Goal: Task Accomplishment & Management: Manage account settings

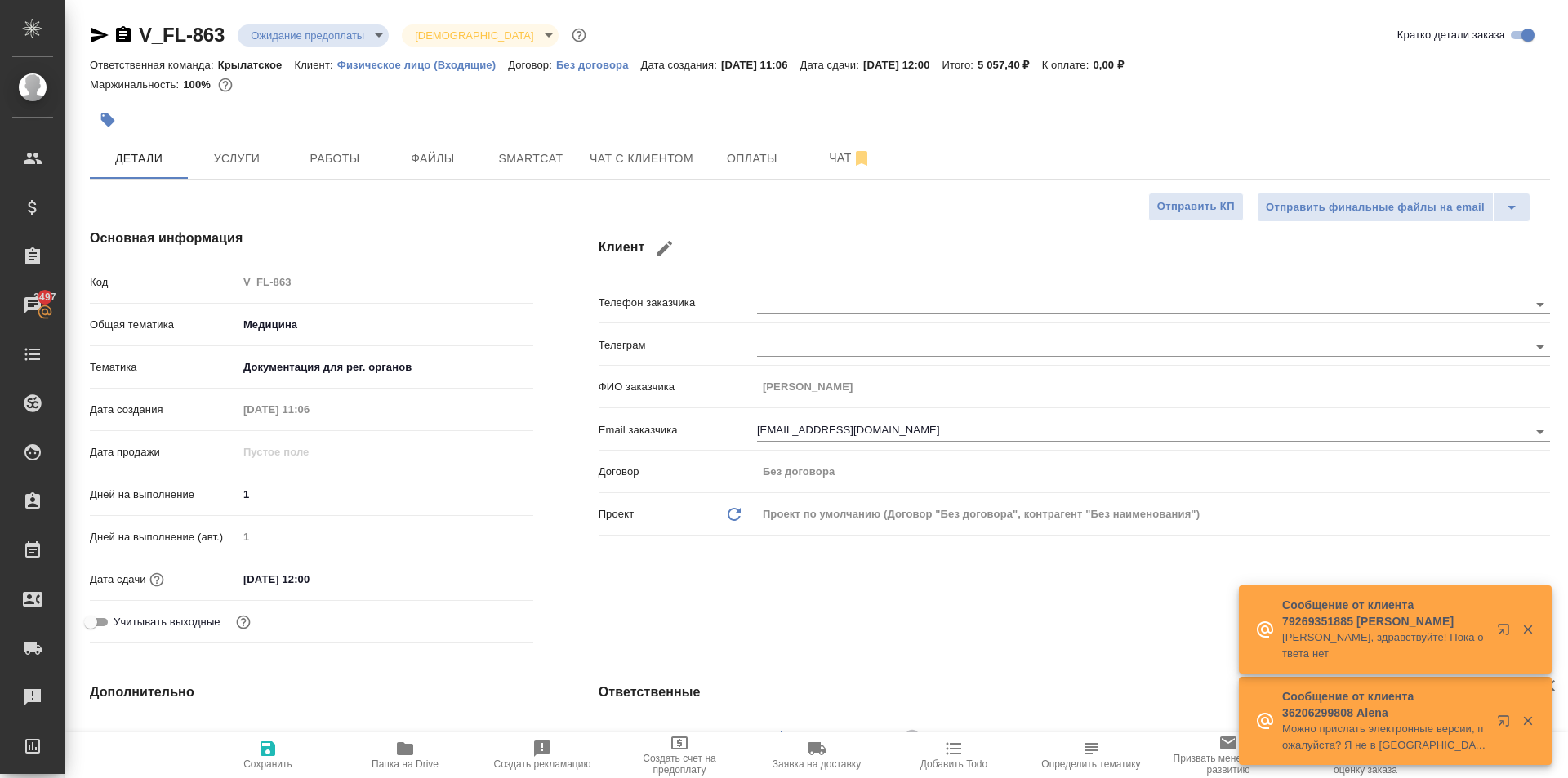
select select "RU"
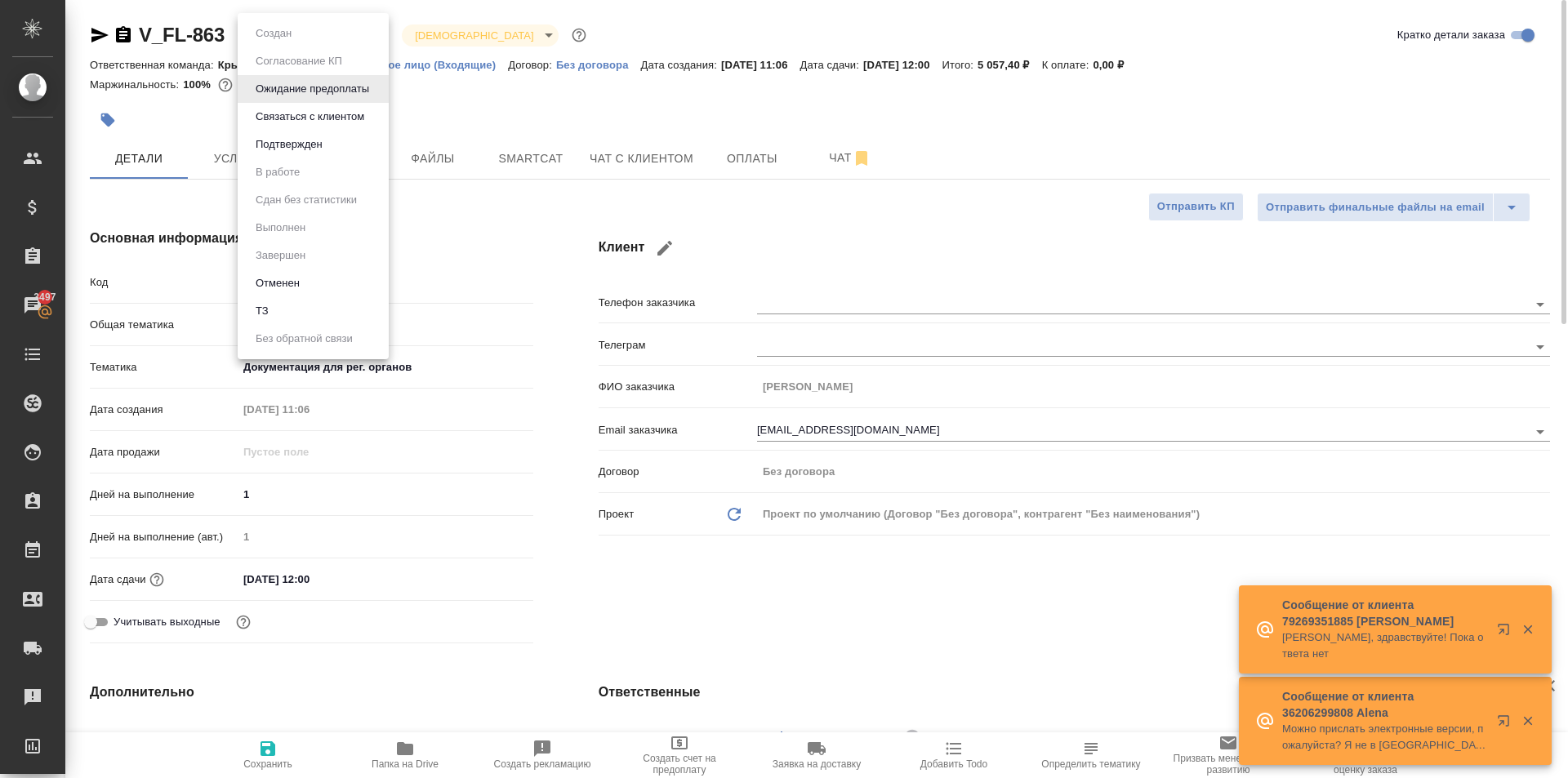
click at [366, 40] on body "🙏 .cls-1 fill:#fff; AWATERA Kasymov Timur Клиенты Спецификации Заказы 3497 Чаты…" at bounding box center [784, 389] width 1568 height 778
click at [615, 286] on div at bounding box center [784, 389] width 1568 height 778
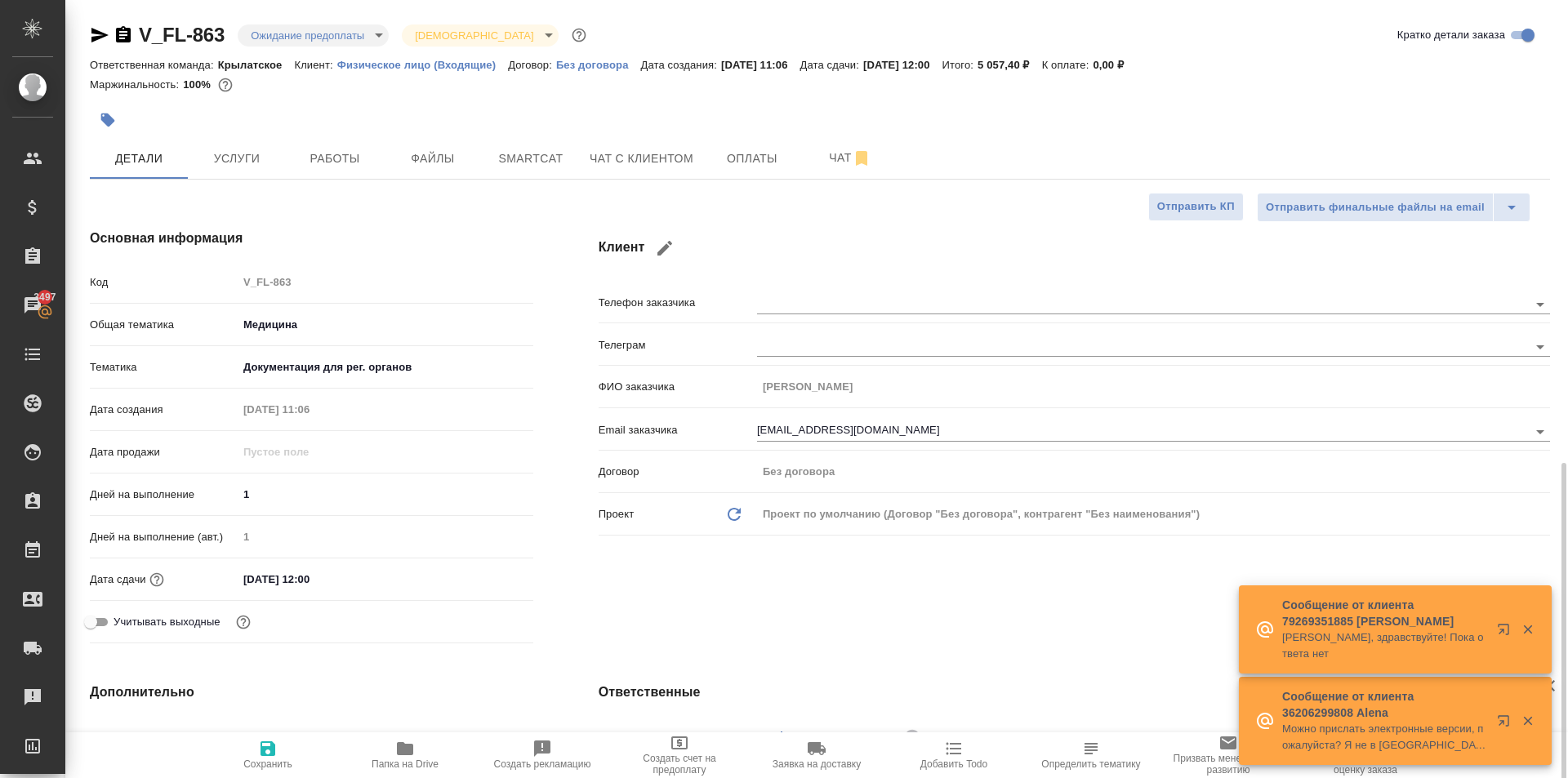
scroll to position [408, 0]
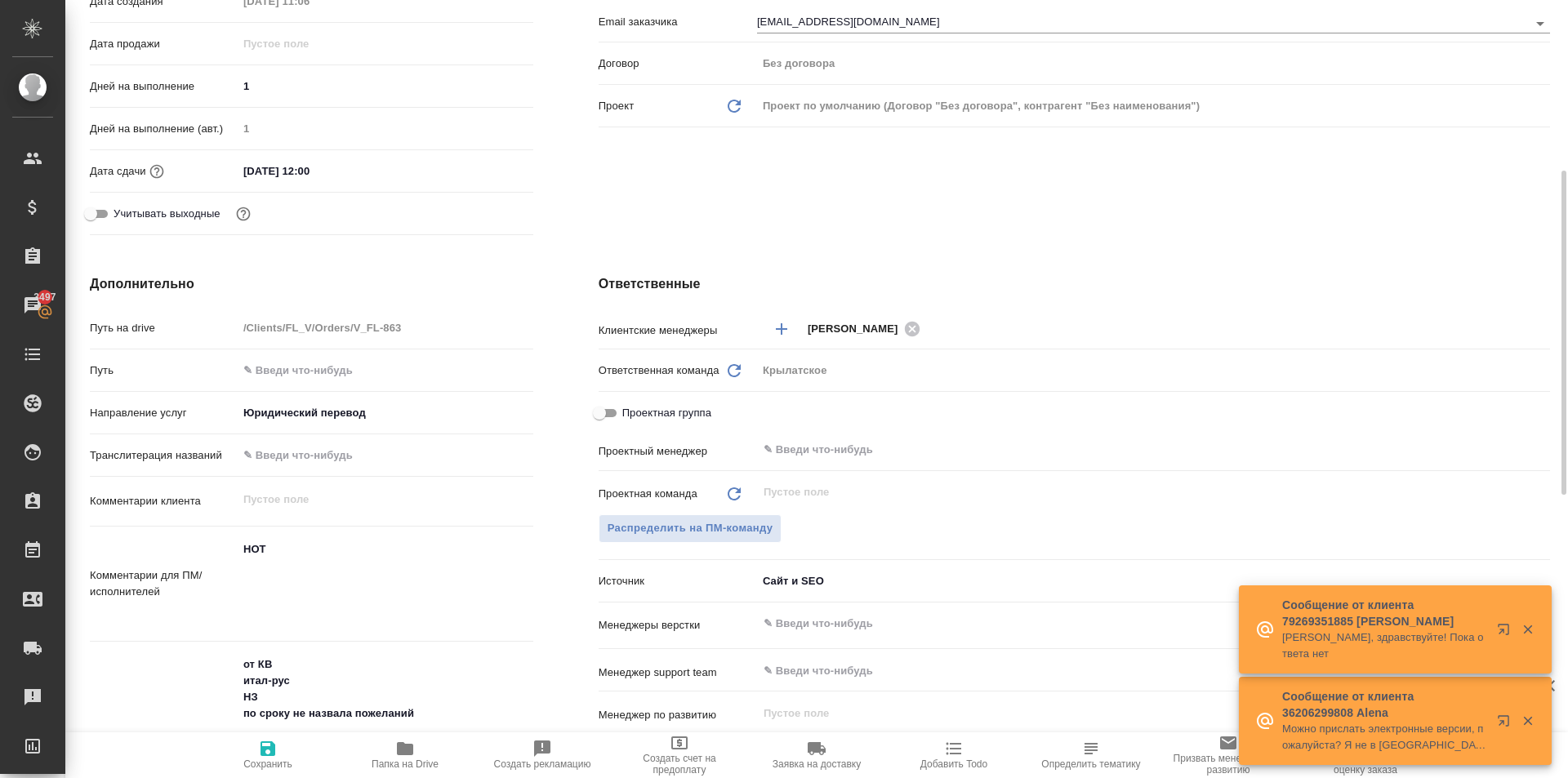
click at [658, 510] on div "Проектная команда Обновить ​ Распределить на ПМ-команду" at bounding box center [1074, 522] width 952 height 89
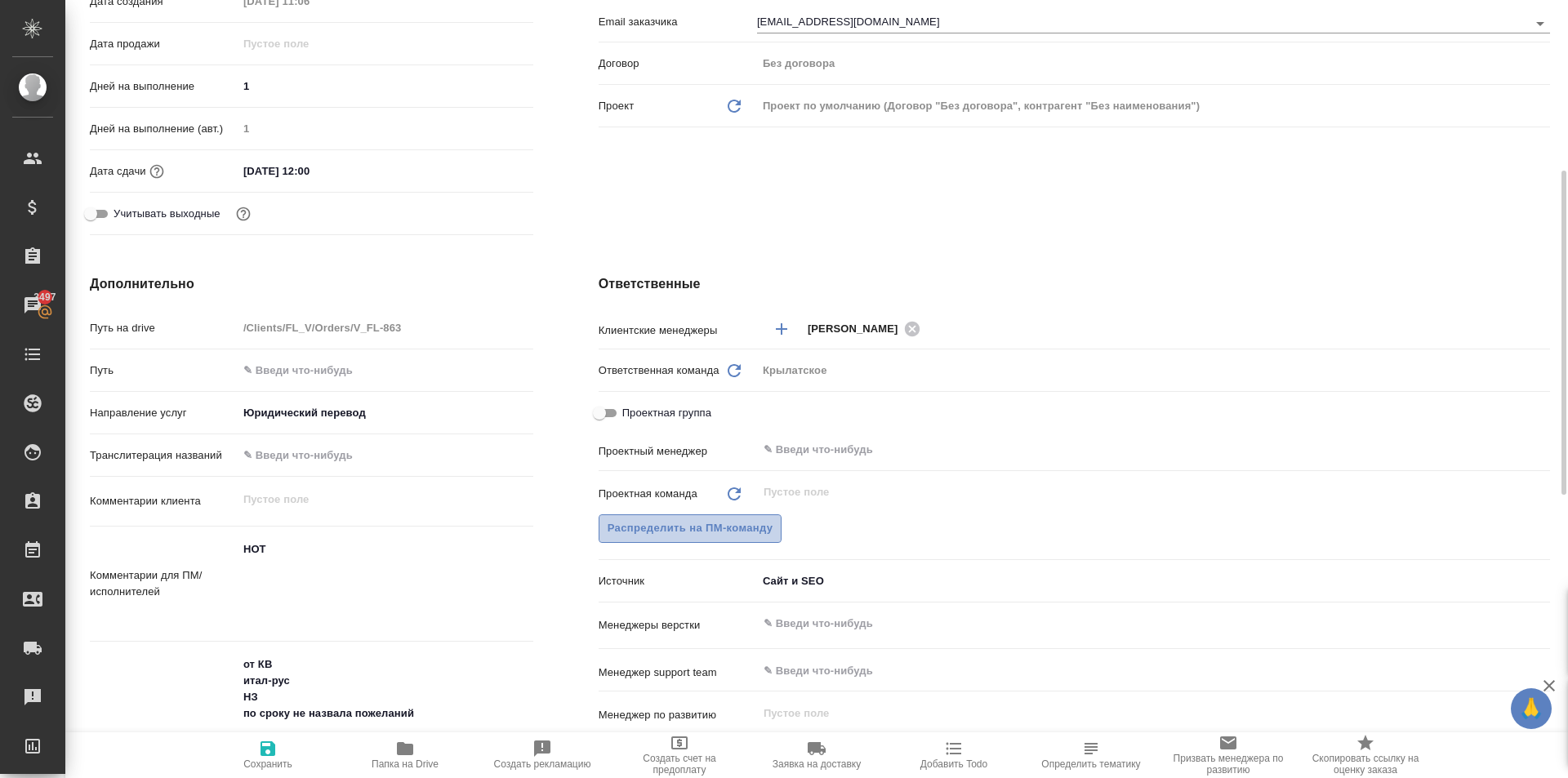
click at [649, 524] on span "Распределить на ПМ-команду" at bounding box center [690, 529] width 165 height 19
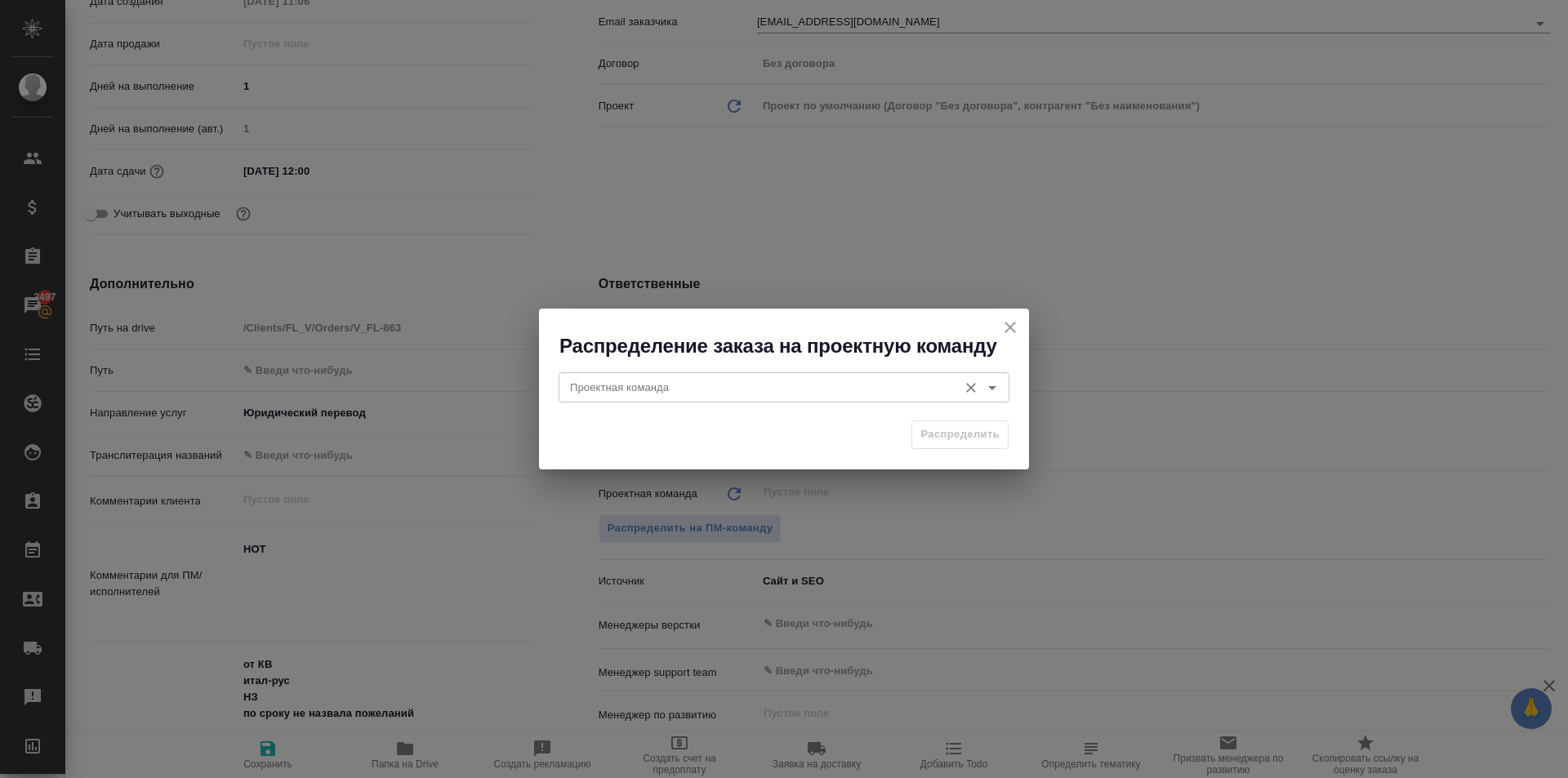
click at [592, 392] on input "Проектная команда" at bounding box center [756, 387] width 386 height 20
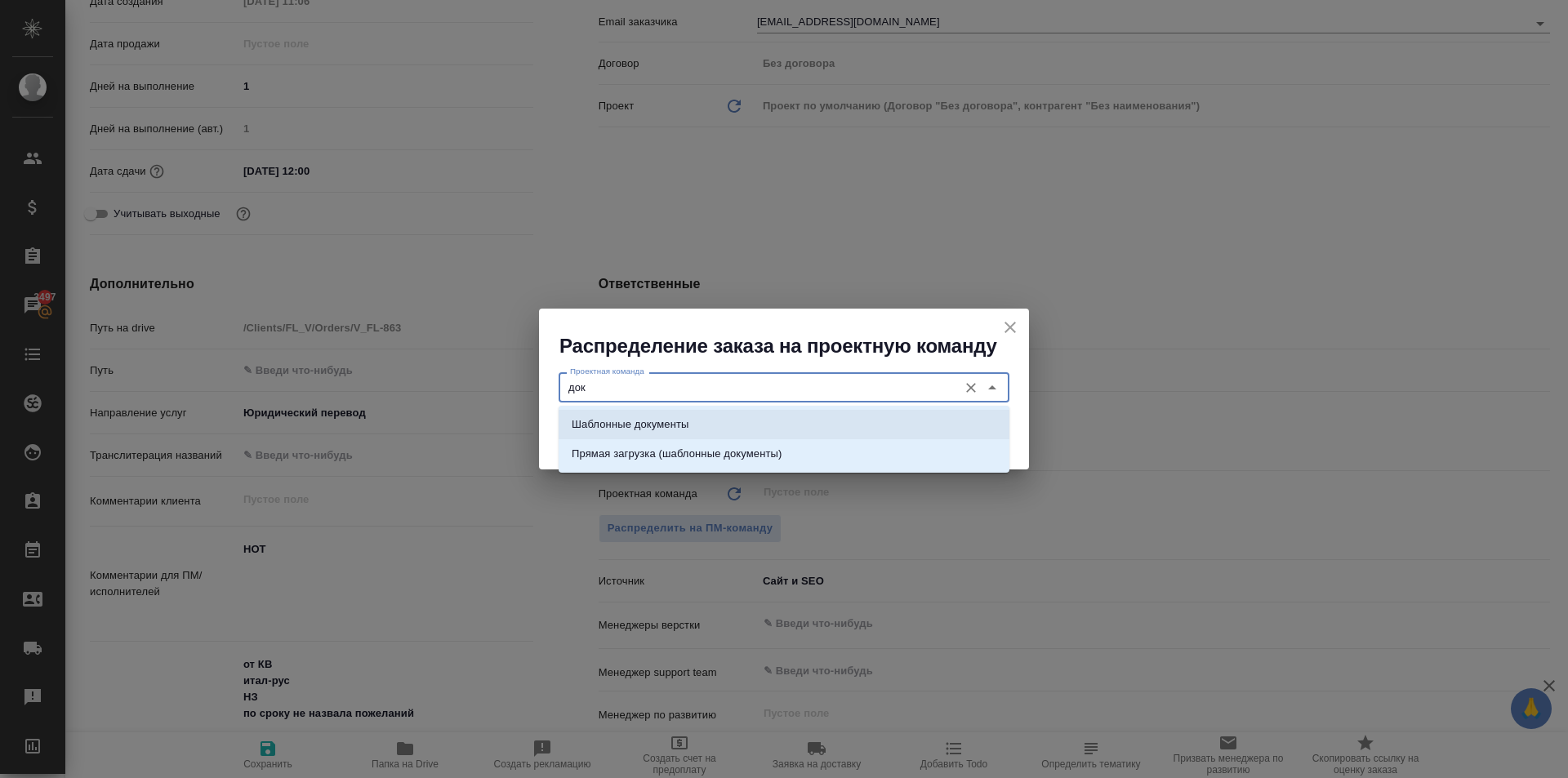
drag, startPoint x: 624, startPoint y: 414, endPoint x: 668, endPoint y: 422, distance: 44.7
click at [626, 416] on li "Шаблонные документы" at bounding box center [784, 425] width 451 height 30
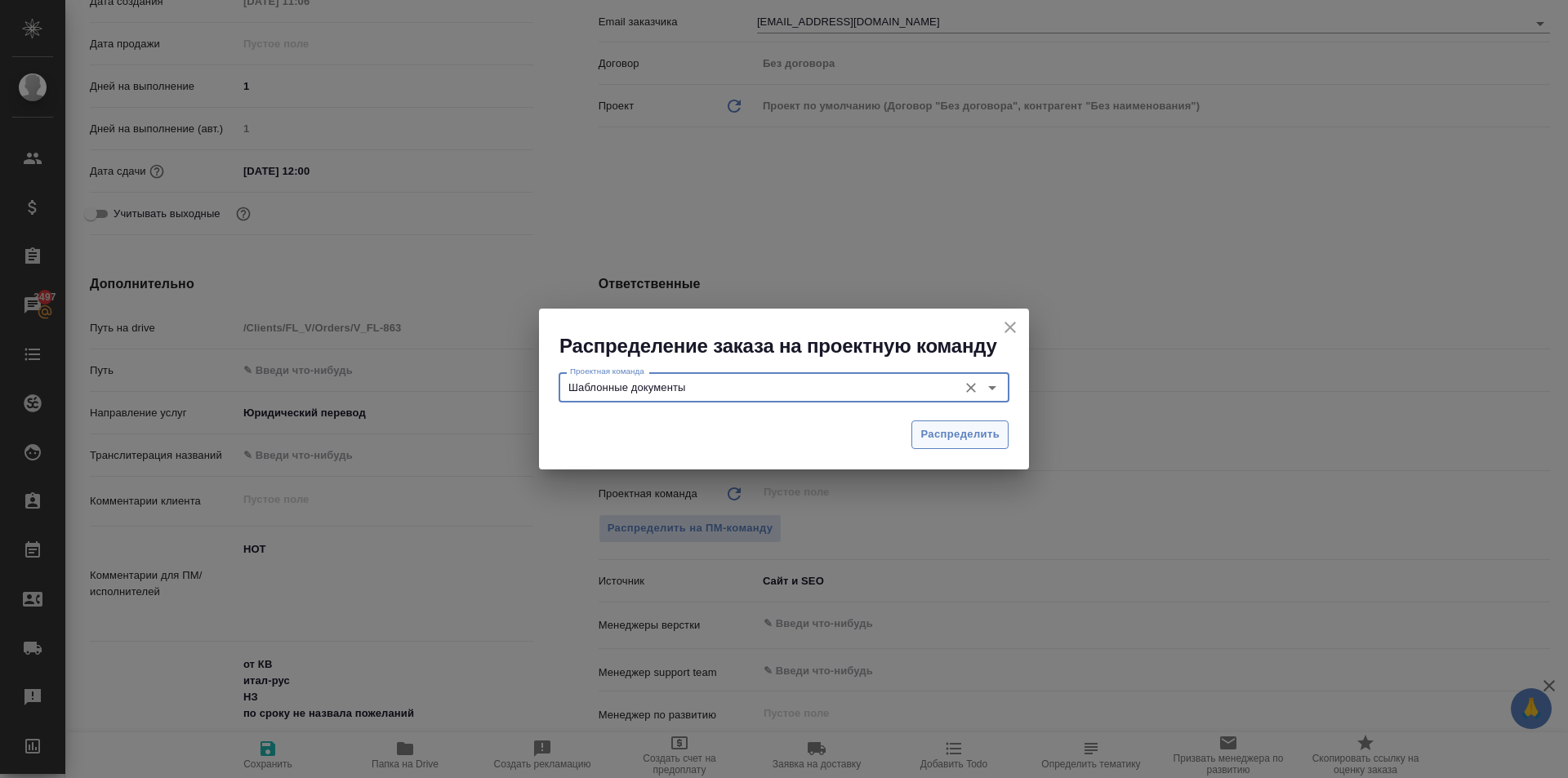
type input "Шаблонные документы"
click at [921, 427] on button "Распределить" at bounding box center [960, 435] width 97 height 29
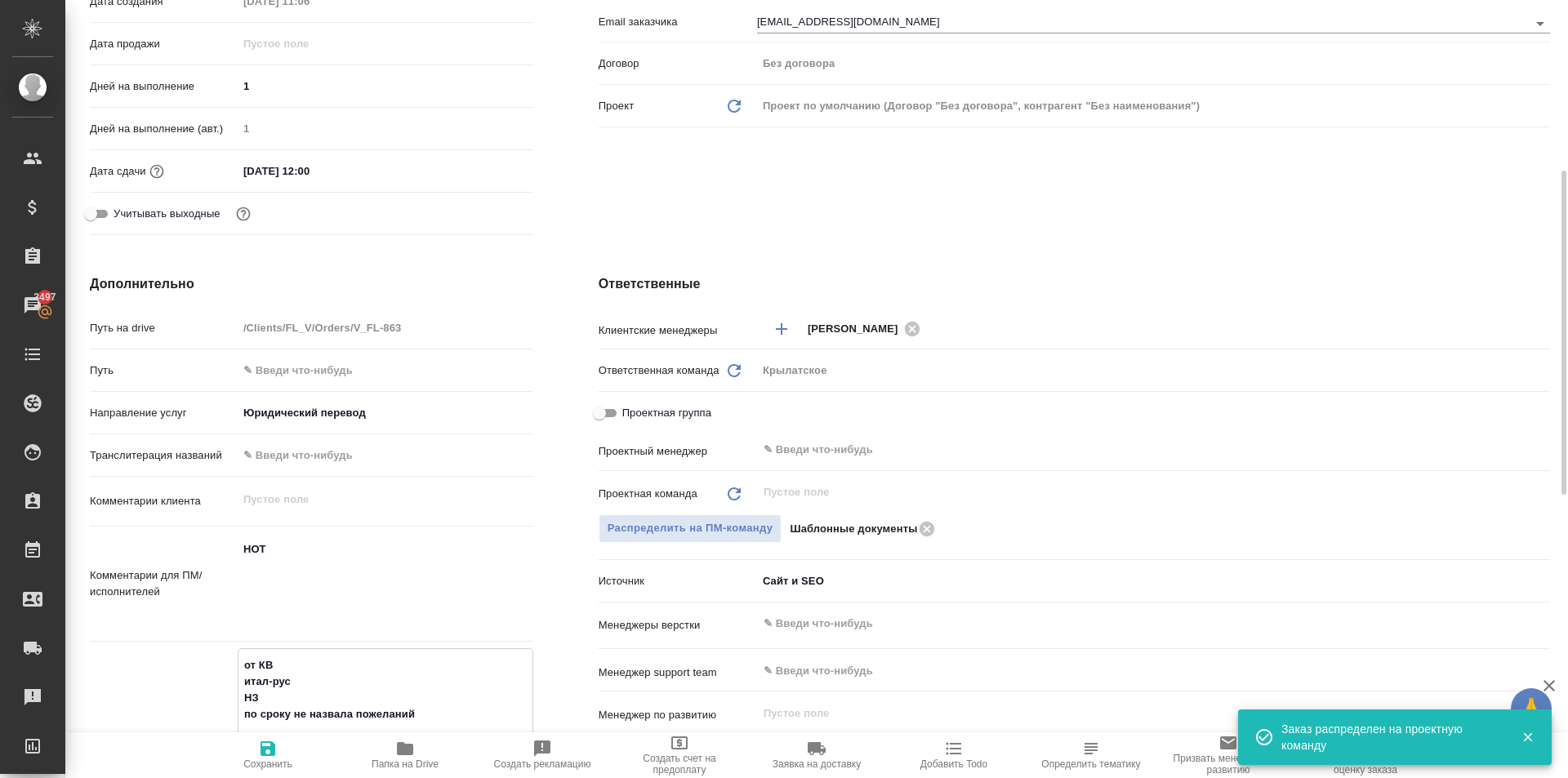
click at [264, 747] on icon "button" at bounding box center [268, 749] width 20 height 20
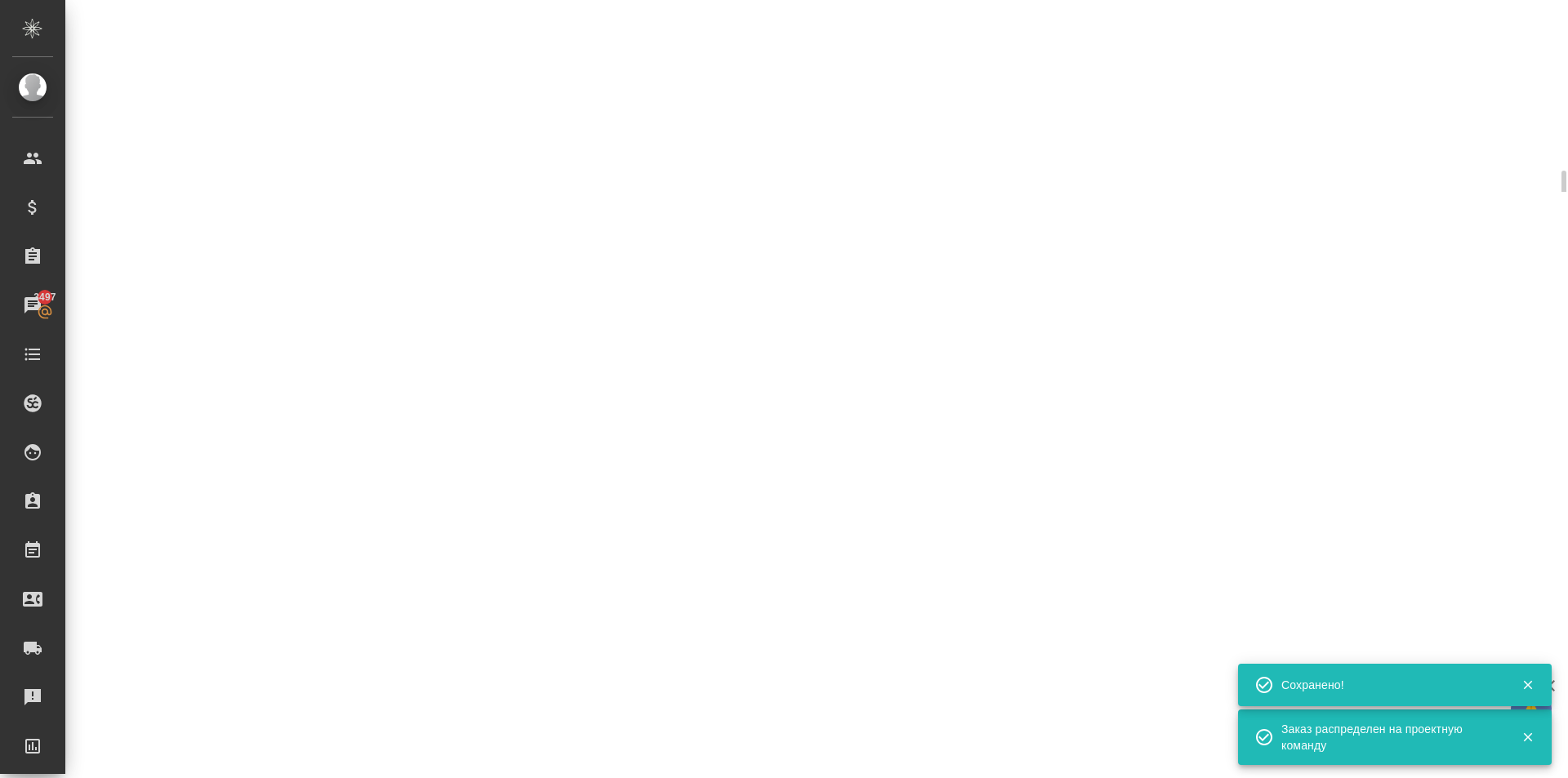
select select "RU"
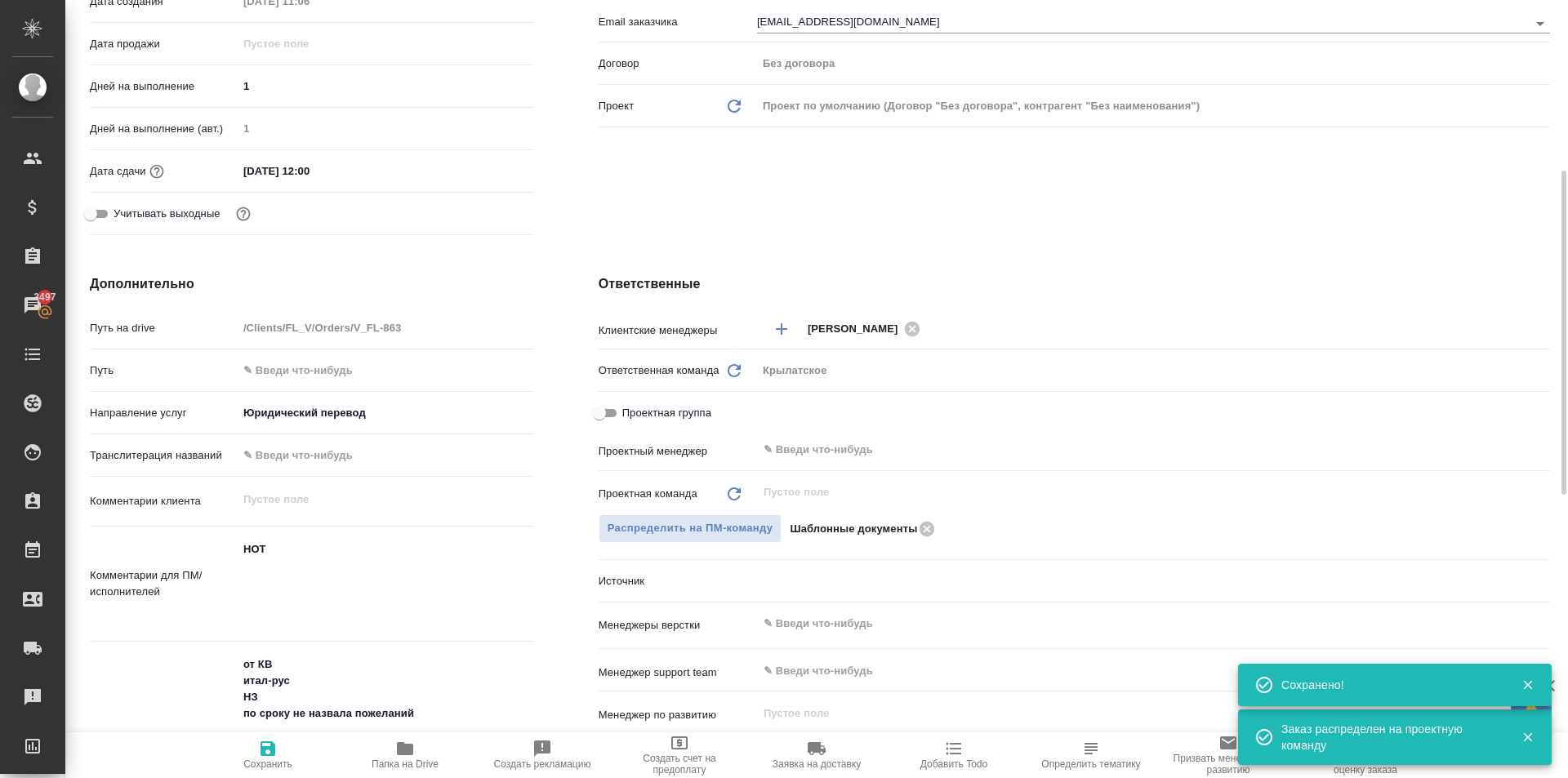
type textarea "x"
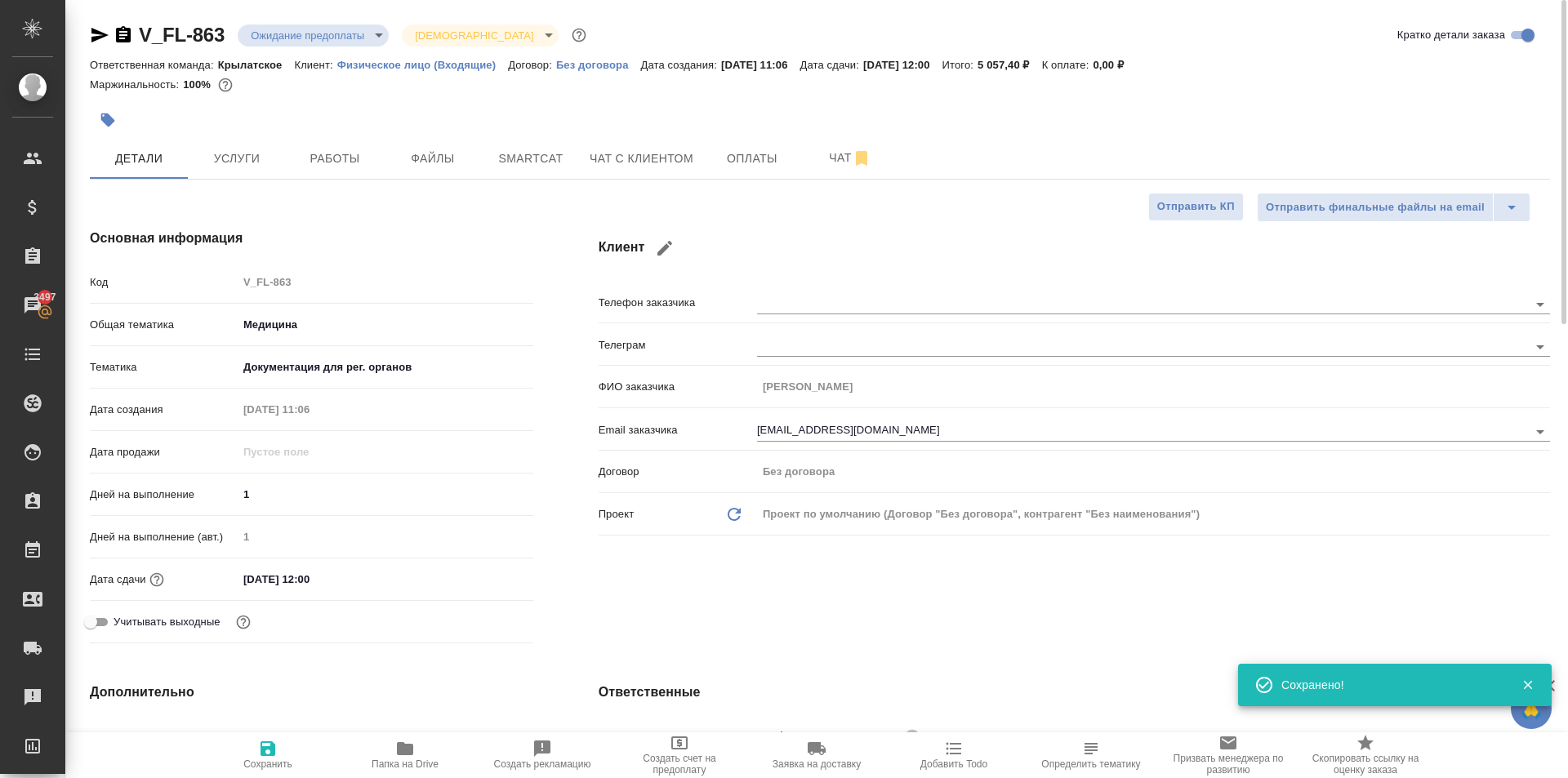
click at [311, 30] on body "🙏 .cls-1 fill:#fff; AWATERA Kasymov Timur Клиенты Спецификации Заказы 3497 Чаты…" at bounding box center [784, 389] width 1568 height 778
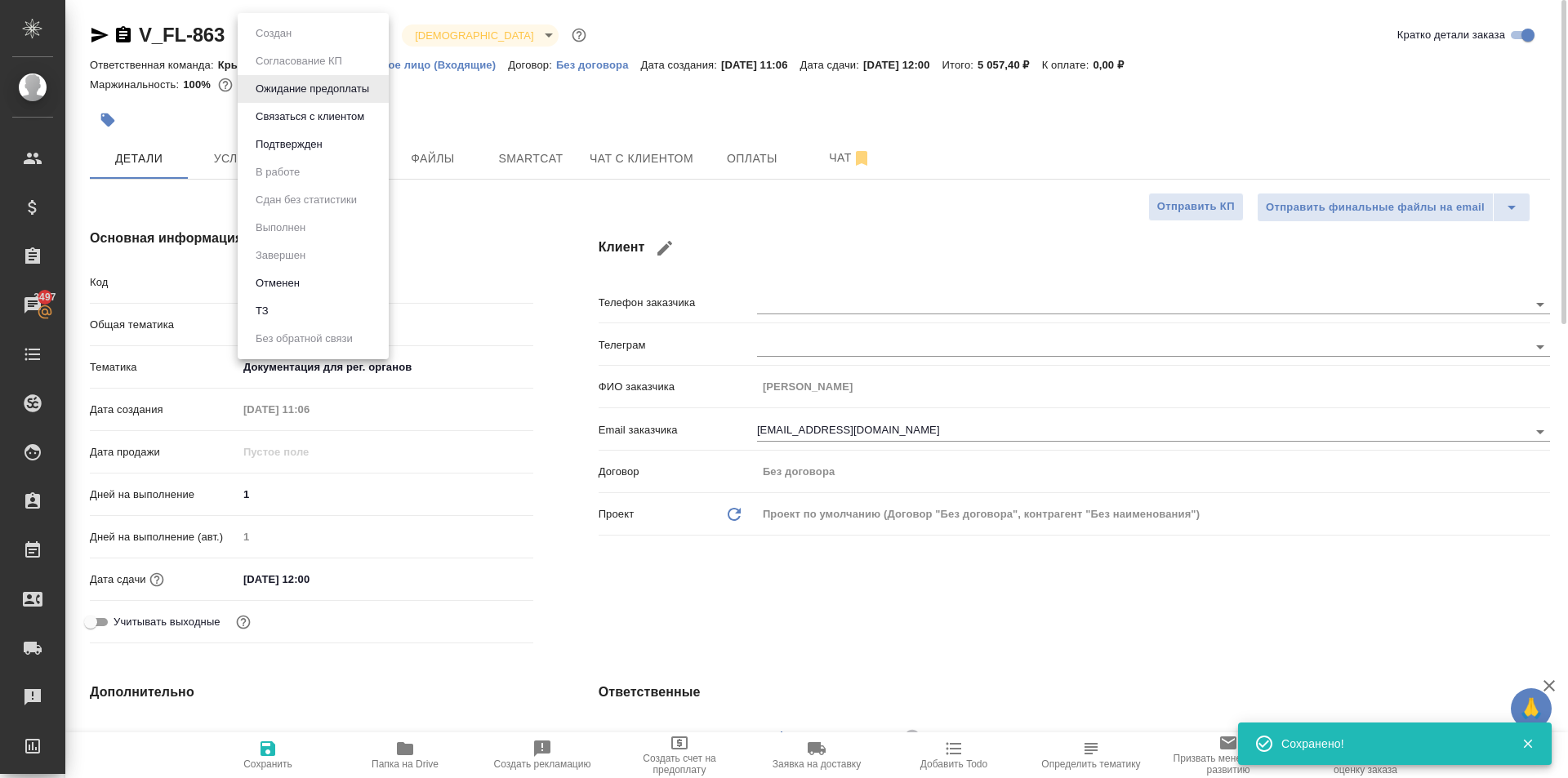
click at [301, 142] on button "Подтвержден" at bounding box center [289, 145] width 77 height 18
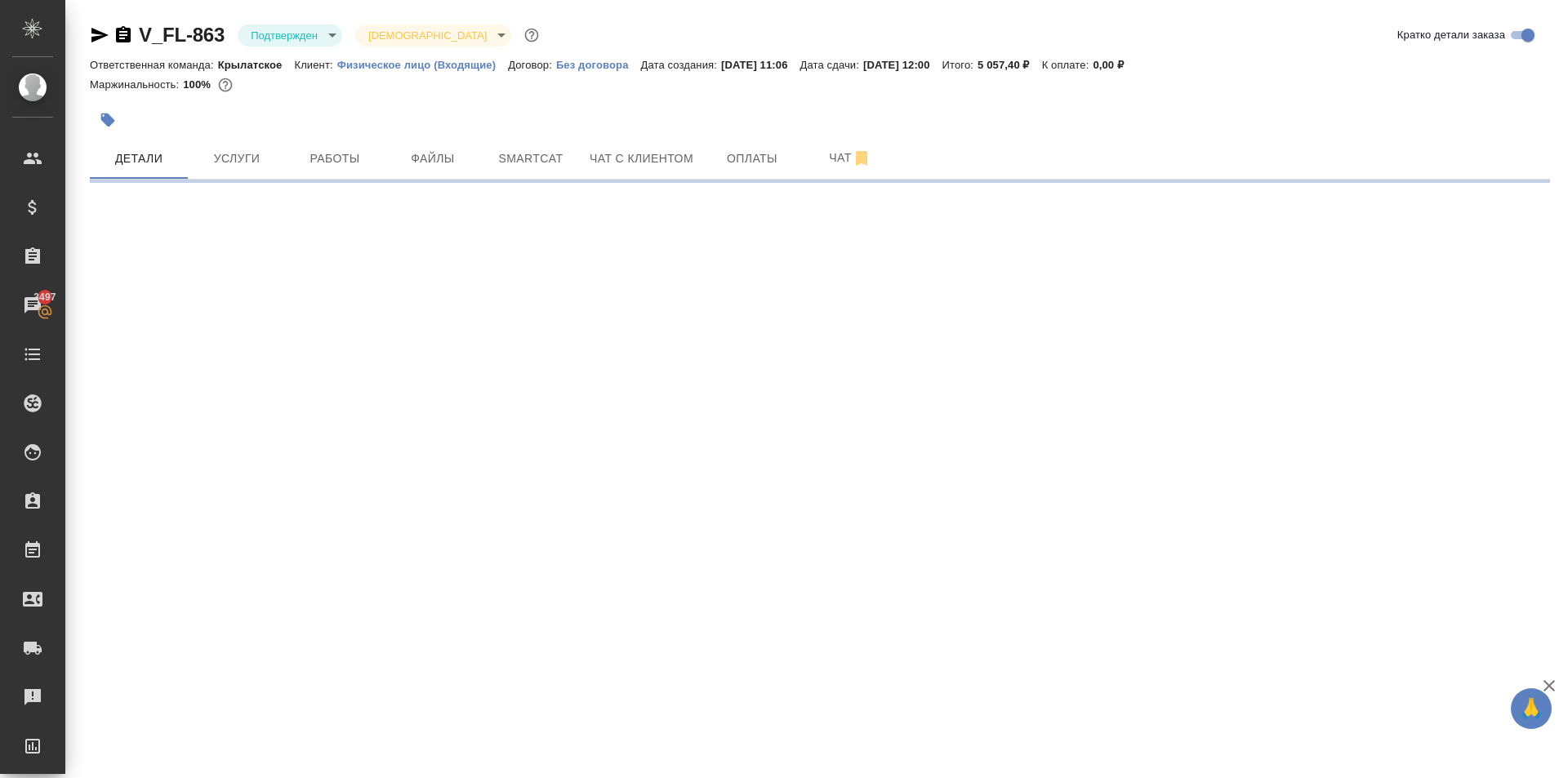
select select "RU"
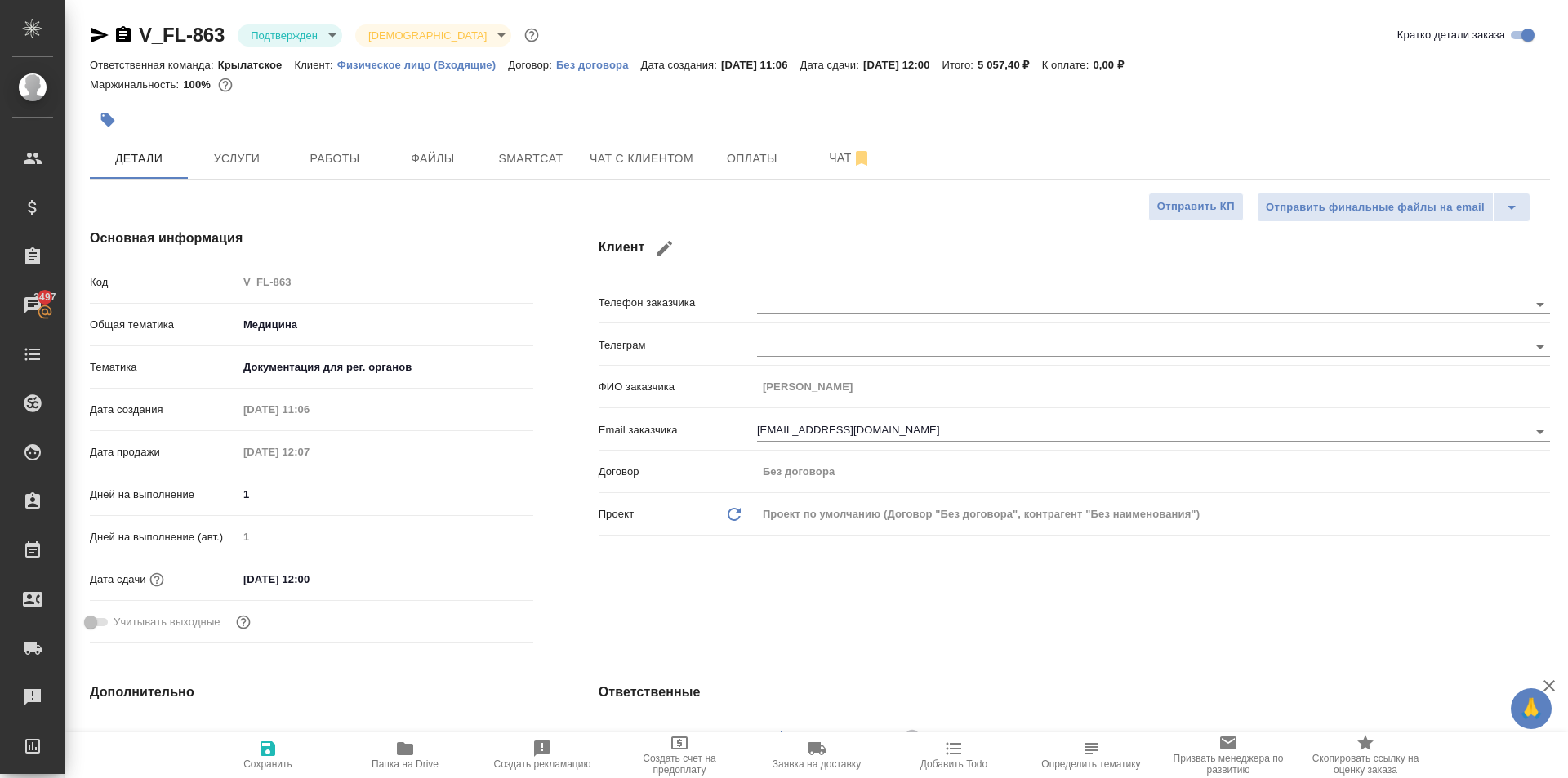
type textarea "x"
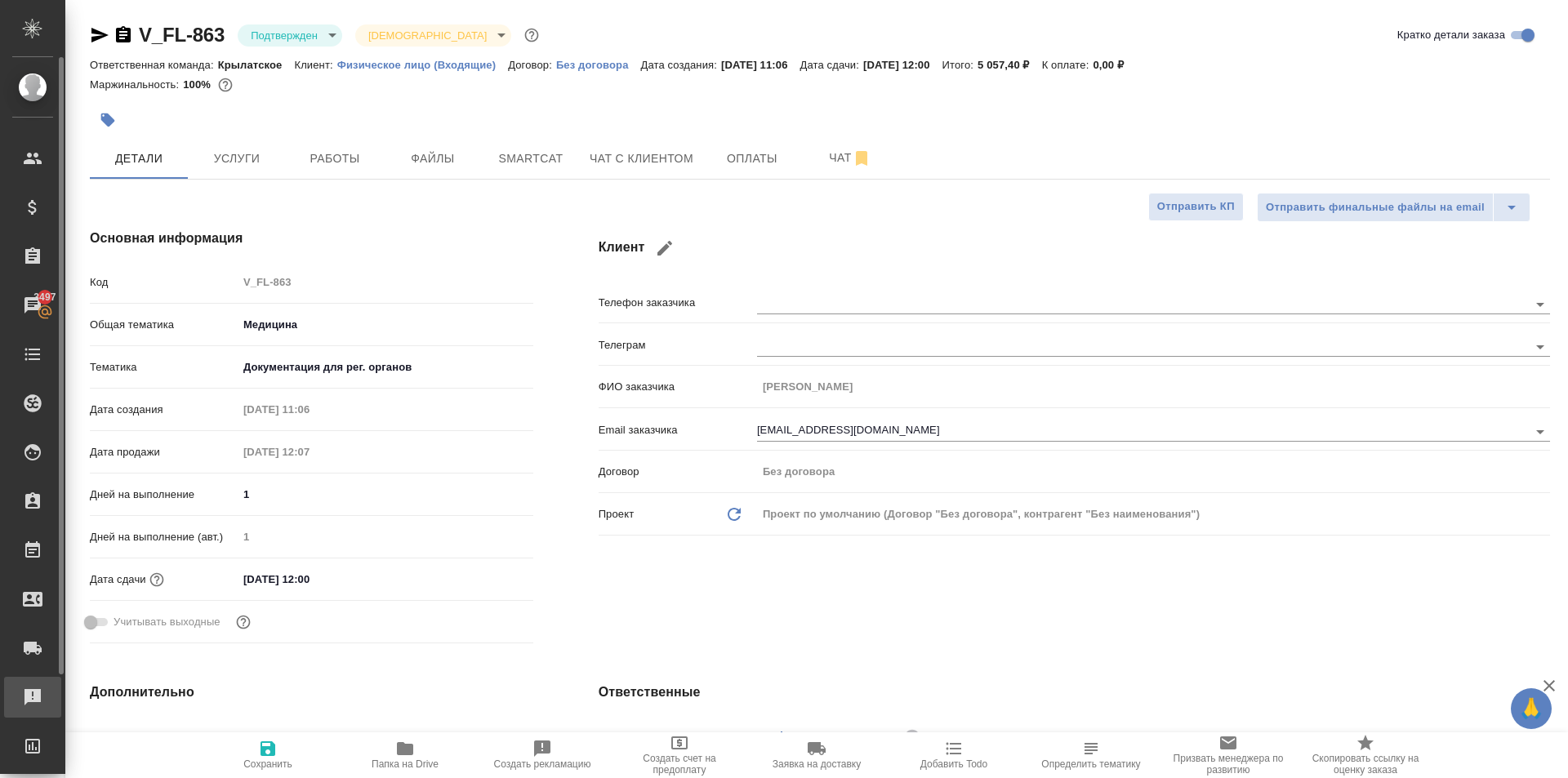
type textarea "x"
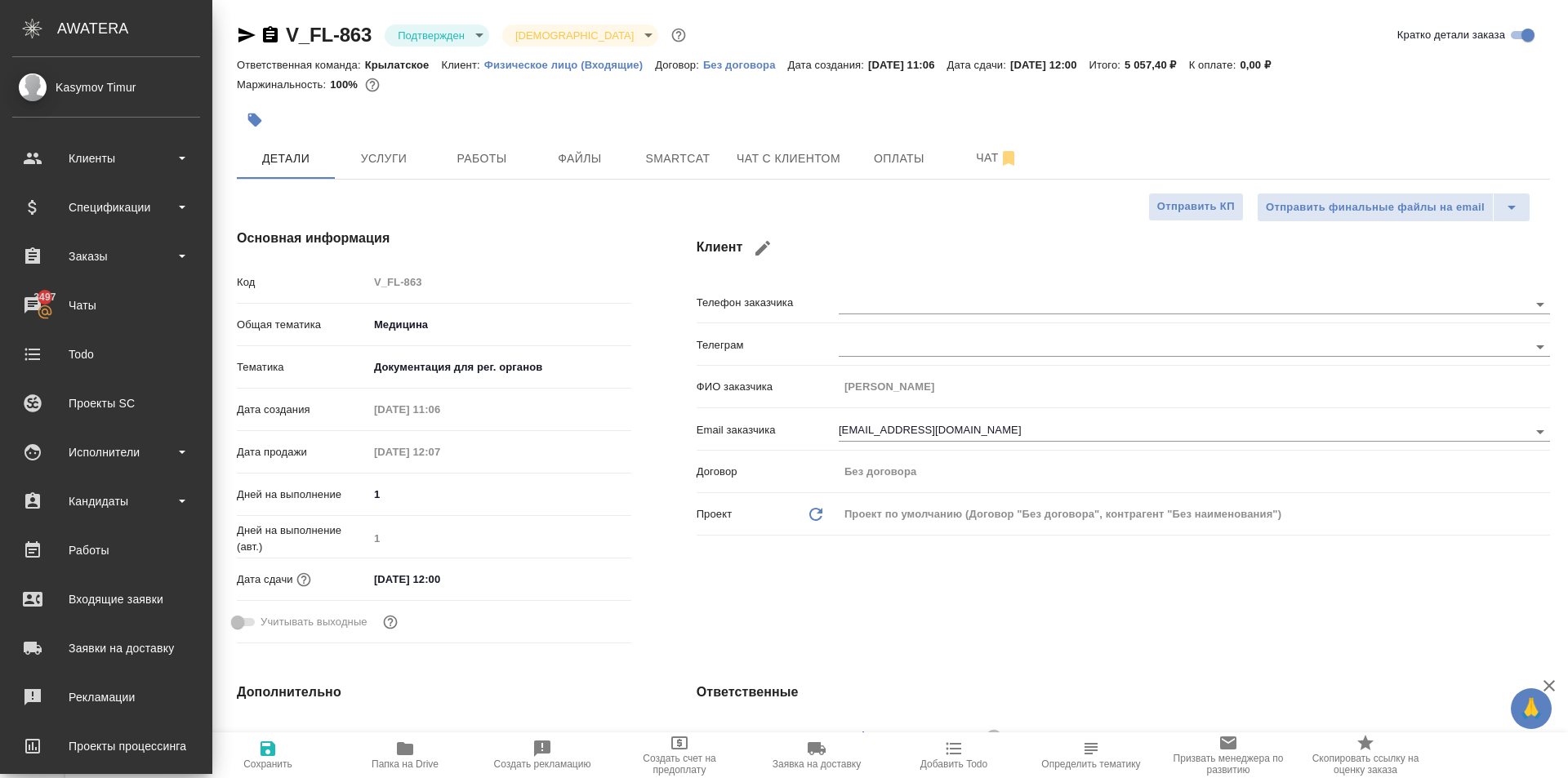
type textarea "x"
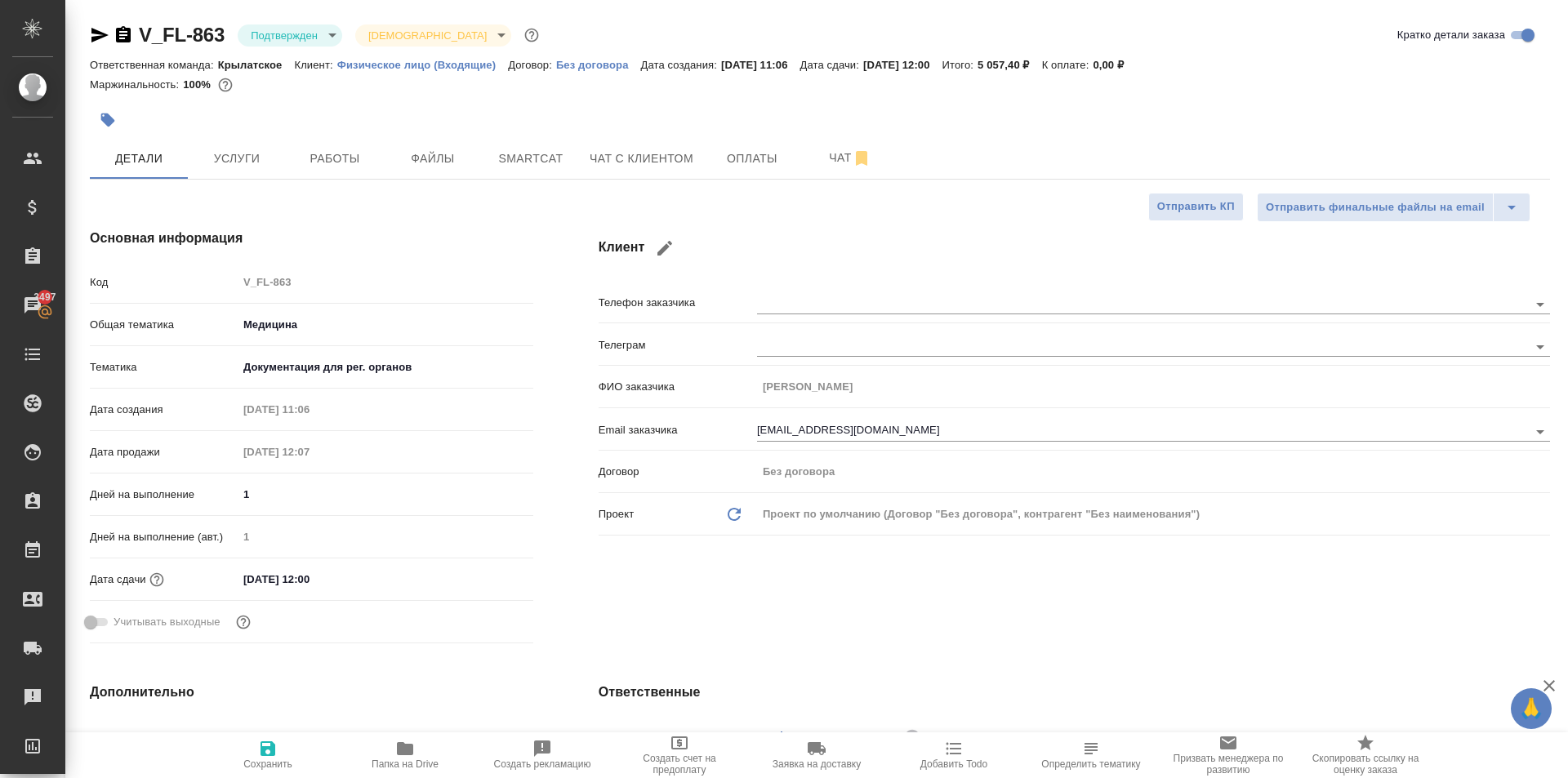
type textarea "x"
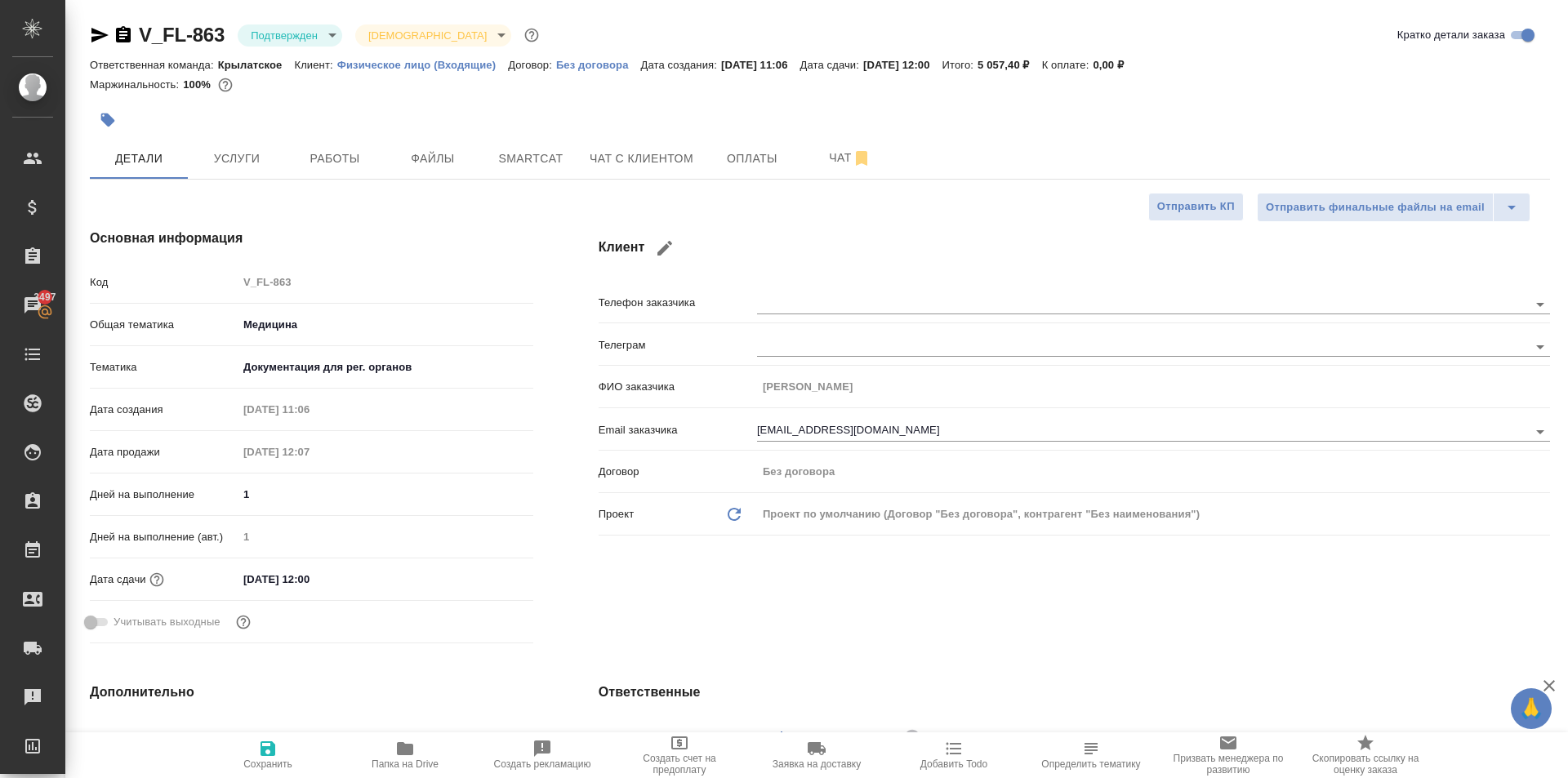
type textarea "x"
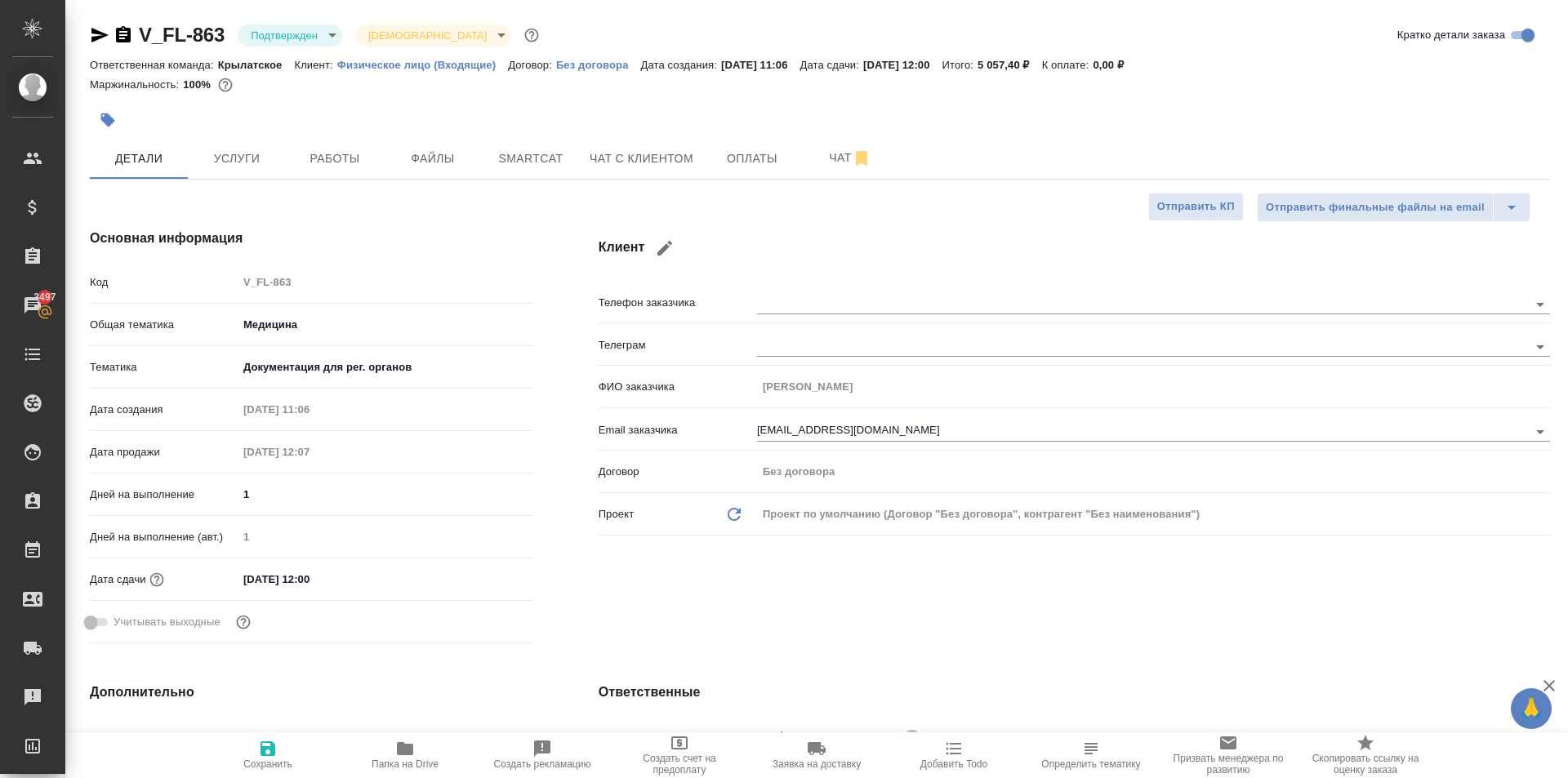
type textarea "x"
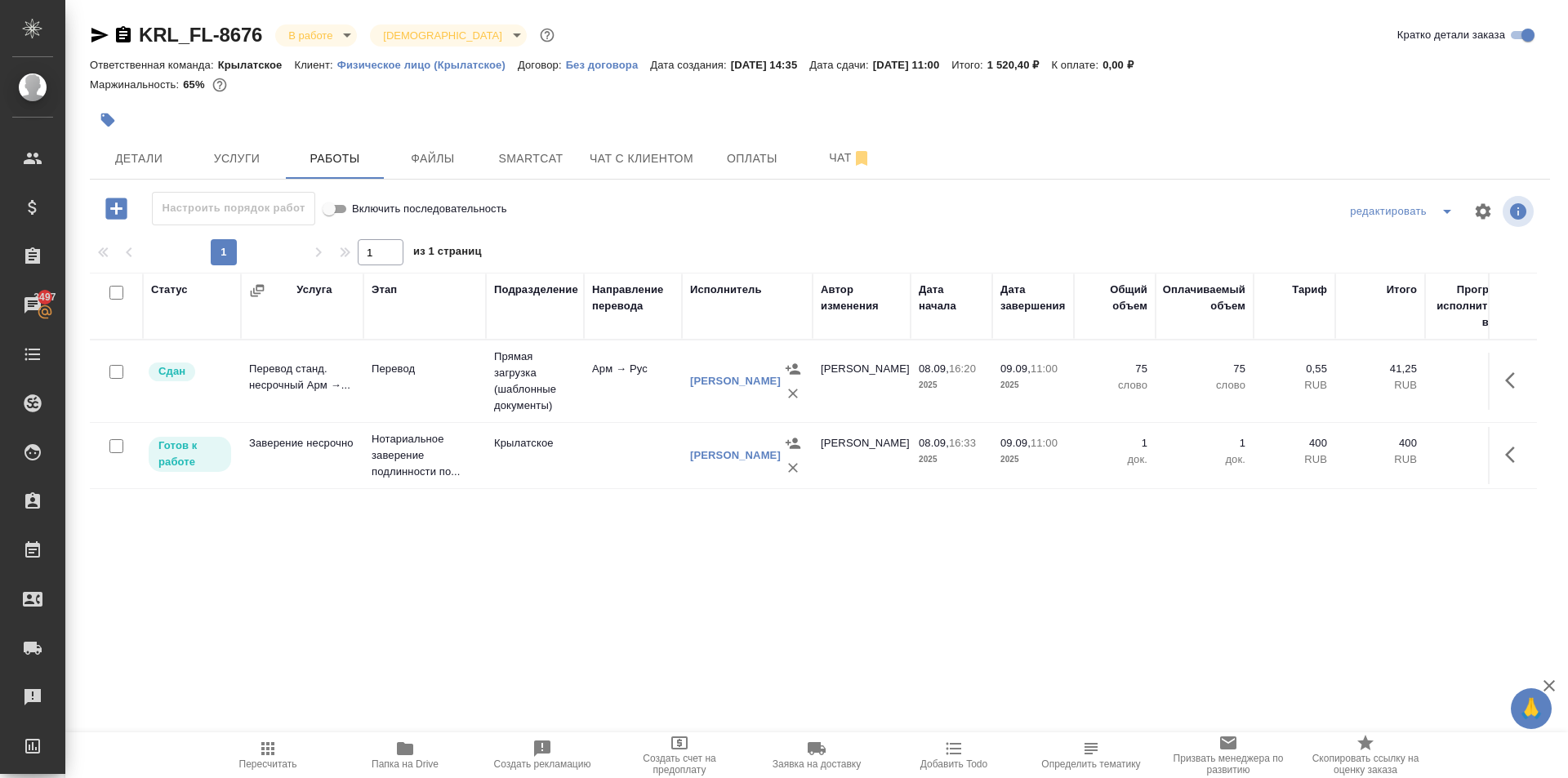
click at [240, 755] on span "Пересчитать" at bounding box center [268, 755] width 118 height 31
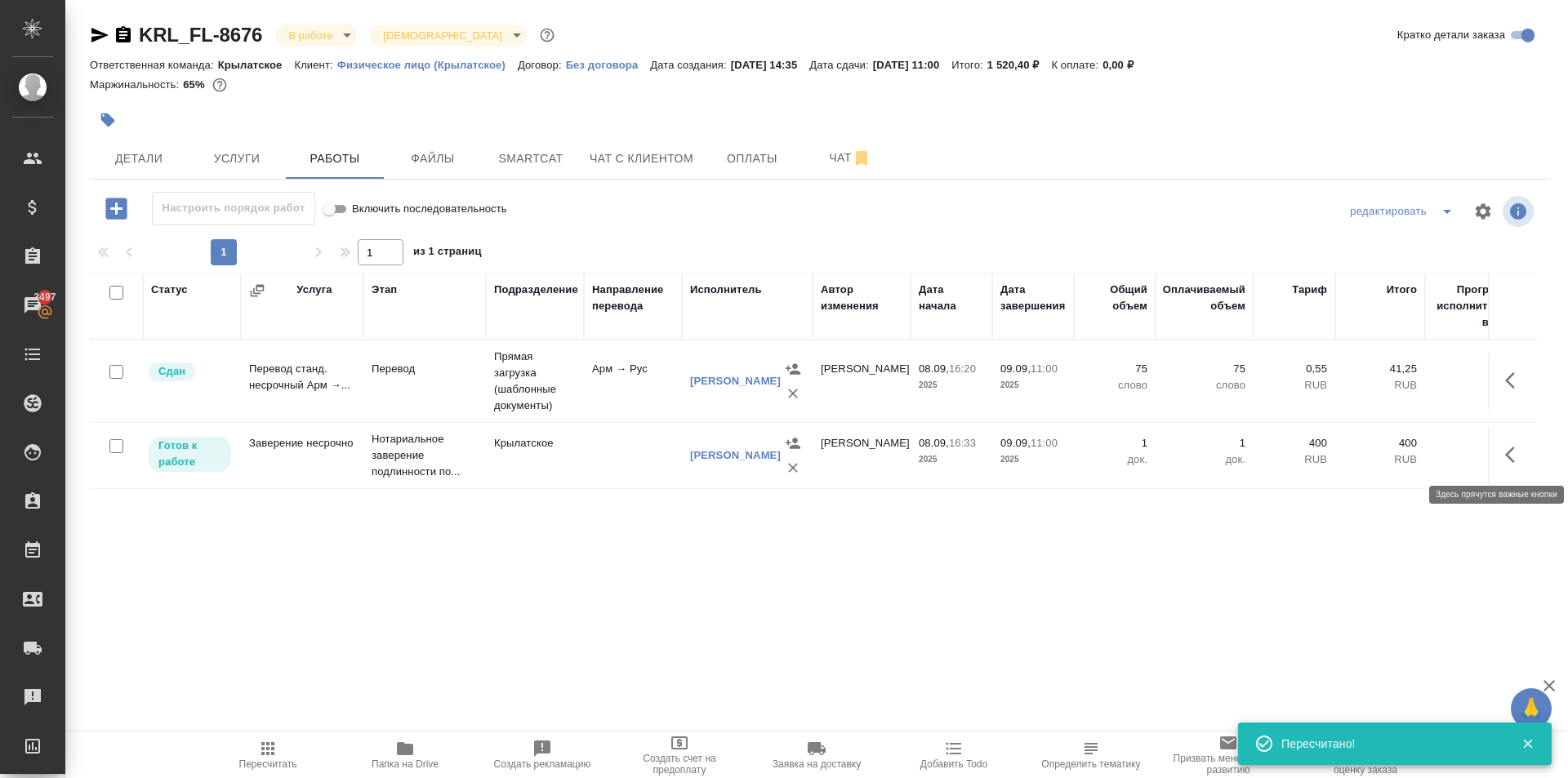
click at [1510, 462] on icon "button" at bounding box center [1514, 455] width 20 height 20
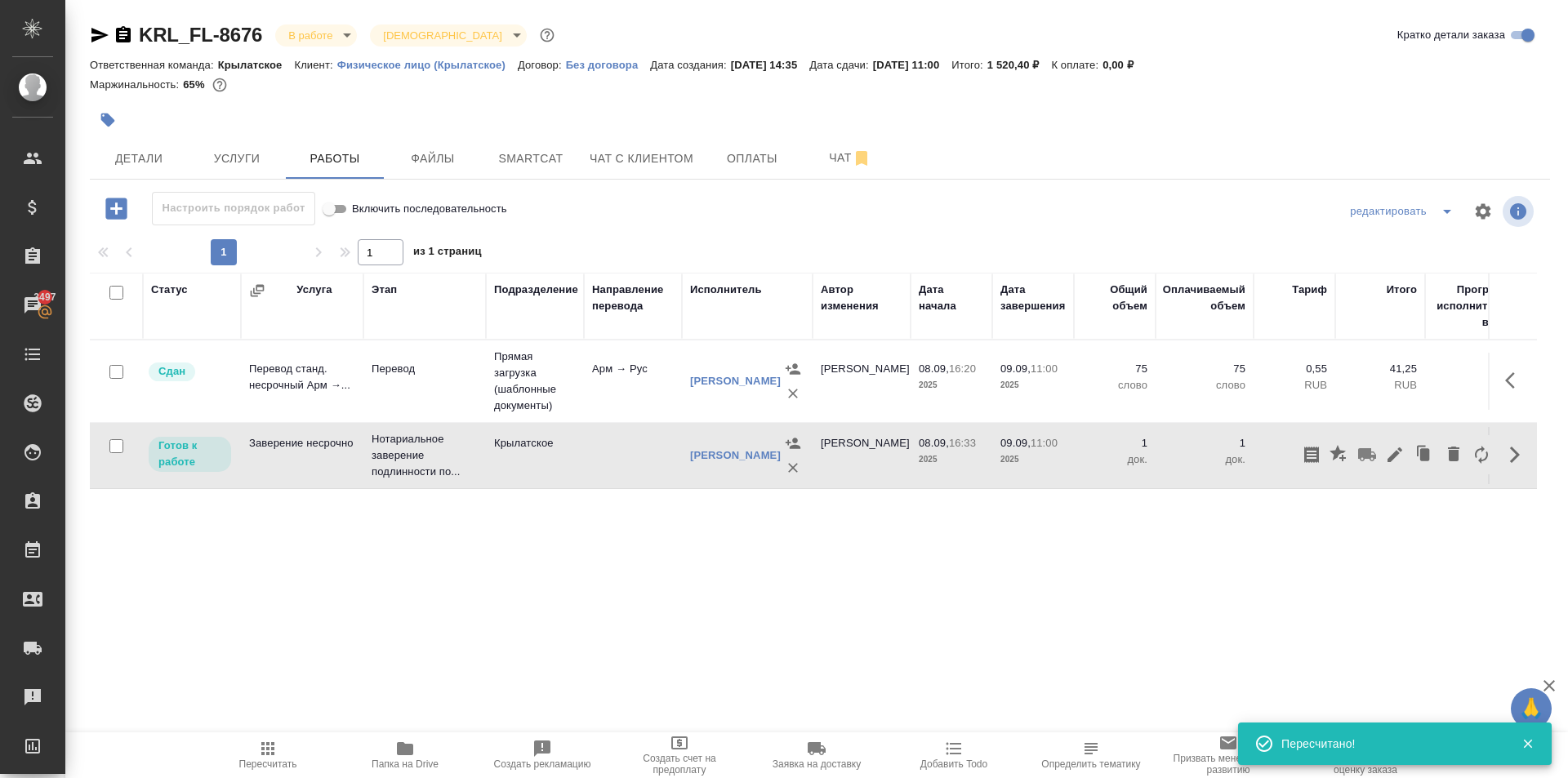
click at [1399, 464] on icon "button" at bounding box center [1394, 455] width 20 height 20
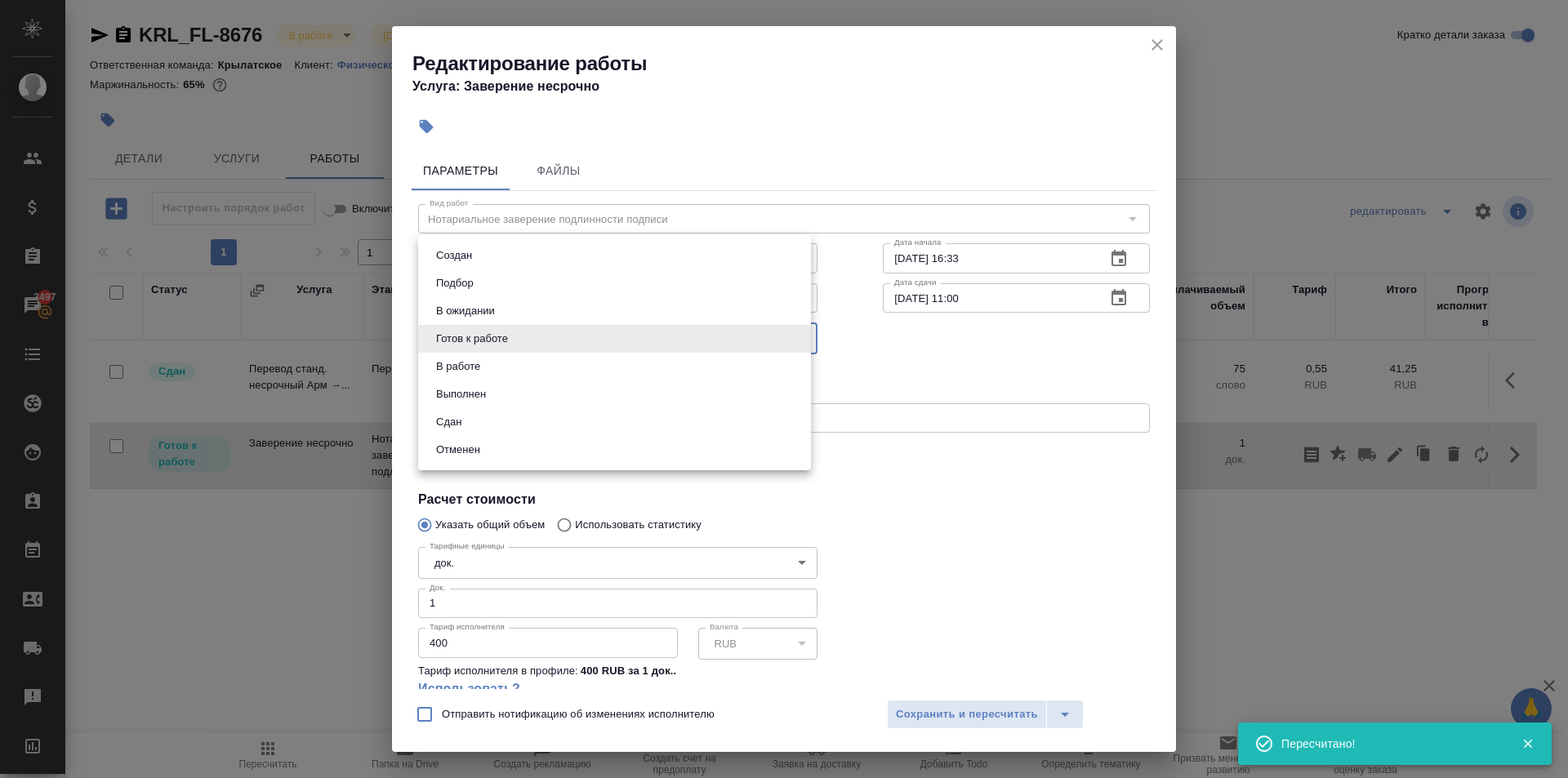
click at [490, 341] on body "🙏 .cls-1 fill:#fff; AWATERA Kasymov Timur Клиенты Спецификации Заказы 3497 Чаты…" at bounding box center [784, 389] width 1568 height 778
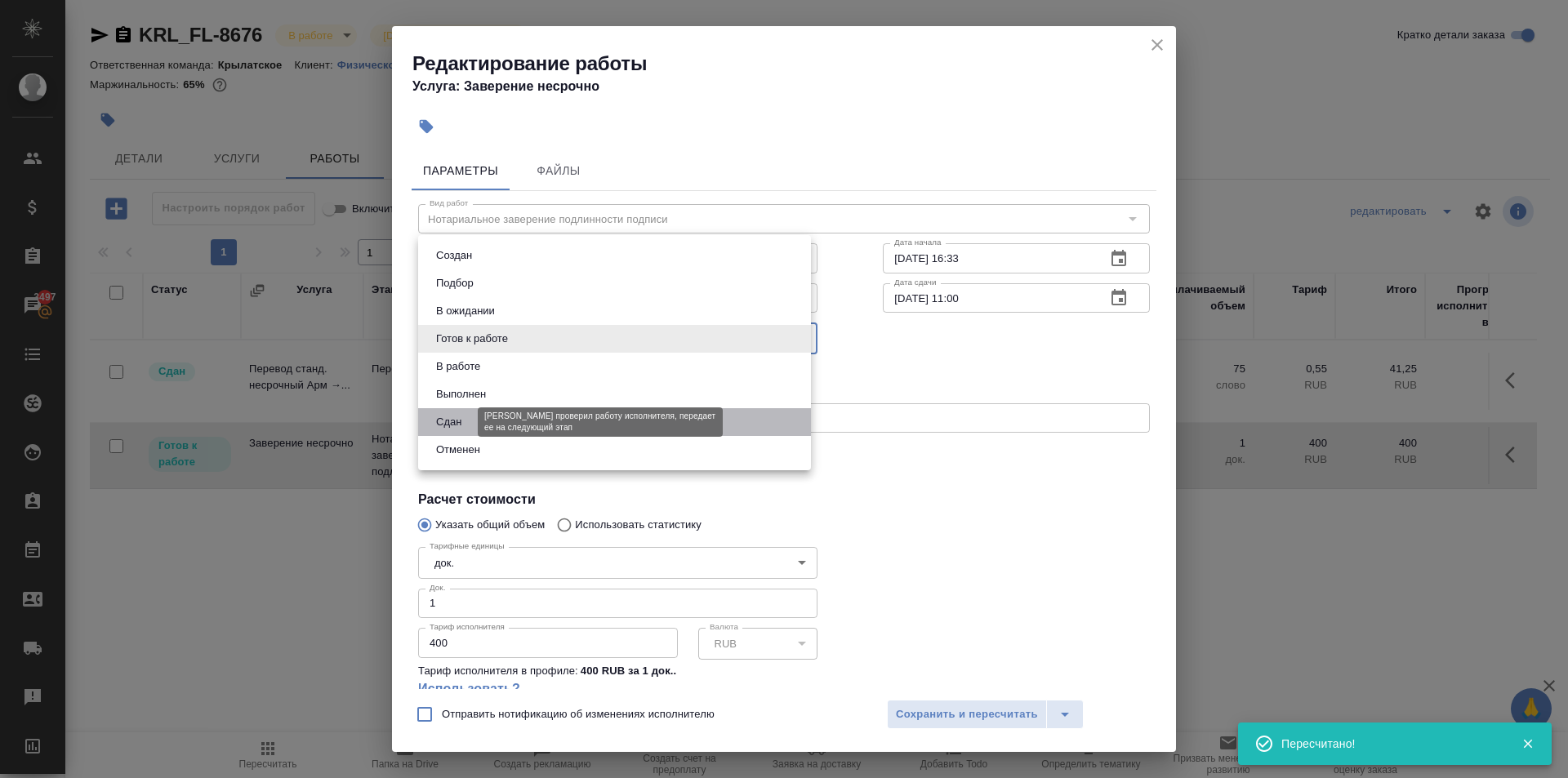
click at [454, 417] on button "Сдан" at bounding box center [449, 422] width 35 height 18
type input "closed"
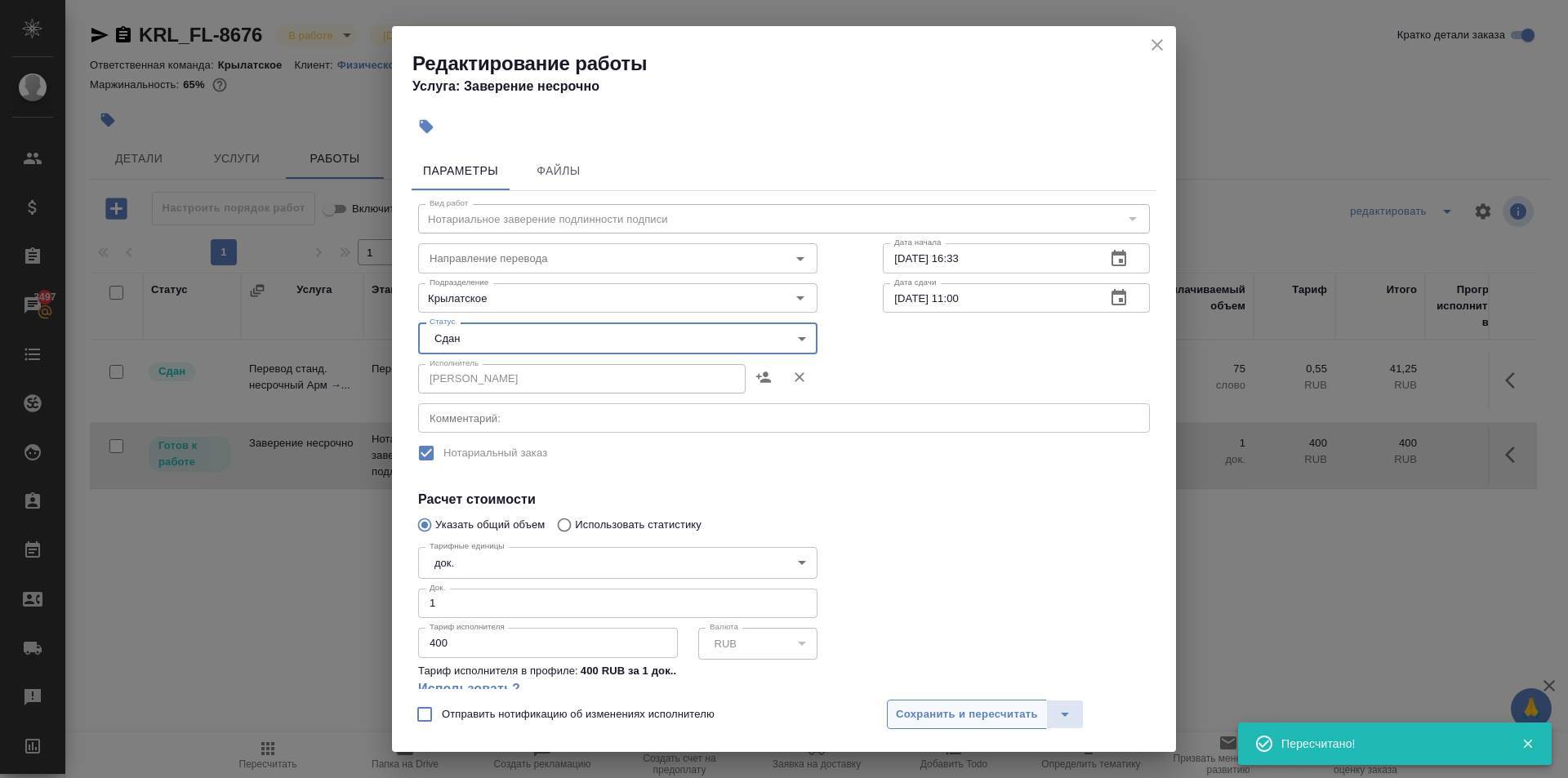
click at [998, 714] on span "Сохранить и пересчитать" at bounding box center [966, 715] width 142 height 19
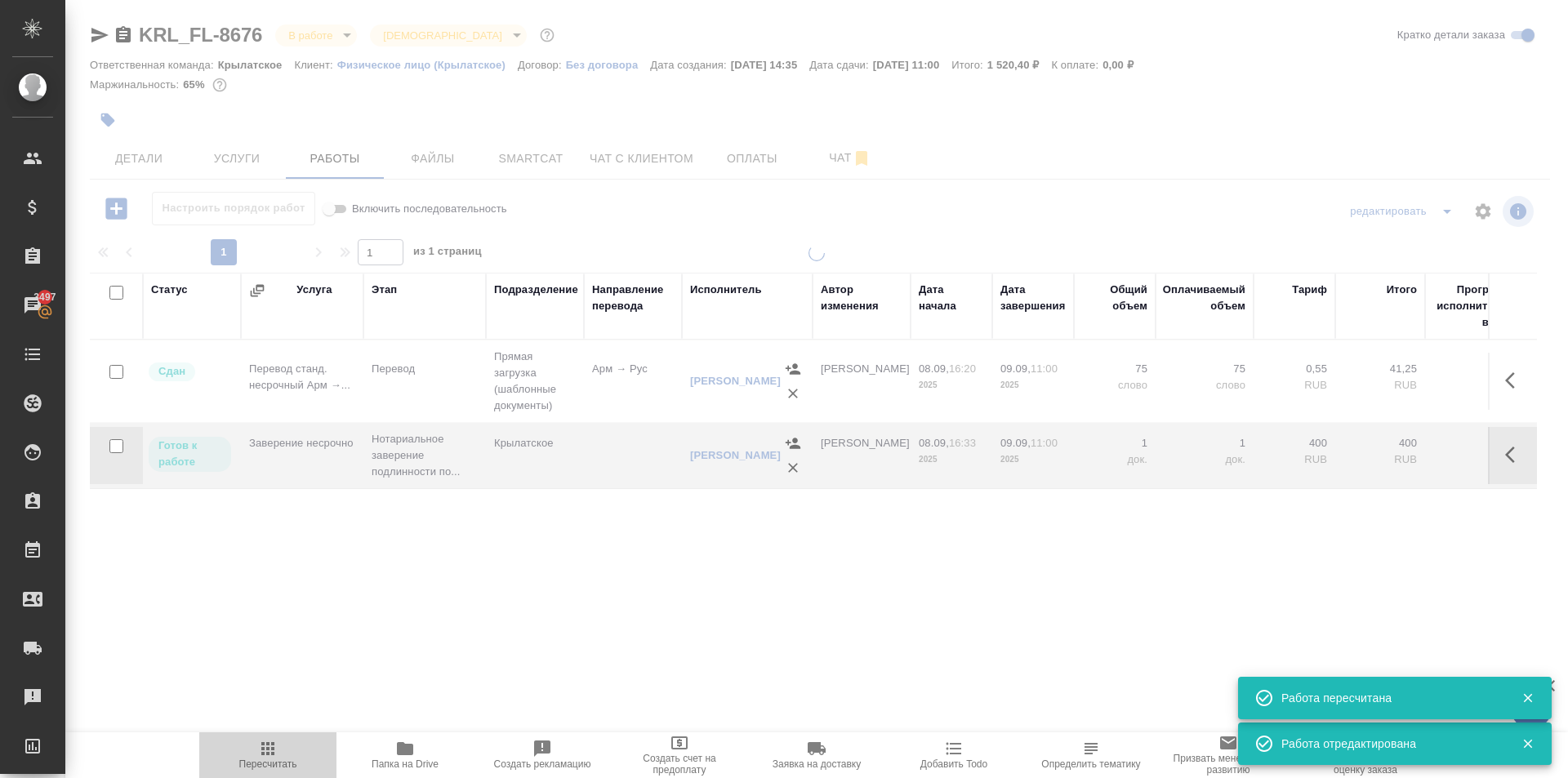
click at [254, 755] on span "Пересчитать" at bounding box center [268, 755] width 118 height 31
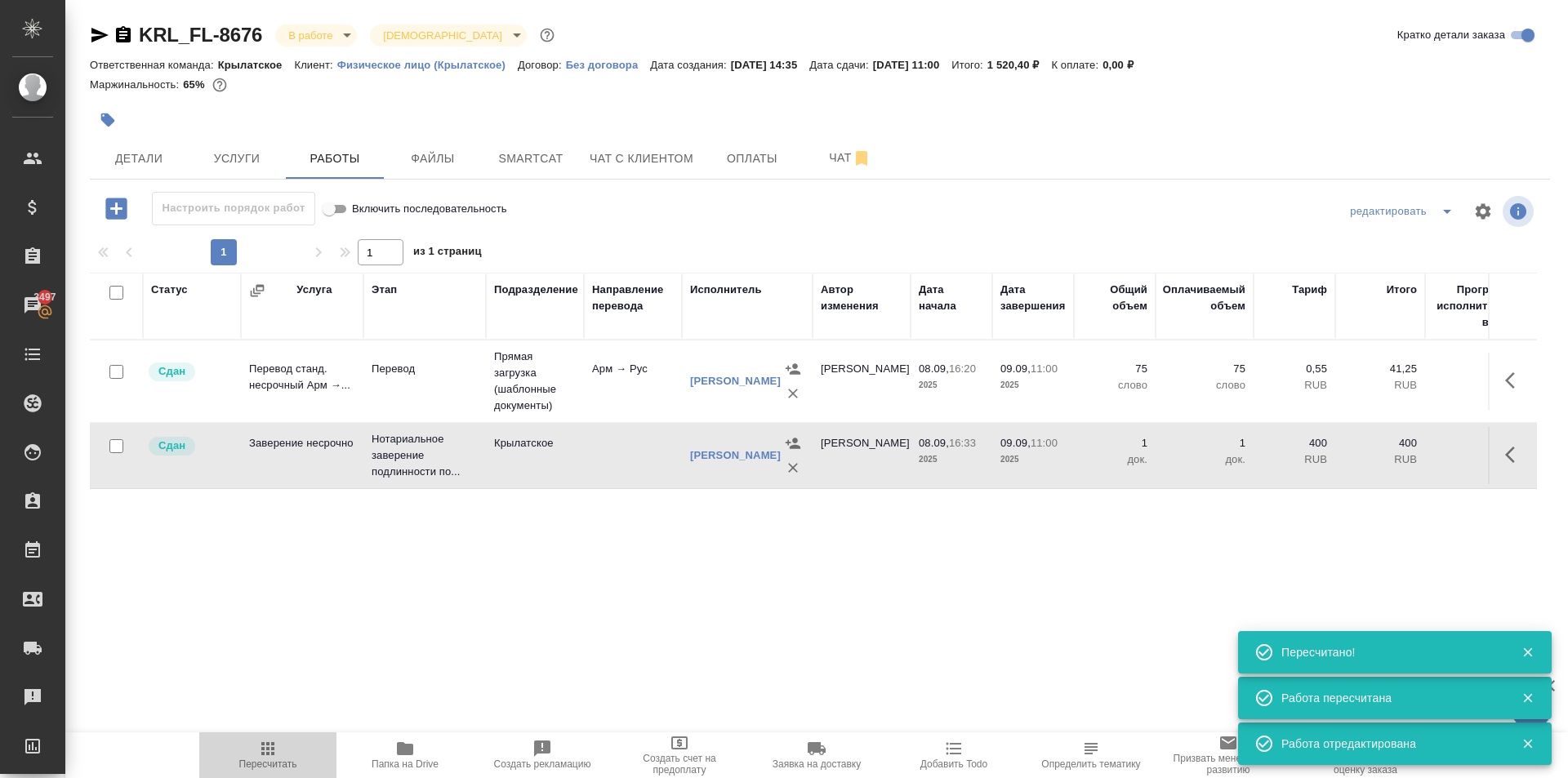
click at [258, 757] on icon "button" at bounding box center [268, 749] width 20 height 20
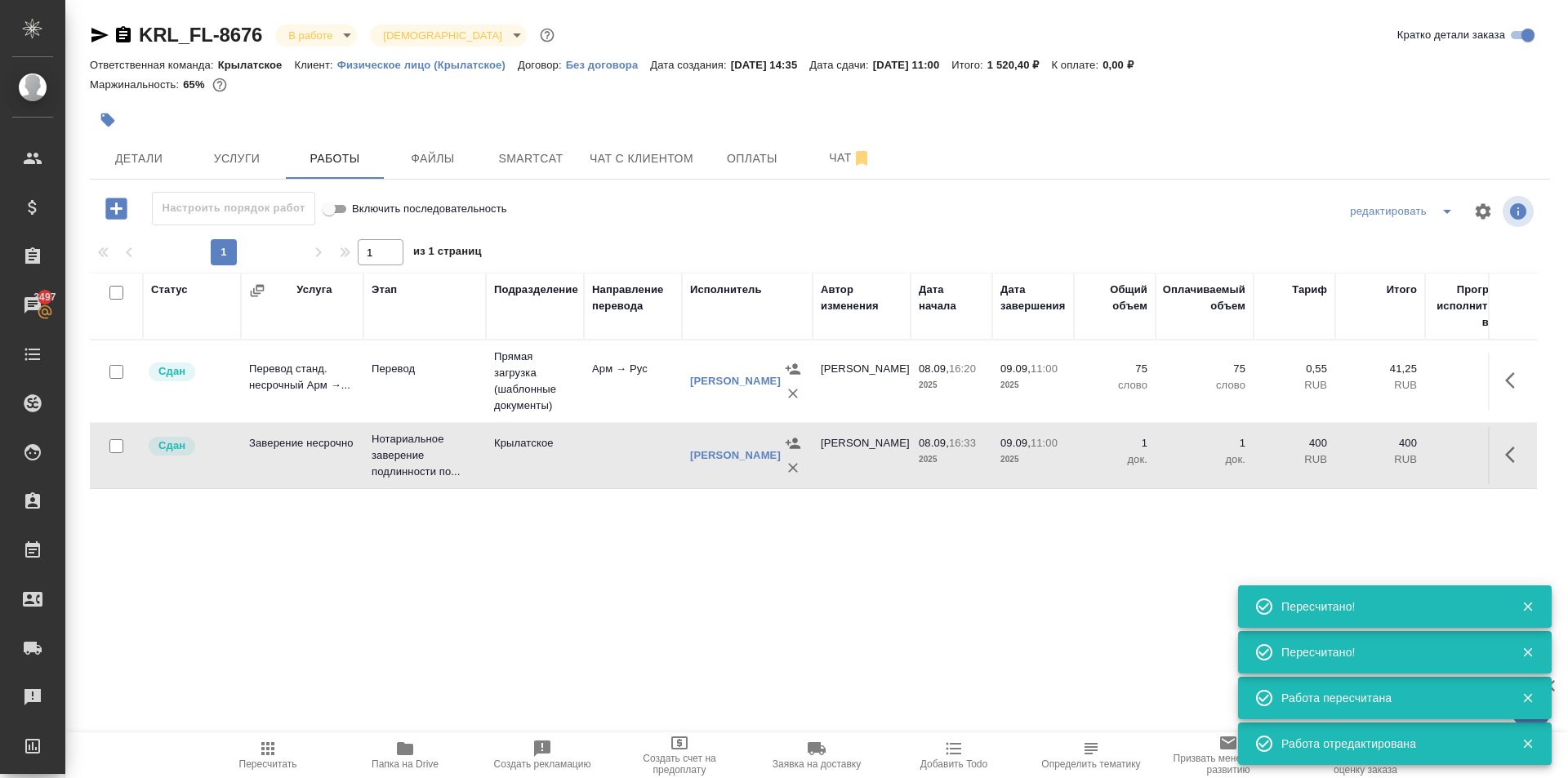
click at [289, 24] on div "KRL_FL-8676 В работе inProgress Святая троица holyTrinity" at bounding box center [323, 35] width 468 height 26
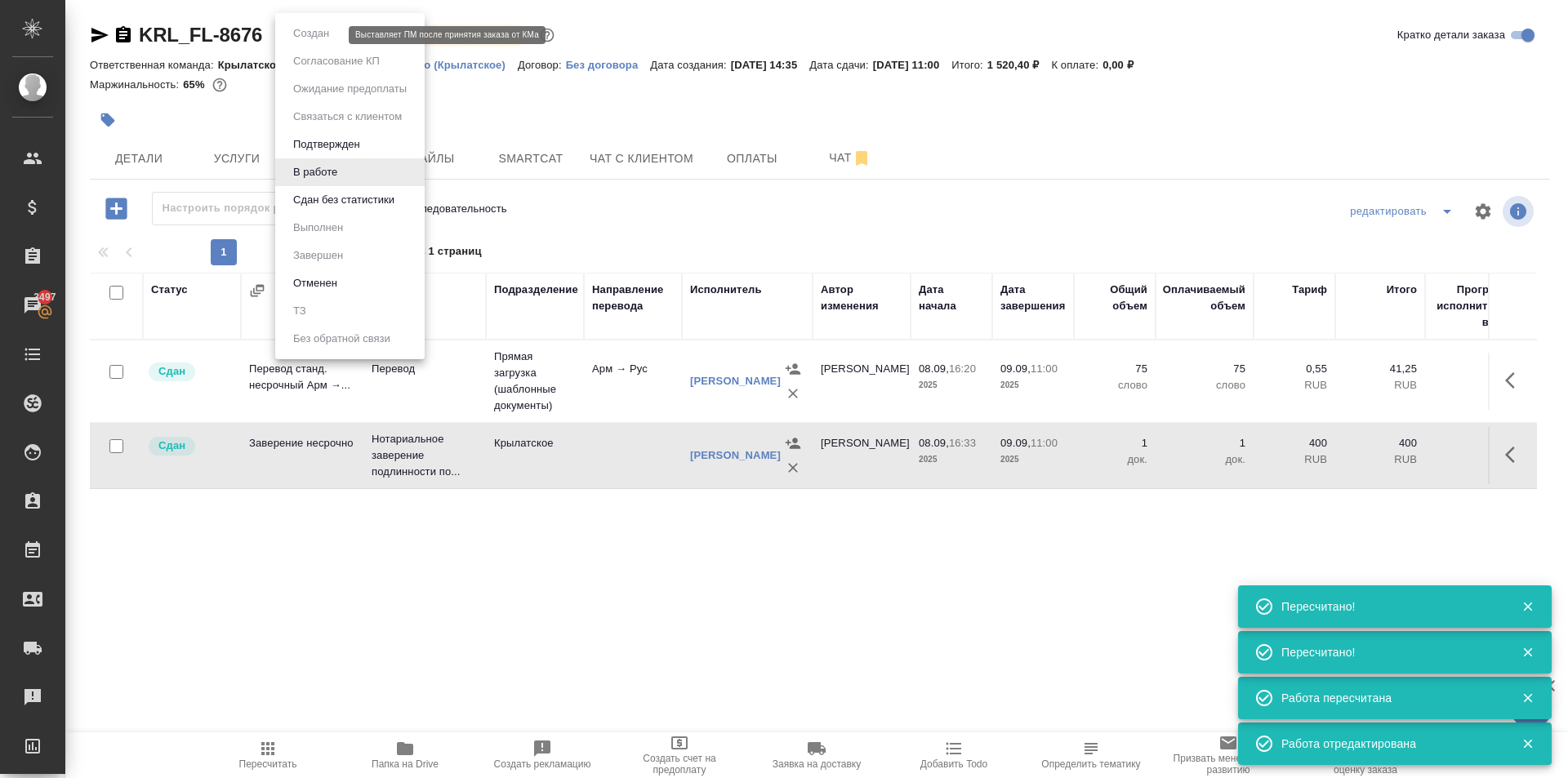
click at [300, 37] on body "🙏 .cls-1 fill:#fff; AWATERA Kasymov Timur Клиенты Спецификации Заказы 3497 Чаты…" at bounding box center [784, 389] width 1568 height 778
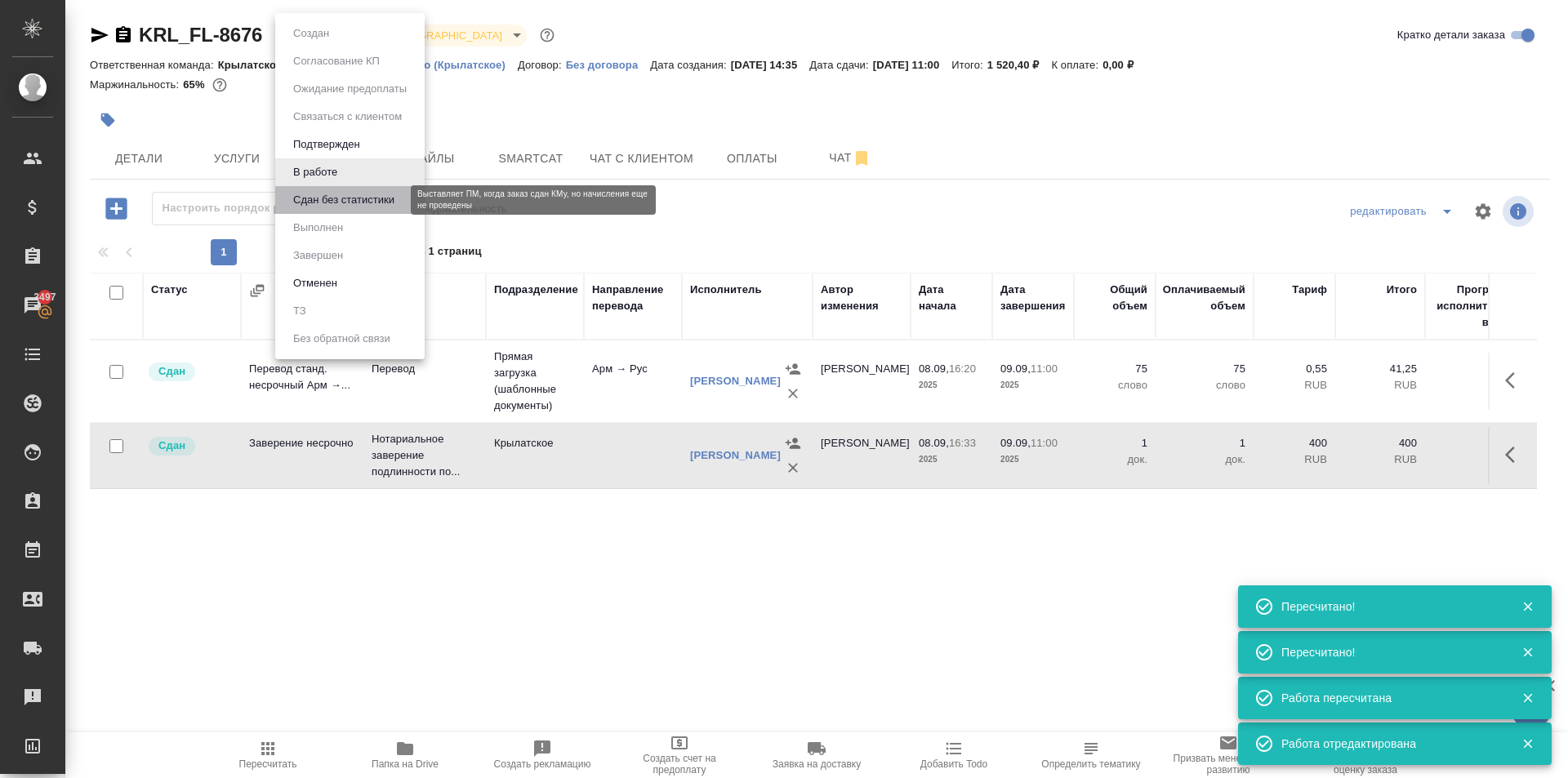
drag, startPoint x: 305, startPoint y: 202, endPoint x: 329, endPoint y: 149, distance: 58.2
click at [307, 202] on button "Сдан без статистики" at bounding box center [343, 200] width 111 height 18
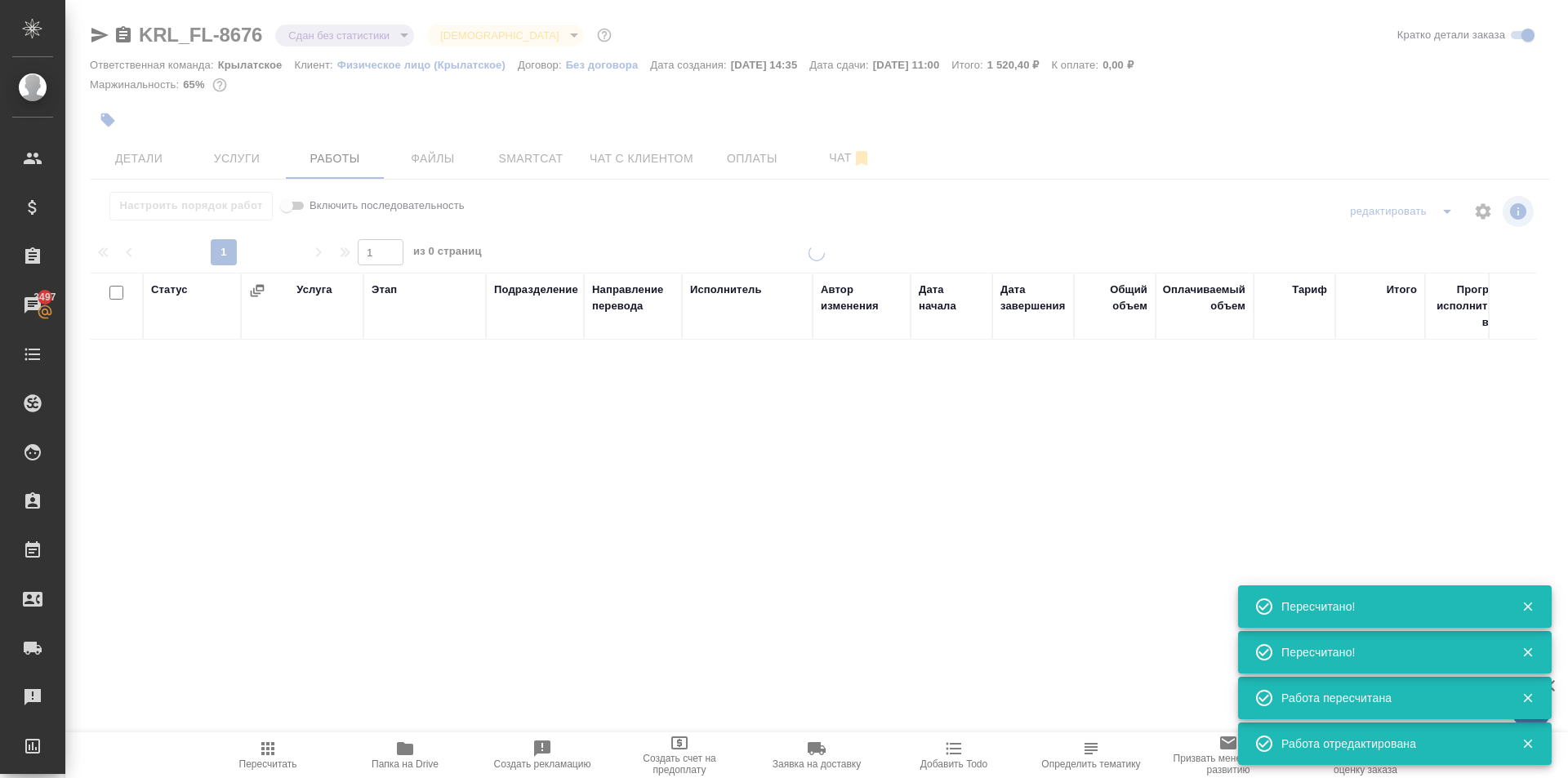
click at [326, 40] on body "🙏 .cls-1 fill:#fff; AWATERA Kasymov Timur Клиенты Спецификации Заказы 3497 Чаты…" at bounding box center [784, 389] width 1568 height 778
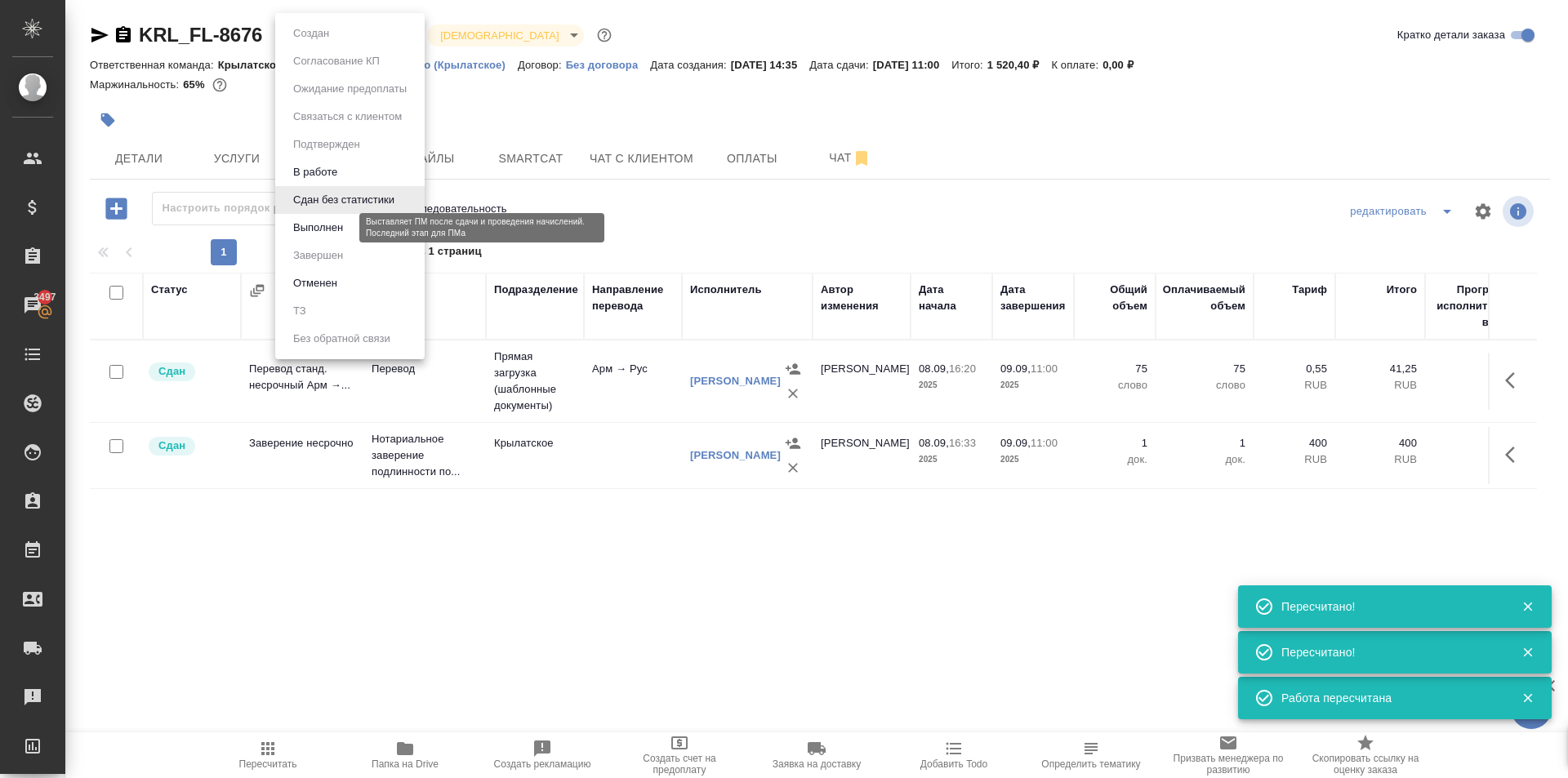
click at [289, 226] on button "Выполнен" at bounding box center [318, 228] width 59 height 18
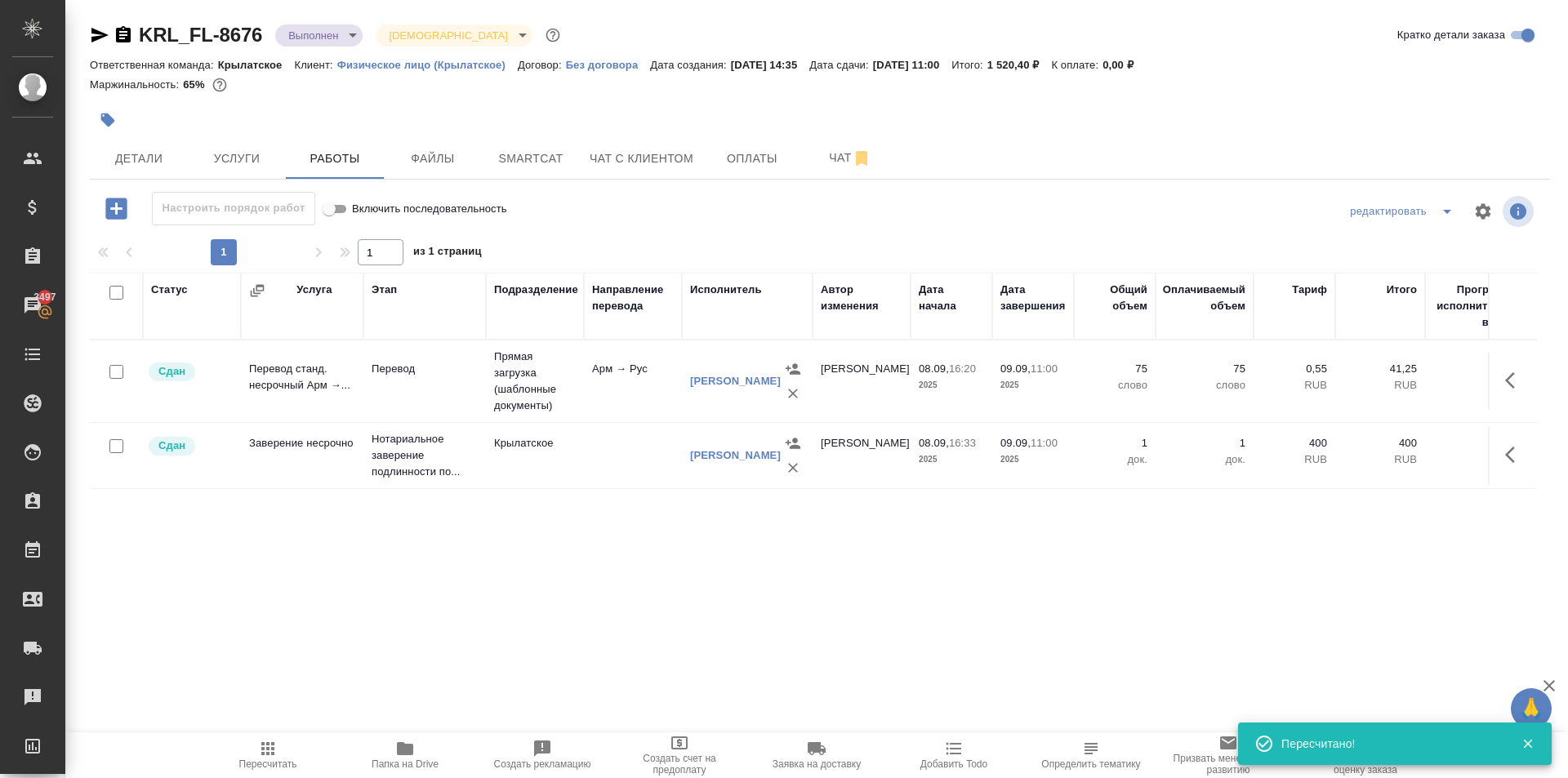
click at [356, 38] on body "🙏 .cls-1 fill:#fff; AWATERA Kasymov Timur Клиенты Спецификации Заказы 3497 Чаты…" at bounding box center [784, 389] width 1568 height 778
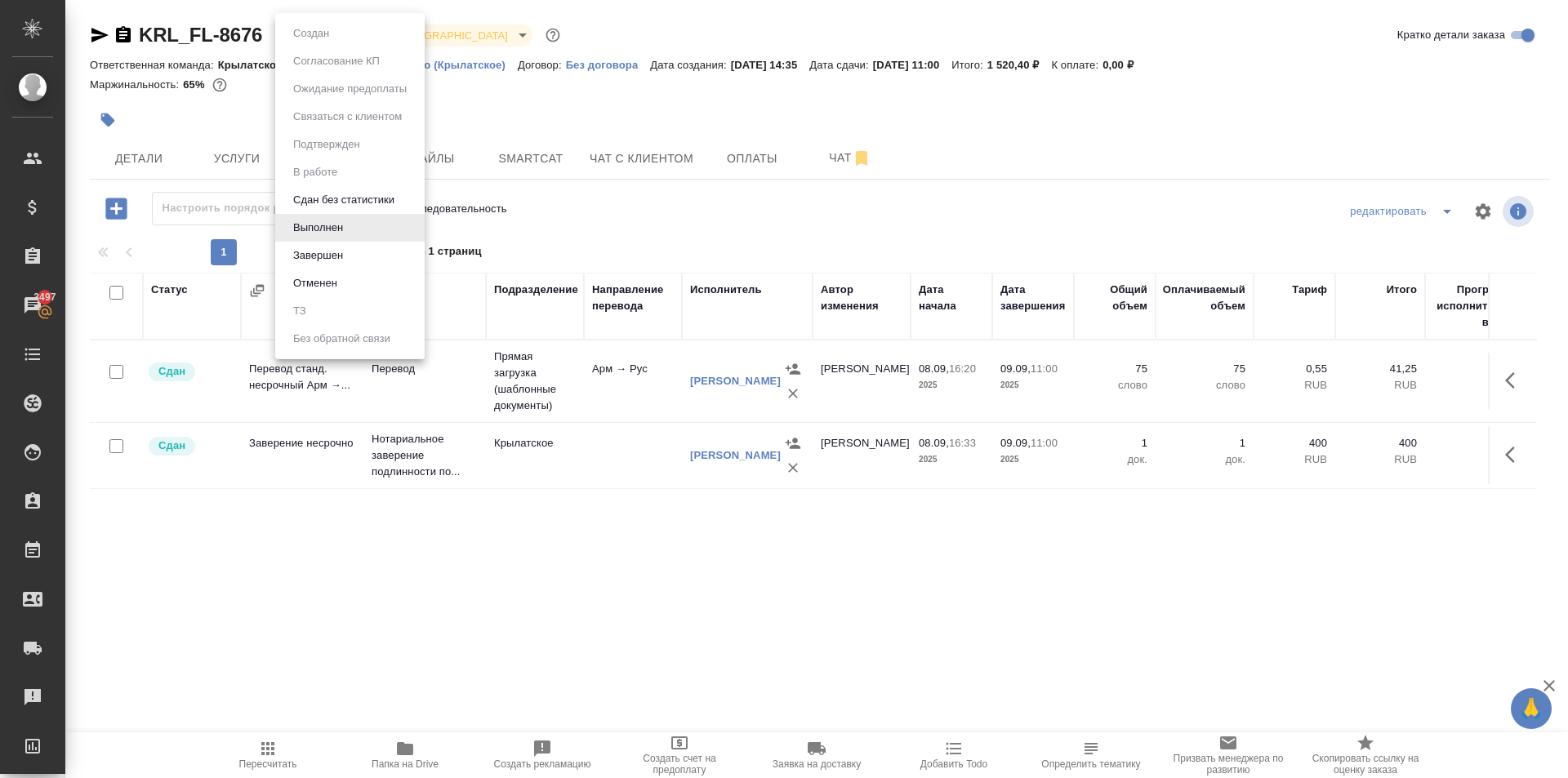
click at [360, 252] on li "Завершен" at bounding box center [350, 256] width 150 height 28
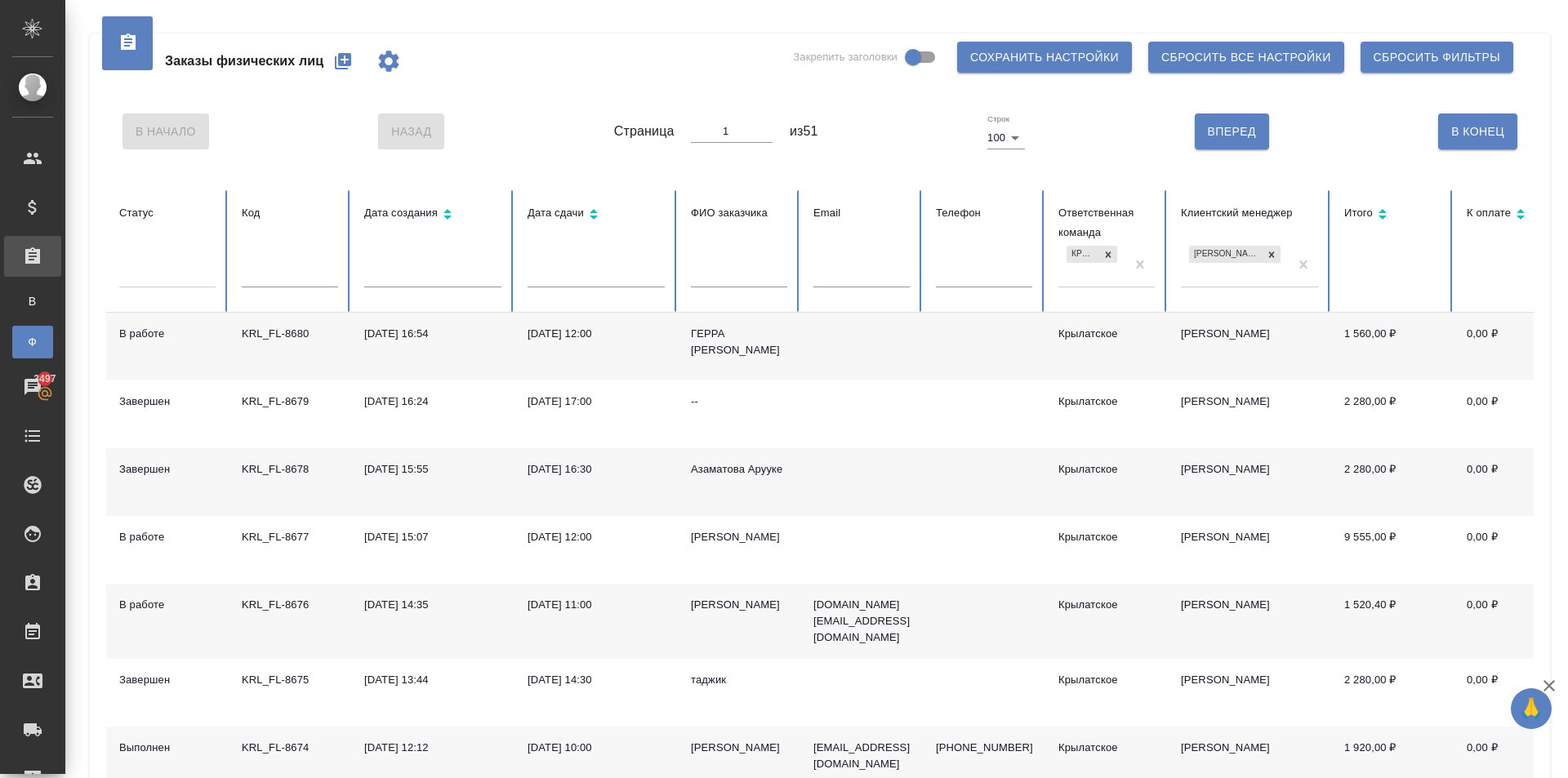
click at [301, 277] on input "text" at bounding box center [290, 276] width 96 height 23
paste input "V_FL-855"
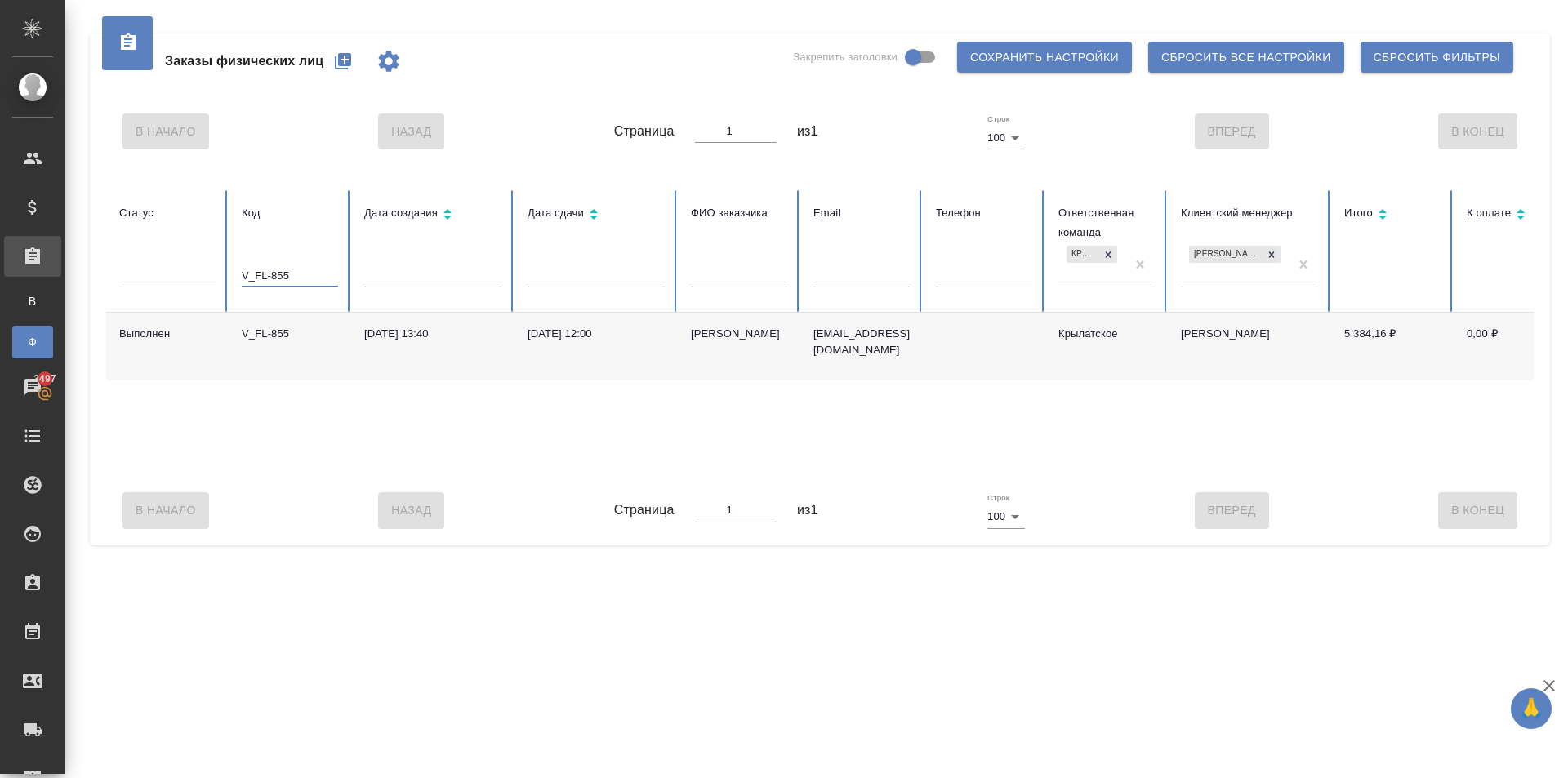
type input "V_FL-855"
click at [692, 326] on div "[PERSON_NAME]" at bounding box center [738, 334] width 96 height 16
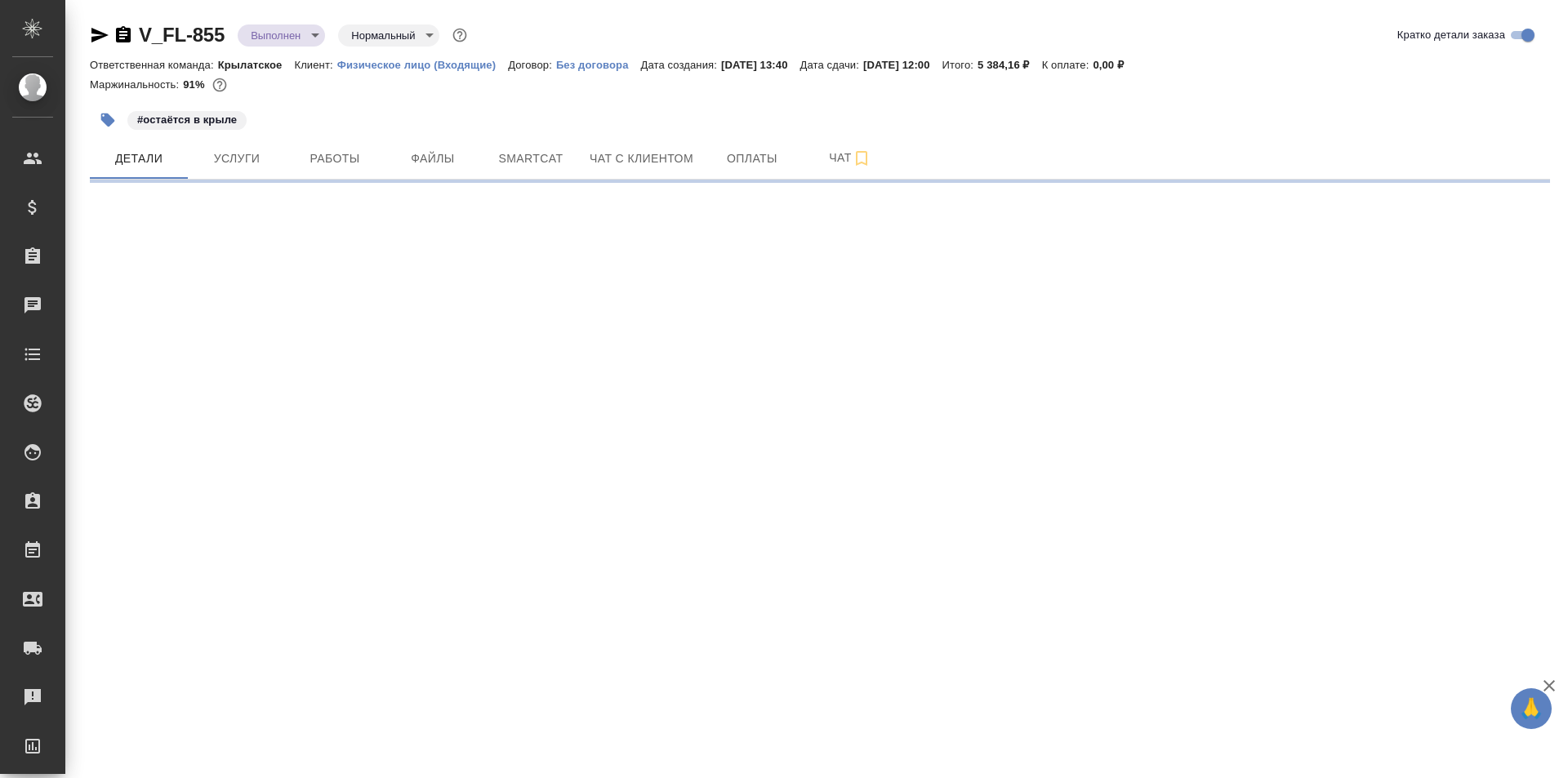
select select "RU"
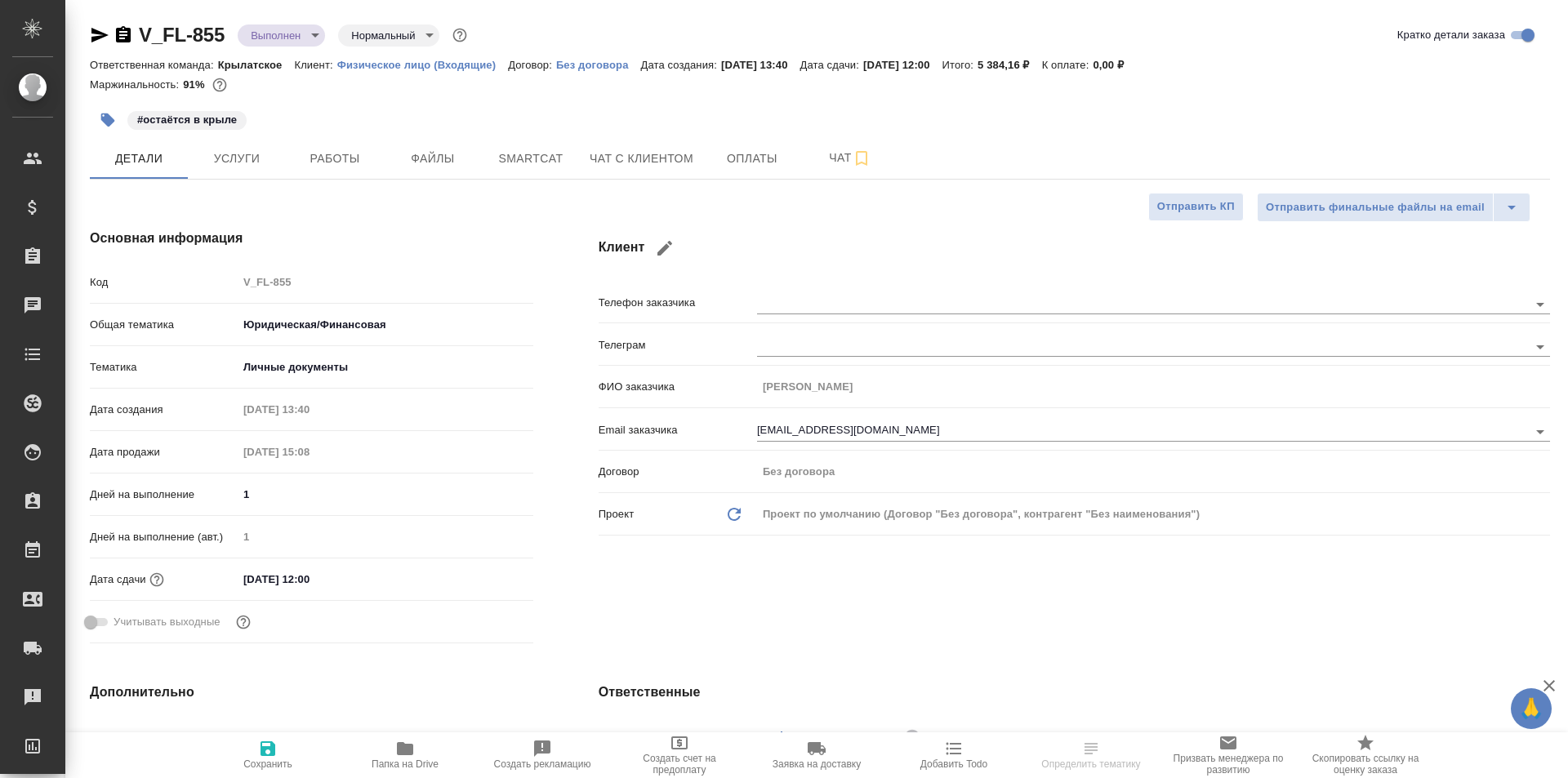
type textarea "x"
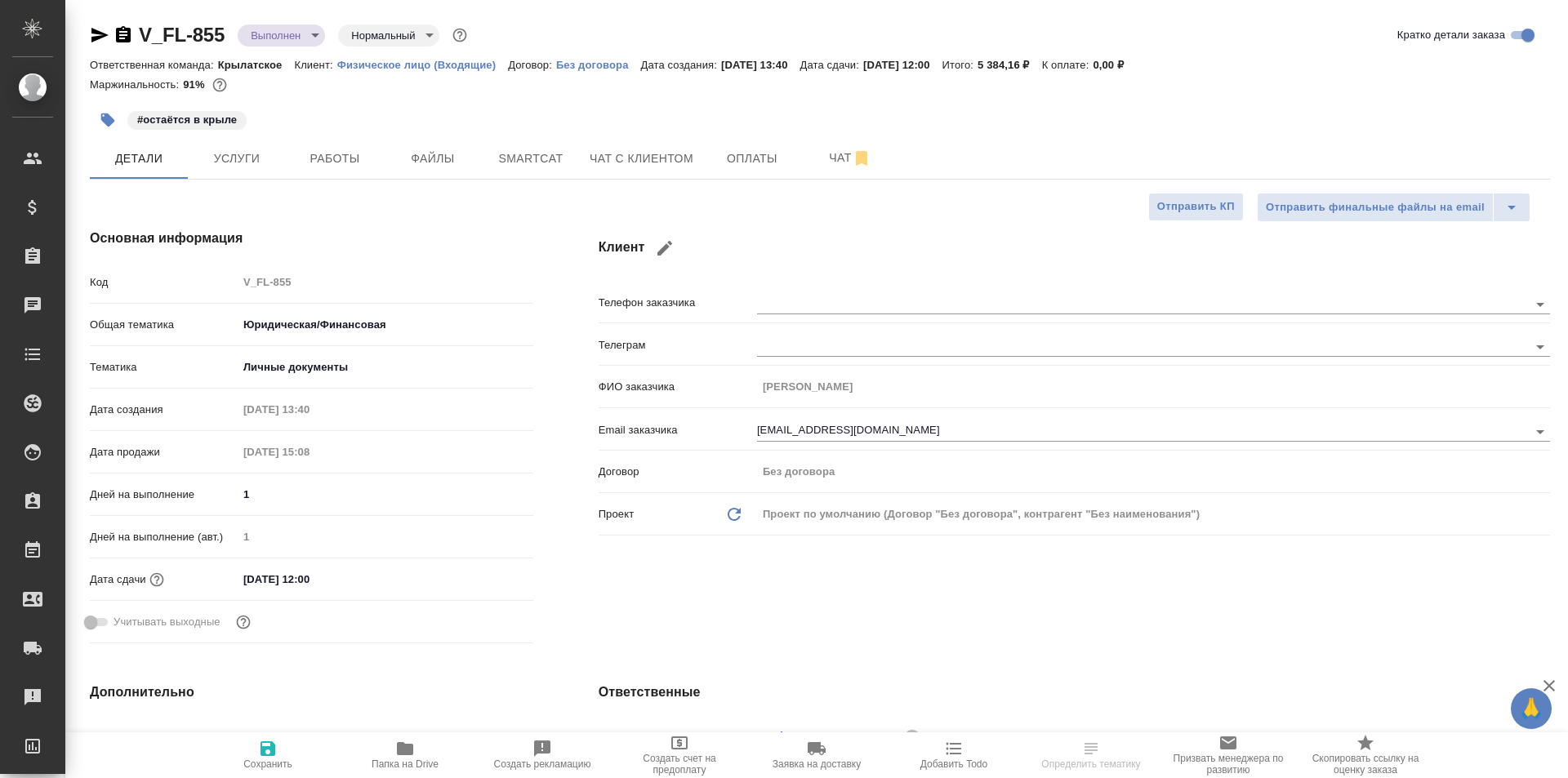
type textarea "x"
click at [245, 170] on button "Услуги" at bounding box center [236, 159] width 98 height 41
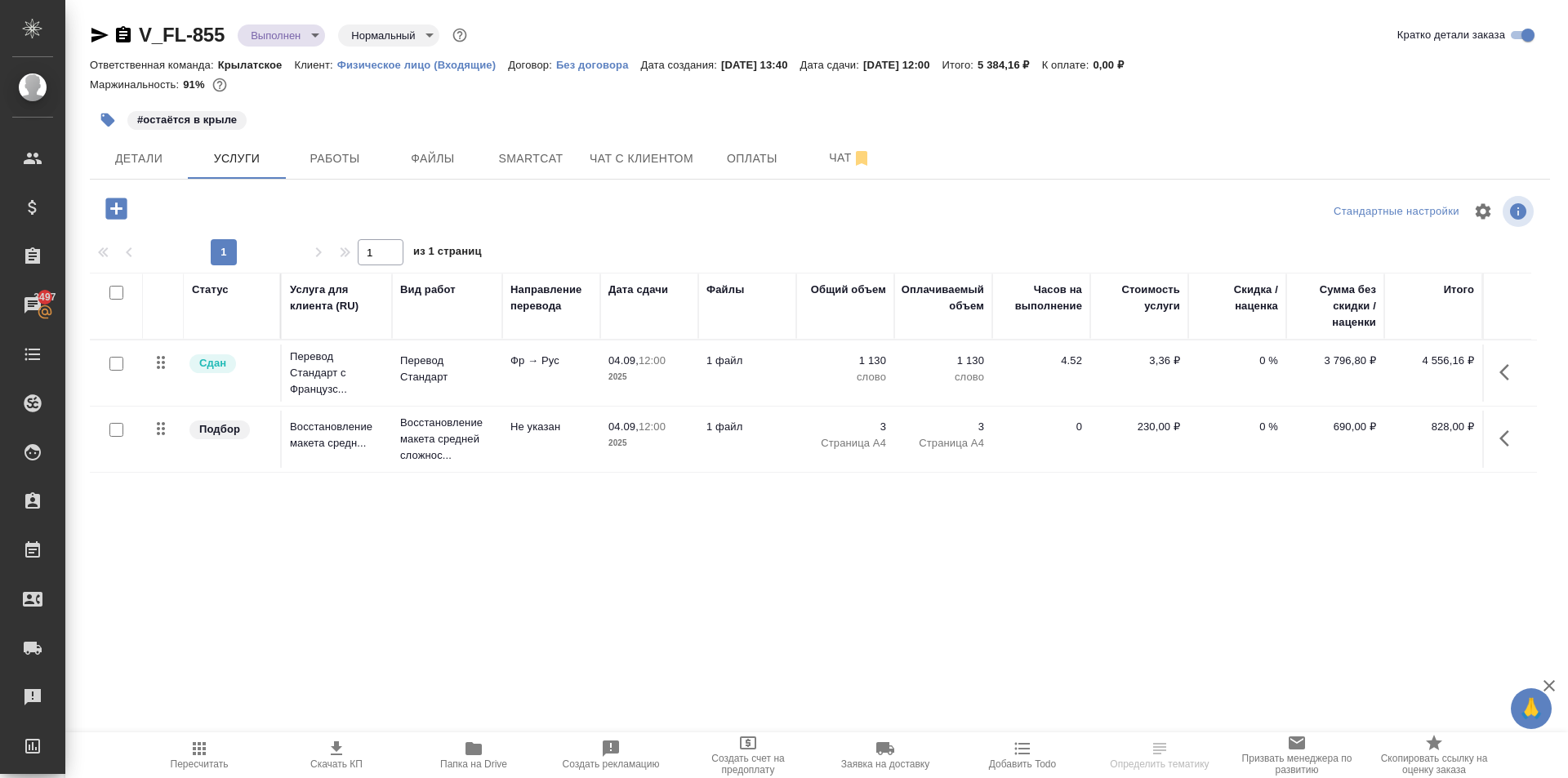
click at [384, 719] on div ".cls-1 fill:#fff; AWATERA Kasymov Timur Клиенты Спецификации Заказы 3497 Чаты T…" at bounding box center [784, 389] width 1568 height 778
click at [443, 168] on span "Файлы" at bounding box center [432, 159] width 78 height 21
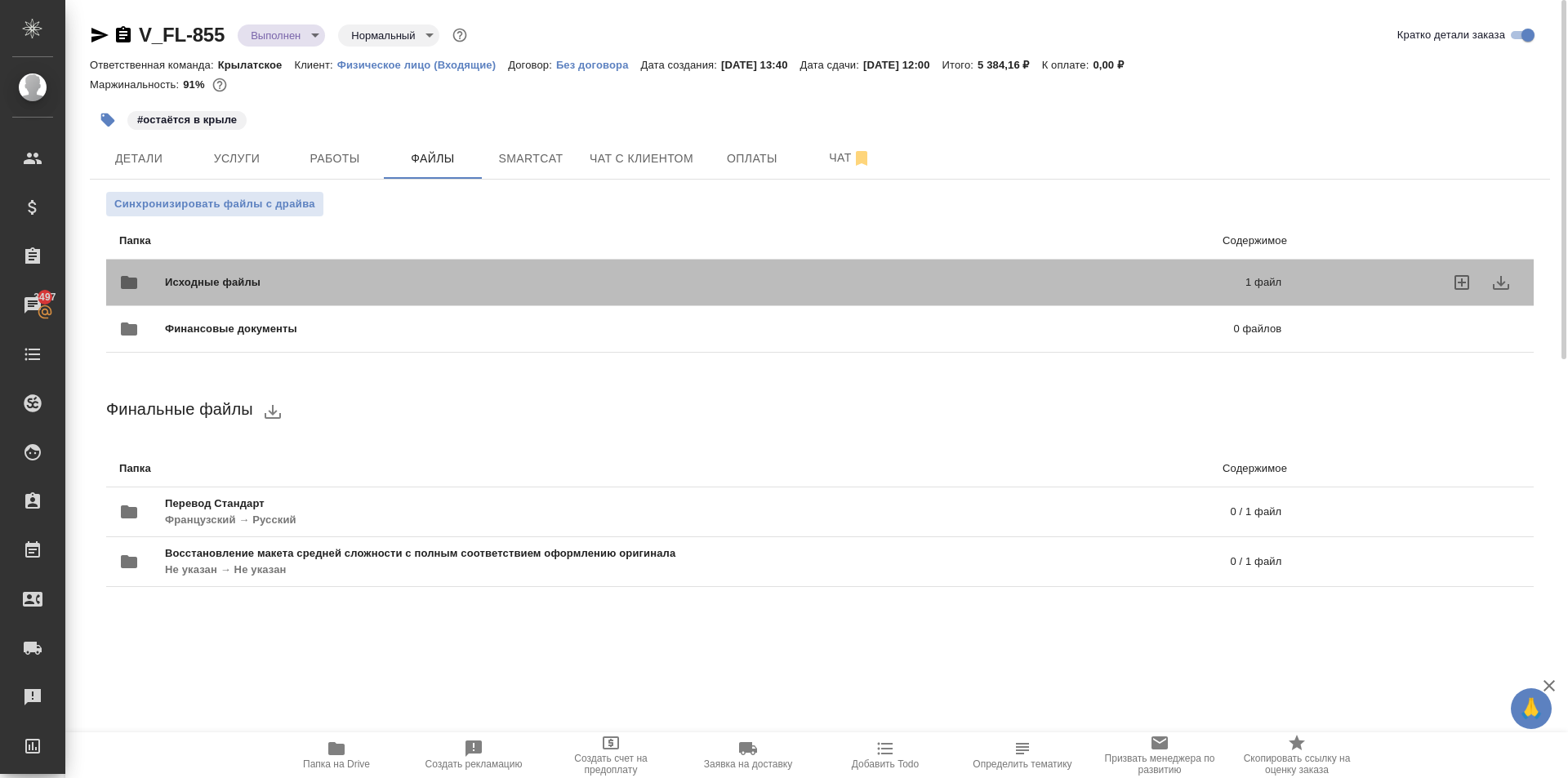
drag, startPoint x: 320, startPoint y: 277, endPoint x: 342, endPoint y: 285, distance: 23.4
click at [322, 277] on span "Исходные файлы" at bounding box center [458, 282] width 588 height 16
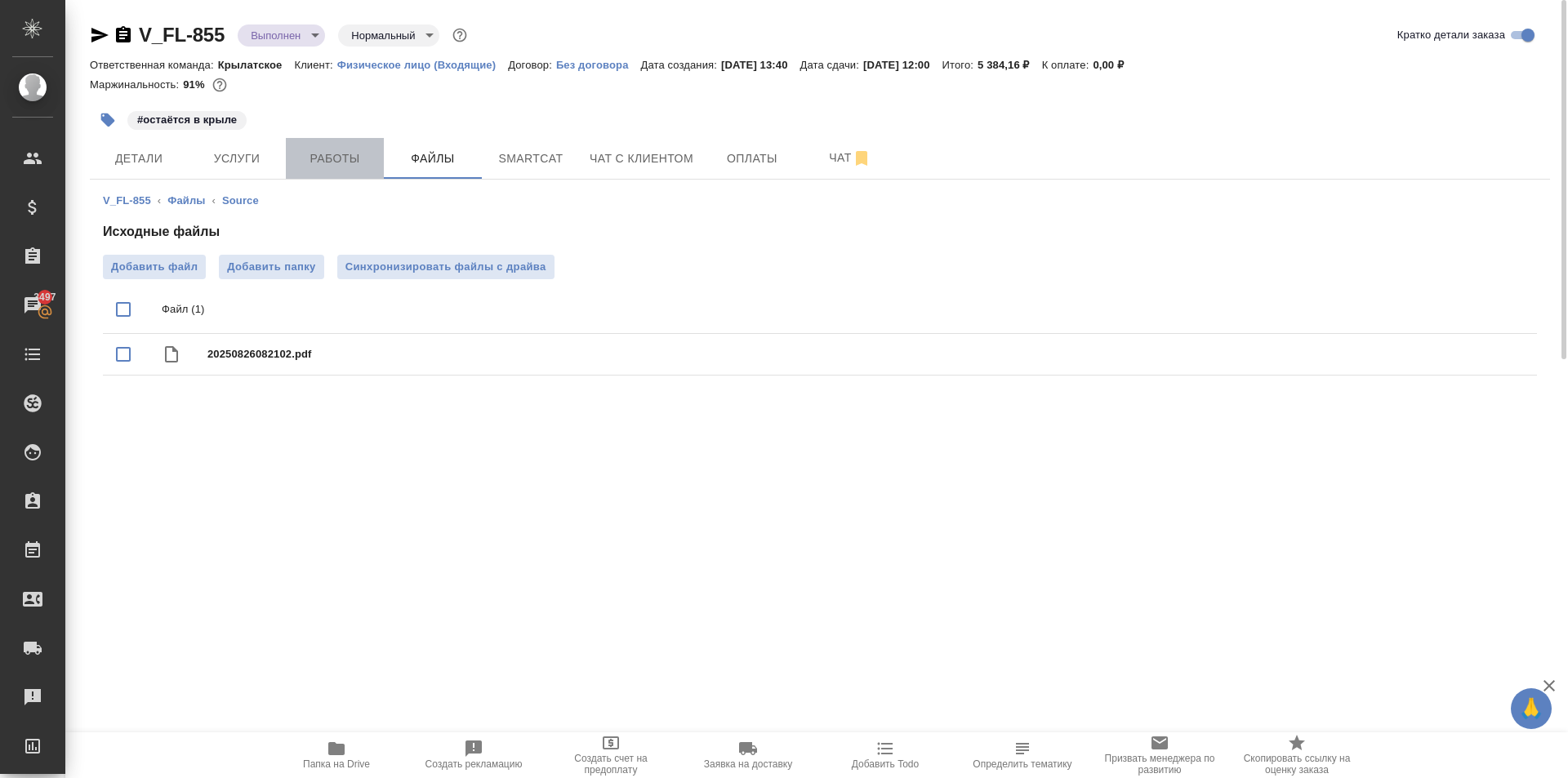
click at [353, 166] on span "Работы" at bounding box center [334, 159] width 78 height 21
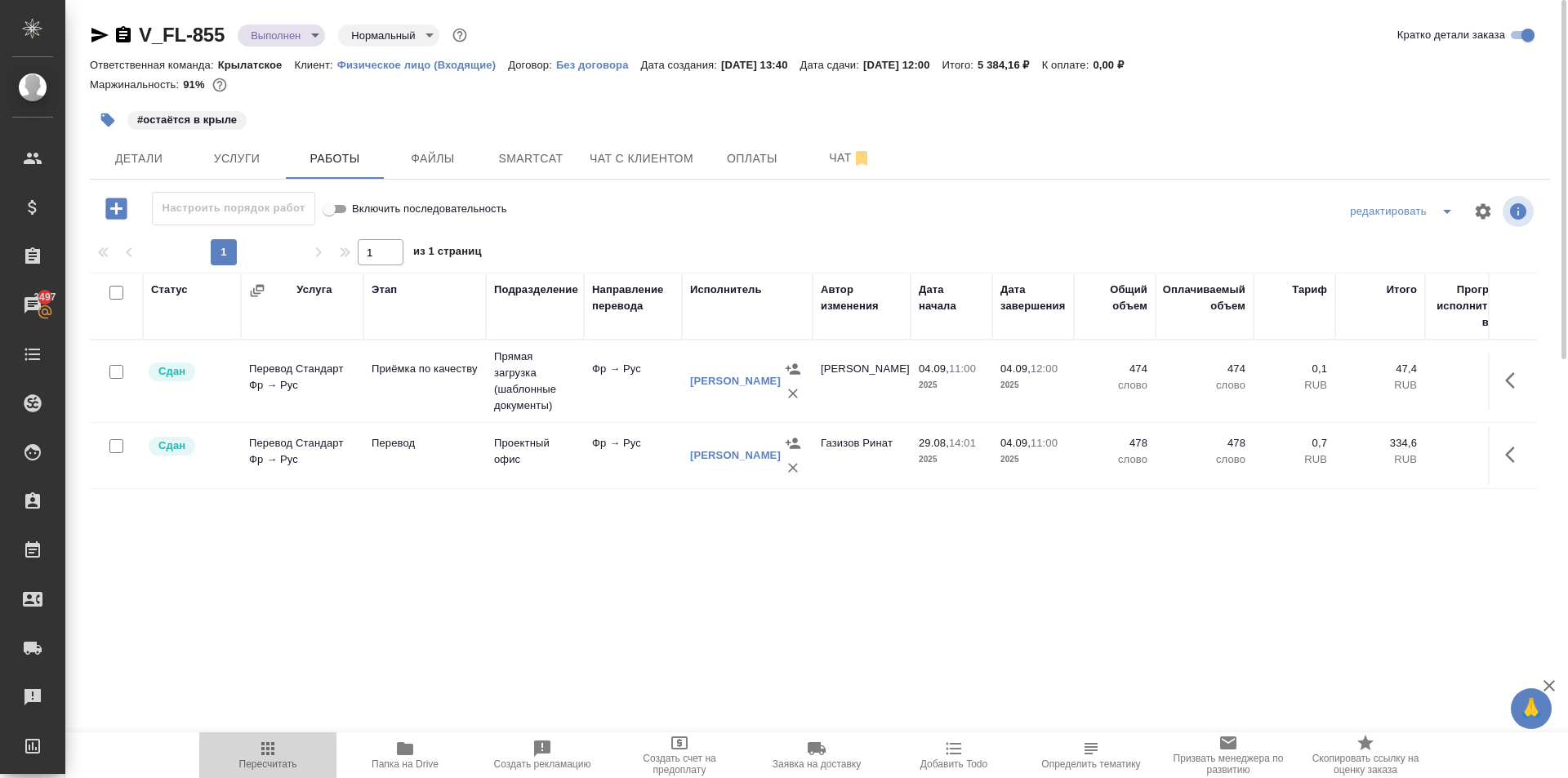
click at [281, 759] on span "Пересчитать" at bounding box center [268, 765] width 58 height 12
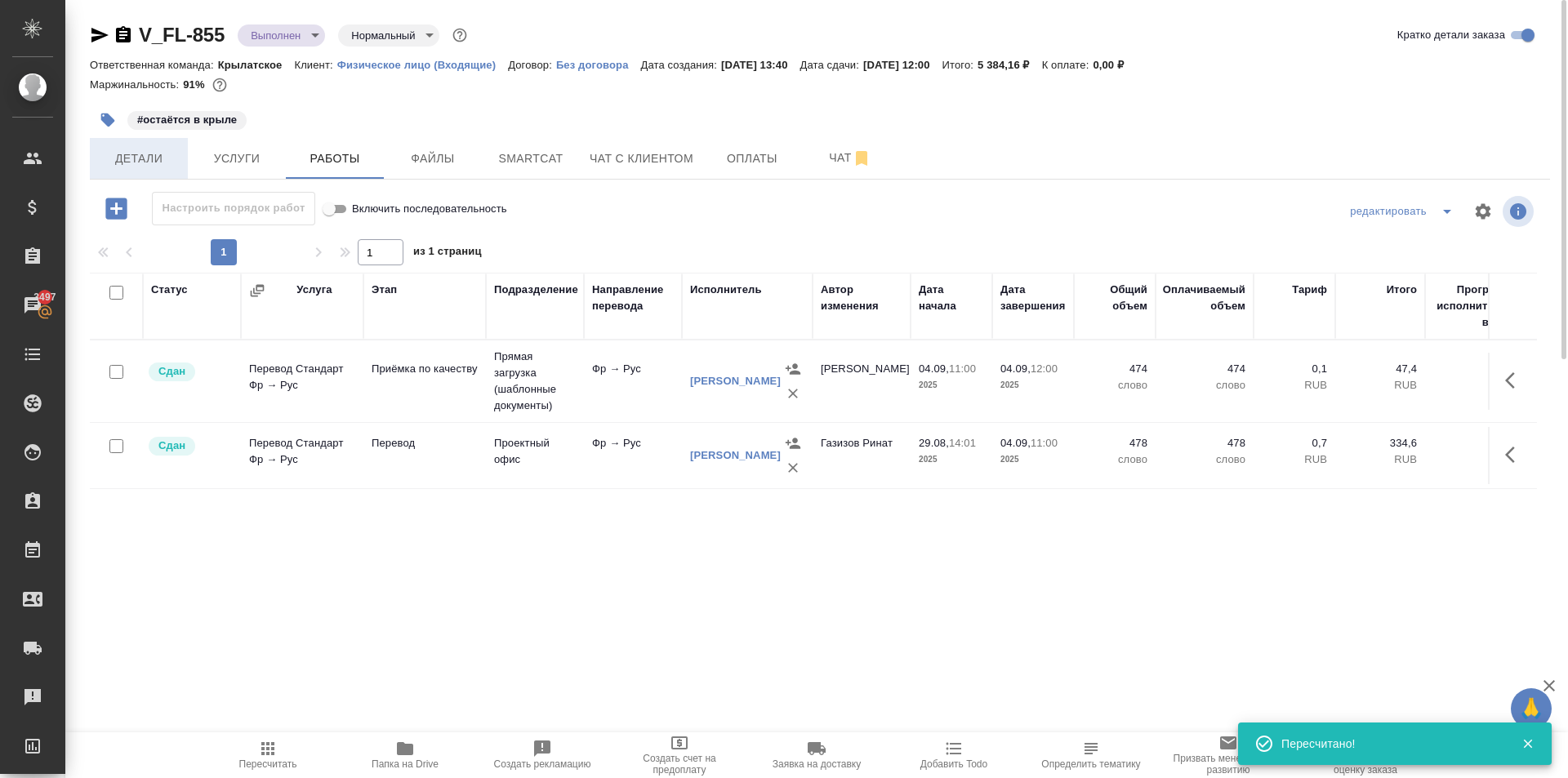
click at [139, 162] on span "Детали" at bounding box center [138, 159] width 78 height 21
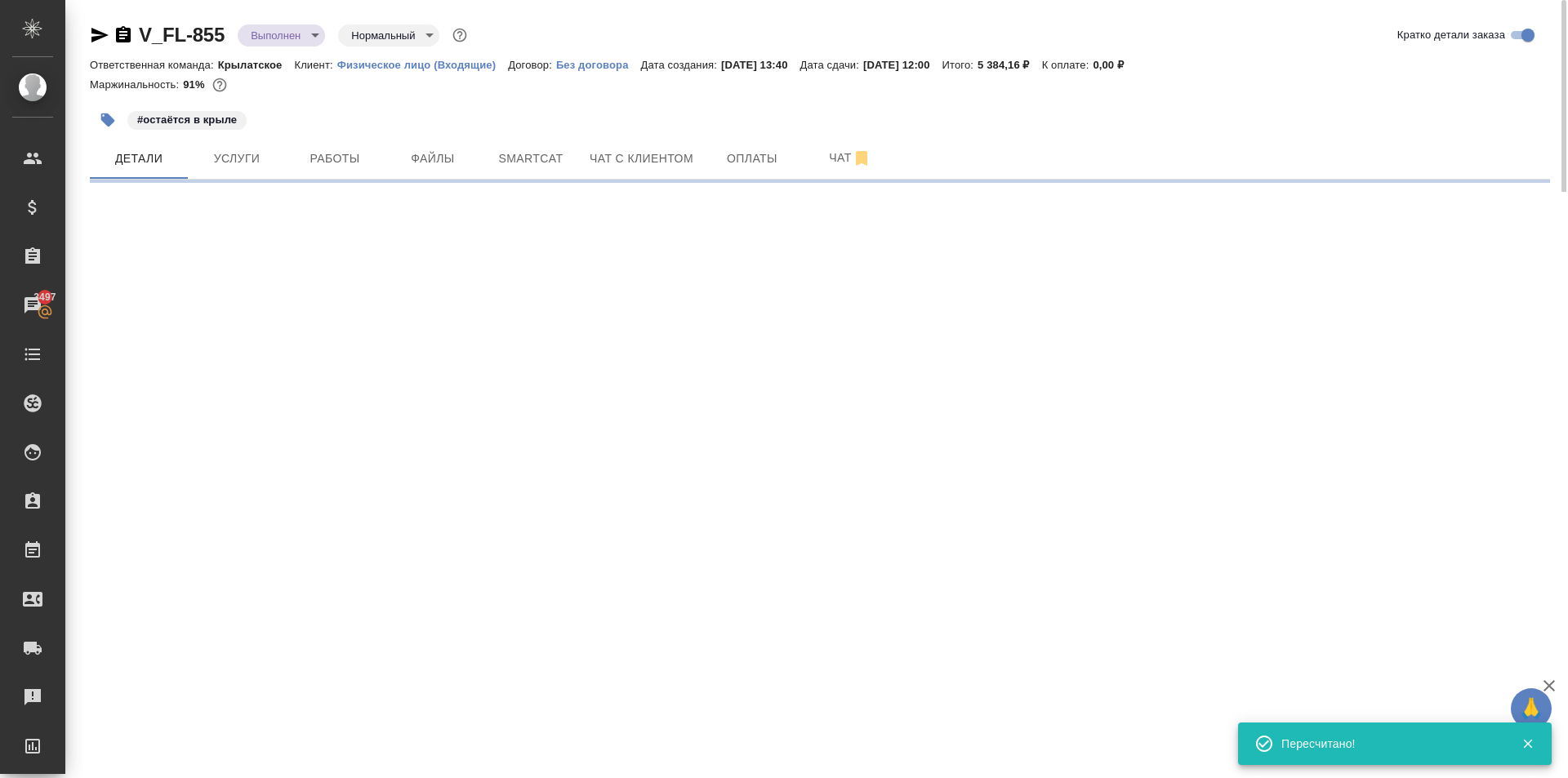
select select "RU"
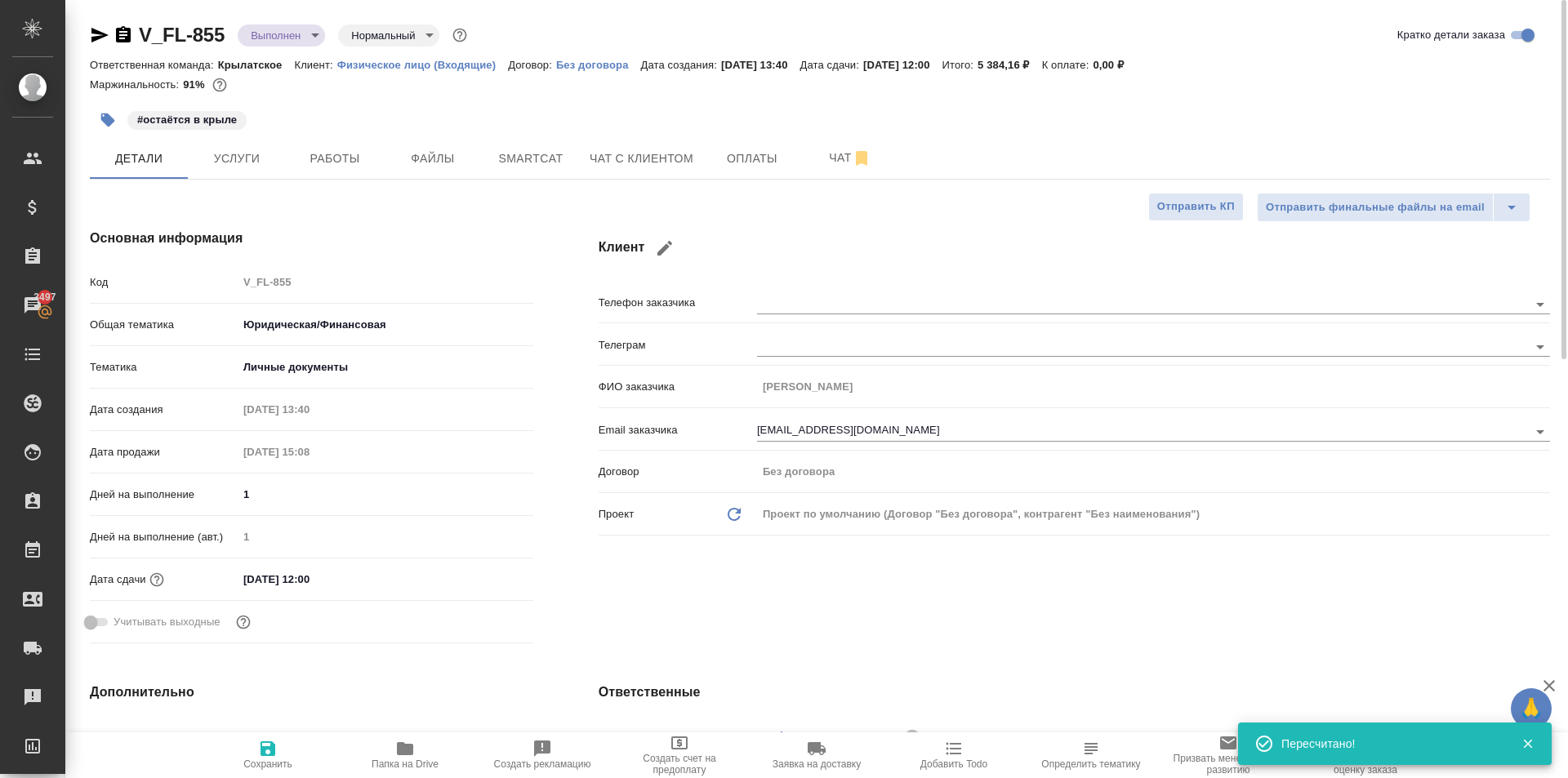
type textarea "x"
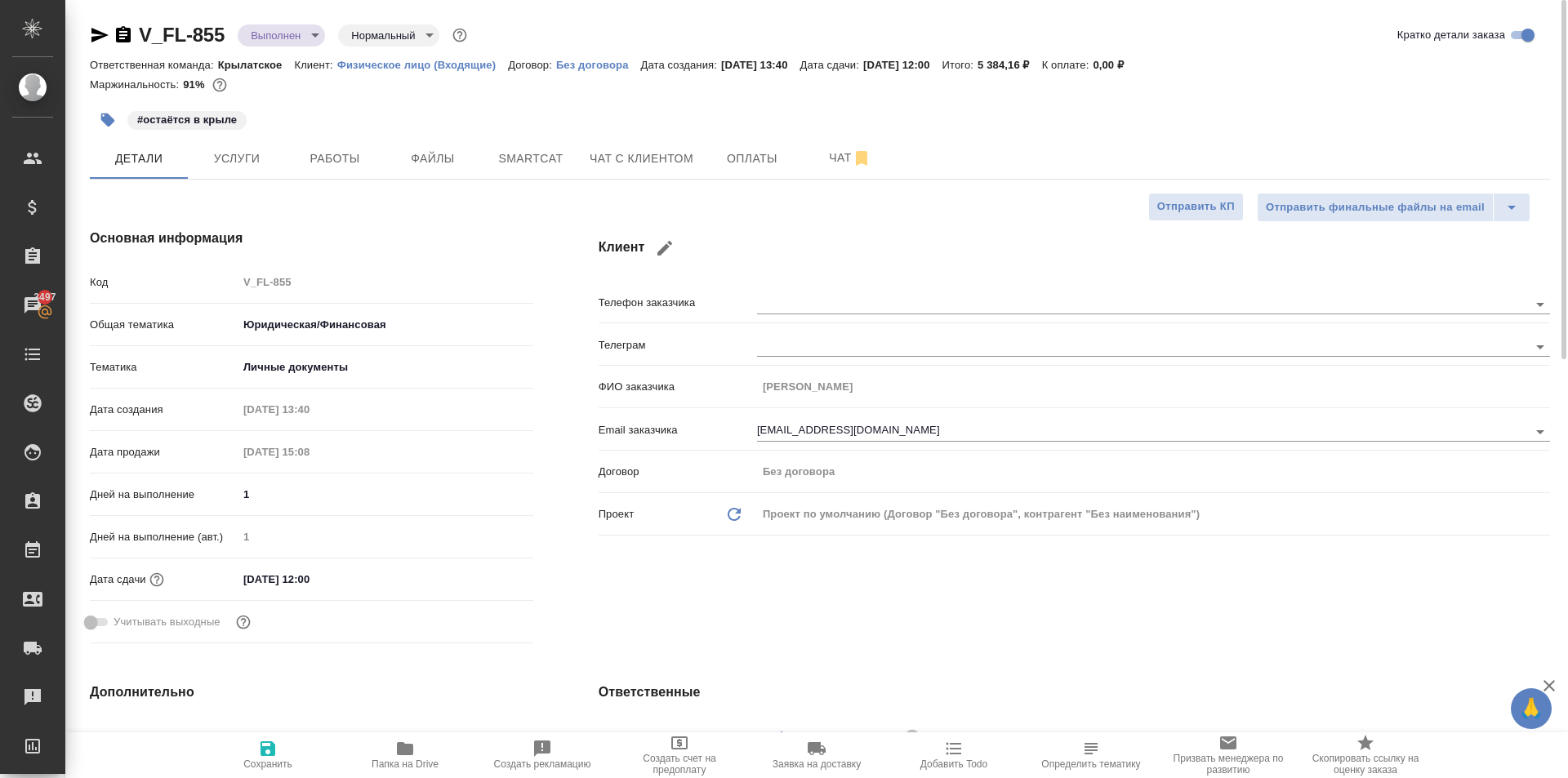
type textarea "x"
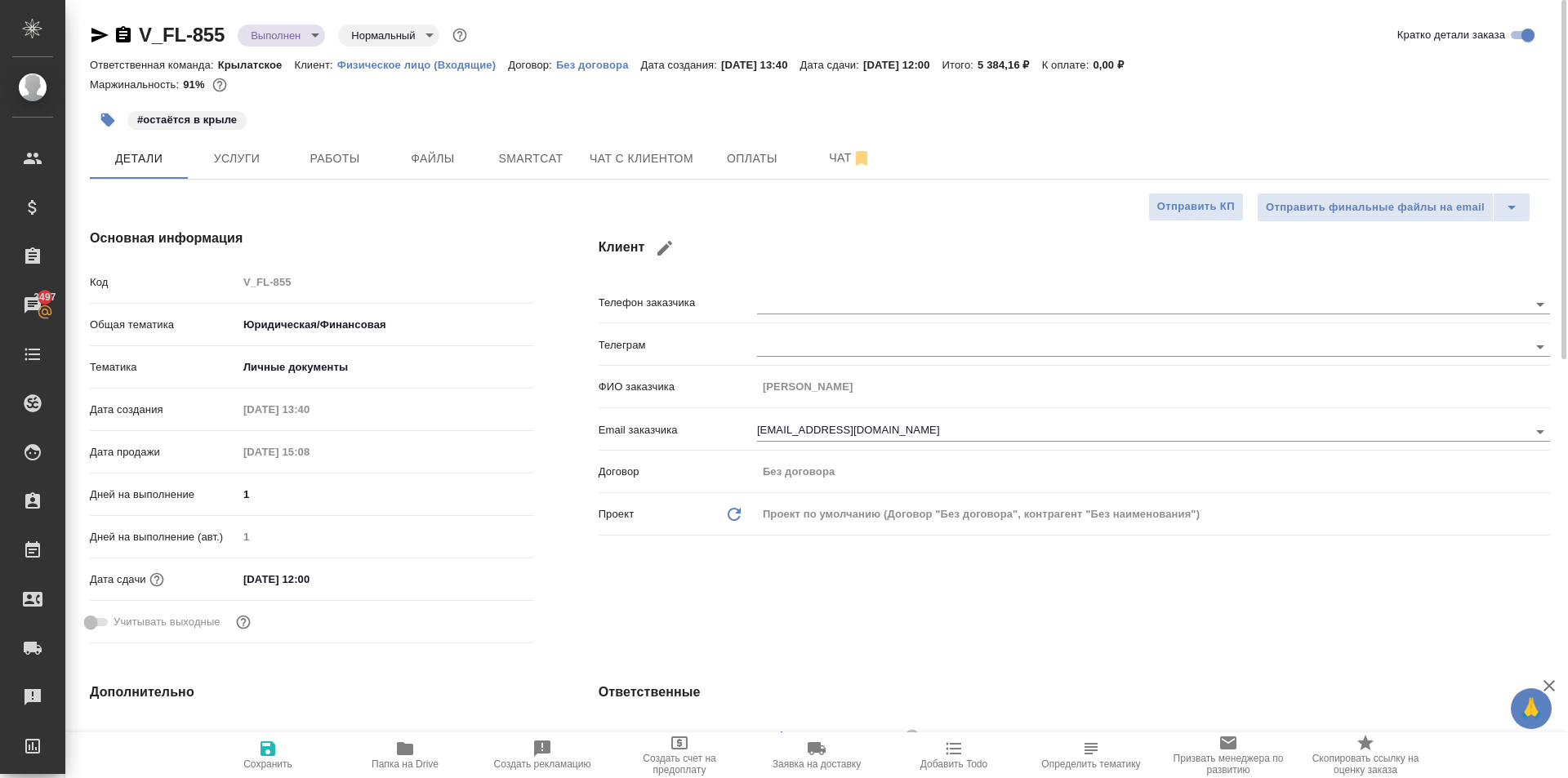
type textarea "x"
click at [90, 24] on div "V_FL-855 Выполнен completed Нормальный normal" at bounding box center [280, 35] width 380 height 26
drag, startPoint x: 93, startPoint y: 30, endPoint x: 103, endPoint y: 5, distance: 26.9
click at [97, 30] on icon "button" at bounding box center [100, 35] width 17 height 15
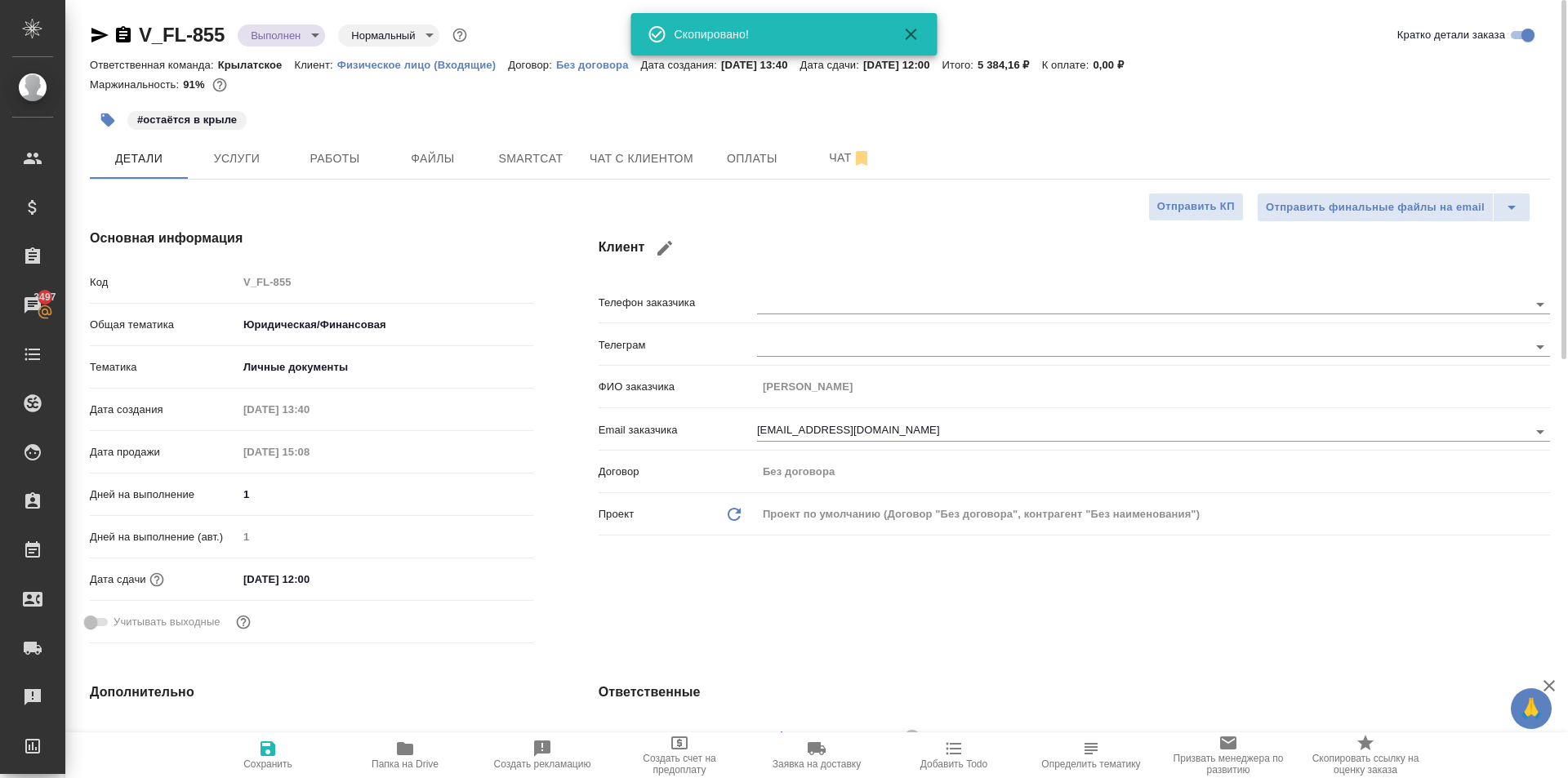
type textarea "x"
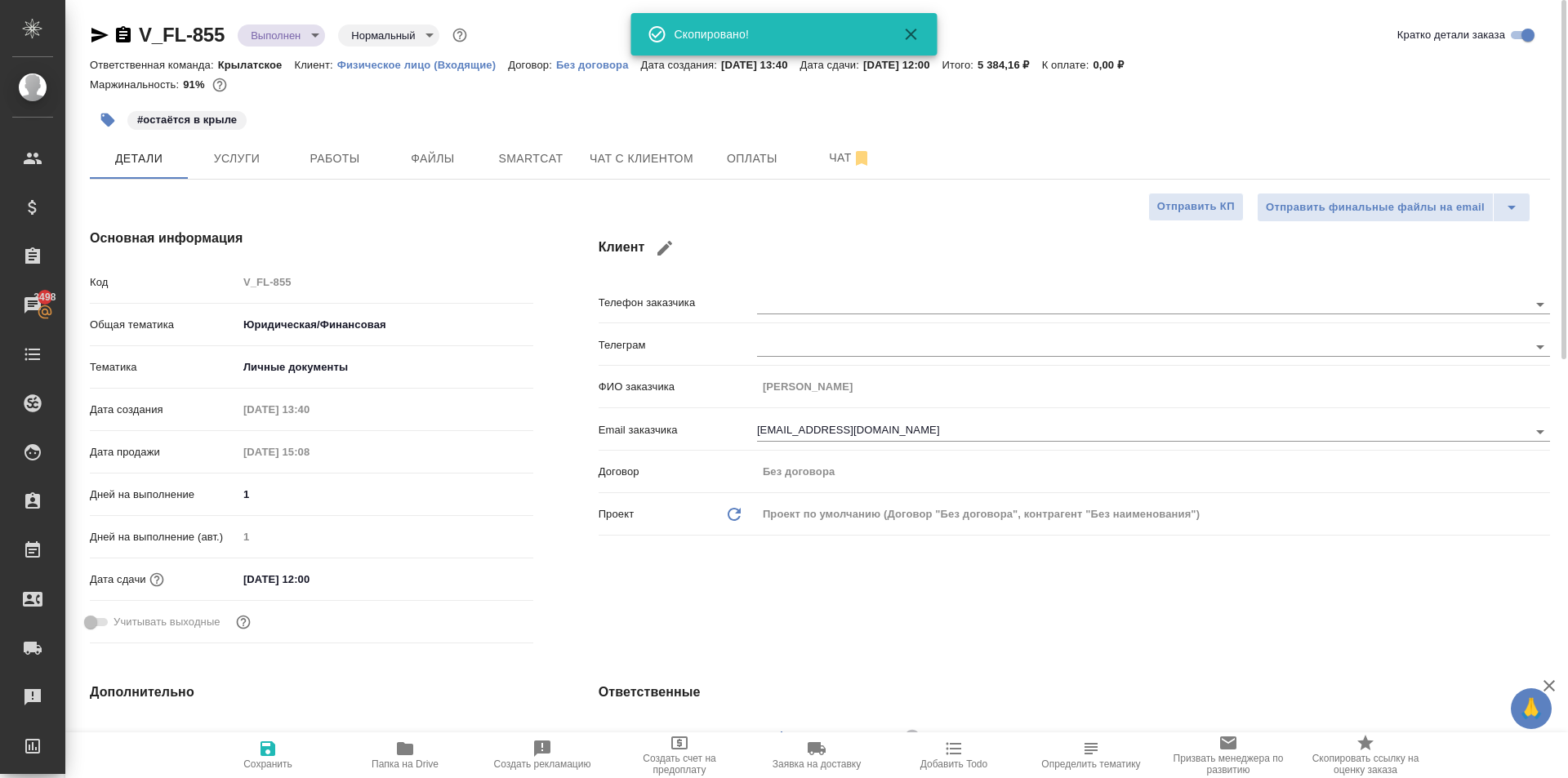
type textarea "x"
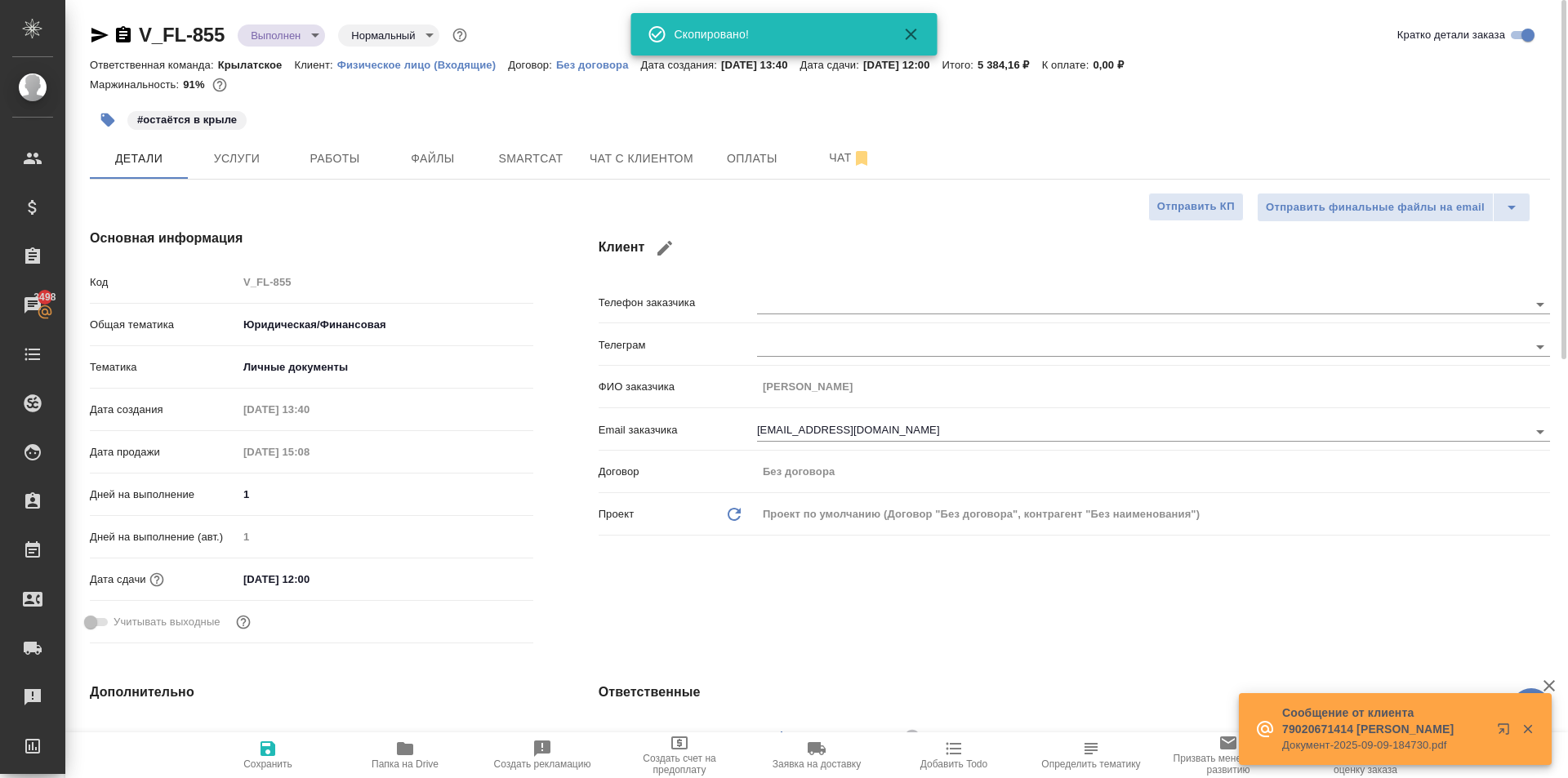
click at [92, 33] on icon "button" at bounding box center [100, 35] width 17 height 15
type textarea "x"
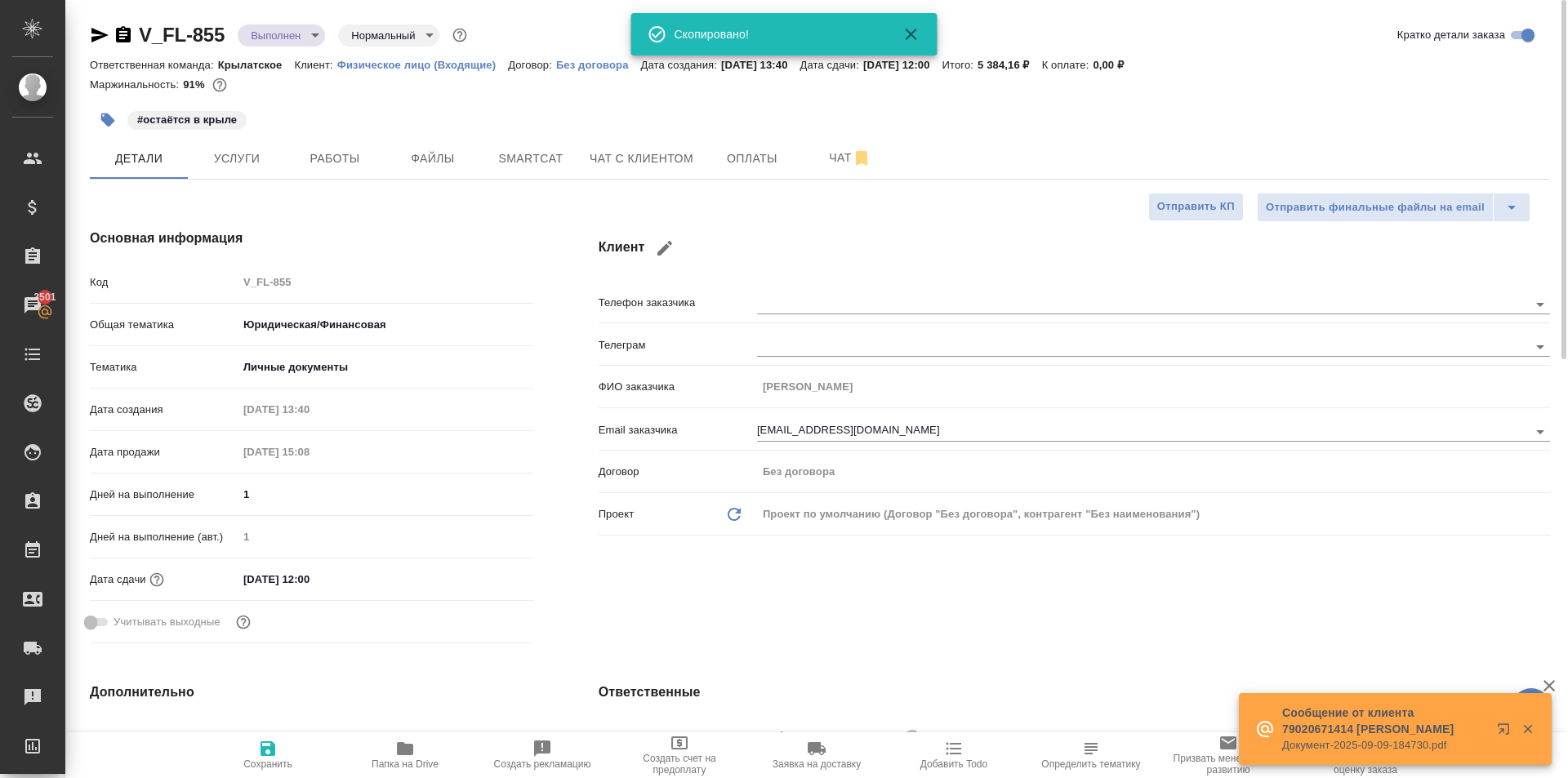
type textarea "x"
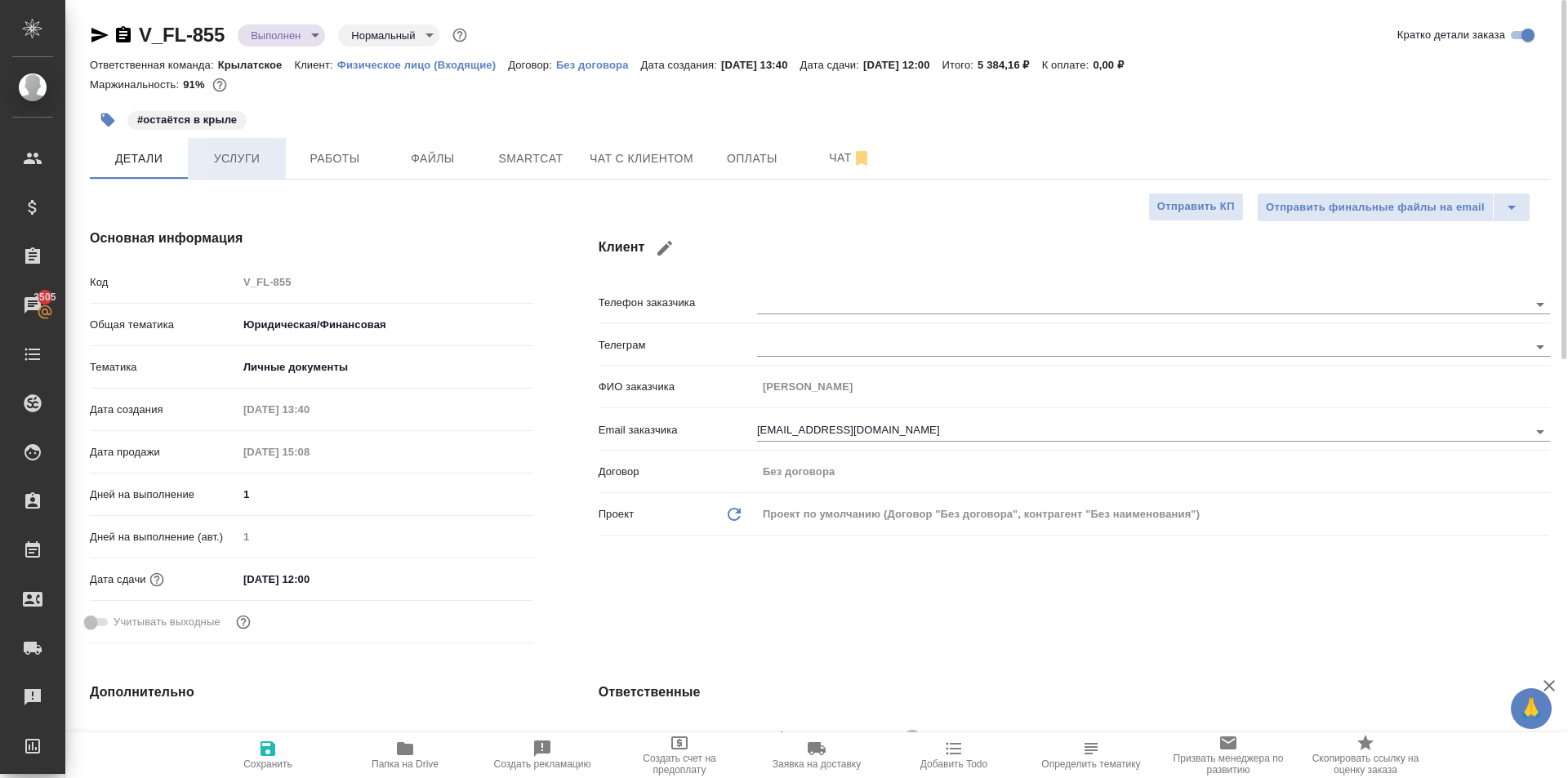
click at [271, 151] on span "Услуги" at bounding box center [236, 159] width 78 height 21
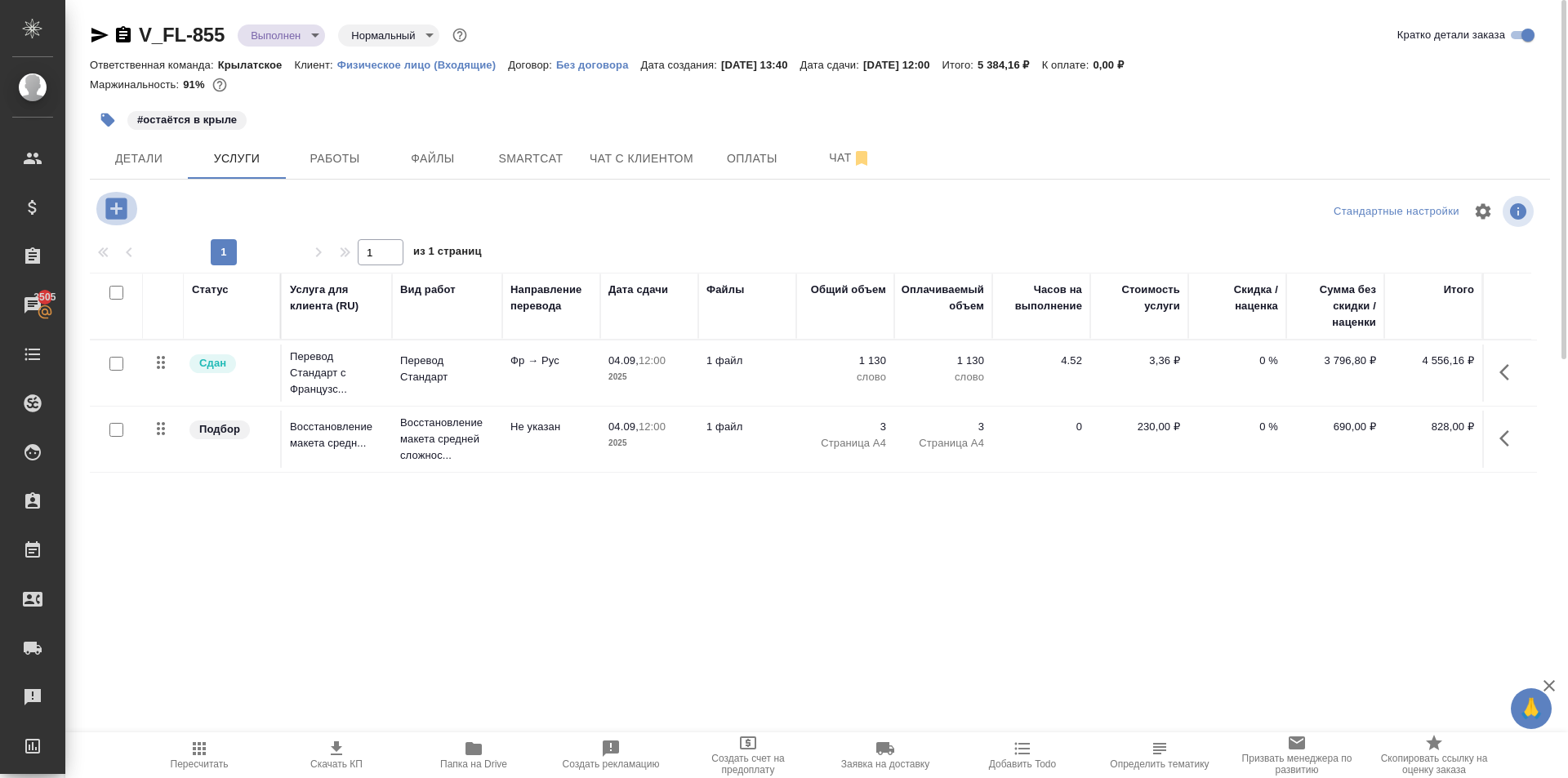
click at [131, 209] on button "button" at bounding box center [116, 208] width 45 height 34
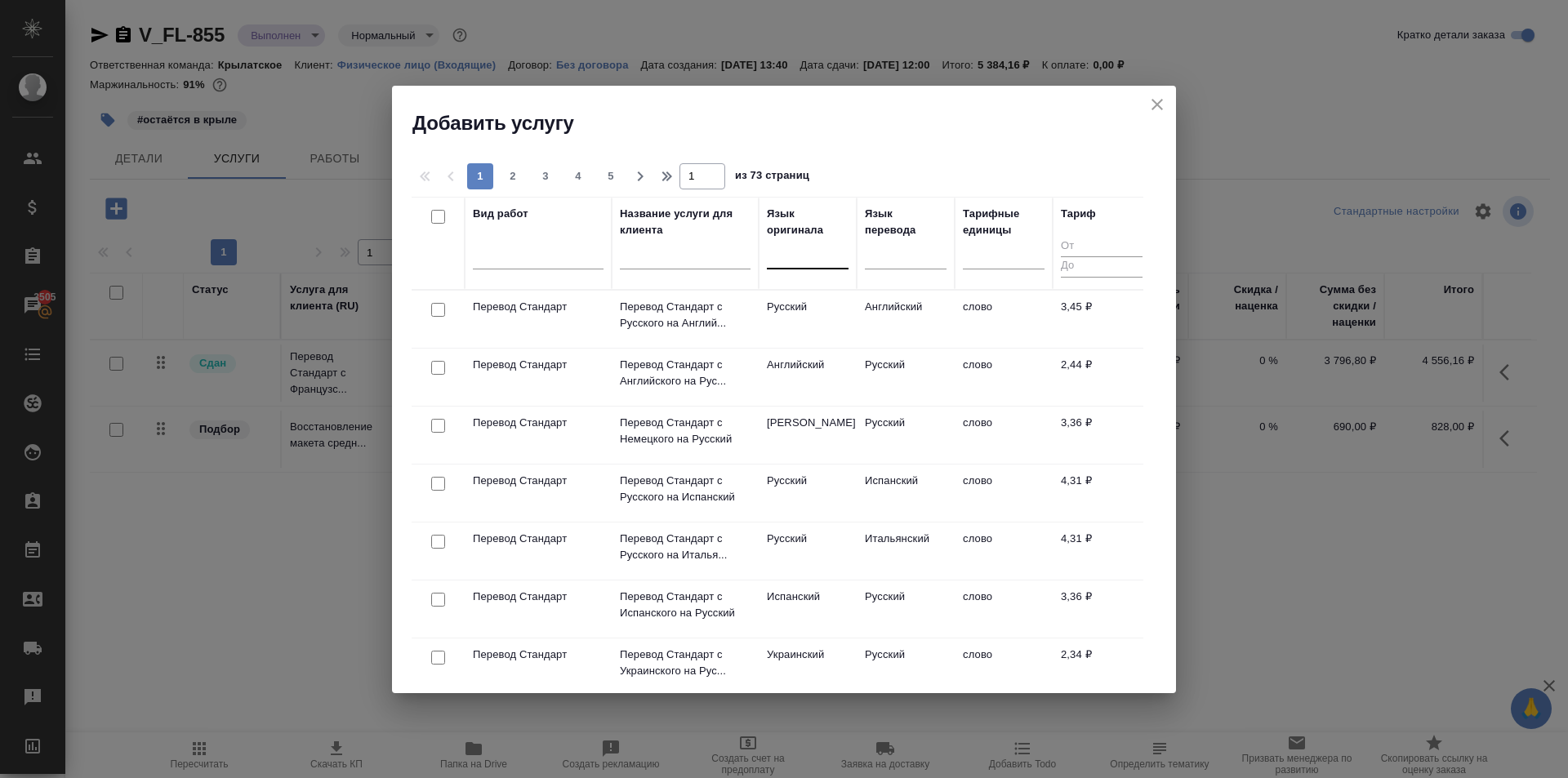
click at [781, 260] on div at bounding box center [807, 253] width 81 height 24
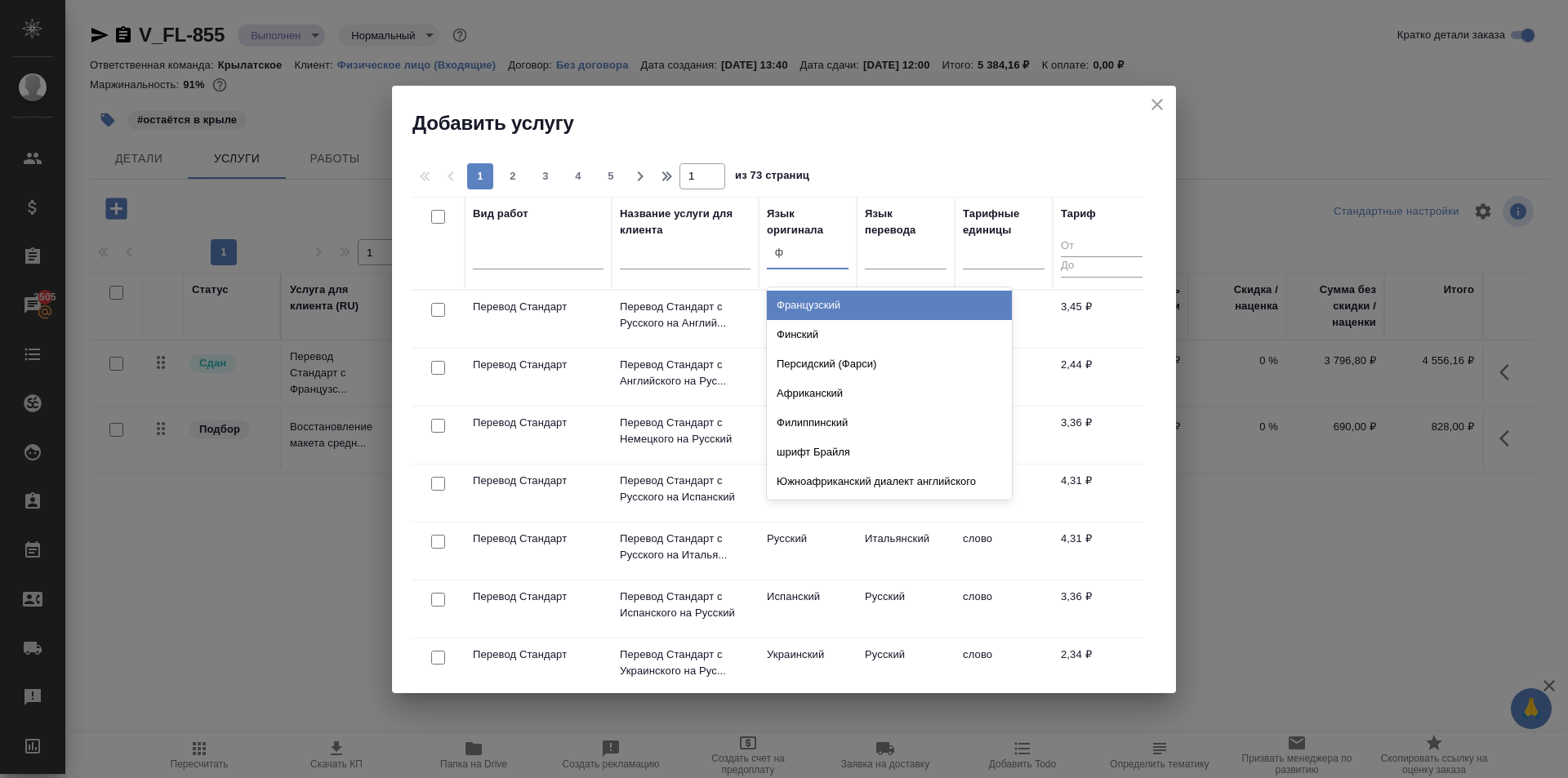
type input "фр"
click at [809, 300] on div "Французский" at bounding box center [889, 305] width 245 height 30
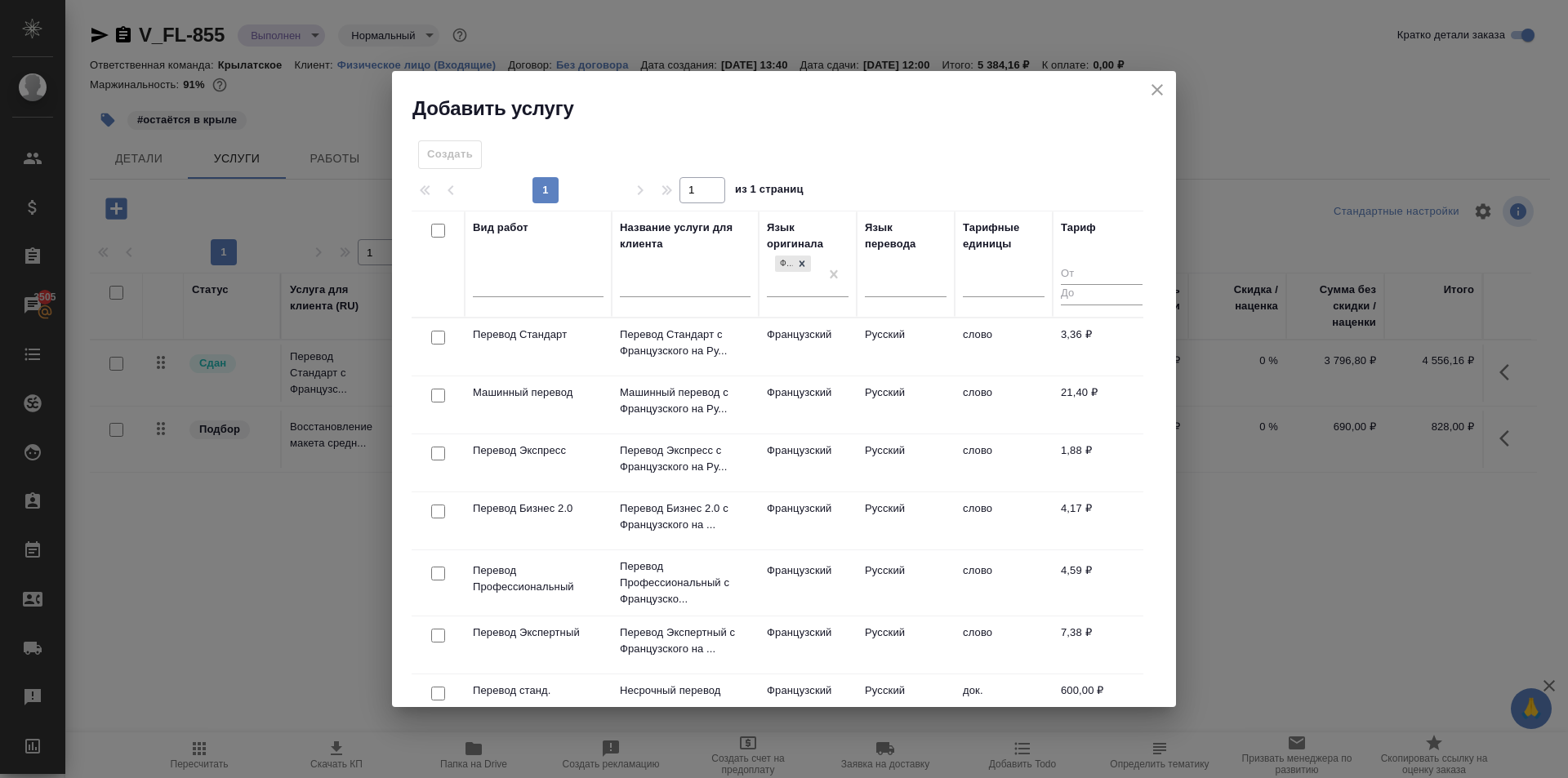
click at [806, 340] on td "Французский" at bounding box center [807, 347] width 98 height 57
click at [805, 340] on td "Французский" at bounding box center [807, 347] width 98 height 57
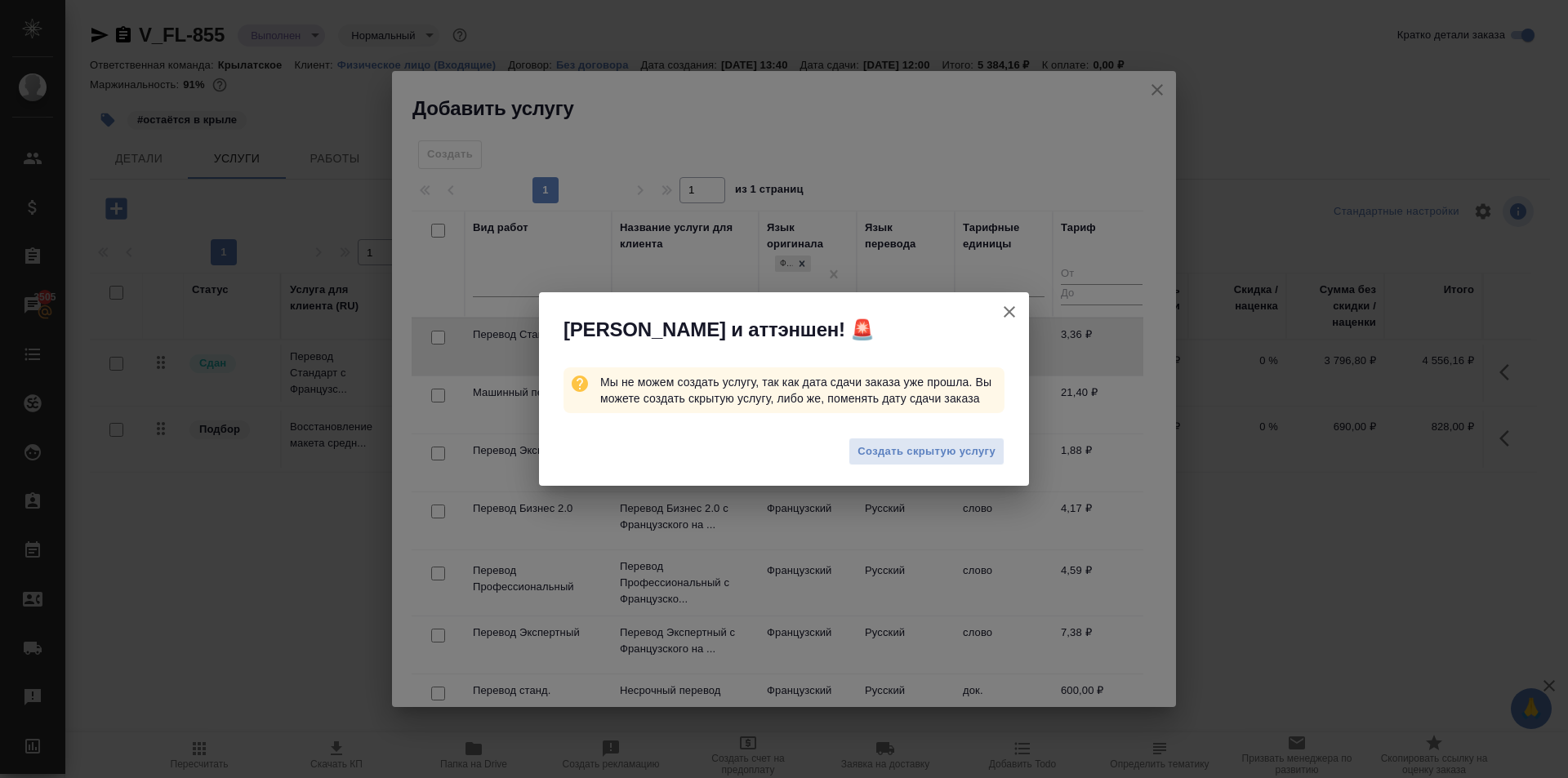
click at [937, 454] on span "Создать скрытую услугу" at bounding box center [927, 452] width 138 height 19
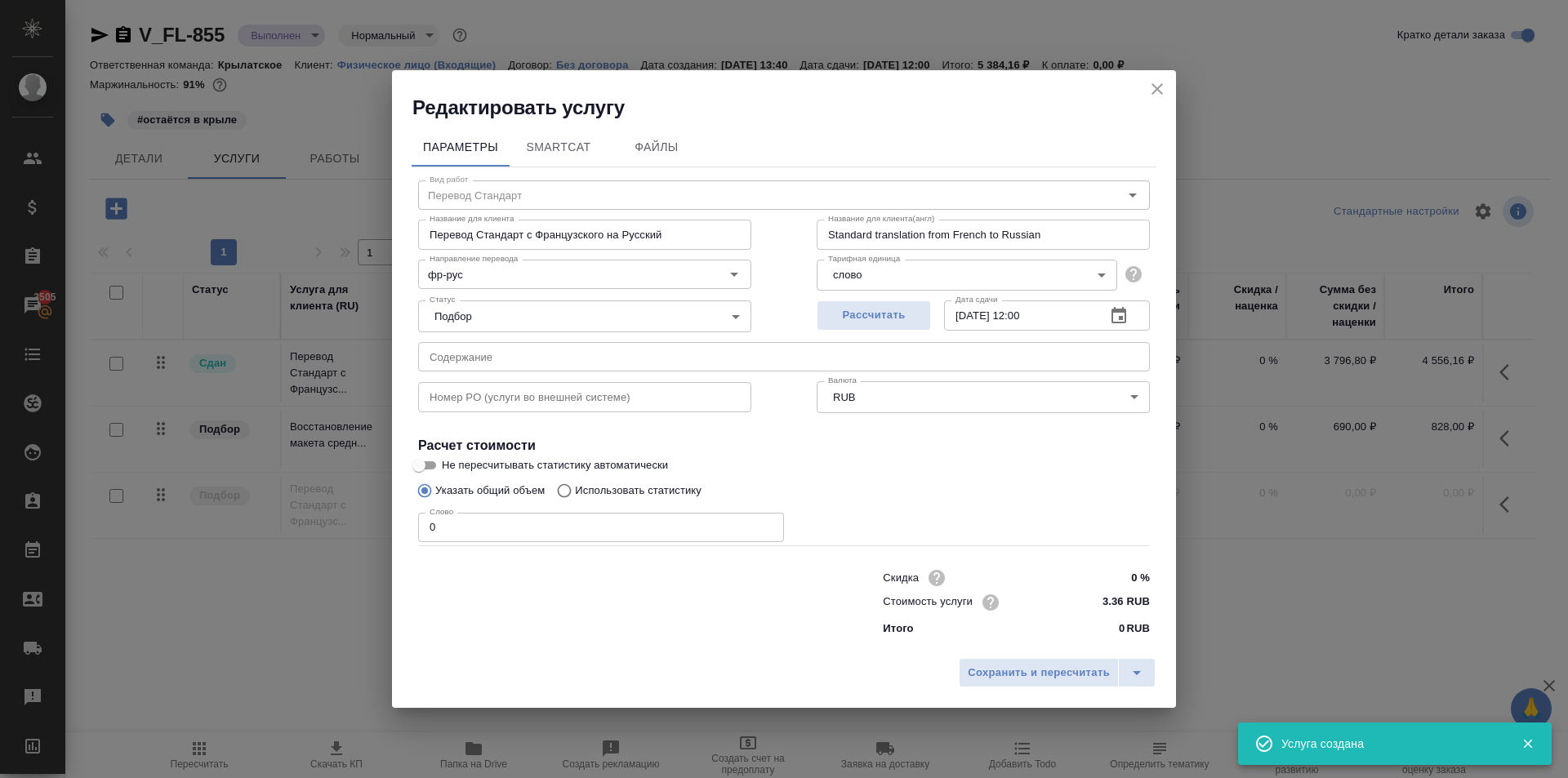
drag, startPoint x: 454, startPoint y: 550, endPoint x: 412, endPoint y: 533, distance: 45.3
click at [403, 534] on div "Параметры SmartCat Файлы Вид работ Перевод Стандарт Вид работ Название для клие…" at bounding box center [784, 385] width 784 height 529
drag, startPoint x: 444, startPoint y: 524, endPoint x: 416, endPoint y: 522, distance: 28.1
click at [415, 524] on div "Вид работ Перевод Стандарт Вид работ Название для клиента Перевод Стандарт с Фр…" at bounding box center [784, 405] width 745 height 476
type input "250"
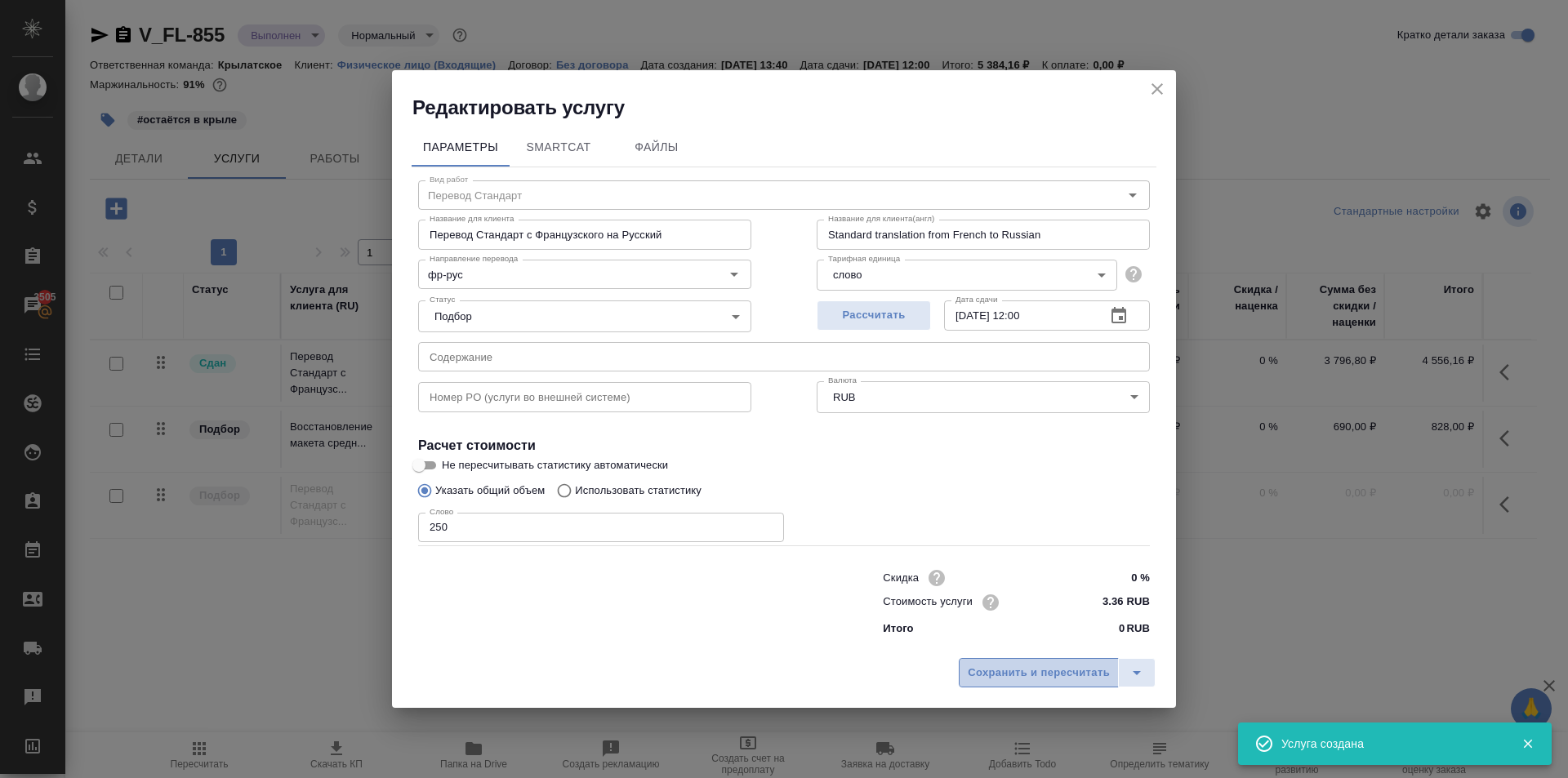
click at [1059, 666] on span "Сохранить и пересчитать" at bounding box center [1038, 673] width 142 height 19
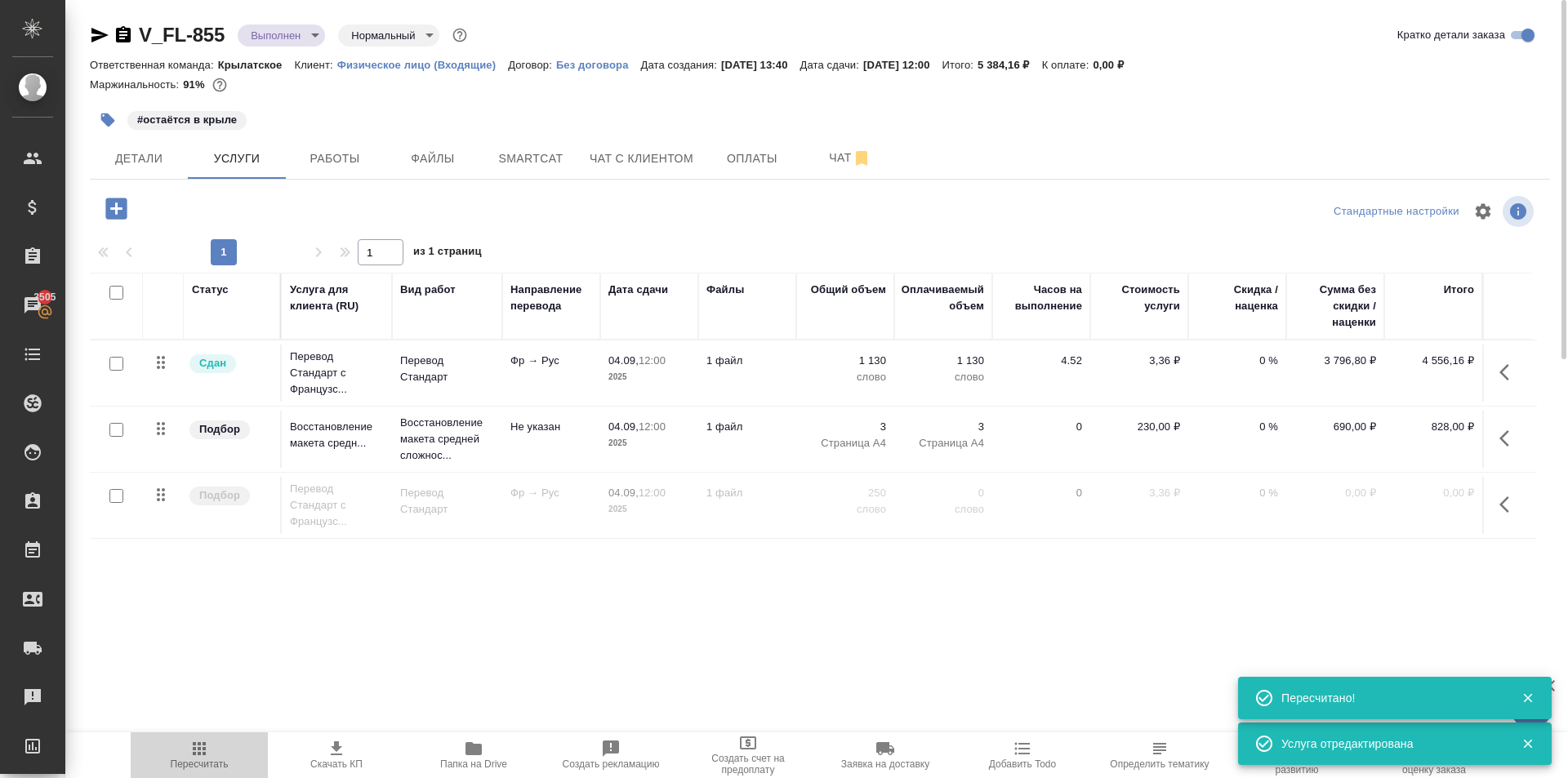
click at [245, 749] on span "Пересчитать" at bounding box center [199, 755] width 118 height 31
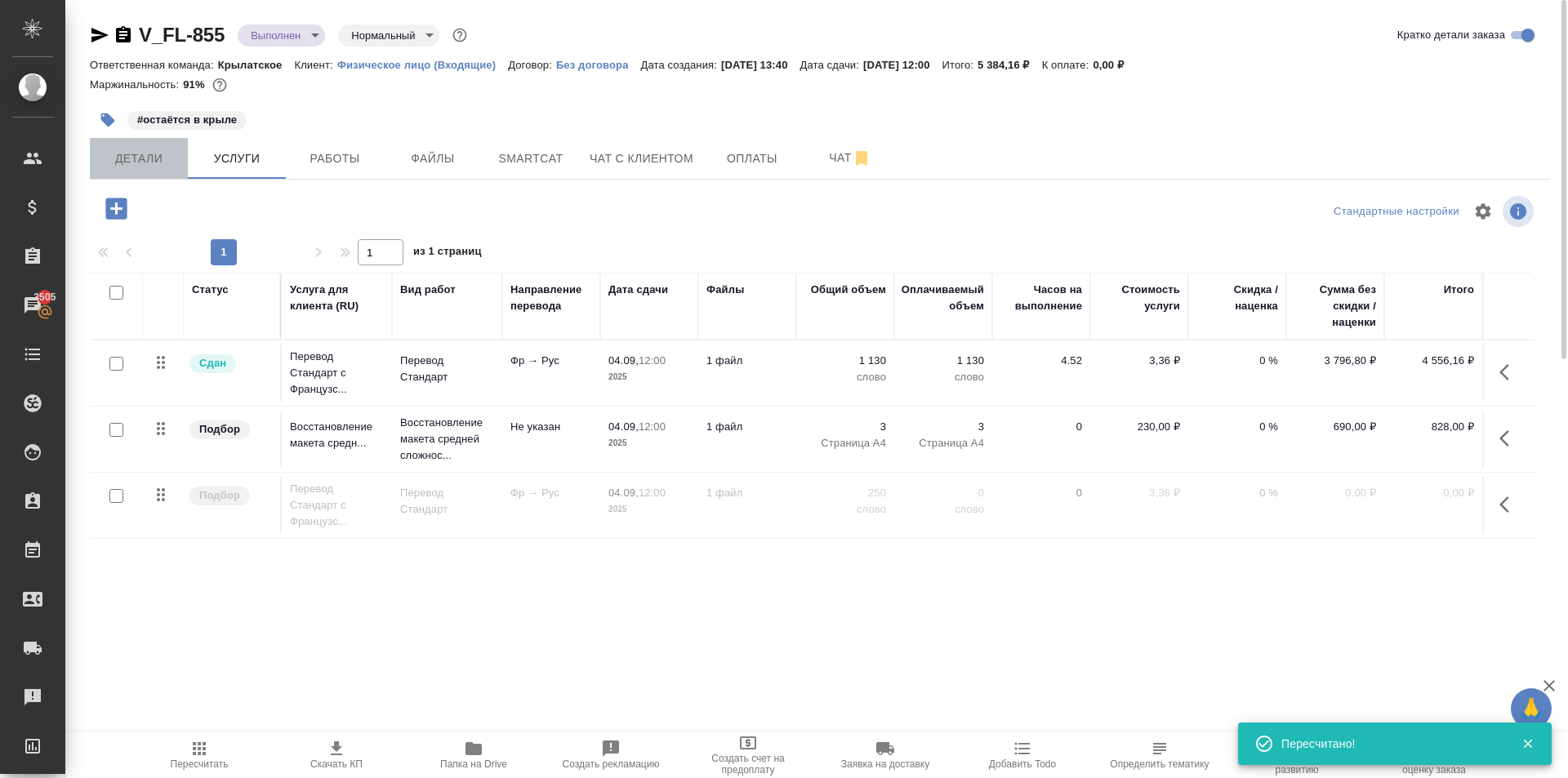
click at [161, 170] on button "Детали" at bounding box center [138, 159] width 98 height 41
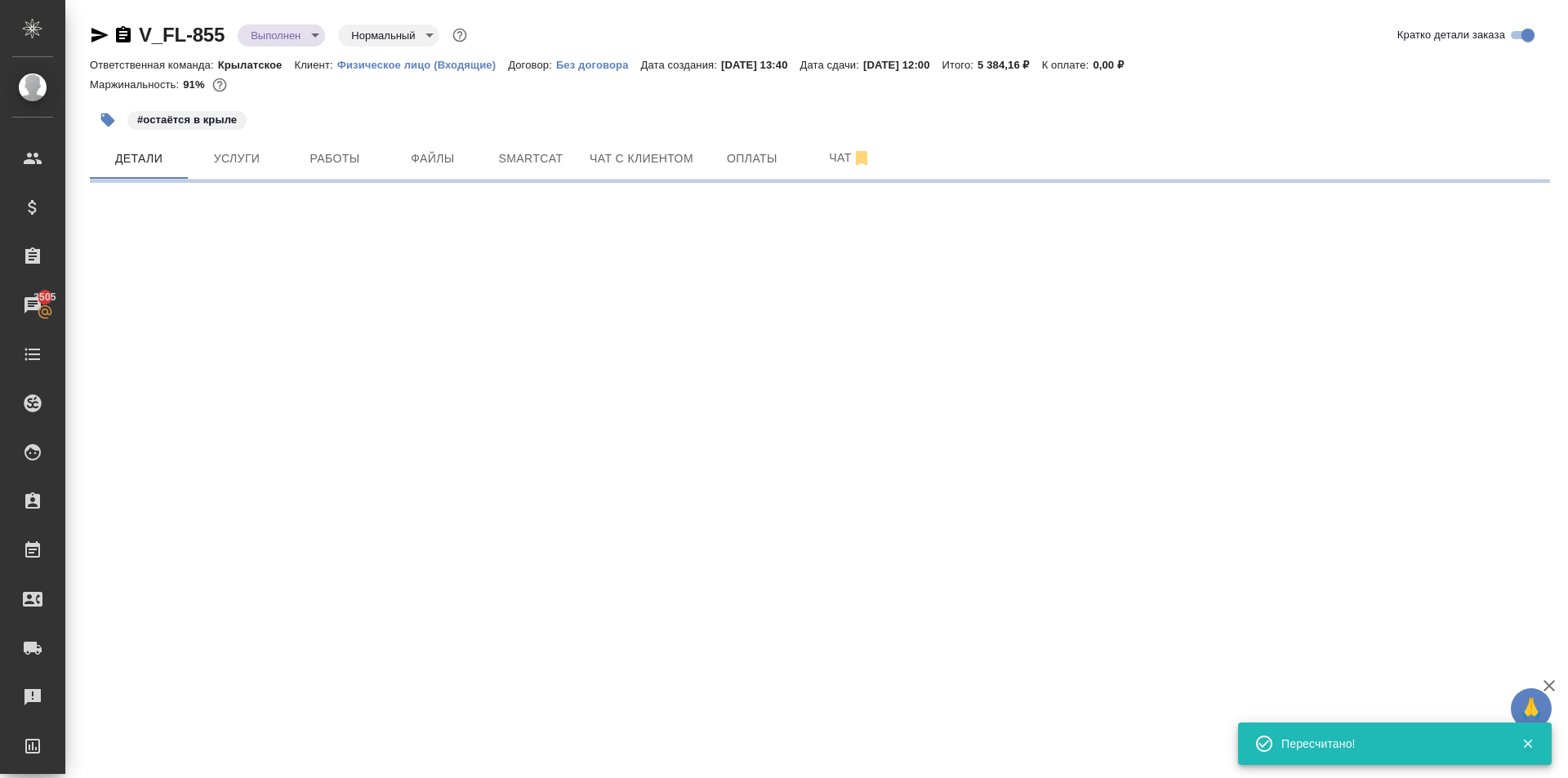
select select "RU"
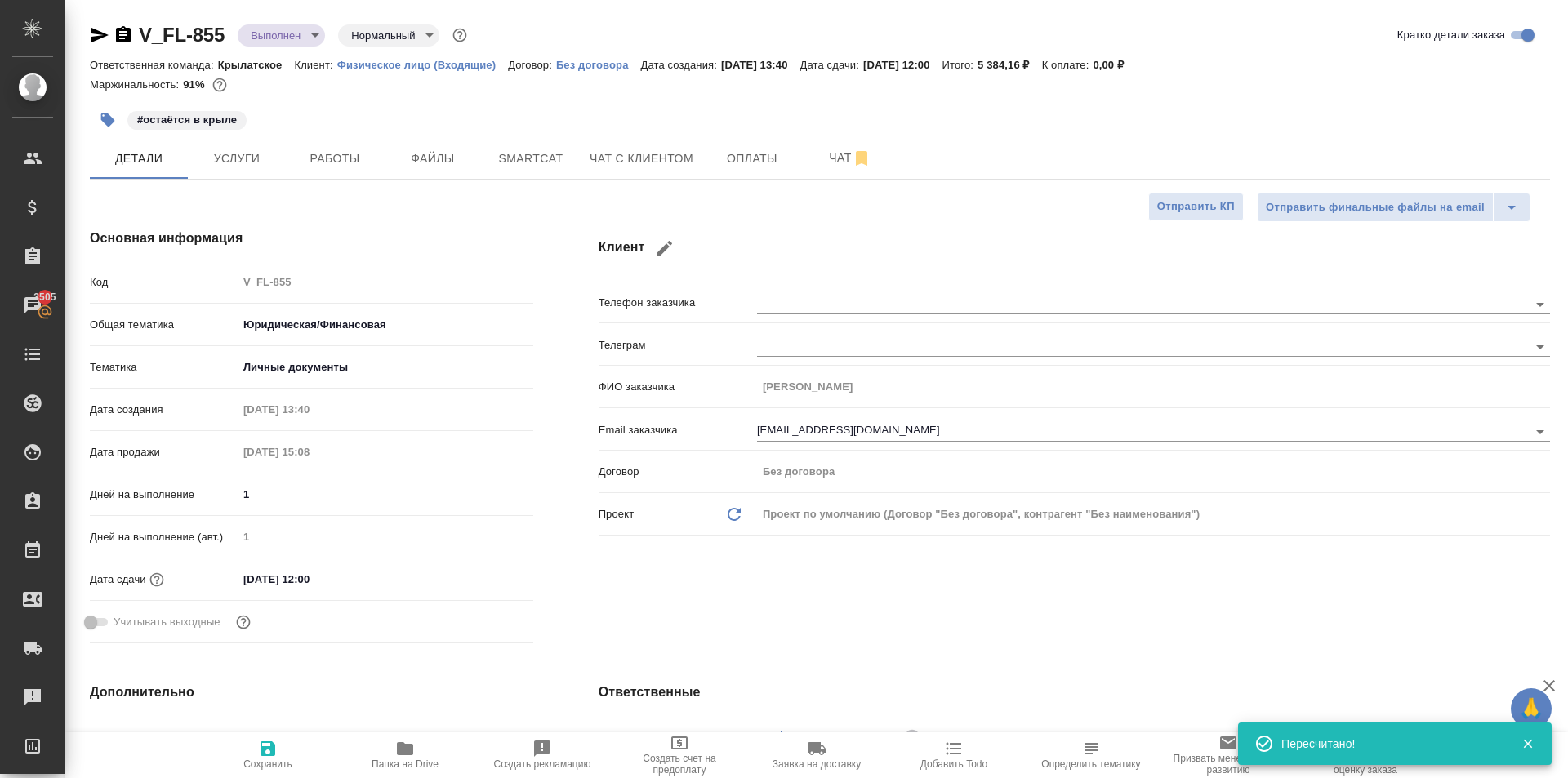
type textarea "x"
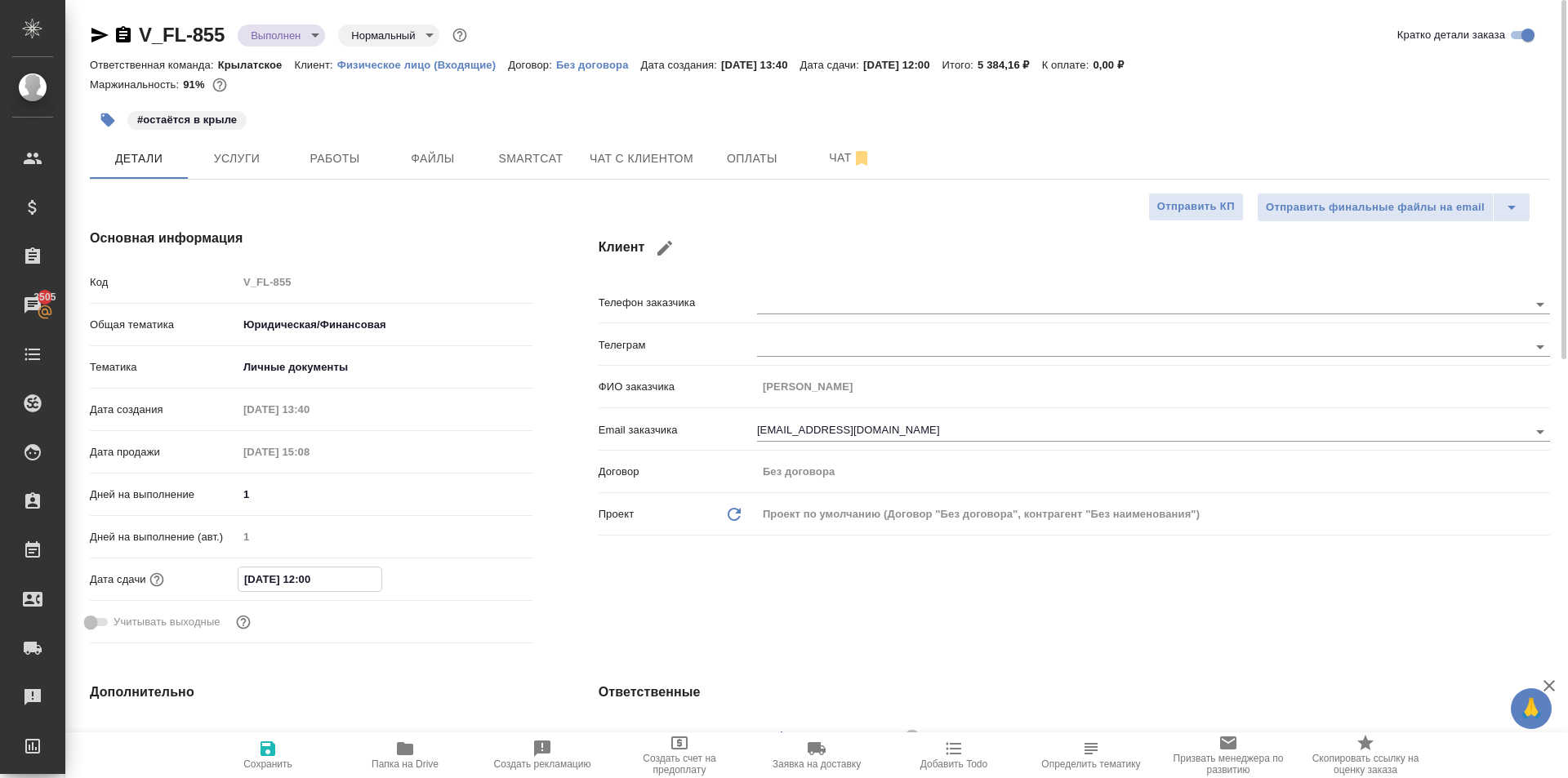
click at [317, 572] on input "04.09.2025 12:00" at bounding box center [310, 579] width 143 height 24
click at [493, 567] on div "04.09.2025 12:00" at bounding box center [385, 579] width 295 height 24
click at [478, 575] on icon "button" at bounding box center [486, 578] width 15 height 16
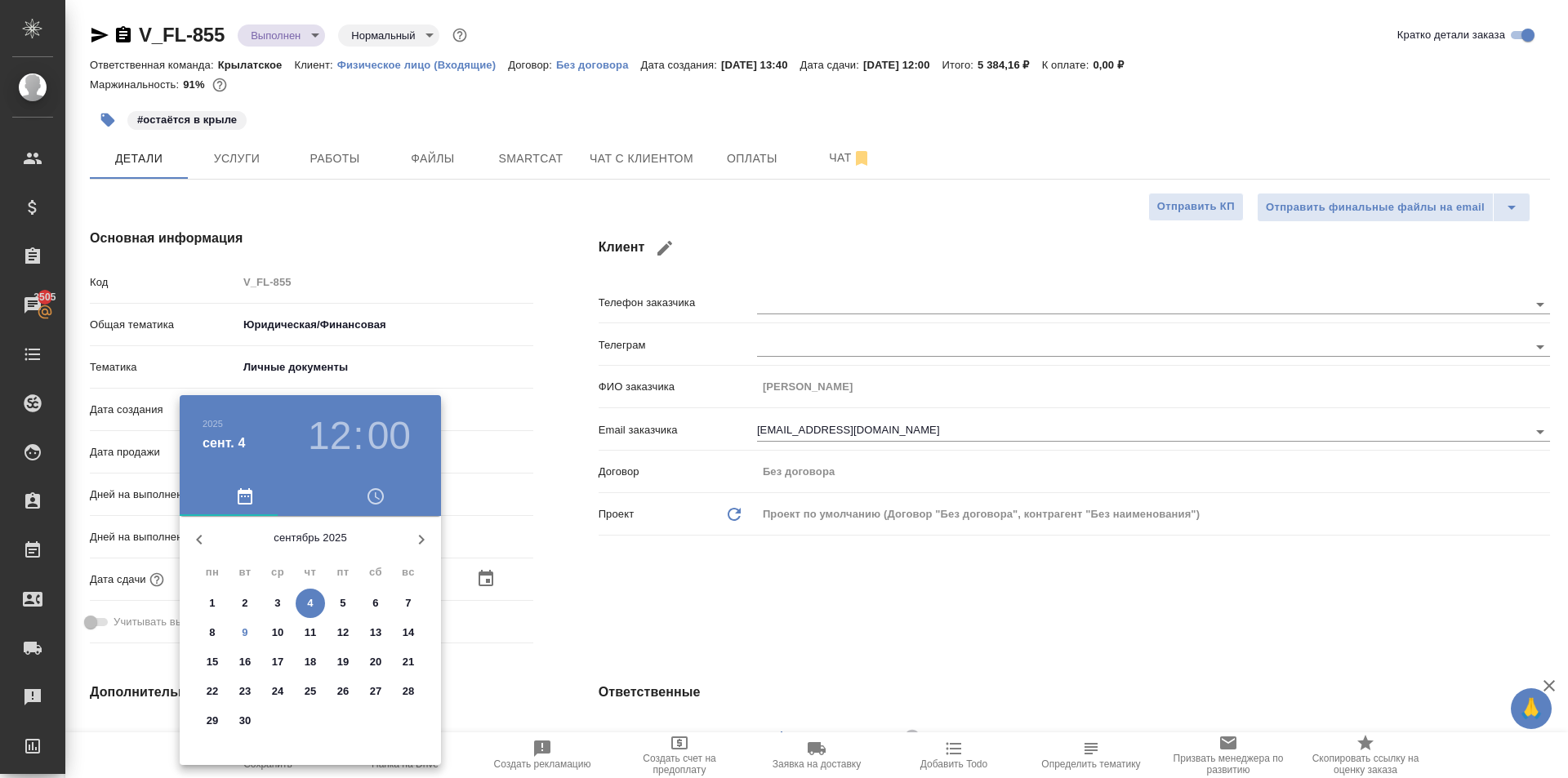
click at [251, 633] on span "9" at bounding box center [245, 633] width 30 height 16
type input "09.09.2025 12:00"
type textarea "x"
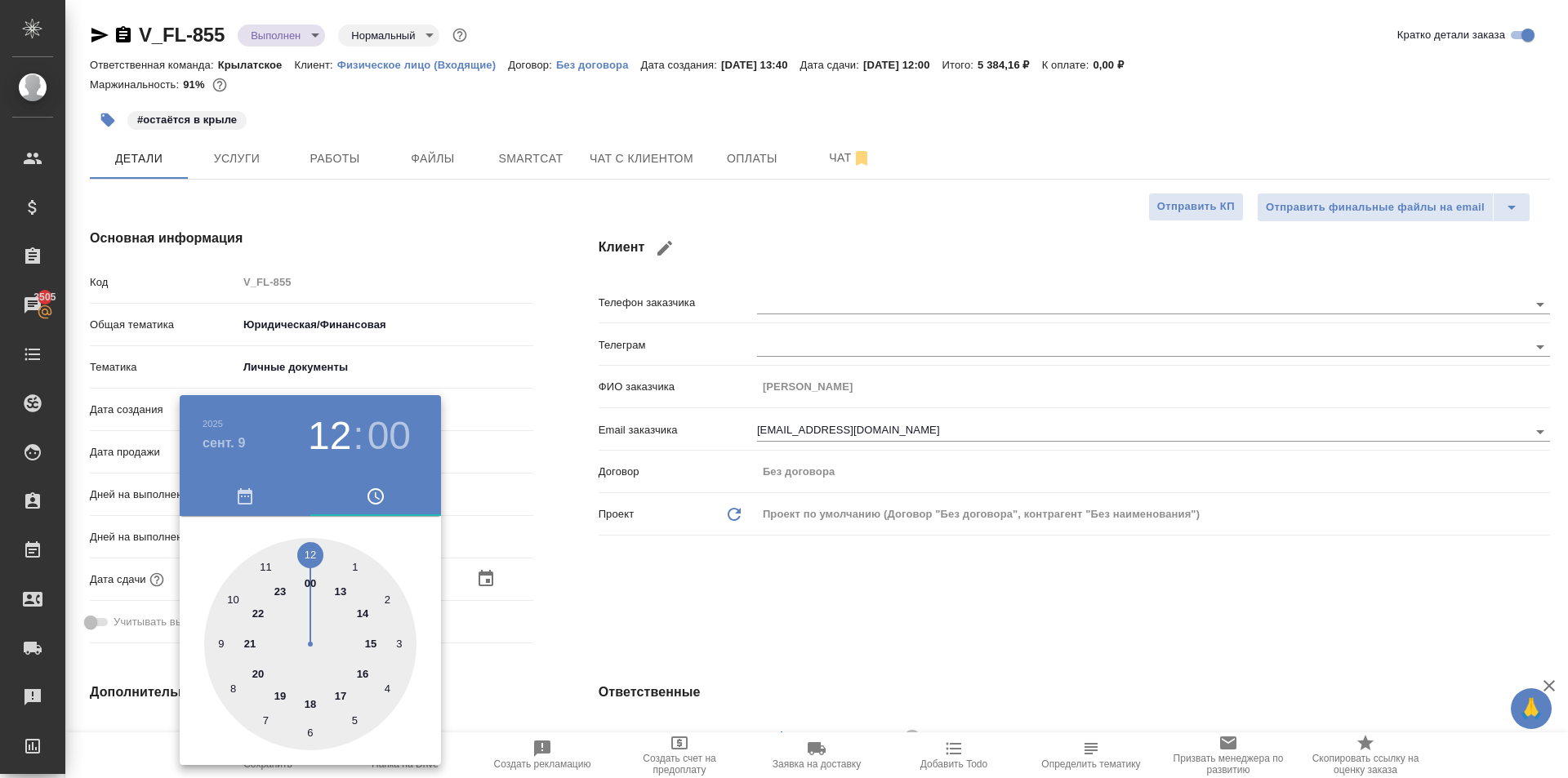
click at [355, 670] on div at bounding box center [310, 645] width 212 height 212
type input "09.09.2025 16:00"
type textarea "x"
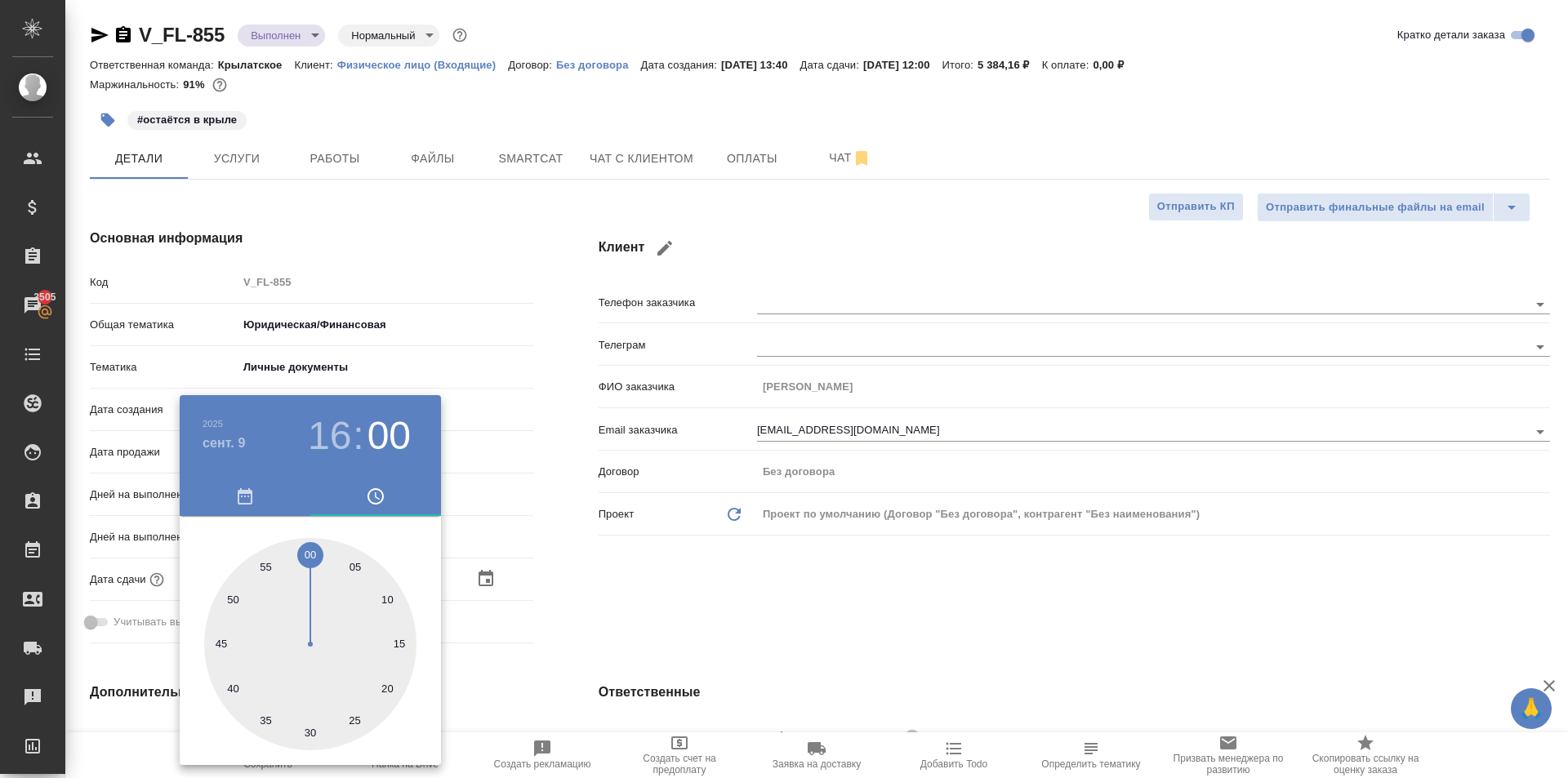
click at [482, 622] on div at bounding box center [784, 389] width 1568 height 778
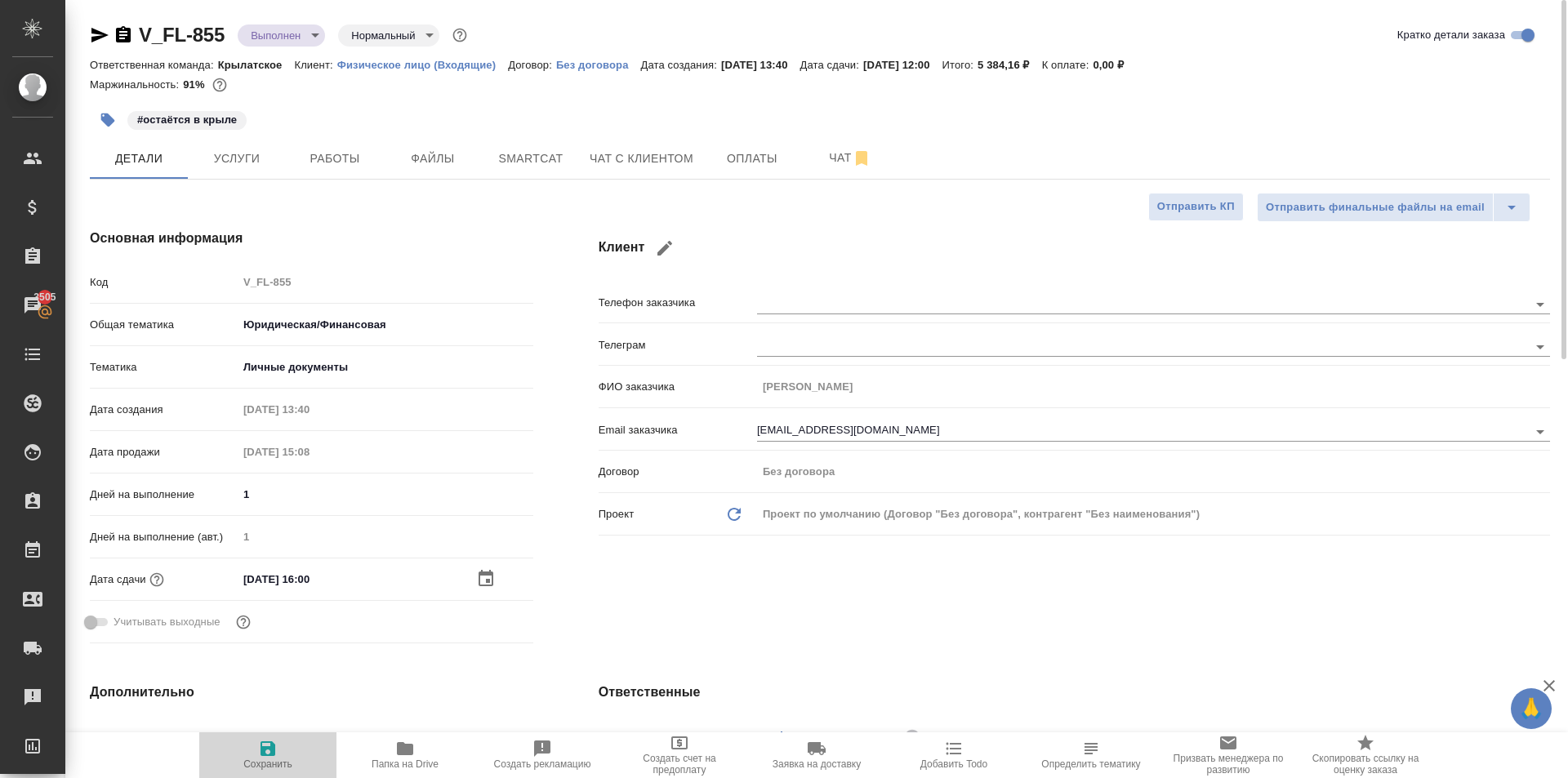
drag, startPoint x: 252, startPoint y: 752, endPoint x: 292, endPoint y: 741, distance: 41.5
click at [251, 752] on span "Сохранить" at bounding box center [268, 755] width 118 height 31
type textarea "x"
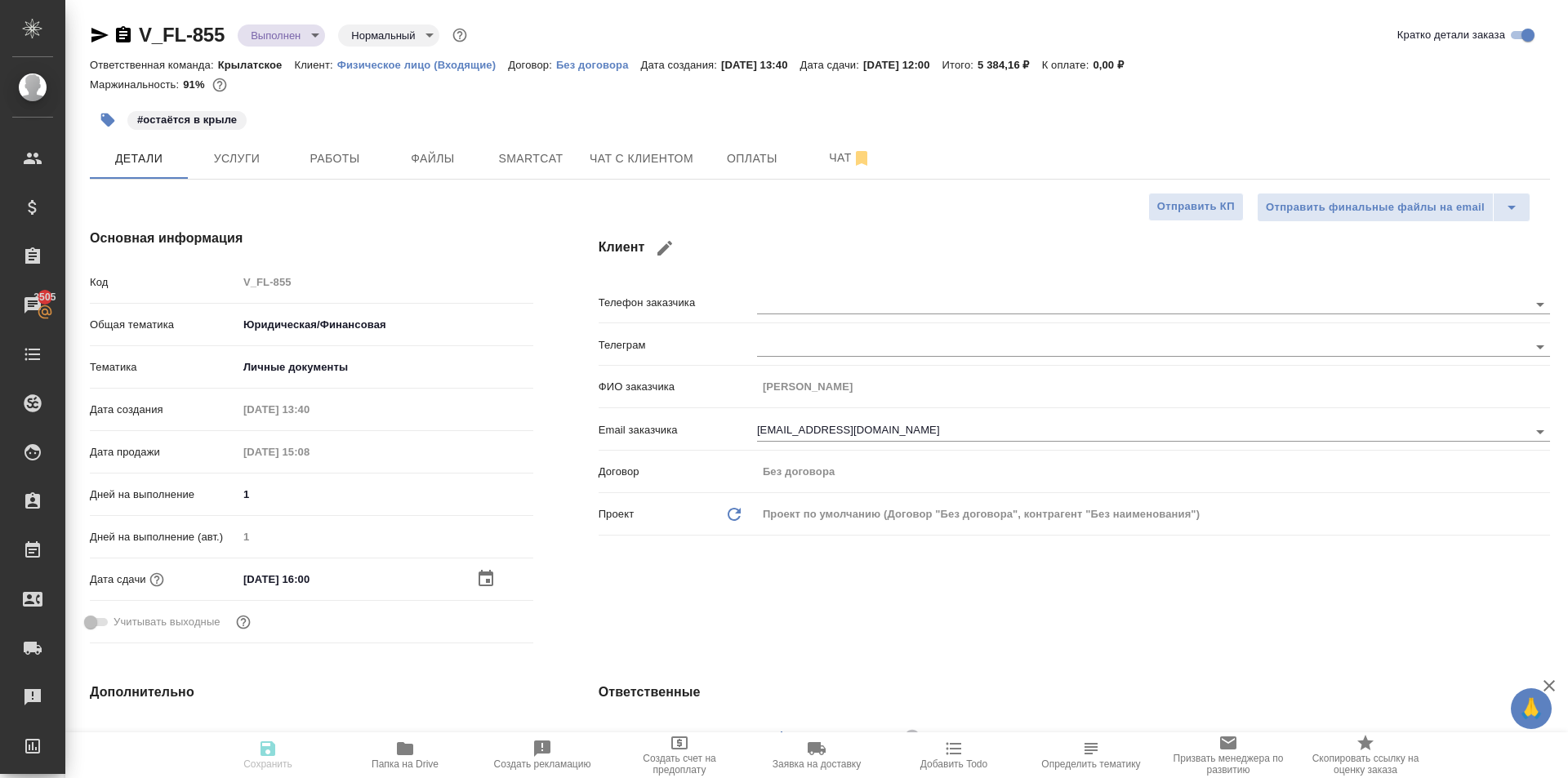
type textarea "x"
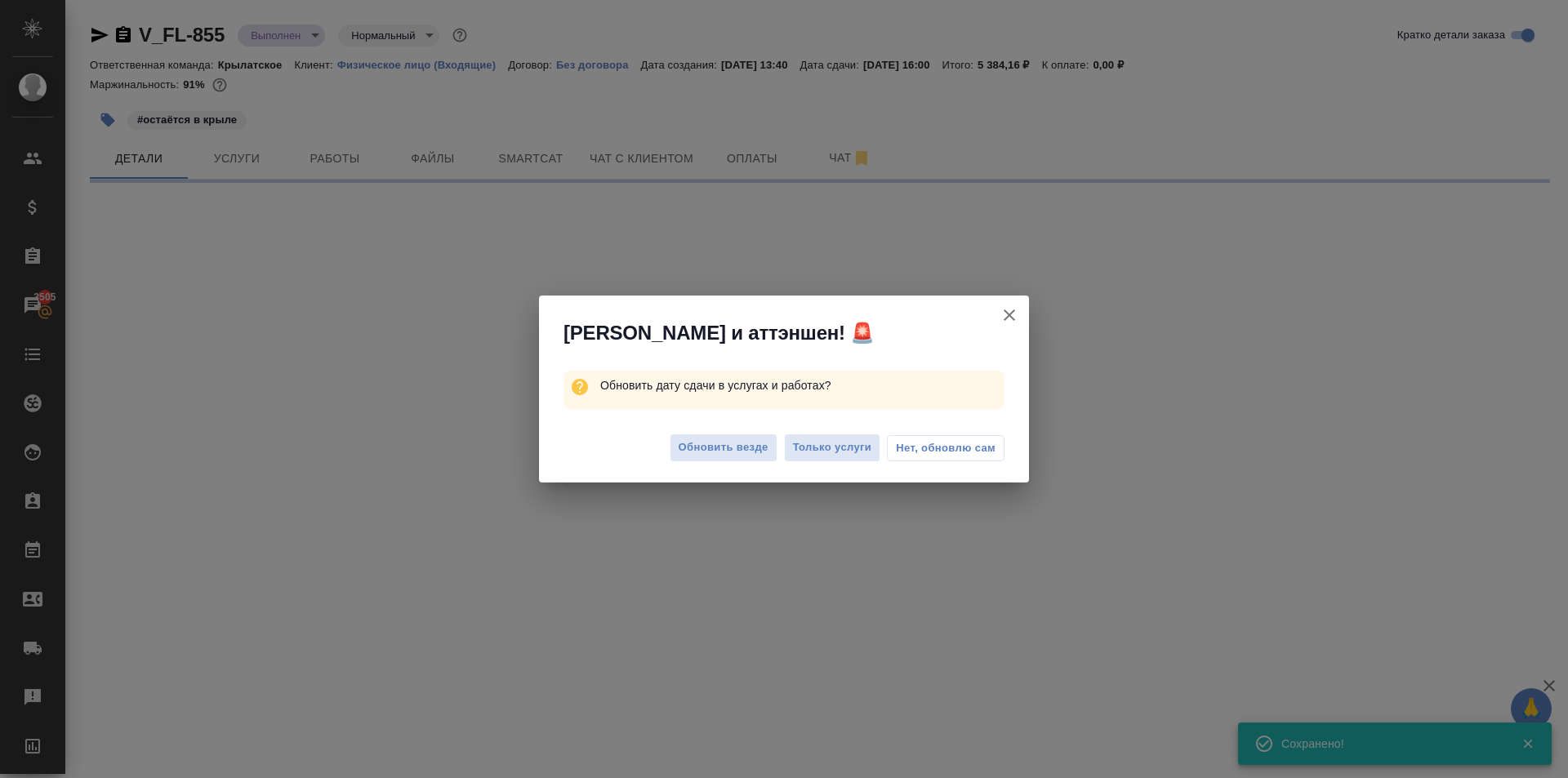
select select "RU"
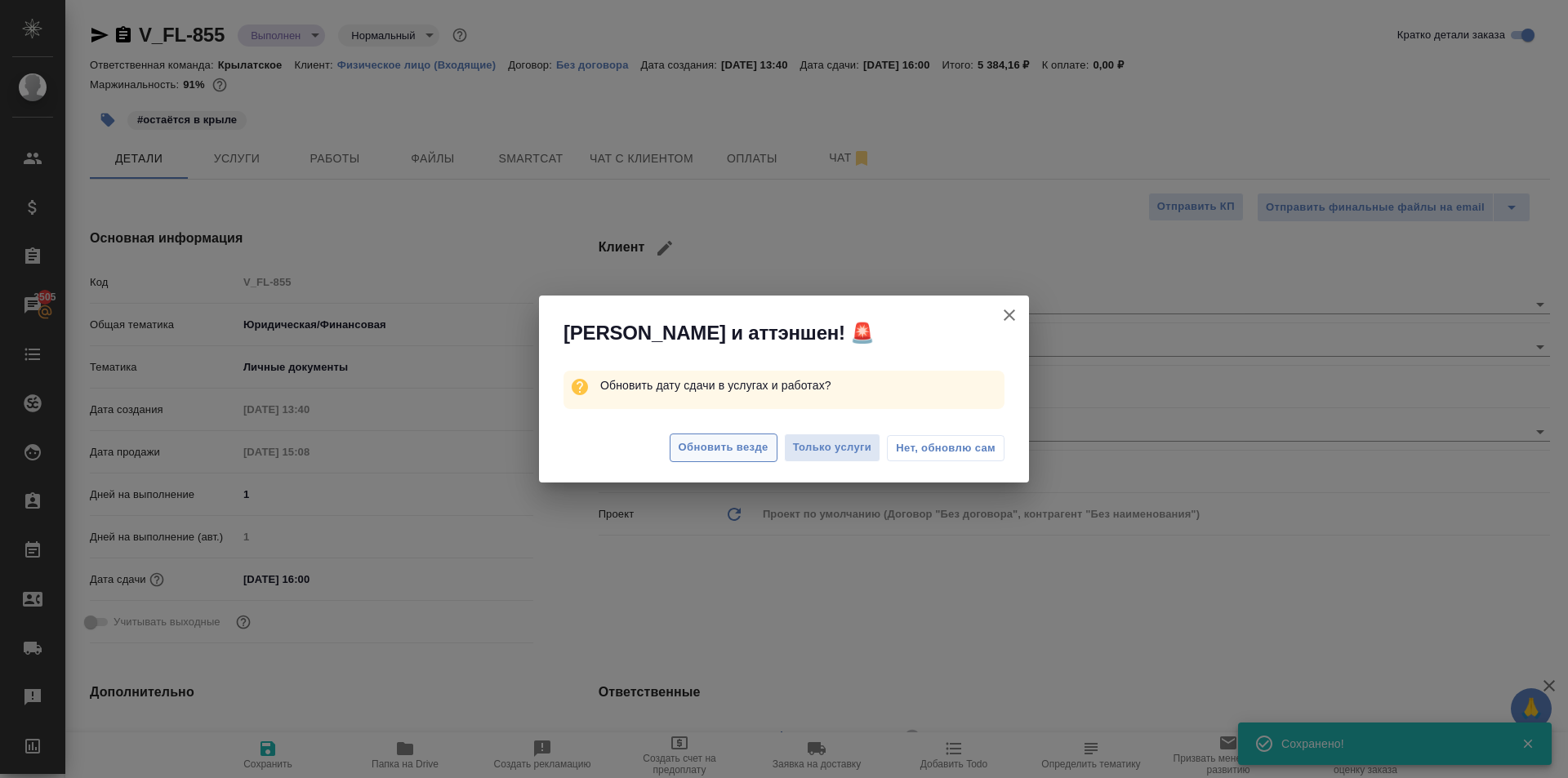
type textarea "x"
click at [688, 454] on span "Обновить везде" at bounding box center [723, 448] width 90 height 19
type textarea "x"
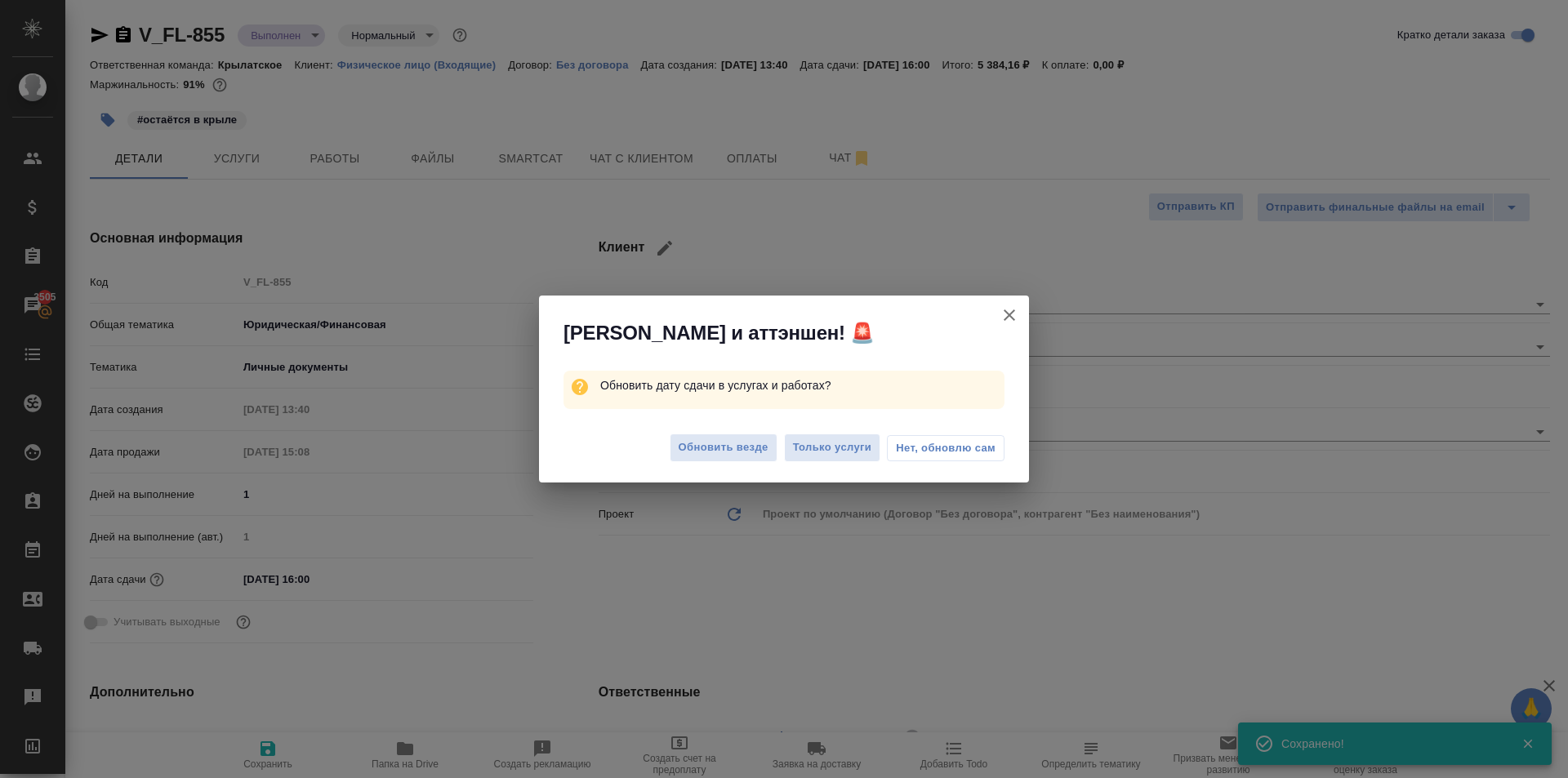
type textarea "x"
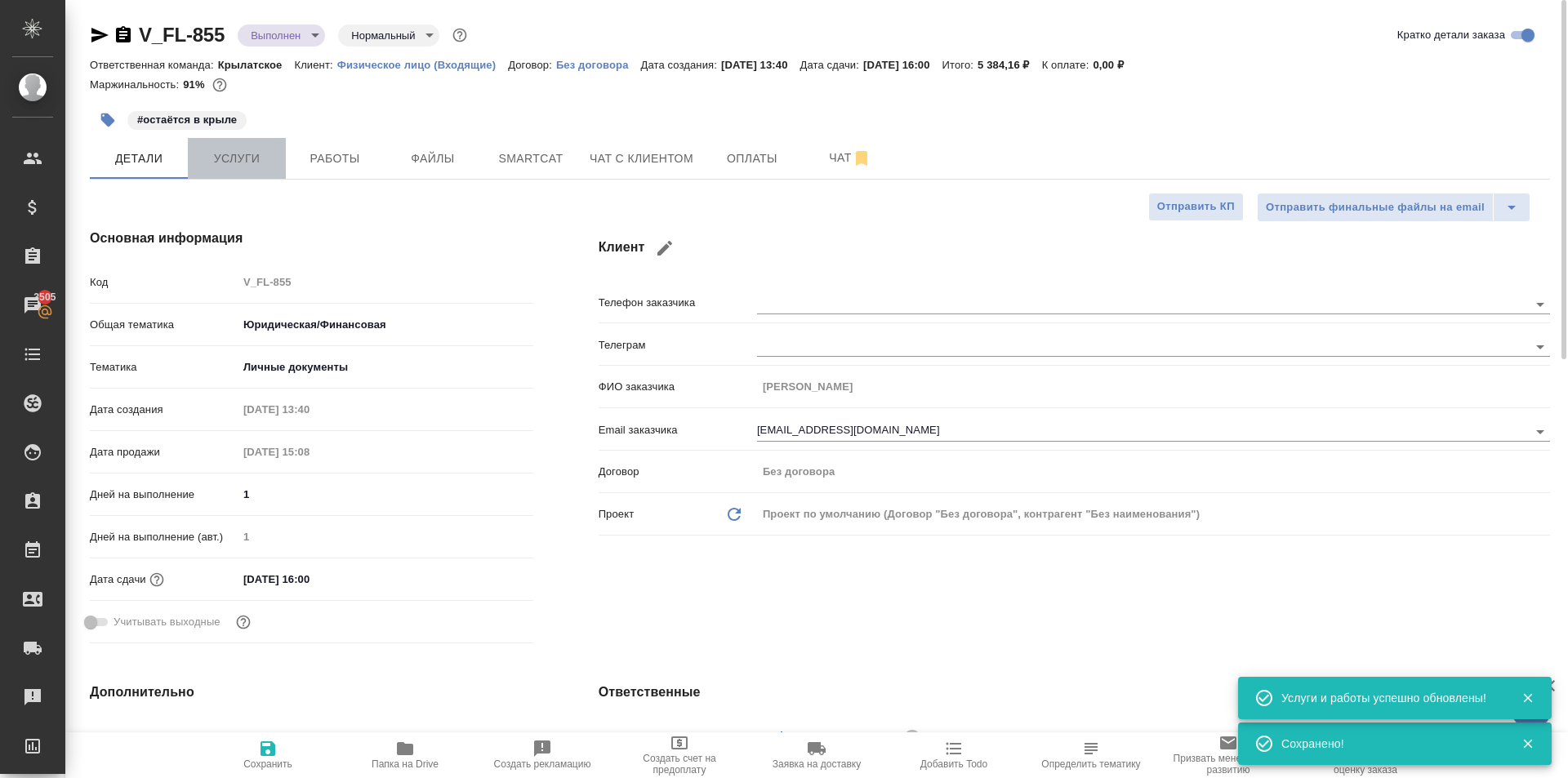
click at [245, 151] on span "Услуги" at bounding box center [236, 159] width 78 height 21
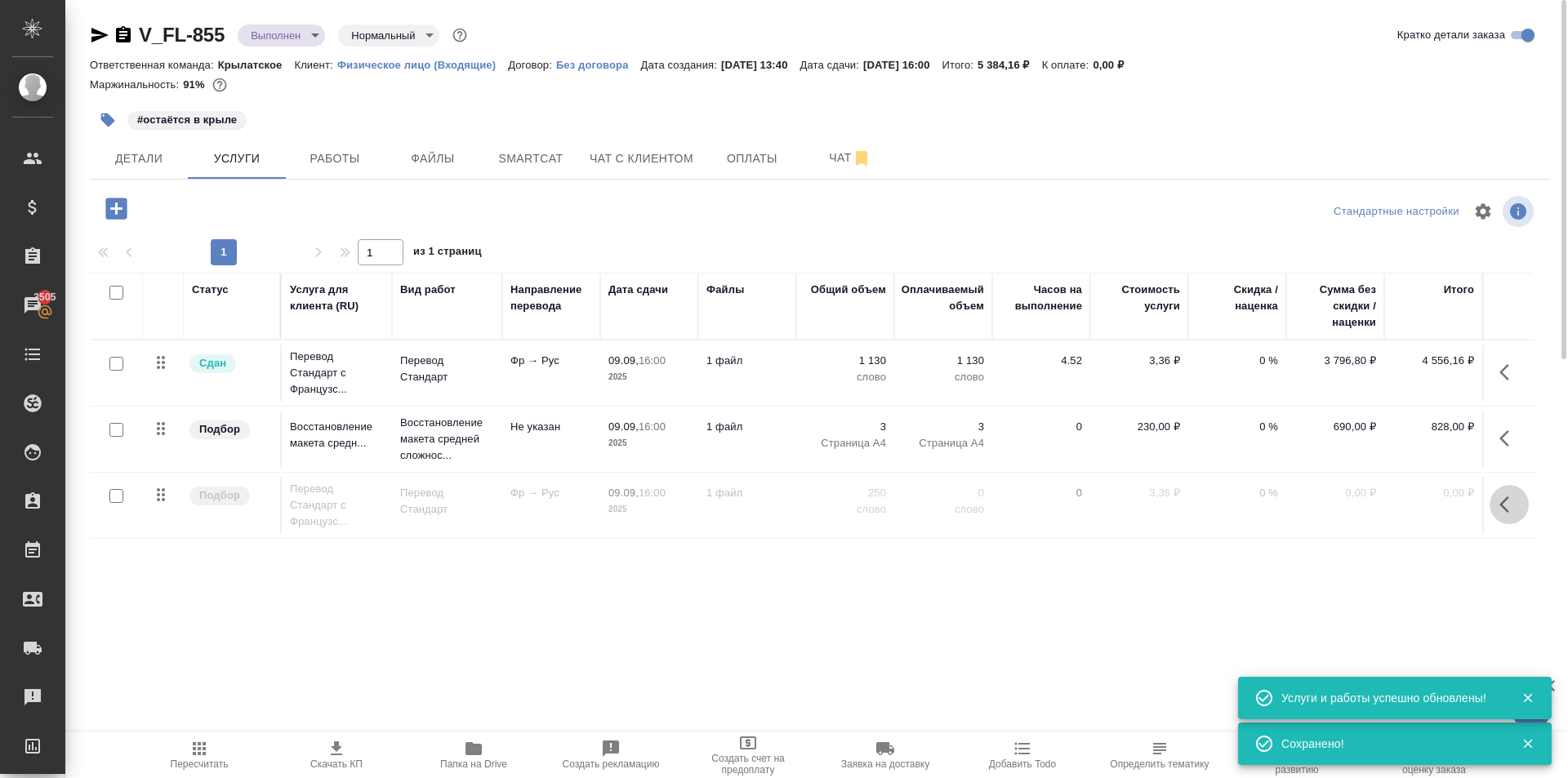
click at [1514, 500] on button "button" at bounding box center [1509, 505] width 40 height 40
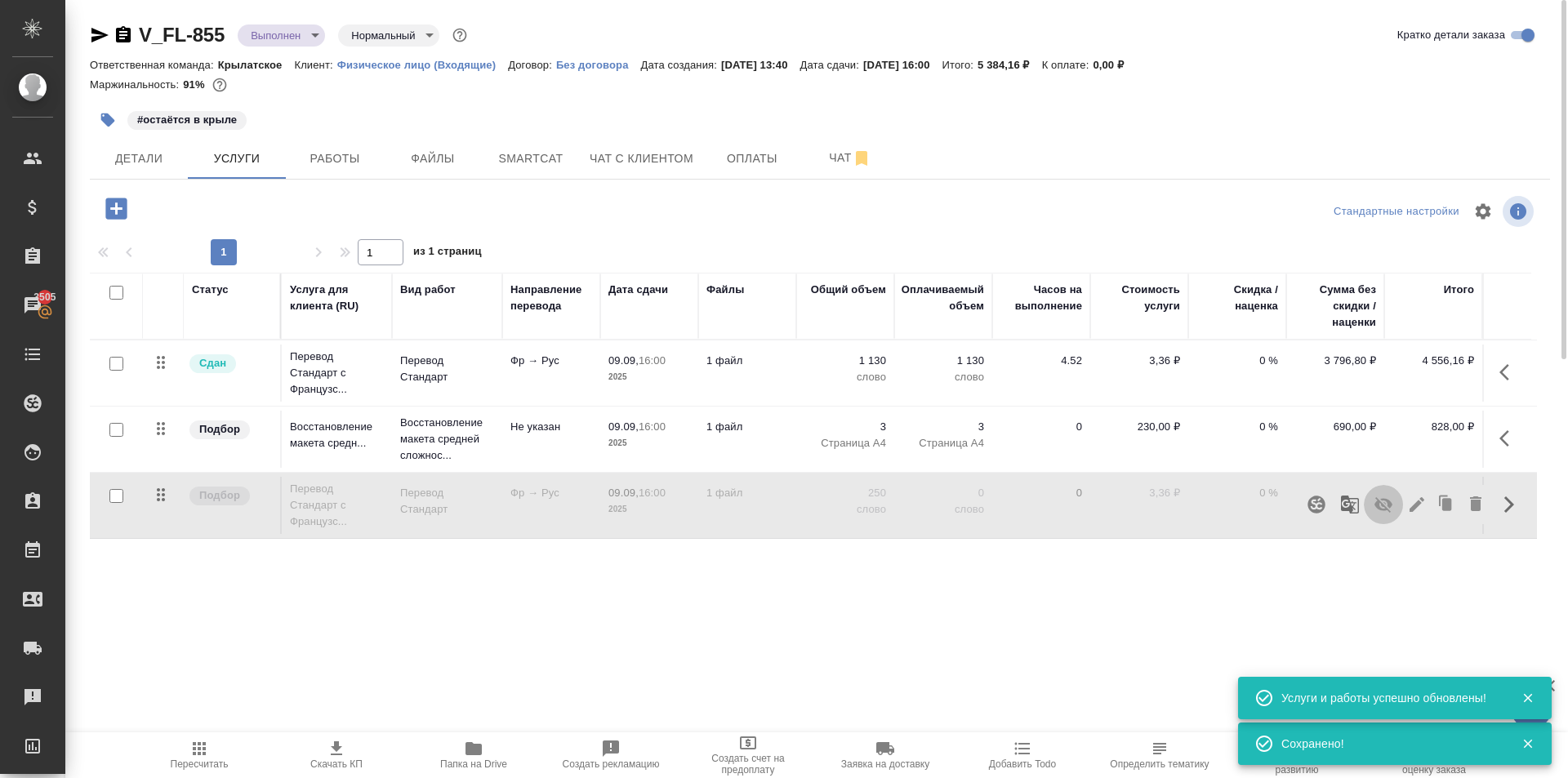
drag, startPoint x: 1388, startPoint y: 504, endPoint x: 1287, endPoint y: 543, distance: 108.3
click at [1384, 506] on icon "button" at bounding box center [1383, 505] width 18 height 16
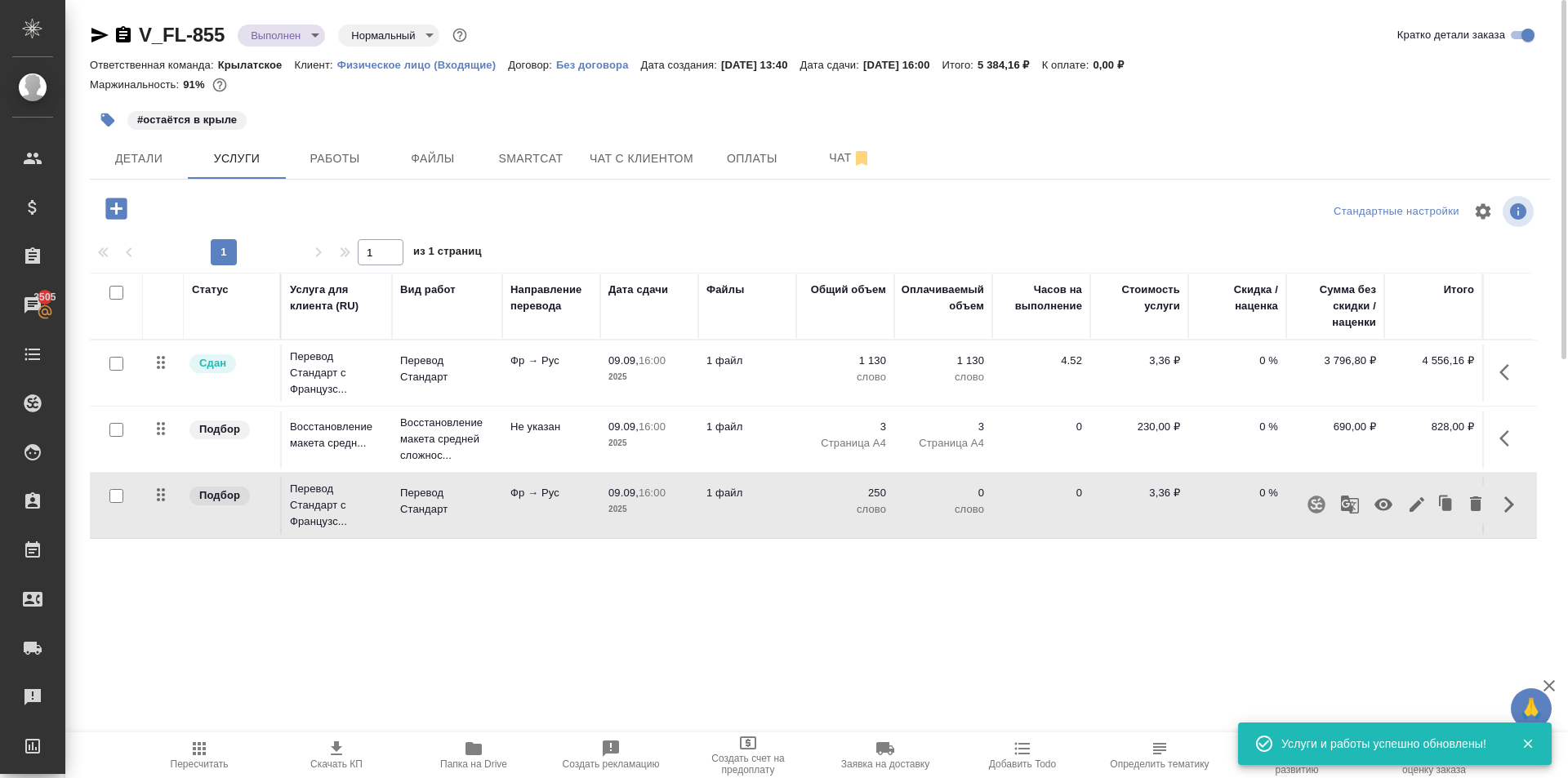
click at [197, 738] on button "Пересчитать" at bounding box center [199, 756] width 137 height 46
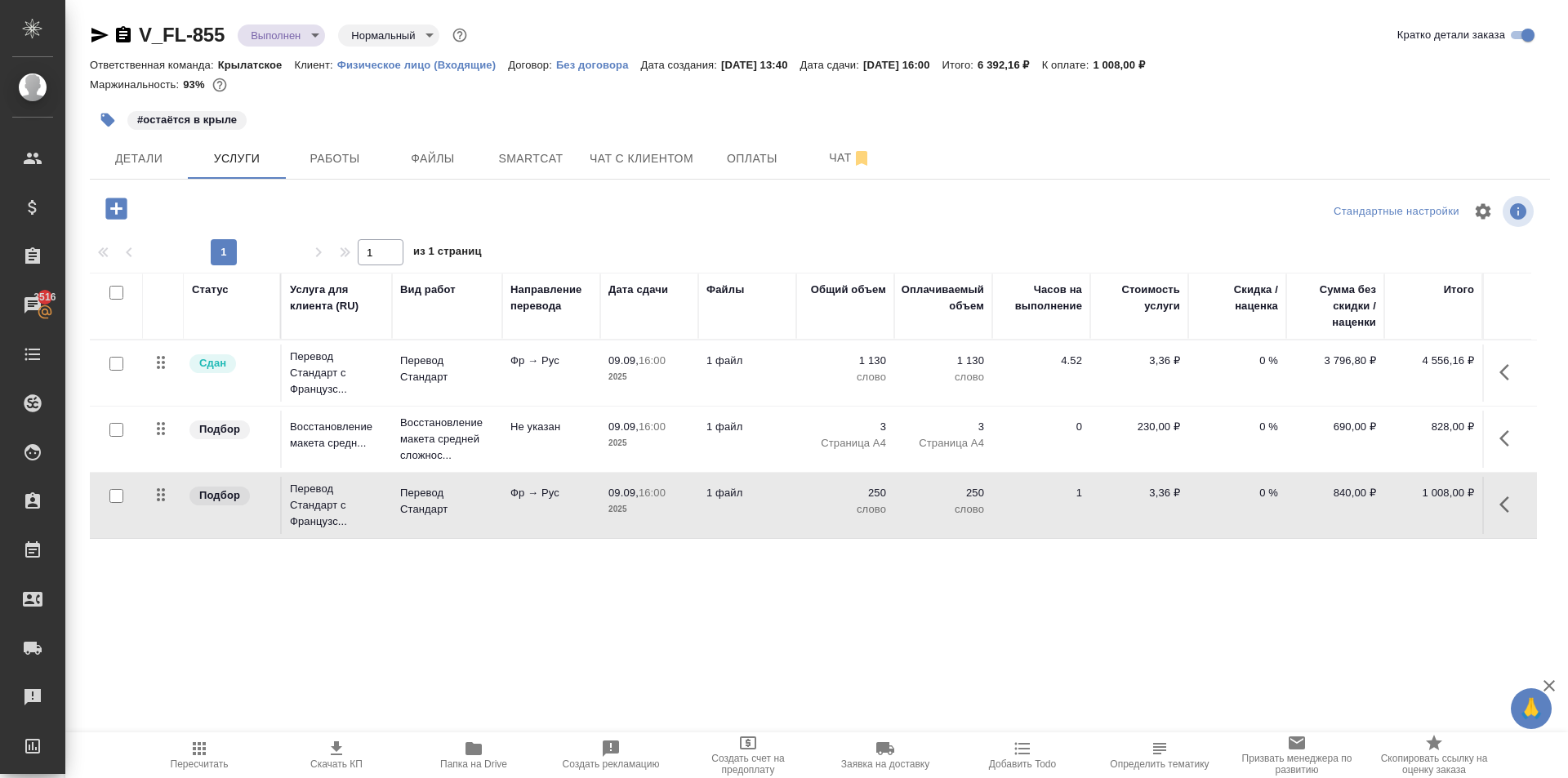
drag, startPoint x: 225, startPoint y: 749, endPoint x: 243, endPoint y: 732, distance: 24.8
click at [226, 748] on span "Пересчитать" at bounding box center [199, 755] width 118 height 31
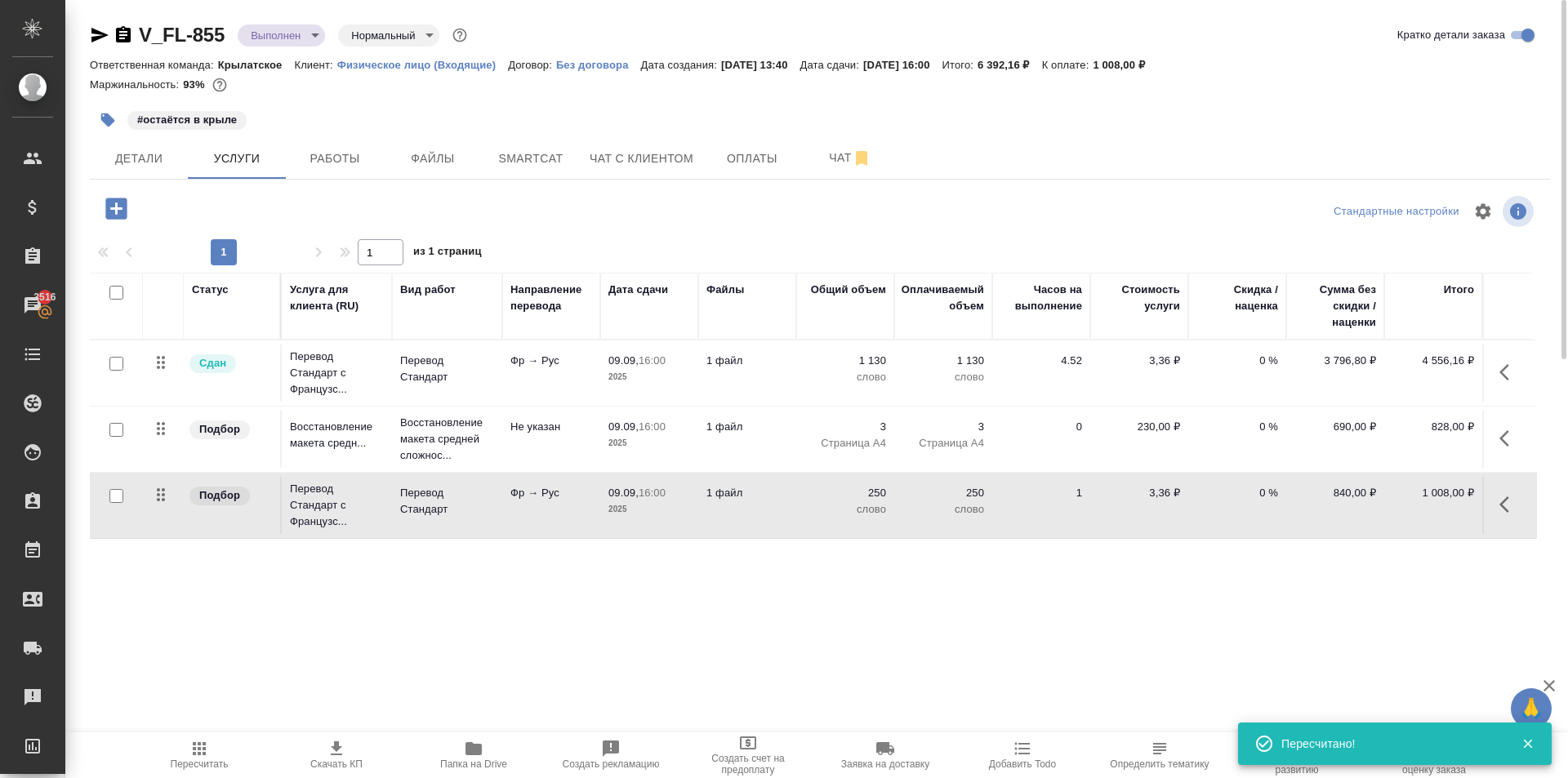
drag, startPoint x: 772, startPoint y: 160, endPoint x: 784, endPoint y: 217, distance: 58.2
click at [784, 217] on div "V_FL-855 Выполнен completed Нормальный normal Кратко детали заказа Ответственна…" at bounding box center [819, 333] width 1477 height 665
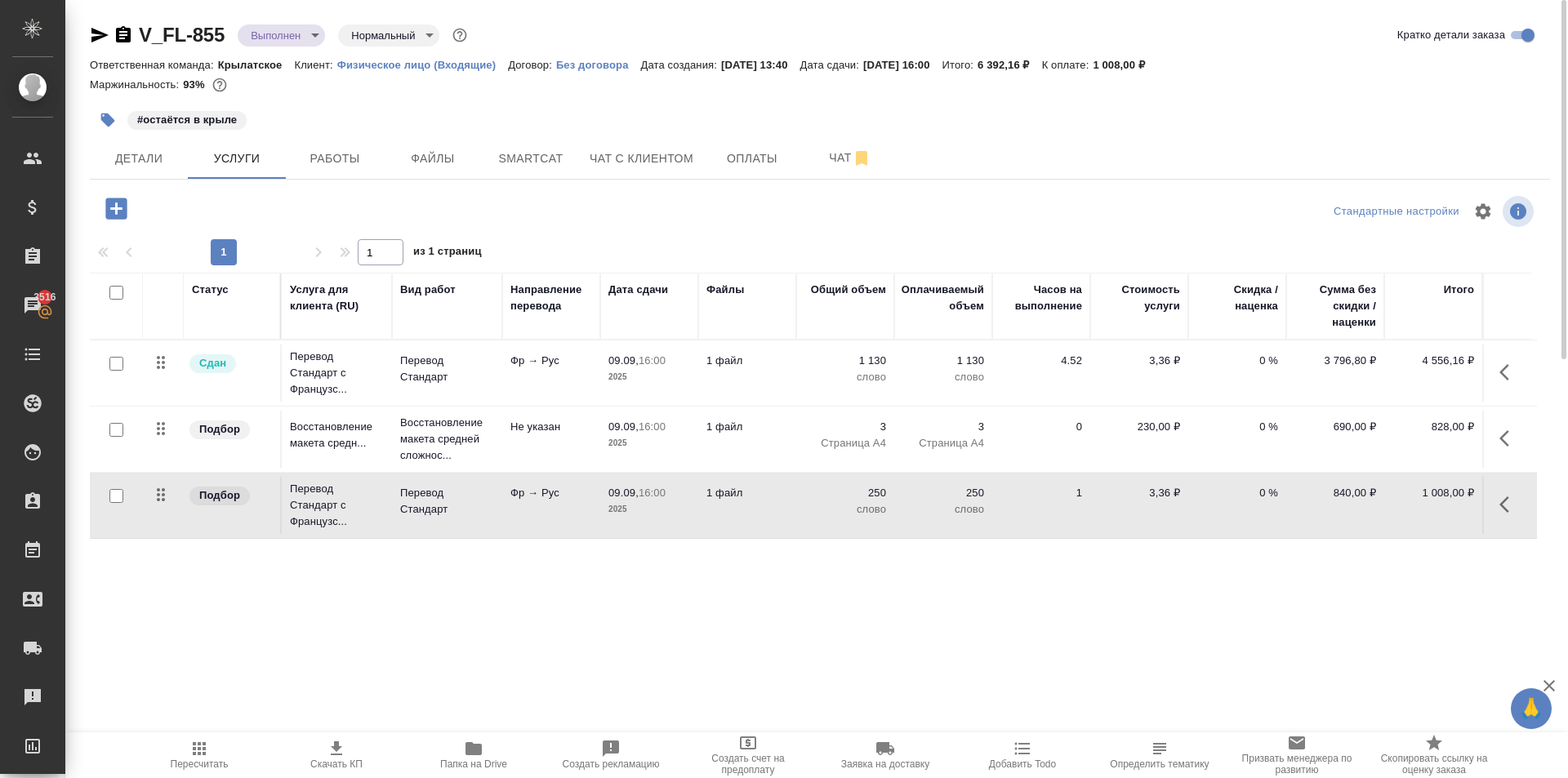
click at [456, 762] on span "Папка на Drive" at bounding box center [473, 765] width 67 height 12
click at [223, 743] on span "Пересчитать" at bounding box center [199, 755] width 118 height 31
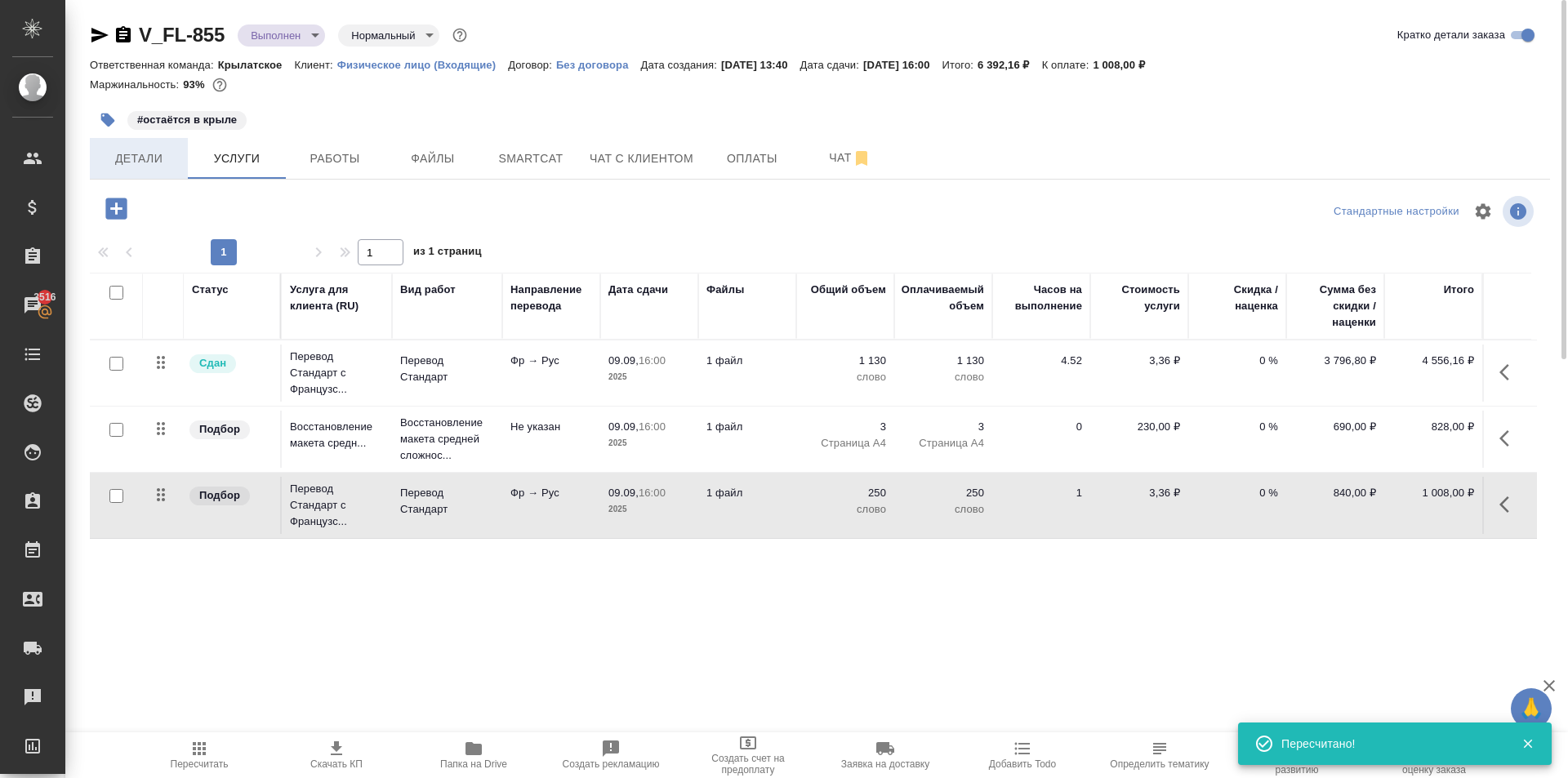
click at [142, 142] on button "Детали" at bounding box center [138, 159] width 98 height 41
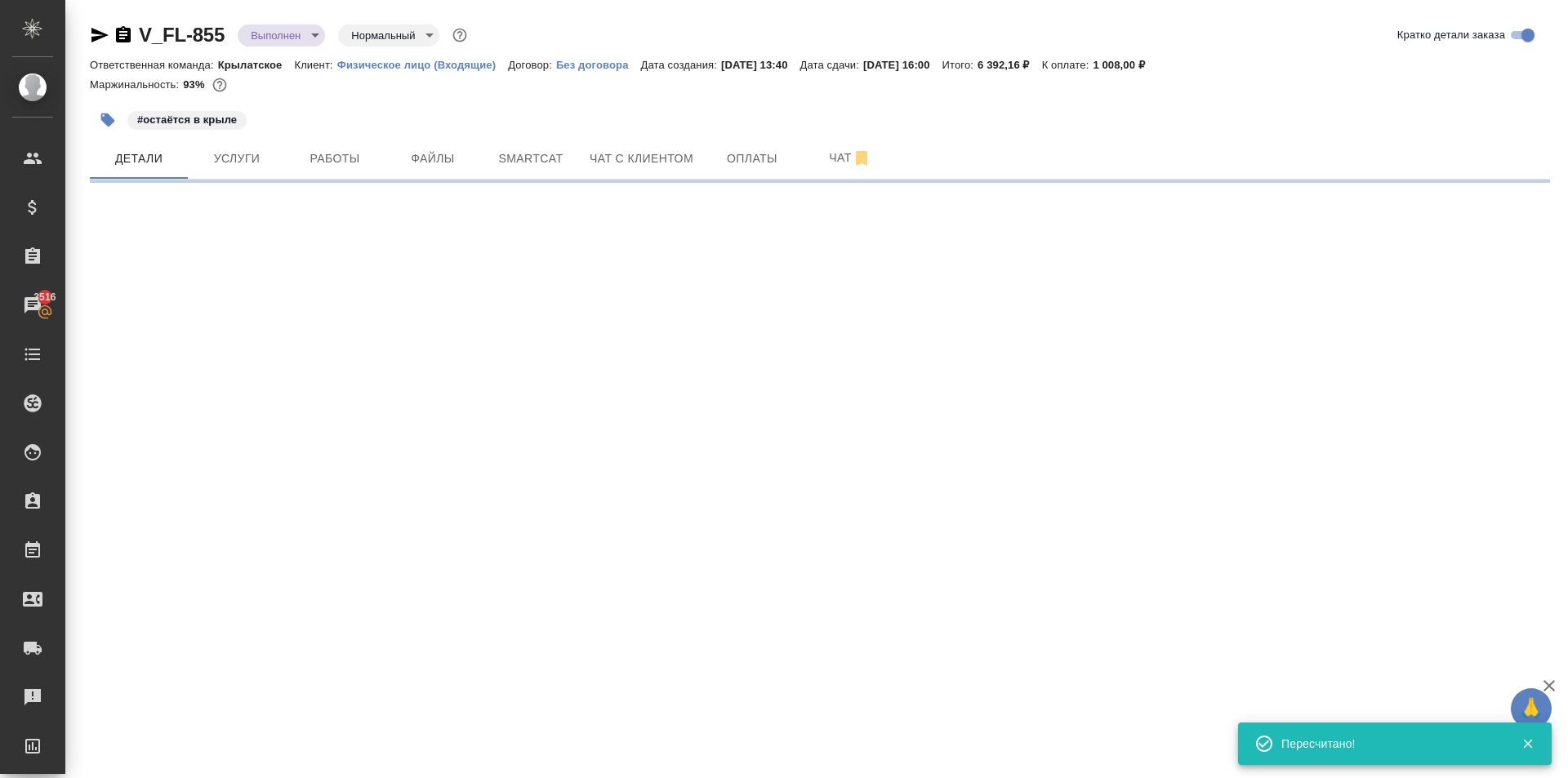
select select "RU"
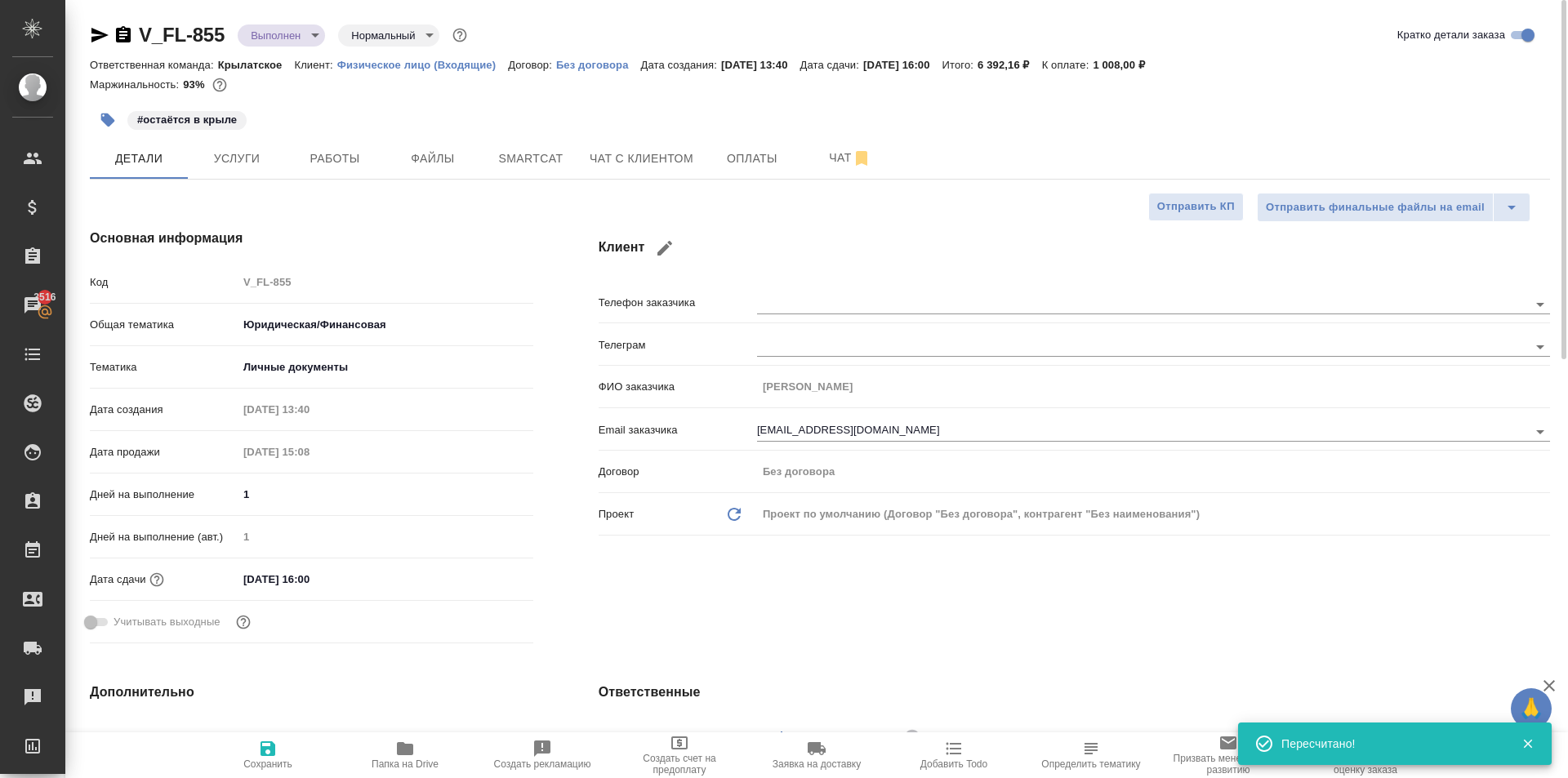
type textarea "x"
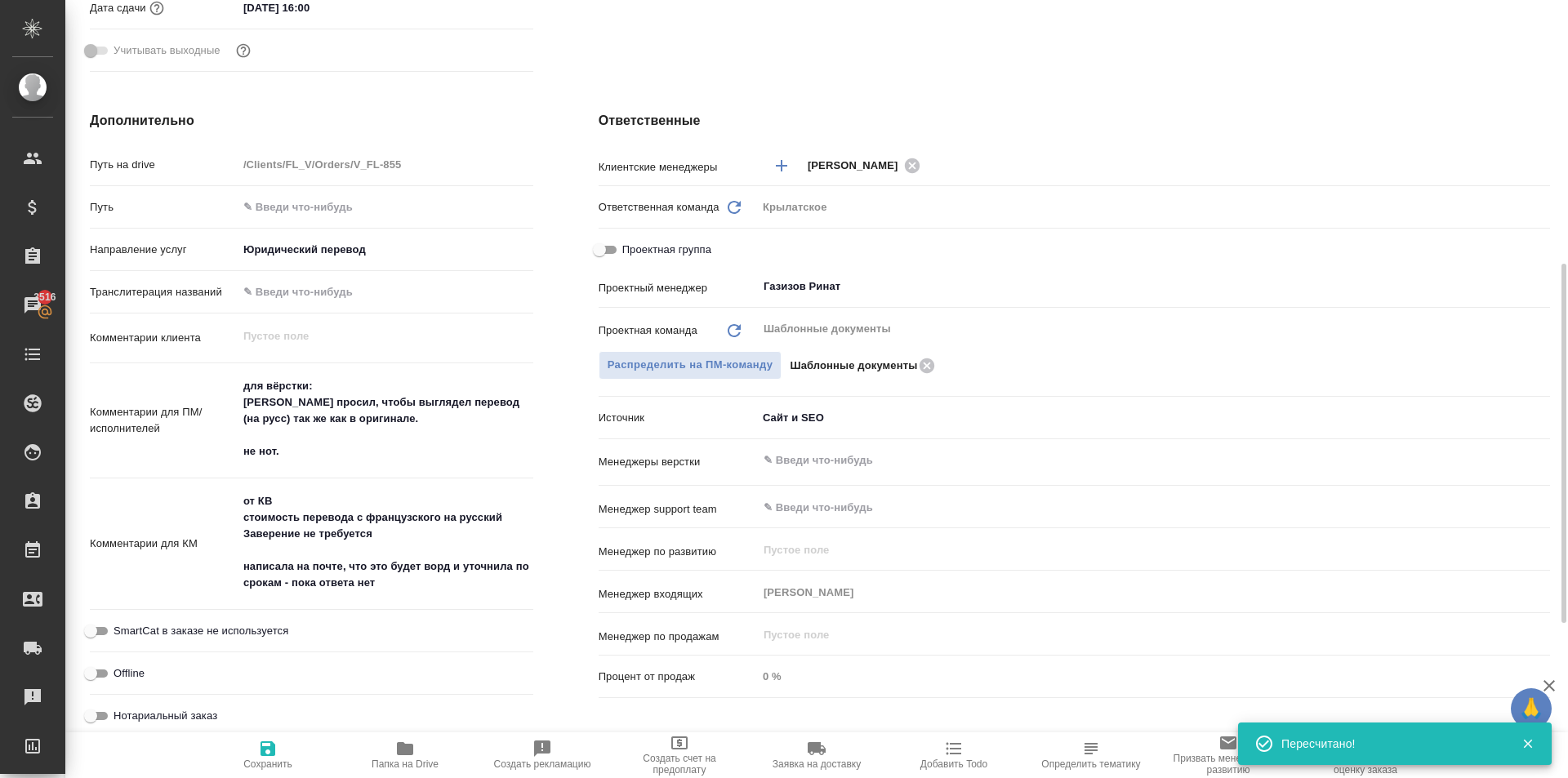
type textarea "x"
click at [375, 450] on textarea "для вёрстки: Клиент просил, чтобы выглядел перевод (на русс) так же как в ориги…" at bounding box center [385, 419] width 294 height 93
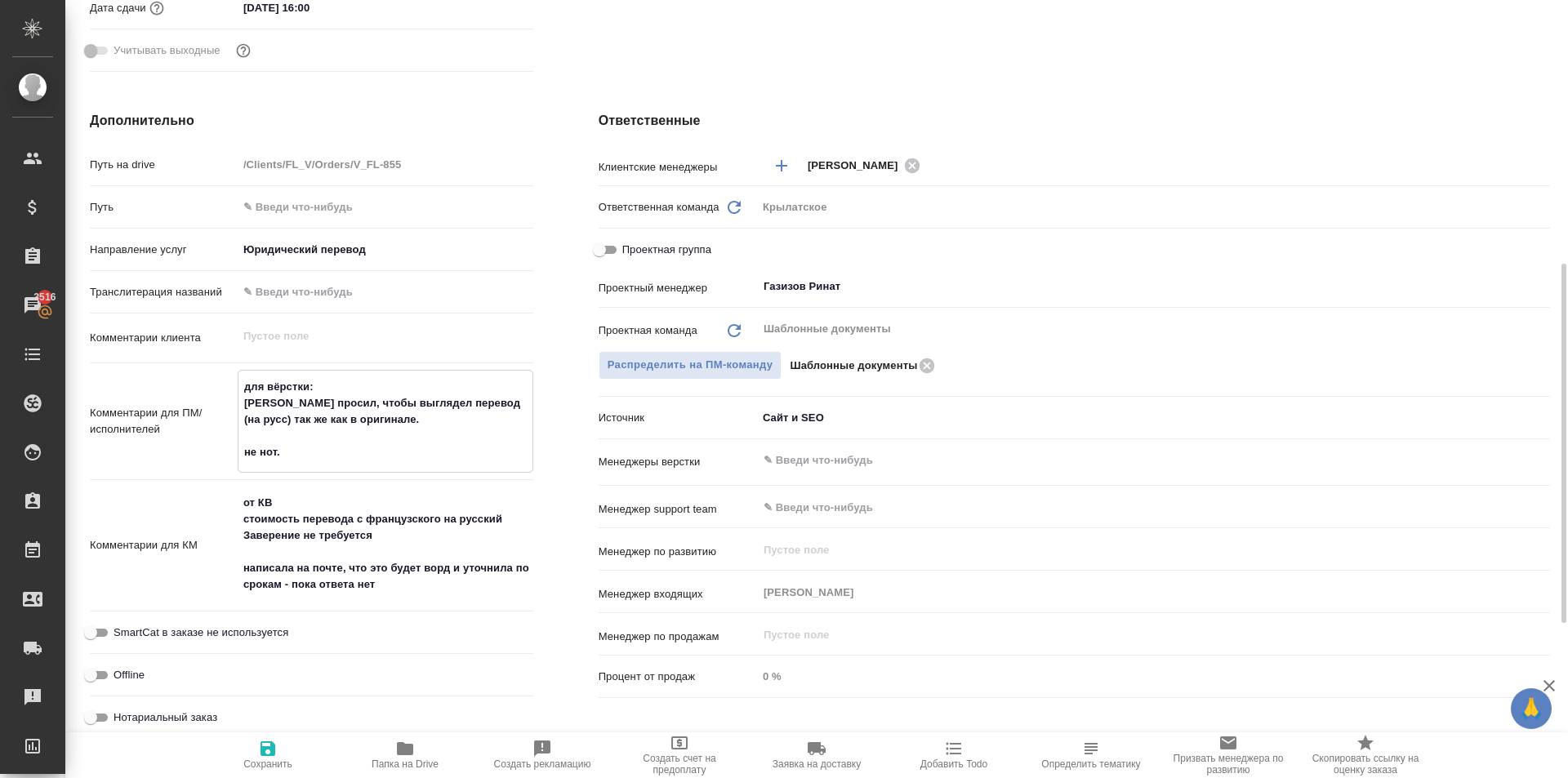
type textarea "для вёрстки: Клиент просил, чтобы выглядел перевод (на русс) так же как в ориги…"
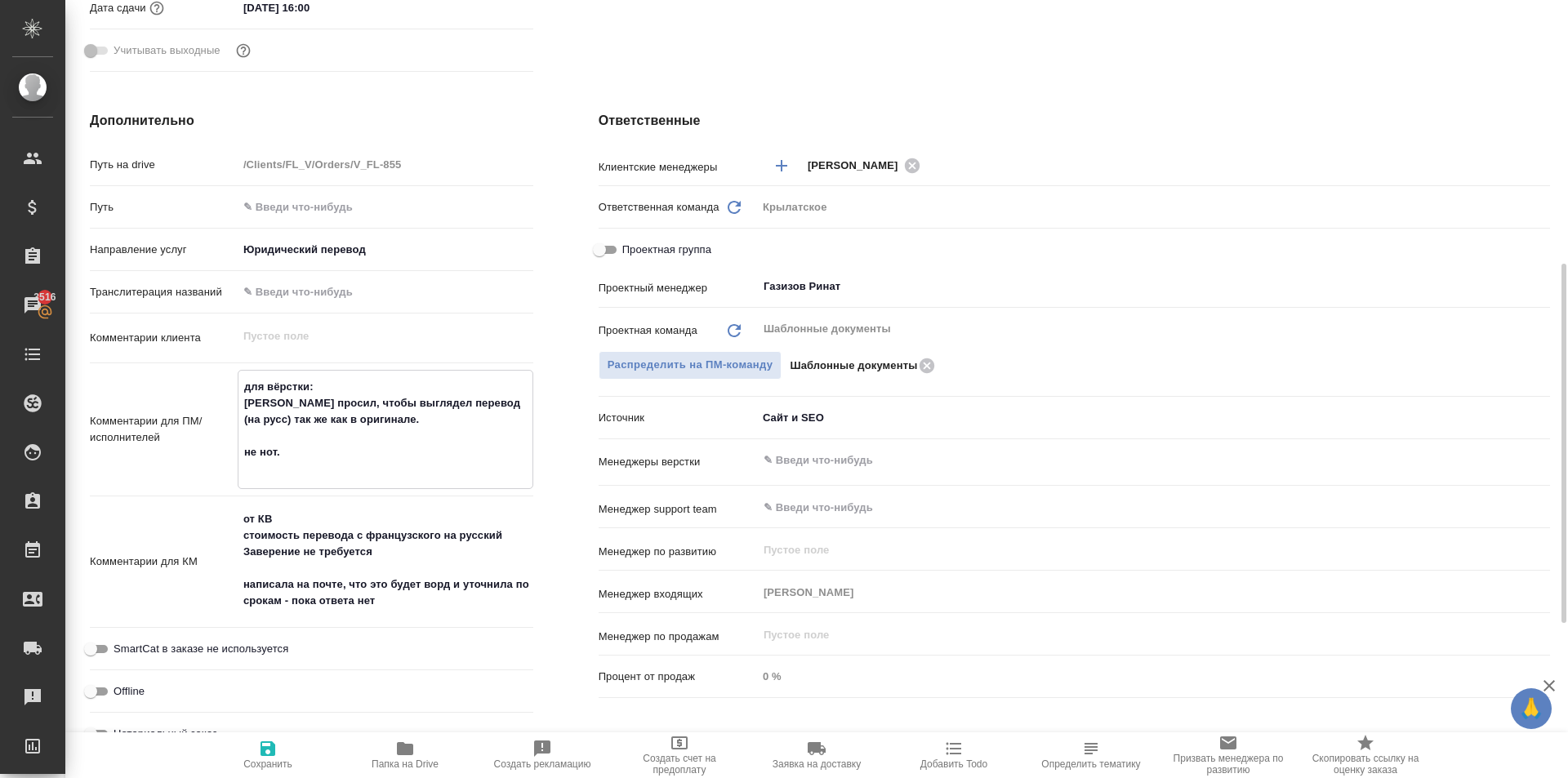
type textarea "x"
type textarea "для вёрстки: Клиент просил, чтобы выглядел перевод (на русс) так же как в ориги…"
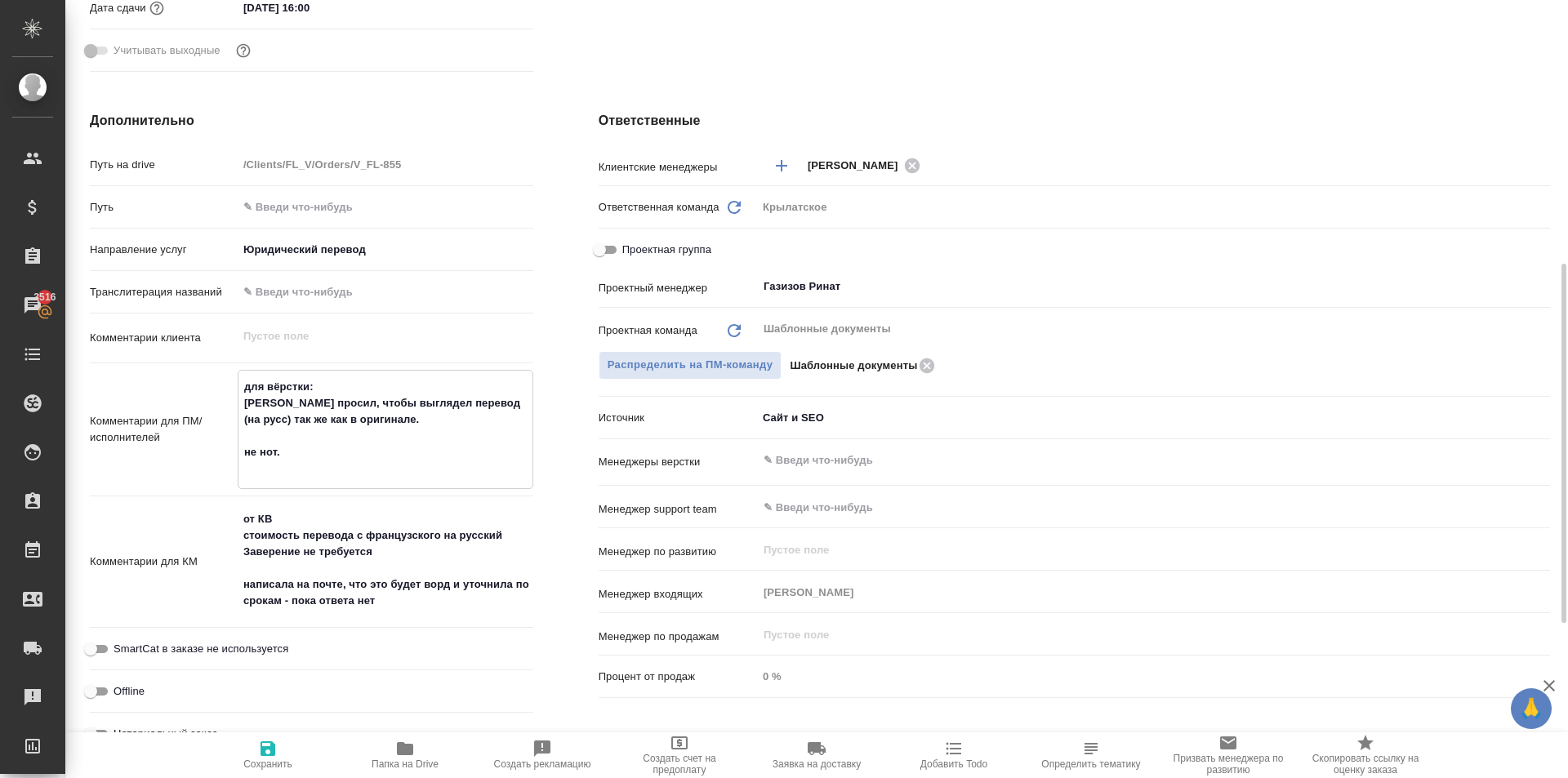
type textarea "x"
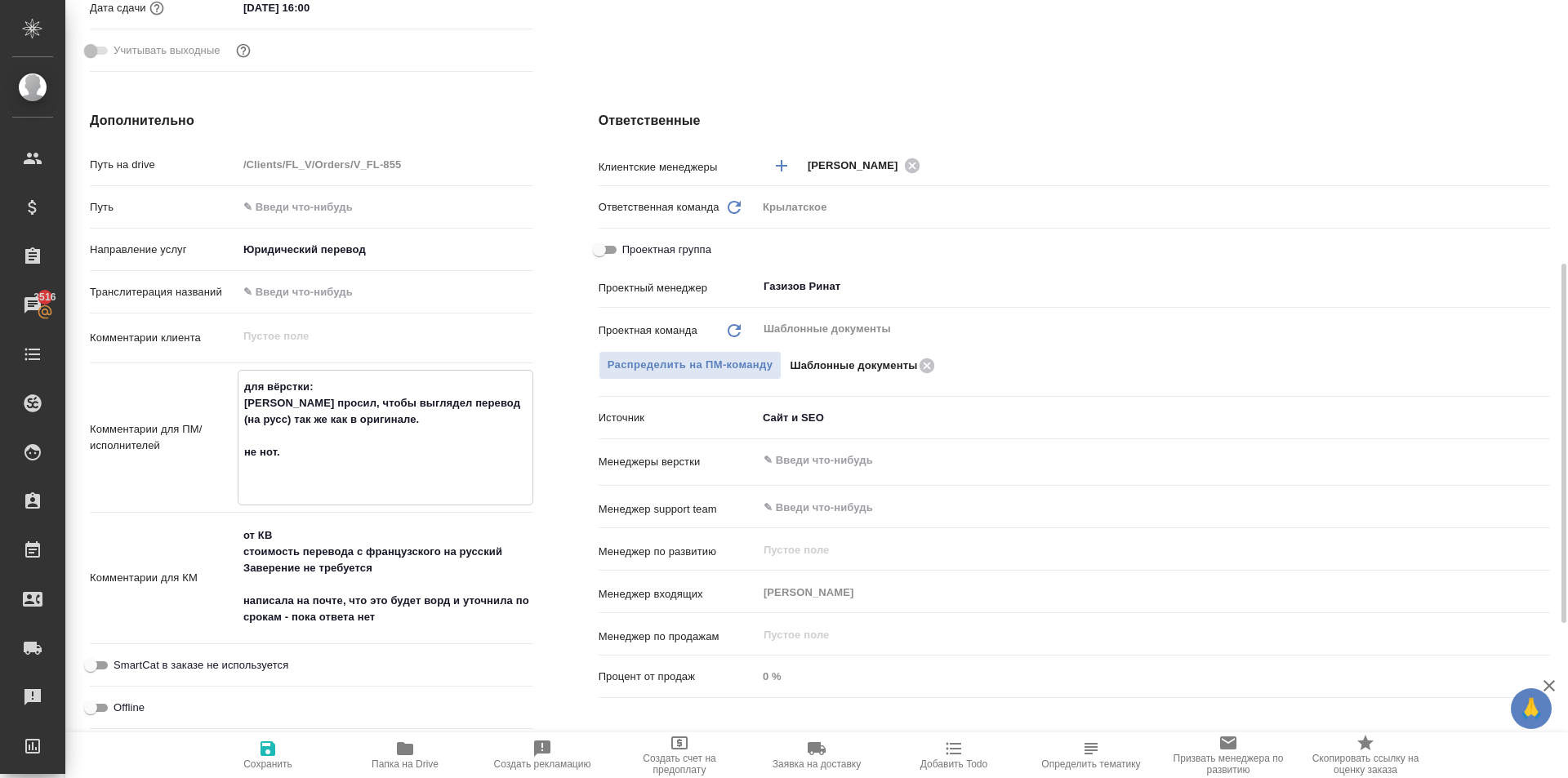
type textarea "для вёрстки: Клиент просил, чтобы выглядел перевод (на русс) так же как в ориги…"
type textarea "x"
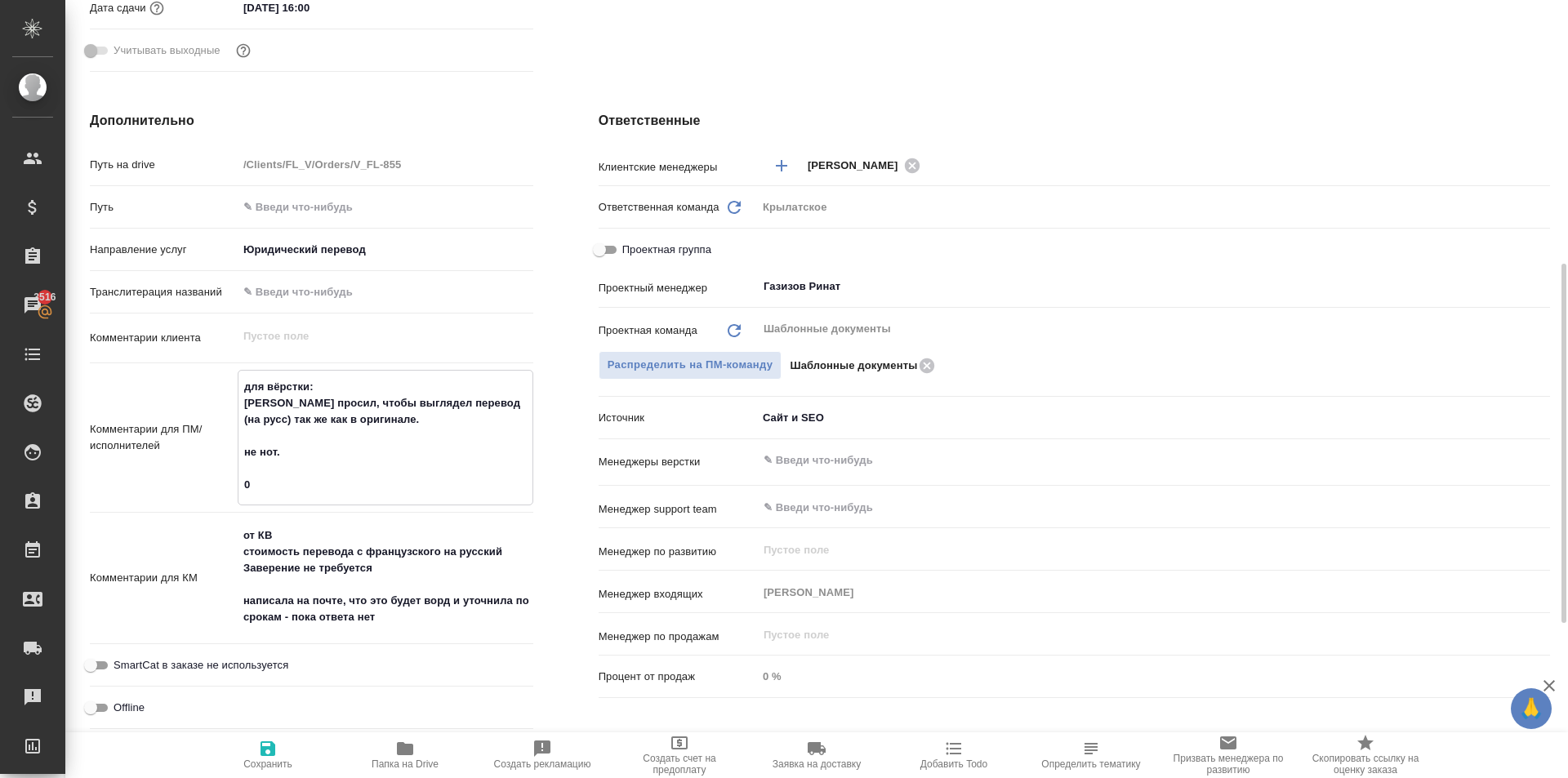
type textarea "для вёрстки: Клиент просил, чтобы выглядел перевод (на русс) так же как в ориги…"
type textarea "x"
type textarea "для вёрстки: Клиент просил, чтобы выглядел перевод (на русс) так же как в ориги…"
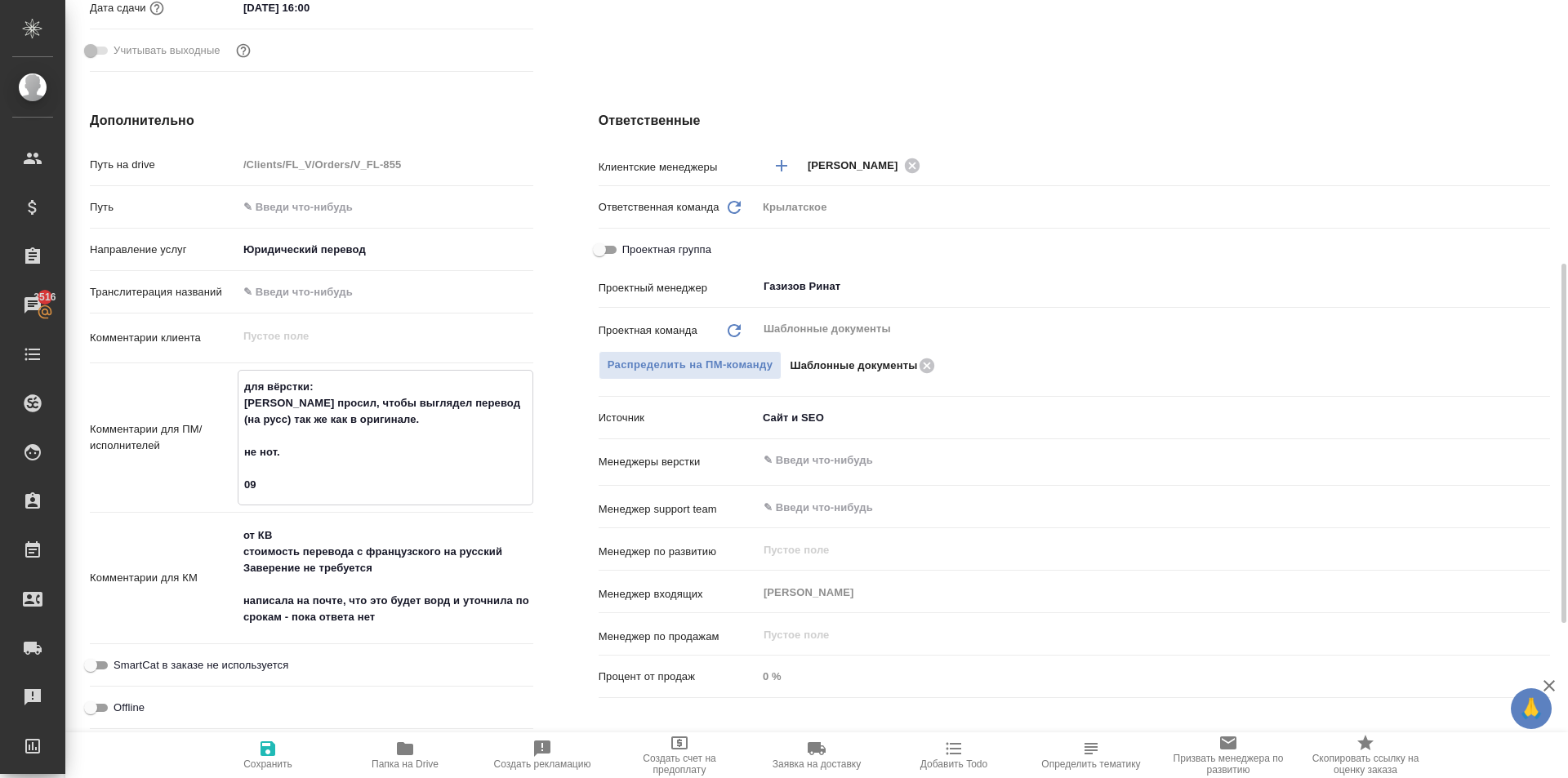
type textarea "x"
type textarea "для вёрстки: Клиент просил, чтобы выглядел перевод (на русс) так же как в ориги…"
type textarea "x"
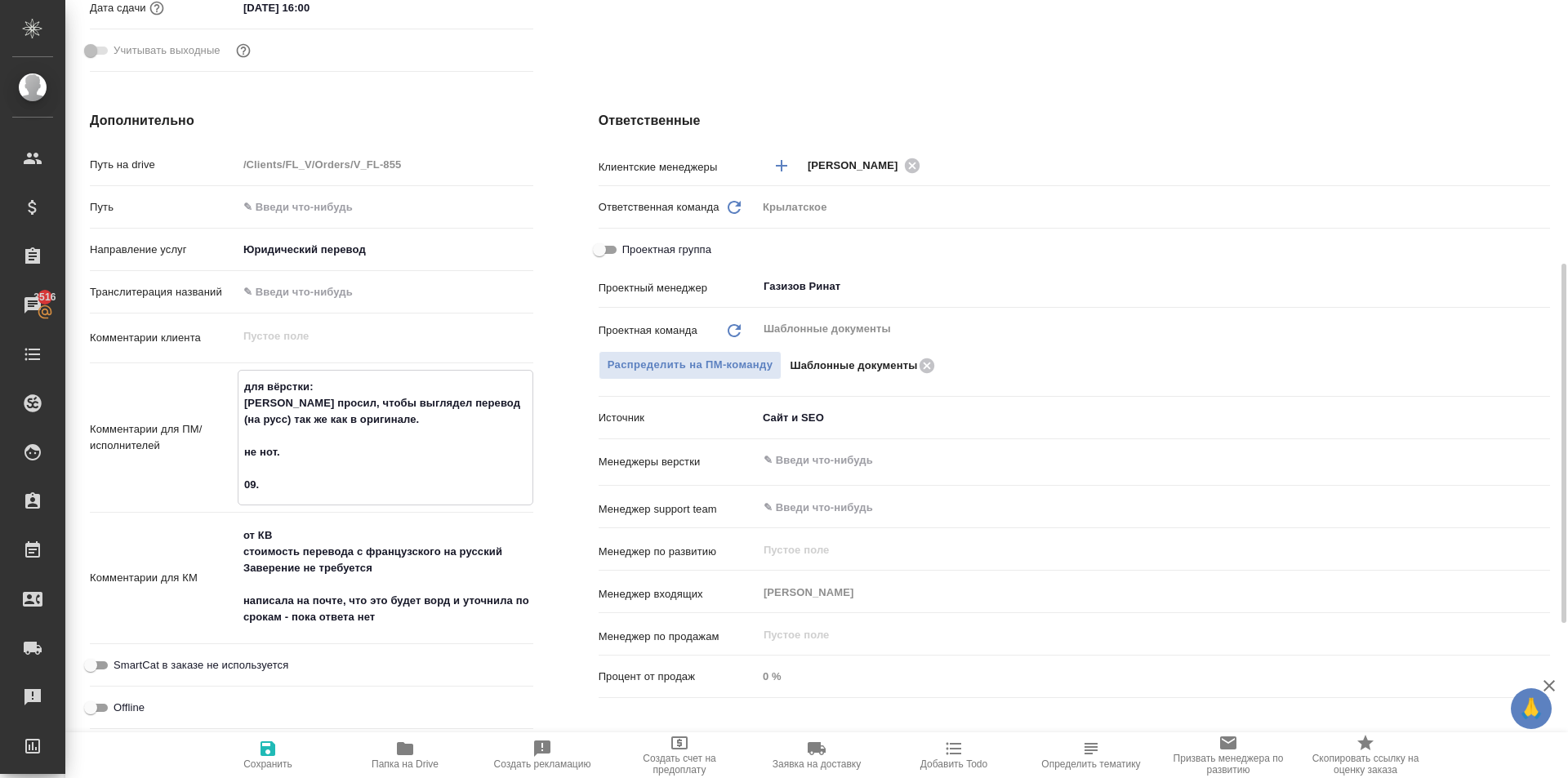
type textarea "x"
type textarea "для вёрстки: Клиент просил, чтобы выглядел перевод (на русс) так же как в ориги…"
type textarea "x"
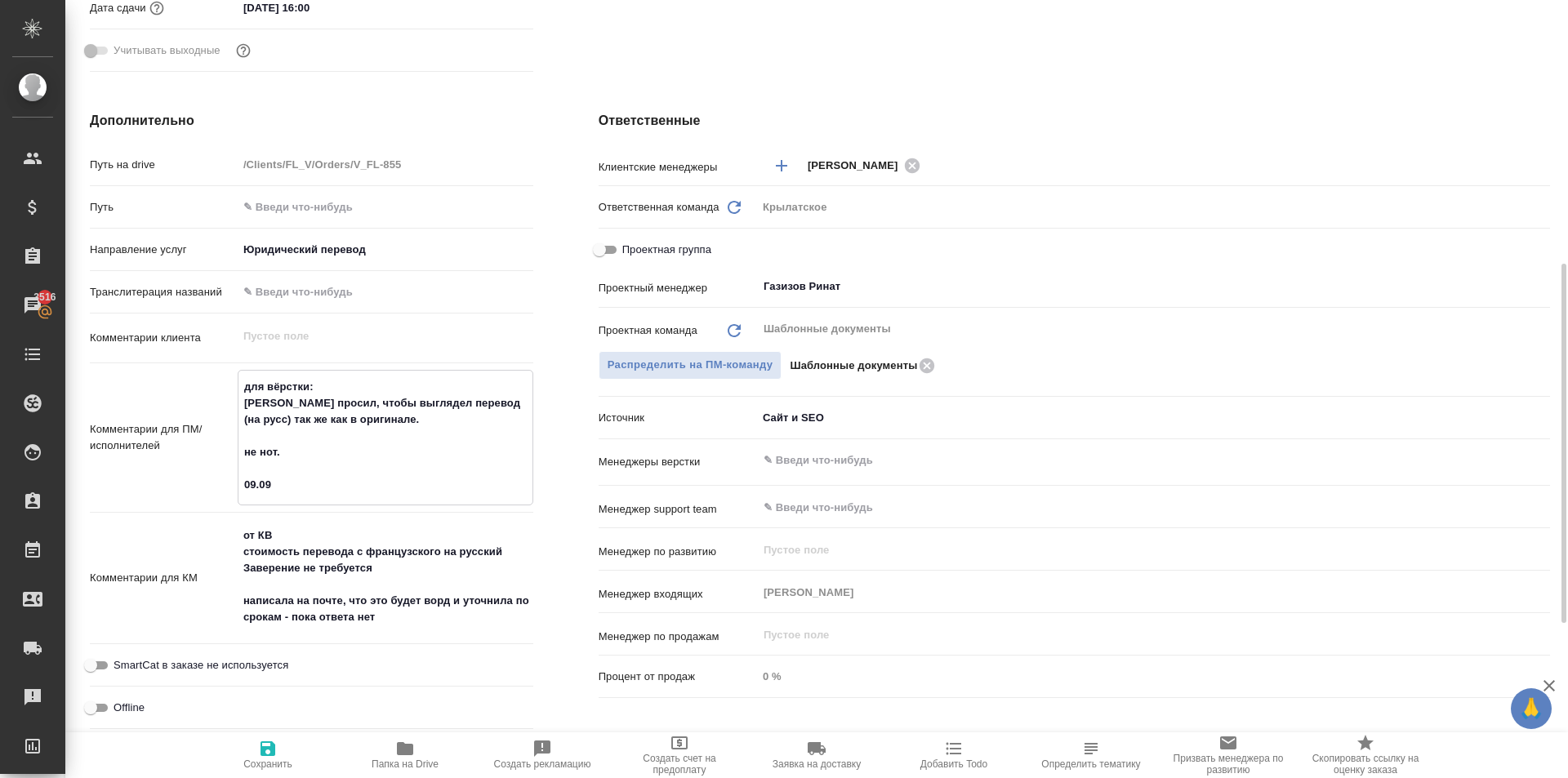
type textarea "x"
type textarea "для вёрстки: Клиент просил, чтобы выглядел перевод (на русс) так же как в ориги…"
type textarea "x"
type textarea "для вёрстки: Клиент просил, чтобы выглядел перевод (на русс) так же как в ориги…"
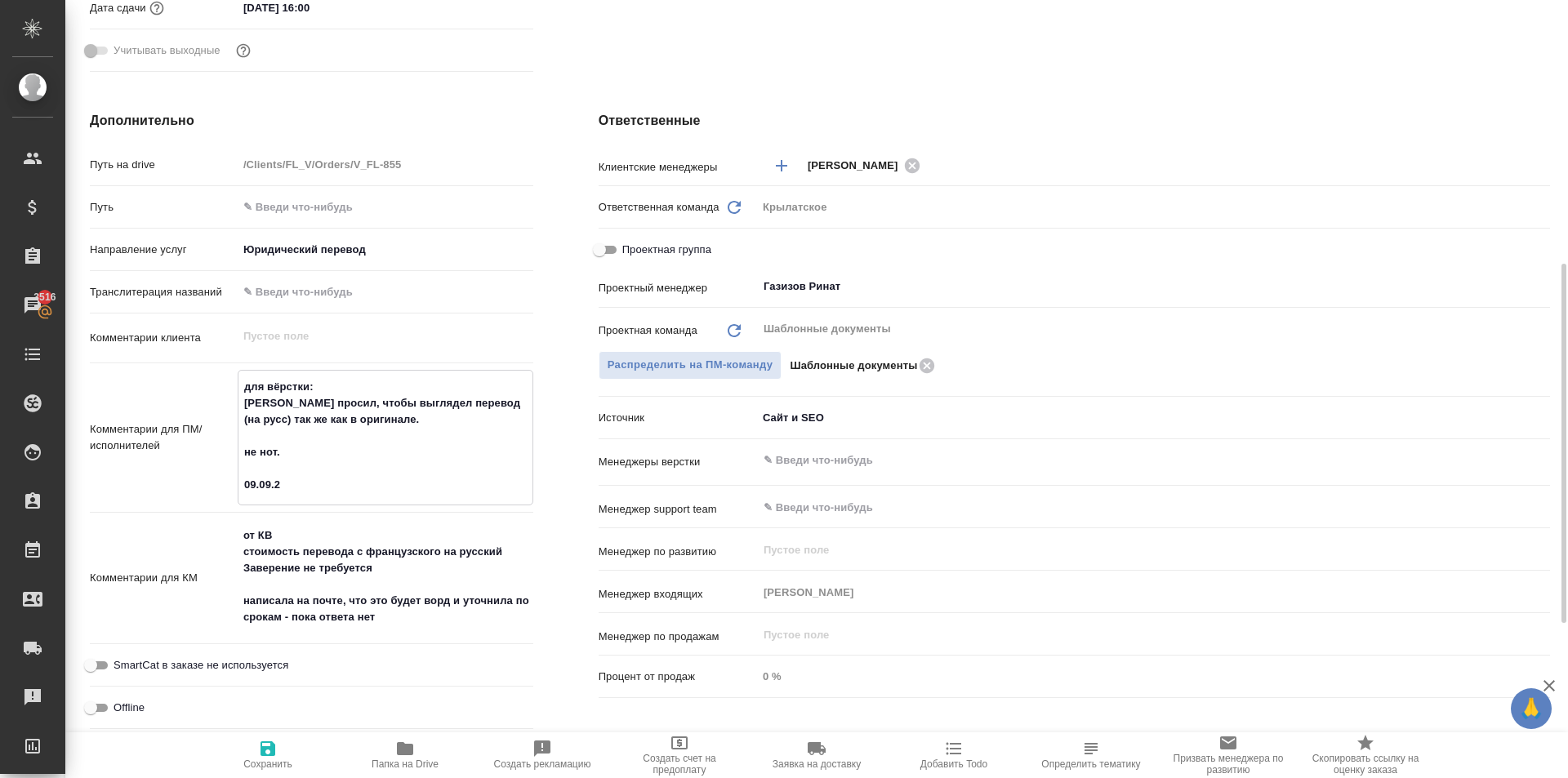
type textarea "x"
type textarea "для вёрстки: Клиент просил, чтобы выглядел перевод (на русс) так же как в ориги…"
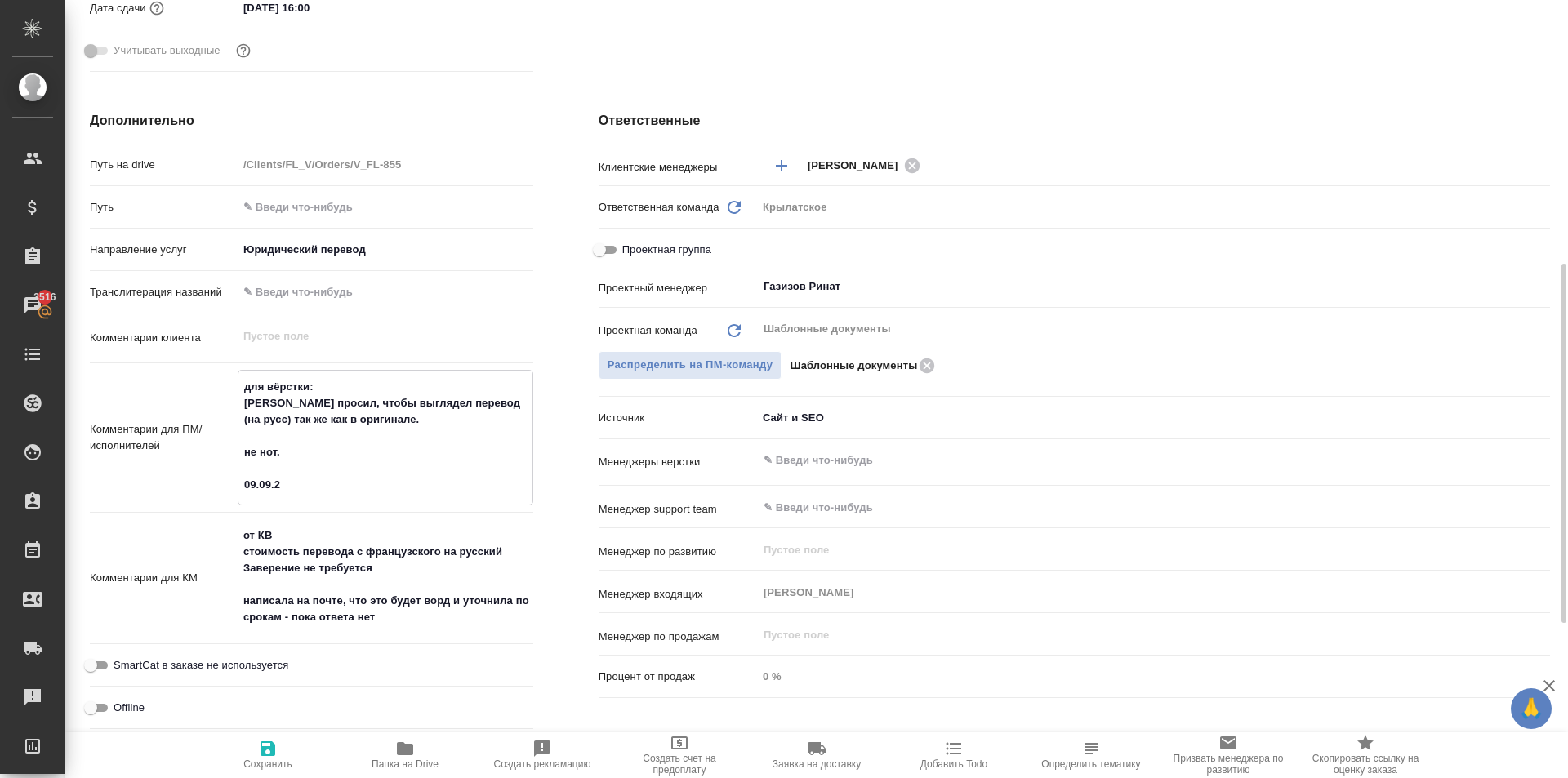
type textarea "x"
type textarea "для вёрстки: Клиент просил, чтобы выглядел перевод (на русс) так же как в ориги…"
type textarea "x"
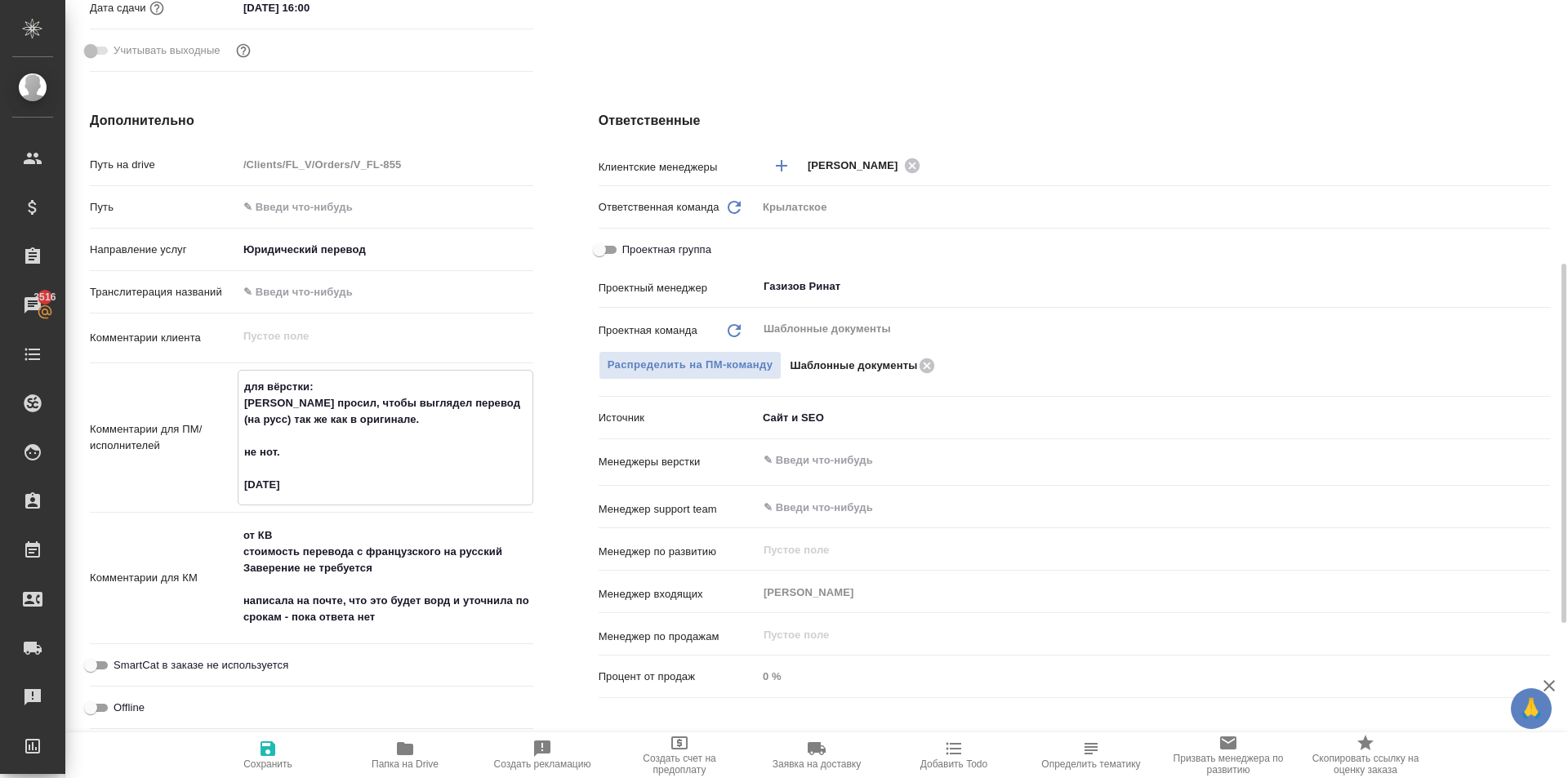
type textarea "x"
type textarea "для вёрстки: Клиент просил, чтобы выглядел перевод (на русс) так же как в ориги…"
type textarea "x"
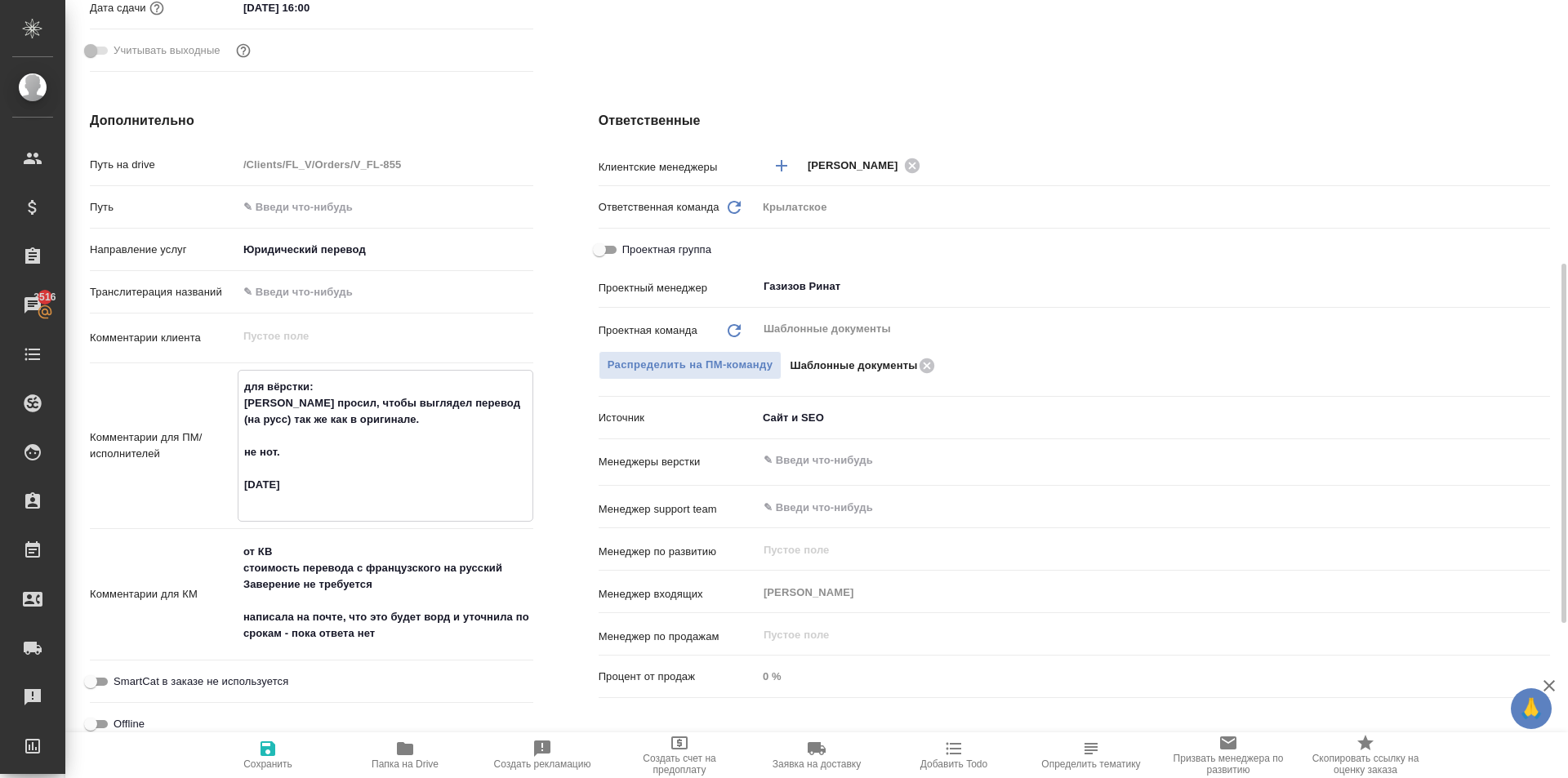
type textarea "x"
type textarea "для вёрстки: Клиент просил, чтобы выглядел перевод (на русс) так же как в ориги…"
type textarea "x"
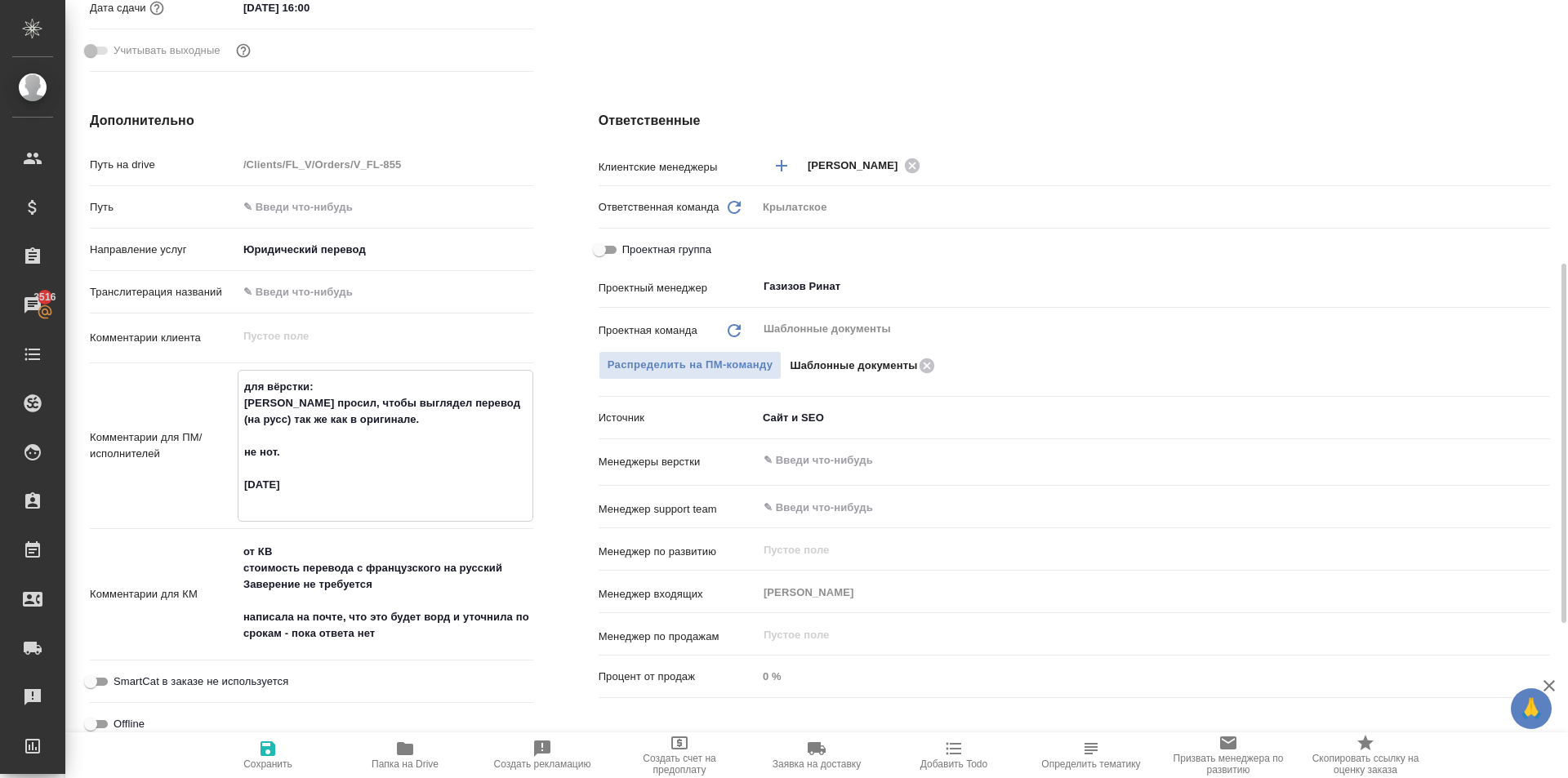
type textarea "для вёрстки: Клиент просил, чтобы выглядел перевод (на русс) так же как в ориги…"
type textarea "x"
type textarea "для вёрстки: Клиент просил, чтобы выглядел перевод (на русс) так же как в ориги…"
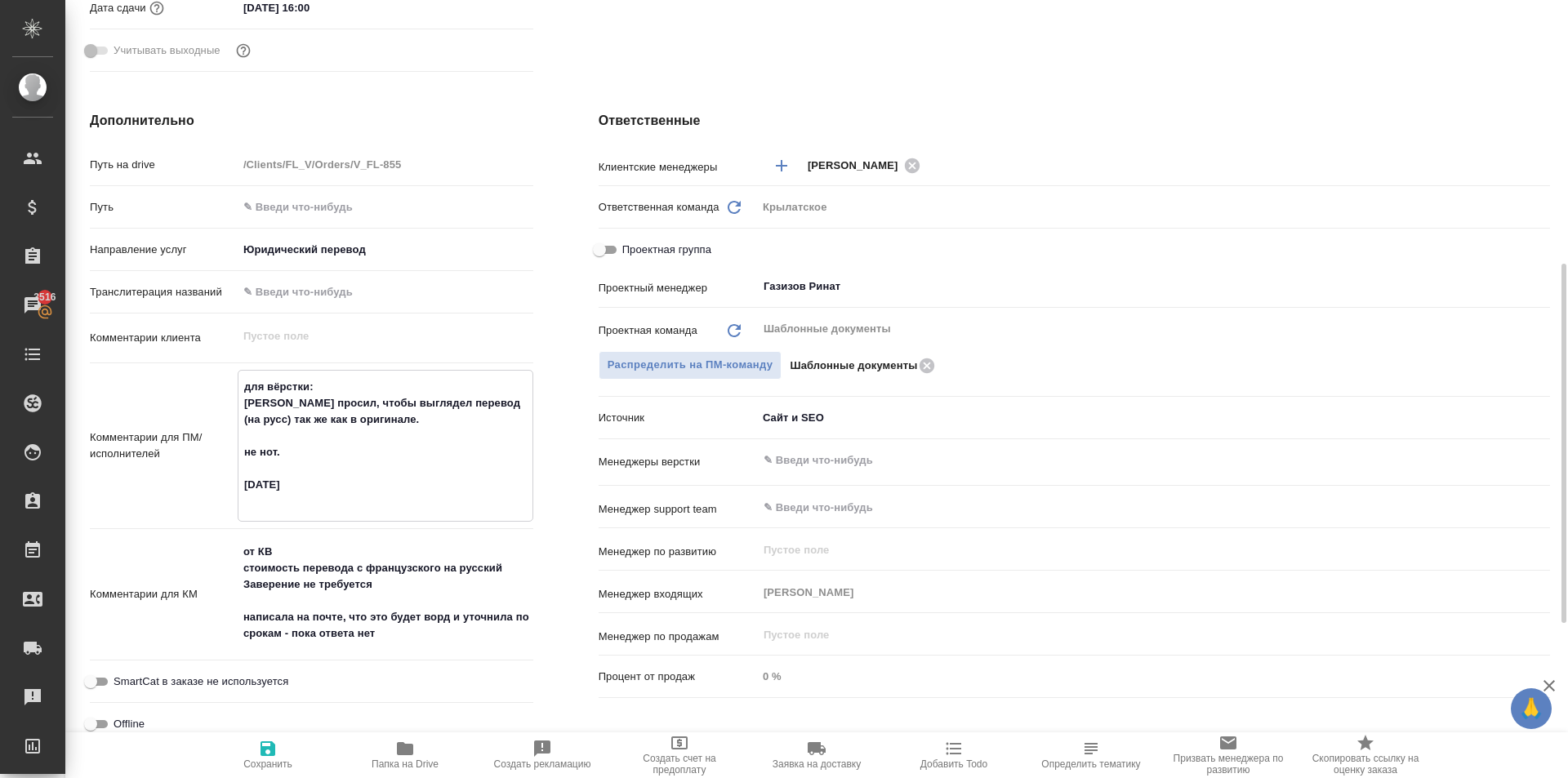
type textarea "x"
type textarea "для вёрстки: Клиент просил, чтобы выглядел перевод (на русс) так же как в ориги…"
type textarea "x"
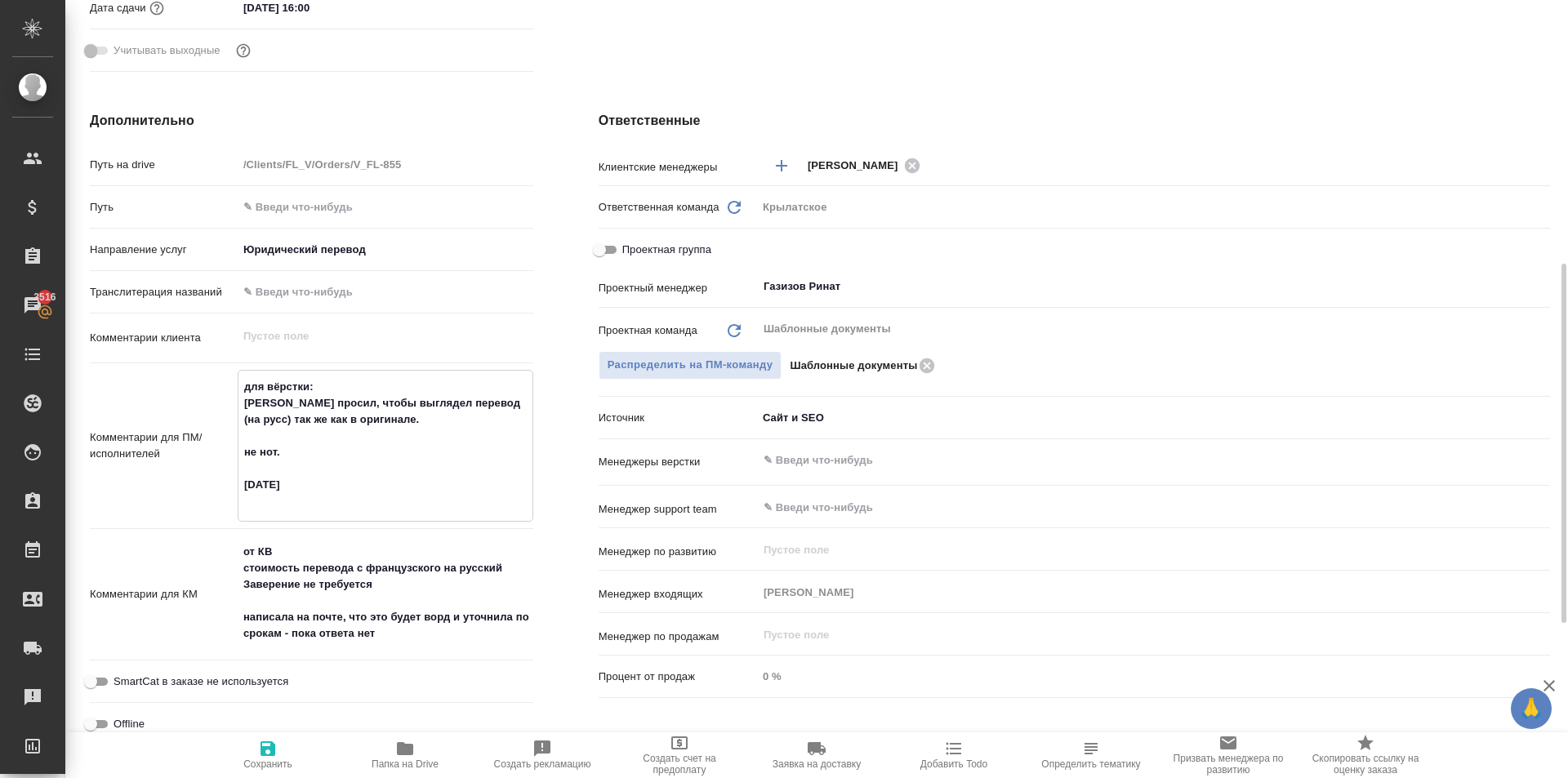
type textarea "x"
type textarea "для вёрстки: Клиент просил, чтобы выглядел перевод (на русс) так же как в ориги…"
type textarea "x"
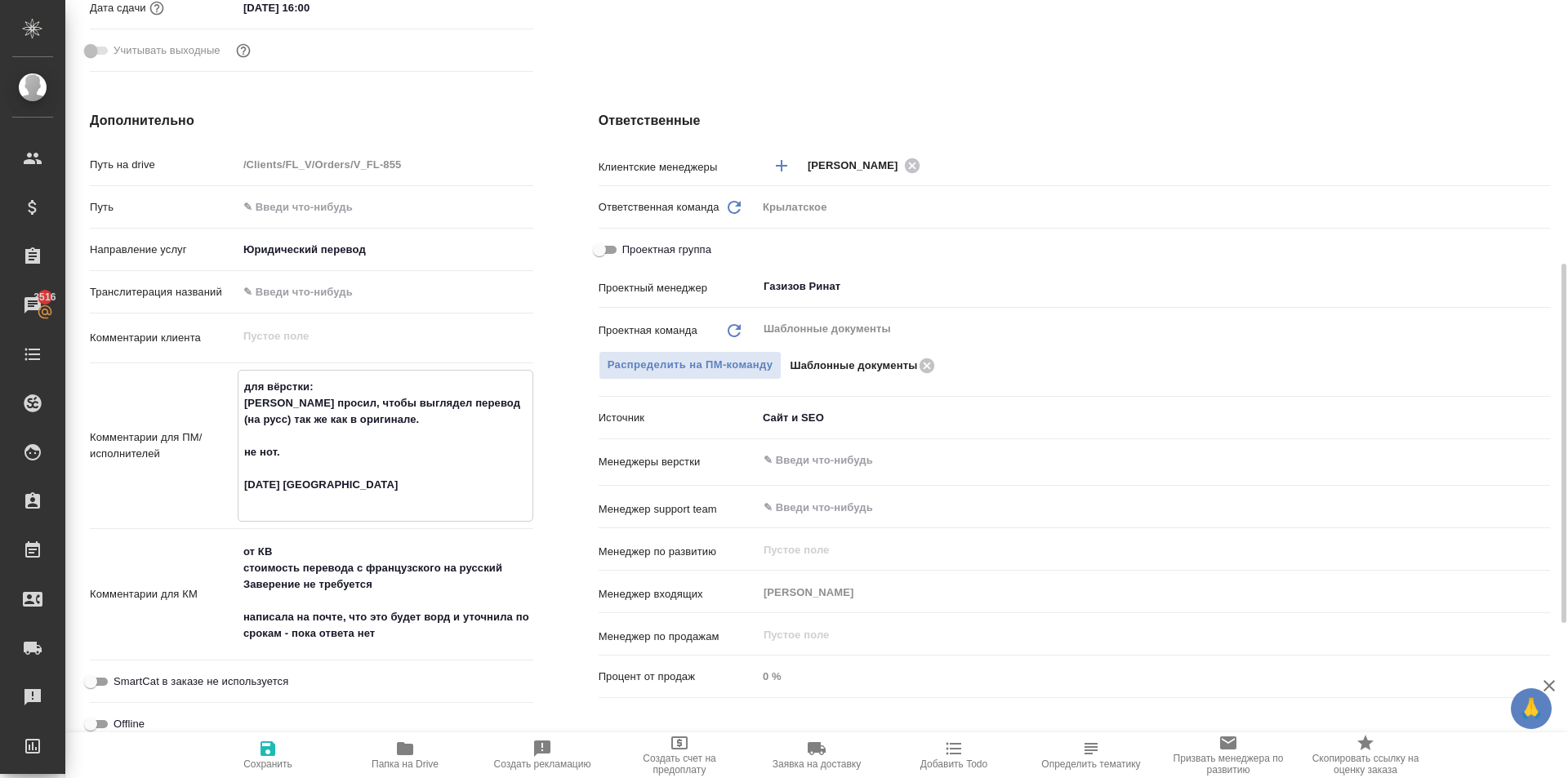
type textarea "для вёрстки: Клиент просил, чтобы выглядел перевод (на русс) так же как в ориги…"
type textarea "x"
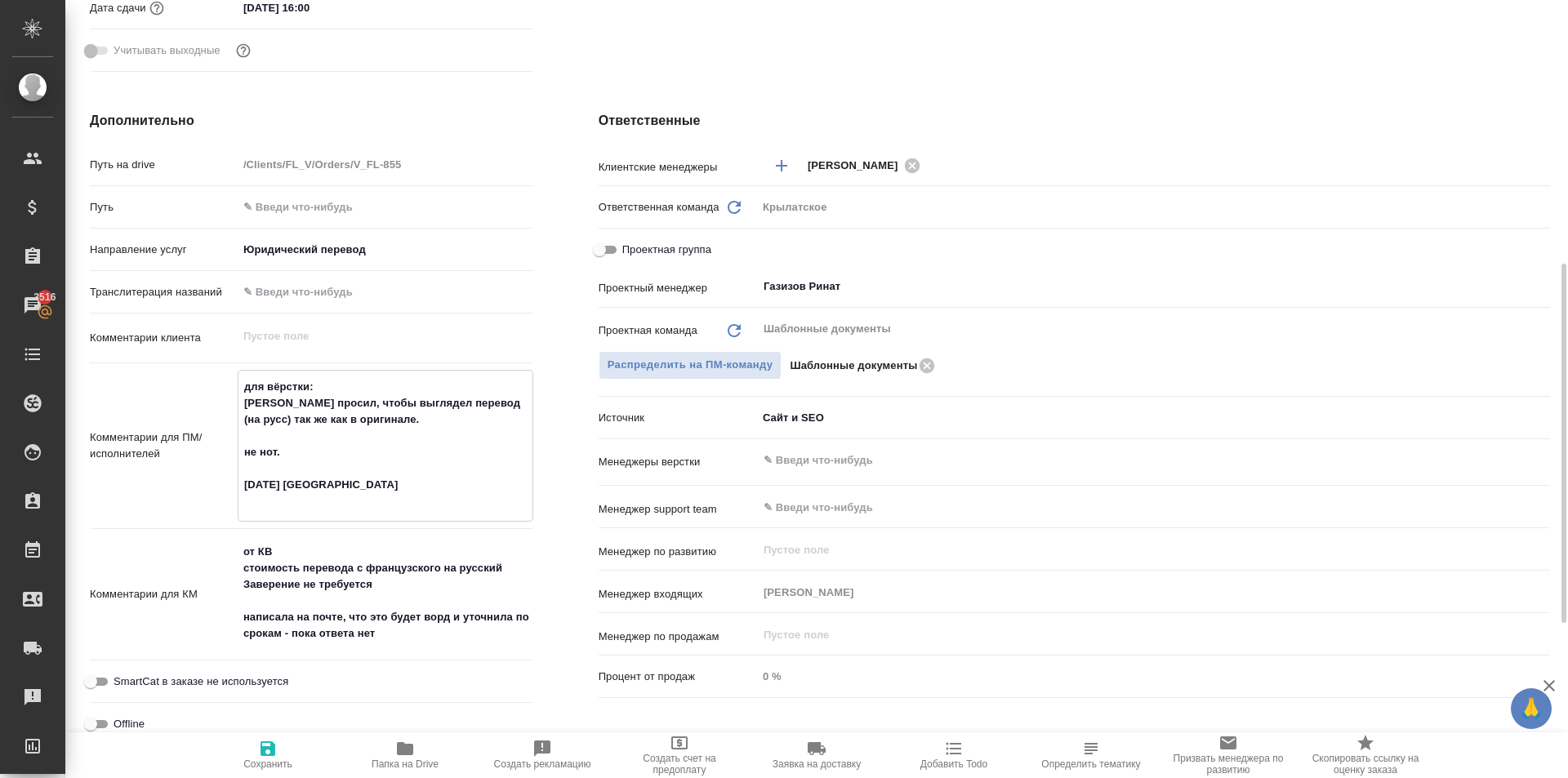
type textarea "для вёрстки: Клиент просил, чтобы выглядел перевод (на русс) так же как в ориги…"
type textarea "x"
type textarea "для вёрстки: Клиент просил, чтобы выглядел перевод (на русс) так же как в ориги…"
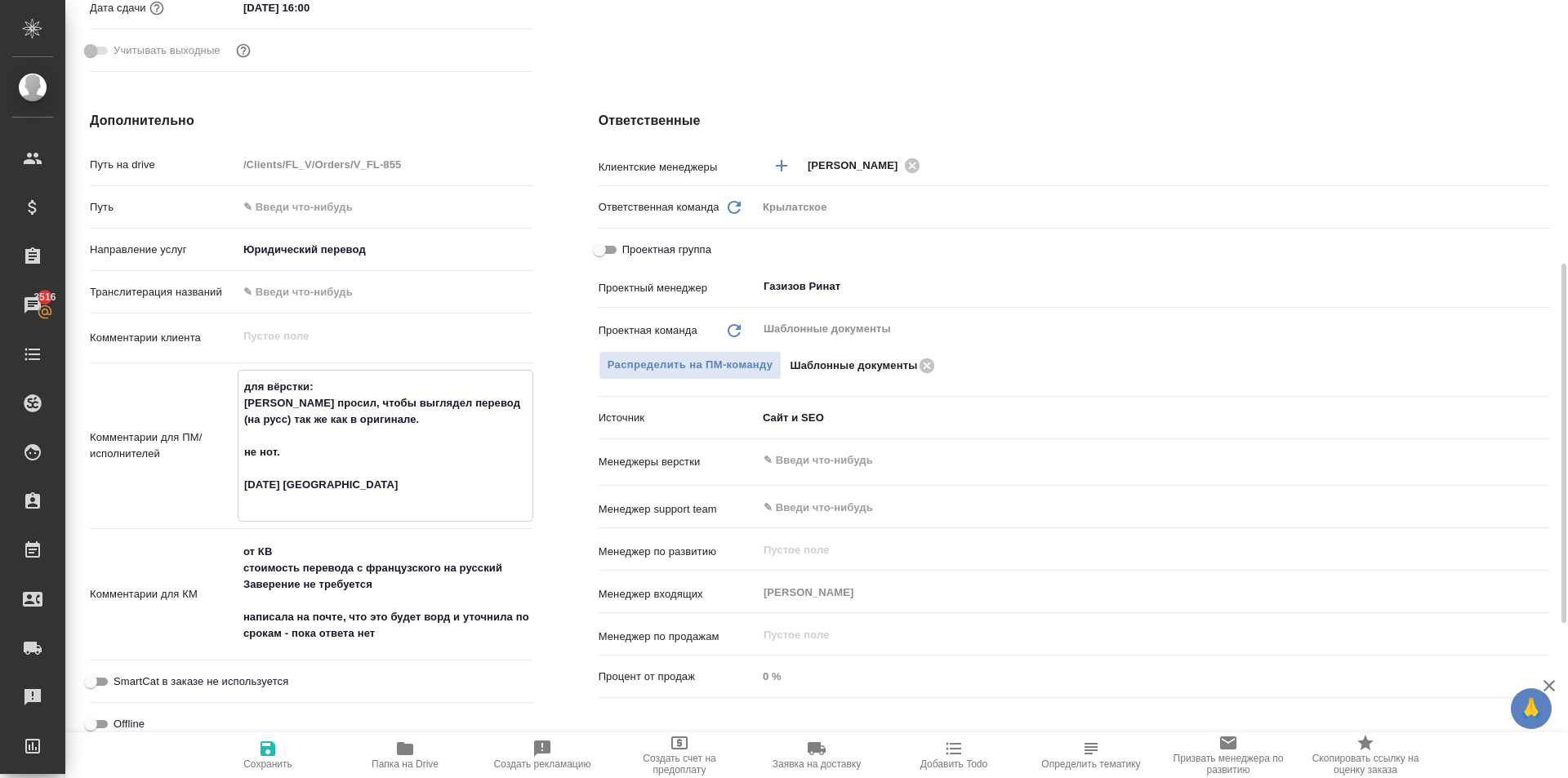
type textarea "x"
type textarea "для вёрстки: Клиент просил, чтобы выглядел перевод (на русс) так же как в ориги…"
type textarea "x"
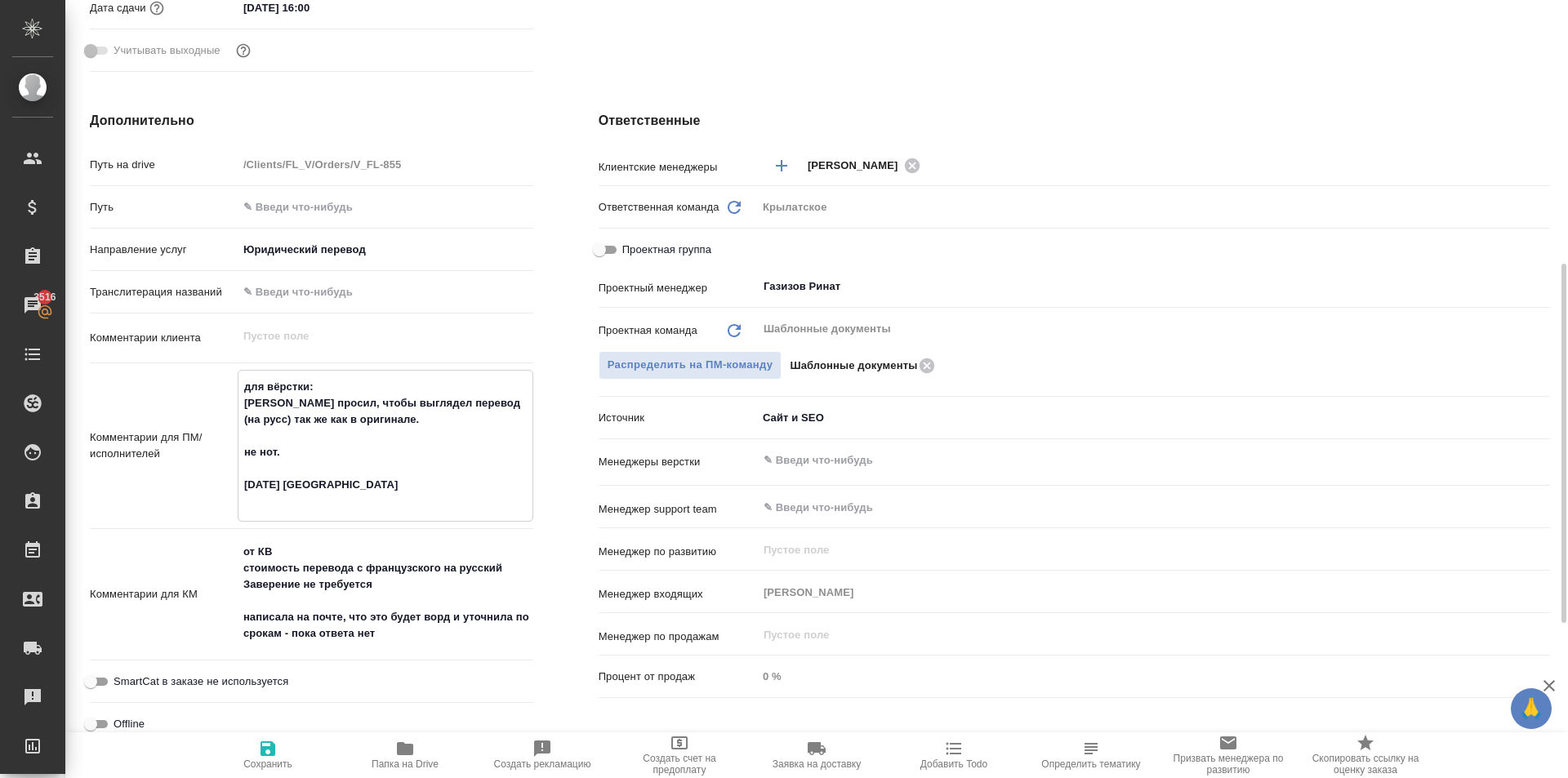
type textarea "x"
type textarea "для вёрстки: Клиент просил, чтобы выглядел перевод (на русс) так же как в ориги…"
type textarea "x"
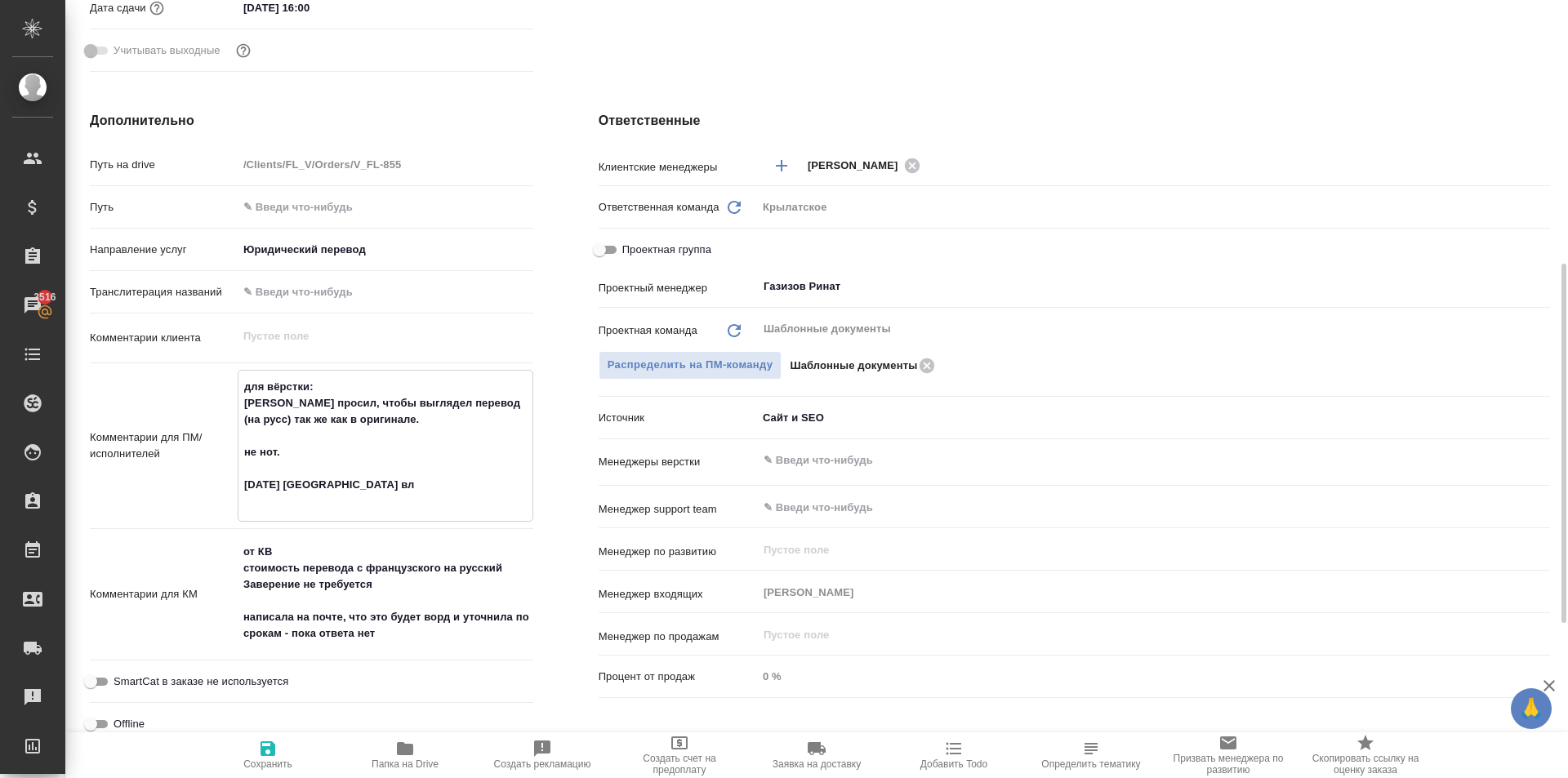
type textarea "для вёрстки: Клиент просил, чтобы выглядел перевод (на русс) так же как в ориги…"
type textarea "x"
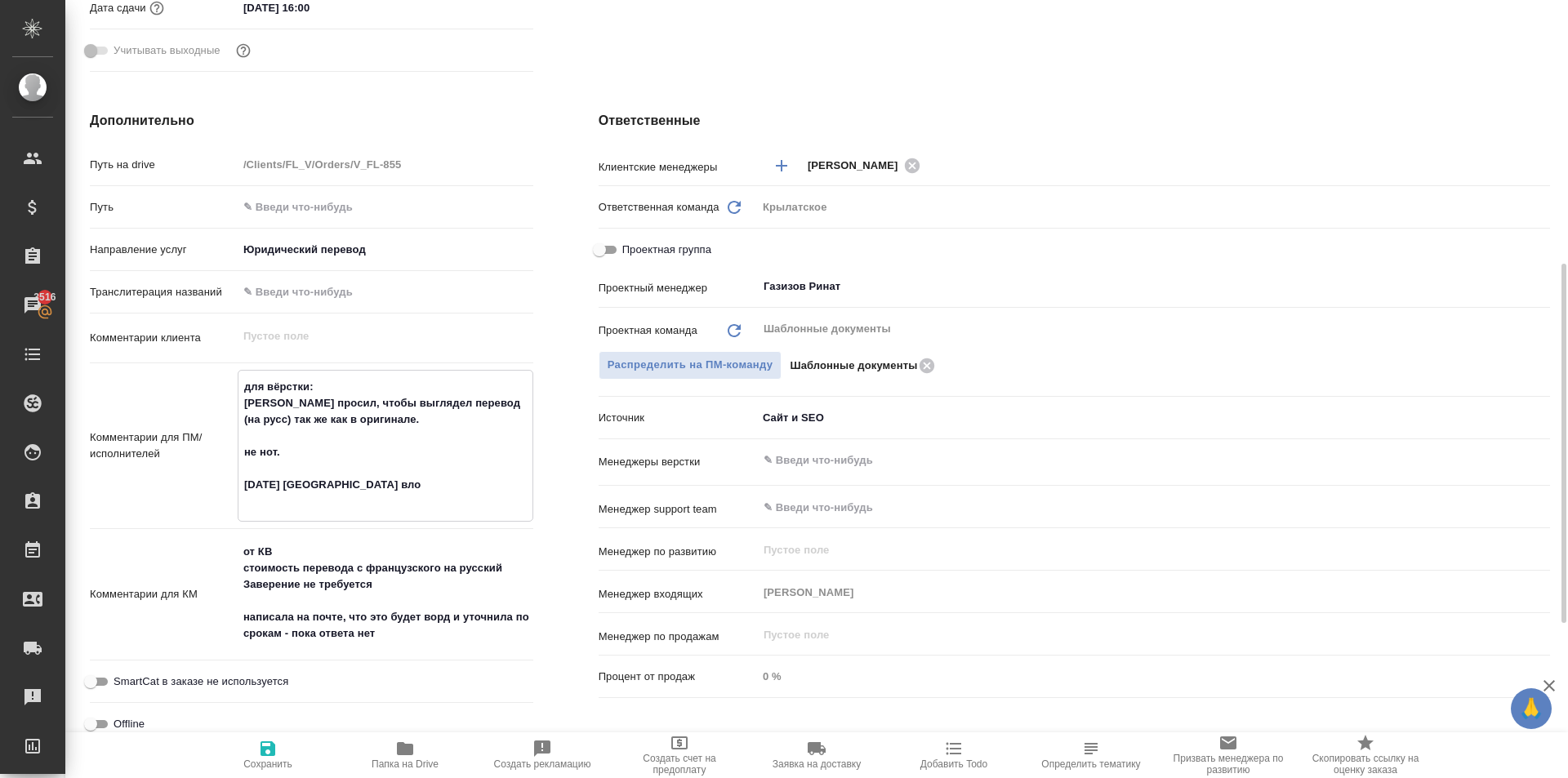
type textarea "для вёрстки: Клиент просил, чтобы выглядел перевод (на русс) так же как в ориги…"
type textarea "x"
type textarea "для вёрстки: Клиент просил, чтобы выглядел перевод (на русс) так же как в ориги…"
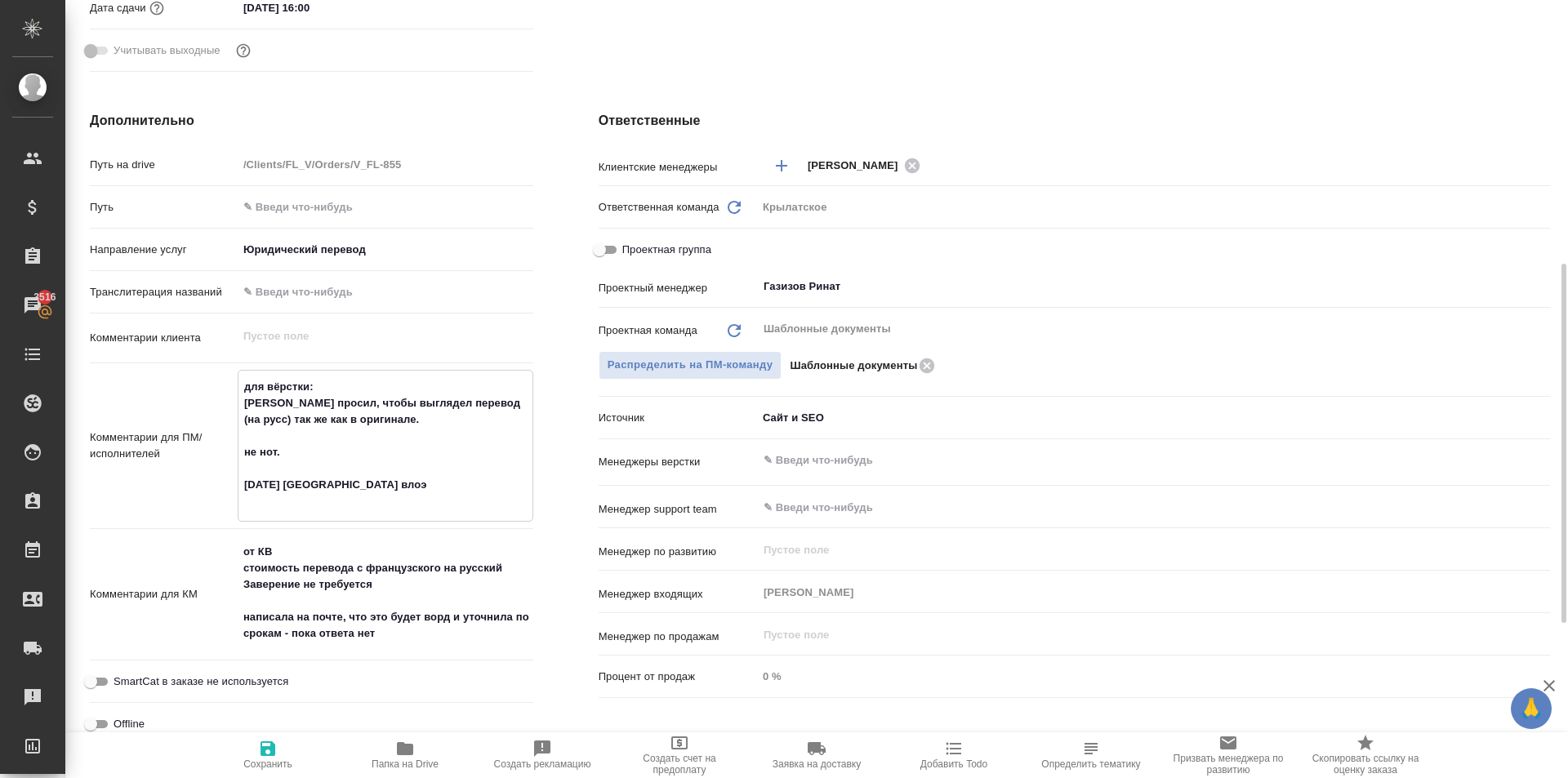
type textarea "x"
type textarea "для вёрстки: Клиент просил, чтобы выглядел перевод (на русс) так же как в ориги…"
type textarea "x"
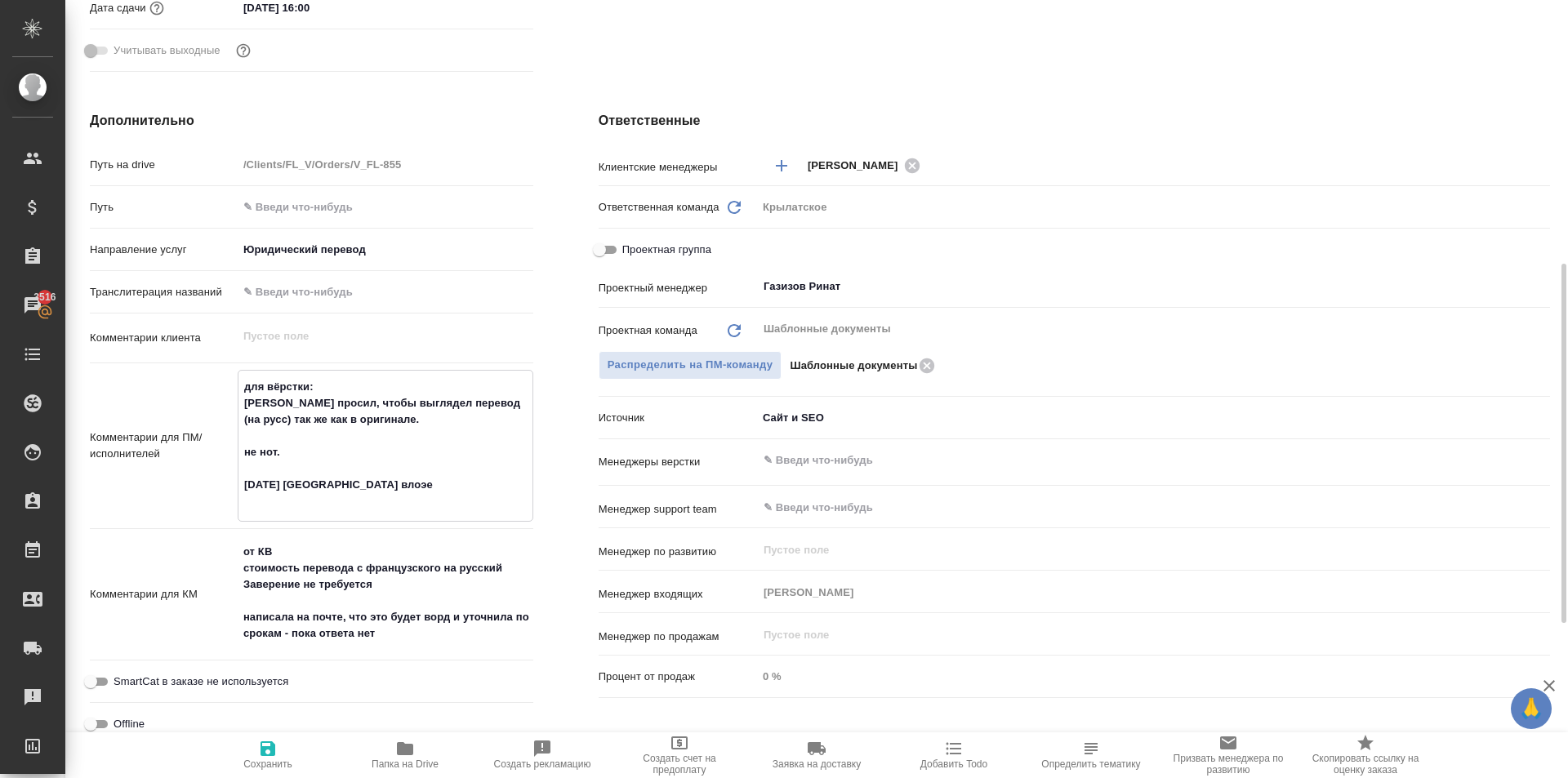
type textarea "x"
type textarea "для вёрстки: Клиент просил, чтобы выглядел перевод (на русс) так же как в ориги…"
type textarea "x"
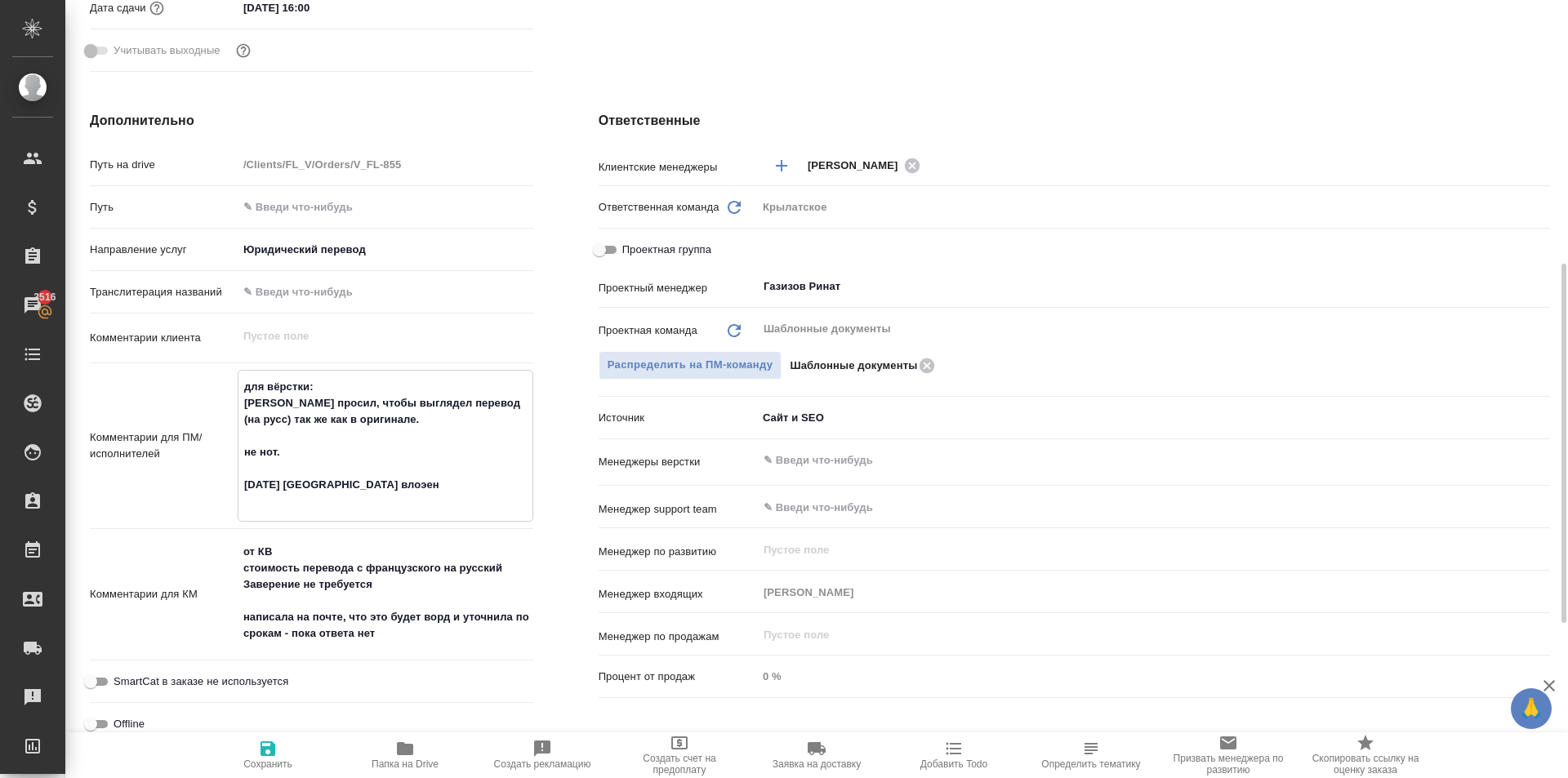
type textarea "для вёрстки: Клиент просил, чтобы выглядел перевод (на русс) так же как в ориги…"
type textarea "x"
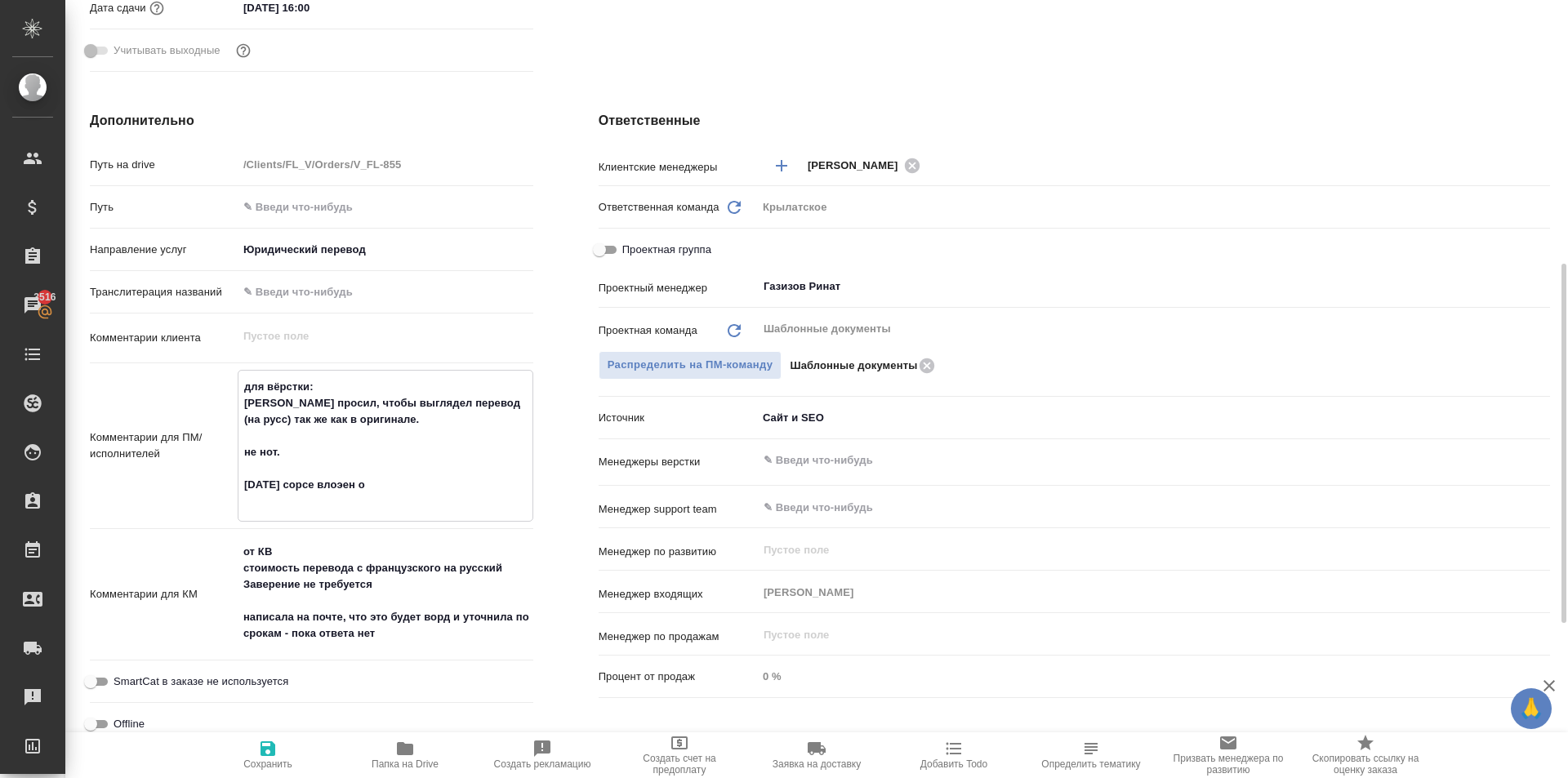
type textarea "для вёрстки: Клиент просил, чтобы выглядел перевод (на русс) так же как в ориги…"
type textarea "x"
type textarea "для вёрстки: Клиент просил, чтобы выглядел перевод (на русс) так же как в ориги…"
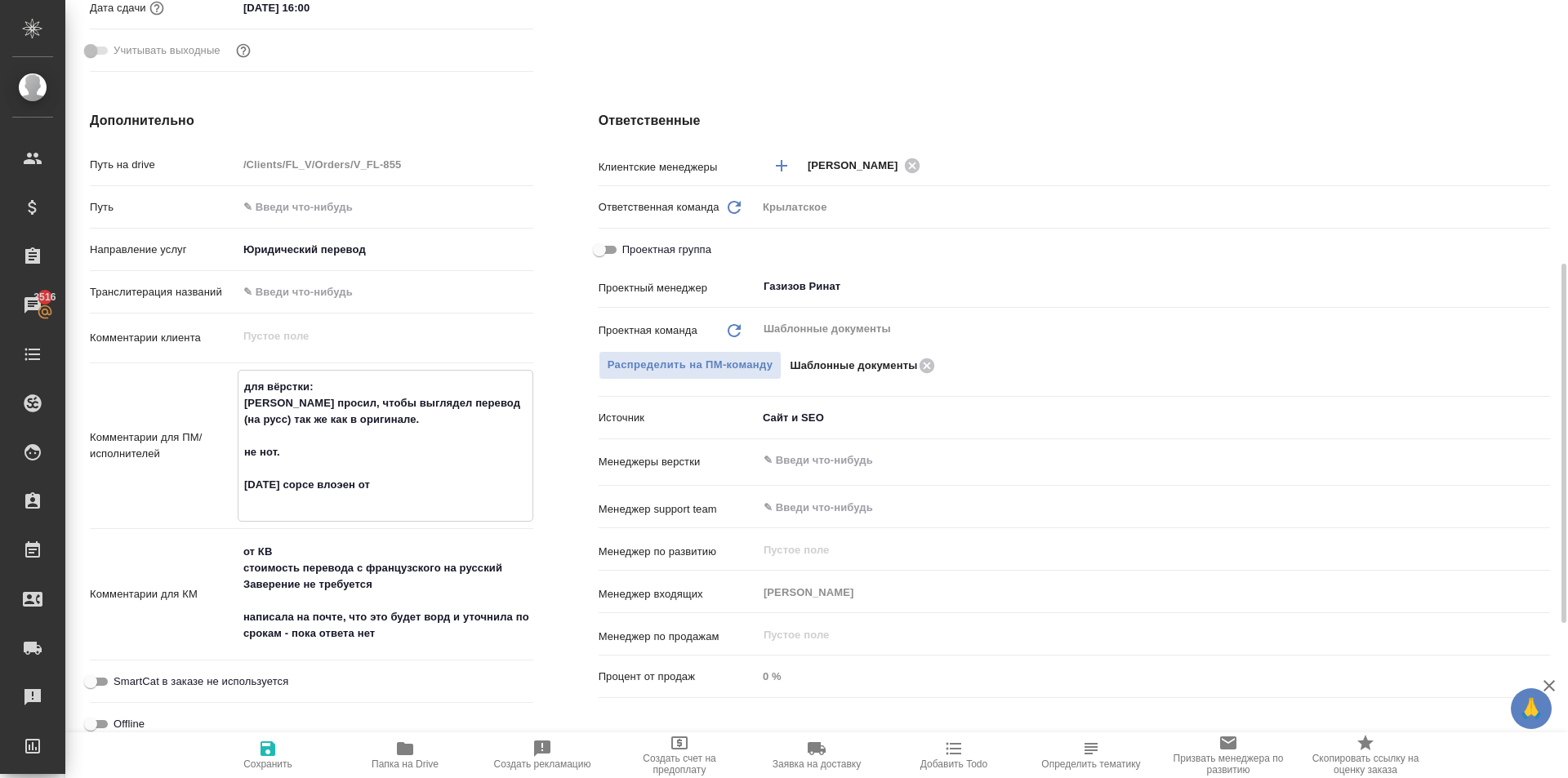
type textarea "x"
type textarea "для вёрстки: Клиент просил, чтобы выглядел перевод (на русс) так же как в ориги…"
type textarea "x"
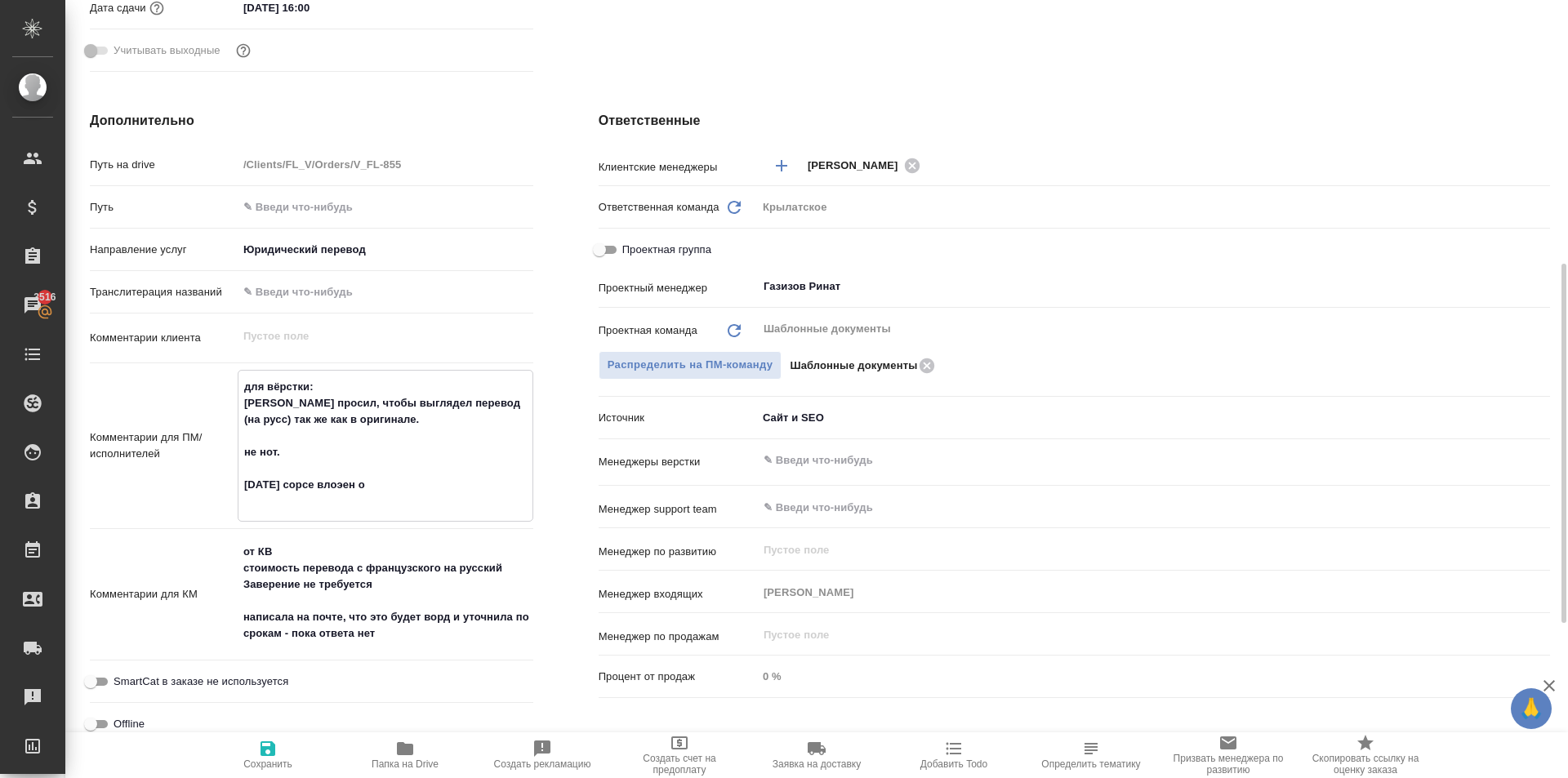
type textarea "x"
type textarea "для вёрстки: Клиент просил, чтобы выглядел перевод (на русс) так же как в ориги…"
type textarea "x"
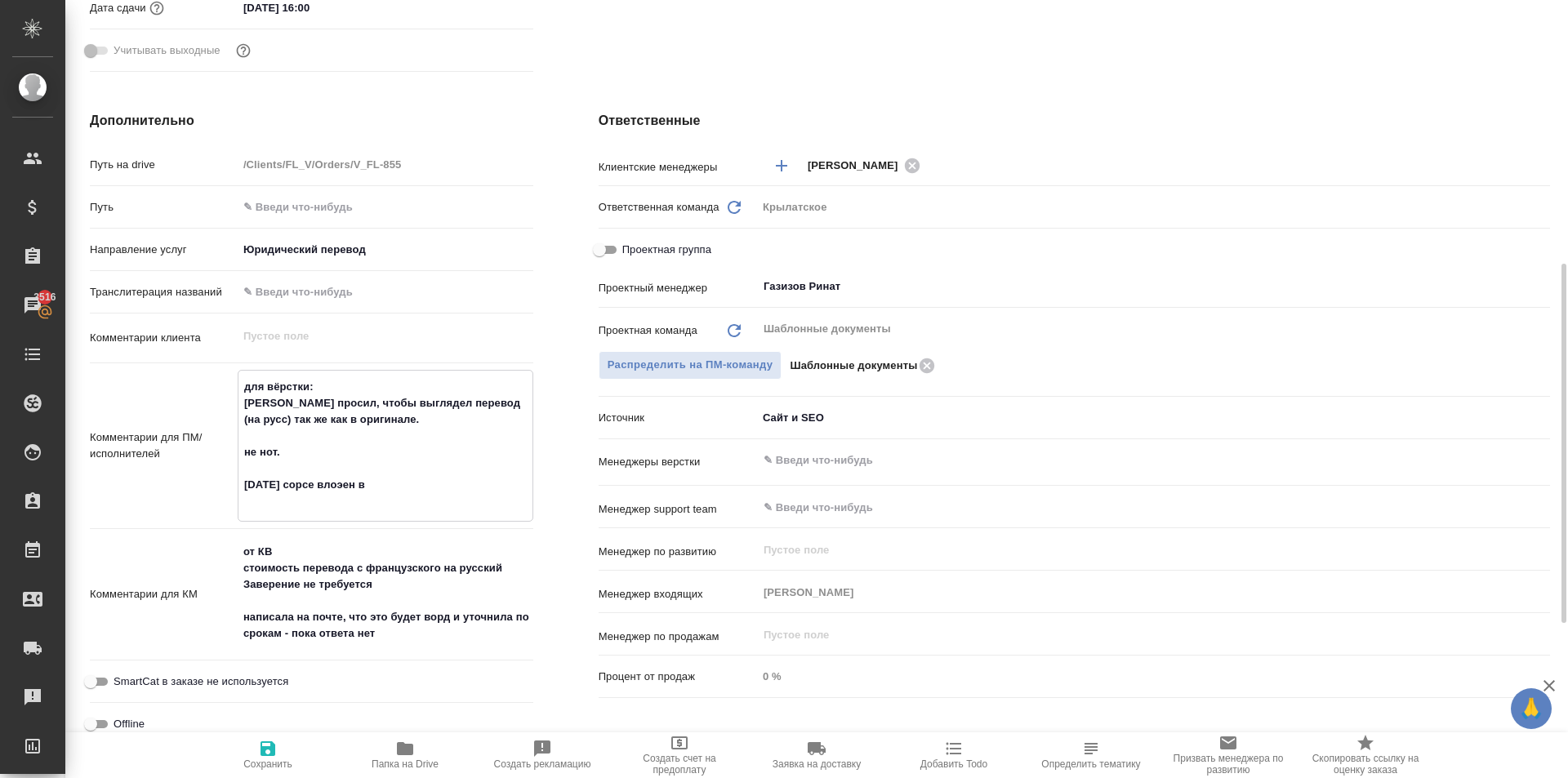
type textarea "x"
type textarea "для вёрстки: Клиент просил, чтобы выглядел перевод (на русс) так же как в ориги…"
type textarea "x"
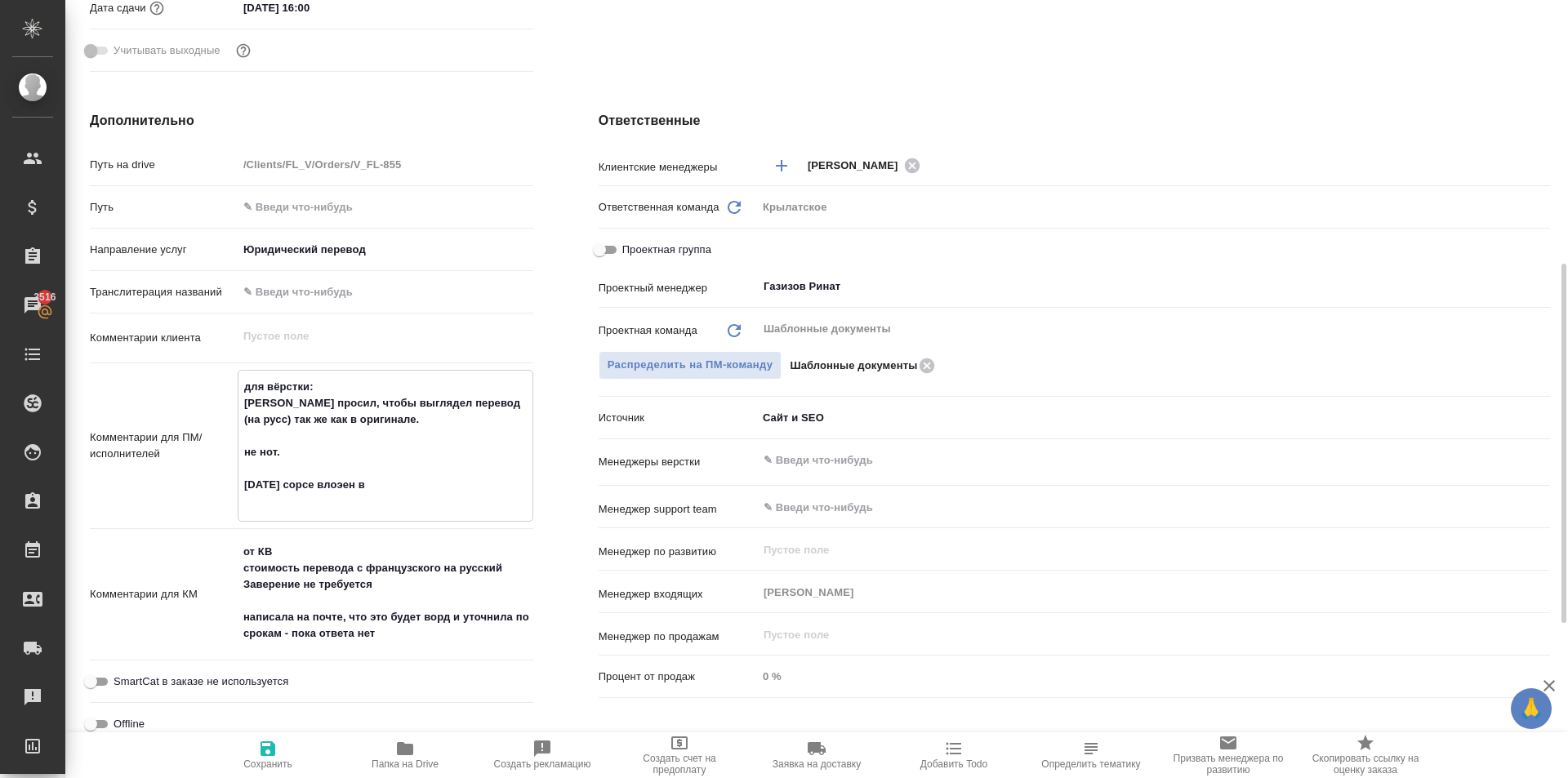
type textarea "для вёрстки: Клиент просил, чтобы выглядел перевод (на русс) так же как в ориги…"
type textarea "x"
type textarea "для вёрстки: Клиент просил, чтобы выглядел перевод (на русс) так же как в ориги…"
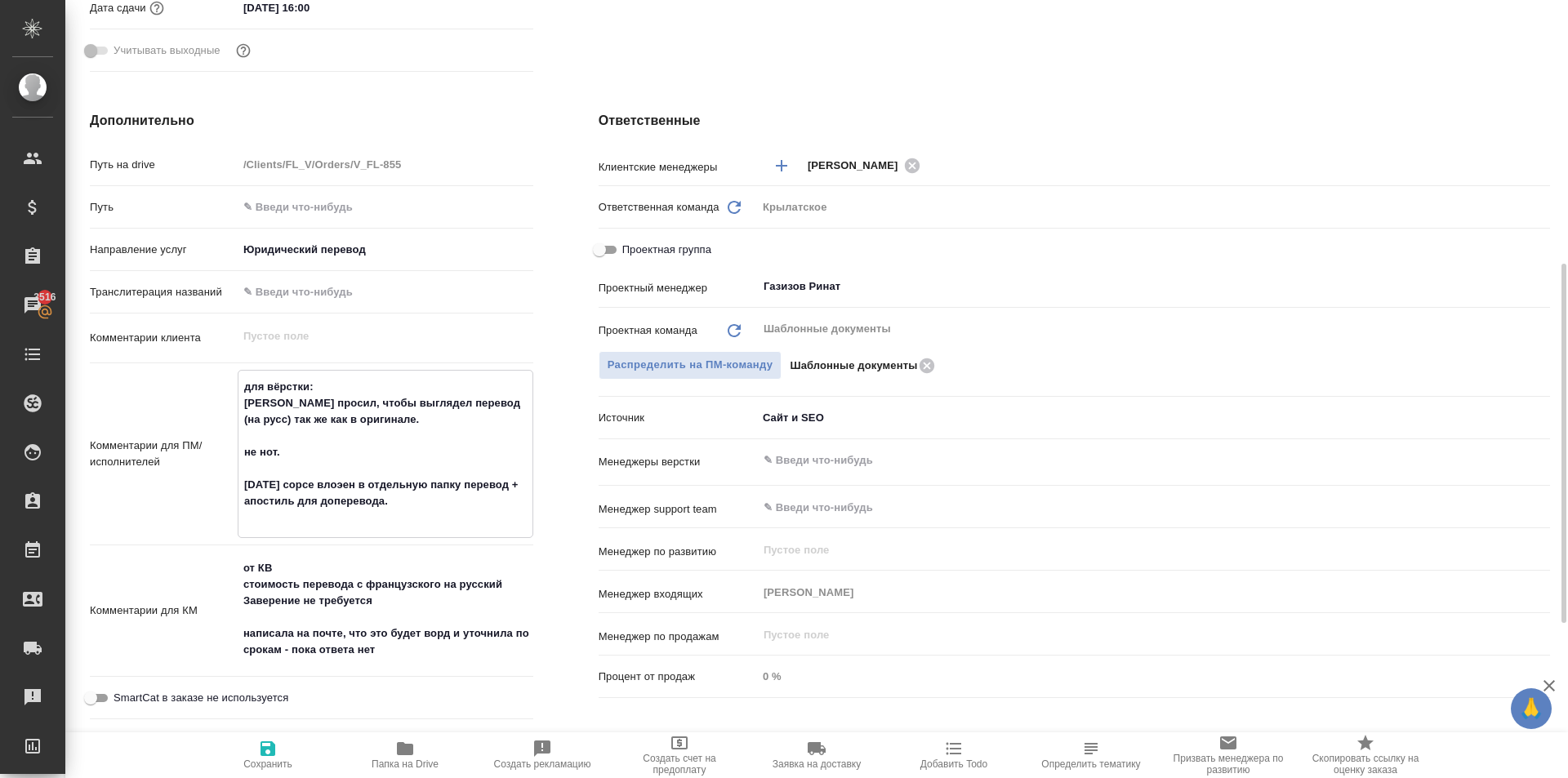
click at [245, 482] on textarea "для вёрстки: Клиент просил, чтобы выглядел перевод (на русс) так же как в ориги…" at bounding box center [385, 452] width 294 height 158
drag, startPoint x: 289, startPoint y: 748, endPoint x: 299, endPoint y: 735, distance: 16.4
click at [289, 747] on span "Сохранить" at bounding box center [268, 755] width 118 height 31
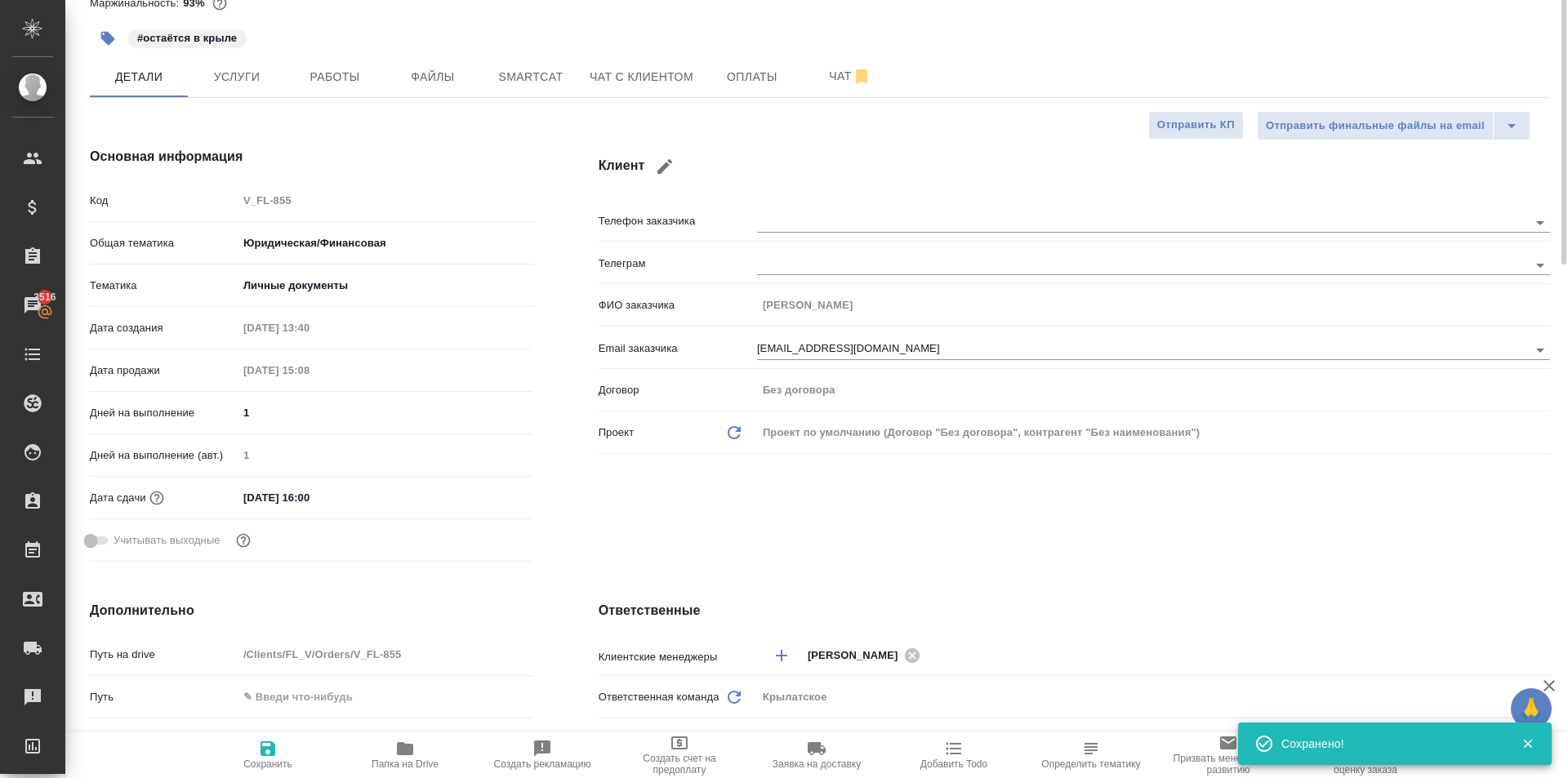
scroll to position [0, 0]
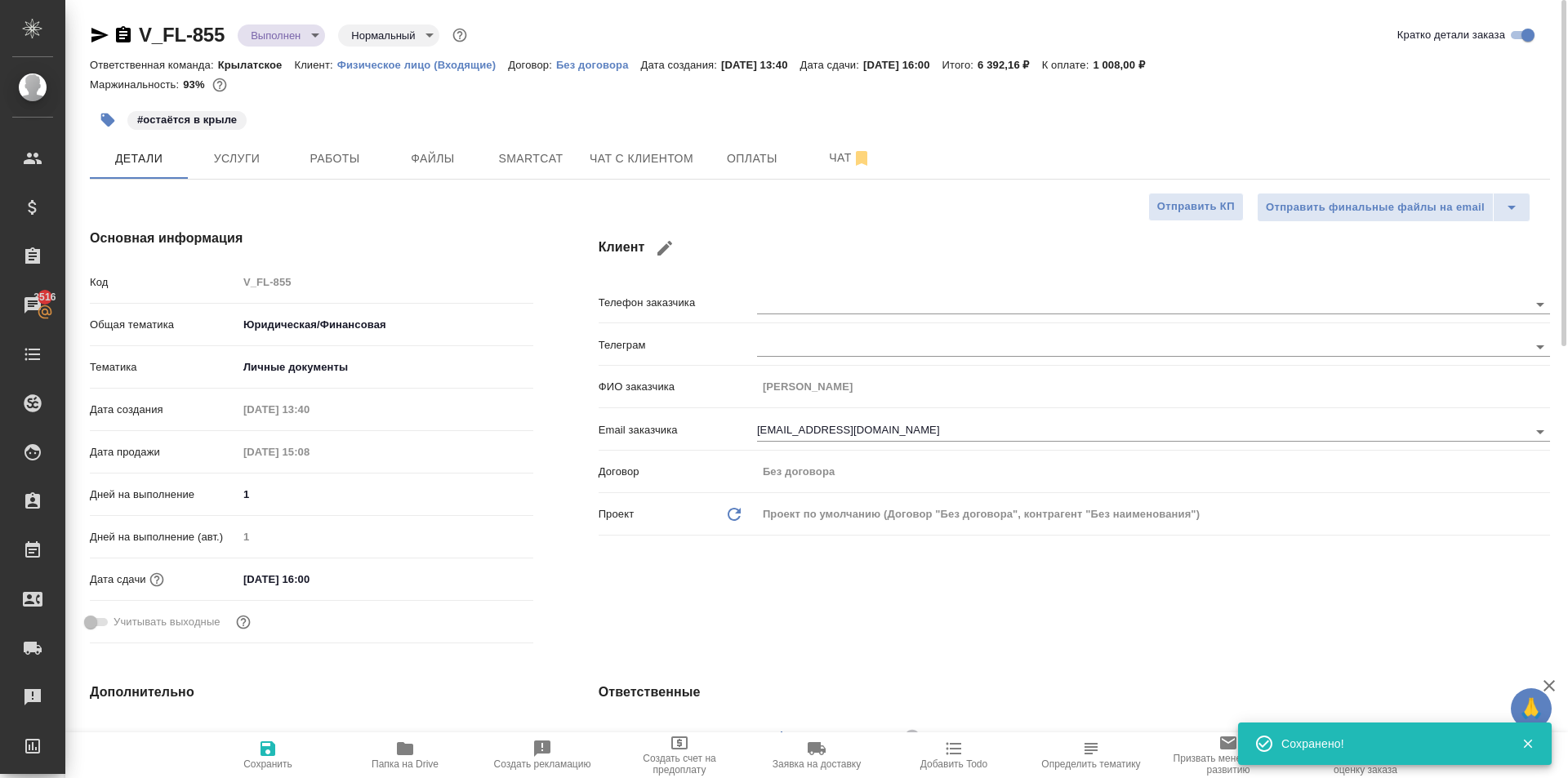
click at [98, 37] on icon "button" at bounding box center [100, 35] width 17 height 15
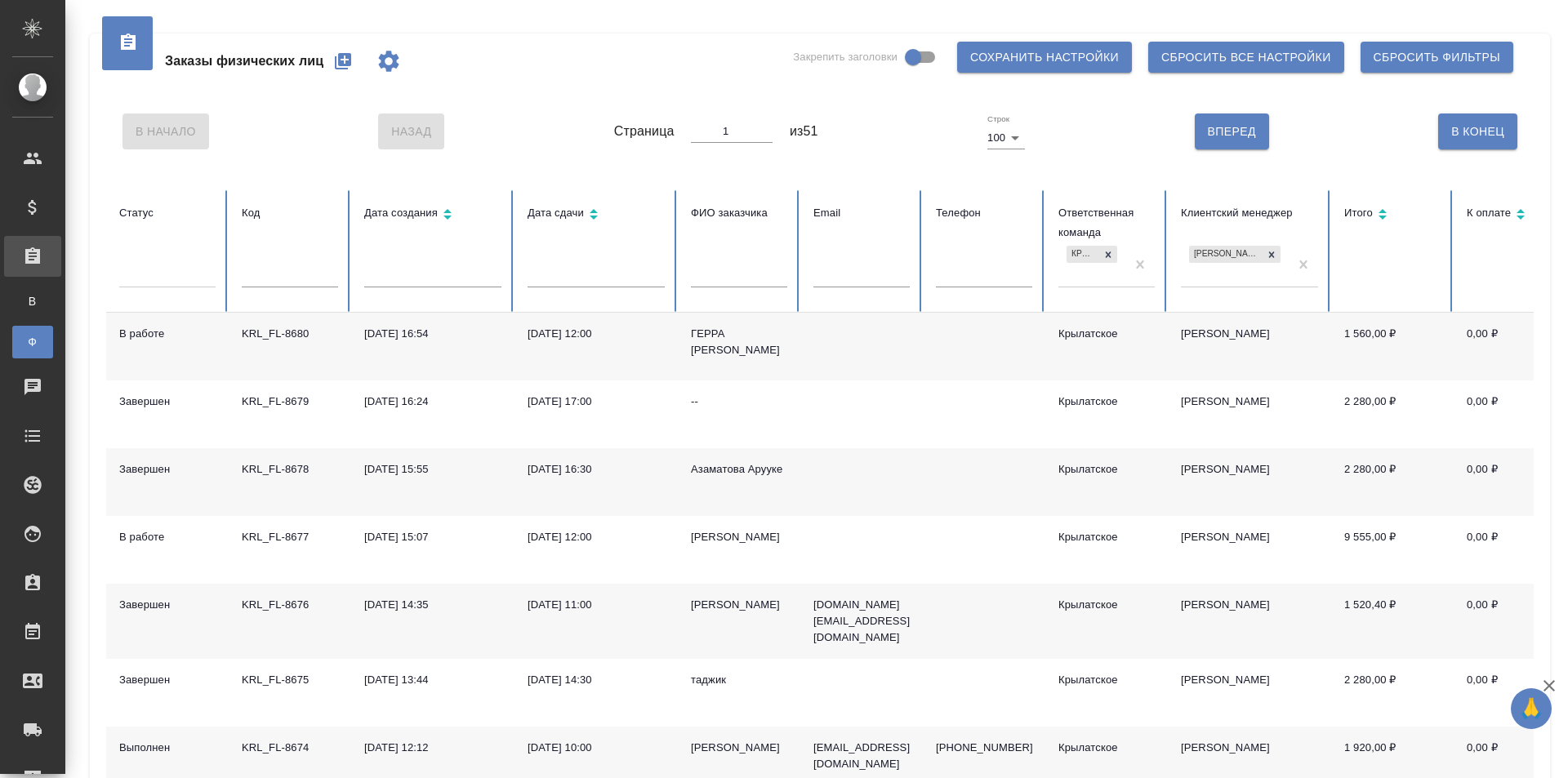
drag, startPoint x: 0, startPoint y: 0, endPoint x: 345, endPoint y: 60, distance: 350.2
click at [345, 60] on icon "button" at bounding box center [343, 61] width 20 height 20
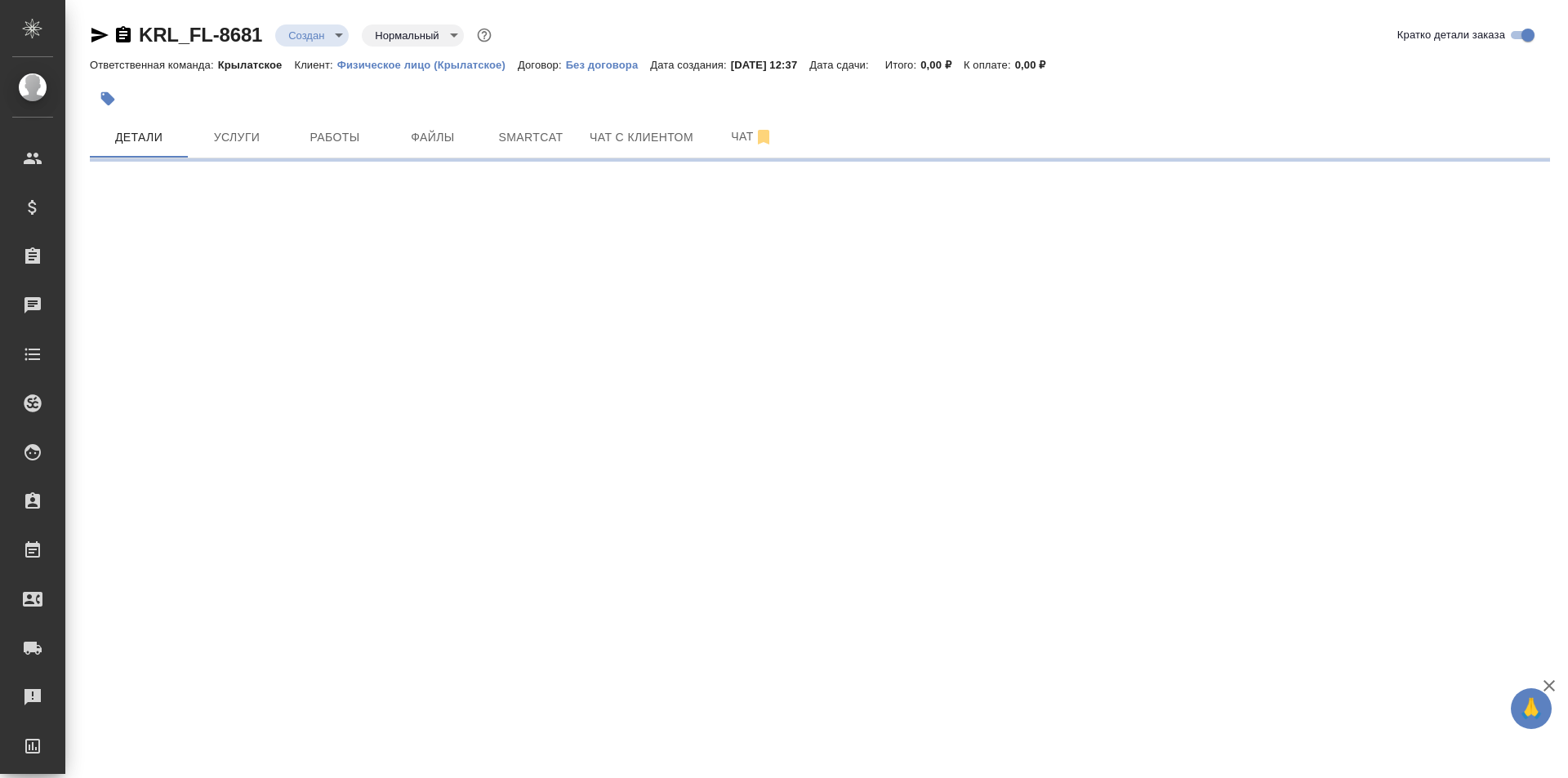
select select "RU"
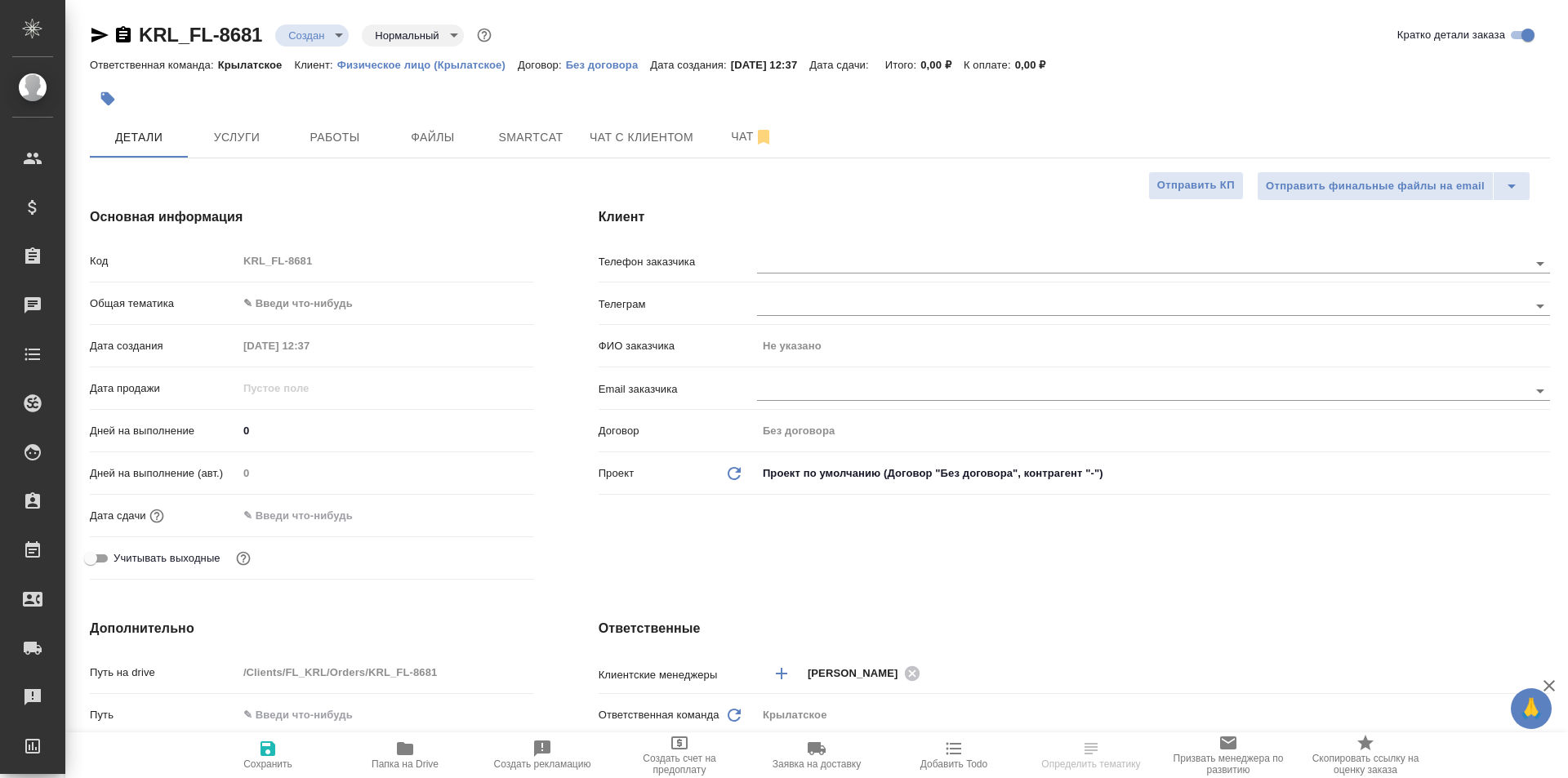
type textarea "x"
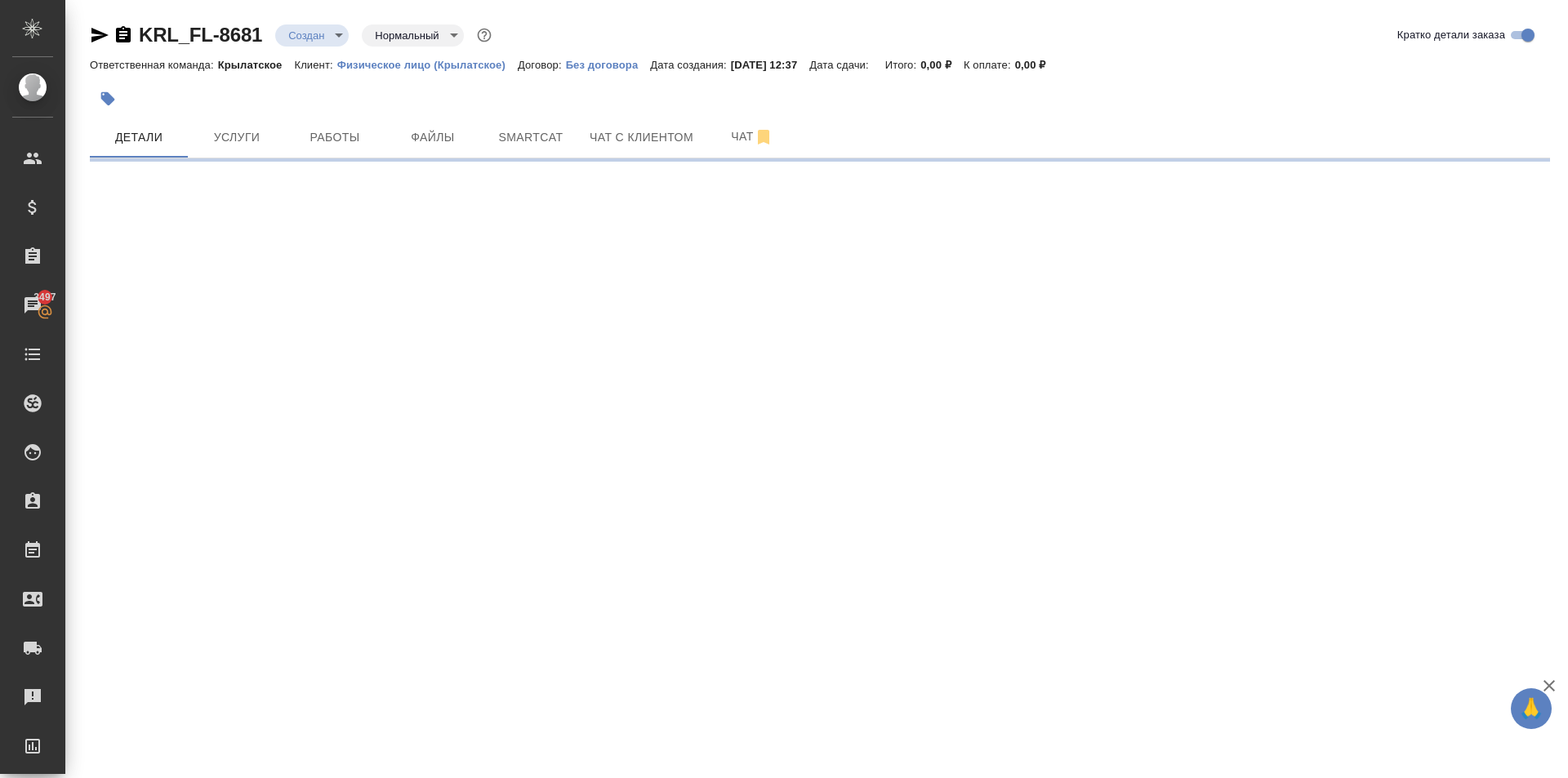
select select "RU"
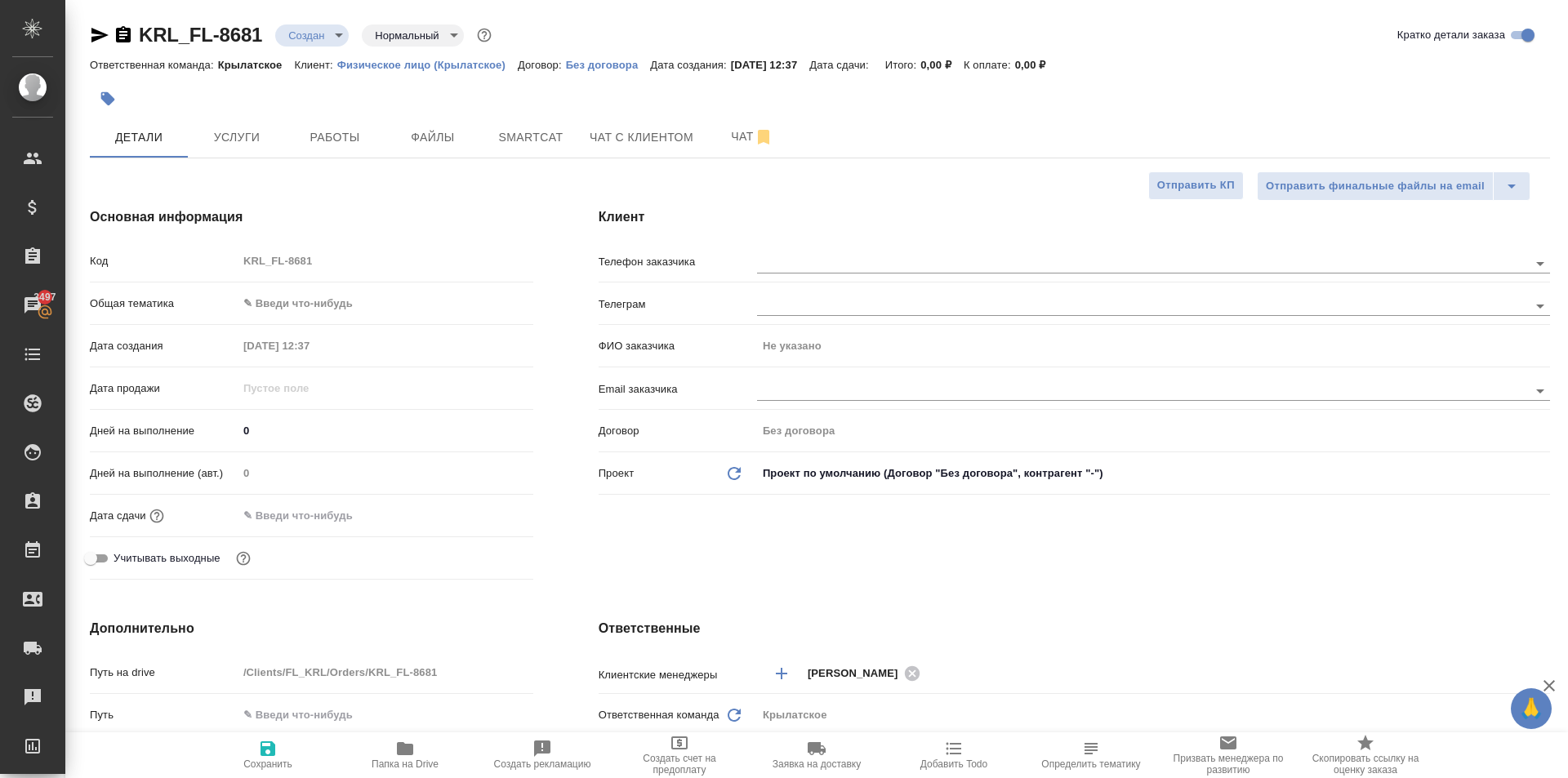
type textarea "x"
click at [351, 309] on body "🙏 .cls-1 fill:#fff; AWATERA Kasymov Timur Клиенты Спецификации Заказы 3497 Чаты…" at bounding box center [784, 389] width 1568 height 778
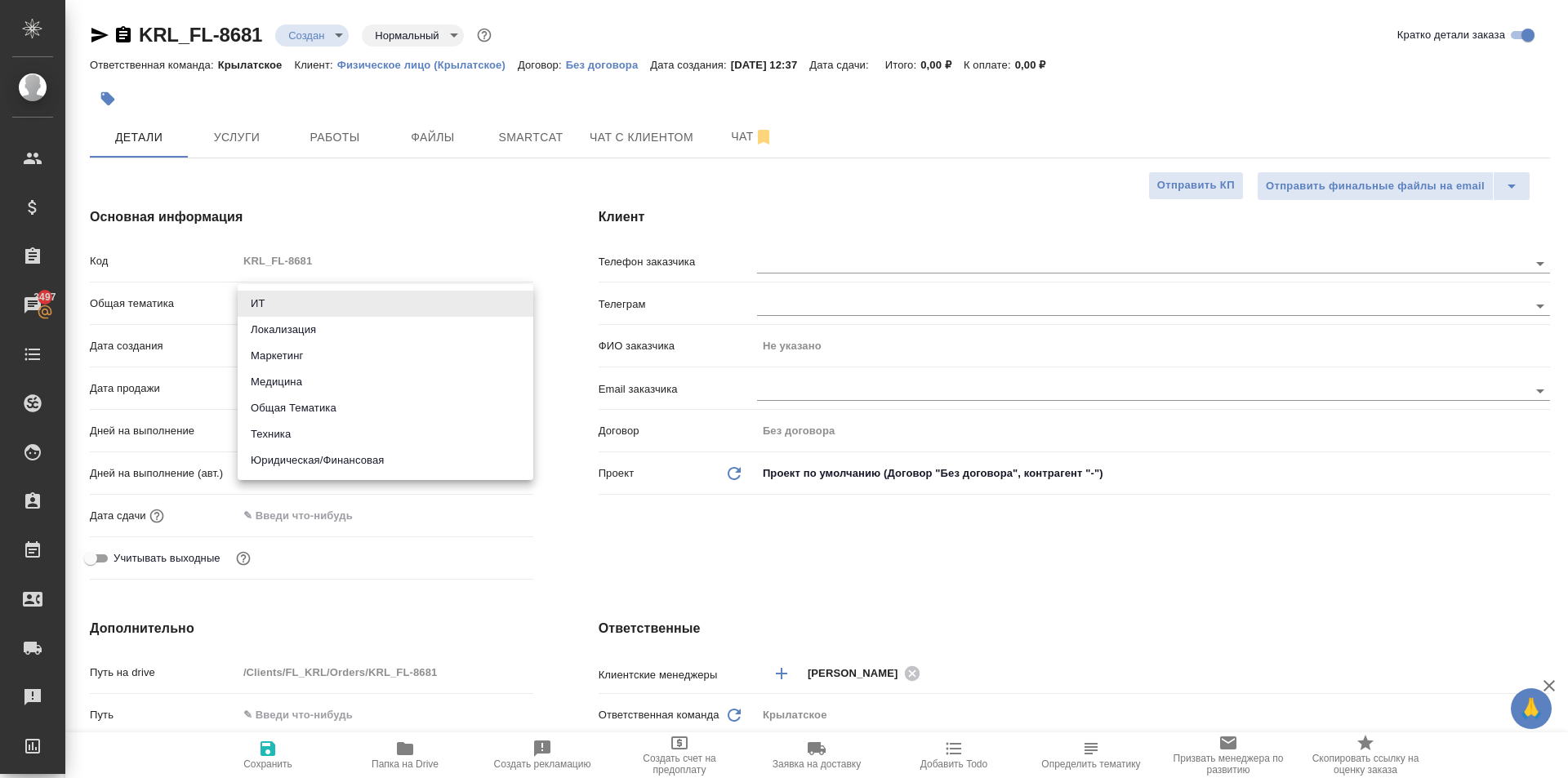
click at [328, 454] on li "Юридическая/Финансовая" at bounding box center [385, 461] width 295 height 26
type input "yr-fn"
type textarea "x"
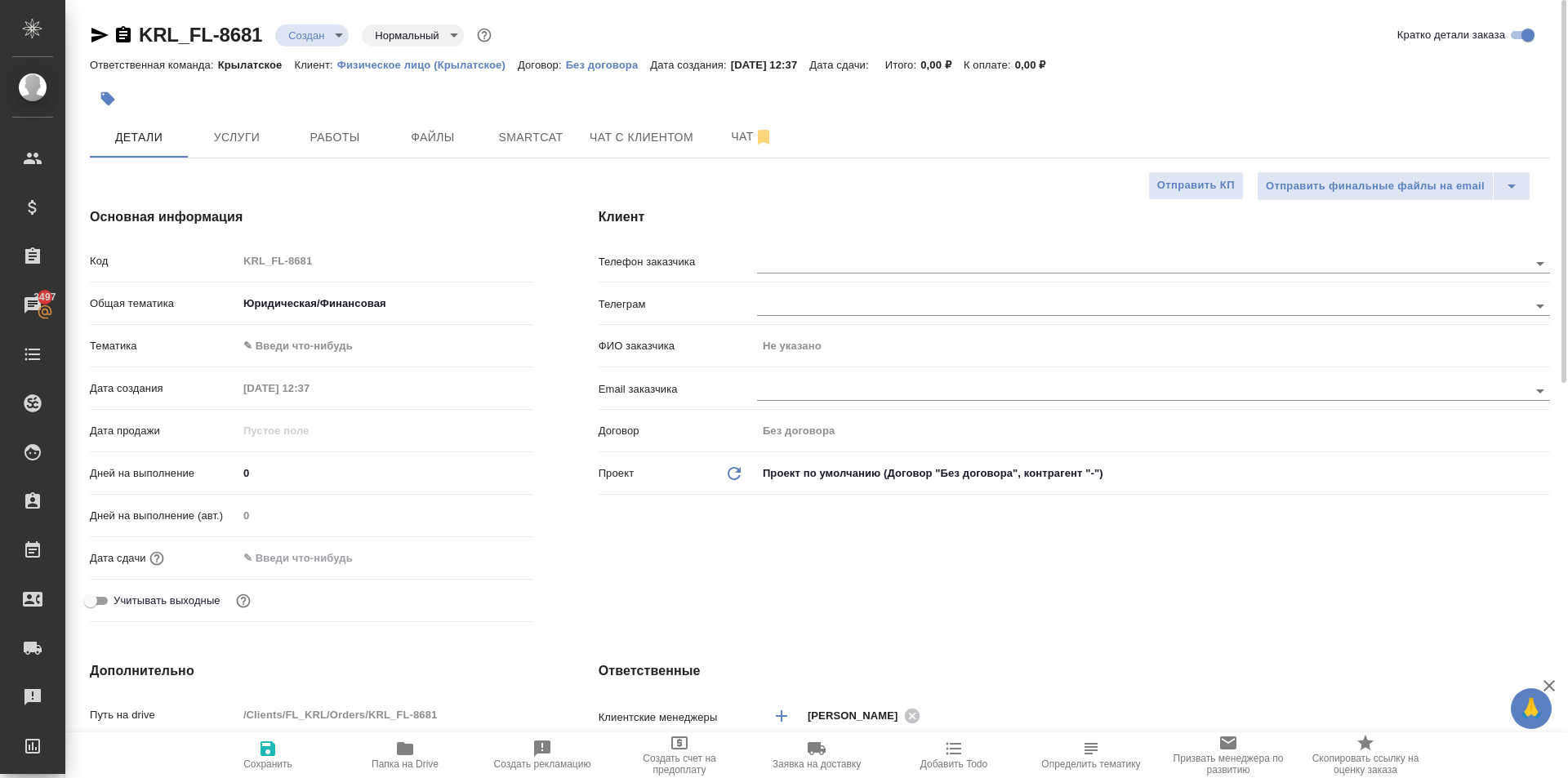
click at [277, 342] on body "🙏 .cls-1 fill:#fff; AWATERA Kasymov Timur Клиенты Спецификации Заказы 3497 Чаты…" at bounding box center [784, 389] width 1568 height 778
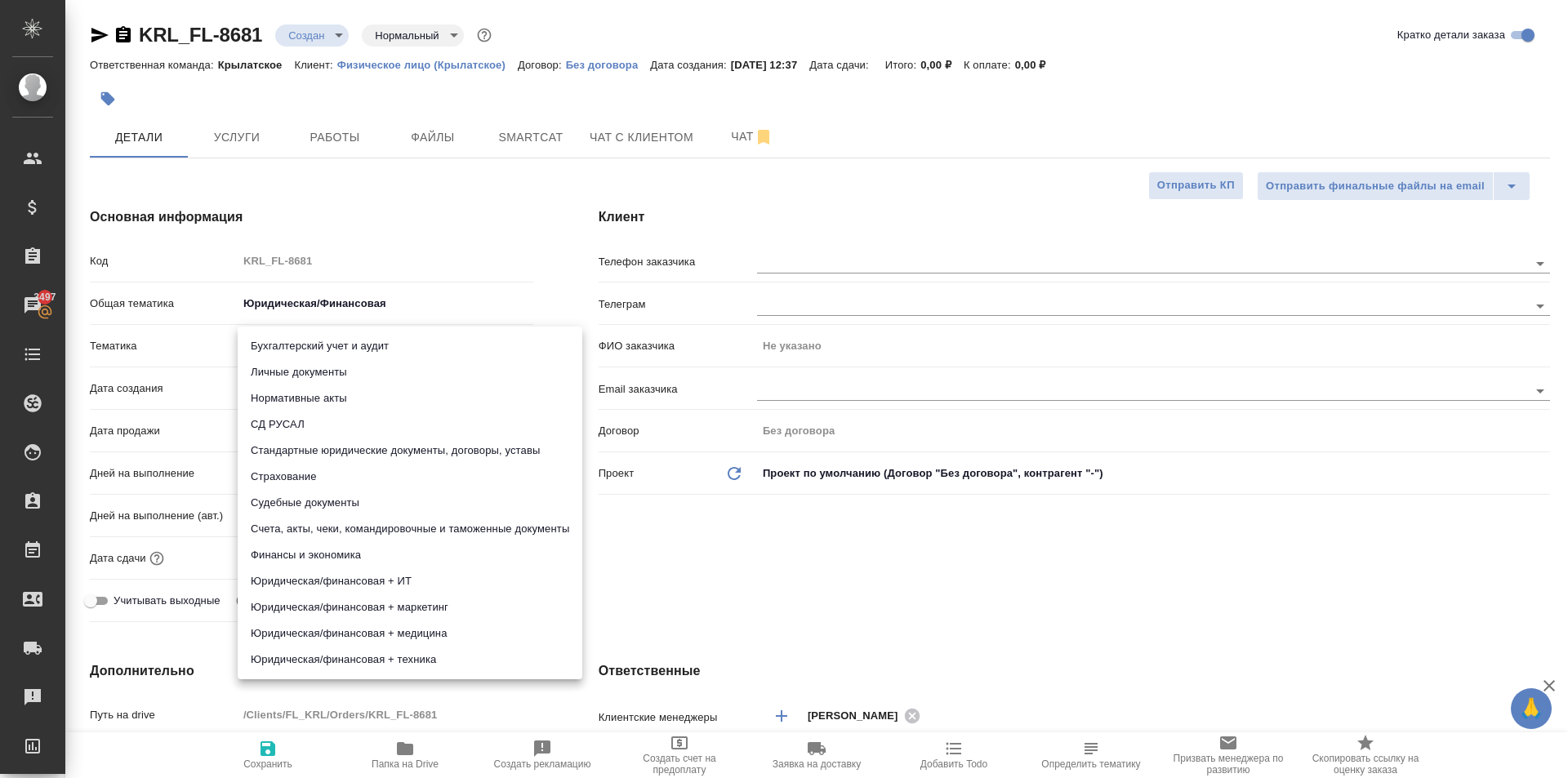
click at [282, 377] on li "Личные документы" at bounding box center [410, 372] width 345 height 26
type textarea "x"
type input "5a8b8b956a9677013d343cfe"
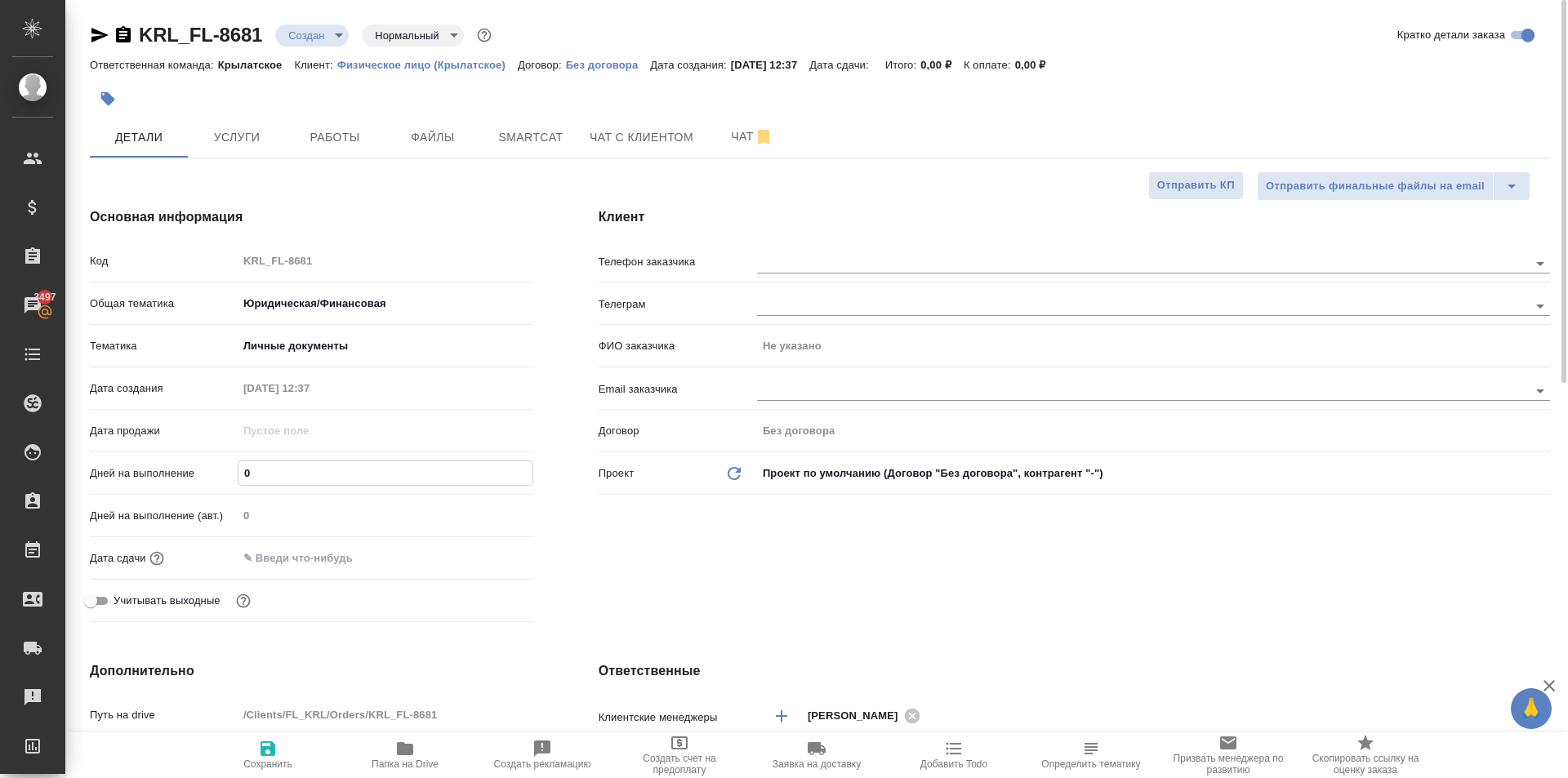
drag, startPoint x: 259, startPoint y: 480, endPoint x: 221, endPoint y: 476, distance: 38.2
click at [221, 475] on div "Дней на выполнение 0" at bounding box center [311, 473] width 444 height 29
type input "1"
type textarea "x"
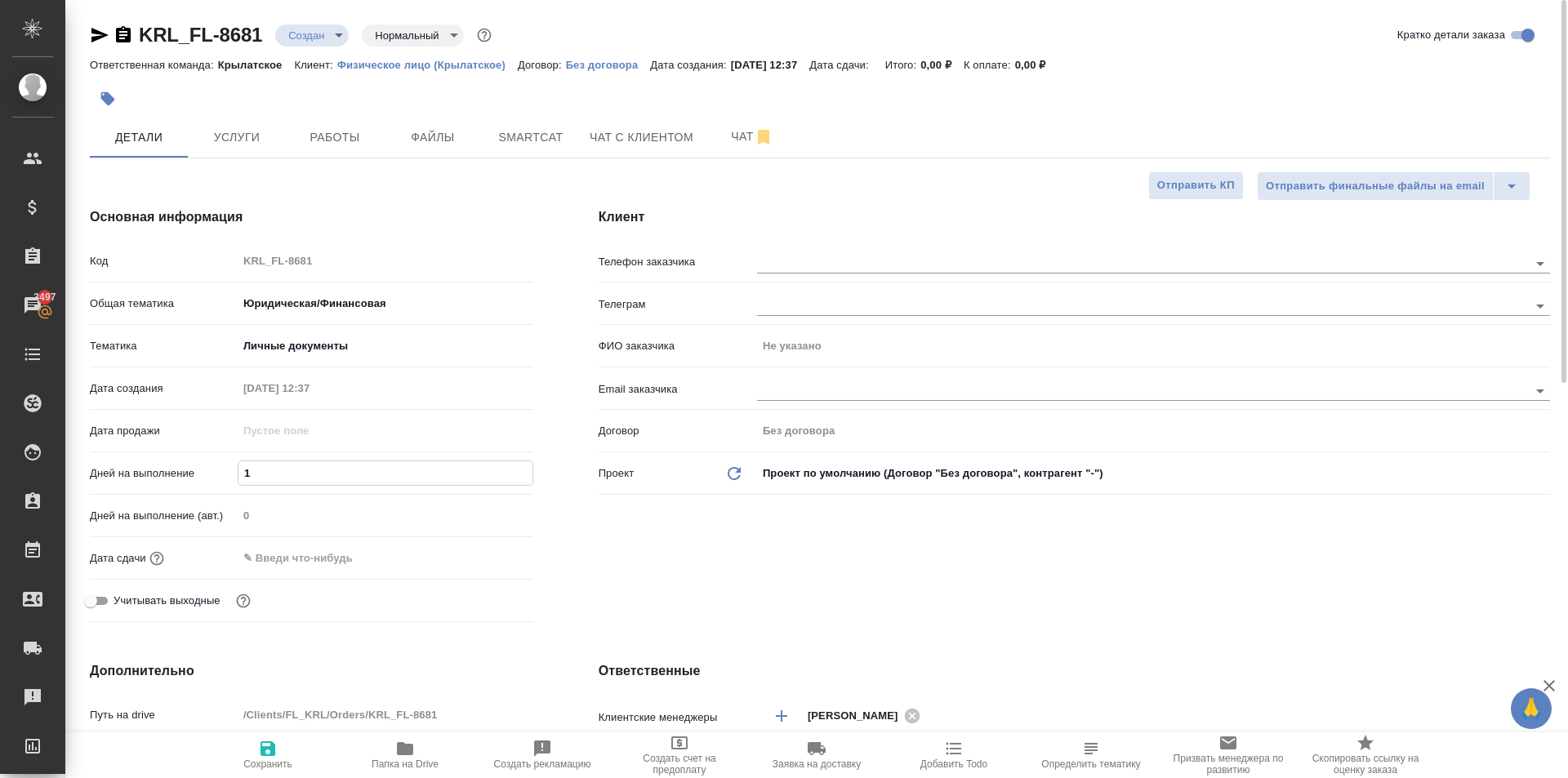
type textarea "x"
type input "1"
drag, startPoint x: 268, startPoint y: 547, endPoint x: 277, endPoint y: 558, distance: 14.2
click at [268, 550] on input "text" at bounding box center [309, 558] width 143 height 24
click at [300, 560] on input "text" at bounding box center [310, 558] width 143 height 24
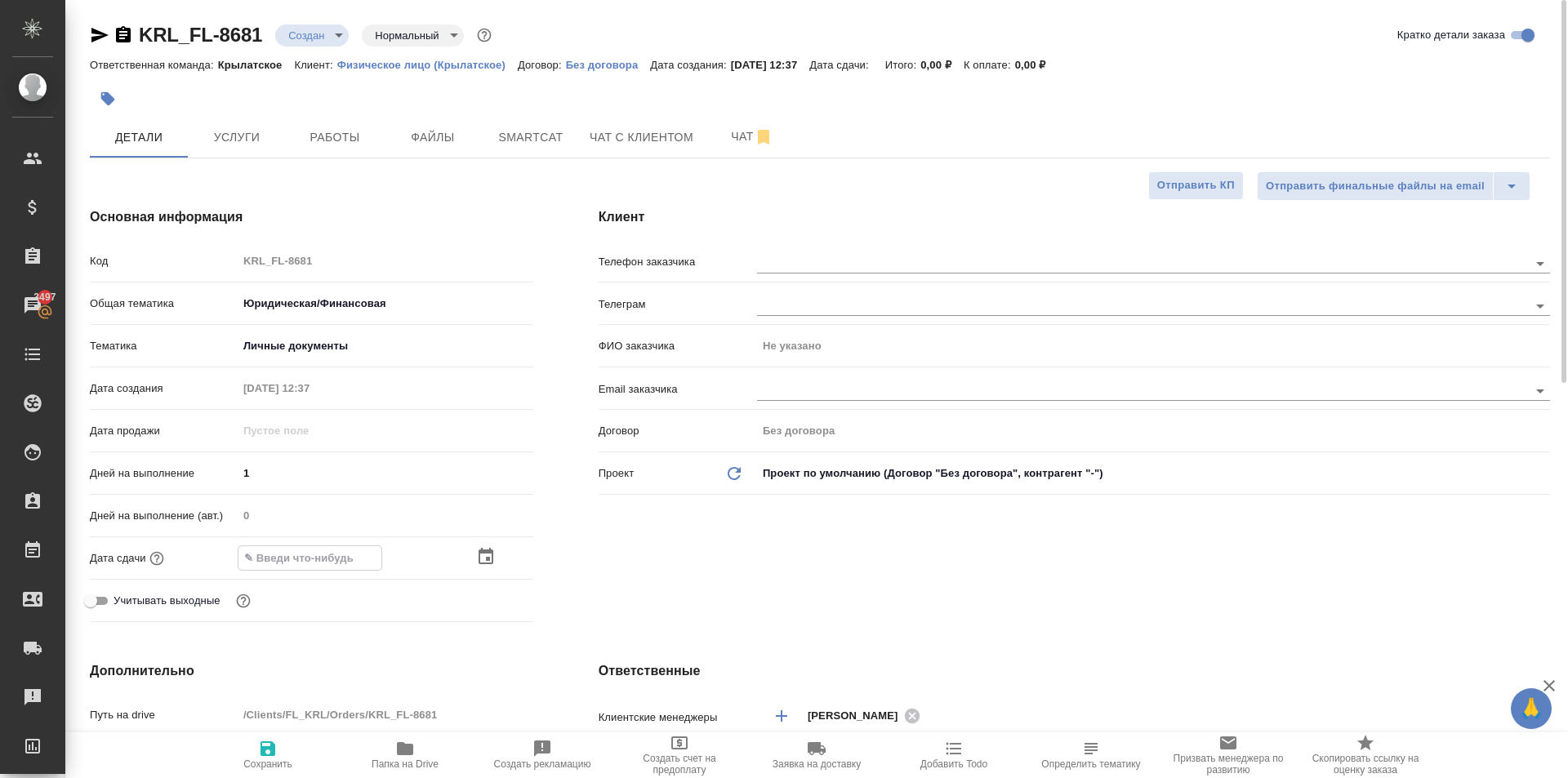
click at [478, 554] on icon "button" at bounding box center [486, 557] width 15 height 16
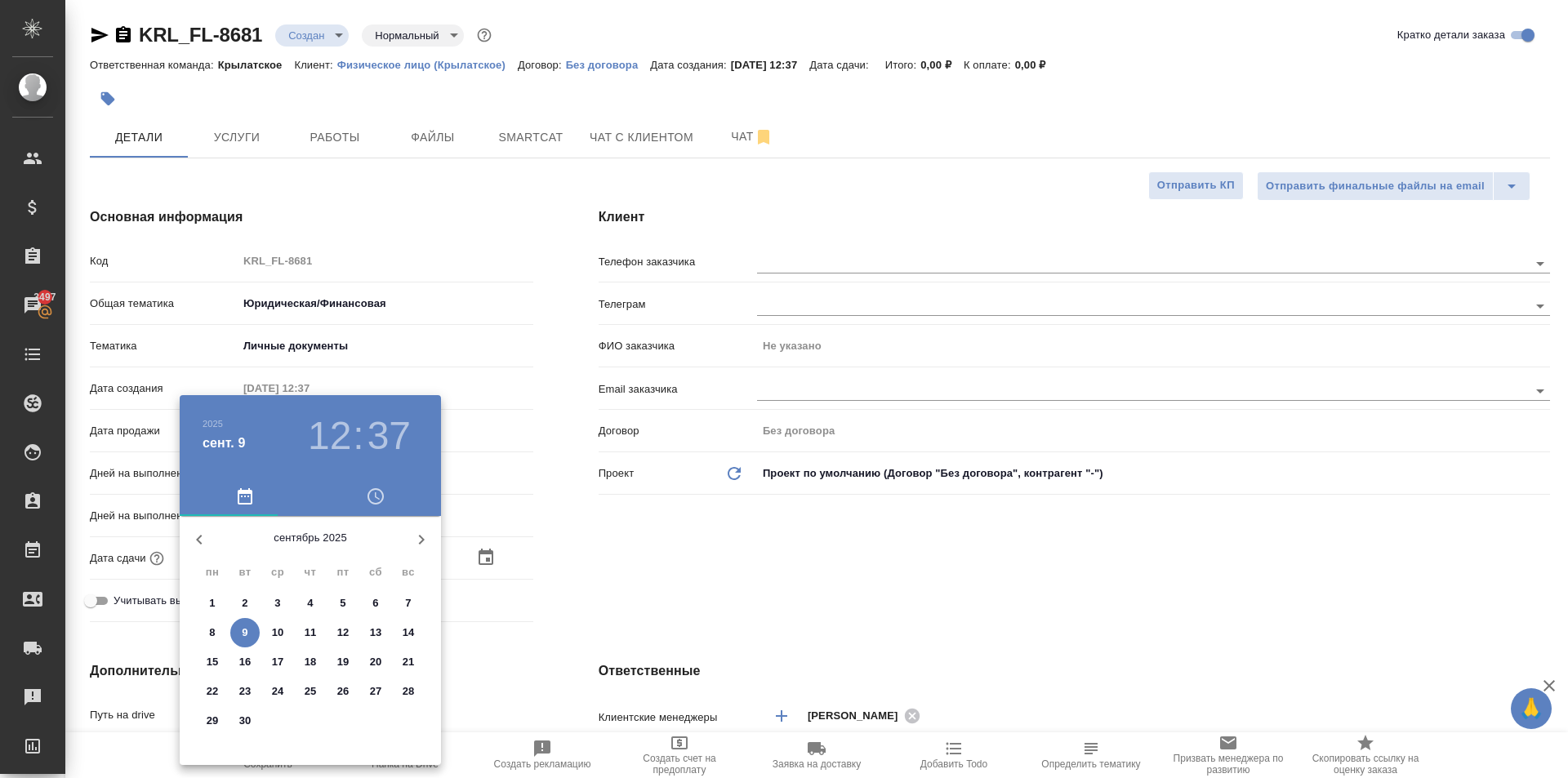
click at [241, 632] on span "9" at bounding box center [245, 633] width 30 height 16
type input "09.09.2025 12:37"
type textarea "x"
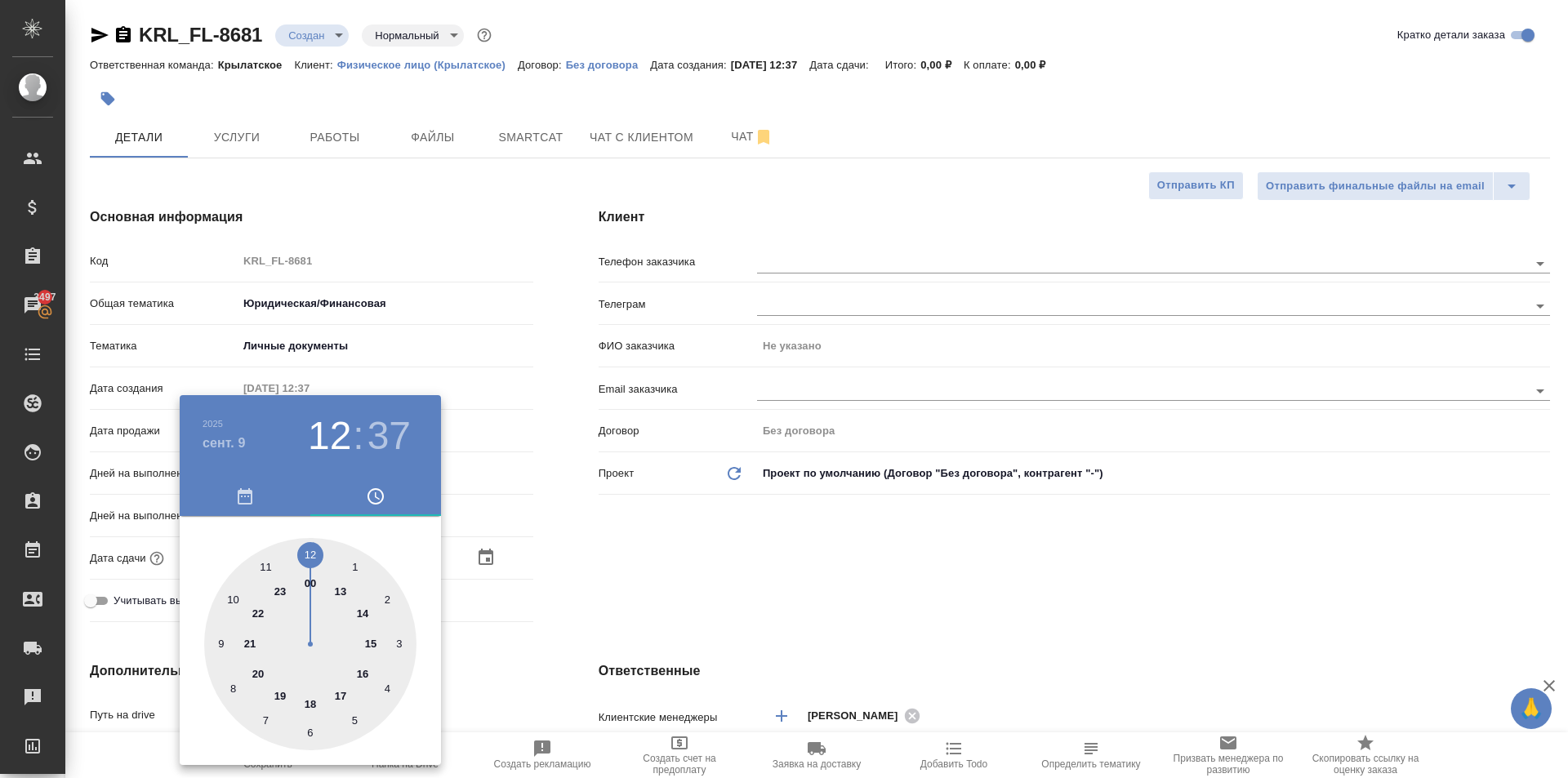
click at [337, 587] on div at bounding box center [310, 645] width 212 height 212
type input "09.09.2025 13:37"
type textarea "x"
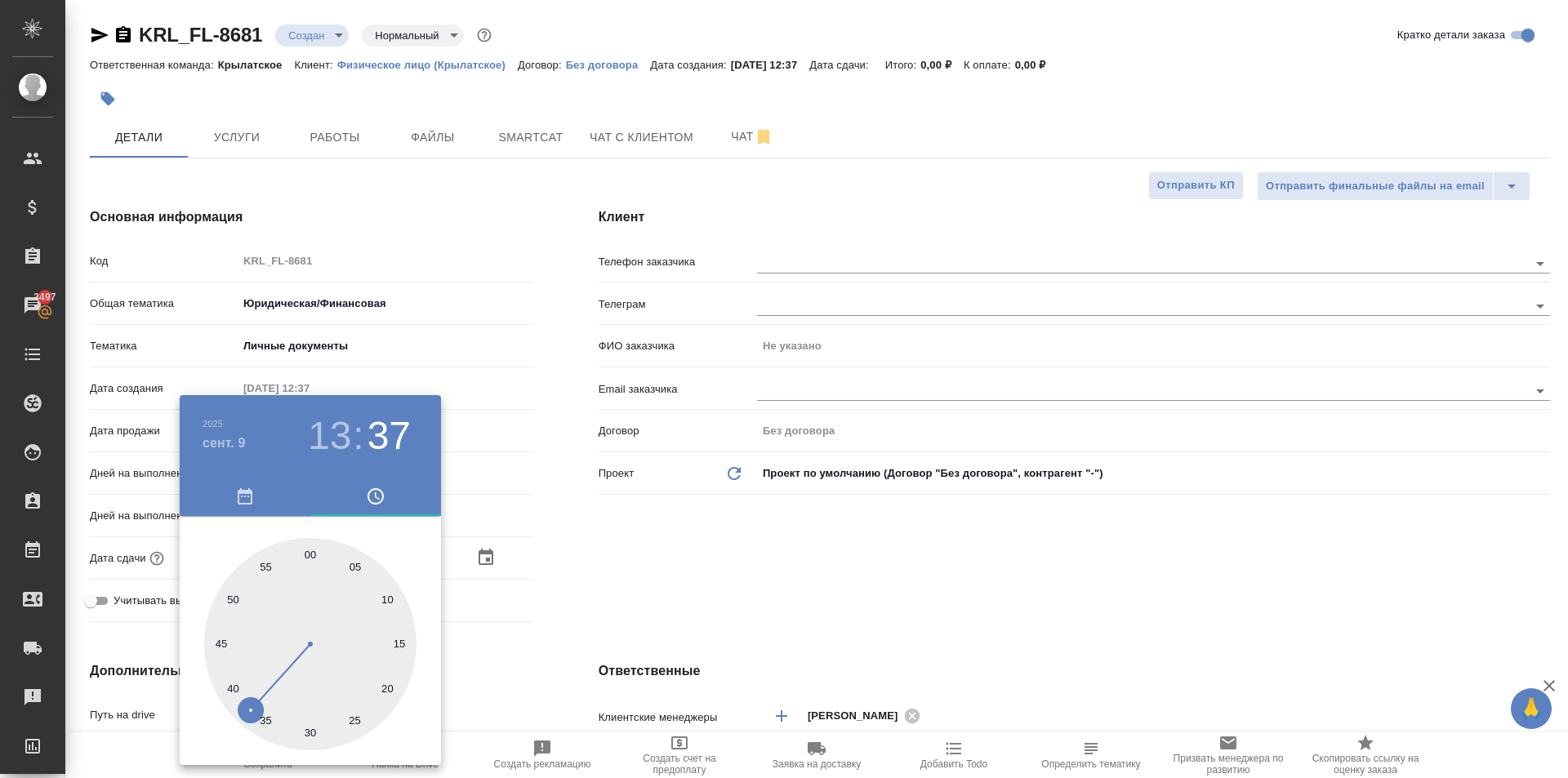
type input "09.09.2025 13:00"
type textarea "x"
click at [308, 552] on div at bounding box center [310, 645] width 212 height 212
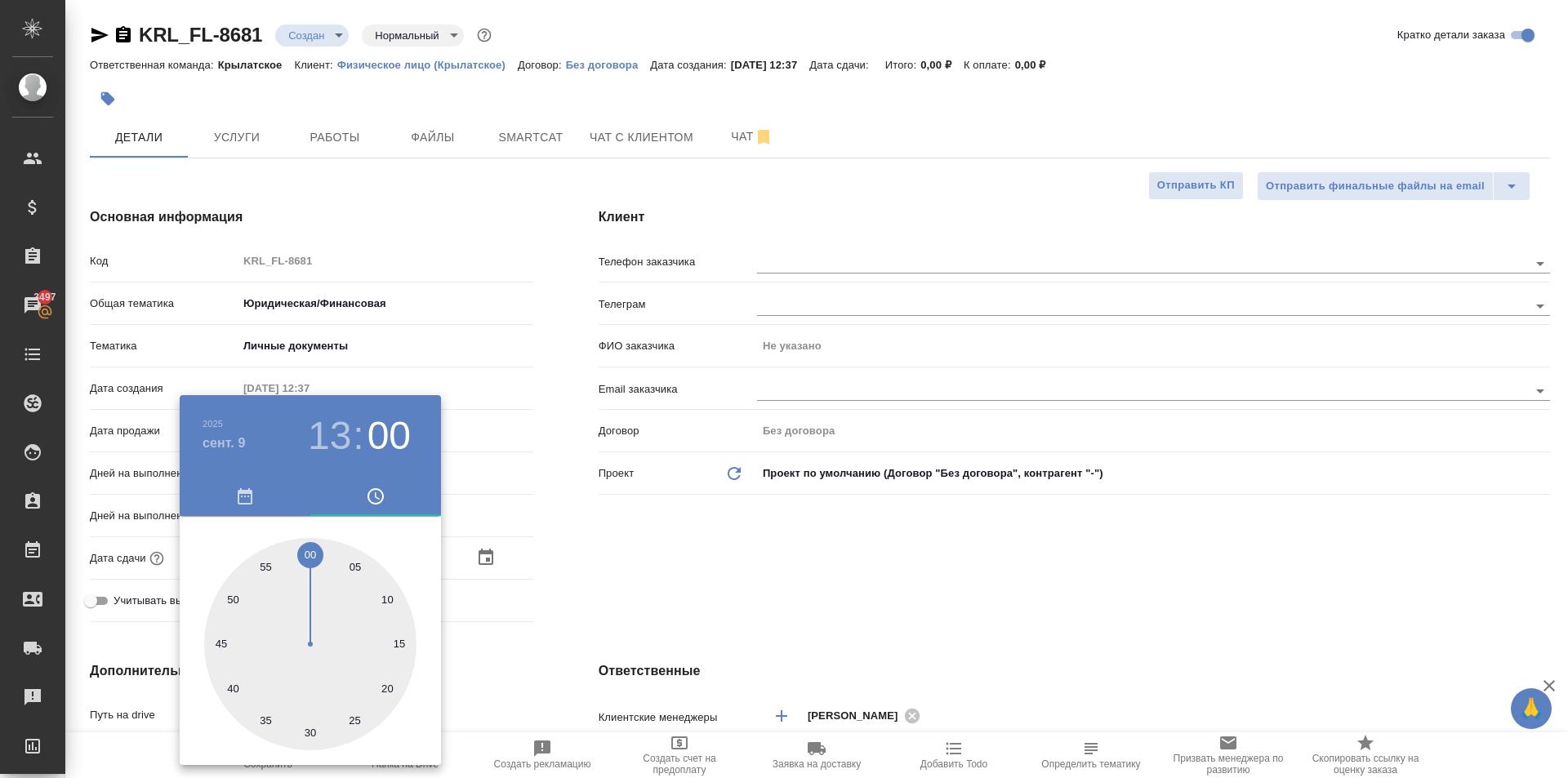
type textarea "x"
drag, startPoint x: 733, startPoint y: 594, endPoint x: 243, endPoint y: 578, distance: 490.3
click at [721, 598] on div at bounding box center [784, 389] width 1568 height 778
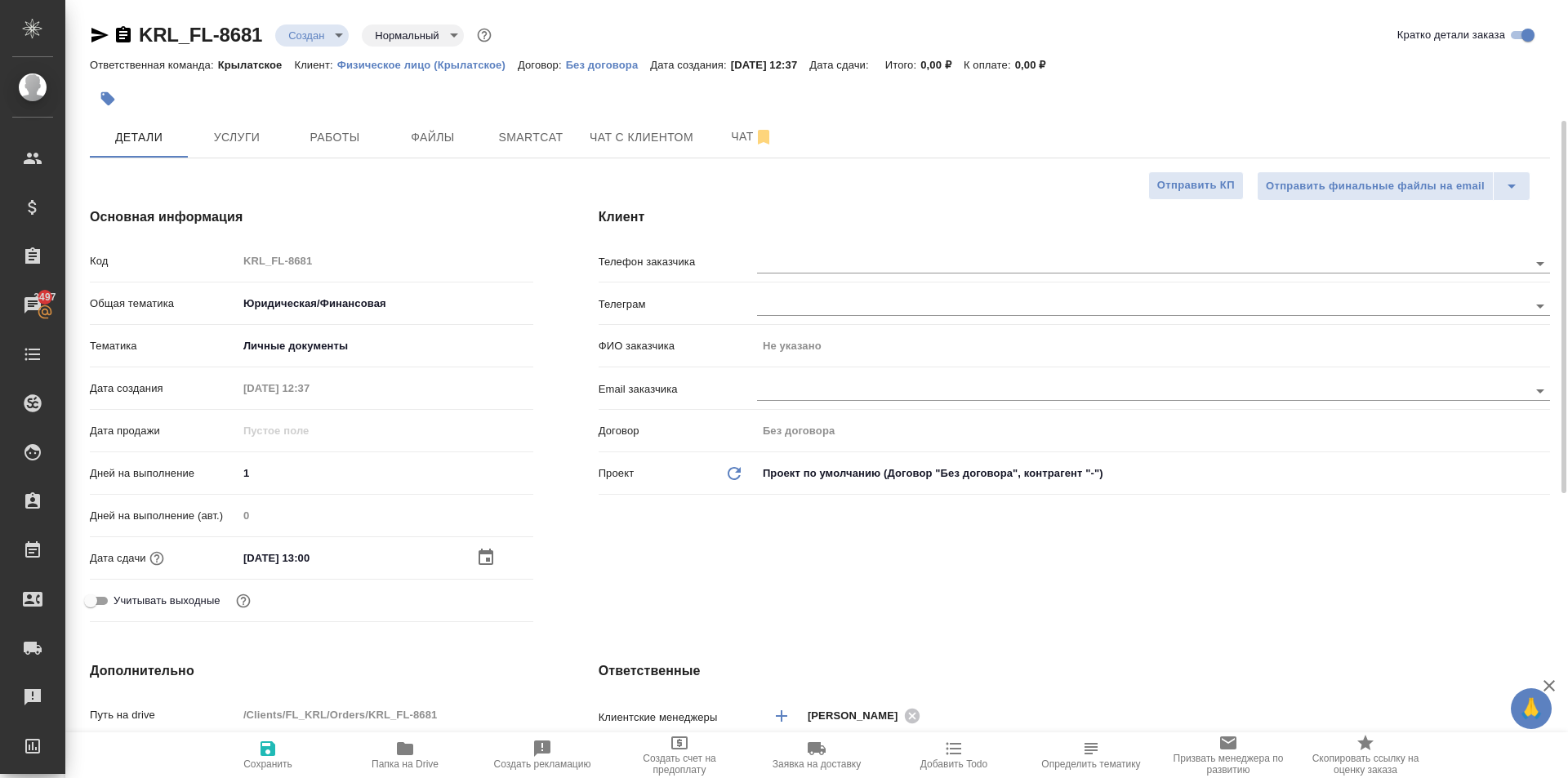
scroll to position [408, 0]
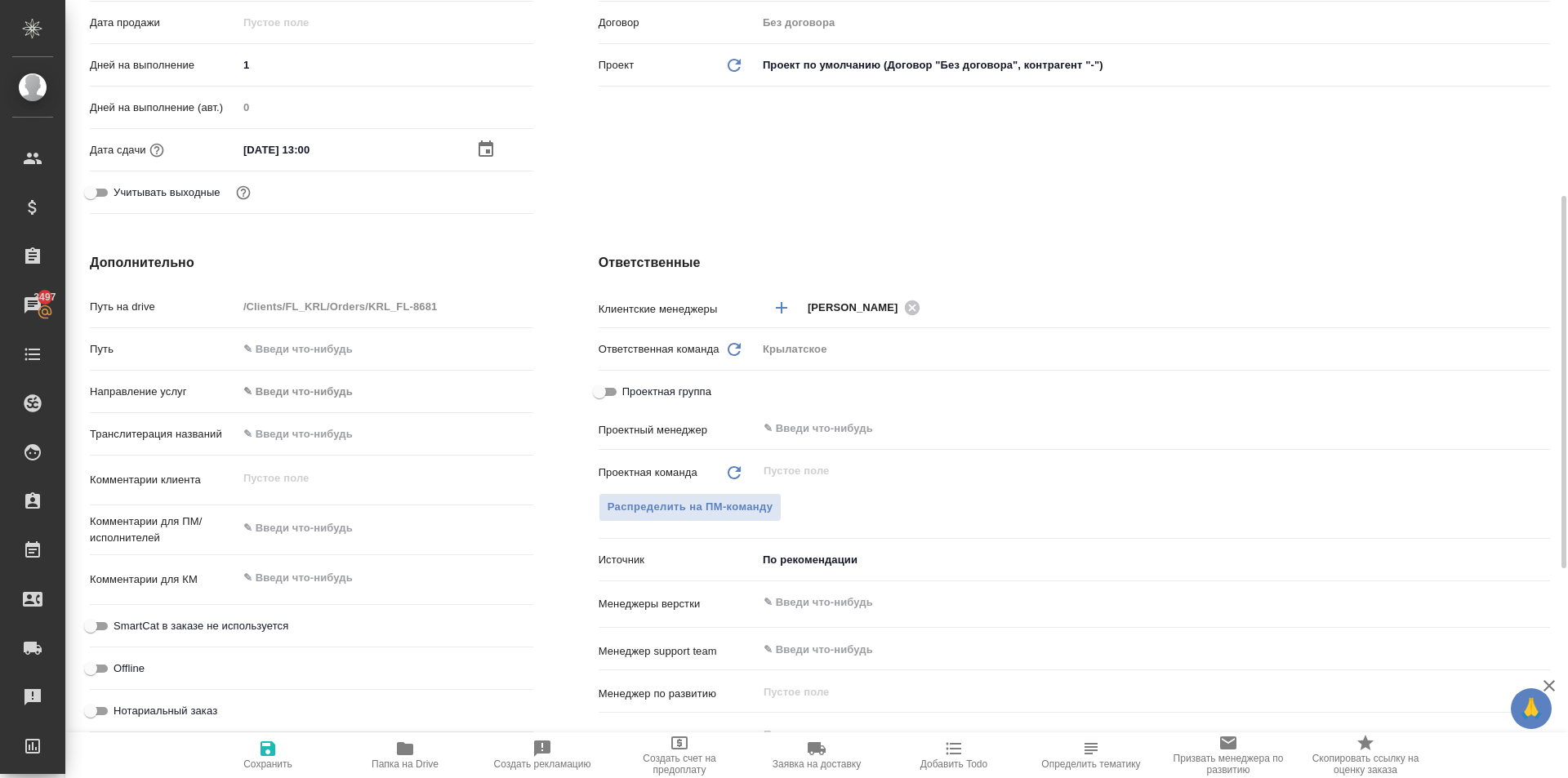
click at [266, 384] on body "🙏 .cls-1 fill:#fff; AWATERA Kasymov Timur Клиенты Спецификации Заказы 3497 Чаты…" at bounding box center [784, 389] width 1568 height 778
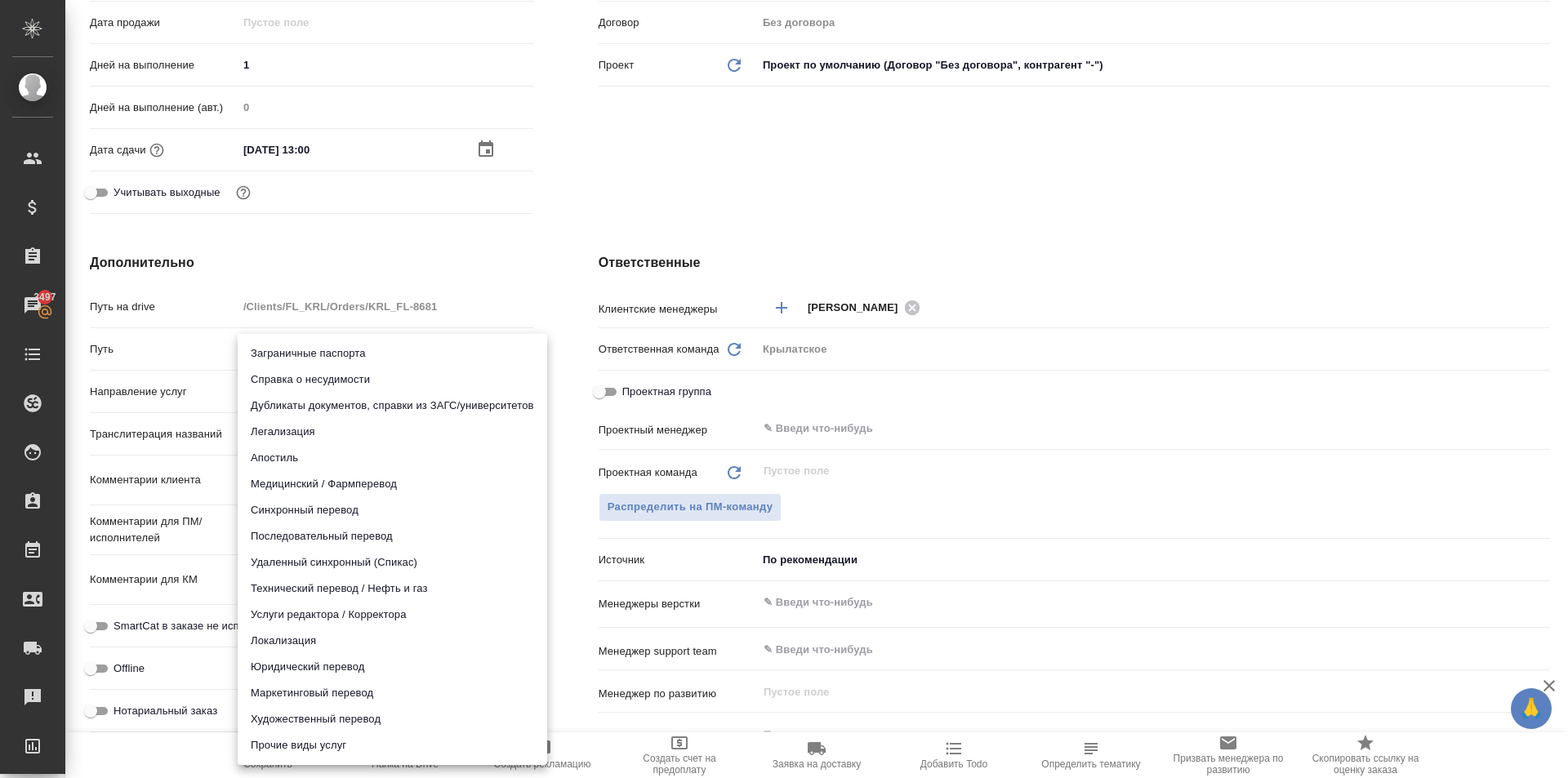
click at [297, 669] on li "Юридический перевод" at bounding box center [393, 668] width 309 height 26
type input "legalTranslation"
type textarea "x"
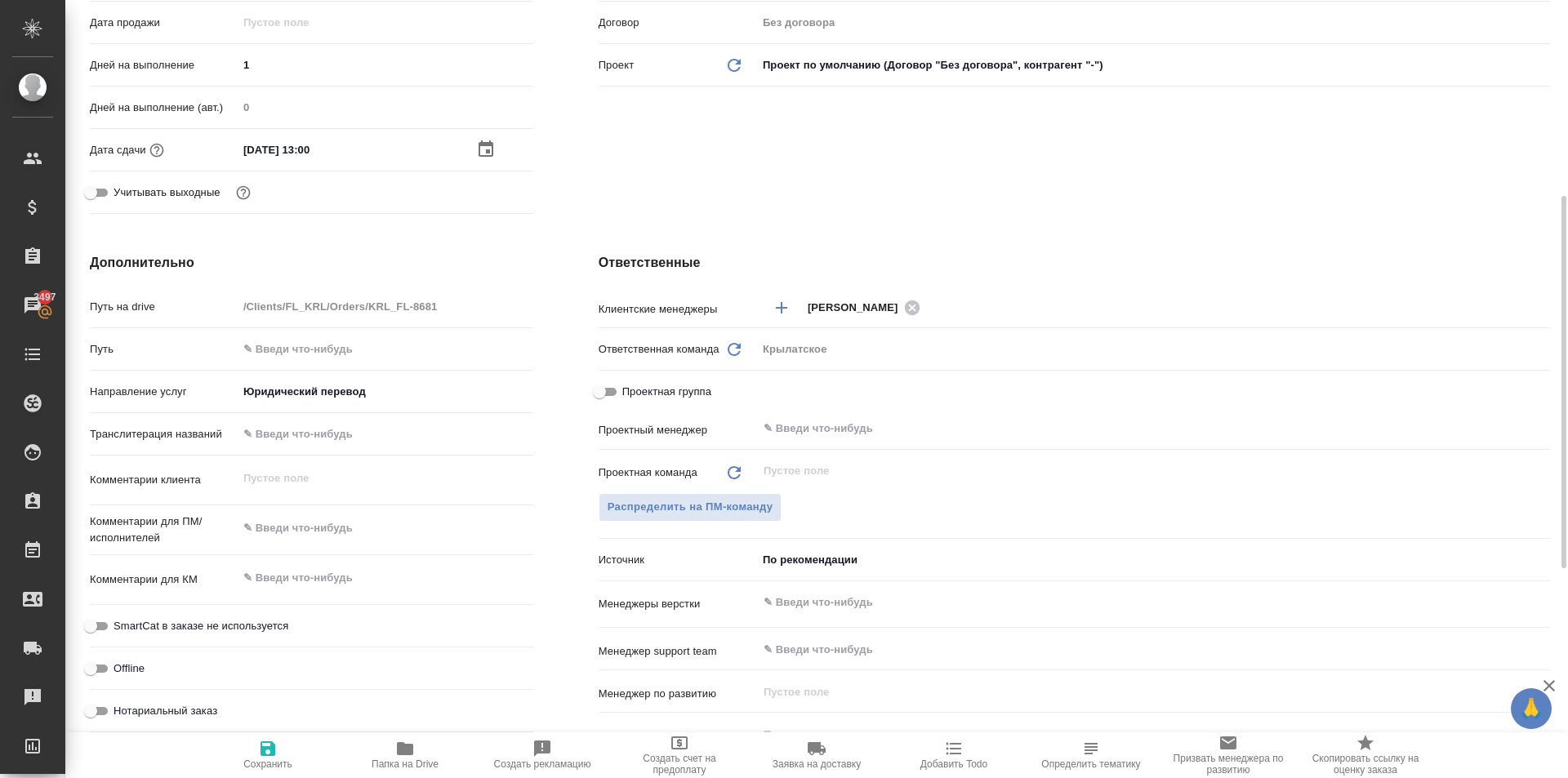
click at [208, 632] on span "SmartCat в заказе не используется" at bounding box center [201, 627] width 174 height 16
click at [120, 632] on input "SmartCat в заказе не используется" at bounding box center [90, 627] width 58 height 20
checkbox input "true"
type textarea "x"
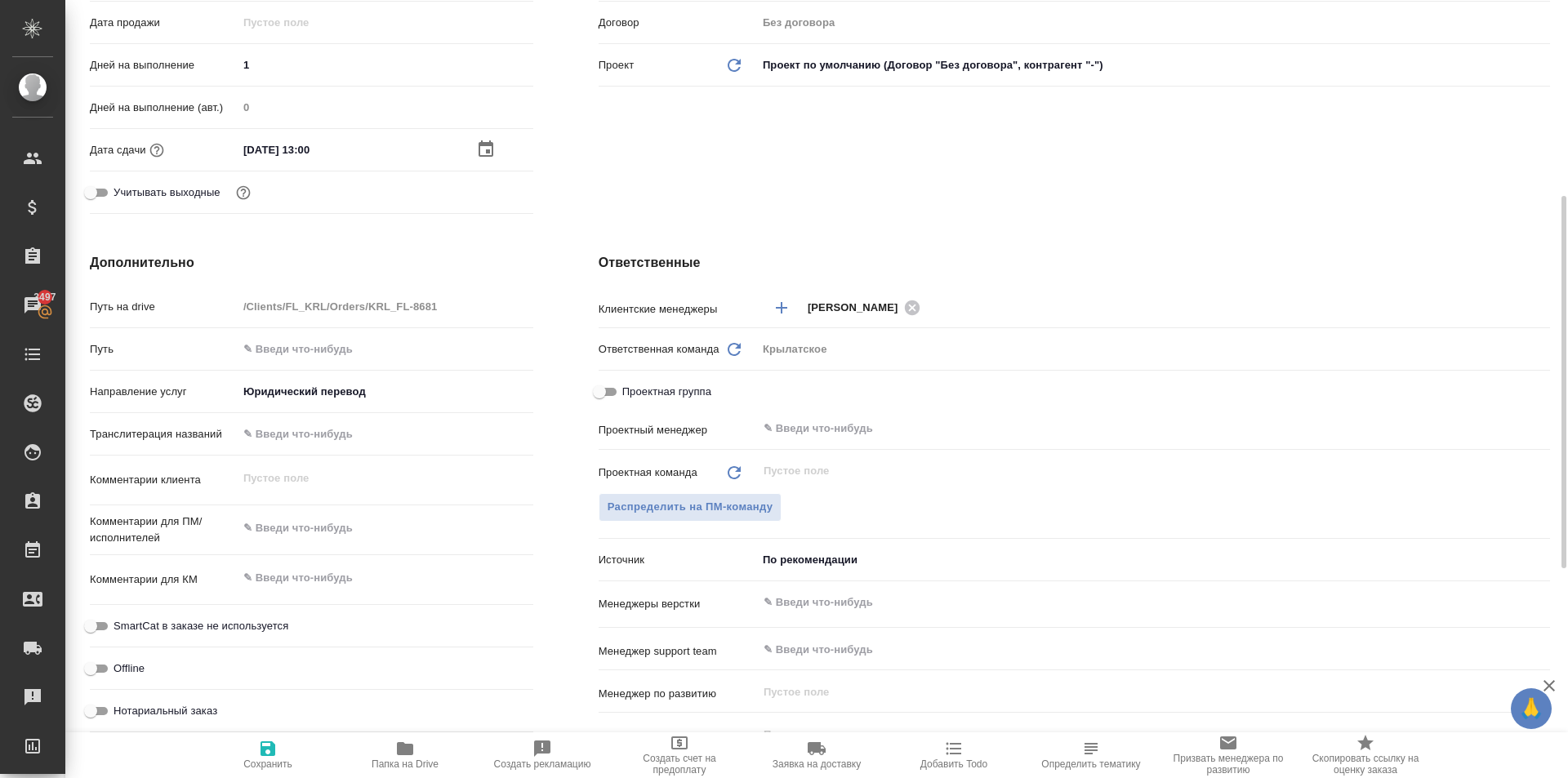
type textarea "x"
click at [172, 718] on label "Нотариальный заказ" at bounding box center [149, 711] width 137 height 20
click at [120, 718] on input "Нотариальный заказ" at bounding box center [90, 711] width 58 height 20
checkbox input "true"
type textarea "x"
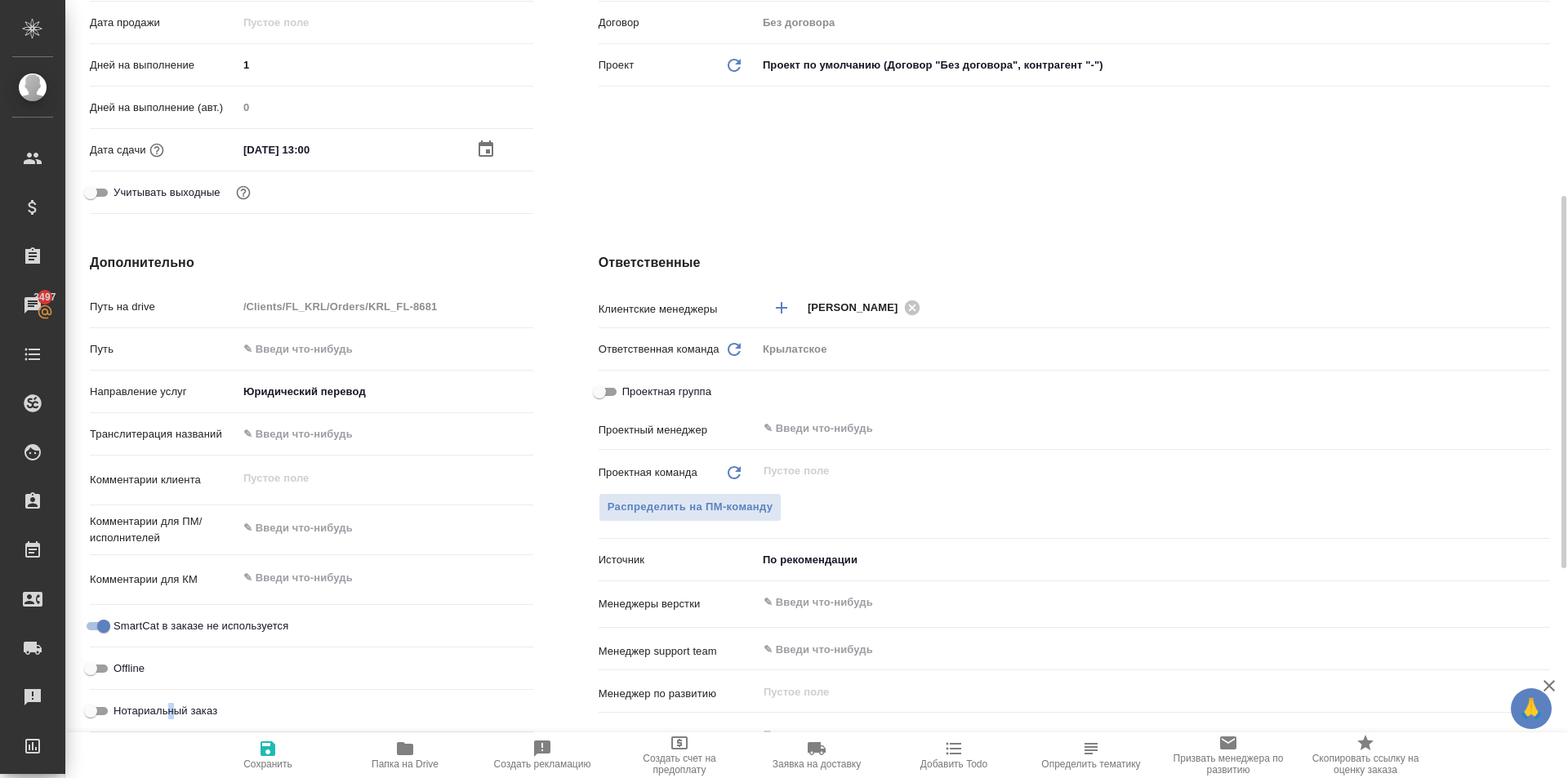
type textarea "x"
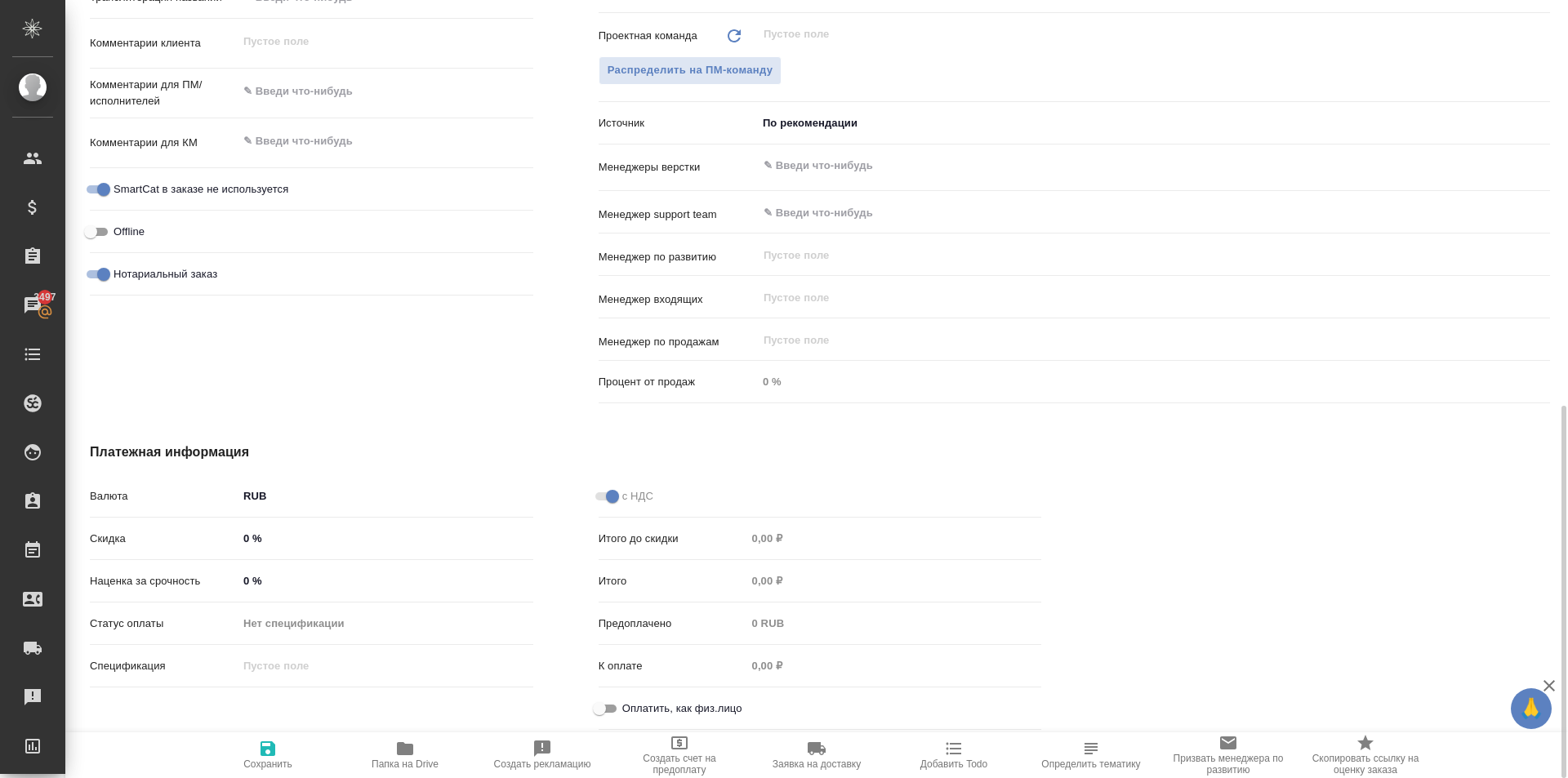
drag, startPoint x: 600, startPoint y: 719, endPoint x: 531, endPoint y: 746, distance: 74.1
click at [597, 719] on div "с НДС Итого до скидки 0,00 ₽ Итого 0,00 ₽ Предоплачено 0 RUB К оплате 0,00 ₽ Оп…" at bounding box center [820, 609] width 509 height 320
click at [602, 707] on input "Оплатить, как физ.лицо" at bounding box center [598, 709] width 58 height 20
checkbox input "true"
type textarea "x"
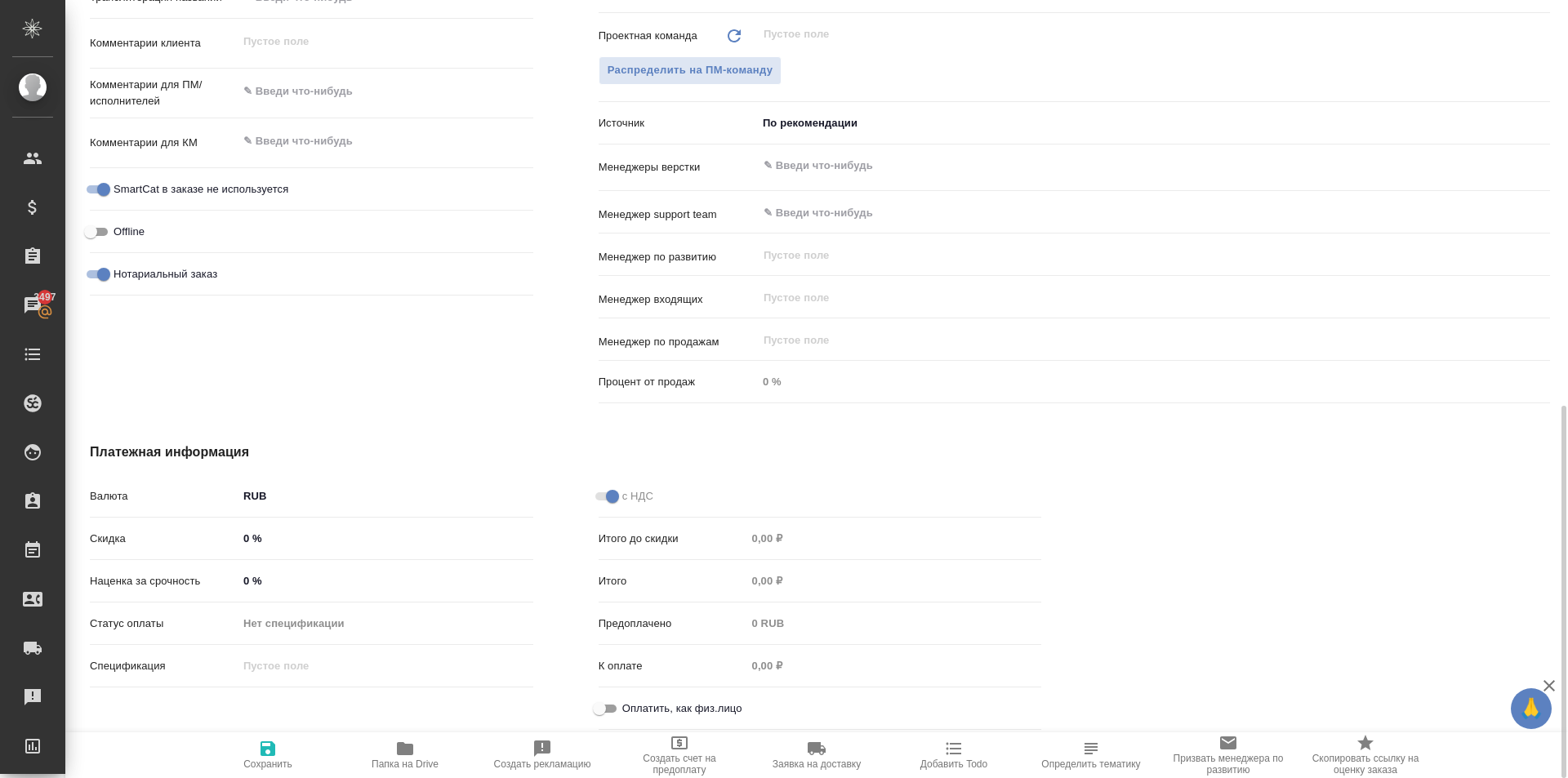
type textarea "x"
click at [257, 756] on span "Сохранить" at bounding box center [268, 755] width 118 height 31
type textarea "x"
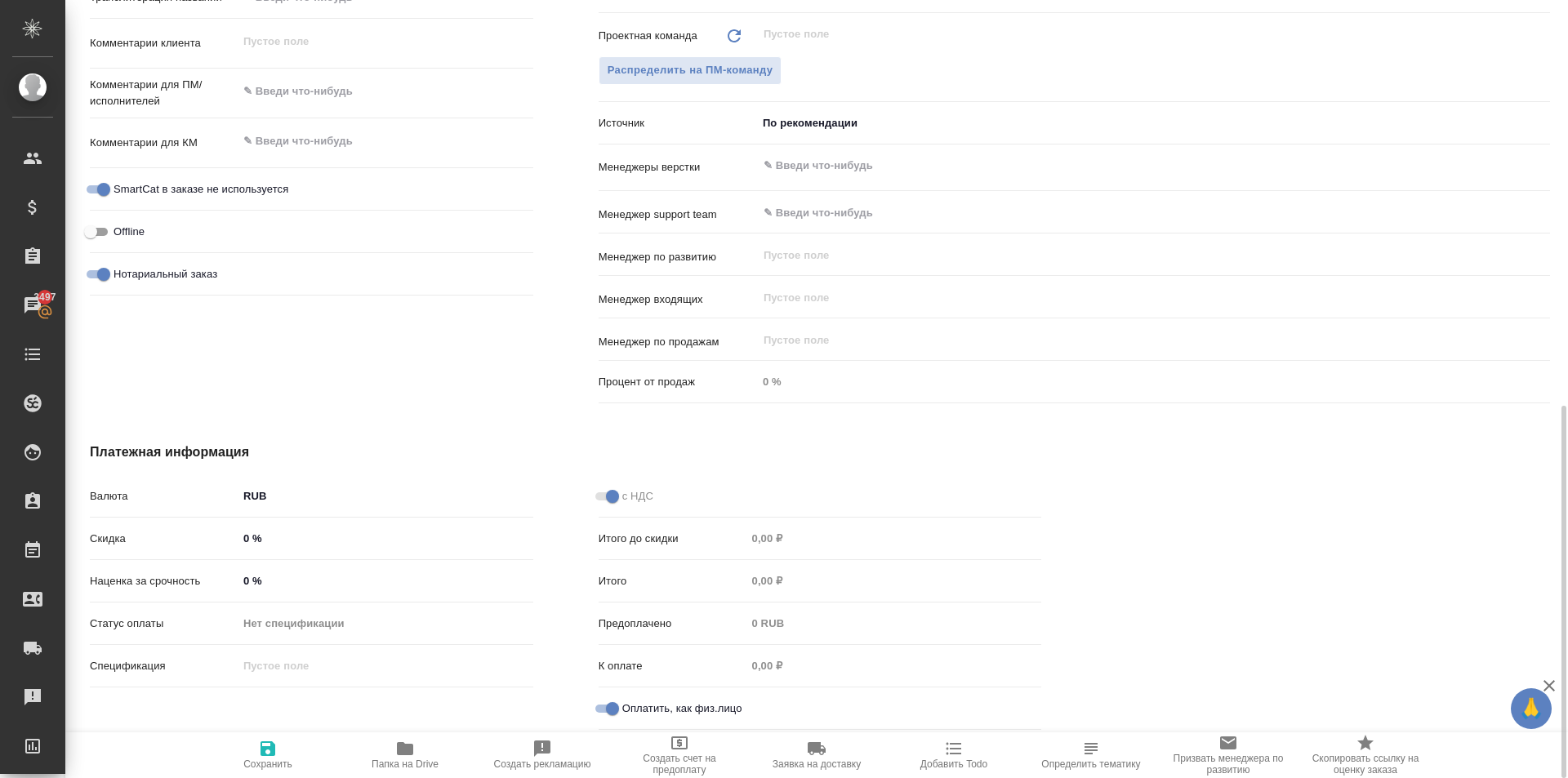
type textarea "x"
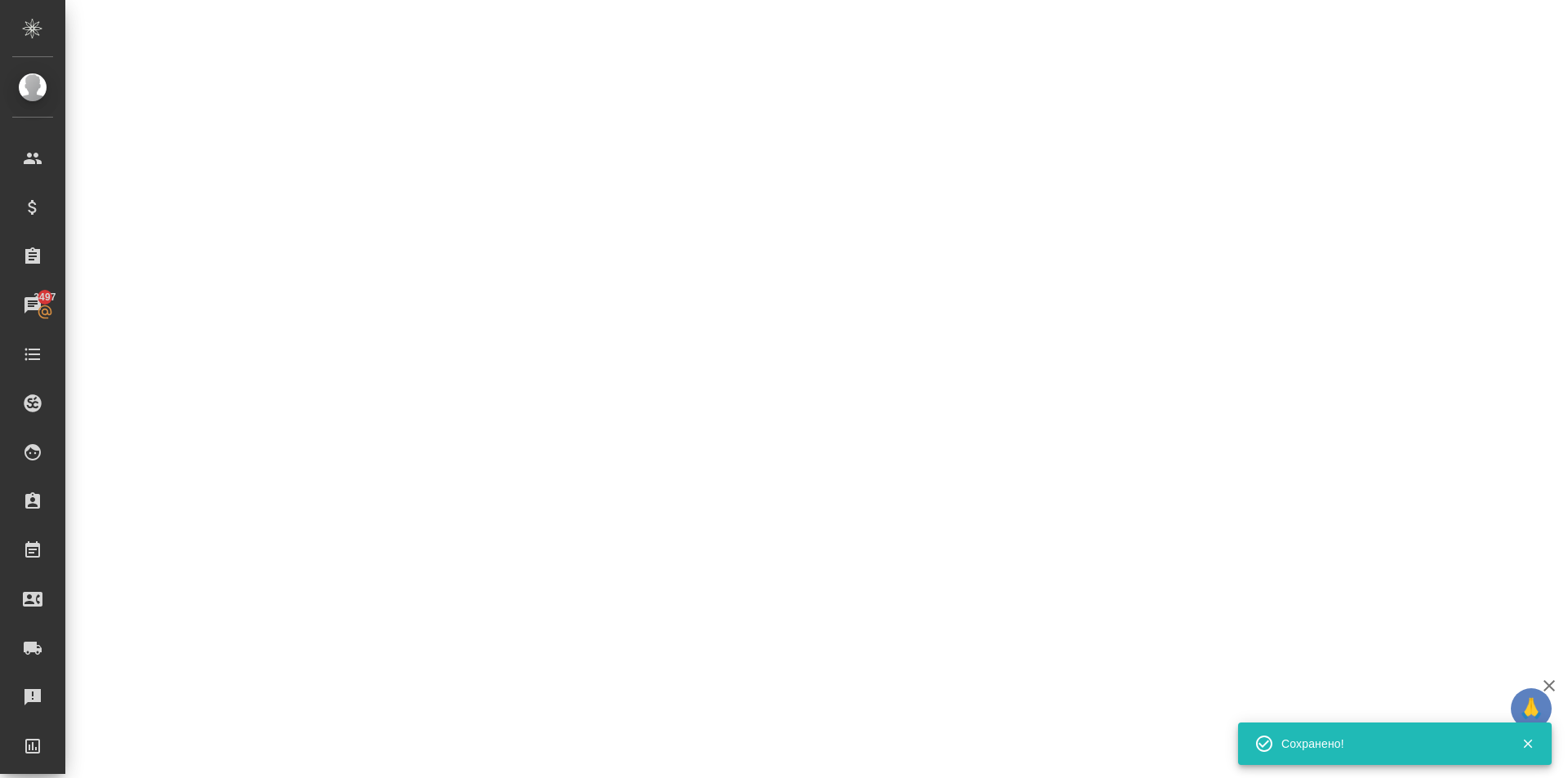
select select "RU"
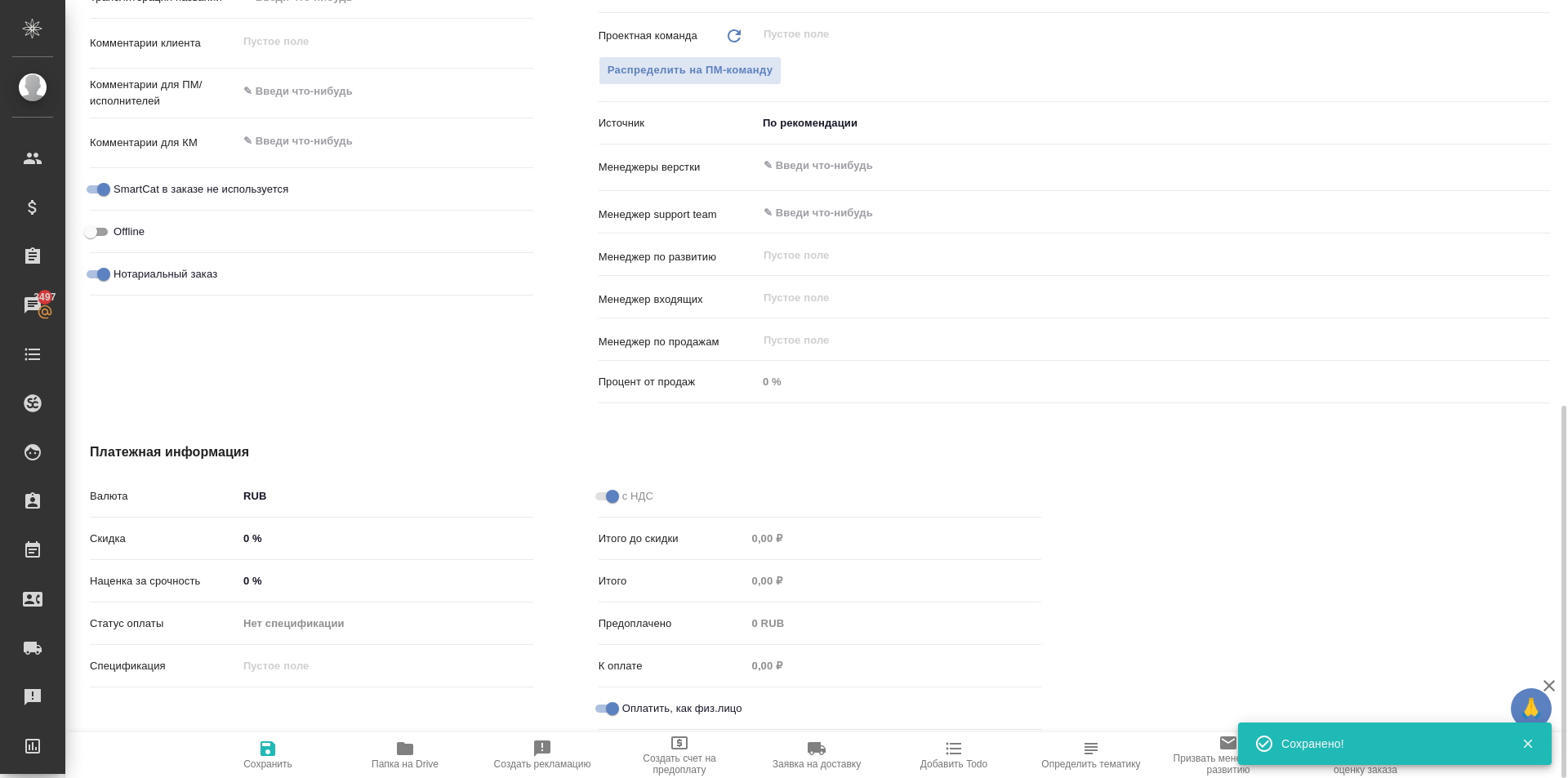
type textarea "x"
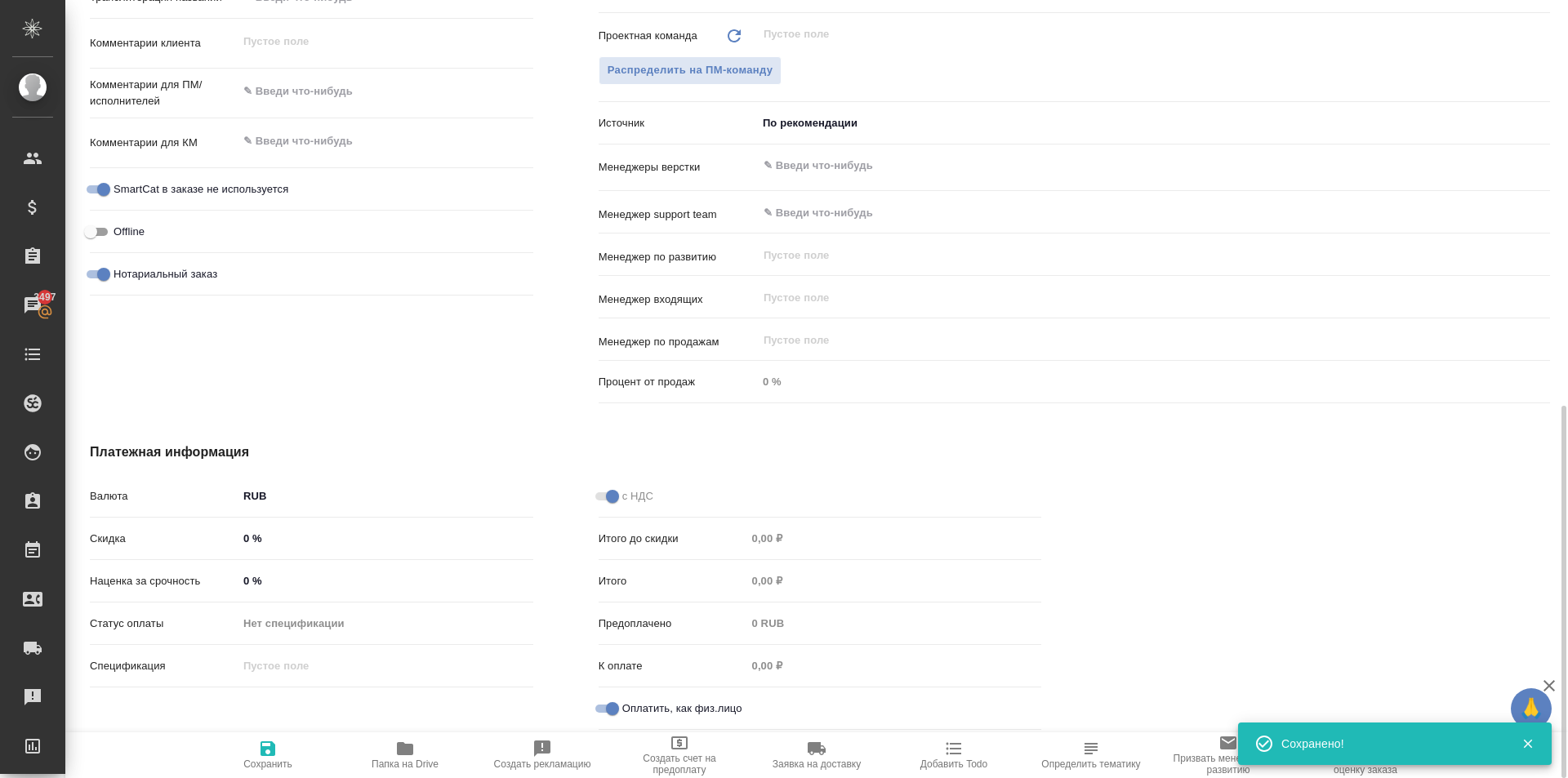
type textarea "x"
click at [162, 367] on div "Дополнительно Путь на drive /Clients/FL_KRL/Orders/KRL_FL-8681 Путь Направление…" at bounding box center [311, 113] width 509 height 659
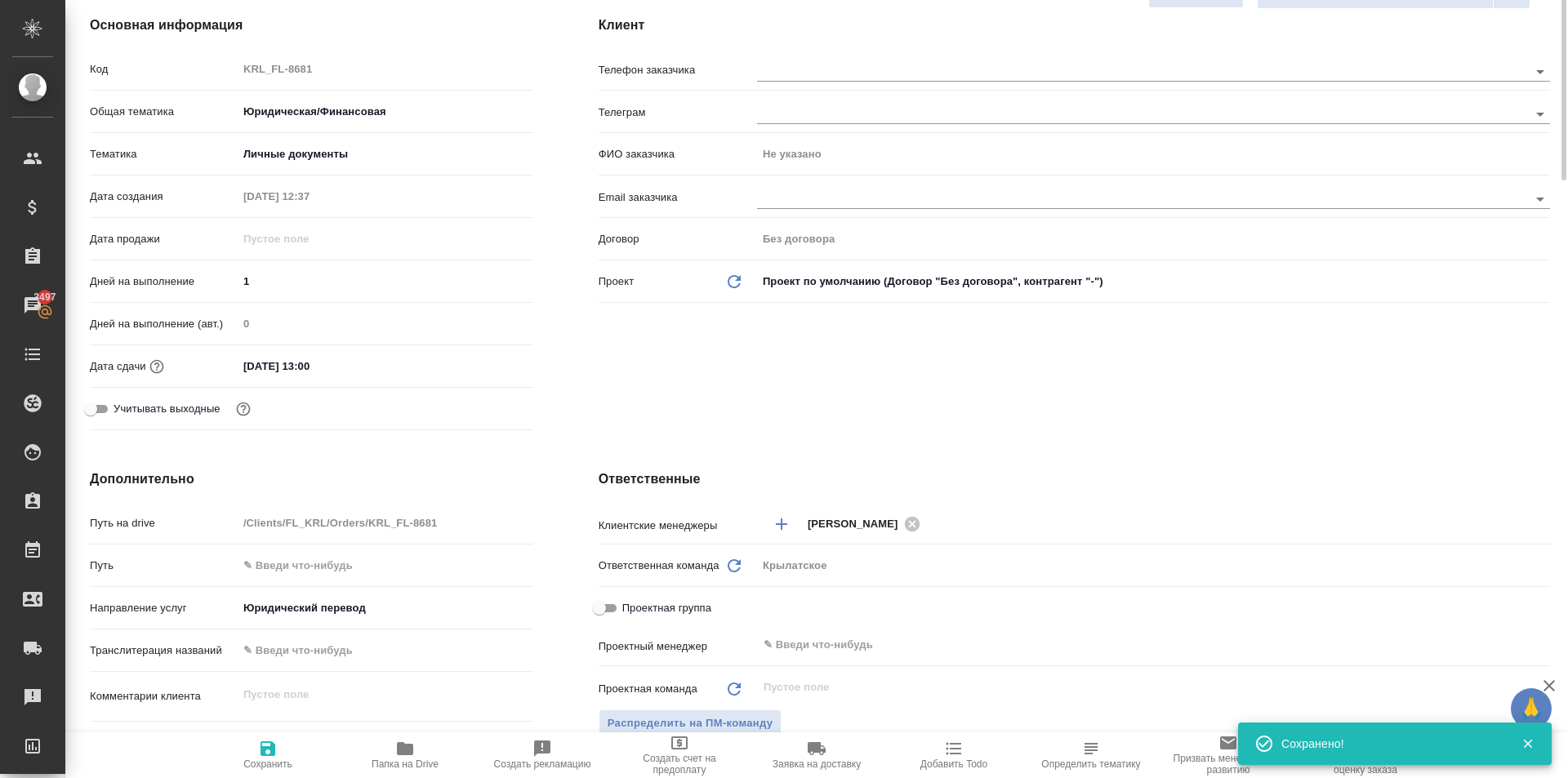
scroll to position [0, 0]
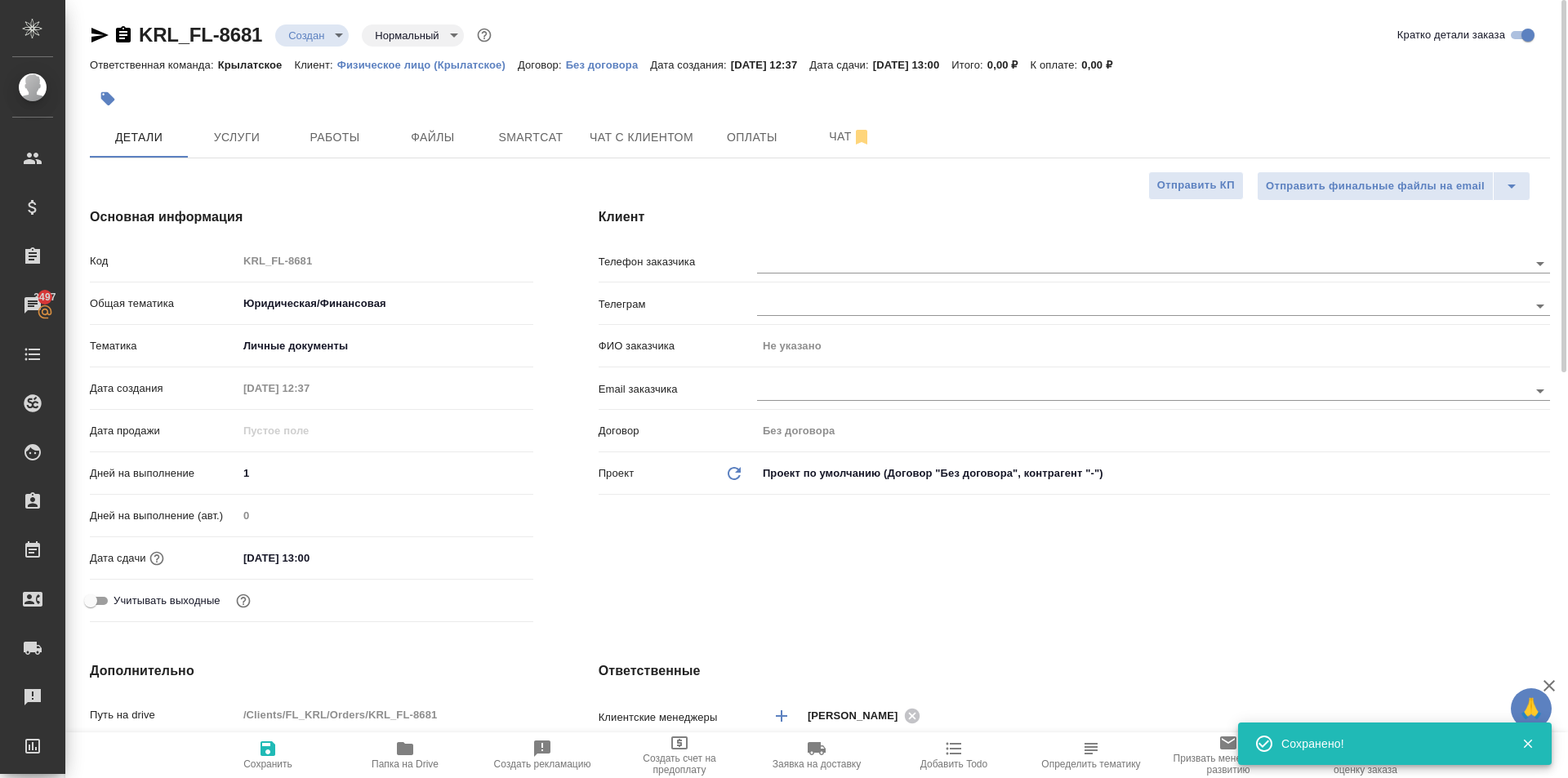
click at [855, 241] on div "Клиент Телефон заказчика Телеграм ФИО заказчика Не указано Email заказчика Дого…" at bounding box center [1073, 417] width 1017 height 487
click at [859, 249] on div at bounding box center [1153, 262] width 793 height 30
click at [870, 259] on input "text" at bounding box center [1115, 263] width 716 height 20
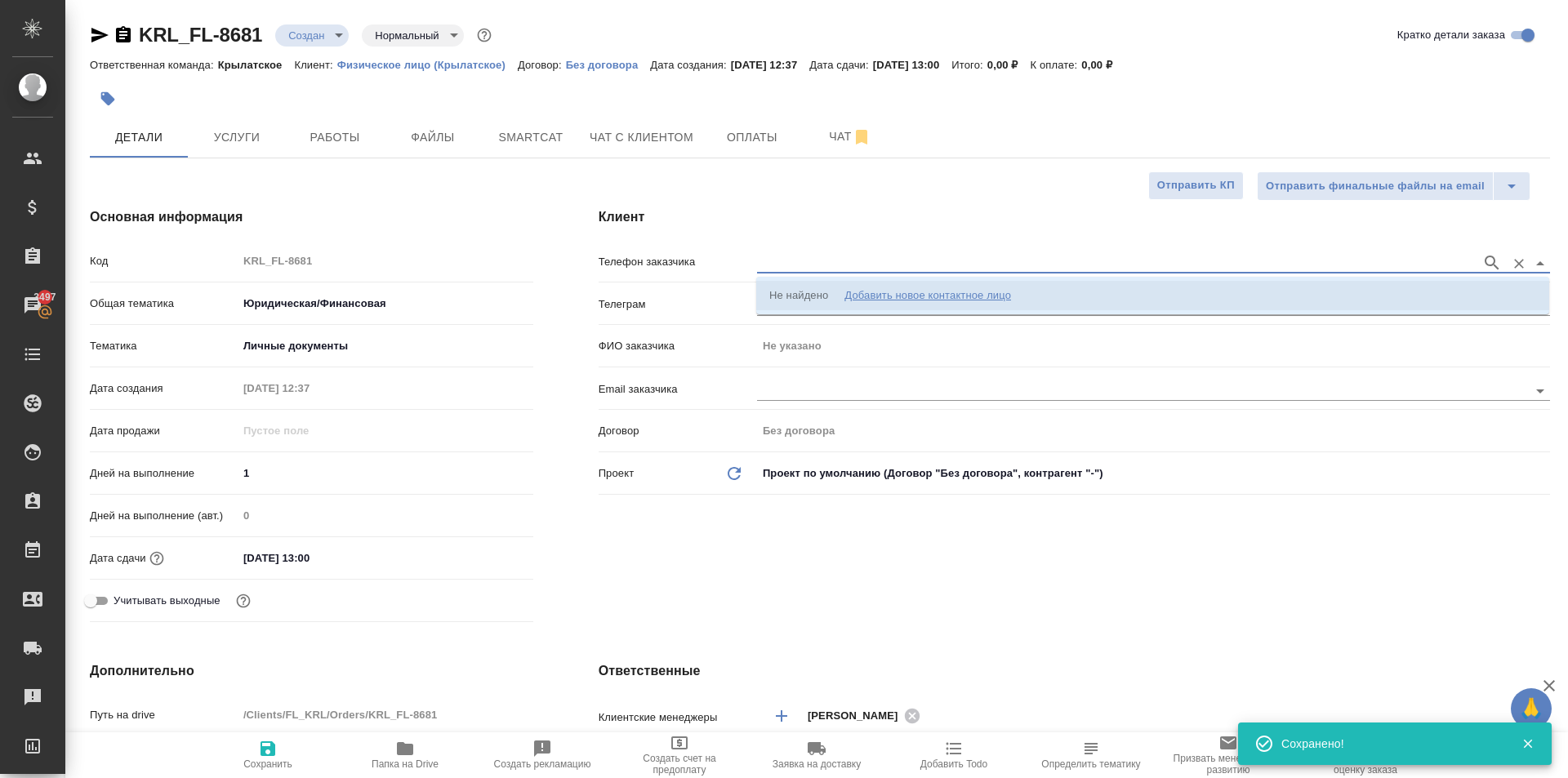
click at [903, 293] on div "Добавить новое контактное лицо" at bounding box center [928, 296] width 166 height 16
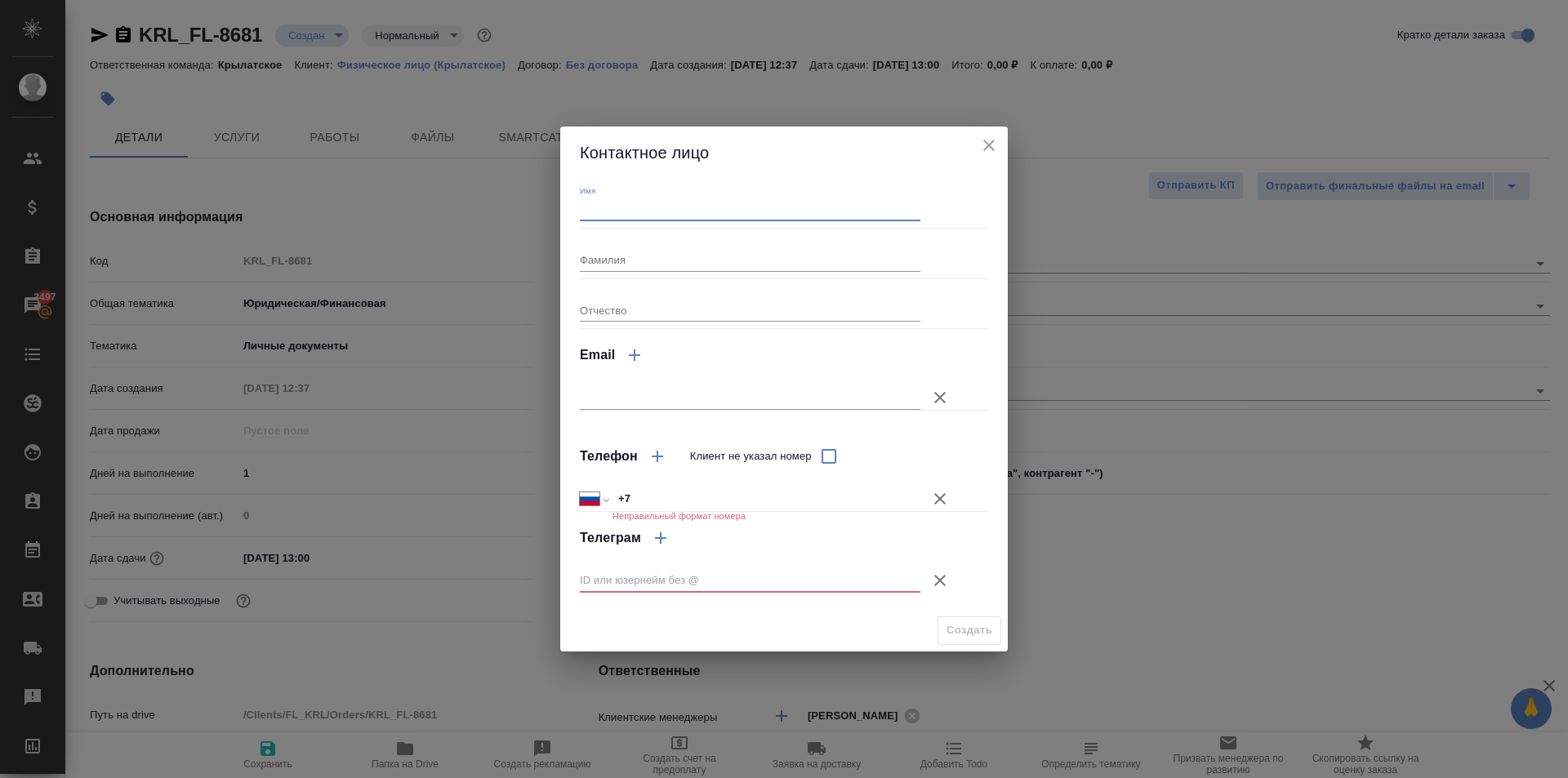
click at [649, 198] on input "Имя" at bounding box center [750, 210] width 341 height 23
type input "Алина"
click at [942, 492] on icon "button" at bounding box center [940, 499] width 20 height 20
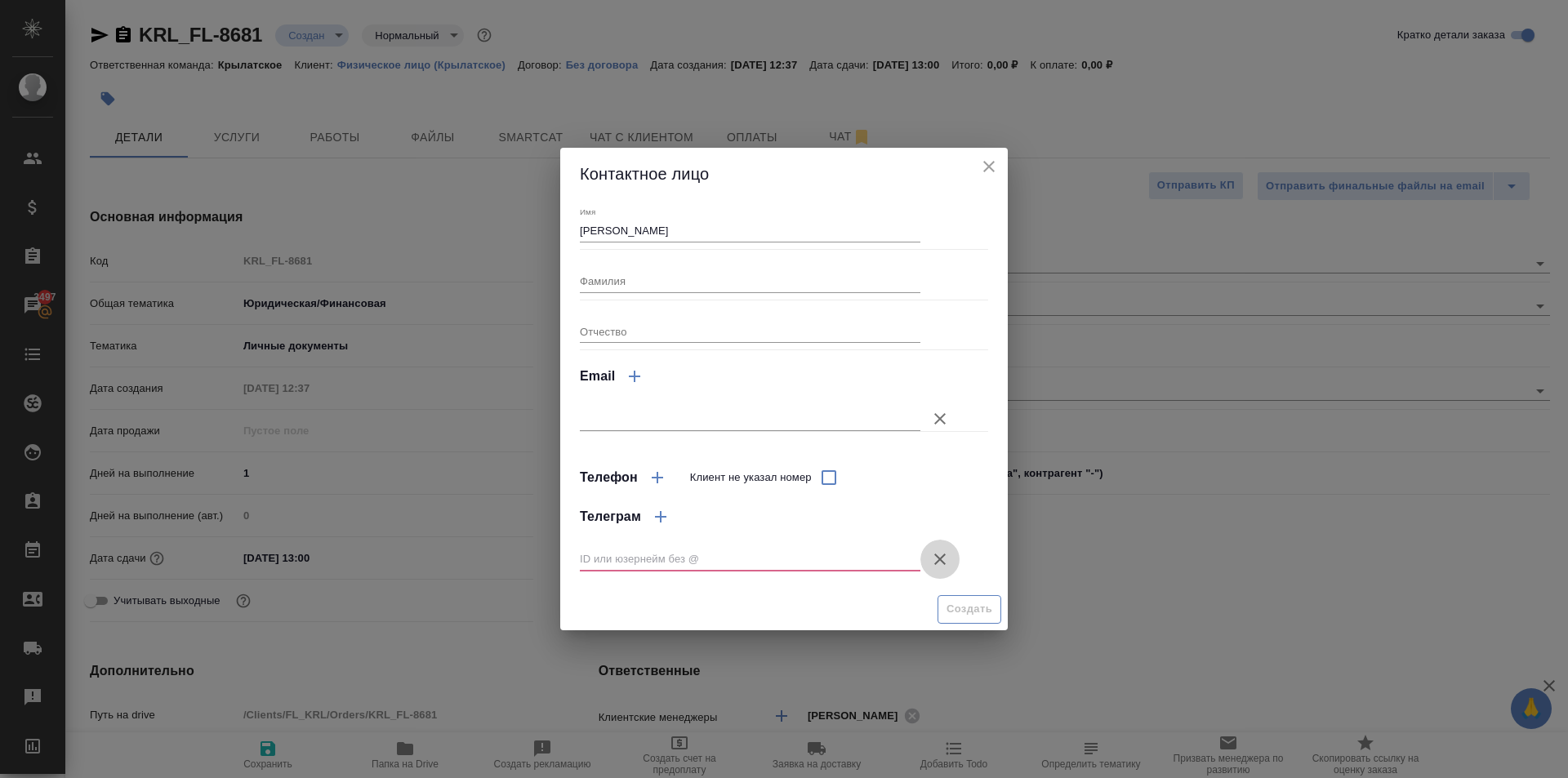
drag, startPoint x: 938, startPoint y: 551, endPoint x: 956, endPoint y: 588, distance: 41.1
click at [938, 555] on button "Клиент не указал номер" at bounding box center [940, 560] width 40 height 40
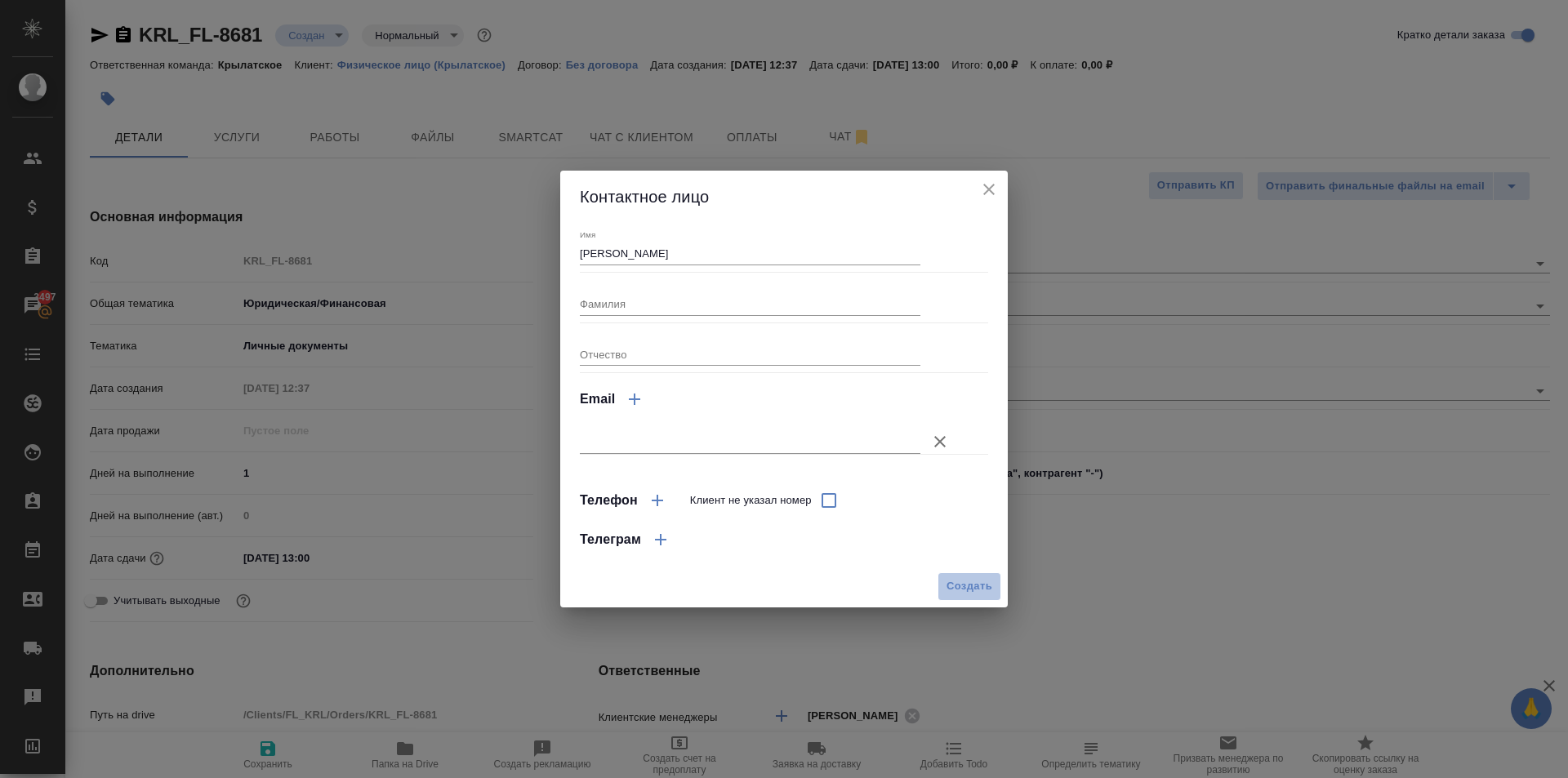
click at [964, 597] on button "Создать" at bounding box center [969, 586] width 63 height 29
type input "[PERSON_NAME]"
type textarea "x"
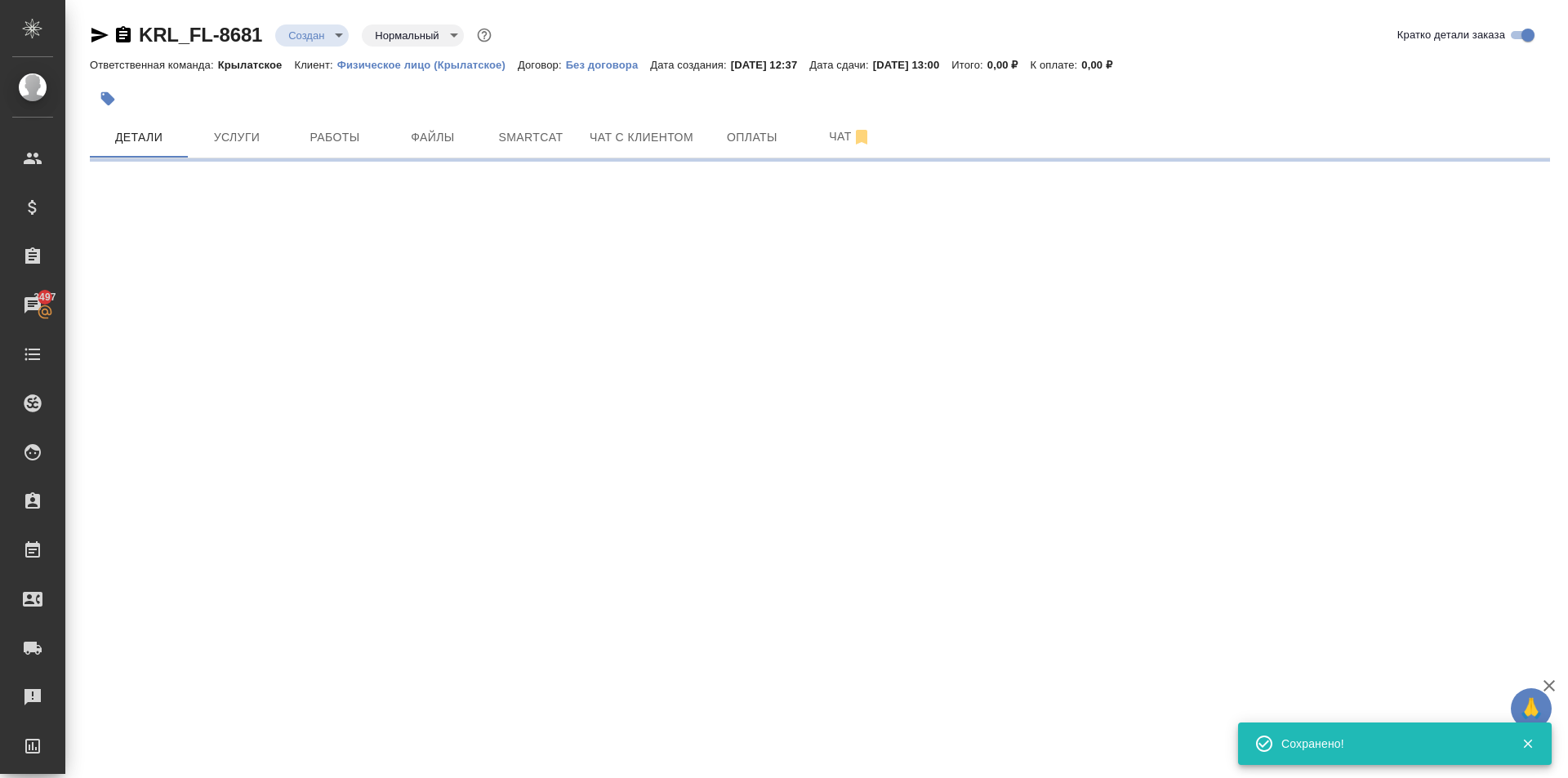
type input "holyTrinity"
select select "RU"
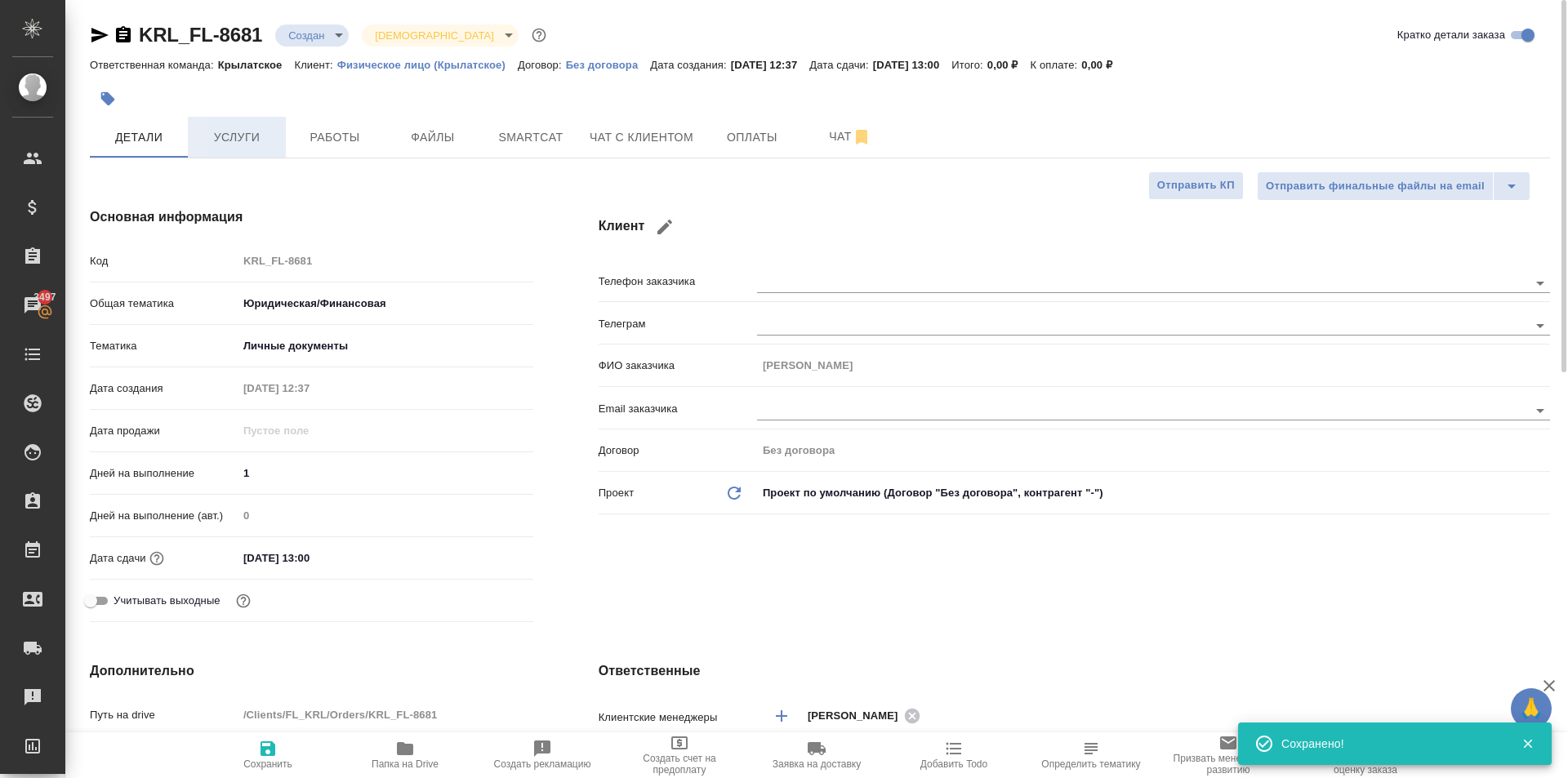
type textarea "x"
click at [211, 130] on span "Услуги" at bounding box center [236, 137] width 78 height 21
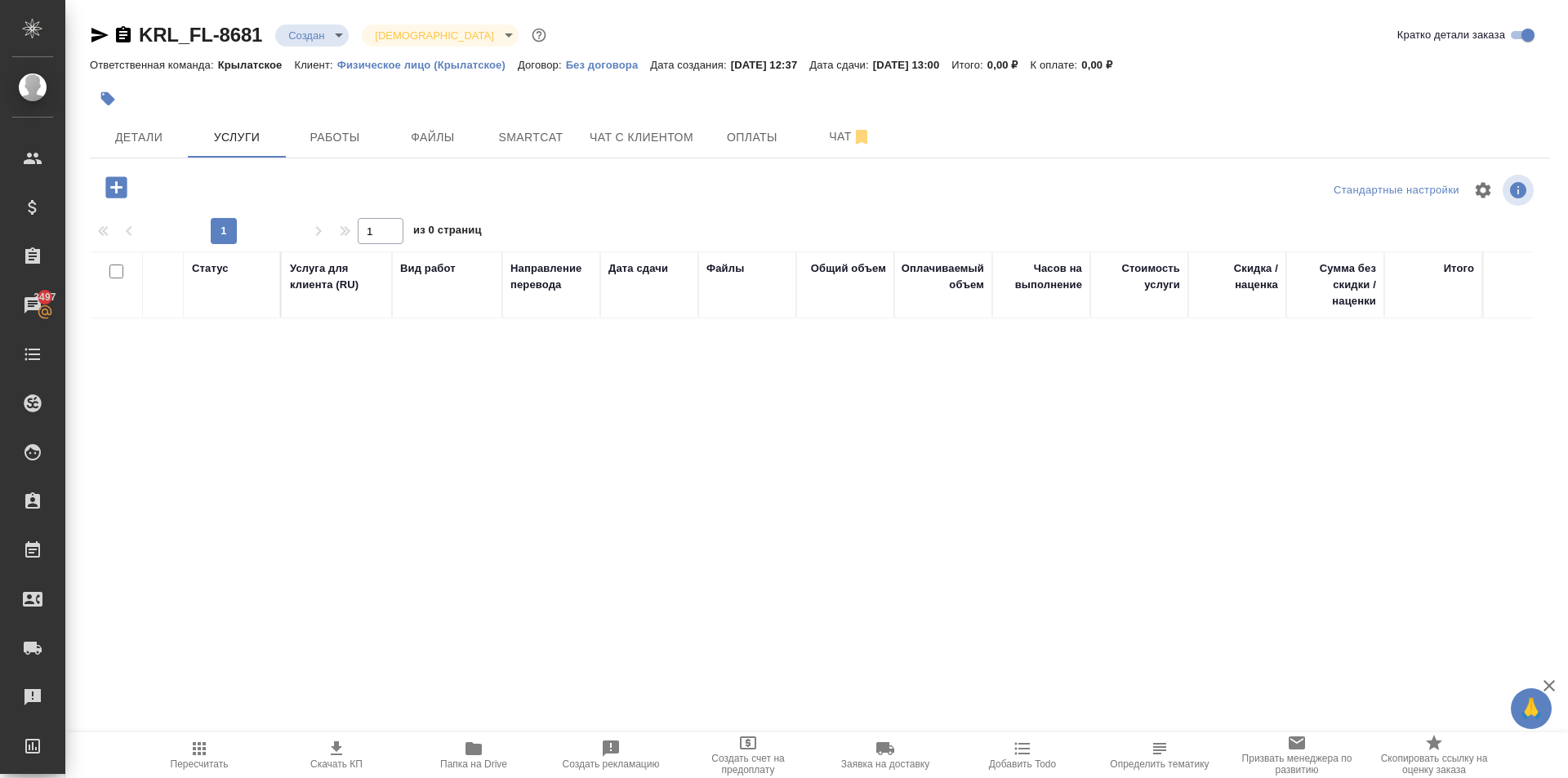
click at [112, 190] on icon "button" at bounding box center [116, 187] width 21 height 21
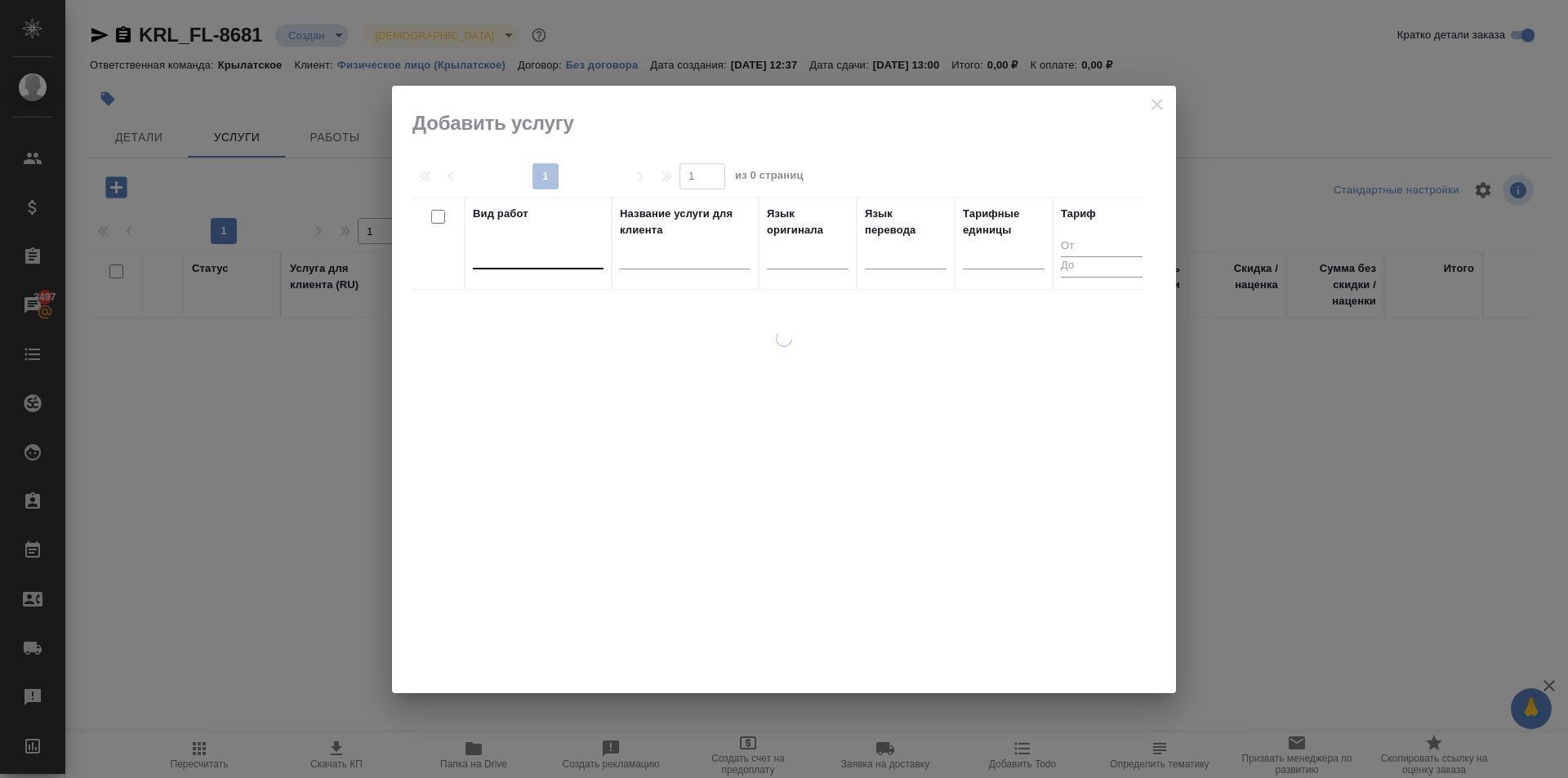
click at [576, 264] on div at bounding box center [537, 253] width 131 height 24
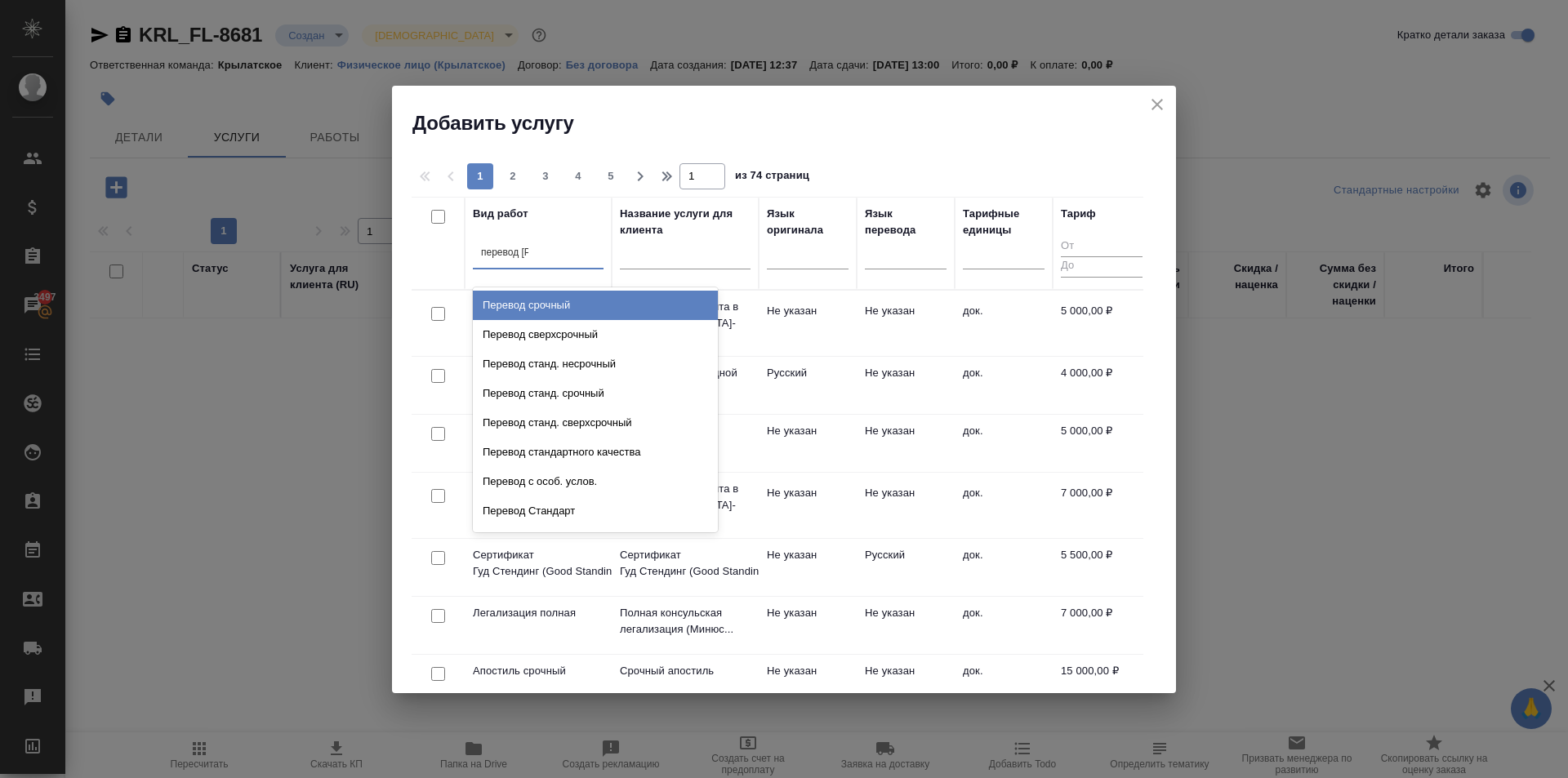
type input "перевод ст"
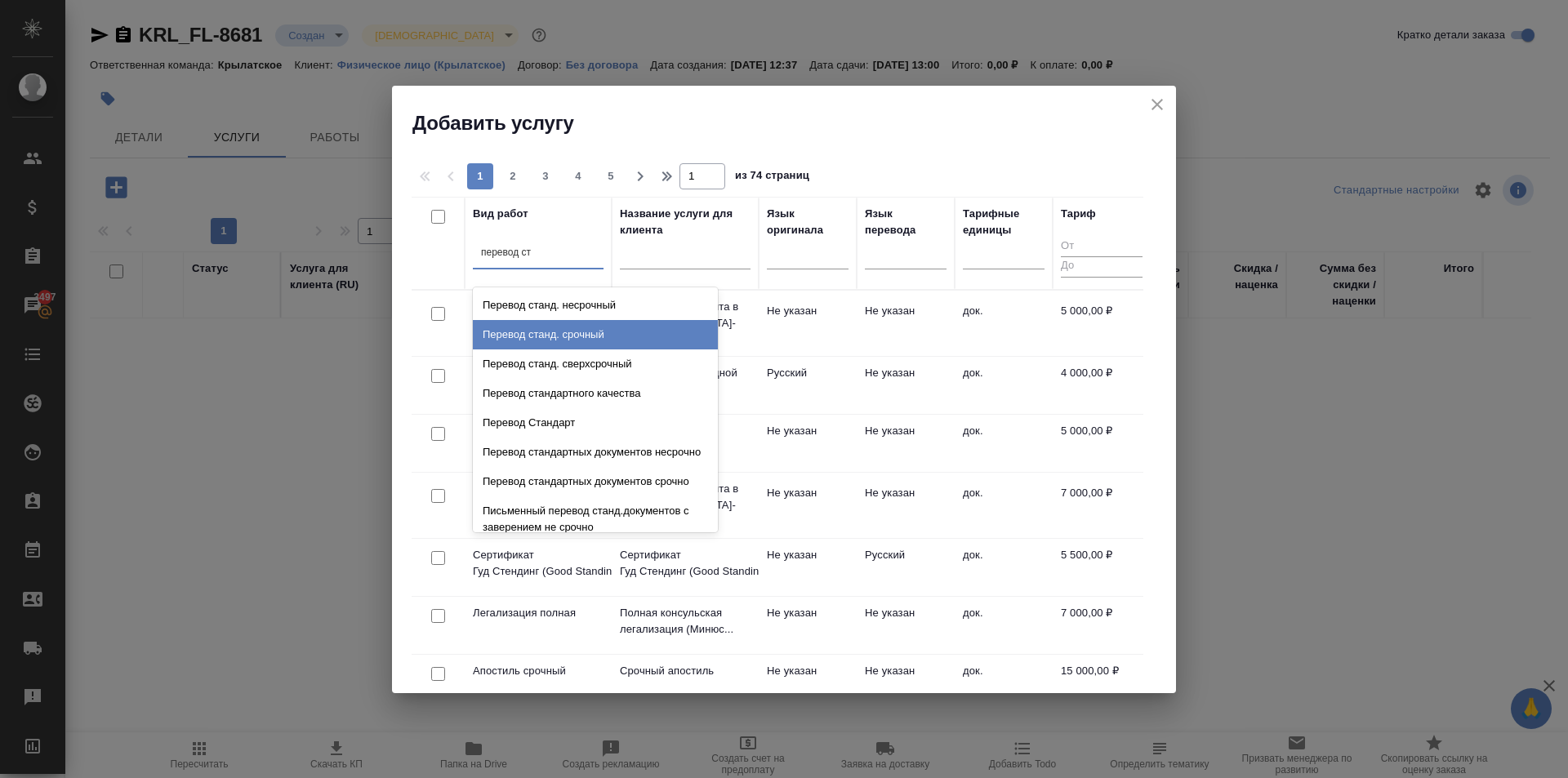
drag, startPoint x: 591, startPoint y: 332, endPoint x: 733, endPoint y: 282, distance: 150.5
click at [600, 331] on div "Перевод станд. срочный" at bounding box center [595, 335] width 245 height 30
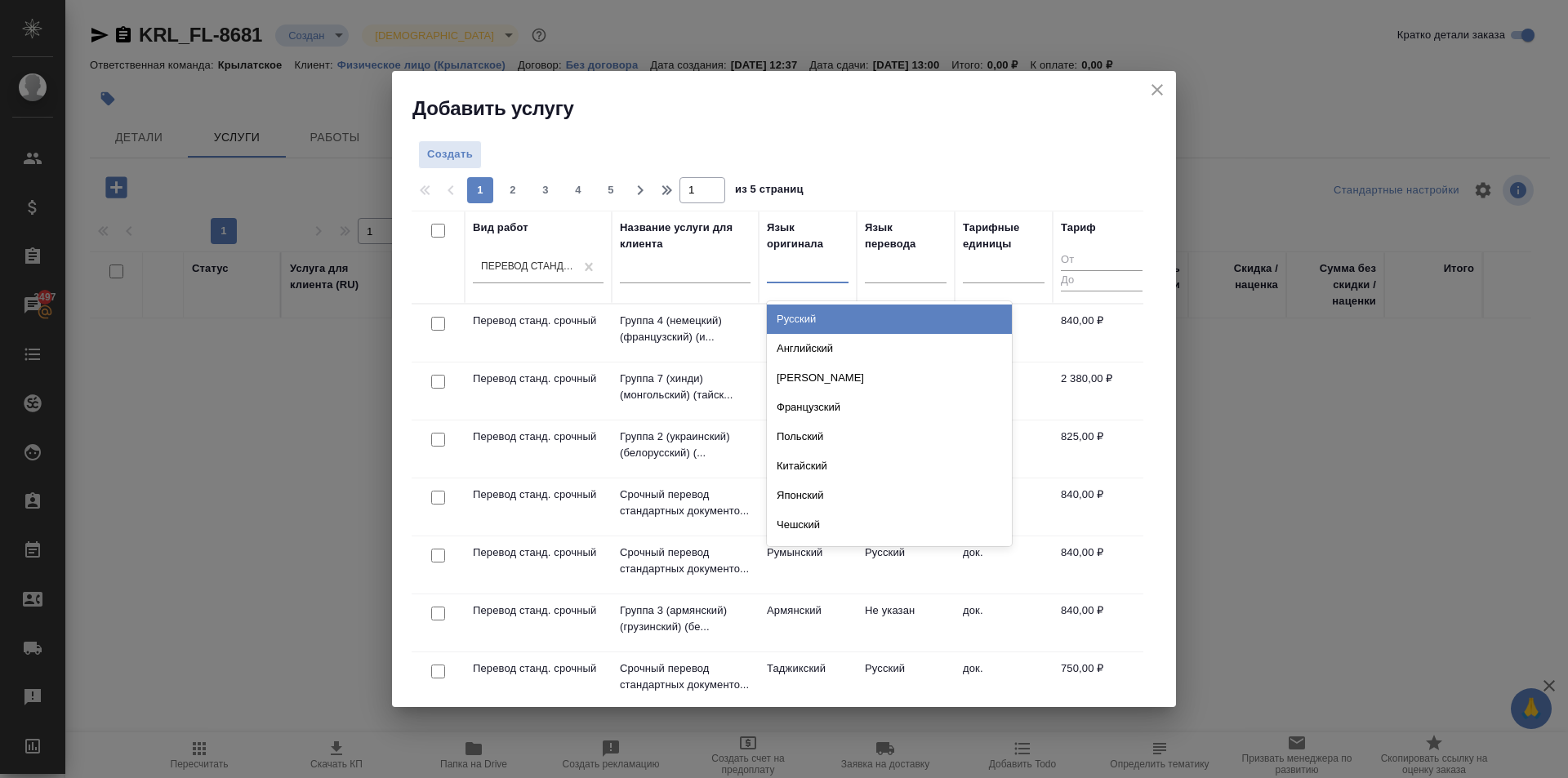
click at [823, 273] on div at bounding box center [807, 266] width 81 height 24
type input "бел"
click at [798, 325] on div "Белорусский" at bounding box center [889, 319] width 245 height 30
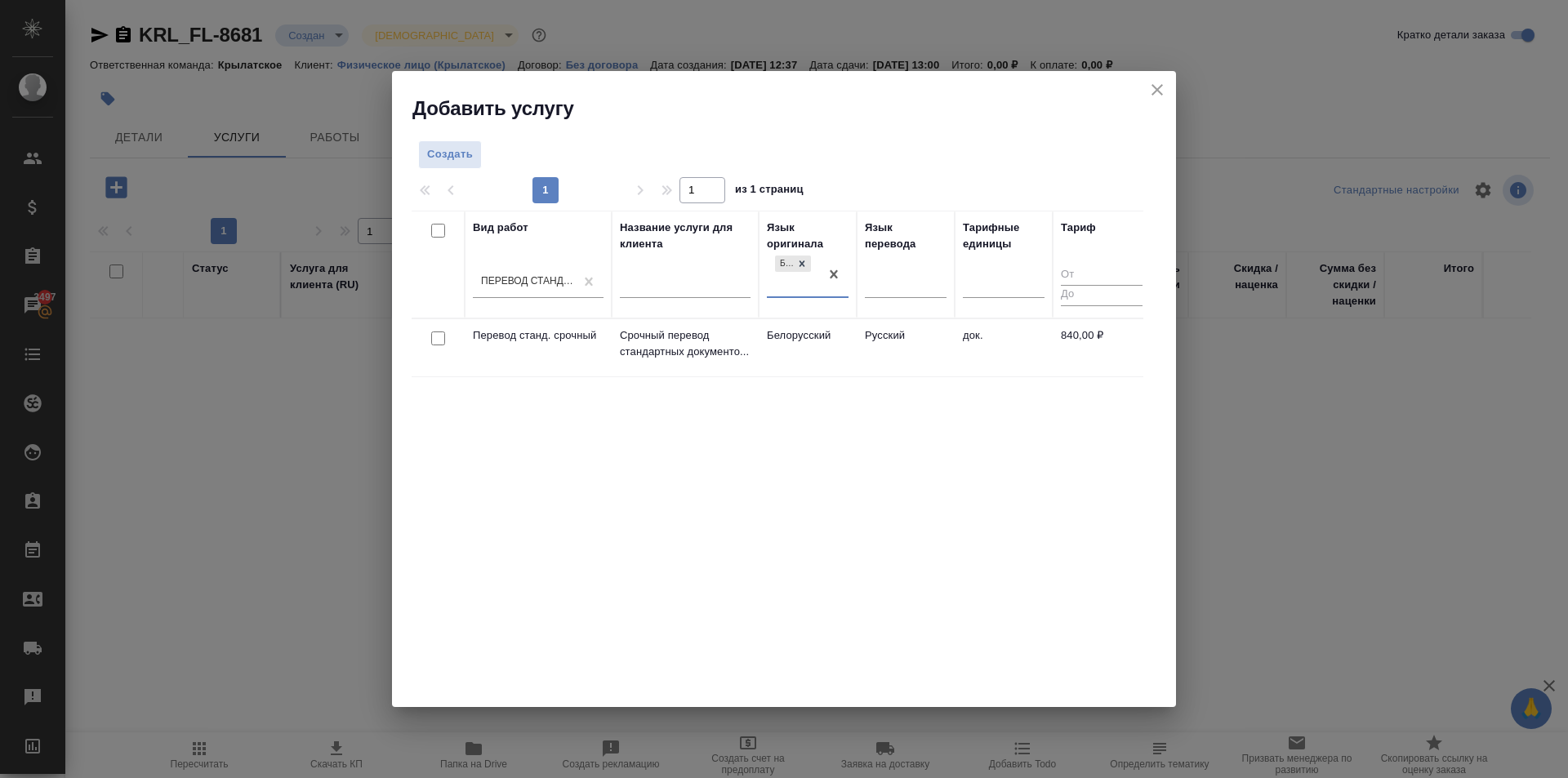
click at [785, 332] on td "Белорусский" at bounding box center [807, 347] width 98 height 57
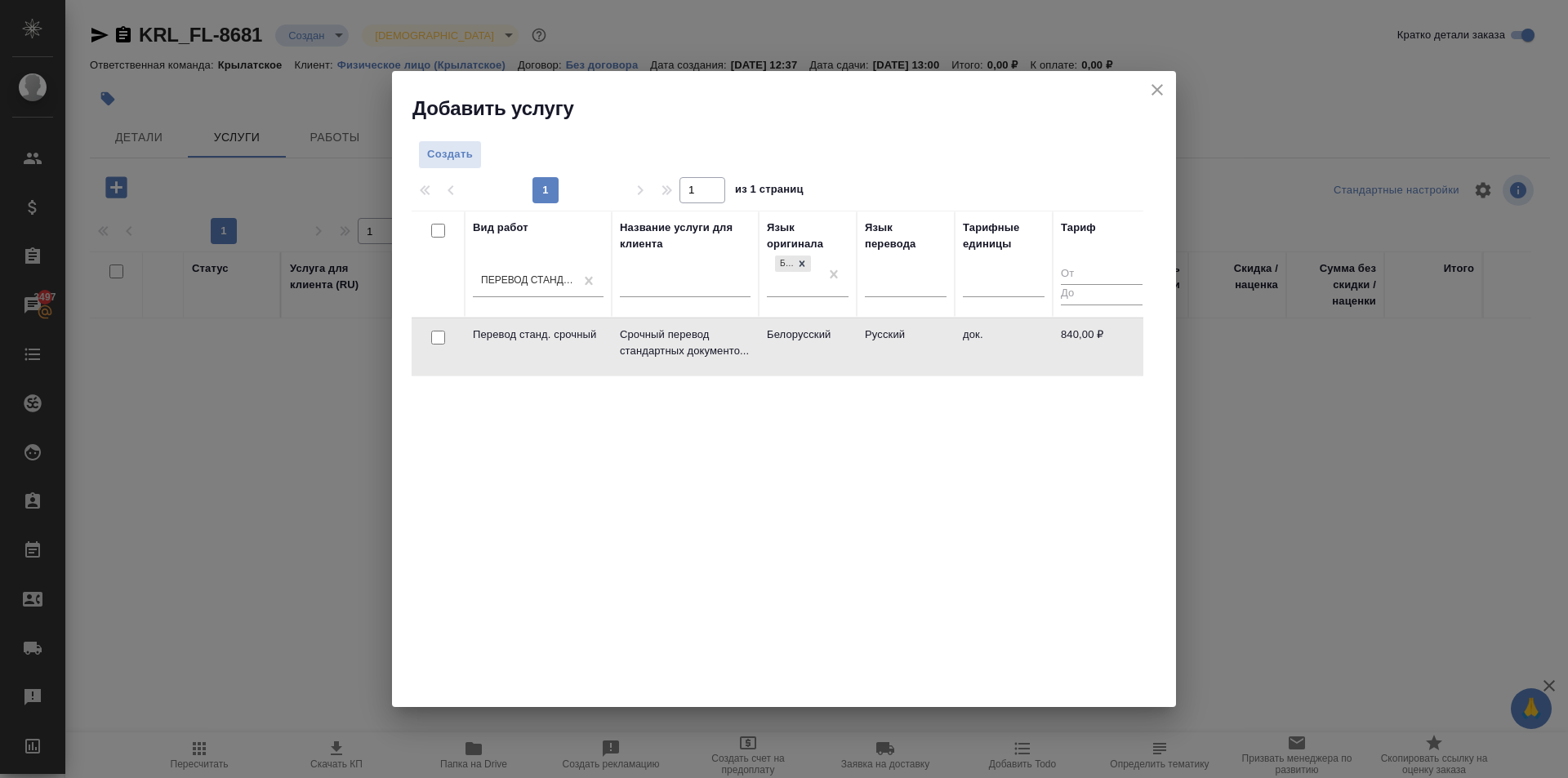
click at [785, 332] on td "Белорусский" at bounding box center [807, 347] width 98 height 57
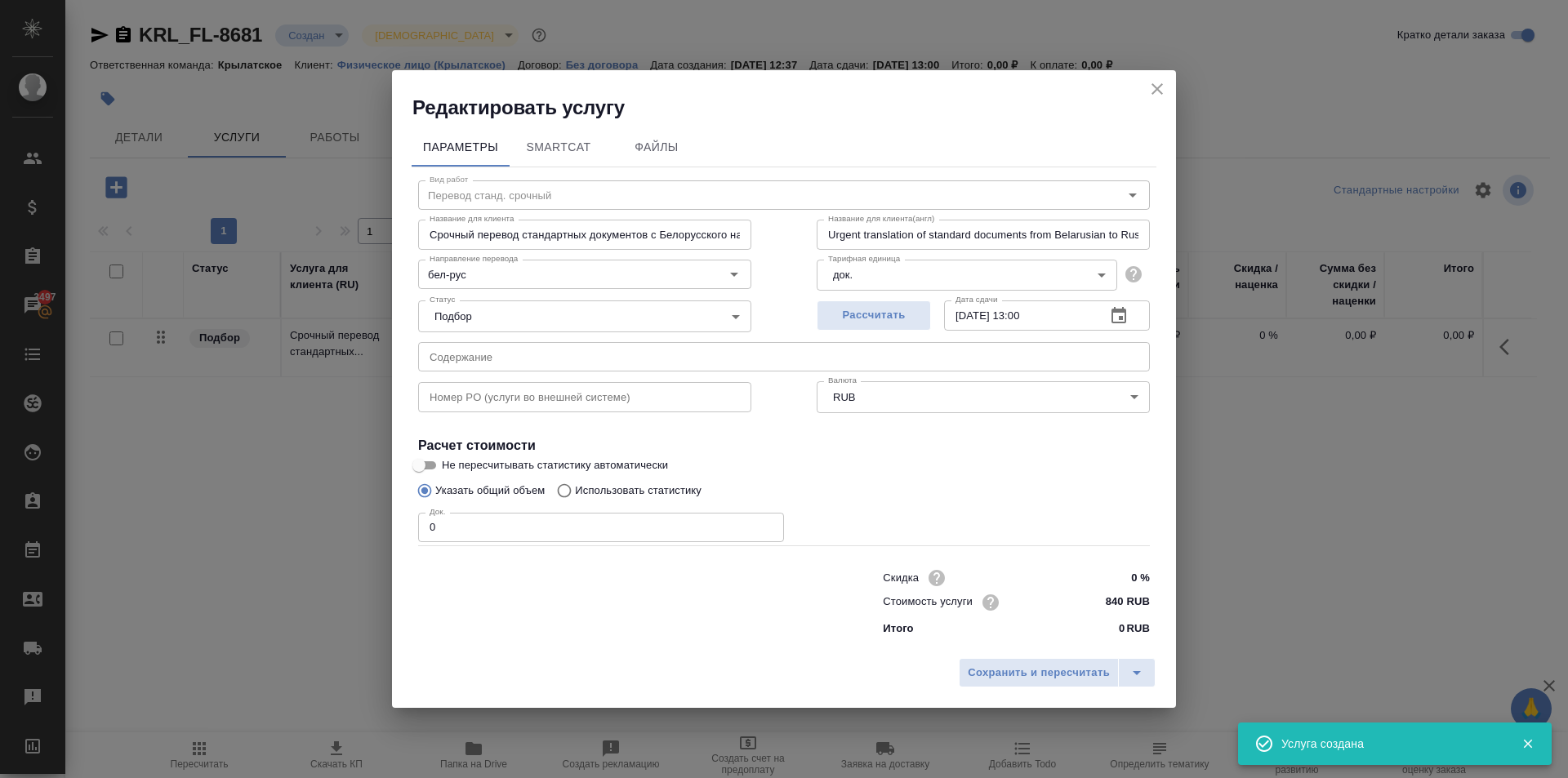
drag, startPoint x: 458, startPoint y: 523, endPoint x: 414, endPoint y: 526, distance: 44.1
click at [414, 526] on div "Вид работ Перевод станд. срочный Вид работ Название для клиента Срочный перевод…" at bounding box center [784, 405] width 745 height 476
type input "1"
click at [1077, 664] on span "Сохранить и пересчитать" at bounding box center [1038, 673] width 142 height 19
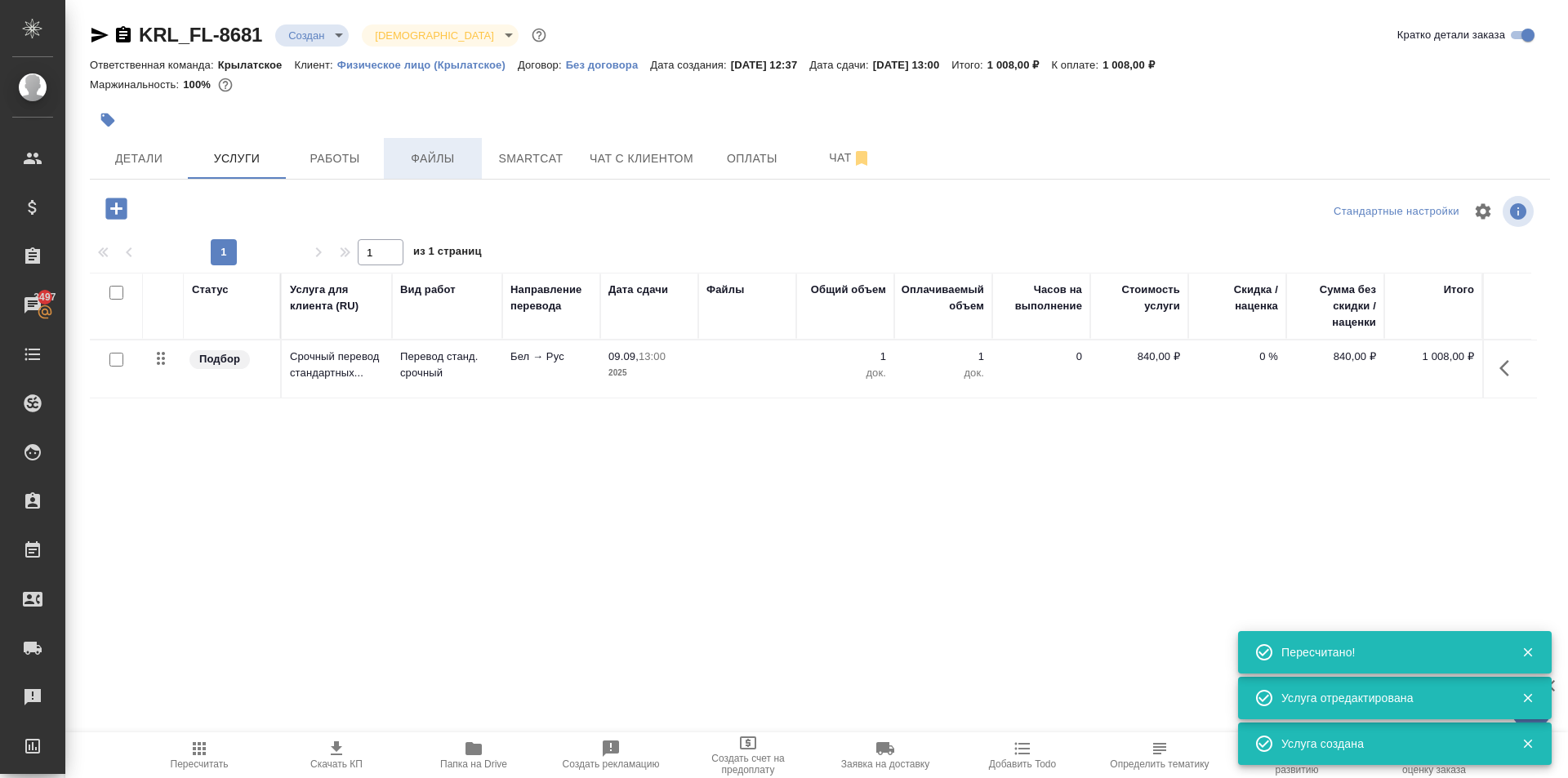
click at [447, 152] on span "Файлы" at bounding box center [432, 159] width 78 height 21
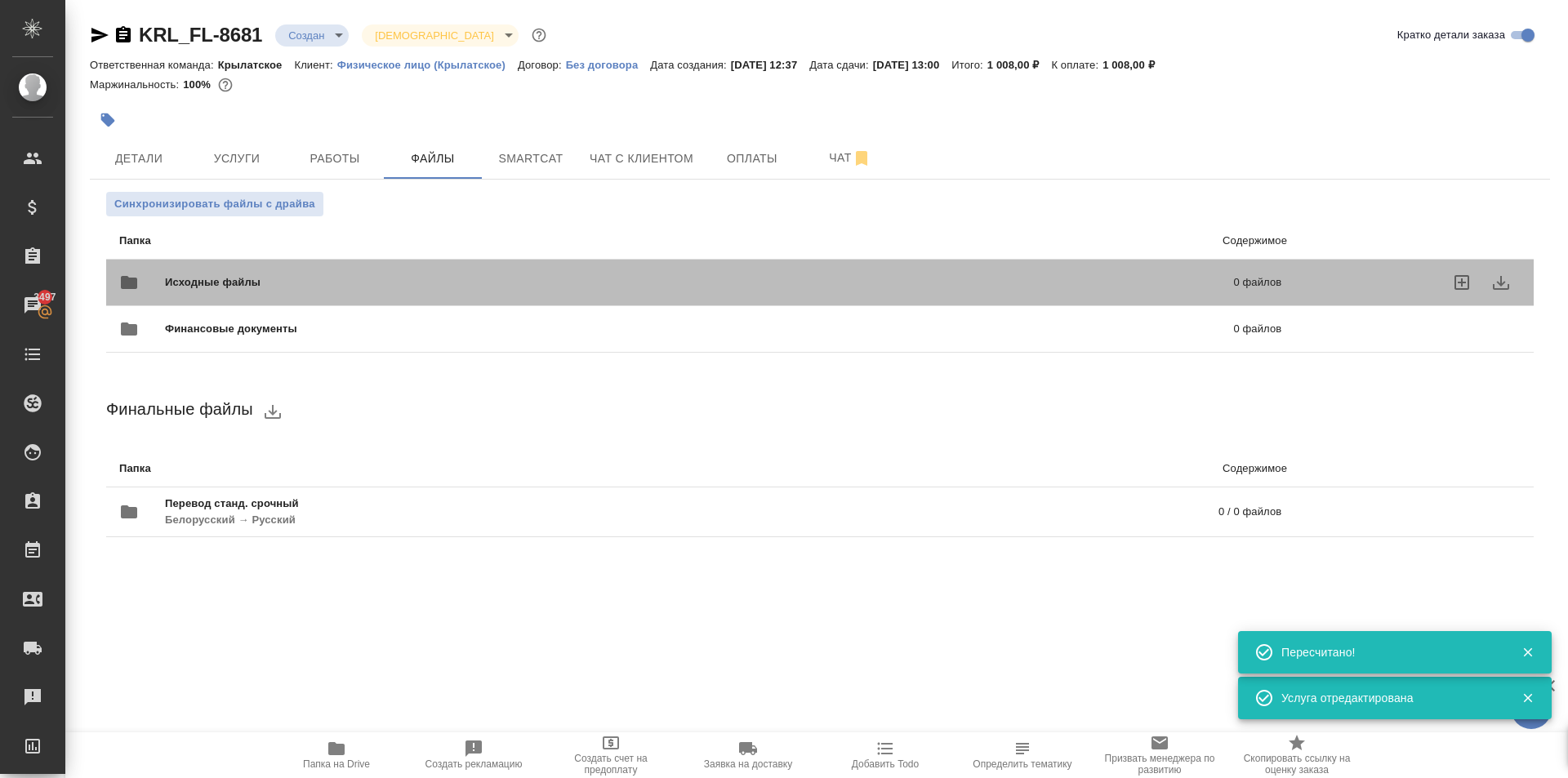
click at [210, 277] on span "Исходные файлы" at bounding box center [455, 282] width 582 height 16
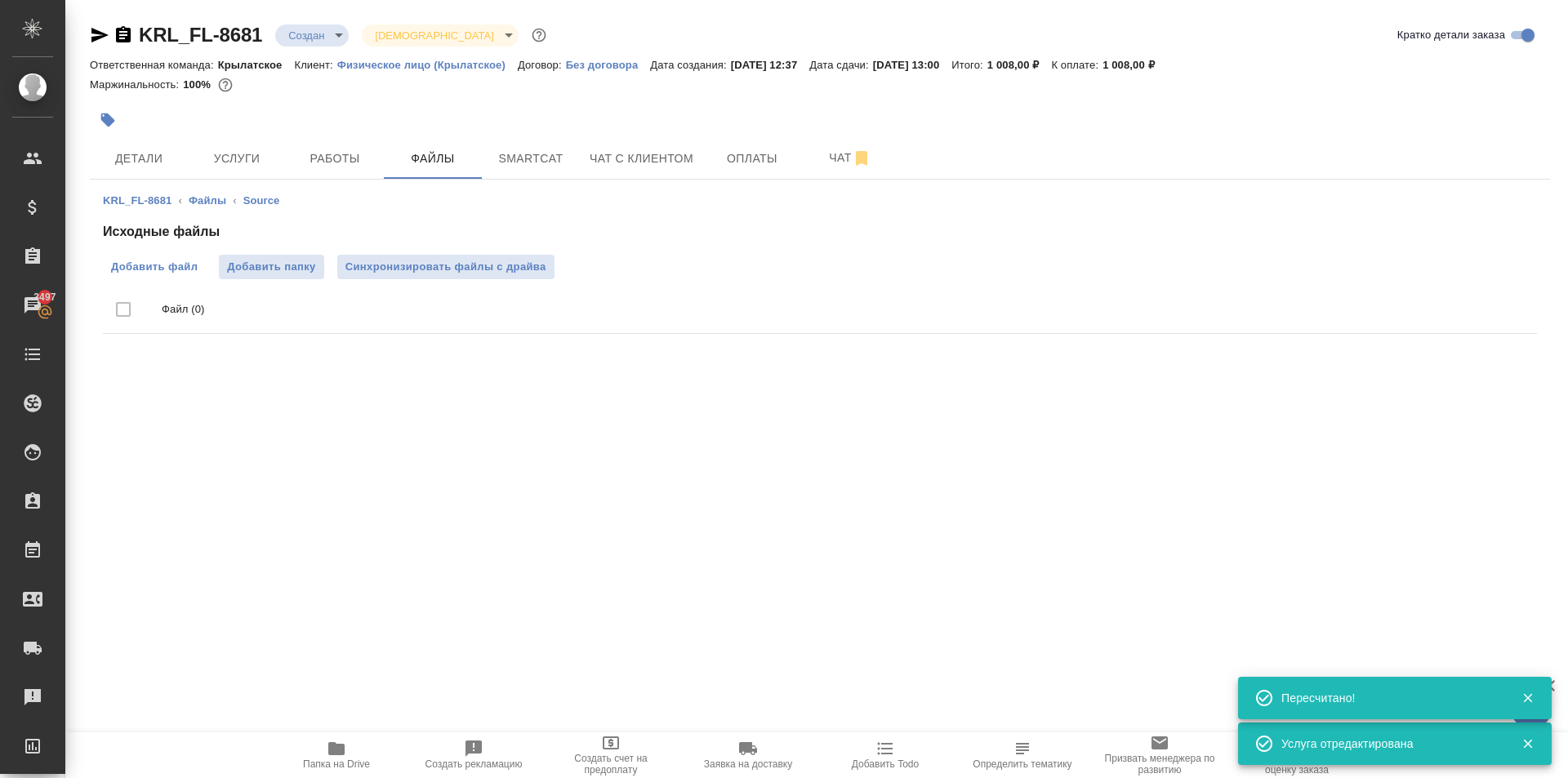
click at [144, 263] on span "Добавить файл" at bounding box center [154, 267] width 86 height 16
click at [0, 0] on input "Добавить файл" at bounding box center [0, 0] width 0 height 0
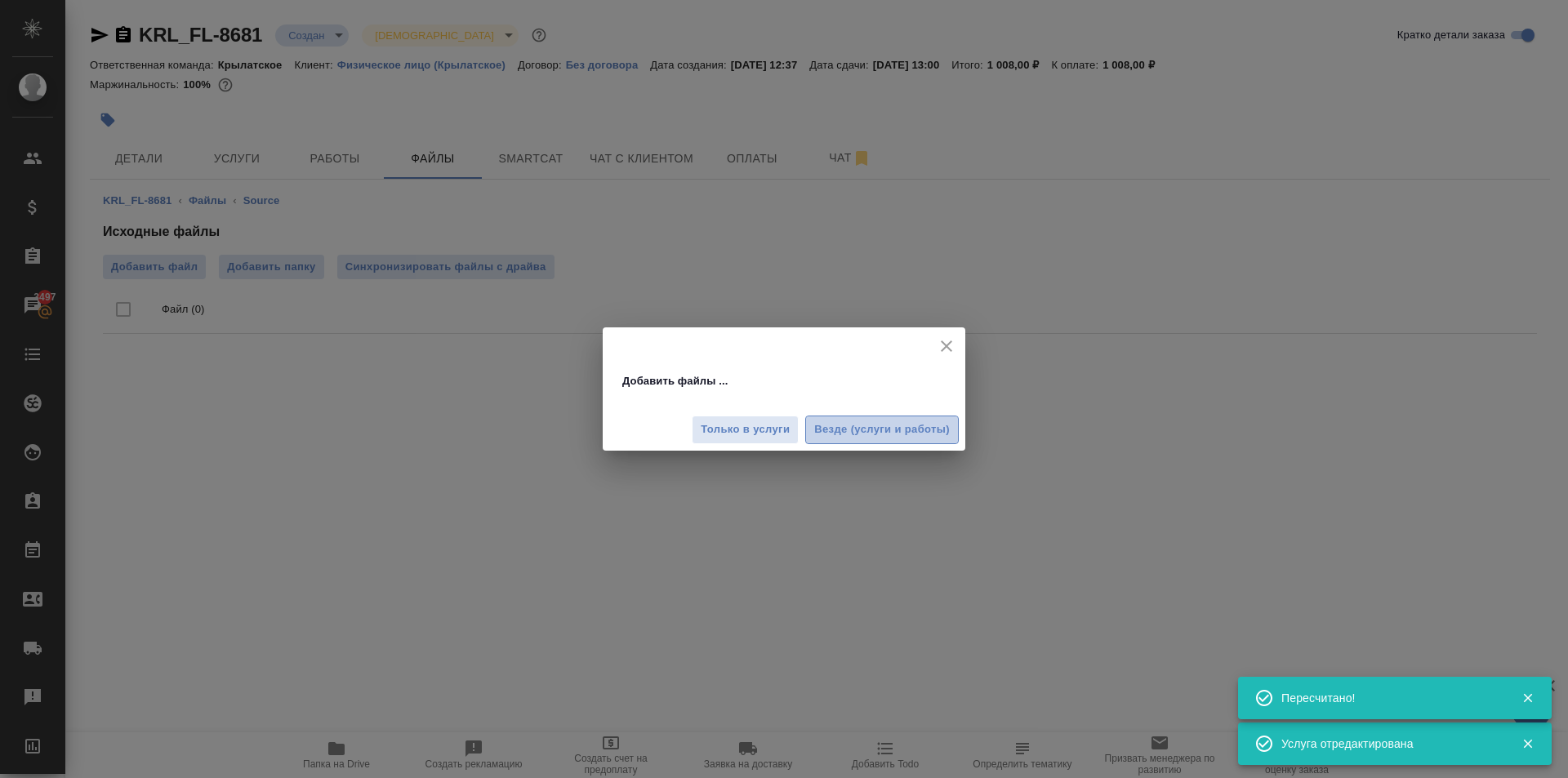
click at [928, 435] on span "Везде (услуги и работы)" at bounding box center [882, 430] width 136 height 19
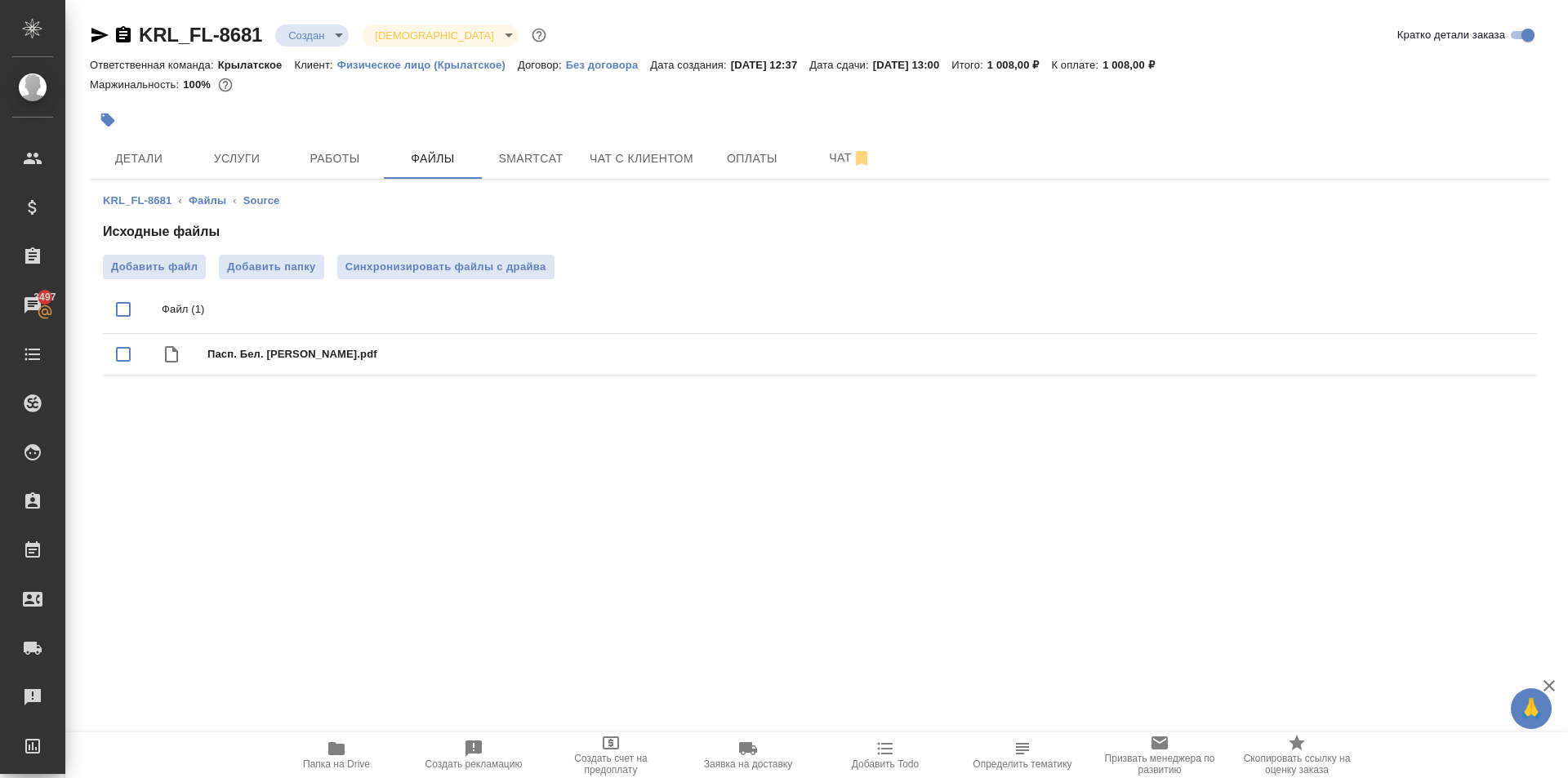
click at [321, 163] on span "Работы" at bounding box center [334, 159] width 78 height 21
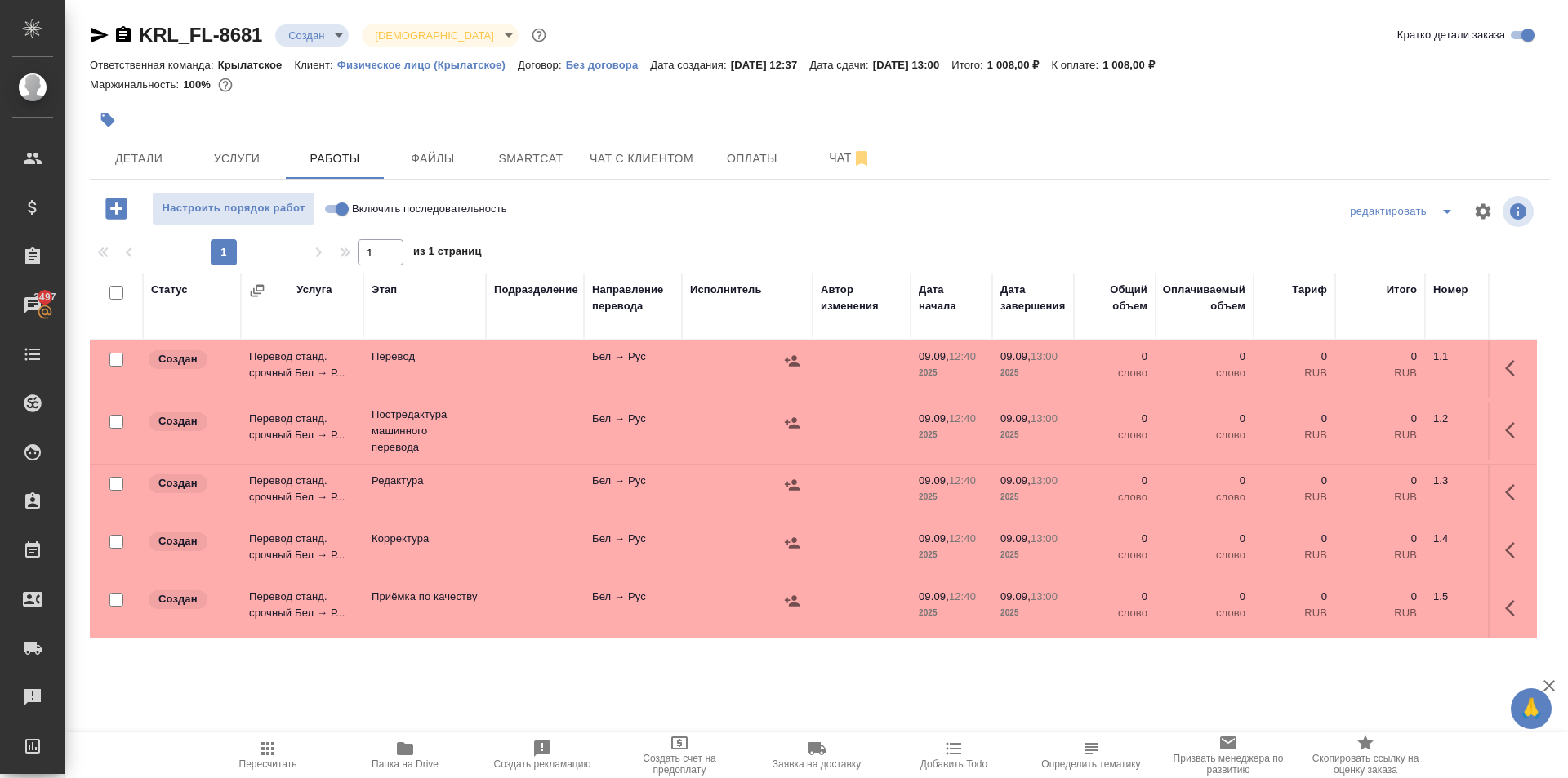
click at [337, 208] on input "Включить последовательность" at bounding box center [342, 209] width 58 height 20
checkbox input "true"
click at [119, 292] on input "checkbox" at bounding box center [116, 292] width 14 height 14
checkbox input "true"
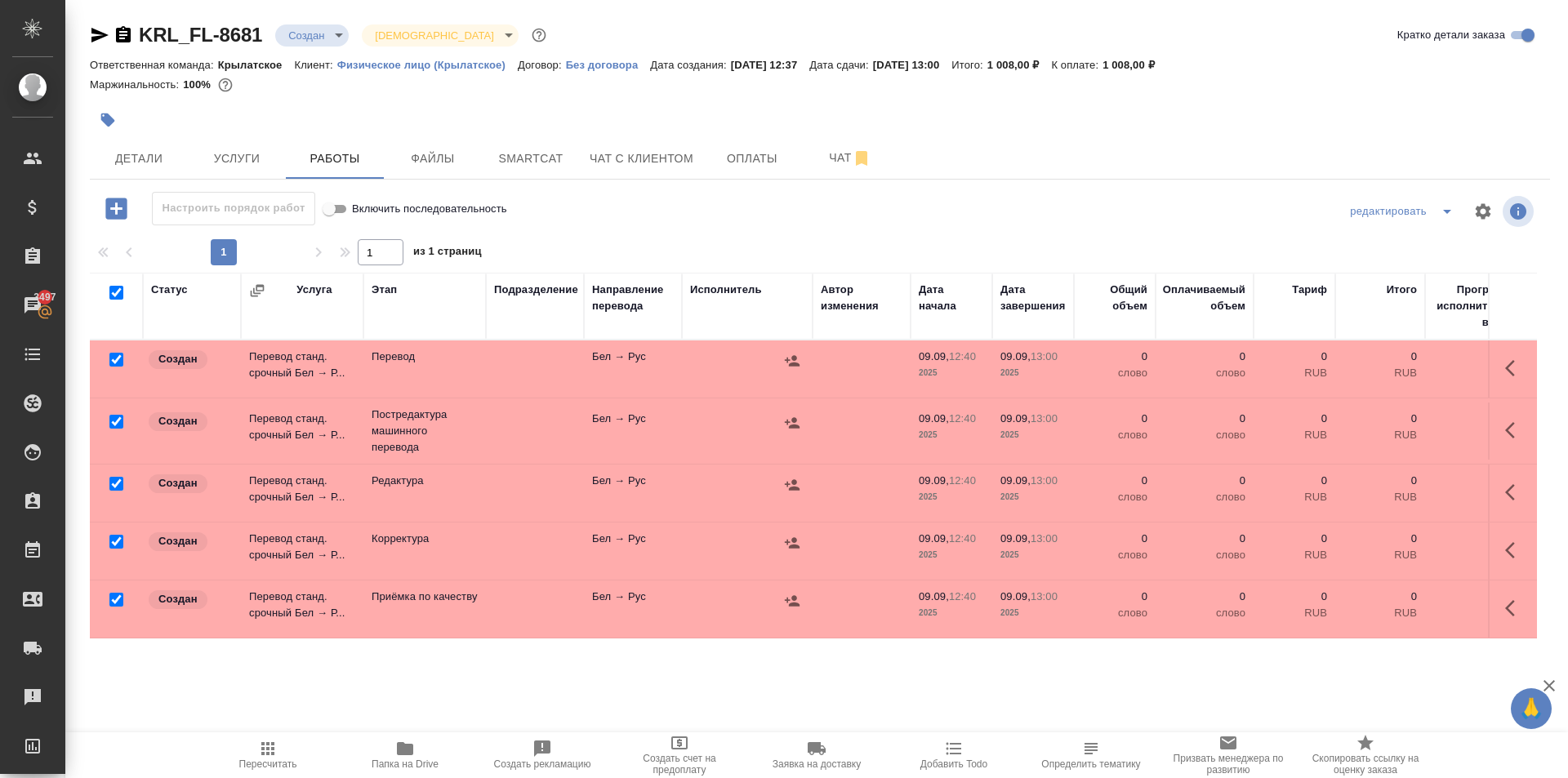
checkbox input "true"
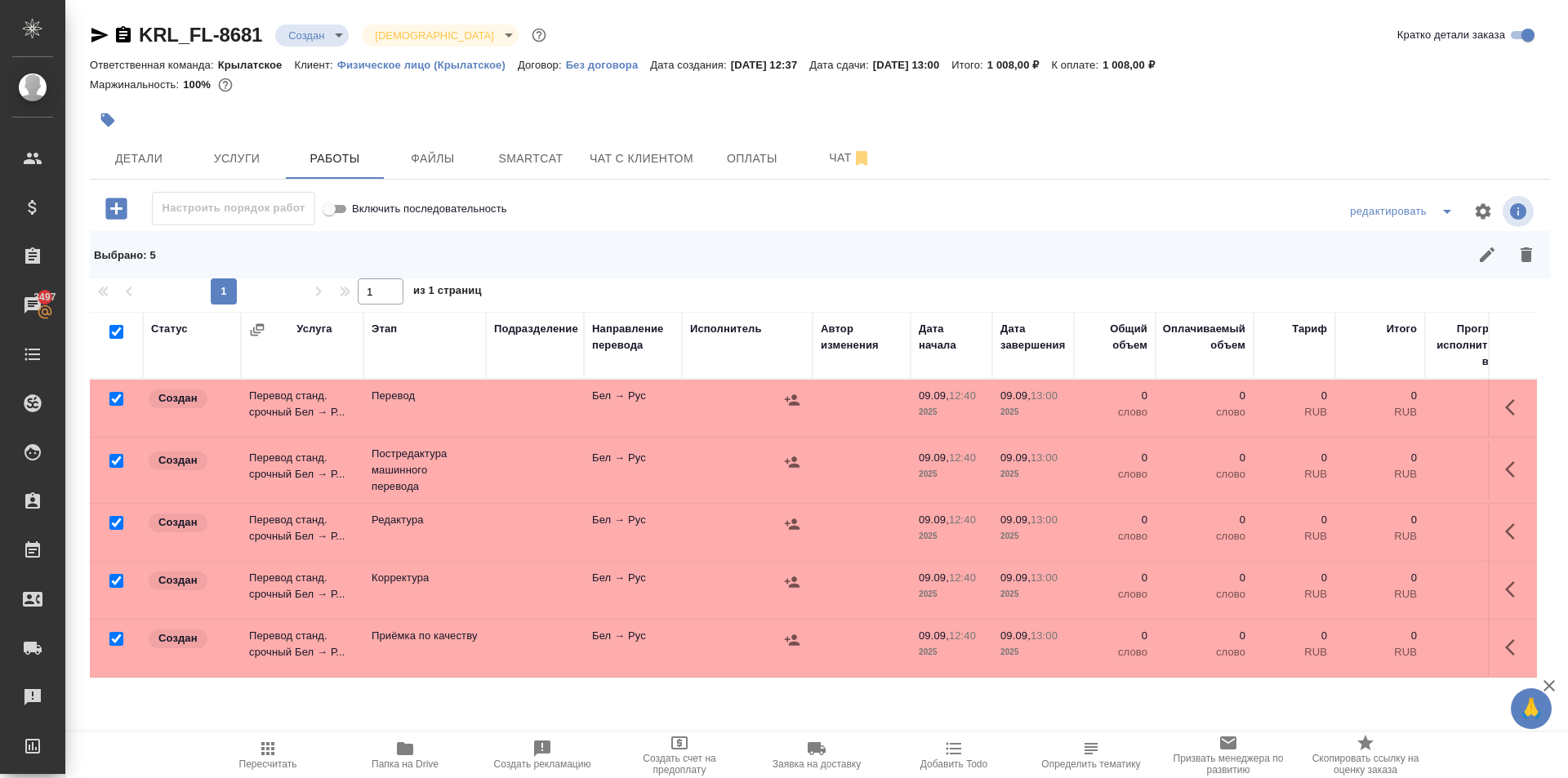
click at [123, 397] on input "checkbox" at bounding box center [116, 398] width 14 height 14
checkbox input "false"
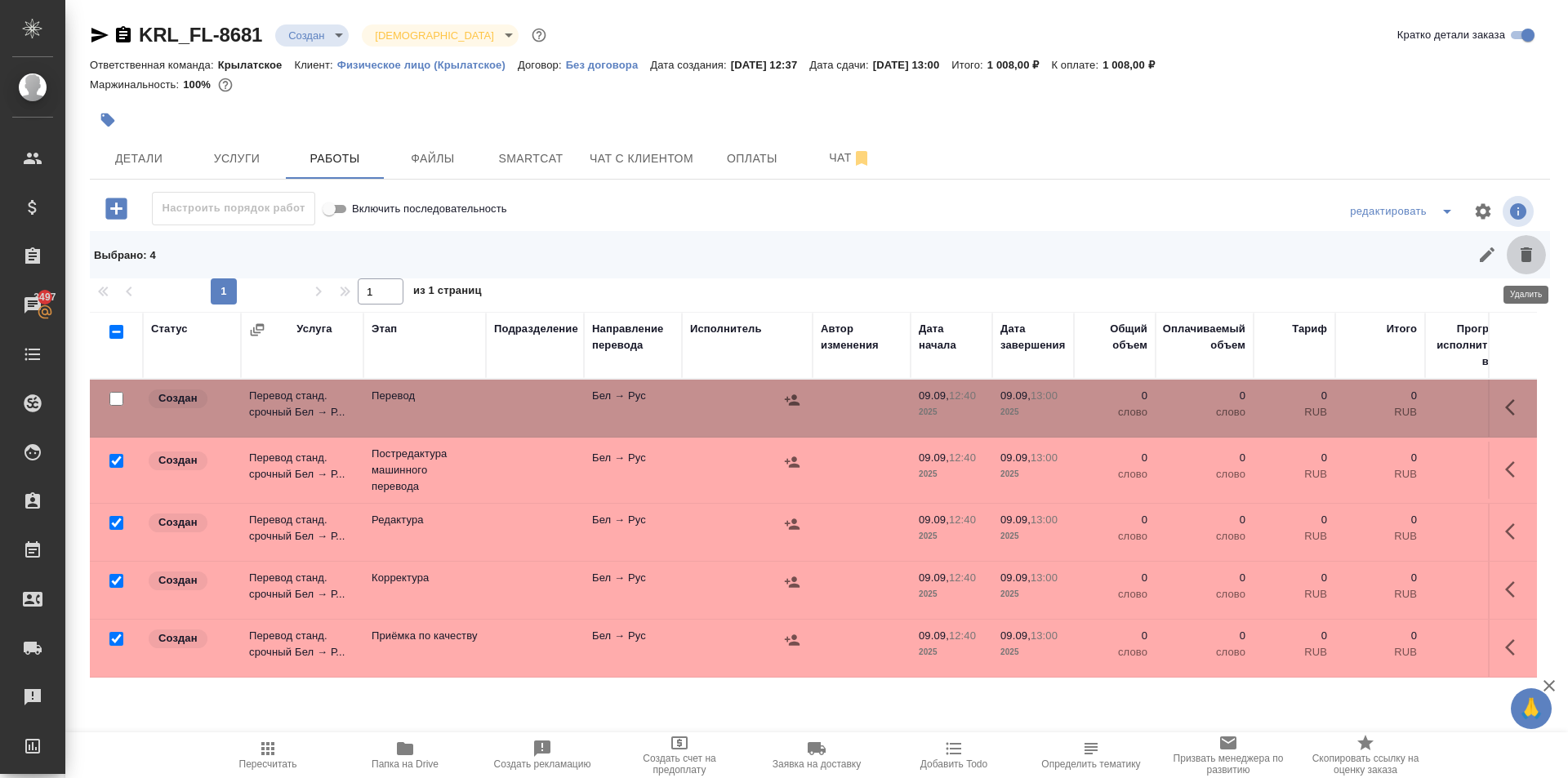
click at [1520, 253] on icon "button" at bounding box center [1526, 255] width 20 height 20
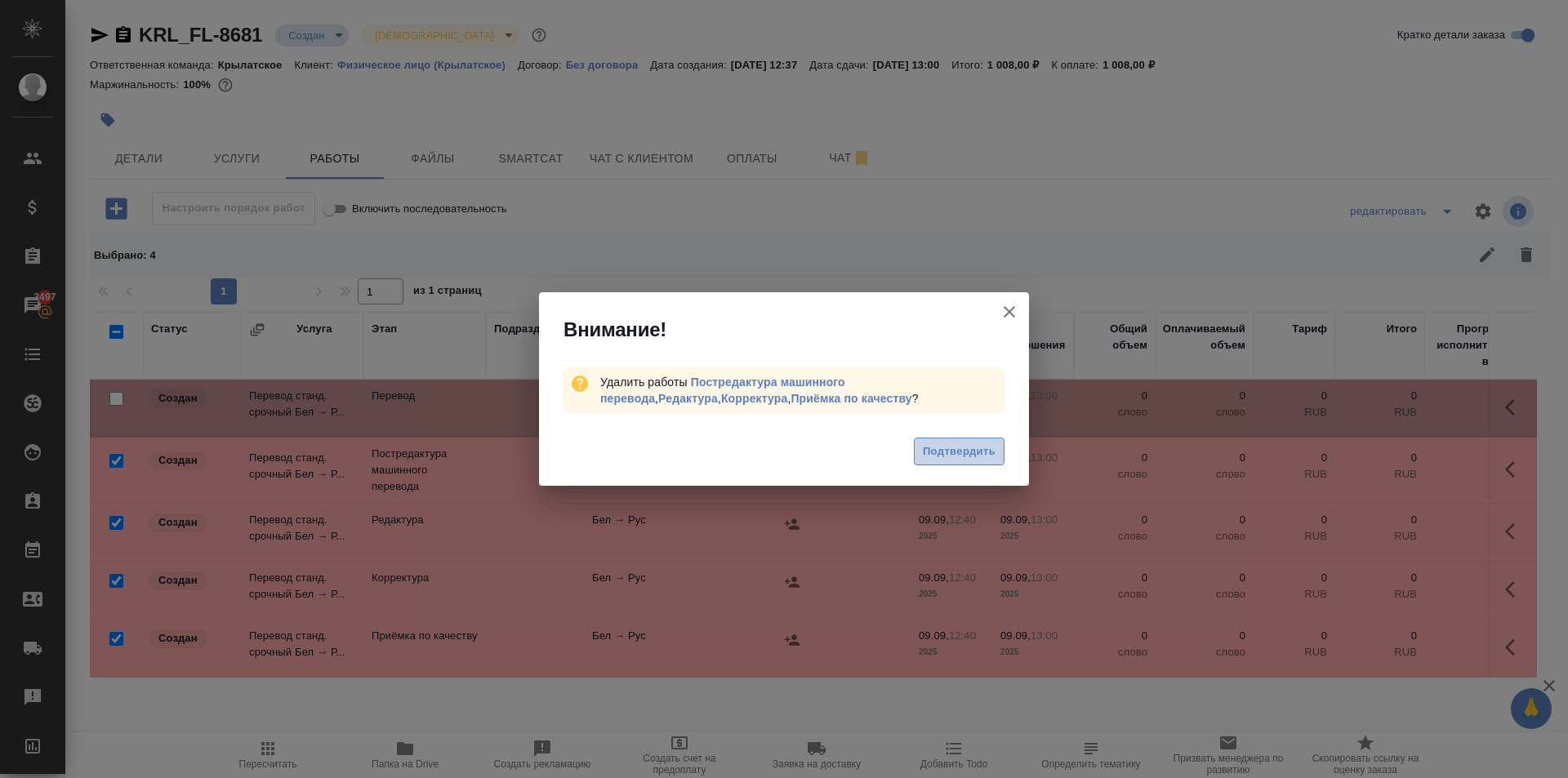
drag, startPoint x: 987, startPoint y: 454, endPoint x: 1101, endPoint y: 422, distance: 118.4
click at [986, 454] on span "Подтвердить" at bounding box center [959, 452] width 72 height 19
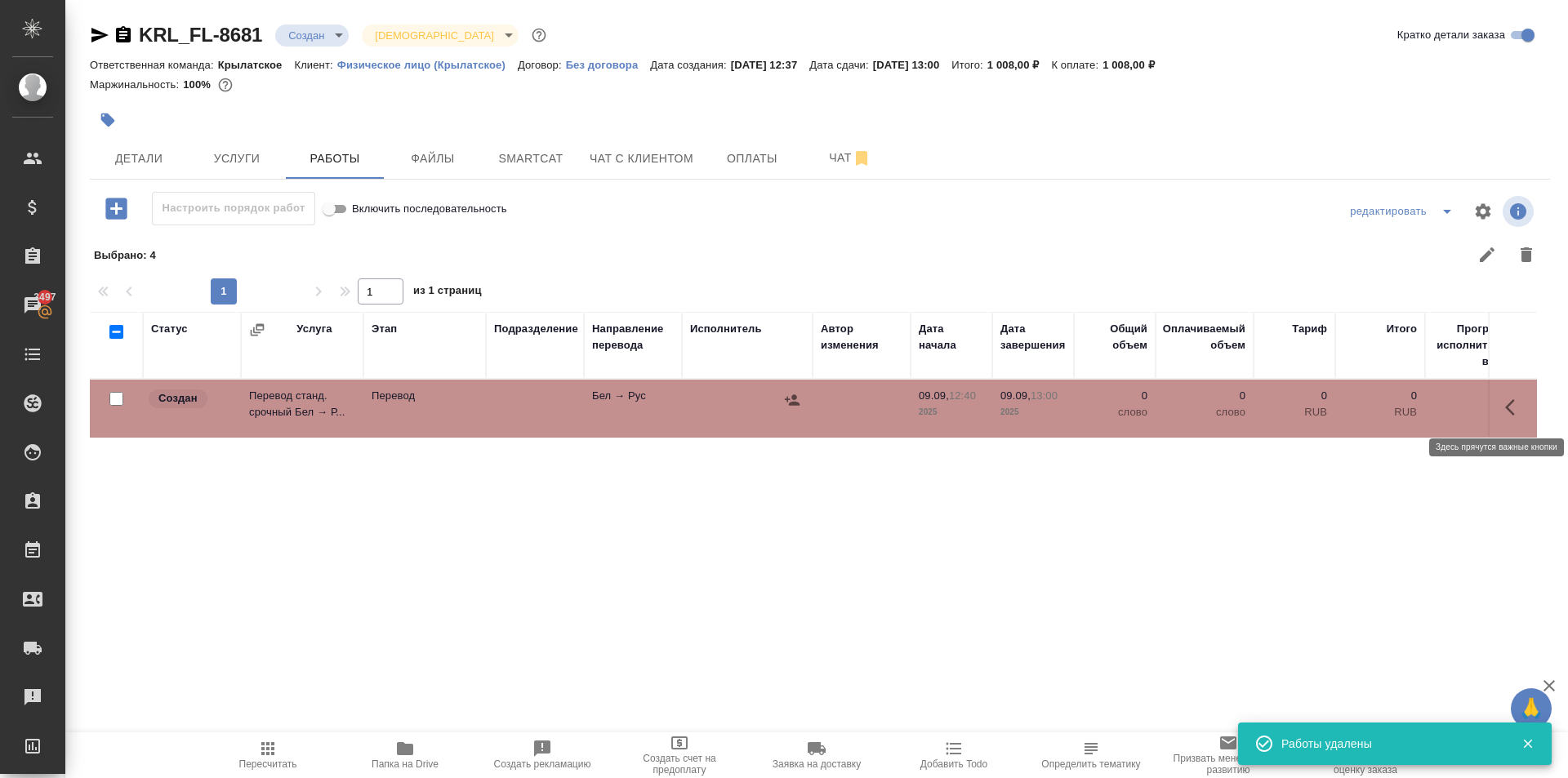
click at [1519, 403] on icon "button" at bounding box center [1514, 408] width 20 height 20
click at [1393, 408] on icon "button" at bounding box center [1394, 408] width 15 height 15
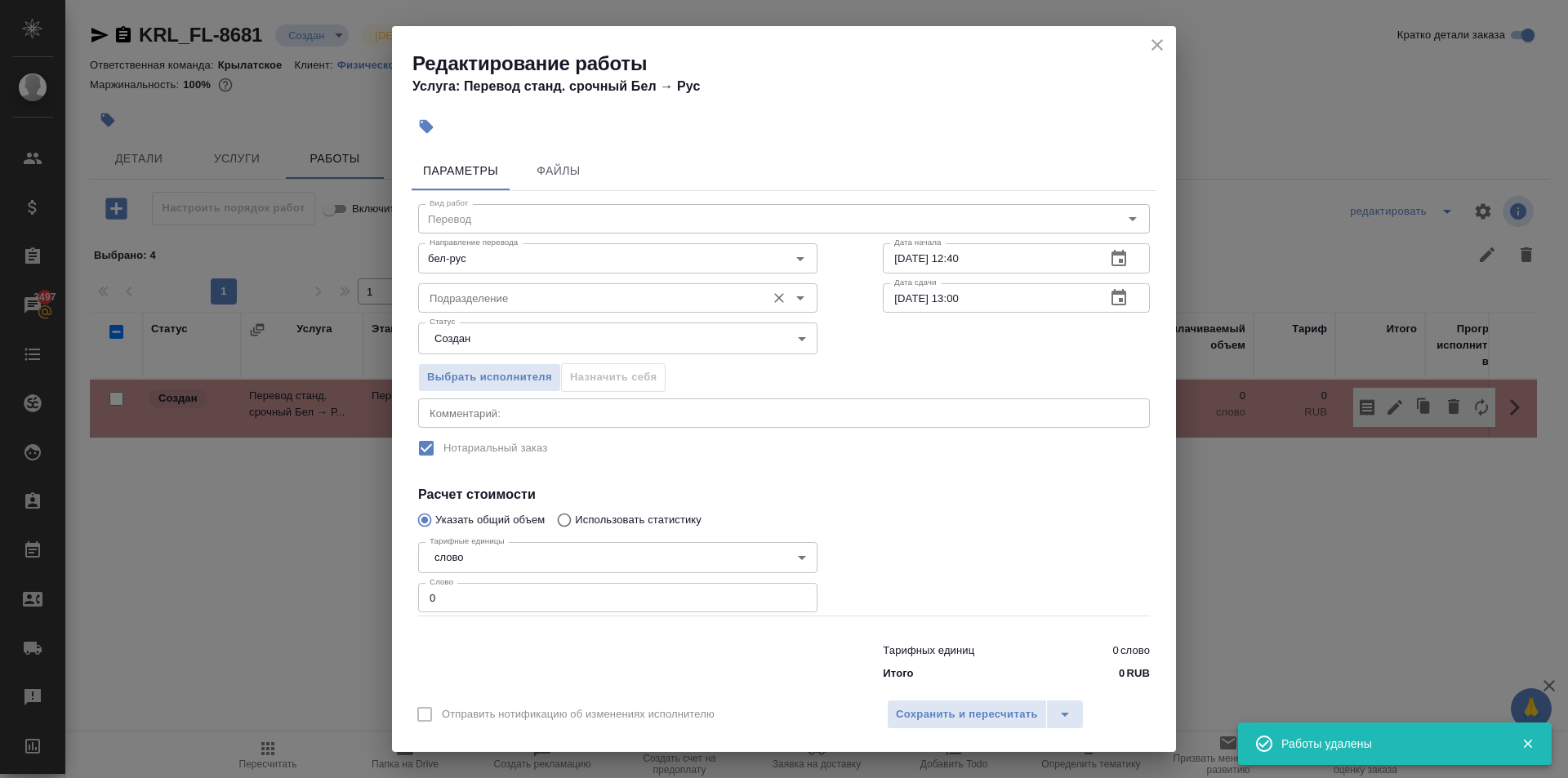
click at [571, 294] on input "Подразделение" at bounding box center [590, 298] width 335 height 20
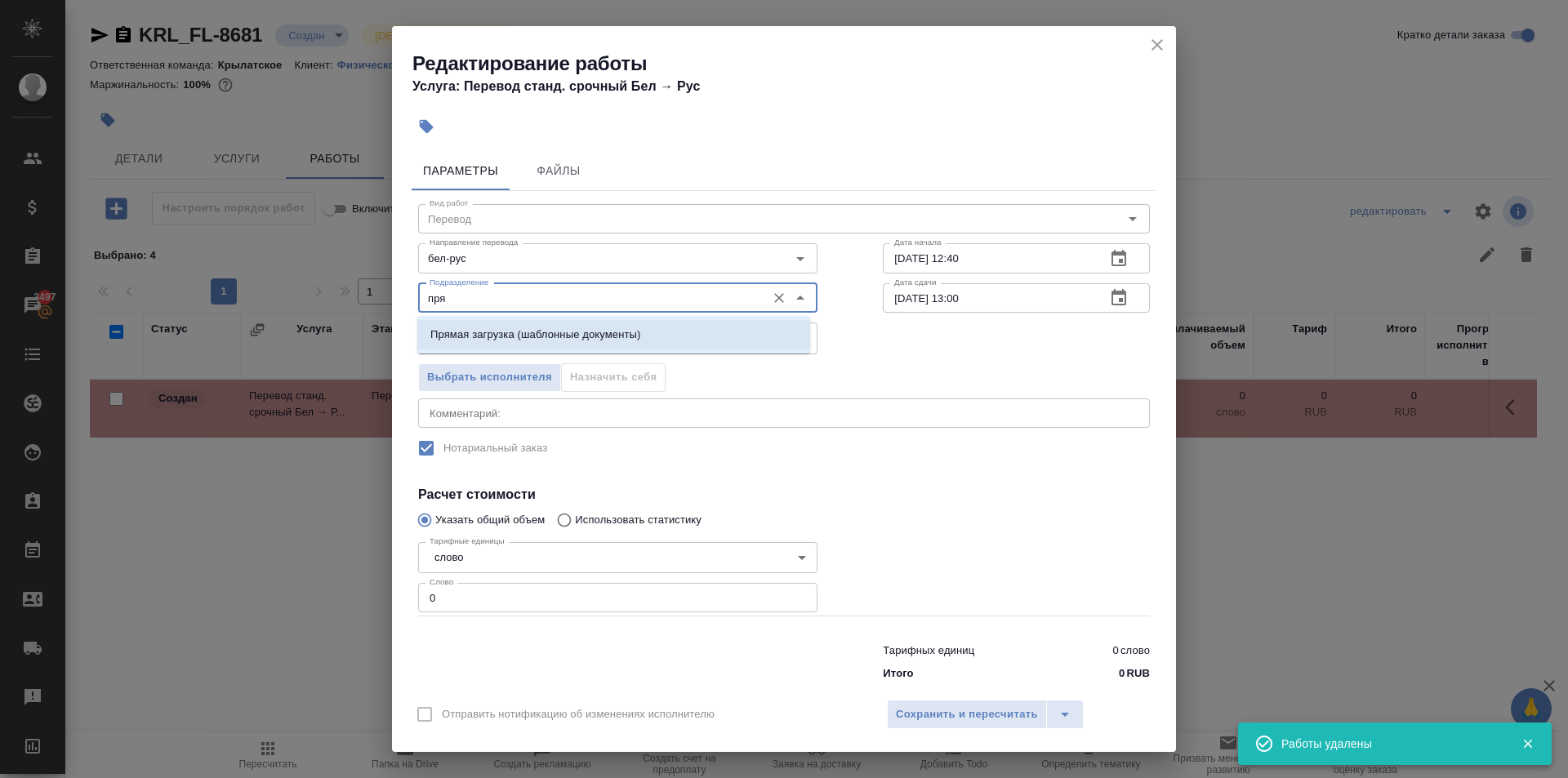
click at [592, 329] on p "Прямая загрузка (шаблонные документы)" at bounding box center [535, 335] width 210 height 16
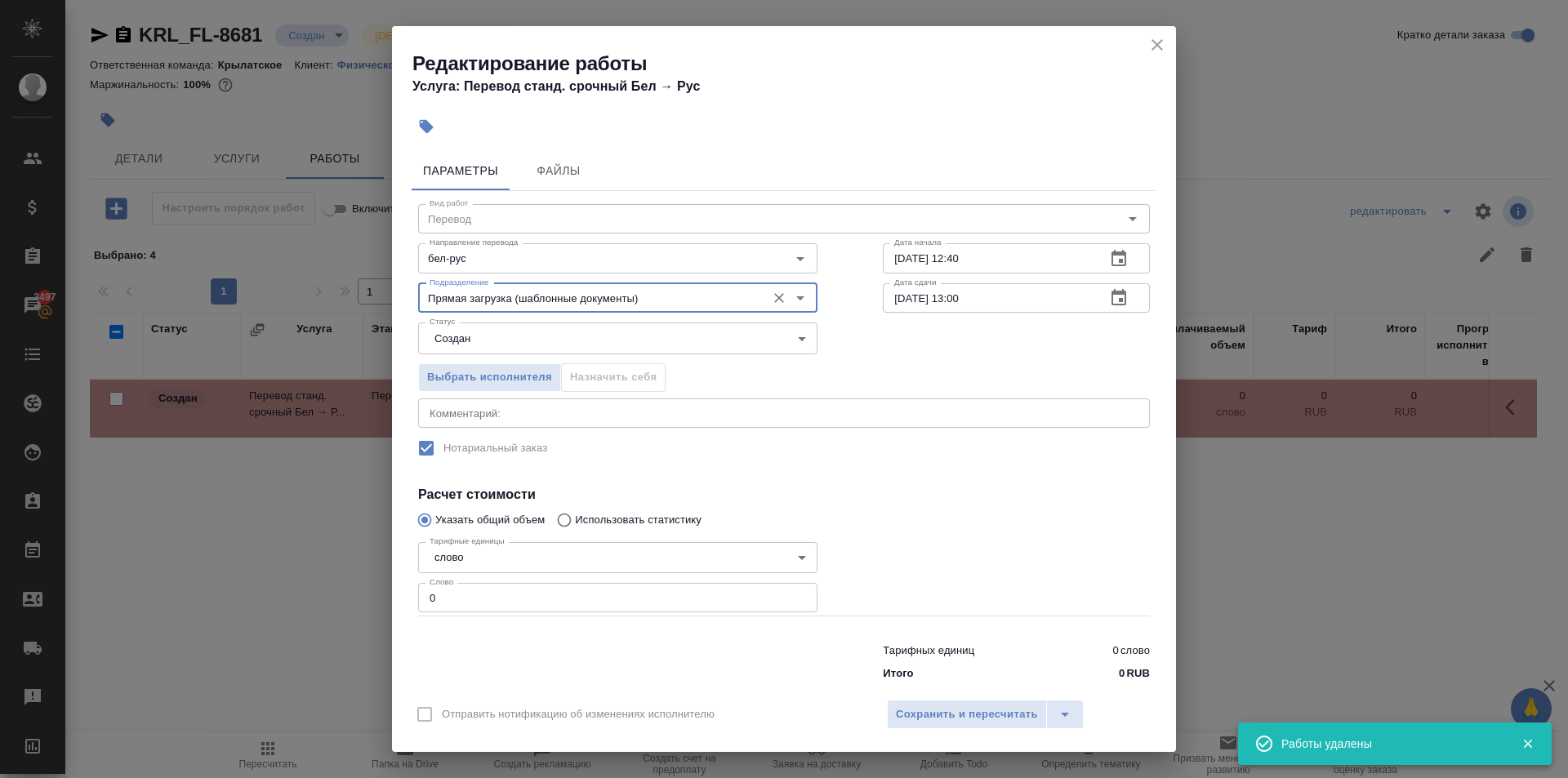
type input "Прямая загрузка (шаблонные документы)"
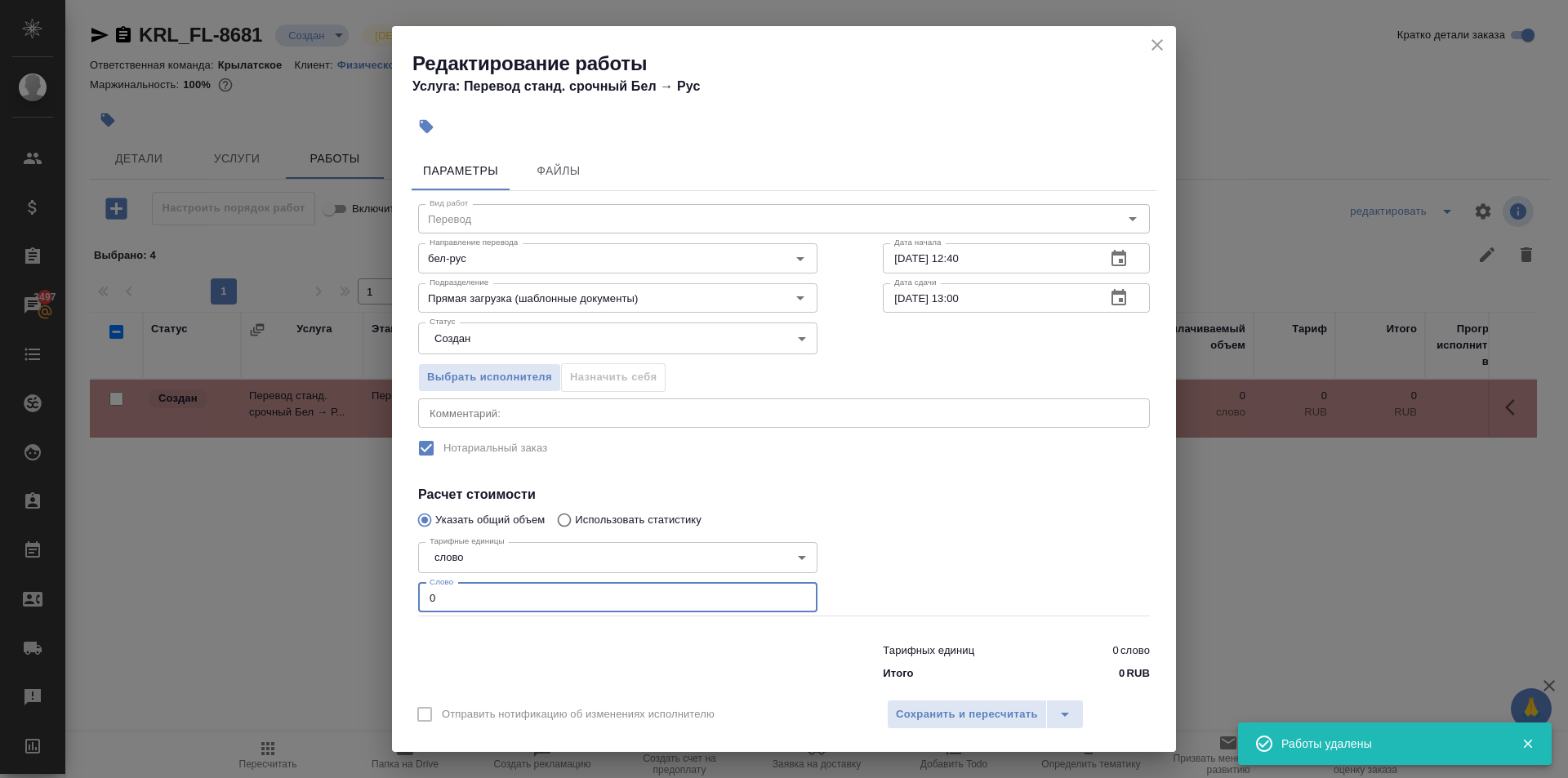
drag, startPoint x: 496, startPoint y: 599, endPoint x: 372, endPoint y: 592, distance: 124.2
click at [372, 592] on div "Редактирование работы Услуга: Перевод станд. срочный Бел → Рус Параметры Файлы …" at bounding box center [784, 389] width 1568 height 778
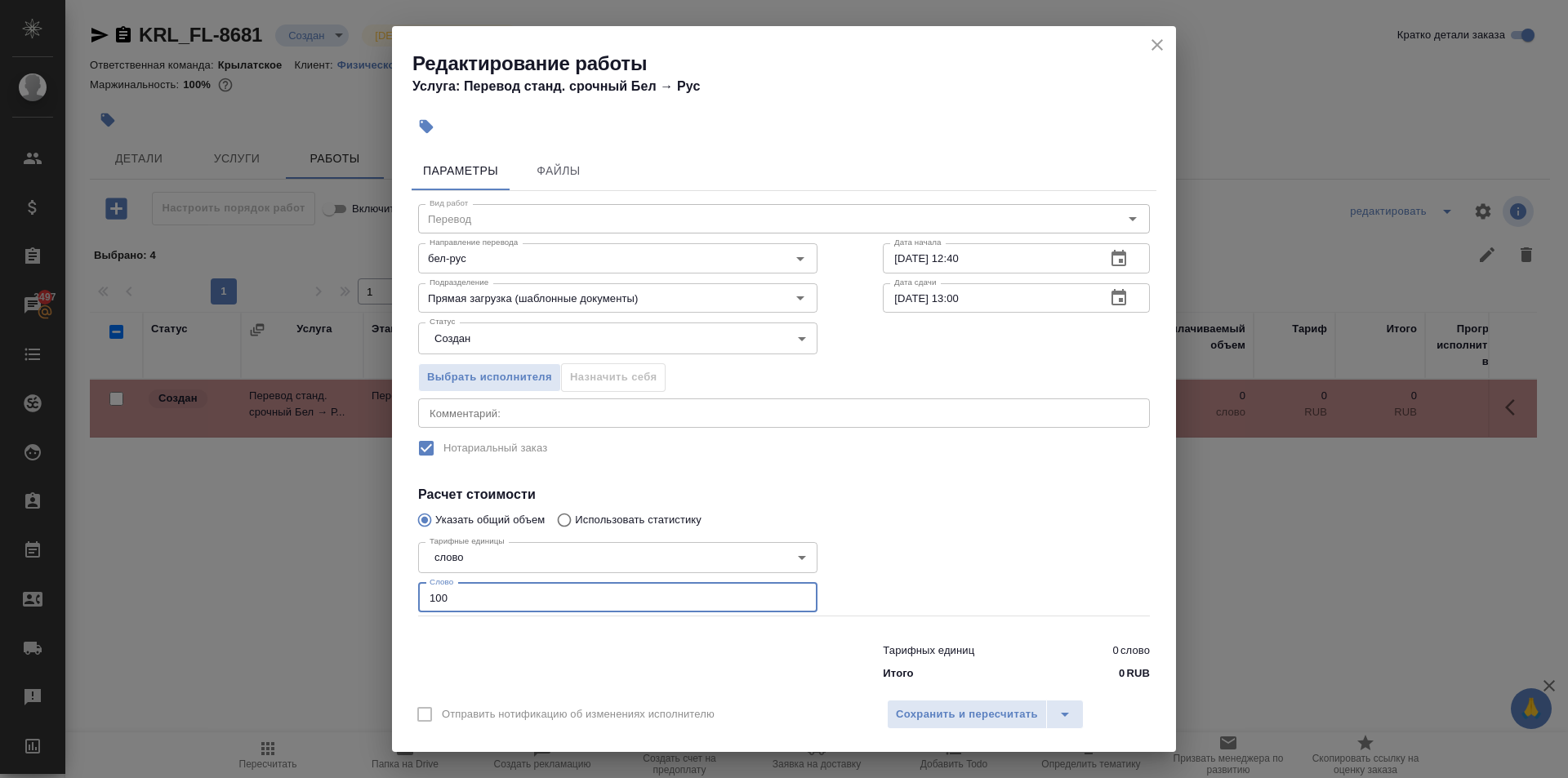
type input "100"
click at [454, 357] on body "🙏 .cls-1 fill:#fff; AWATERA Kasymov Timur Клиенты Спецификации Заказы 3497 Чаты…" at bounding box center [784, 389] width 1568 height 778
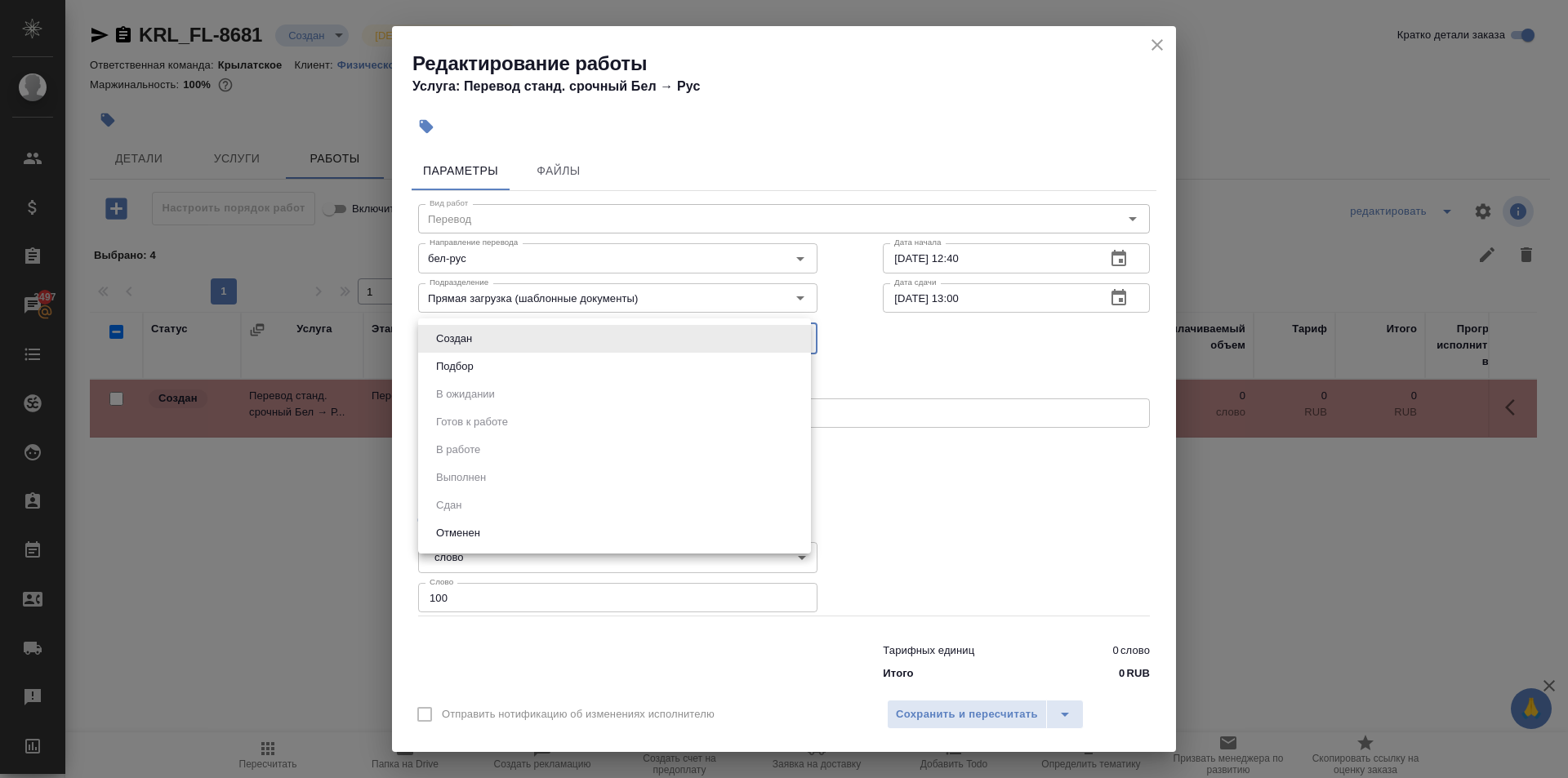
click at [451, 383] on ul "Создан Подбор В ожидании Готов к работе В работе Выполнен Сдан Отменен" at bounding box center [614, 436] width 393 height 235
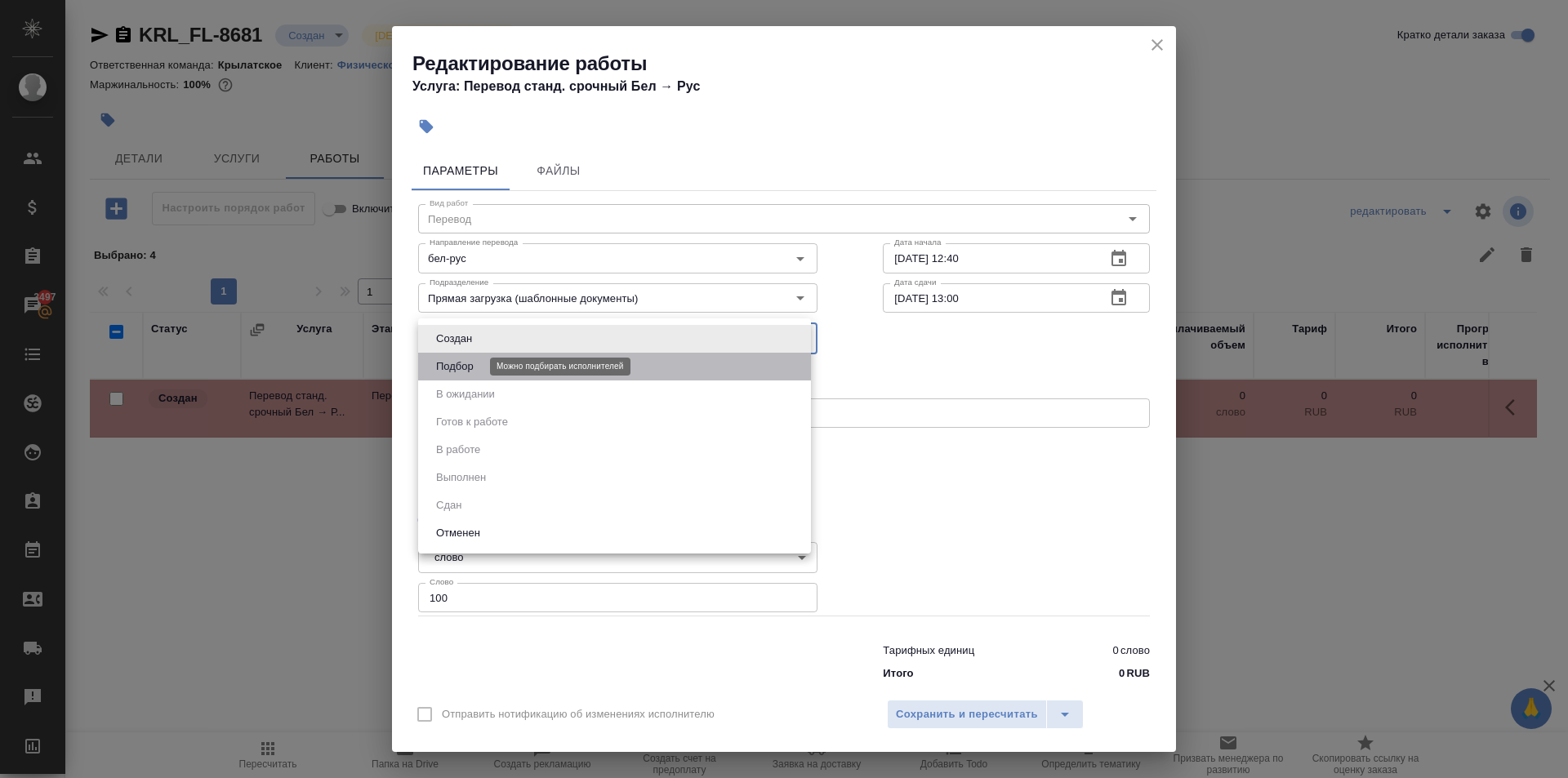
click at [456, 368] on button "Подбор" at bounding box center [455, 366] width 48 height 18
type input "recruiting"
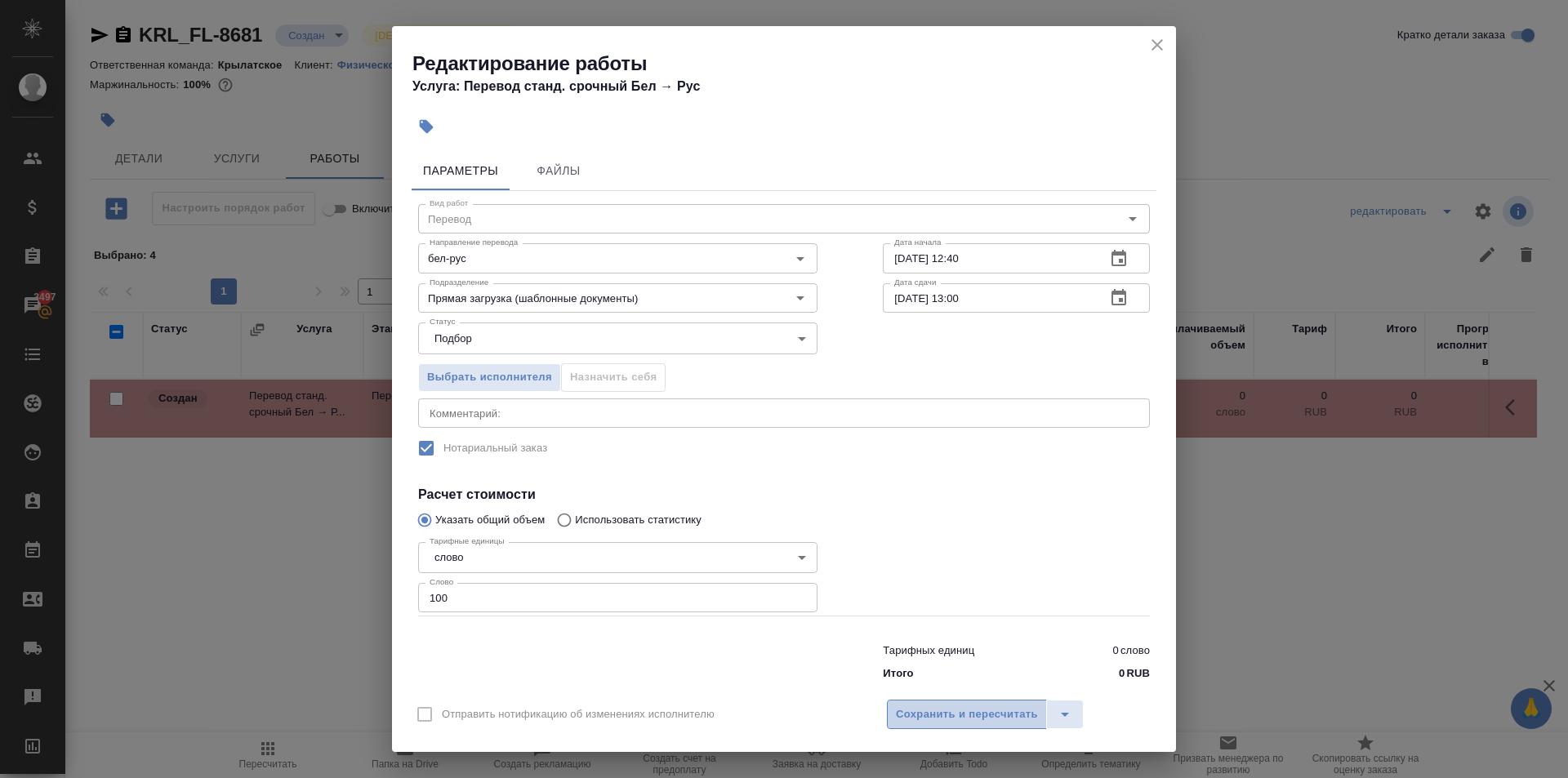
click at [906, 715] on span "Сохранить и пересчитать" at bounding box center [966, 715] width 142 height 19
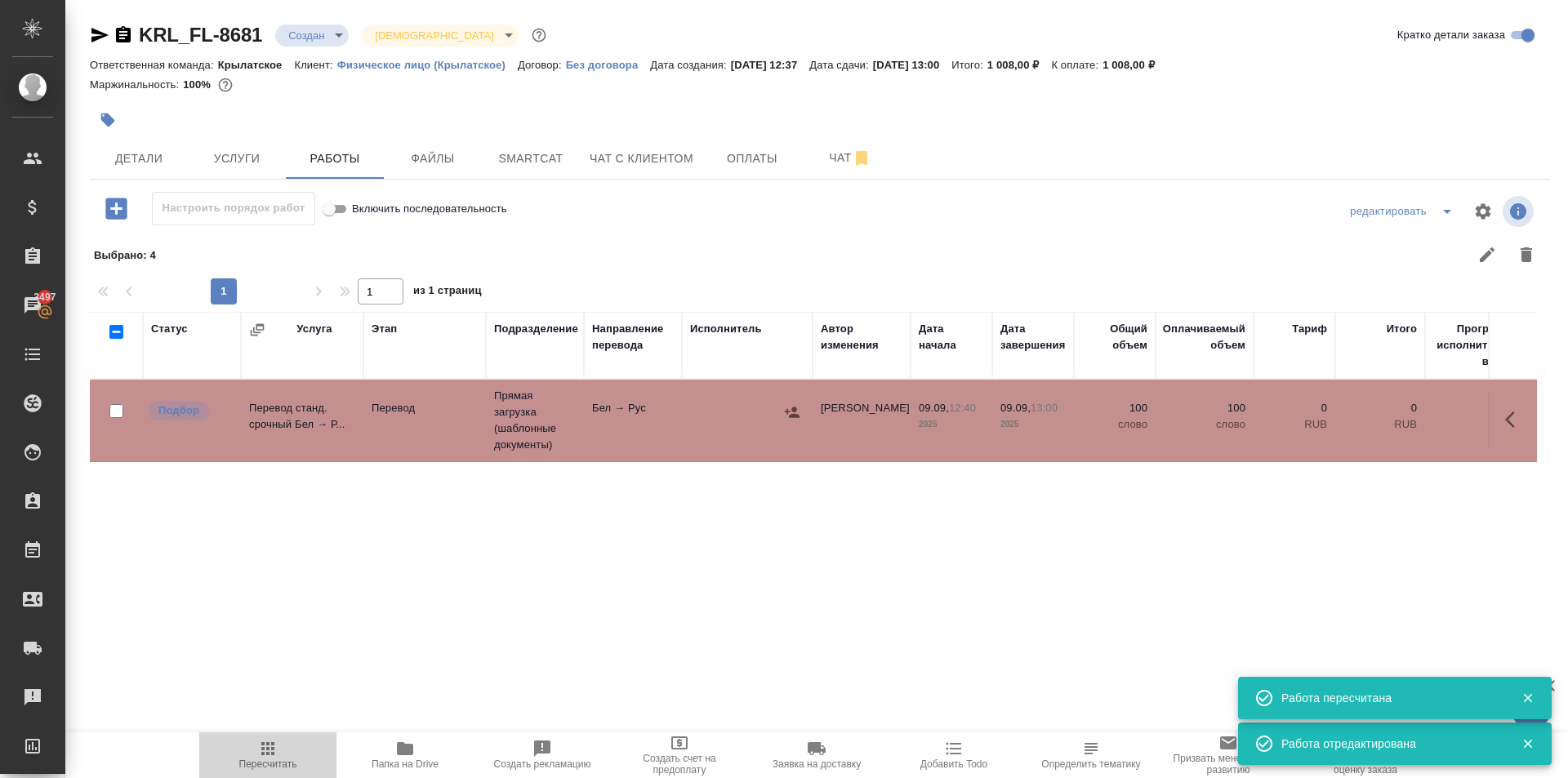
click at [264, 744] on icon "button" at bounding box center [268, 749] width 20 height 20
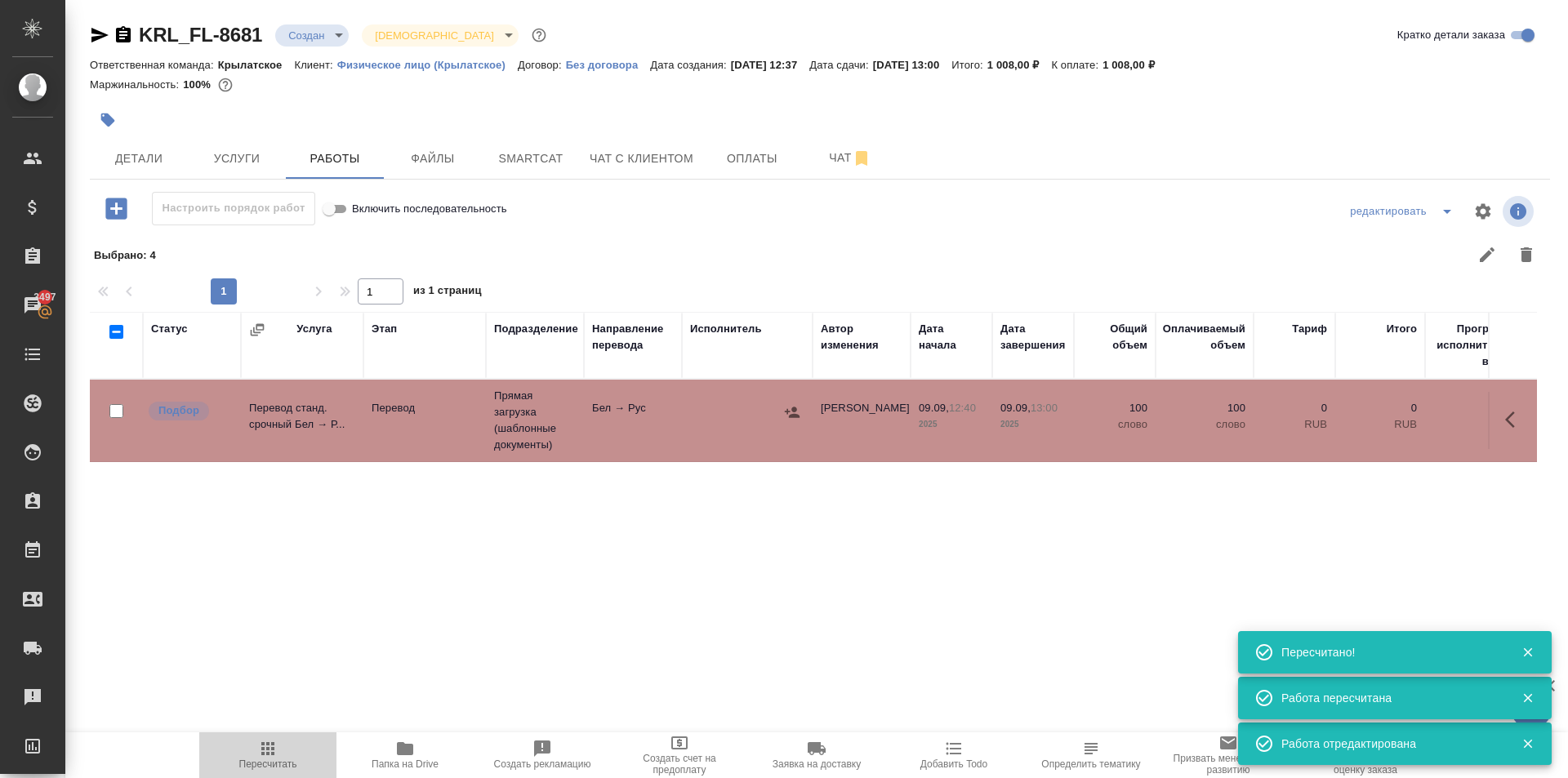
click at [285, 770] on button "Пересчитать" at bounding box center [268, 756] width 137 height 46
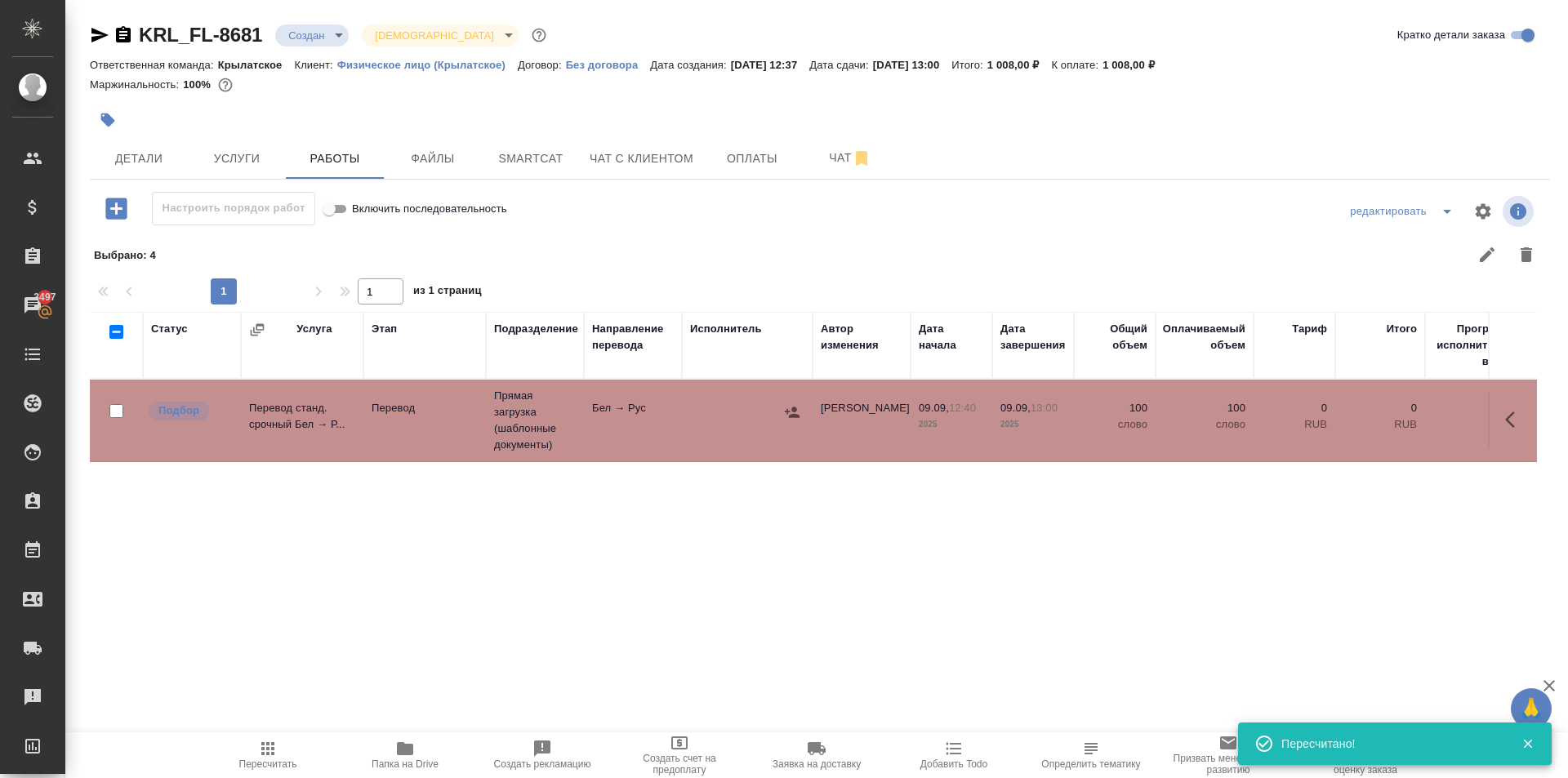
click at [291, 746] on span "Пересчитать" at bounding box center [268, 755] width 118 height 31
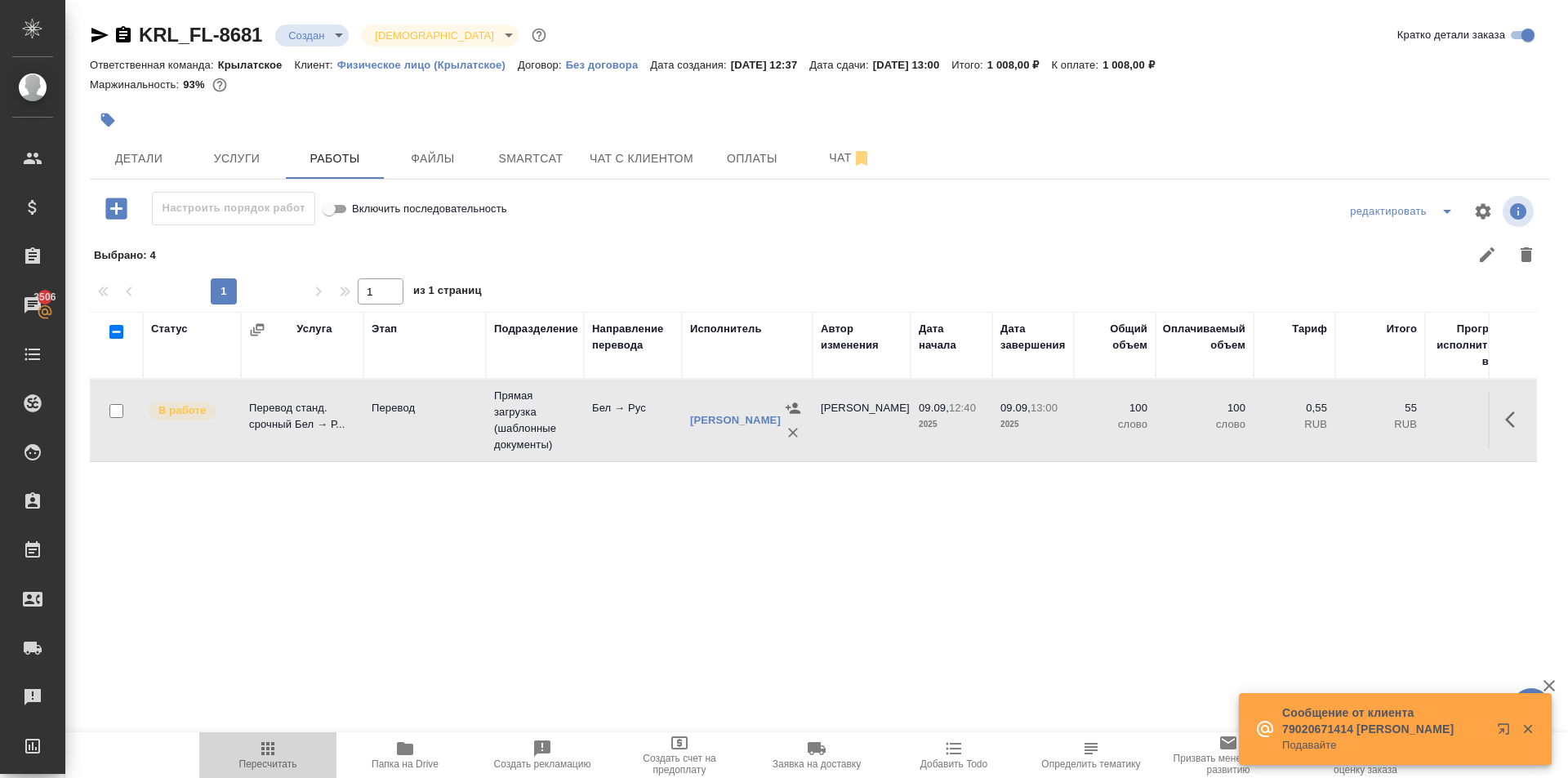
click at [276, 738] on button "Пересчитать" at bounding box center [268, 756] width 137 height 46
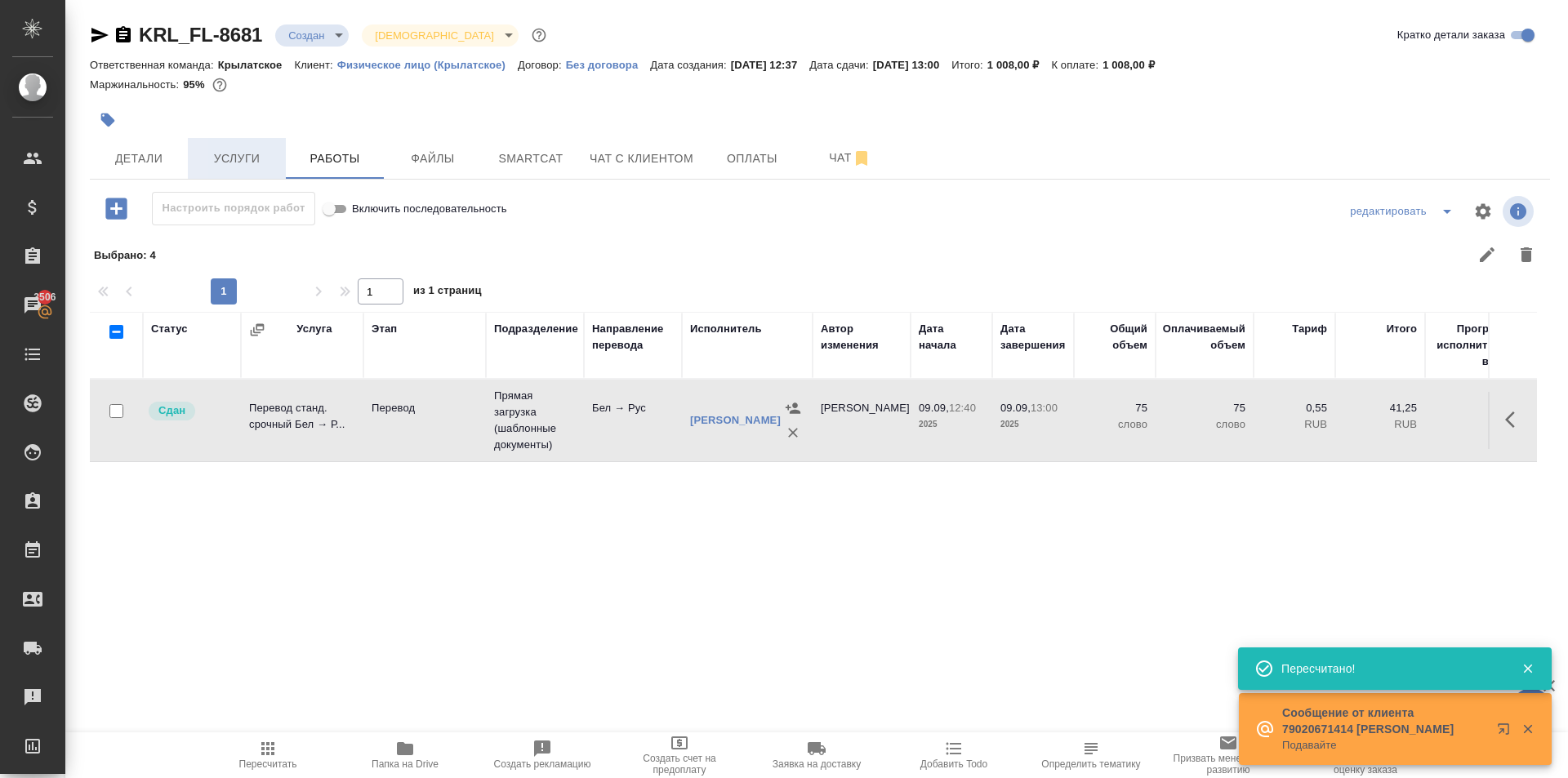
click at [227, 147] on button "Услуги" at bounding box center [236, 159] width 98 height 41
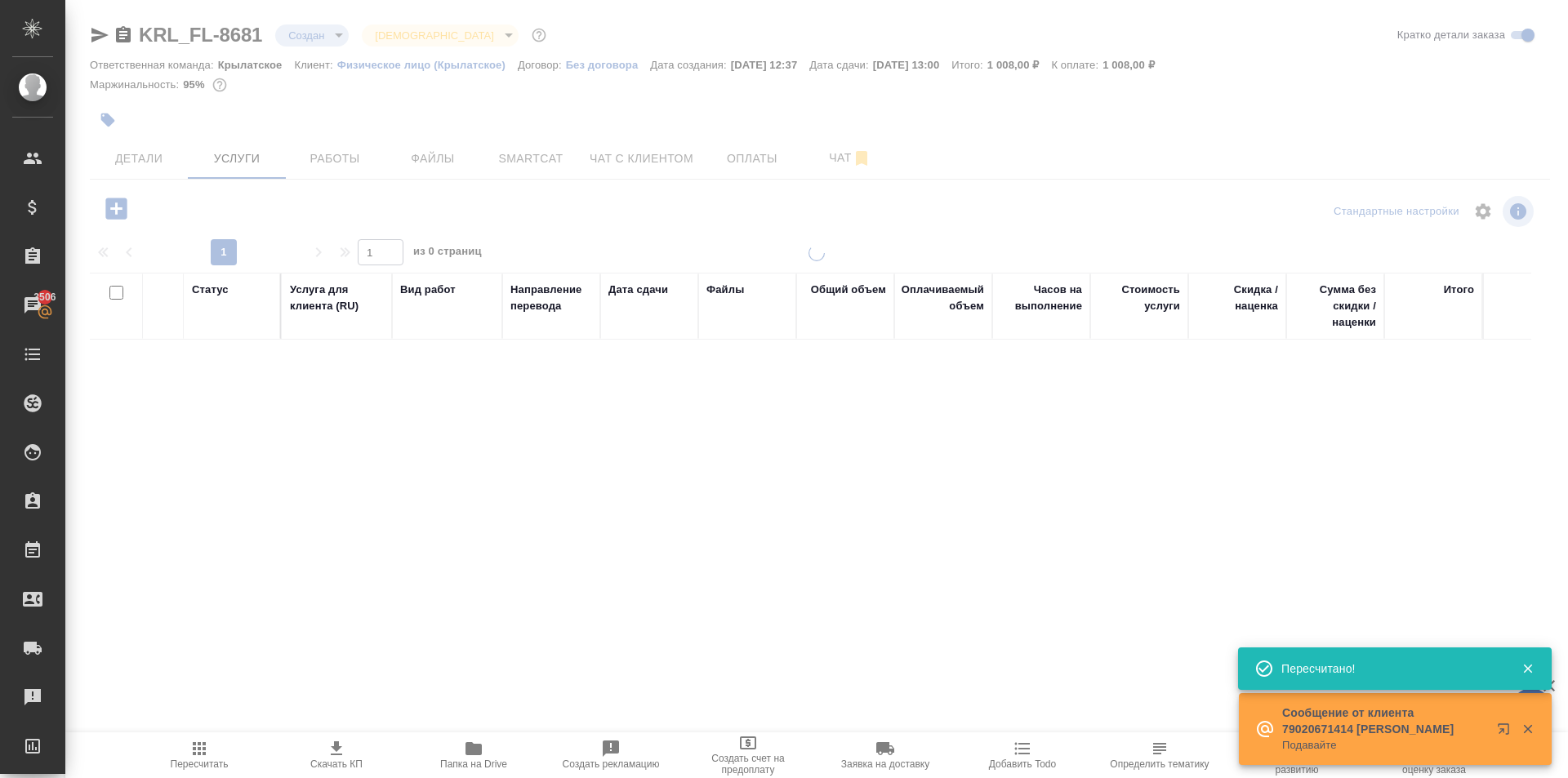
click at [127, 217] on icon "button" at bounding box center [116, 208] width 21 height 21
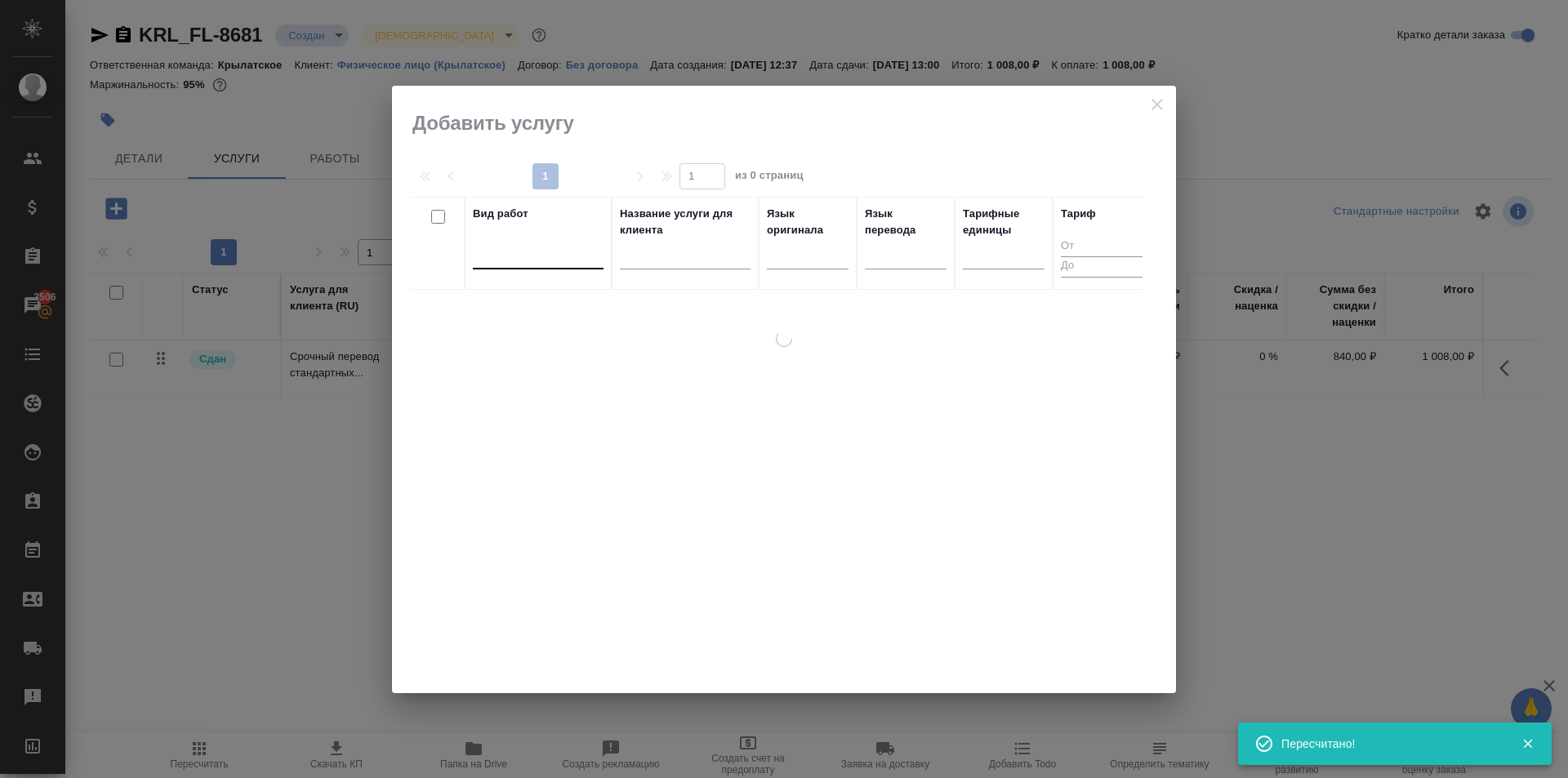
click at [545, 241] on div at bounding box center [537, 253] width 131 height 24
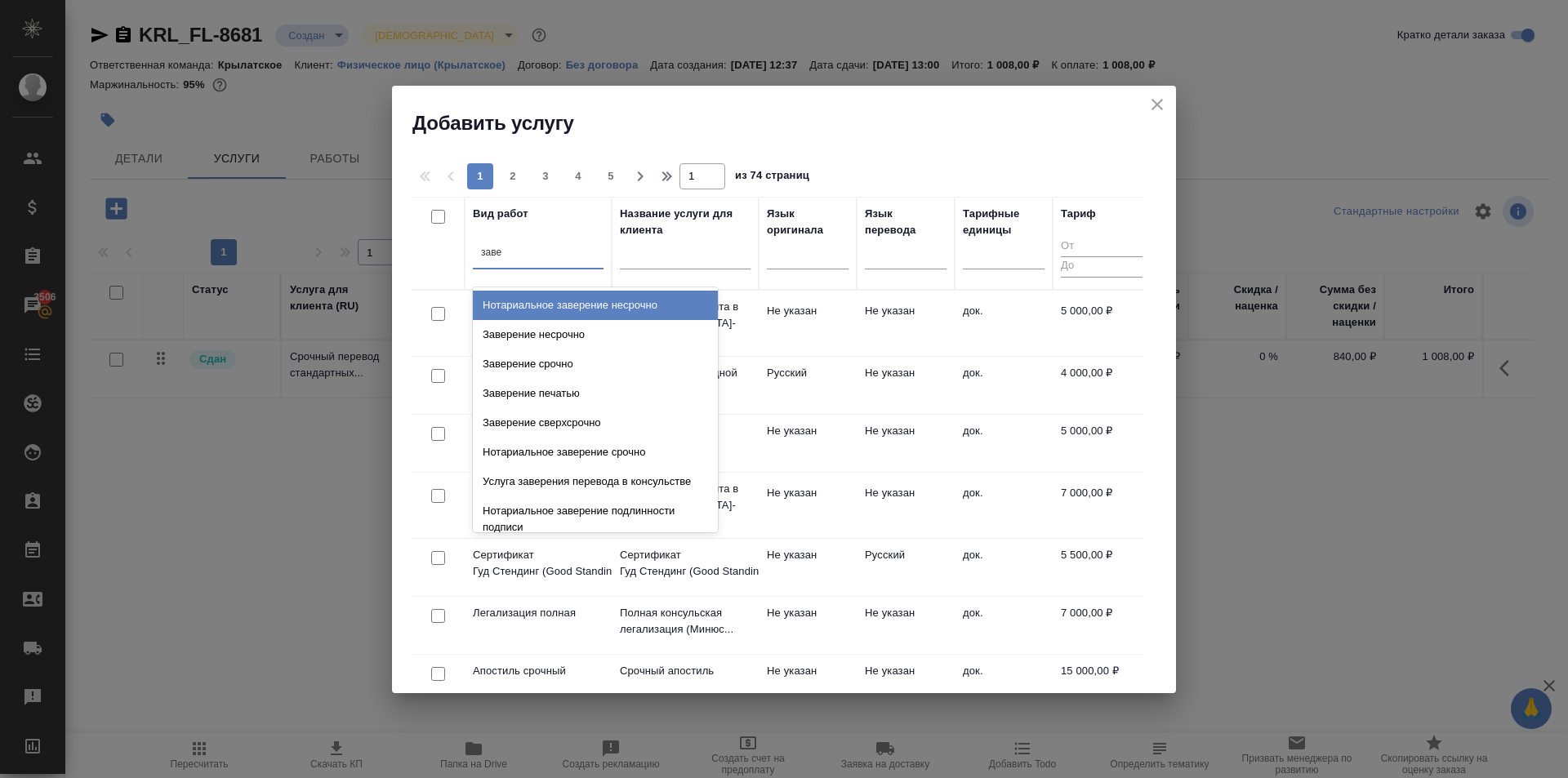
type input "завер"
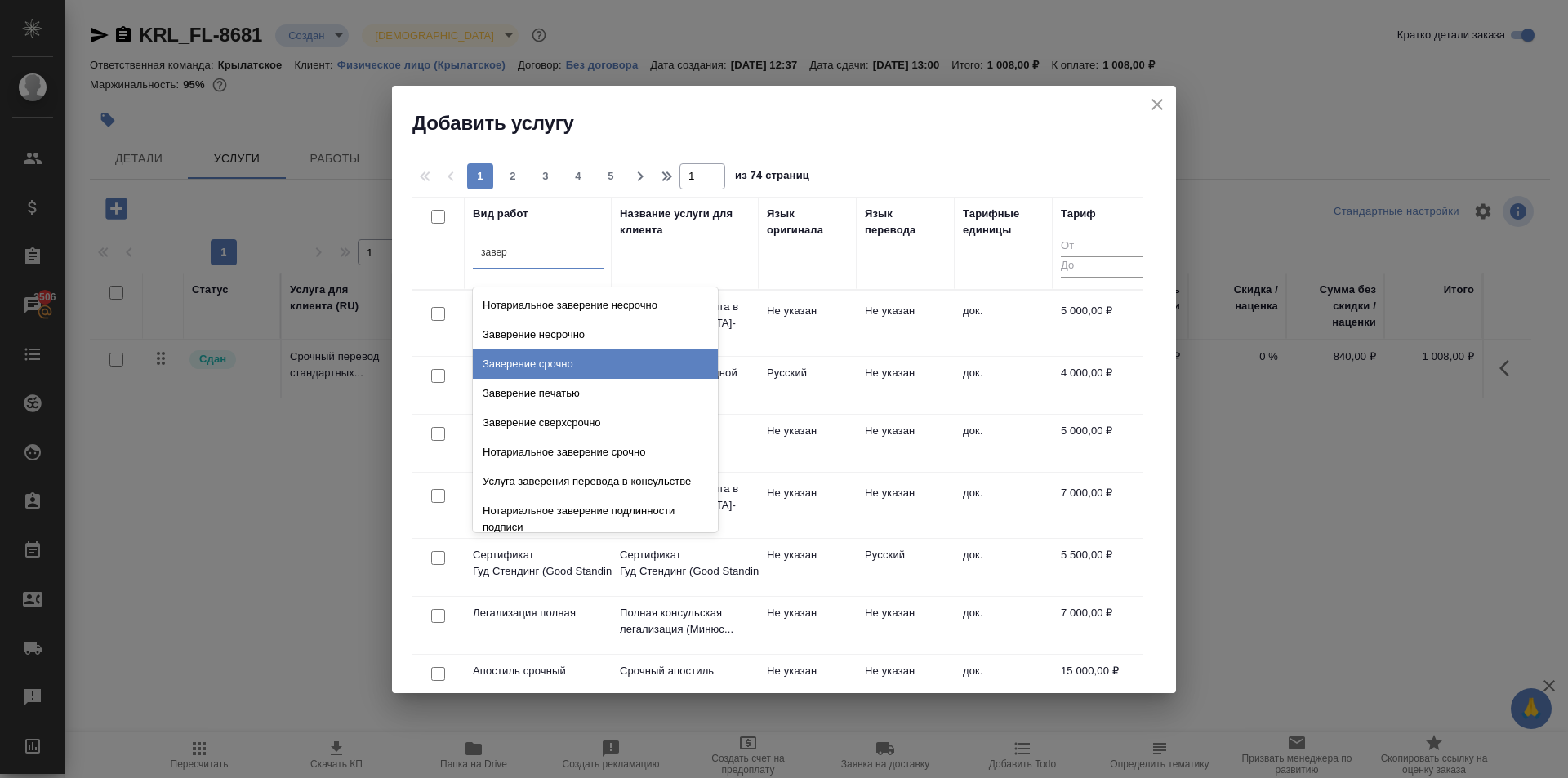
drag, startPoint x: 604, startPoint y: 367, endPoint x: 1070, endPoint y: 258, distance: 478.6
click at [619, 360] on div "Заверение срочно" at bounding box center [595, 365] width 245 height 30
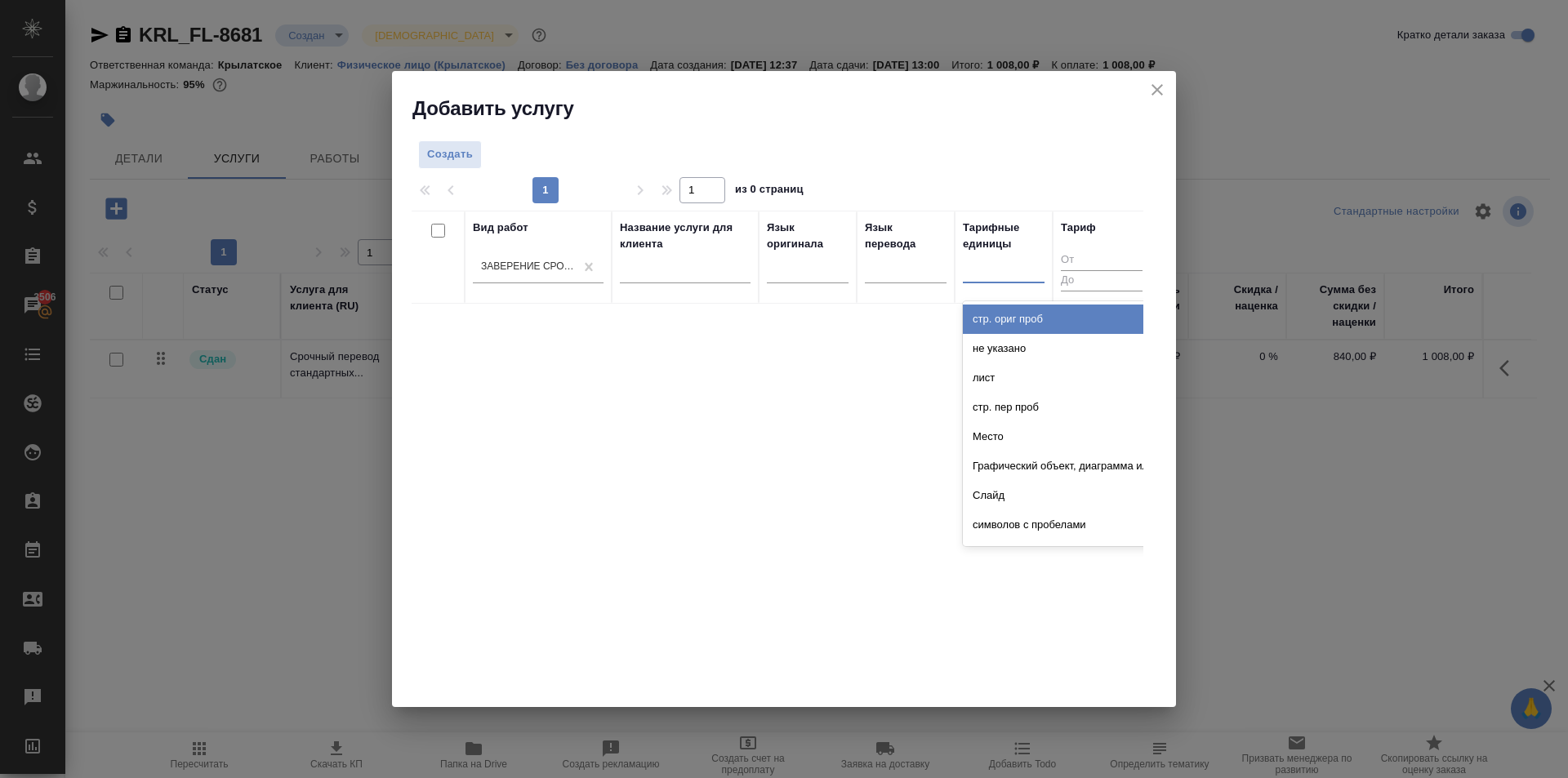
click at [1025, 255] on div at bounding box center [1003, 266] width 81 height 24
type input "до"
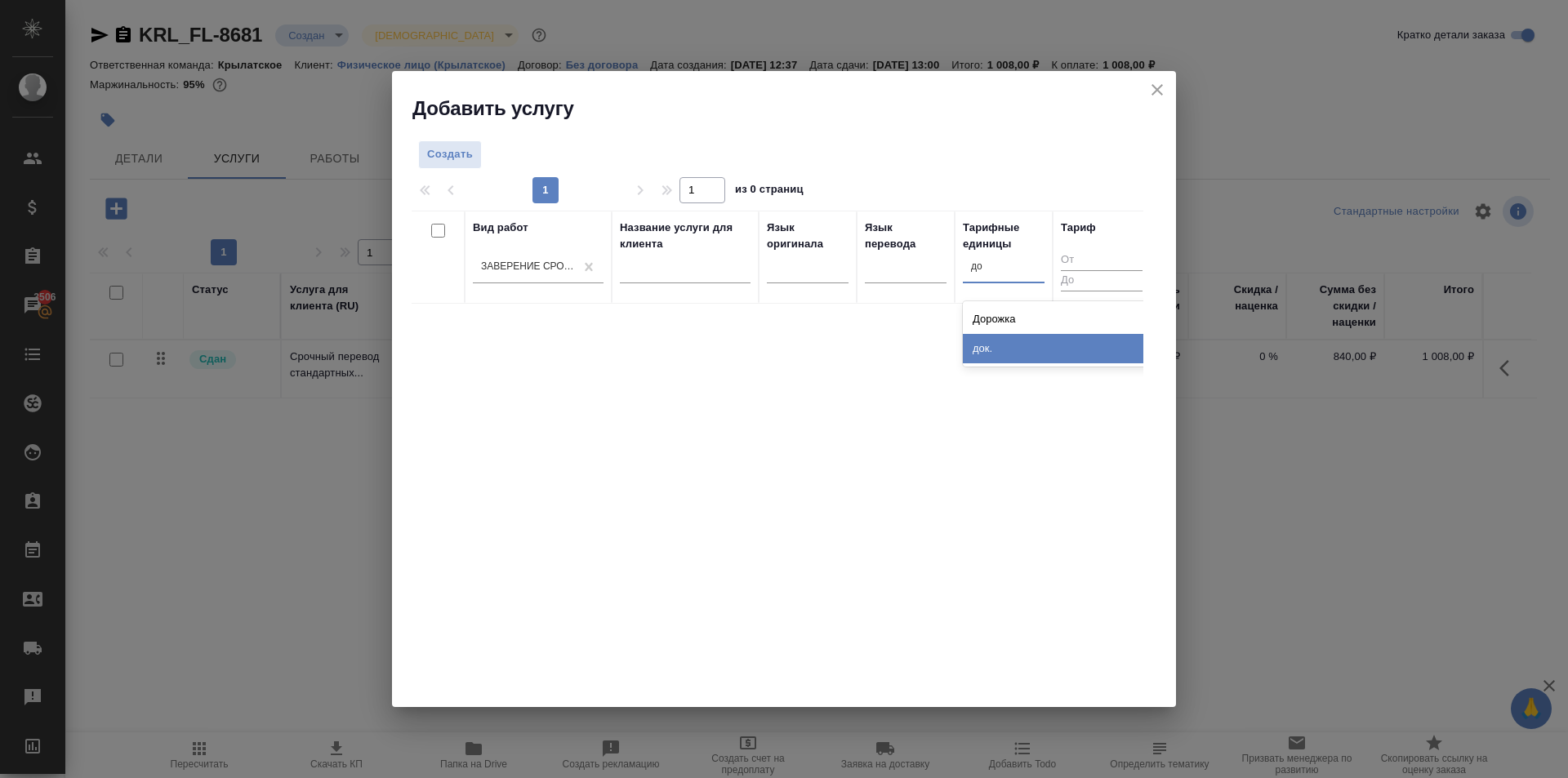
click at [976, 342] on div "док." at bounding box center [1086, 349] width 245 height 30
click at [439, 147] on span "Создать" at bounding box center [450, 155] width 46 height 19
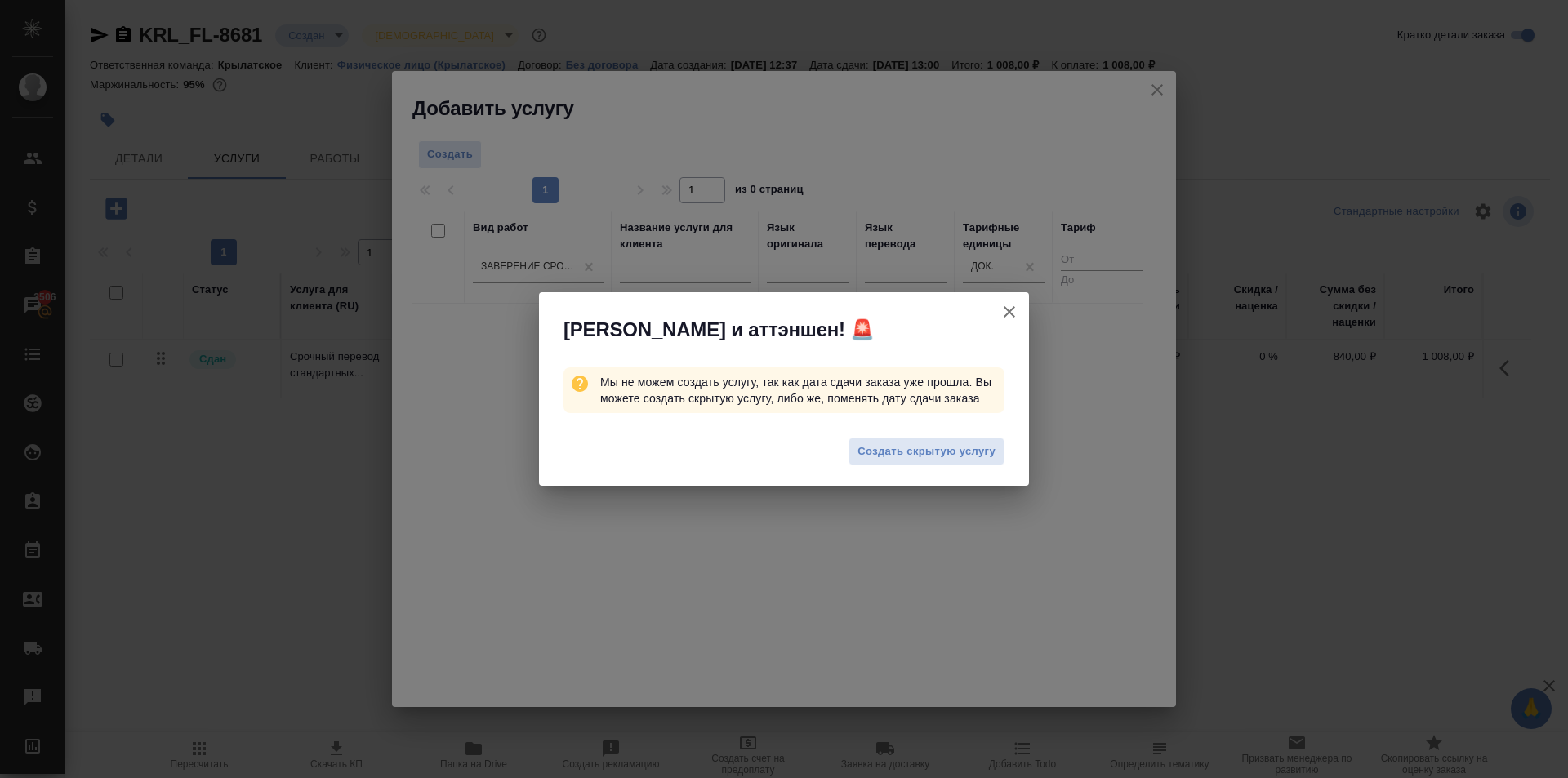
drag, startPoint x: 970, startPoint y: 448, endPoint x: 1008, endPoint y: 312, distance: 141.2
click at [1026, 350] on div "Алоха и аттэншен! 🚨 Мы не можем создать услугу, так как дата сдачи заказа уже п…" at bounding box center [784, 389] width 490 height 194
click at [1008, 305] on icon "button" at bounding box center [1009, 312] width 20 height 20
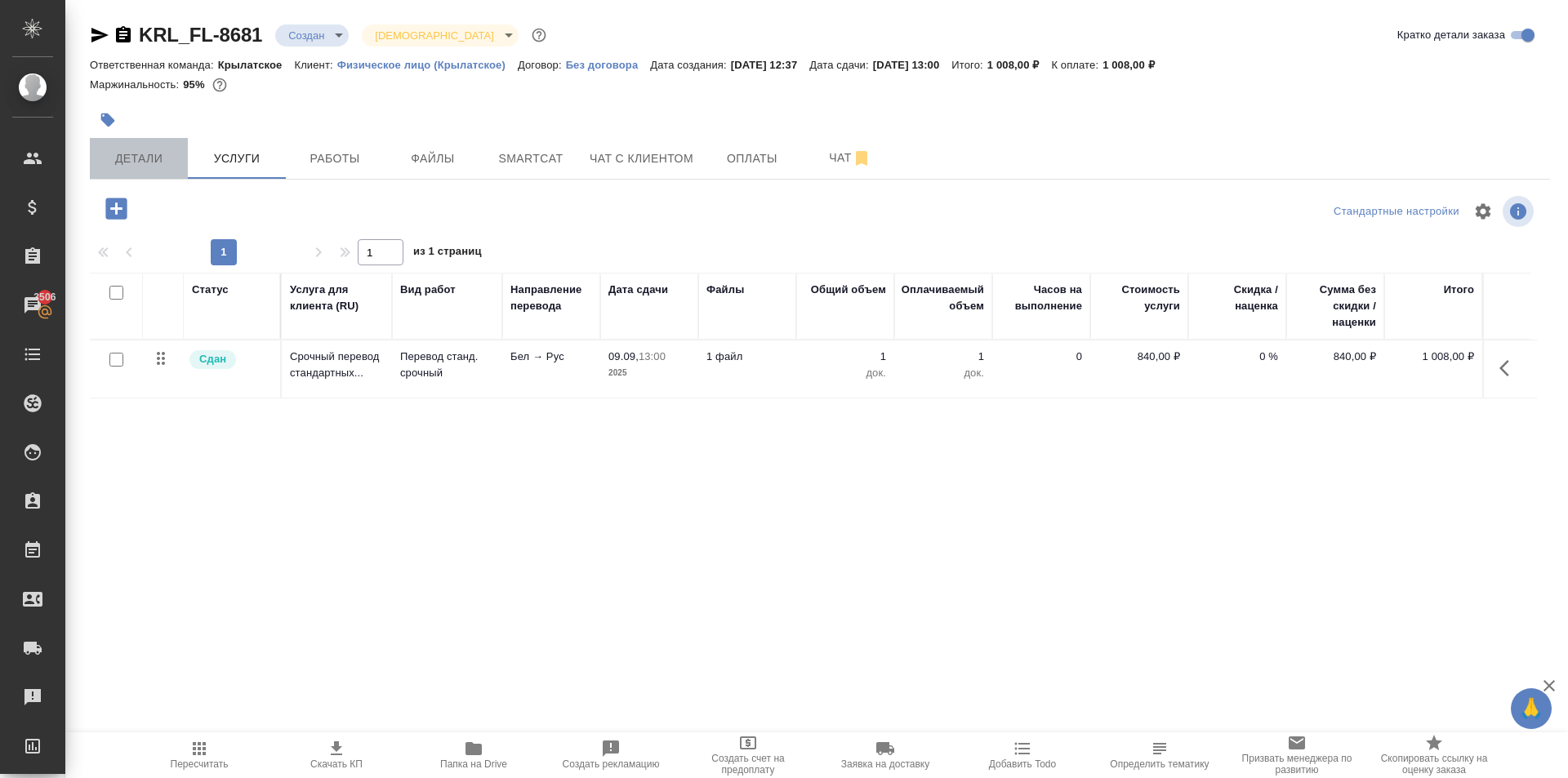
click at [160, 171] on button "Детали" at bounding box center [138, 159] width 98 height 41
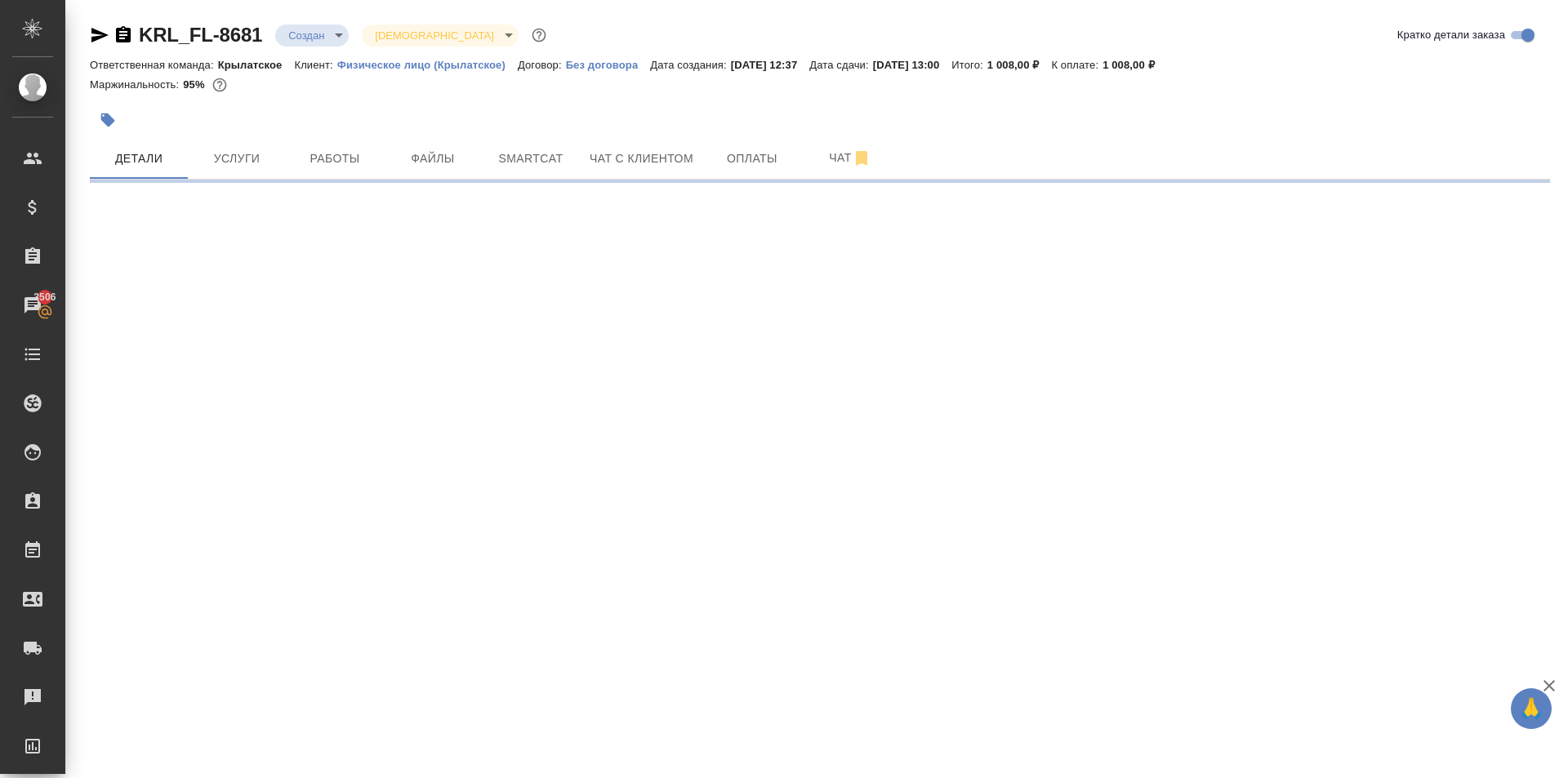
select select "RU"
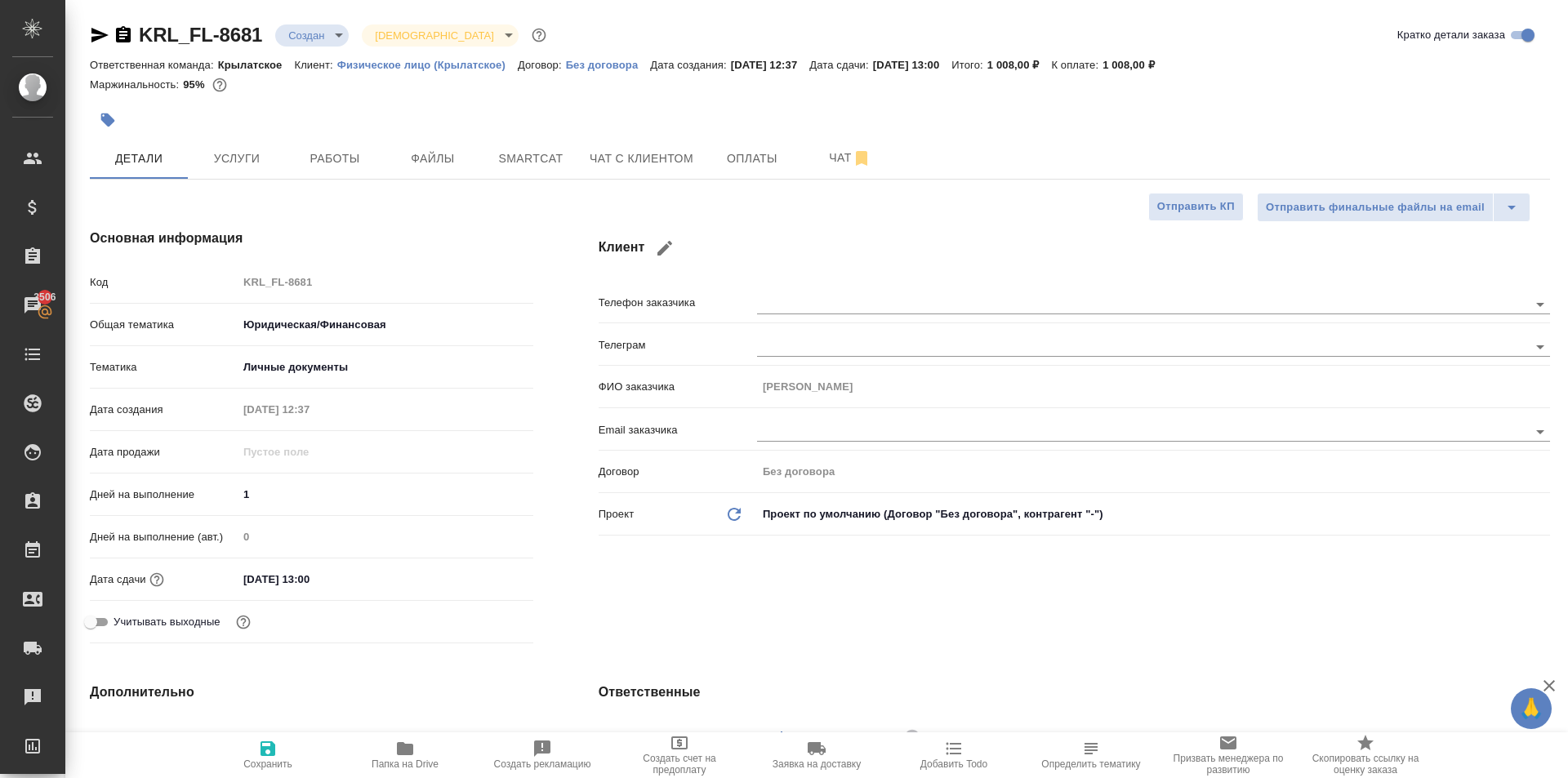
type textarea "x"
click at [363, 571] on input "09.09.2025 13:00" at bounding box center [310, 579] width 143 height 24
type input "09.09.2025 13:0_"
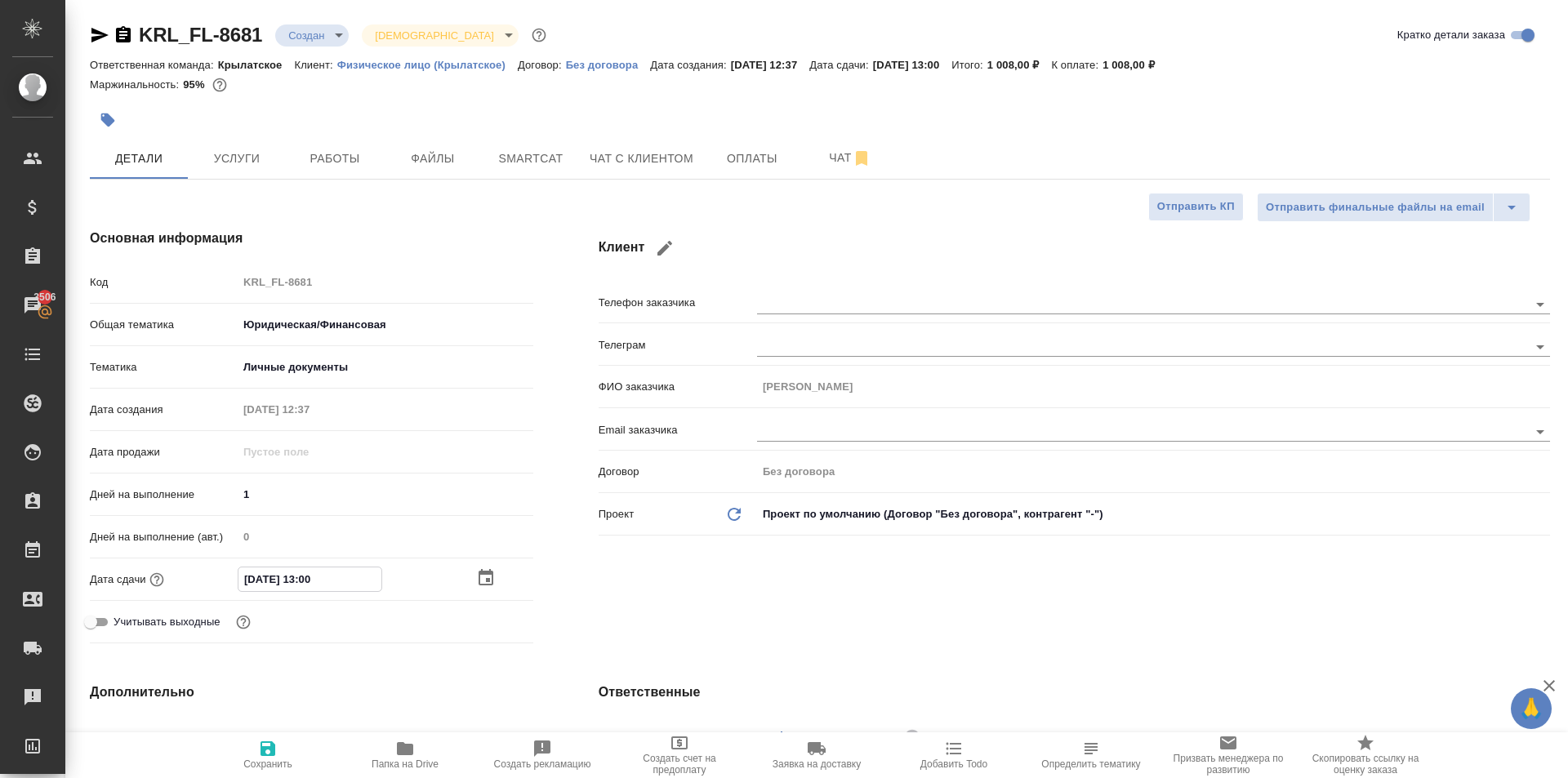
type textarea "x"
type input "09.09.2025 13:__"
type textarea "x"
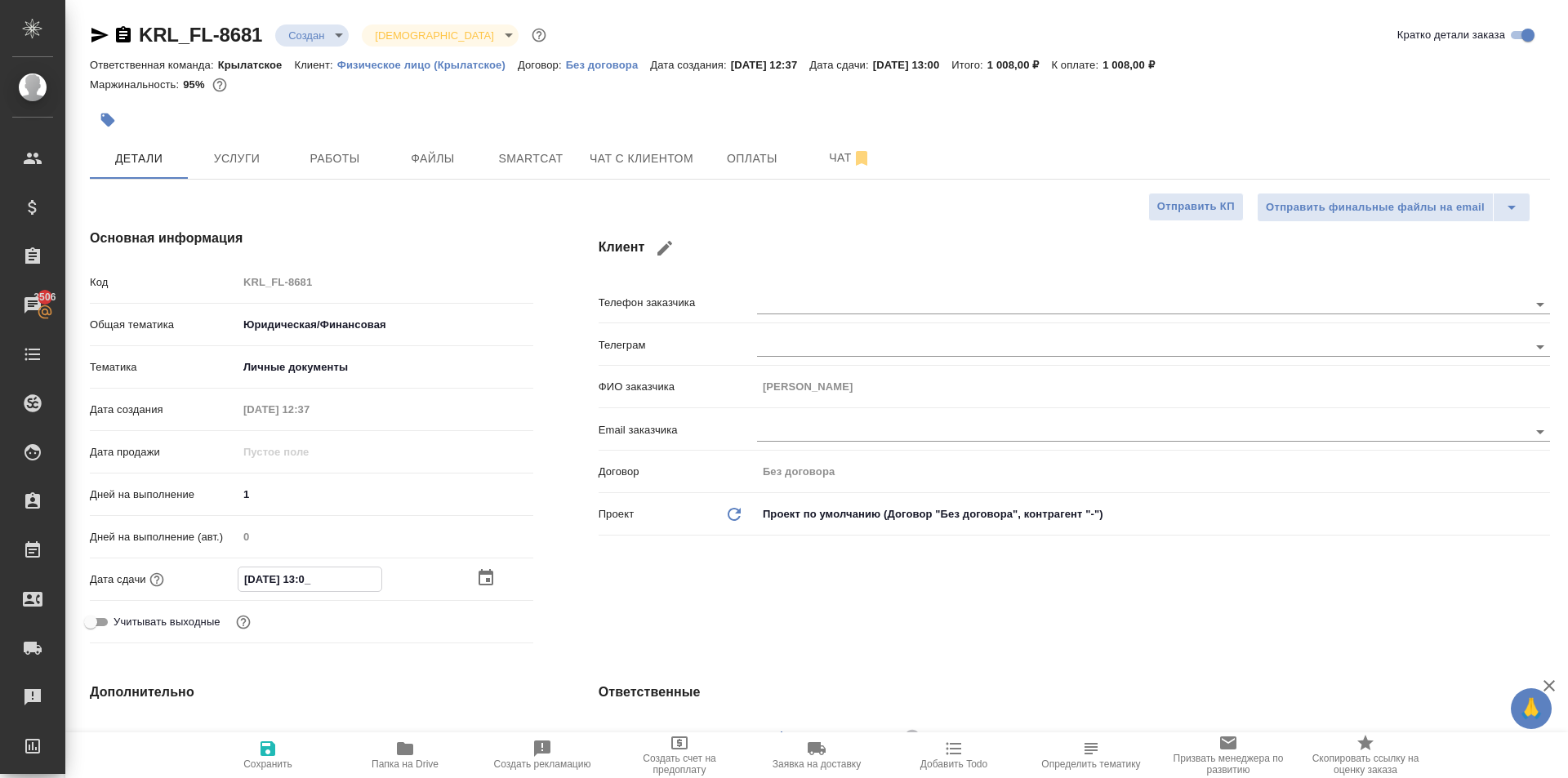
type textarea "x"
type input "09.09.2025 13:3_"
type textarea "x"
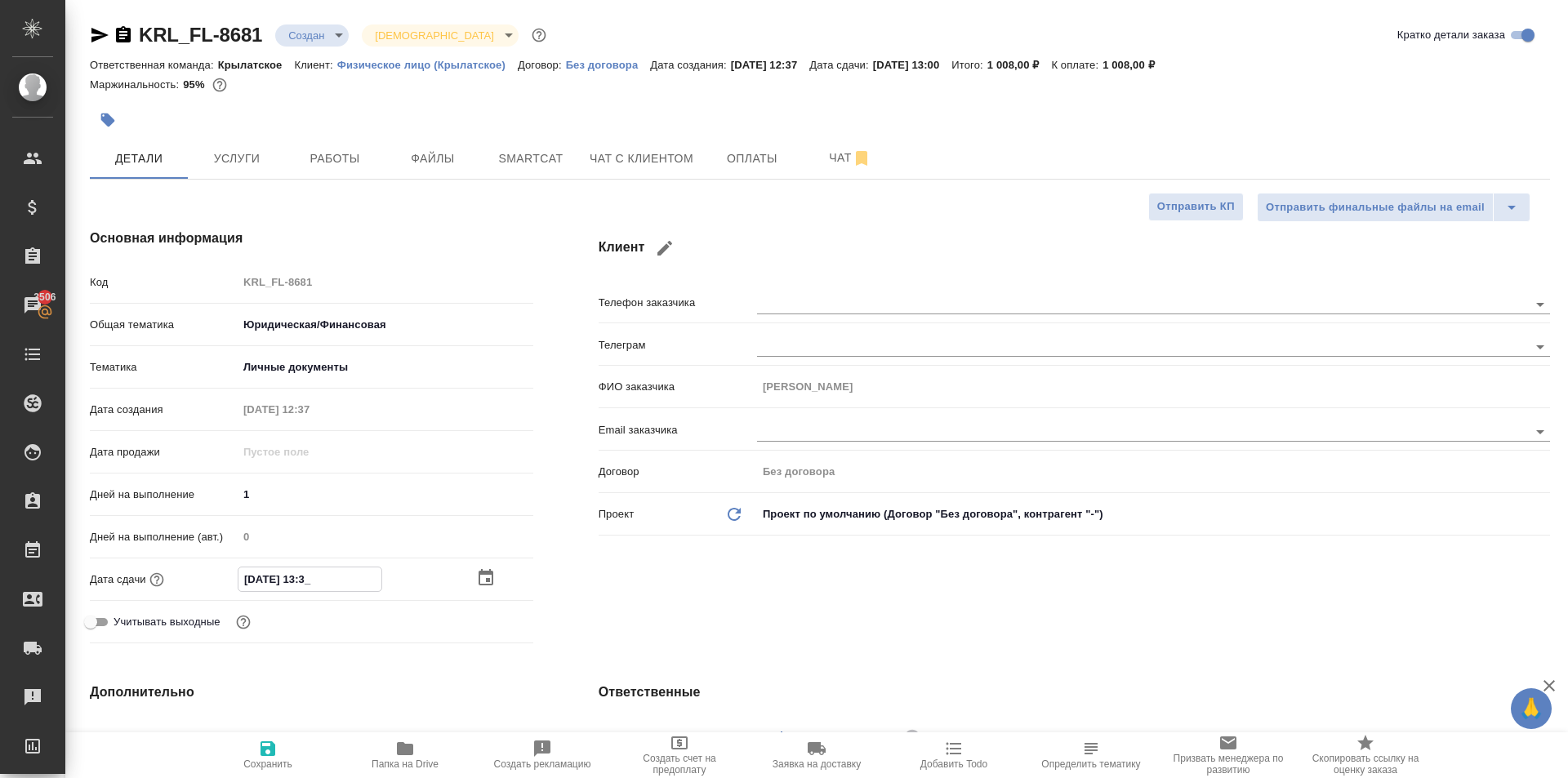
type textarea "x"
type input "09.09.2025 13:30"
type textarea "x"
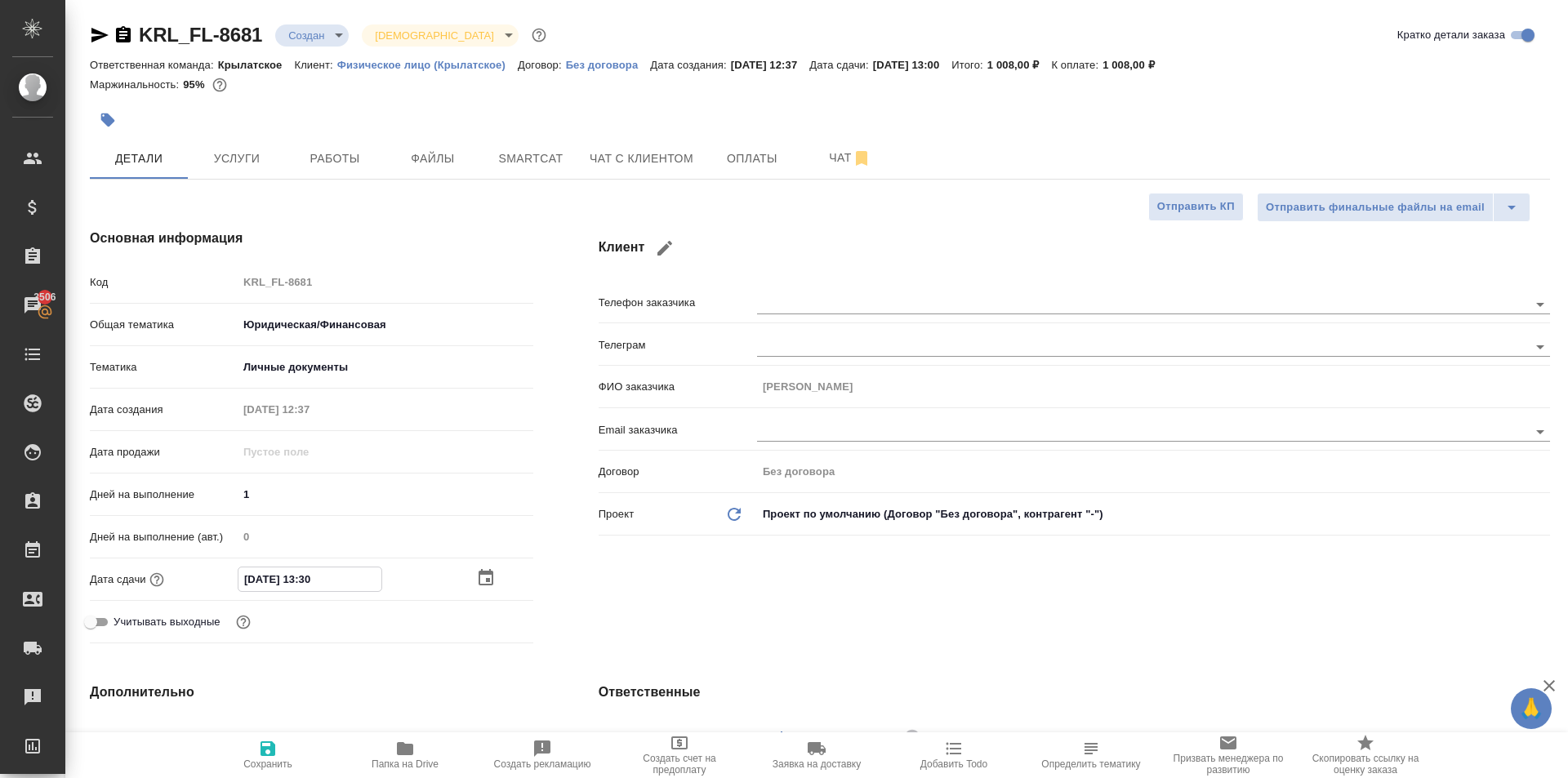
type input "09.09.2025 13:30"
click at [268, 744] on icon "button" at bounding box center [268, 749] width 20 height 20
type textarea "x"
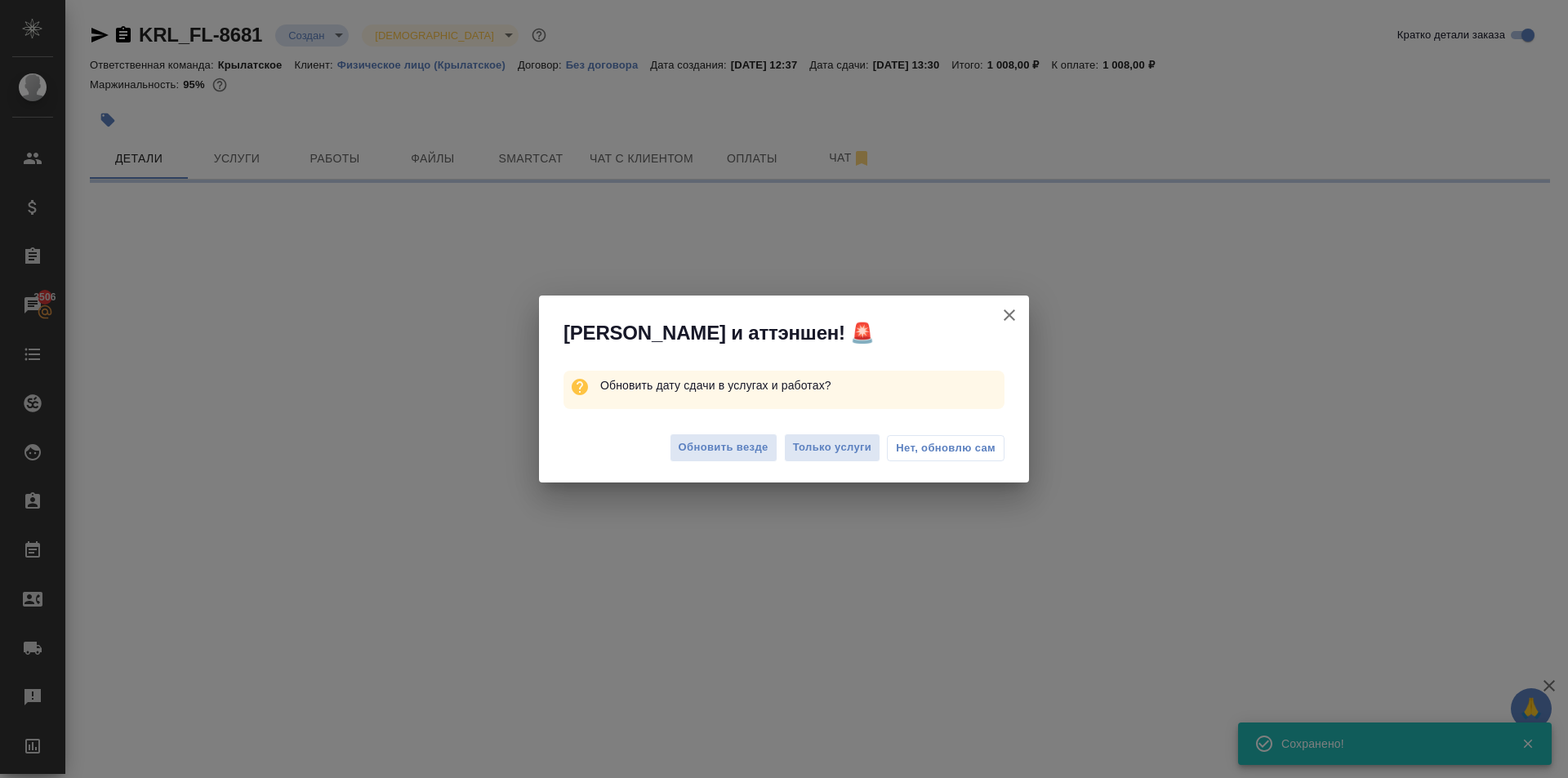
click at [724, 431] on div "Обновить везде Только услуги Нет, обновлю сам" at bounding box center [784, 450] width 490 height 65
click at [726, 453] on span "Обновить везде" at bounding box center [723, 448] width 90 height 19
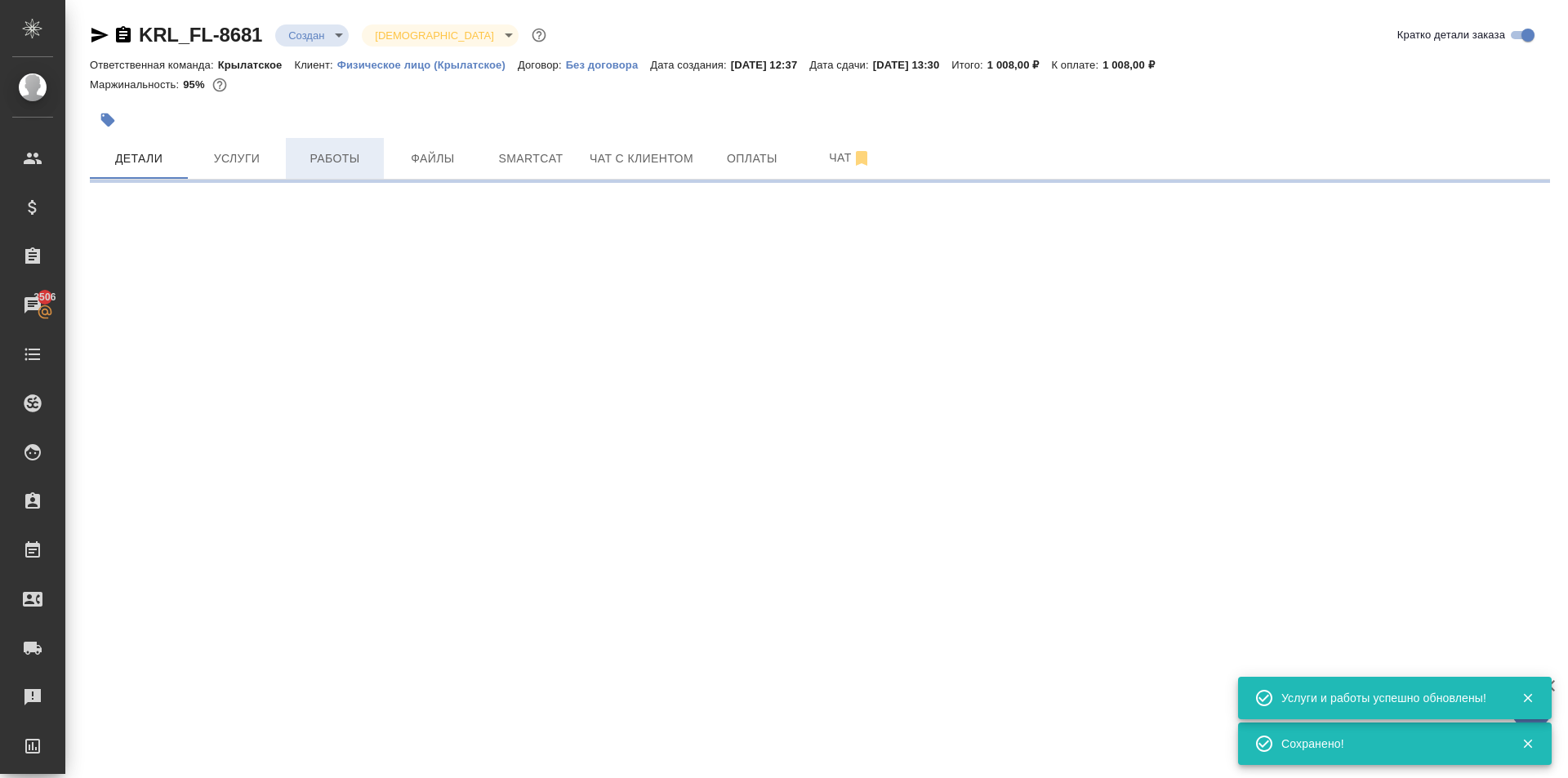
select select "RU"
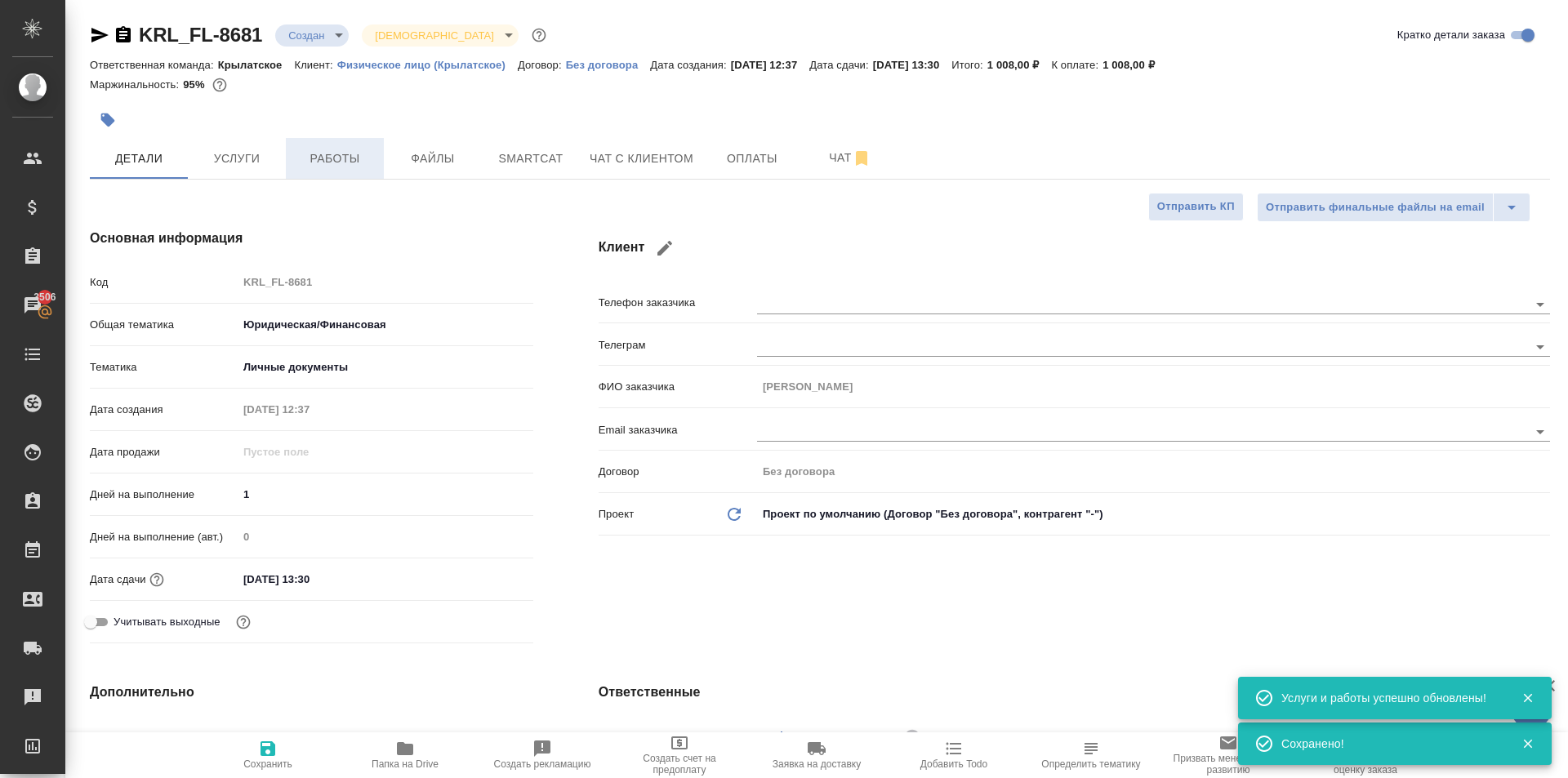
type textarea "x"
click at [281, 147] on button "Услуги" at bounding box center [236, 159] width 98 height 41
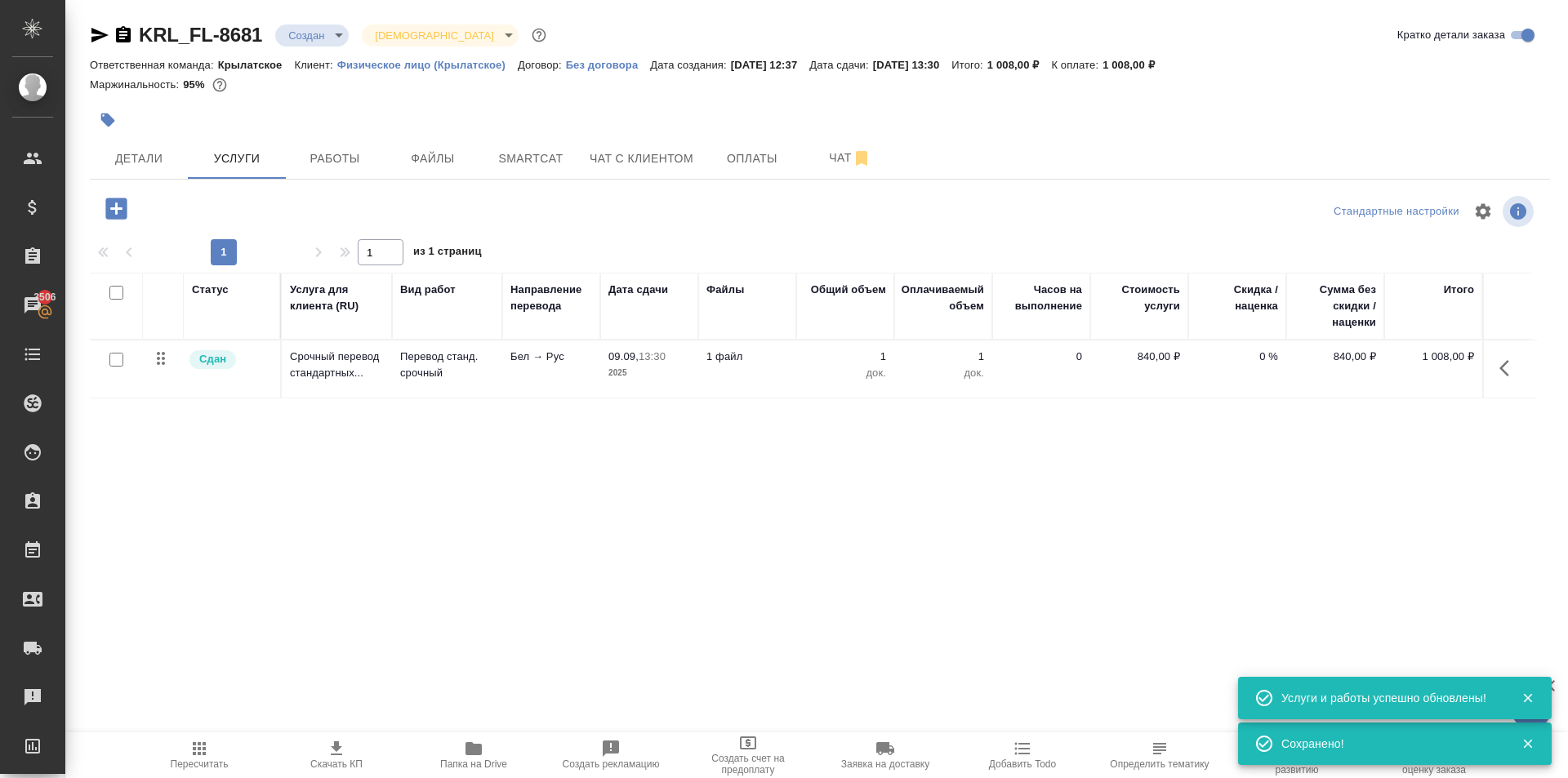
click at [128, 202] on icon "button" at bounding box center [116, 208] width 29 height 29
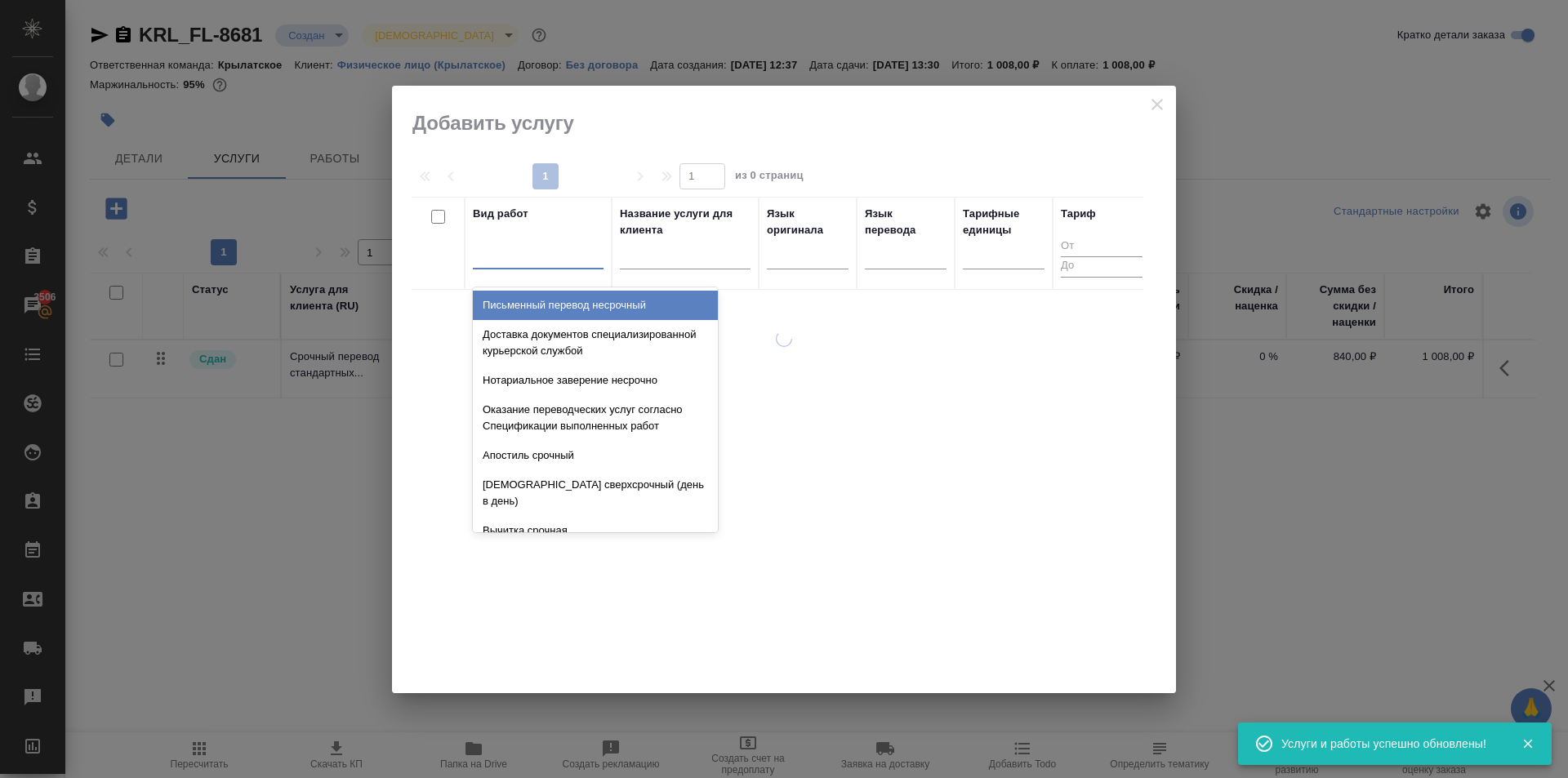
click at [527, 244] on div at bounding box center [537, 253] width 131 height 24
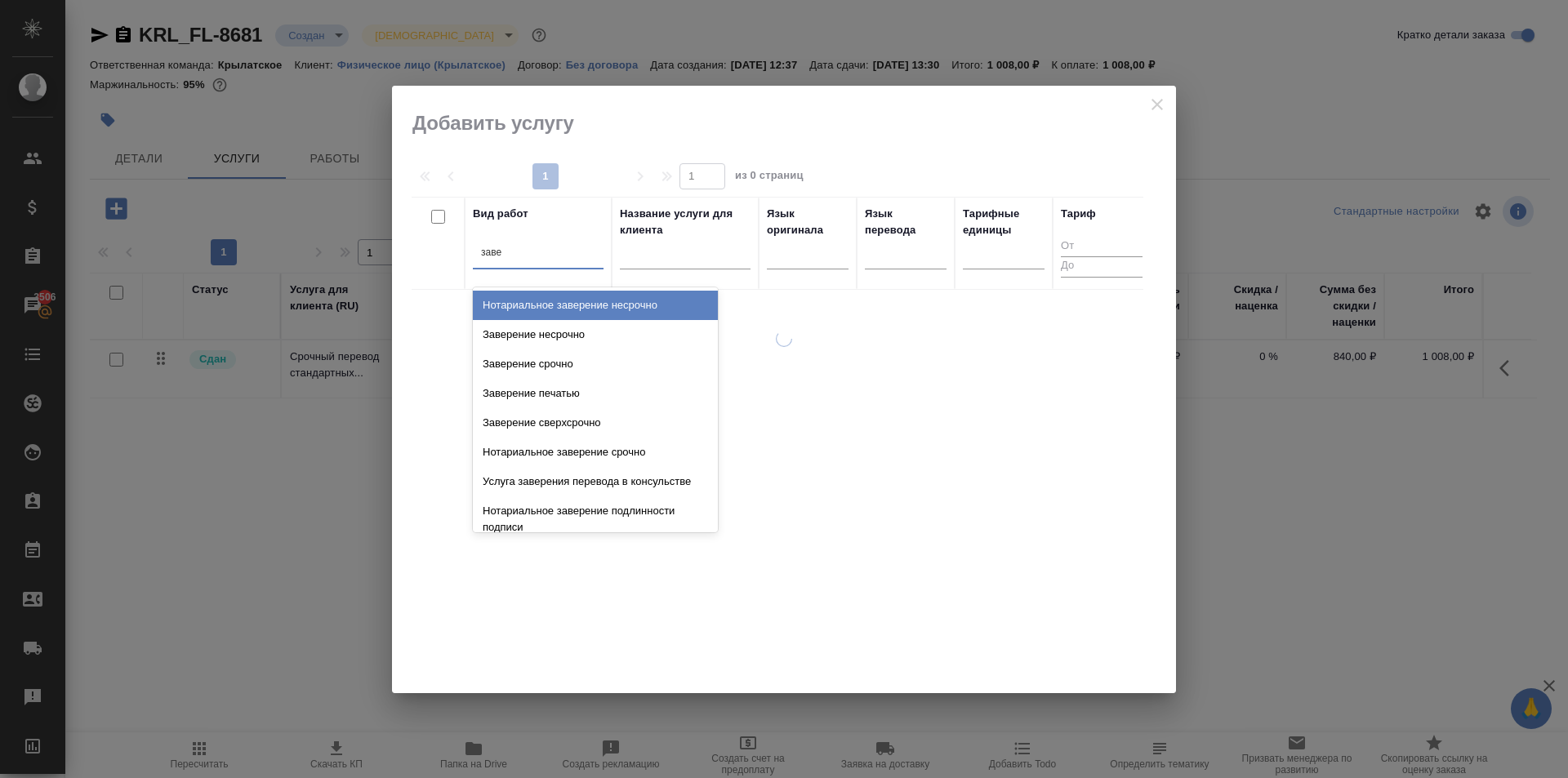
type input "завер"
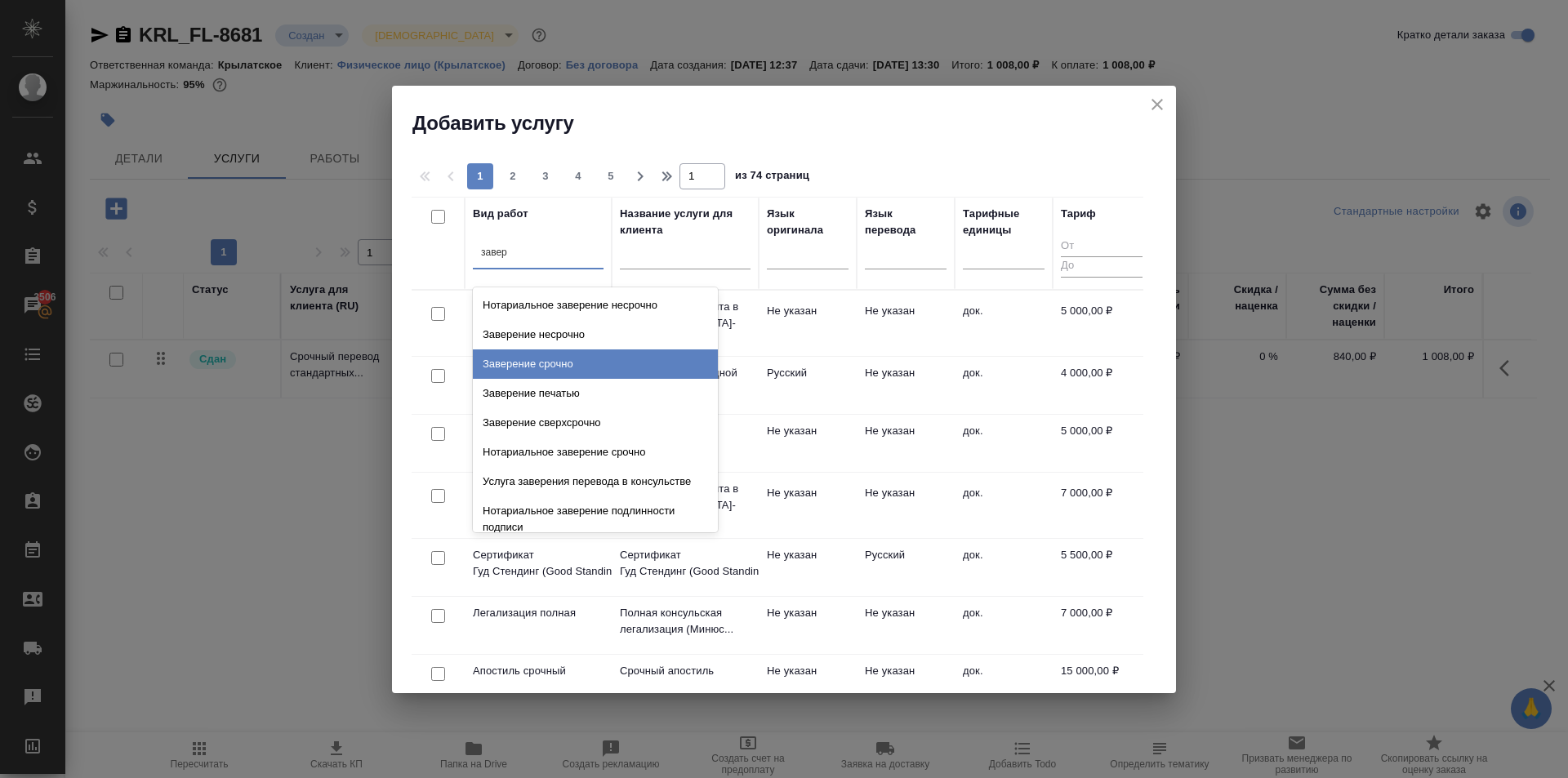
click at [641, 352] on div "Заверение срочно" at bounding box center [595, 365] width 245 height 30
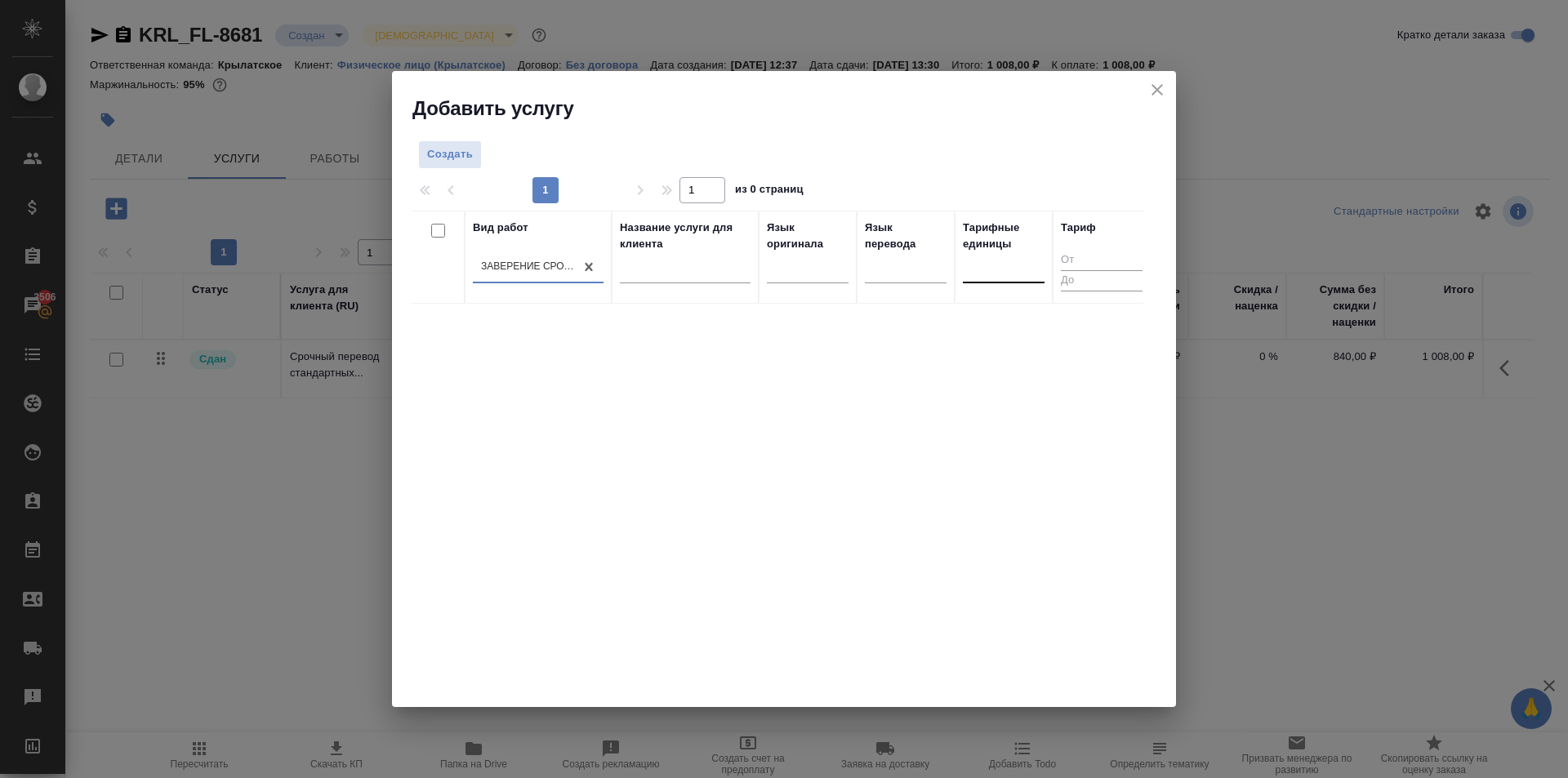
click at [983, 264] on div at bounding box center [1003, 266] width 81 height 24
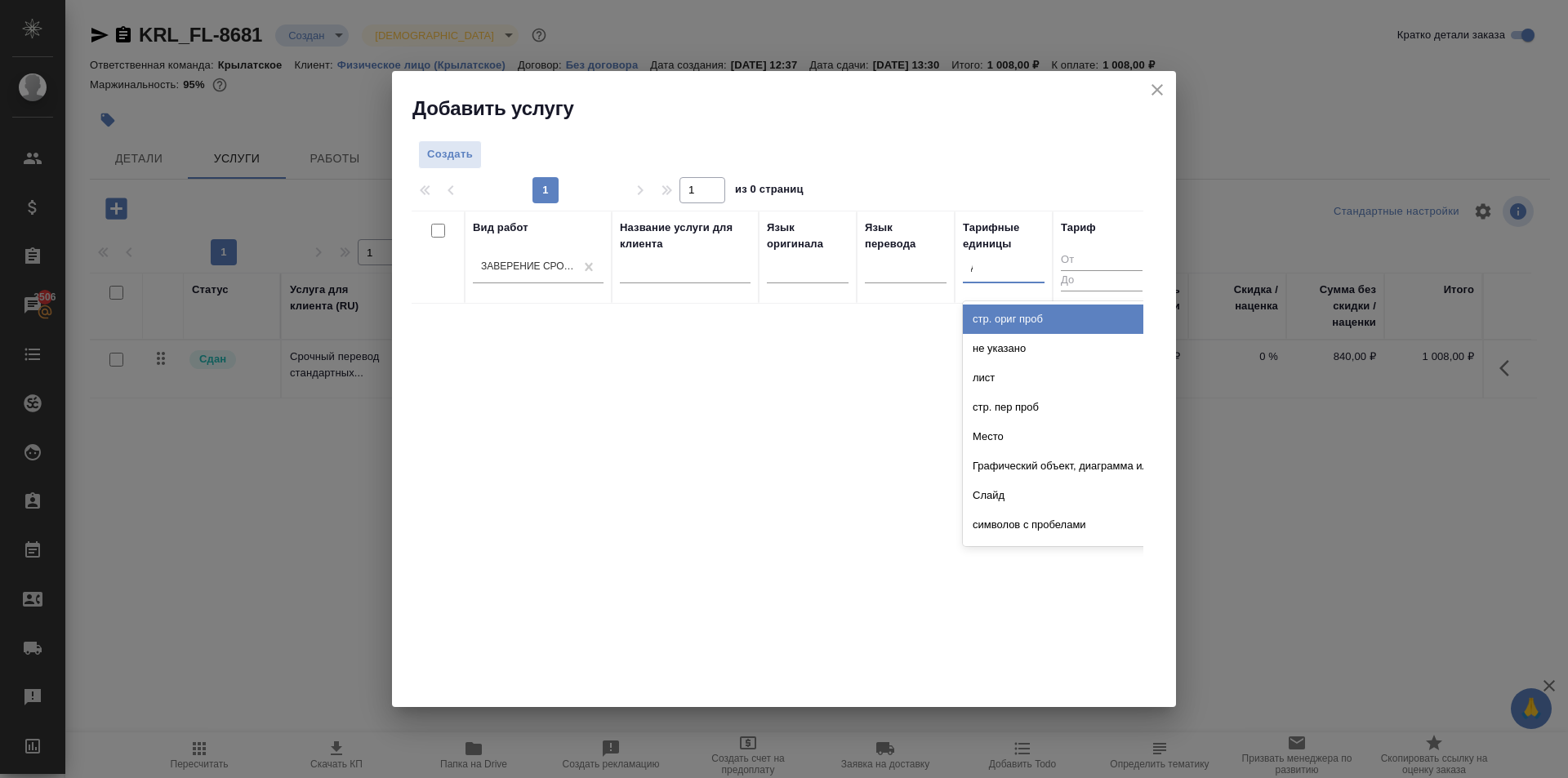
type input "до"
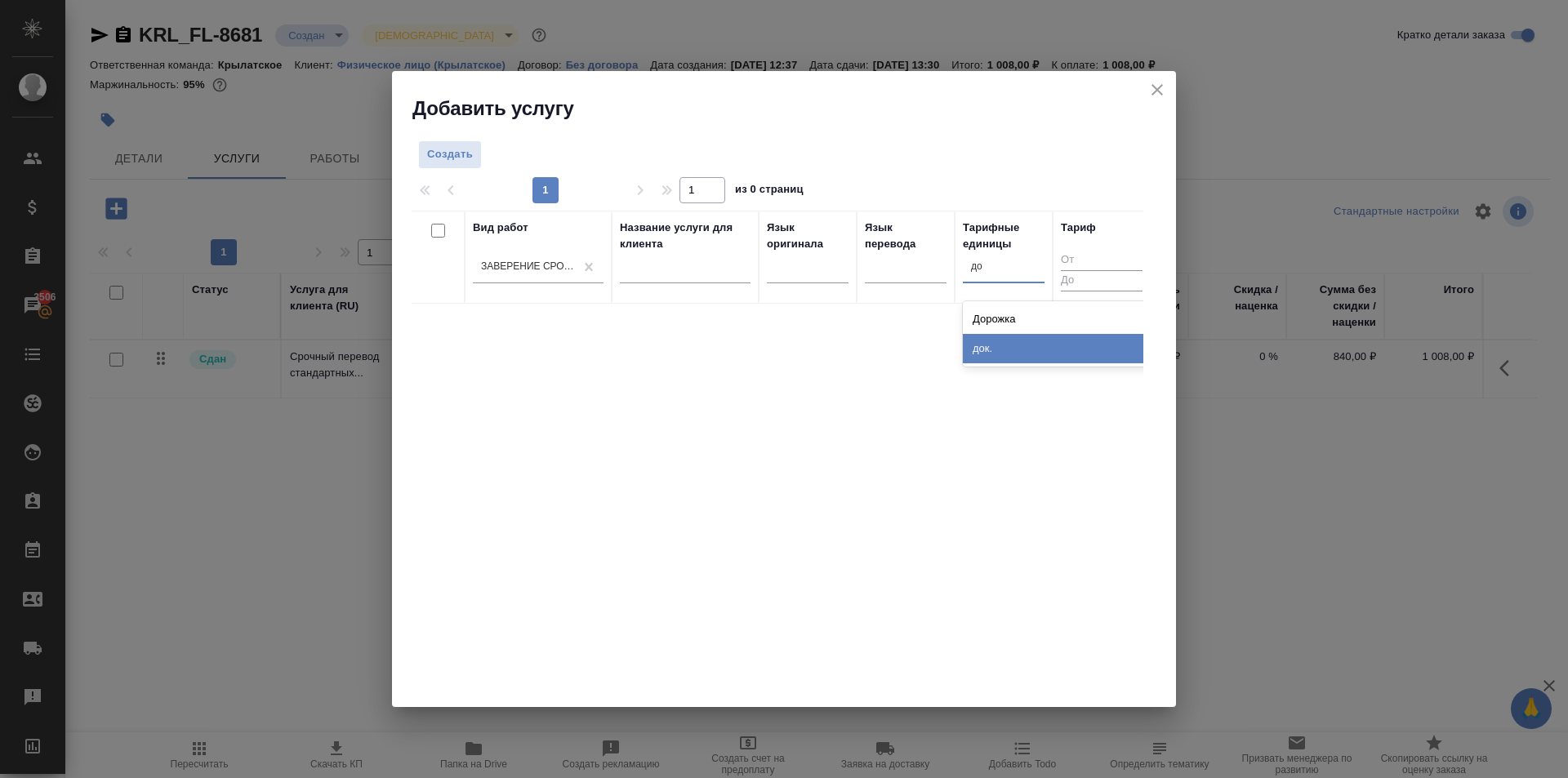
drag, startPoint x: 1011, startPoint y: 361, endPoint x: 1003, endPoint y: 354, distance: 10.6
click at [1009, 361] on div "док." at bounding box center [1086, 349] width 245 height 30
click at [436, 156] on span "Создать" at bounding box center [450, 155] width 46 height 19
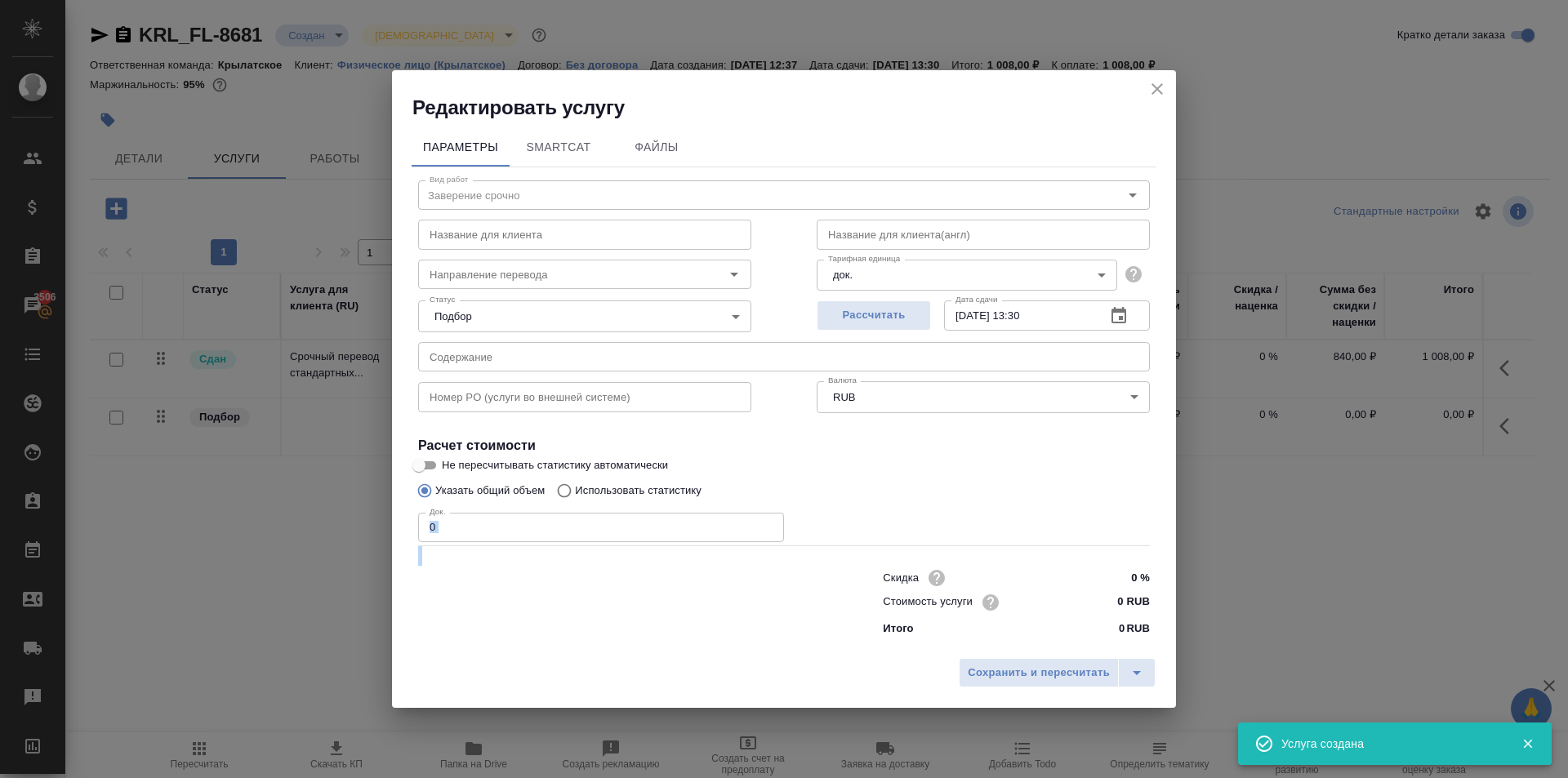
drag, startPoint x: 456, startPoint y: 547, endPoint x: 445, endPoint y: 533, distance: 17.8
click at [446, 533] on div "Вид работ Заверение срочно Вид работ Название для клиента Название для клиента …" at bounding box center [784, 405] width 745 height 476
drag, startPoint x: 445, startPoint y: 533, endPoint x: 418, endPoint y: 533, distance: 27.0
click at [418, 533] on input "0" at bounding box center [601, 528] width 365 height 30
type input "1"
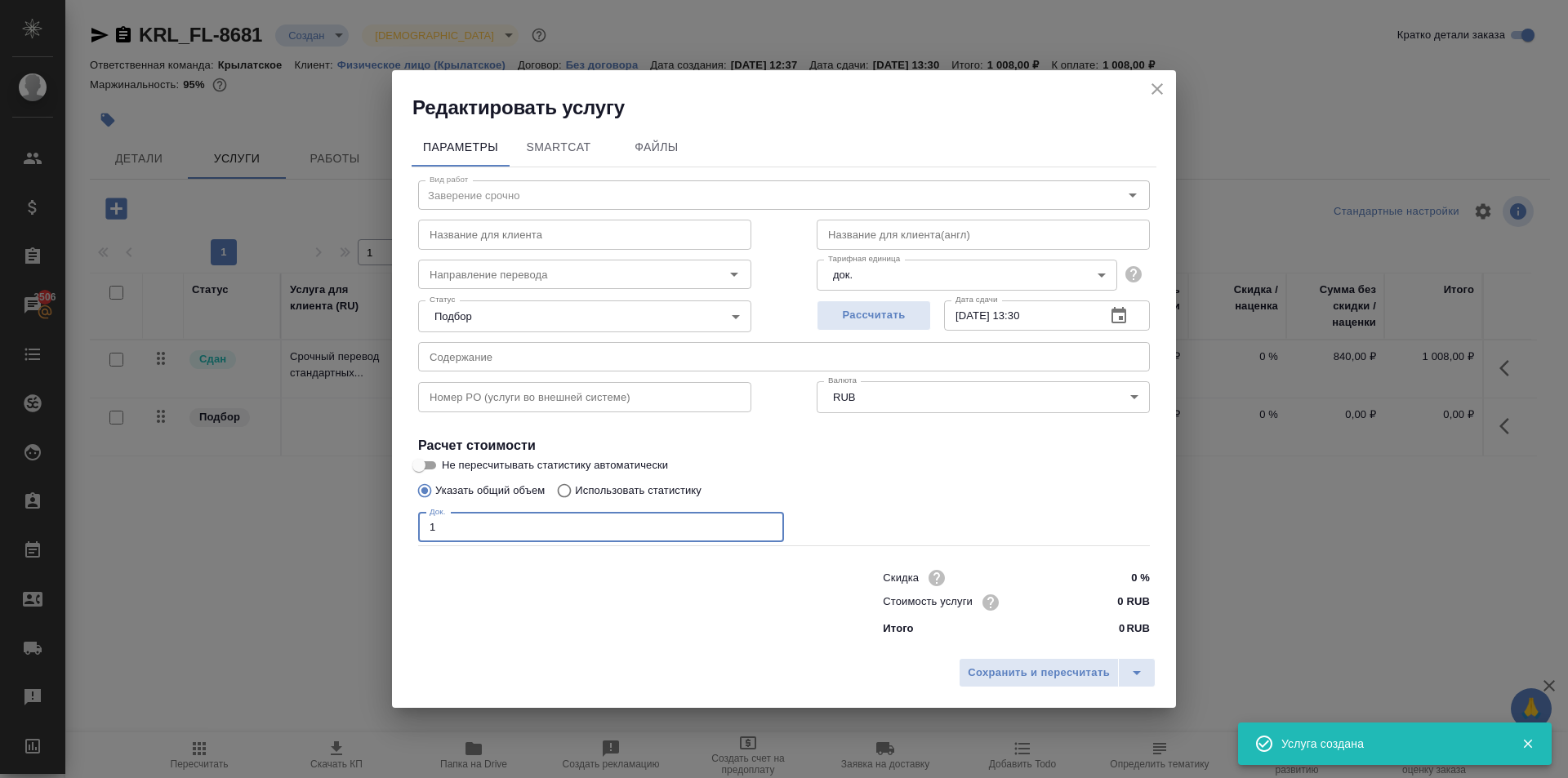
click at [1090, 594] on input "0 RUB" at bounding box center [1119, 602] width 61 height 24
type input "1100 RUB"
click at [1033, 664] on span "Сохранить и пересчитать" at bounding box center [1038, 673] width 142 height 19
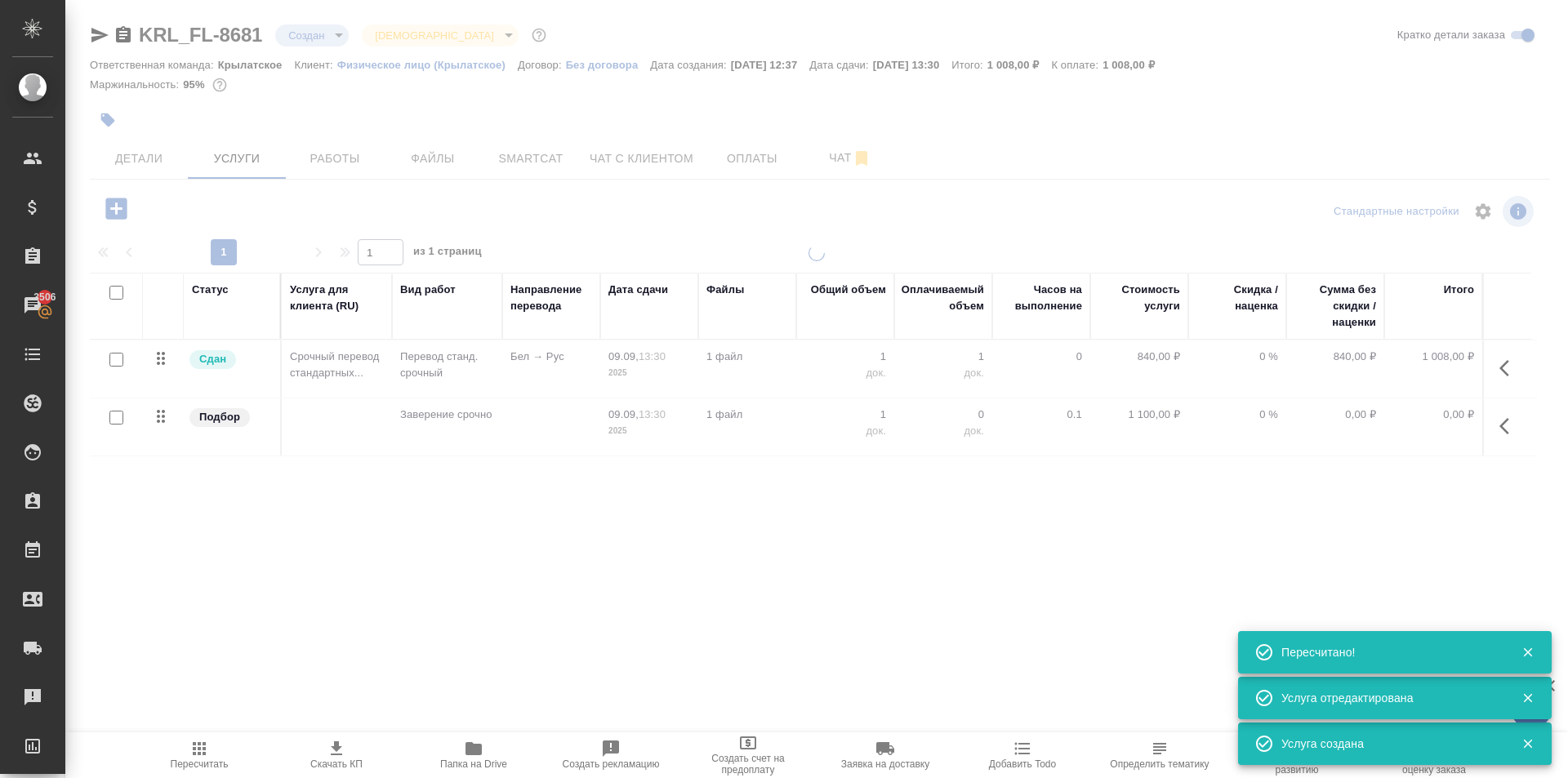
type input "urgent"
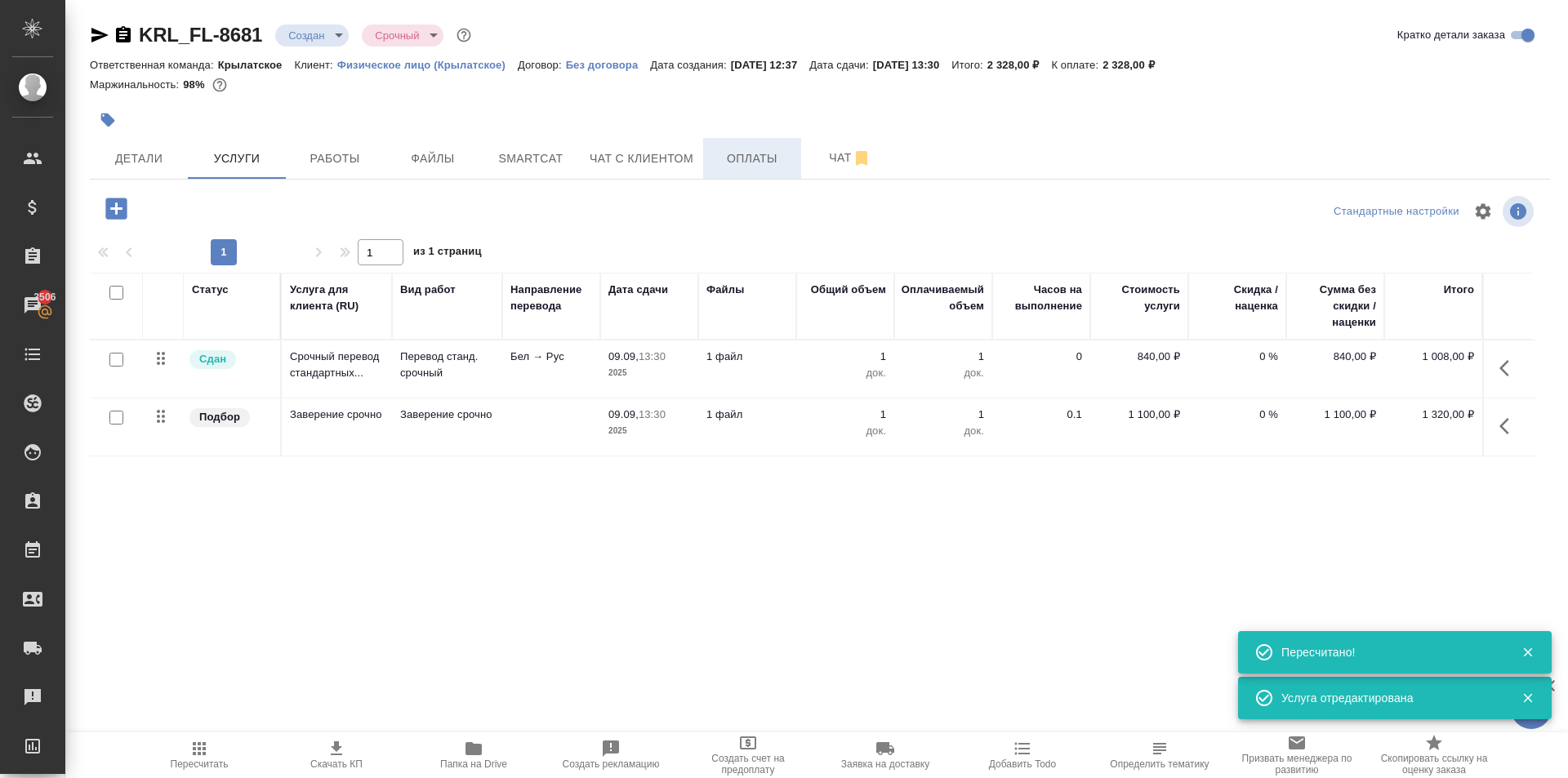
click at [748, 165] on span "Оплаты" at bounding box center [751, 159] width 78 height 21
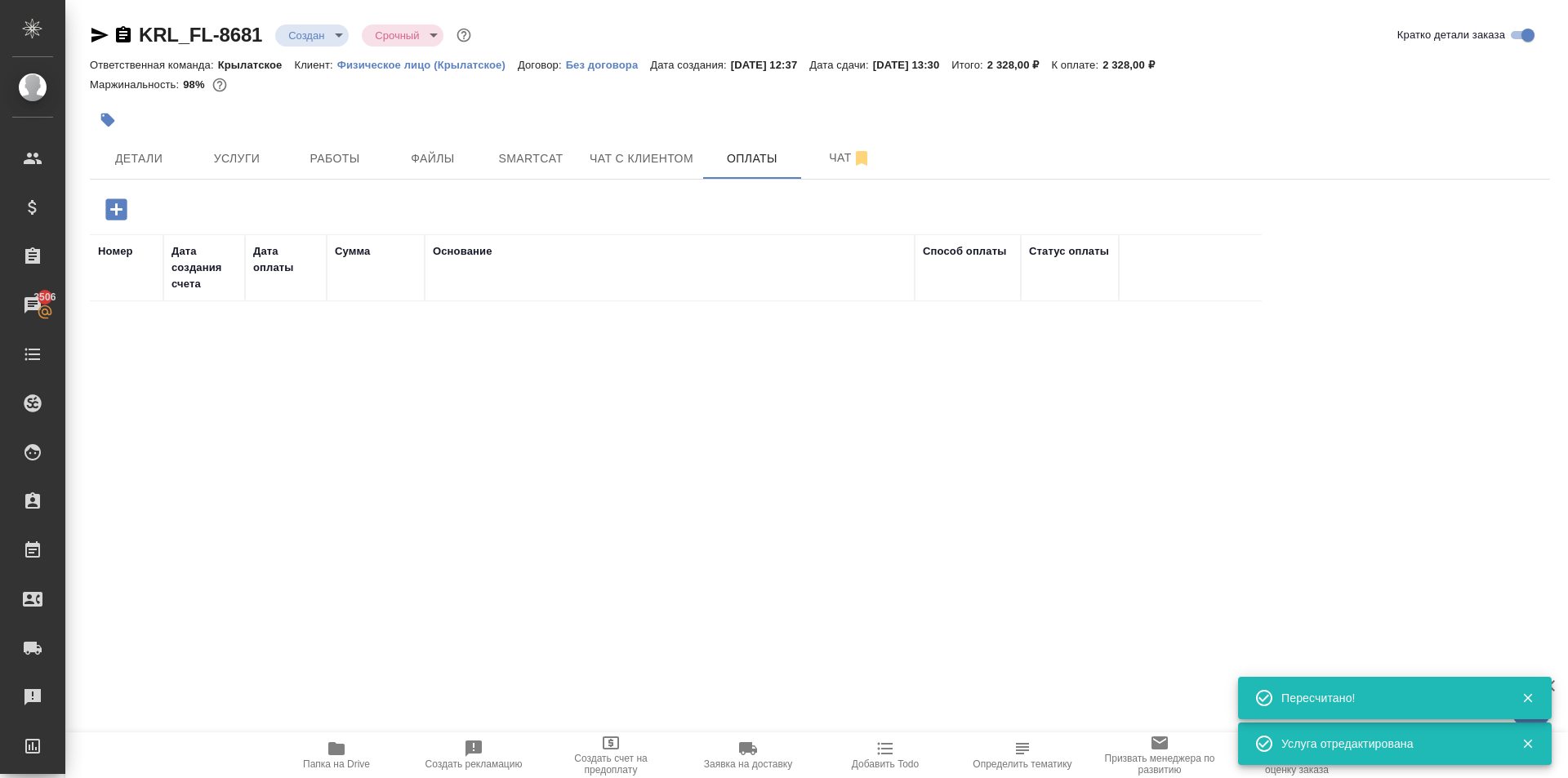
click at [137, 212] on button "button" at bounding box center [116, 209] width 45 height 34
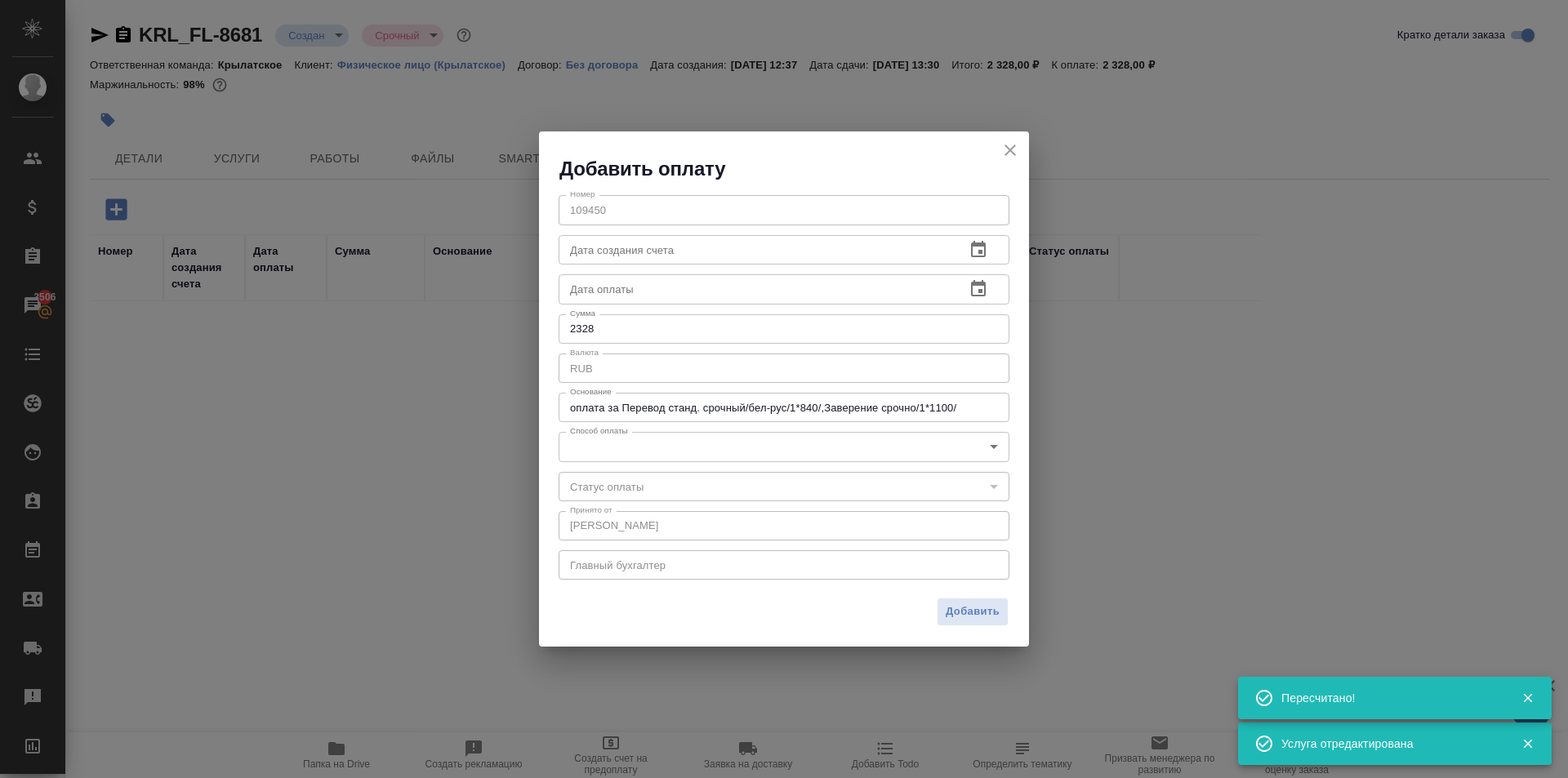
click at [649, 472] on div "​" at bounding box center [784, 487] width 451 height 30
click at [635, 454] on body "🙏 .cls-1 fill:#fff; AWATERA Kasymov Timur Клиенты Спецификации Заказы 3506 Чаты…" at bounding box center [784, 389] width 1568 height 778
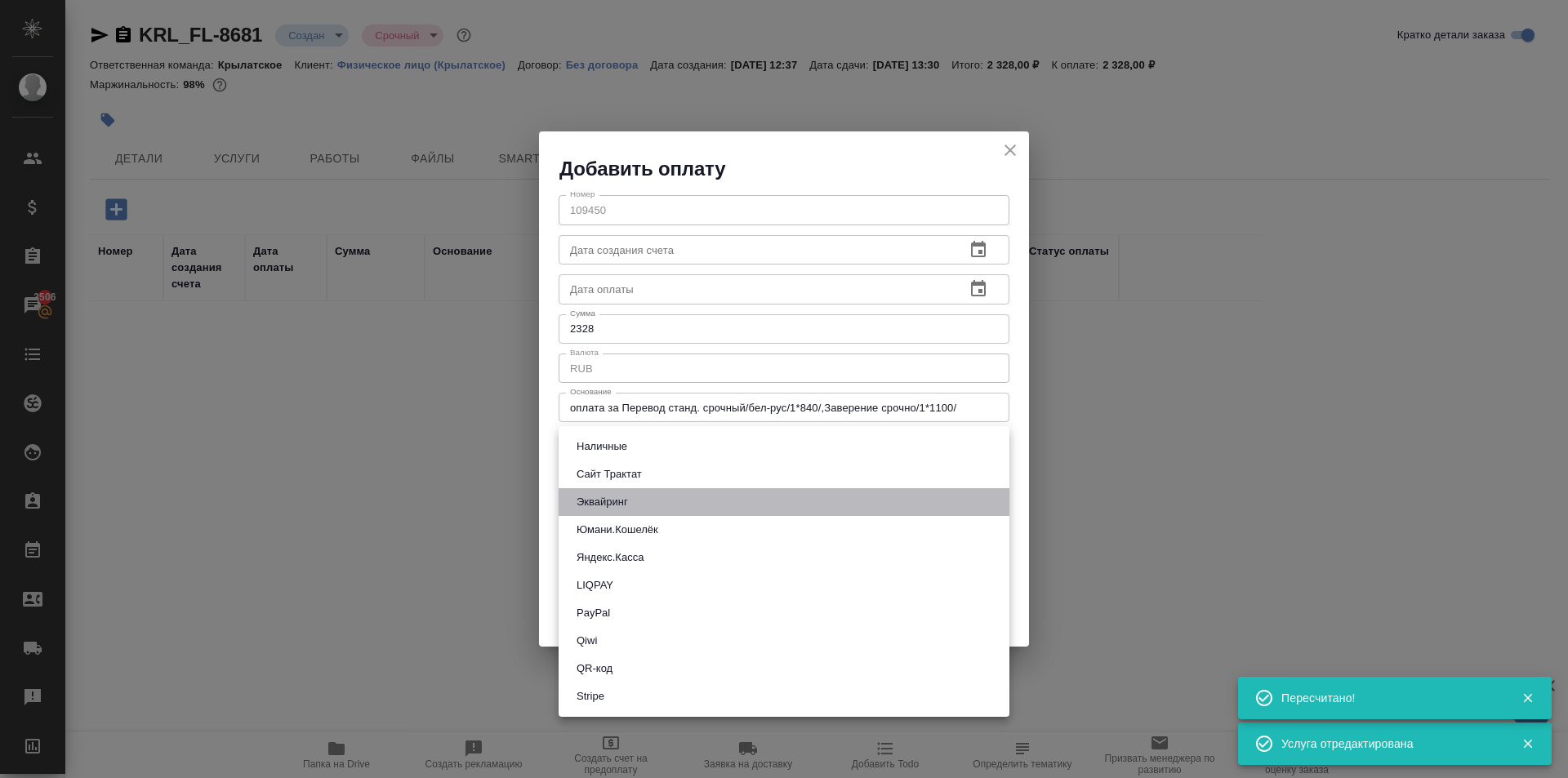
click at [612, 504] on button "Эквайринг" at bounding box center [602, 502] width 61 height 18
type input "acquiring"
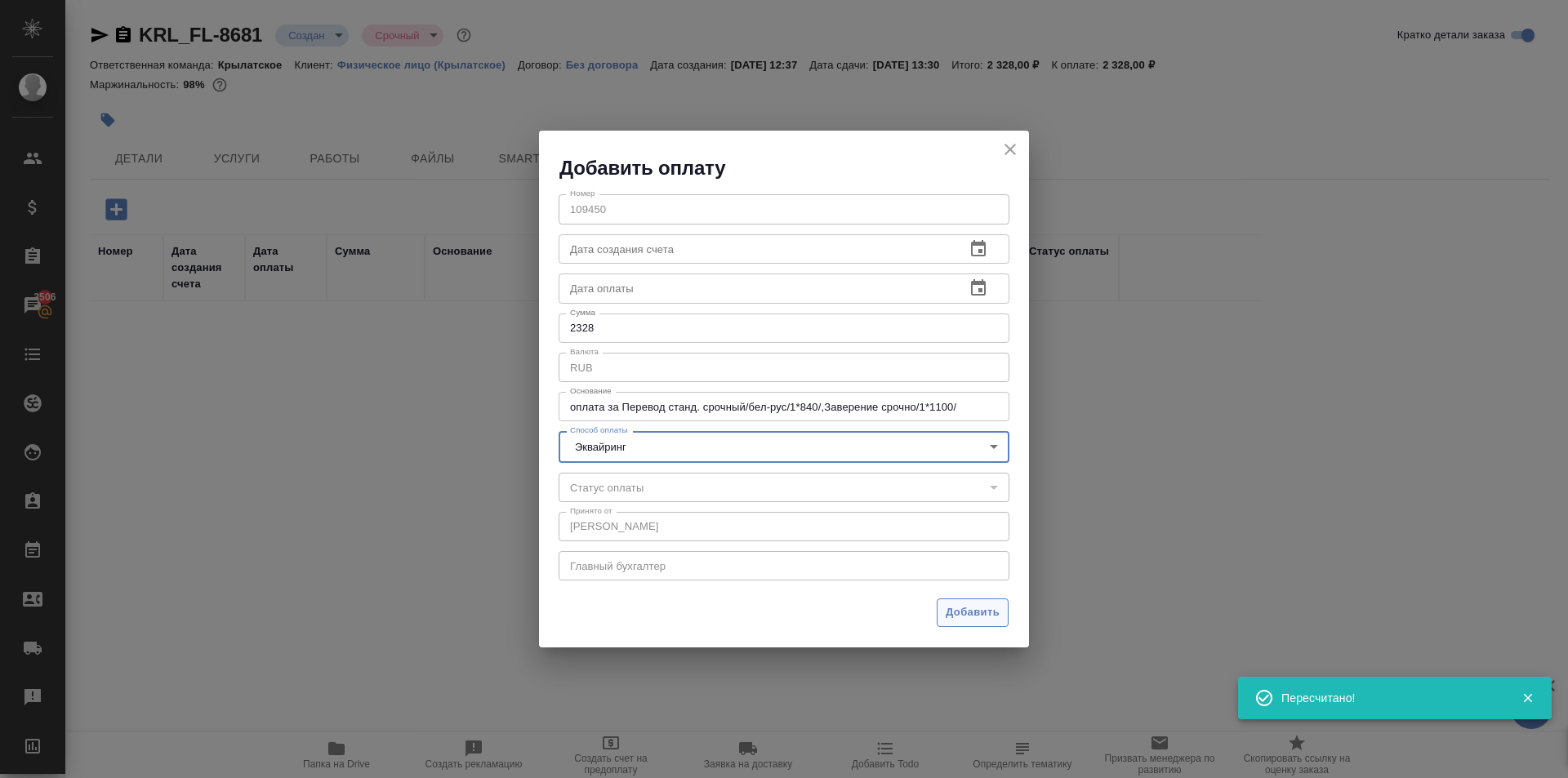
click at [989, 606] on span "Добавить" at bounding box center [972, 613] width 54 height 19
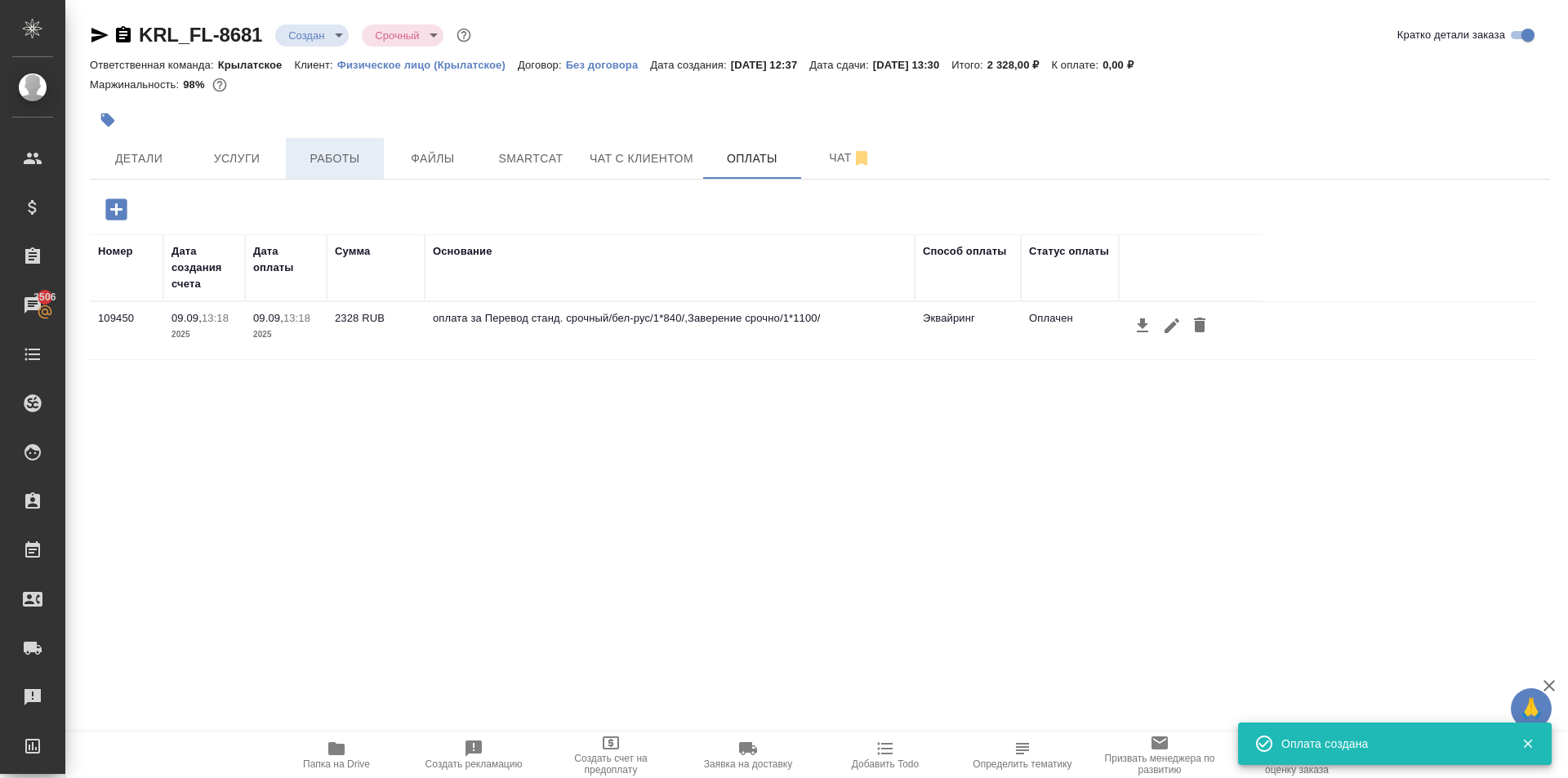
click at [353, 166] on span "Работы" at bounding box center [334, 159] width 78 height 21
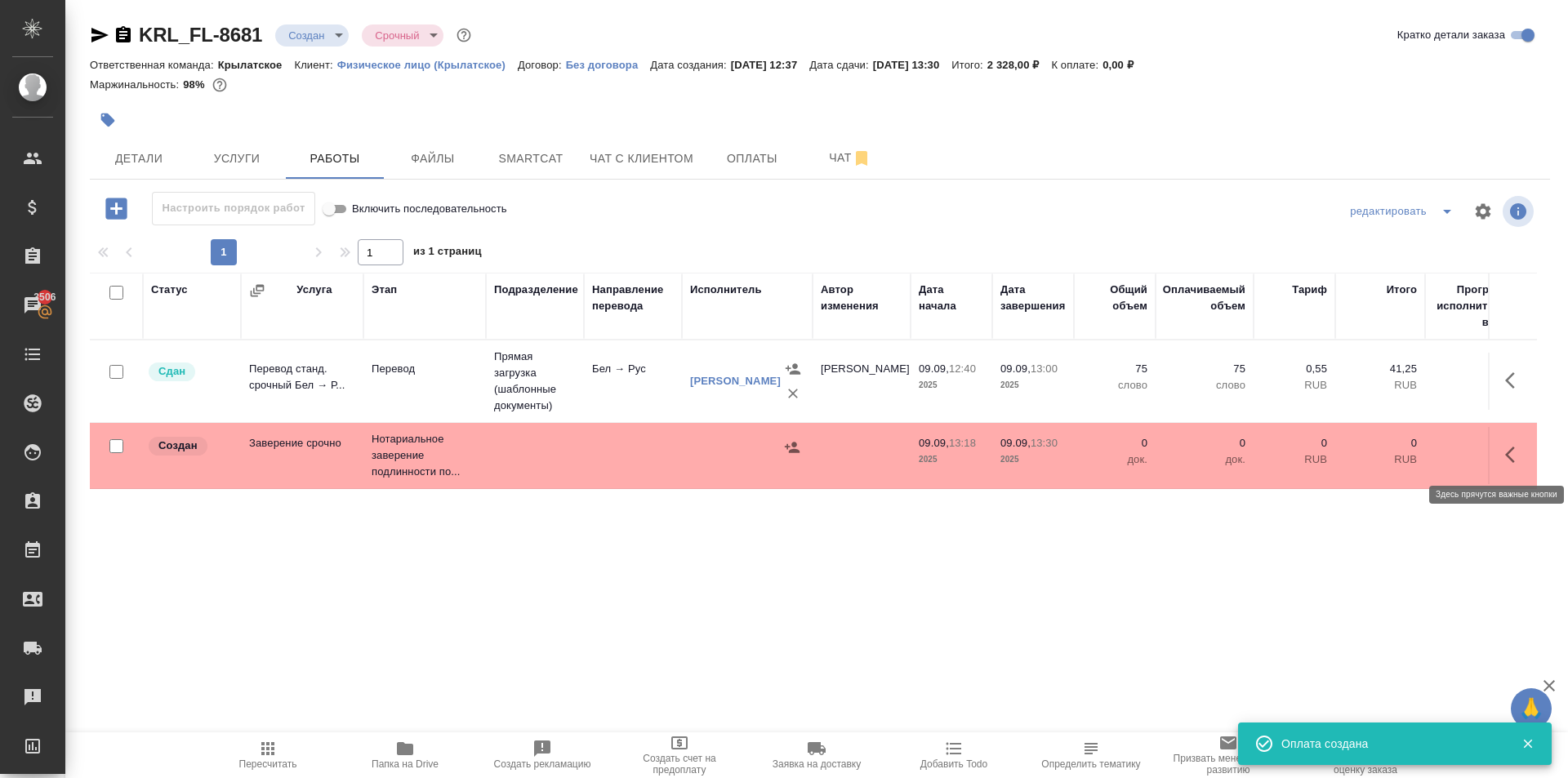
click at [1517, 461] on icon "button" at bounding box center [1514, 455] width 20 height 20
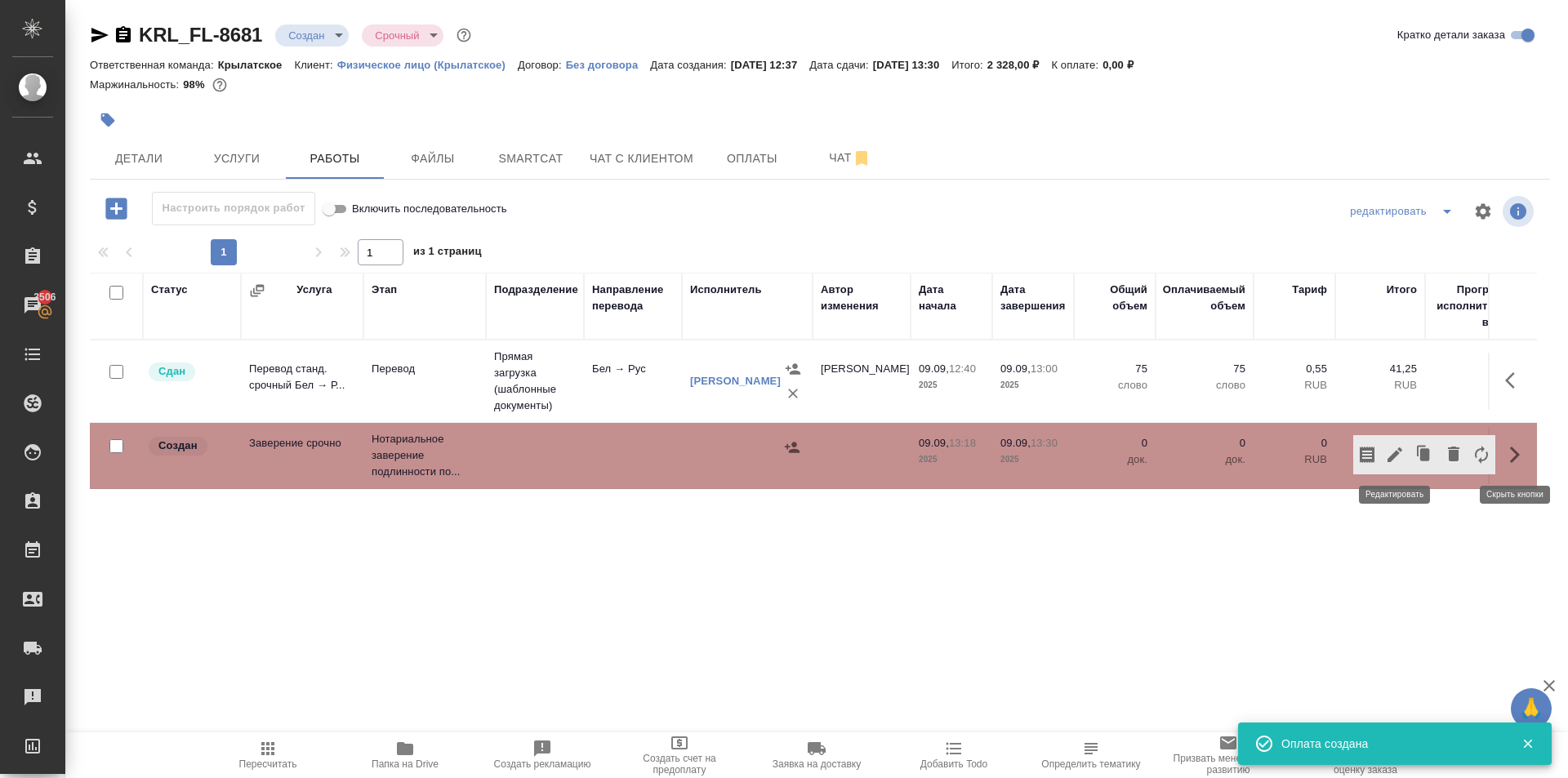
click at [1396, 451] on icon "button" at bounding box center [1394, 455] width 15 height 15
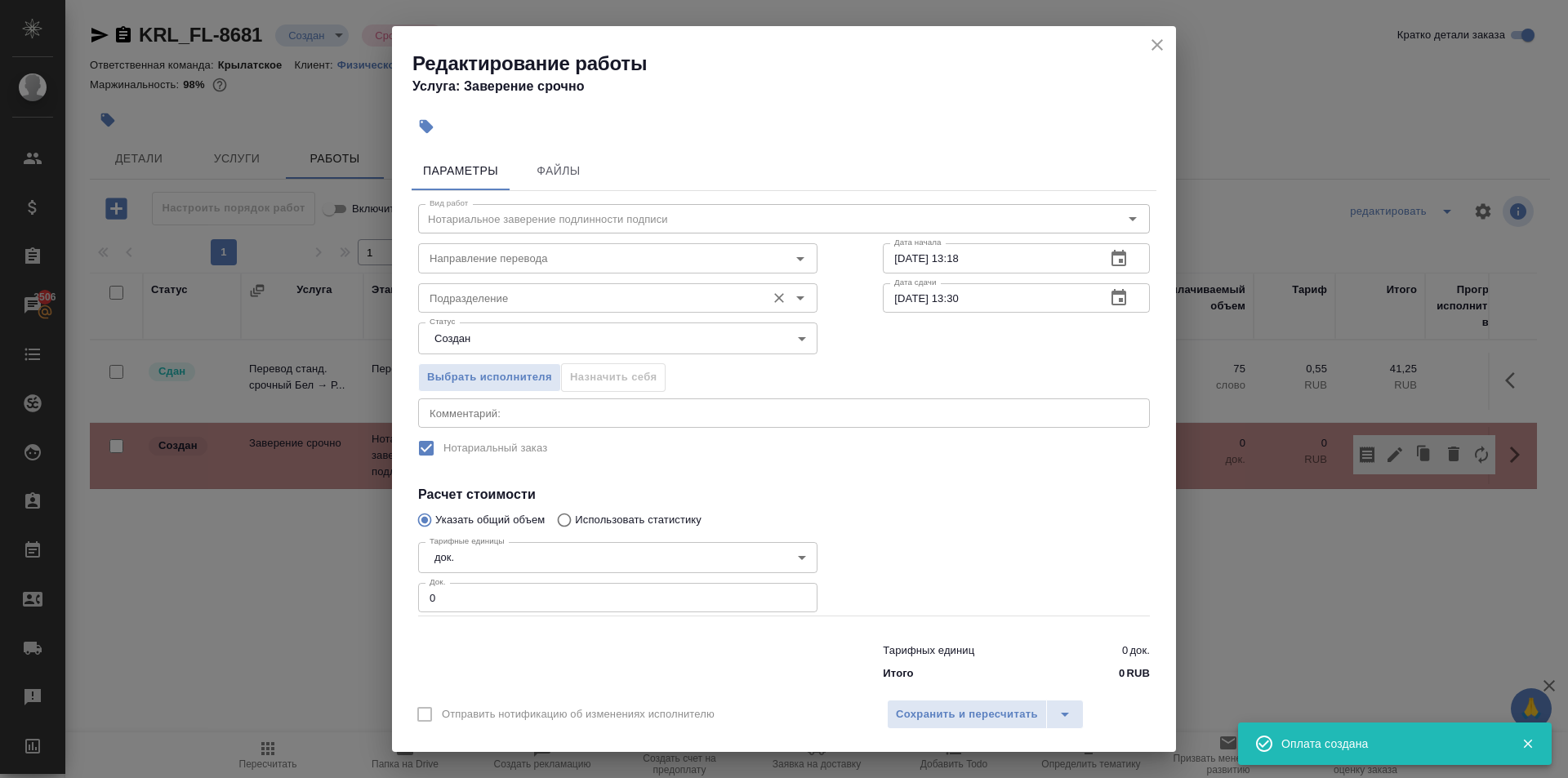
click at [548, 303] on input "Подразделение" at bounding box center [590, 298] width 335 height 20
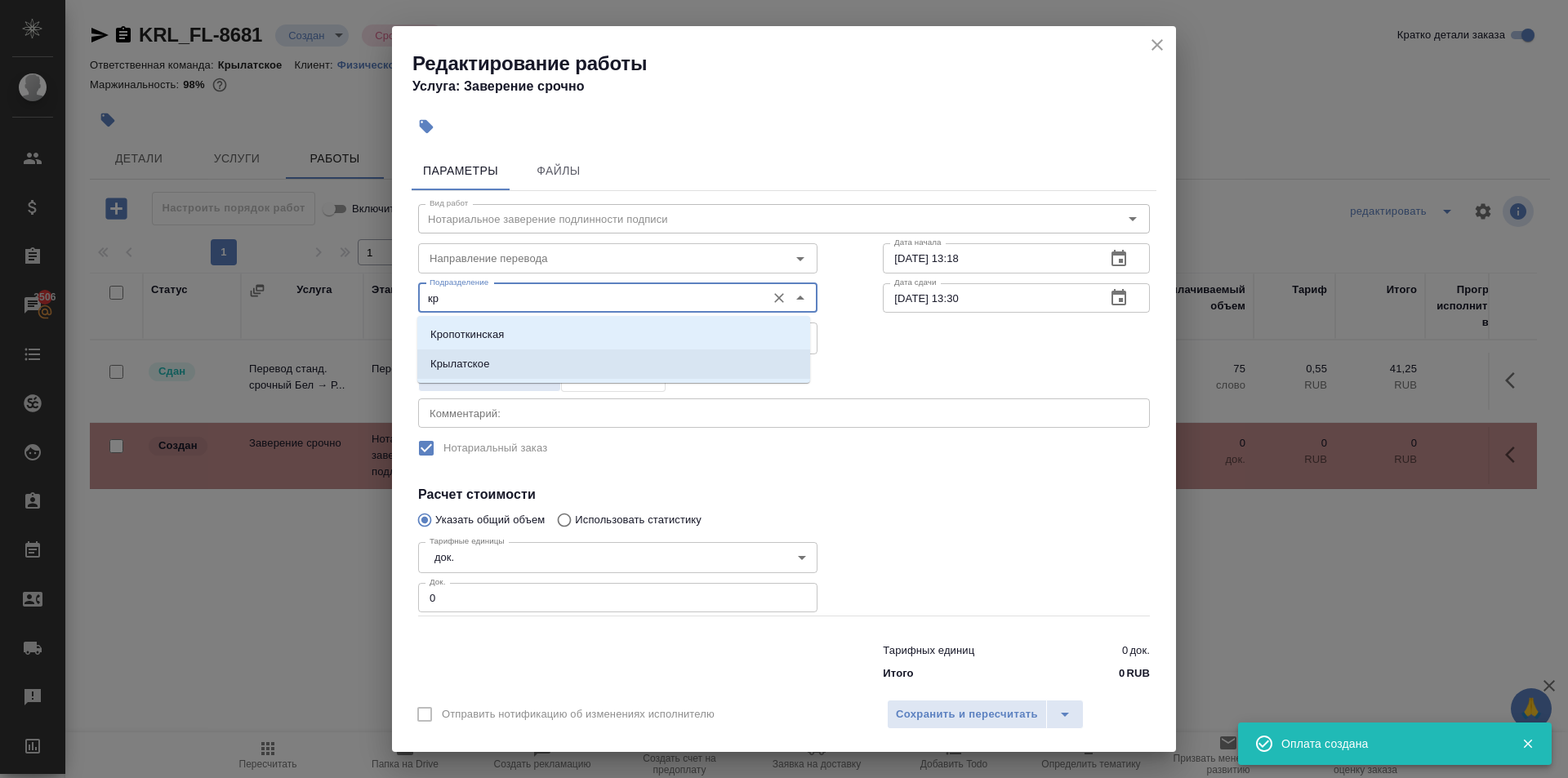
click at [461, 365] on p "Крылатское" at bounding box center [460, 364] width 59 height 16
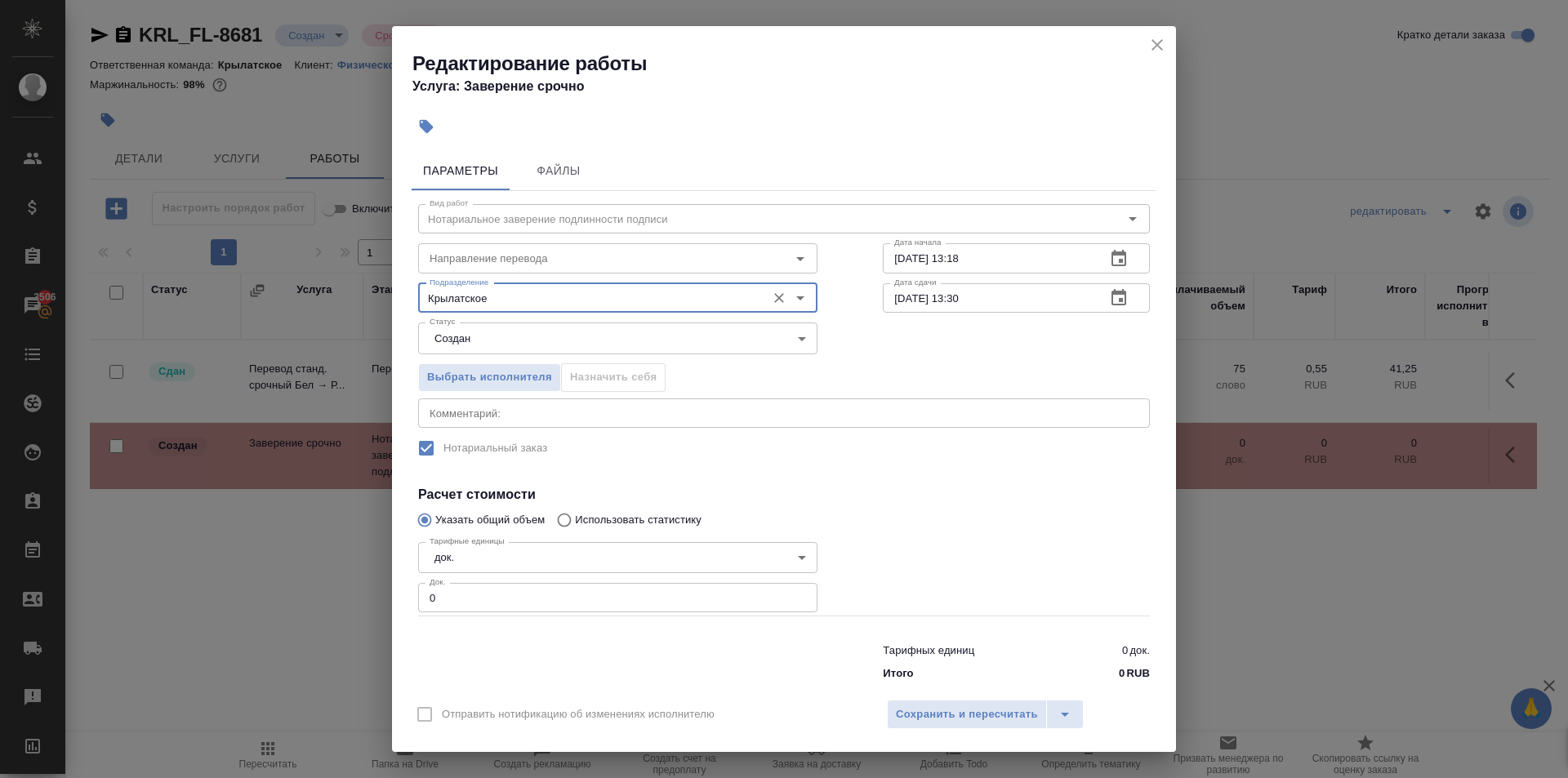
type input "Крылатское"
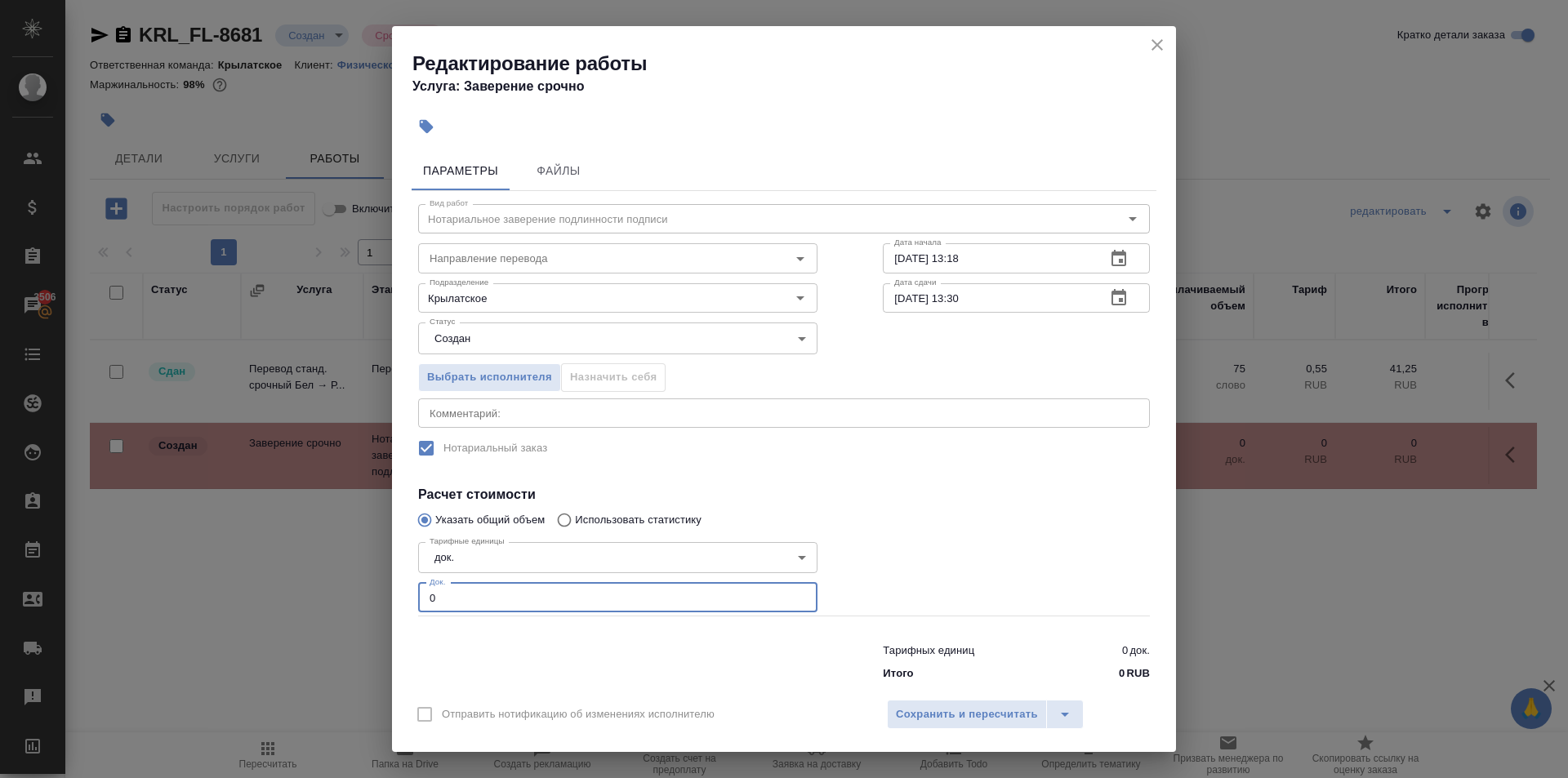
drag, startPoint x: 458, startPoint y: 587, endPoint x: 408, endPoint y: 575, distance: 51.4
click at [408, 575] on div "Параметры Файлы Вид работ Нотариальное заверение подлинности подписи Вид работ …" at bounding box center [784, 417] width 784 height 545
type input "1"
drag, startPoint x: 979, startPoint y: 720, endPoint x: 969, endPoint y: 715, distance: 11.2
click at [975, 720] on span "Сохранить и пересчитать" at bounding box center [966, 715] width 142 height 19
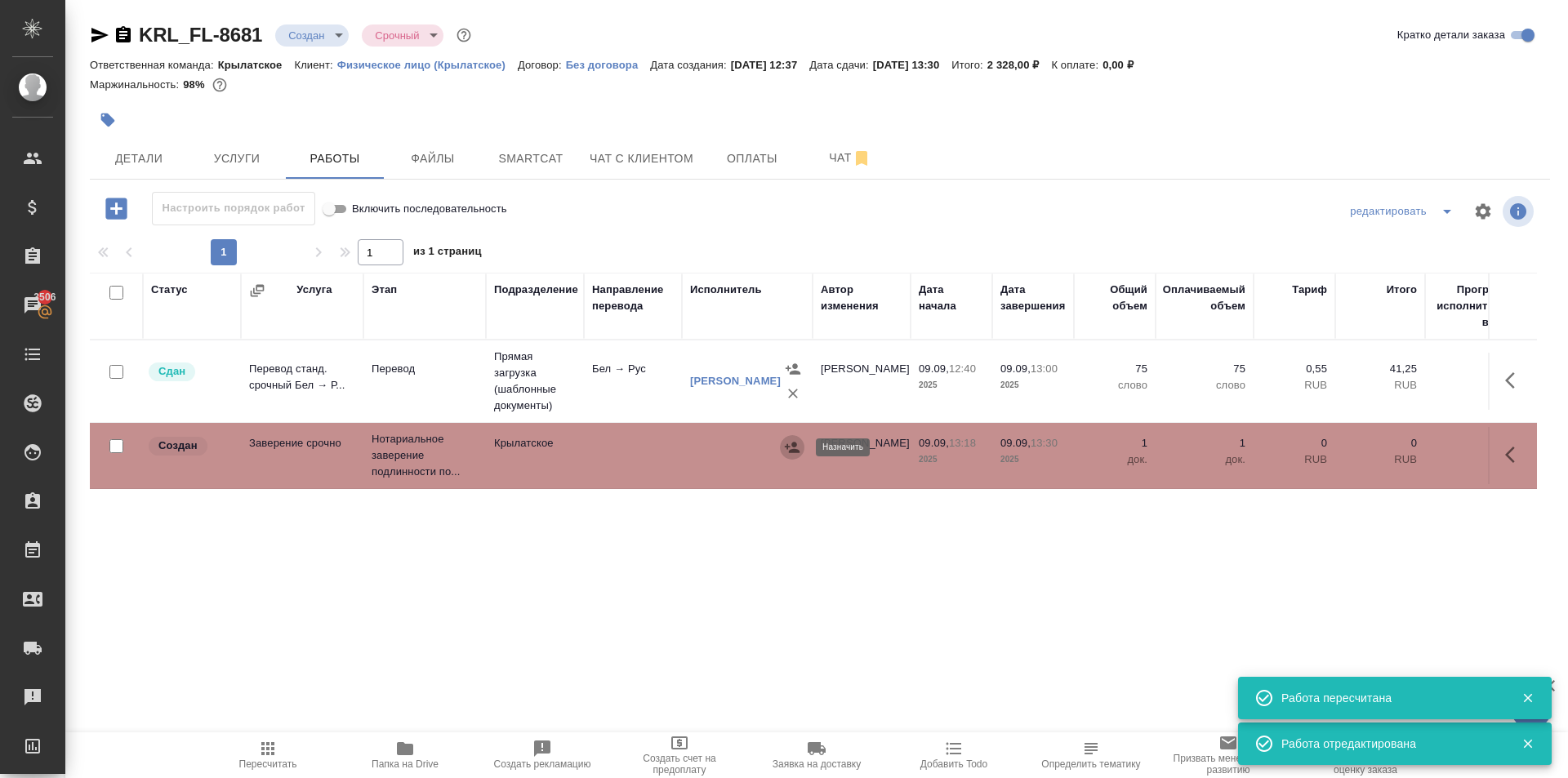
click at [789, 450] on icon "button" at bounding box center [792, 448] width 16 height 16
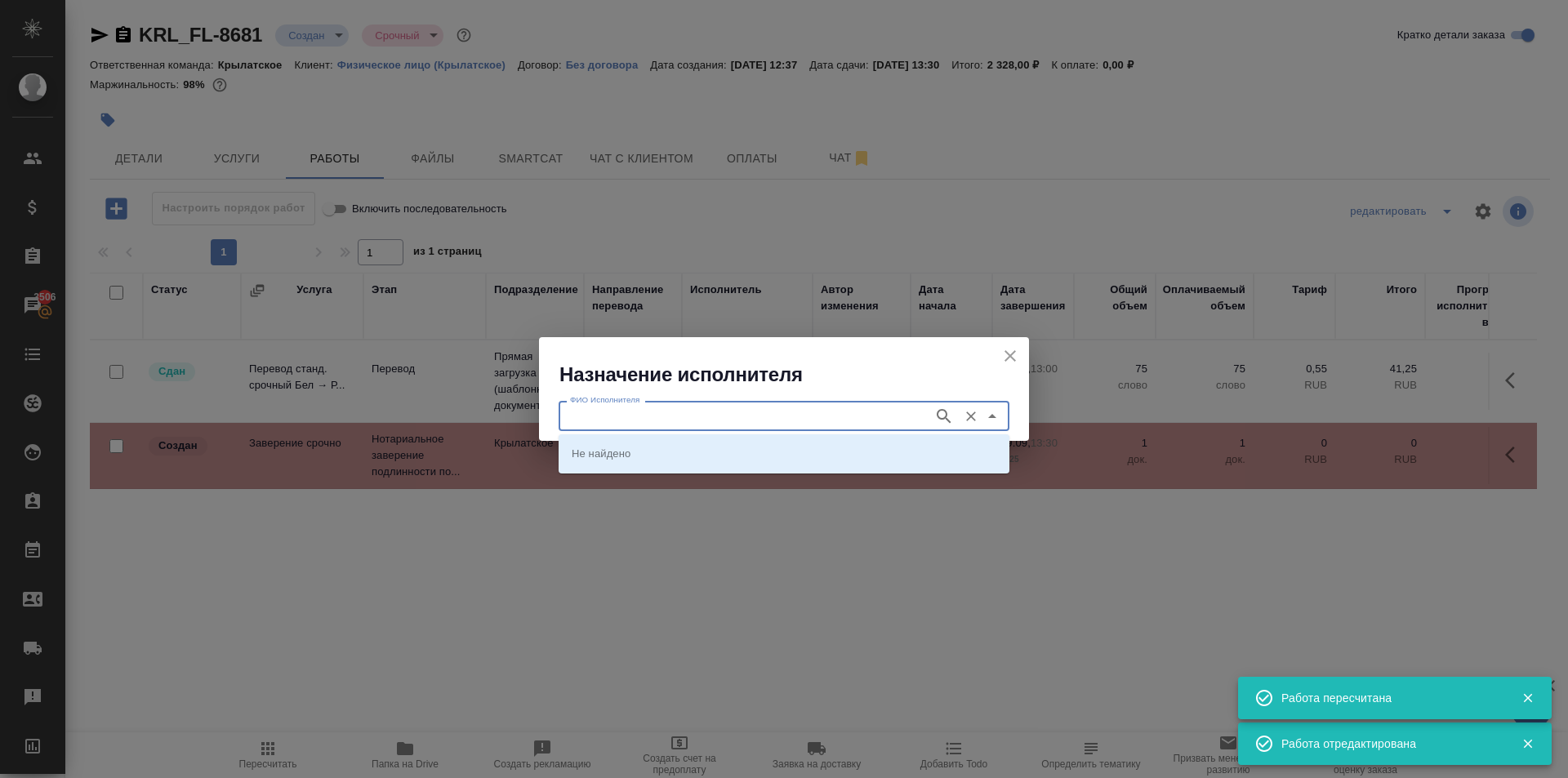
click at [689, 411] on input "ФИО Исполнителя" at bounding box center [743, 416] width 361 height 20
type input "мацу"
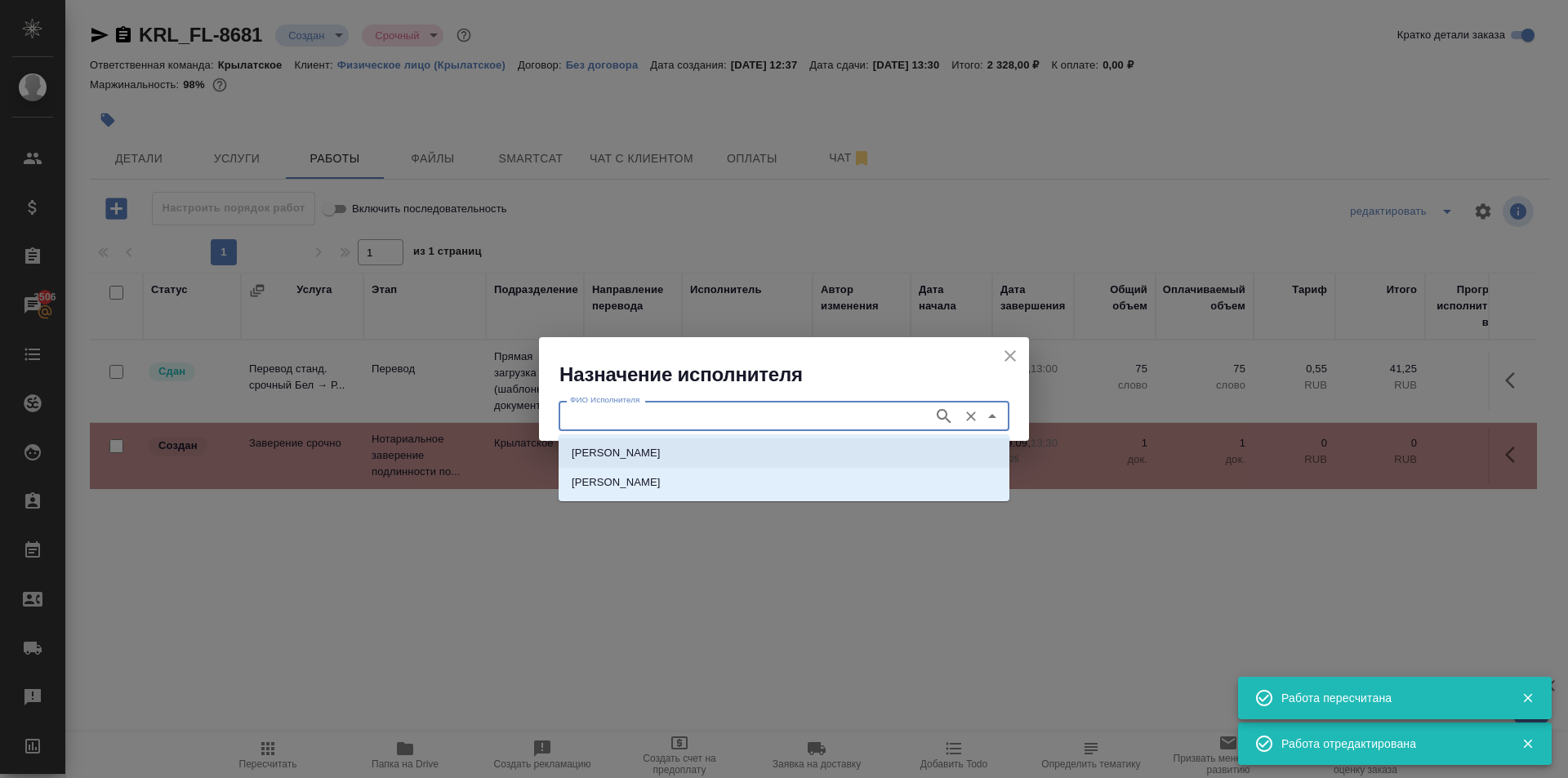
click at [661, 450] on p "НОТАРИУС Мацуленко Юлия Юрьевна" at bounding box center [616, 454] width 89 height 16
type input "НОТАРИУС Мацуленко Юлия Юрьевна"
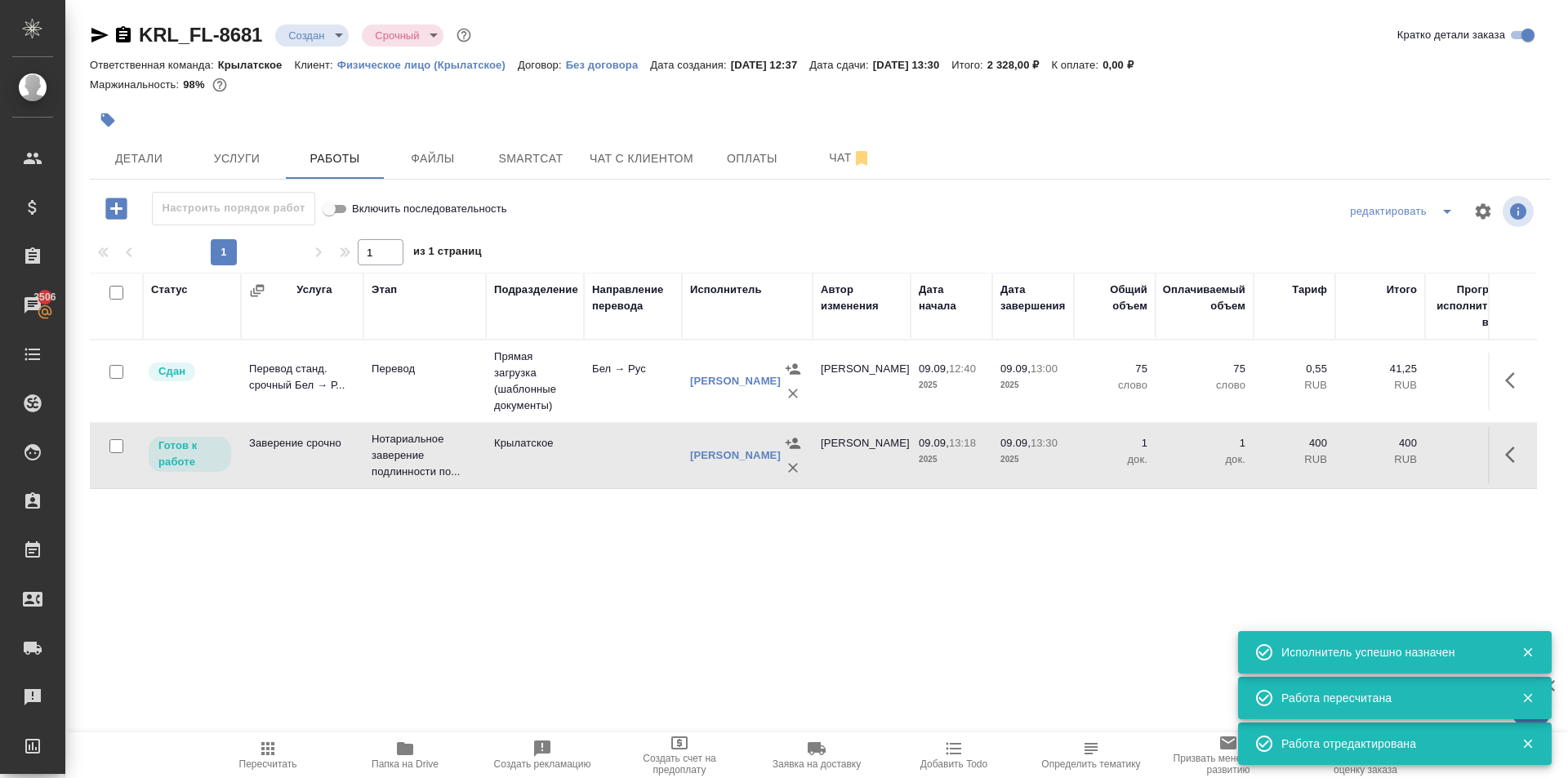
click at [1513, 459] on icon "button" at bounding box center [1514, 455] width 20 height 20
click at [1400, 453] on icon "button" at bounding box center [1394, 455] width 20 height 20
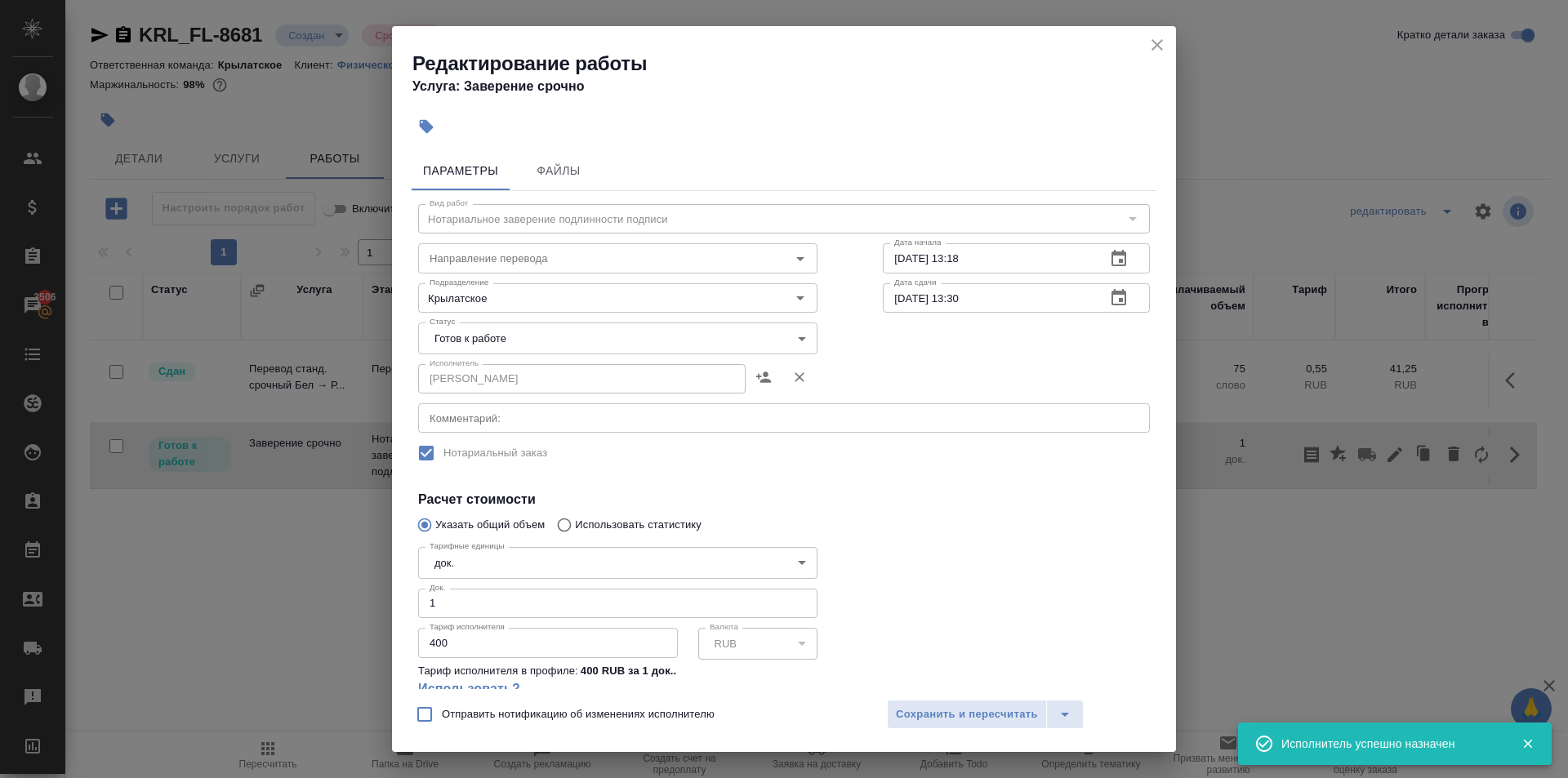
click at [496, 348] on body "🙏 .cls-1 fill:#fff; AWATERA Kasymov Timur Клиенты Спецификации Заказы 3506 Чаты…" at bounding box center [784, 389] width 1568 height 778
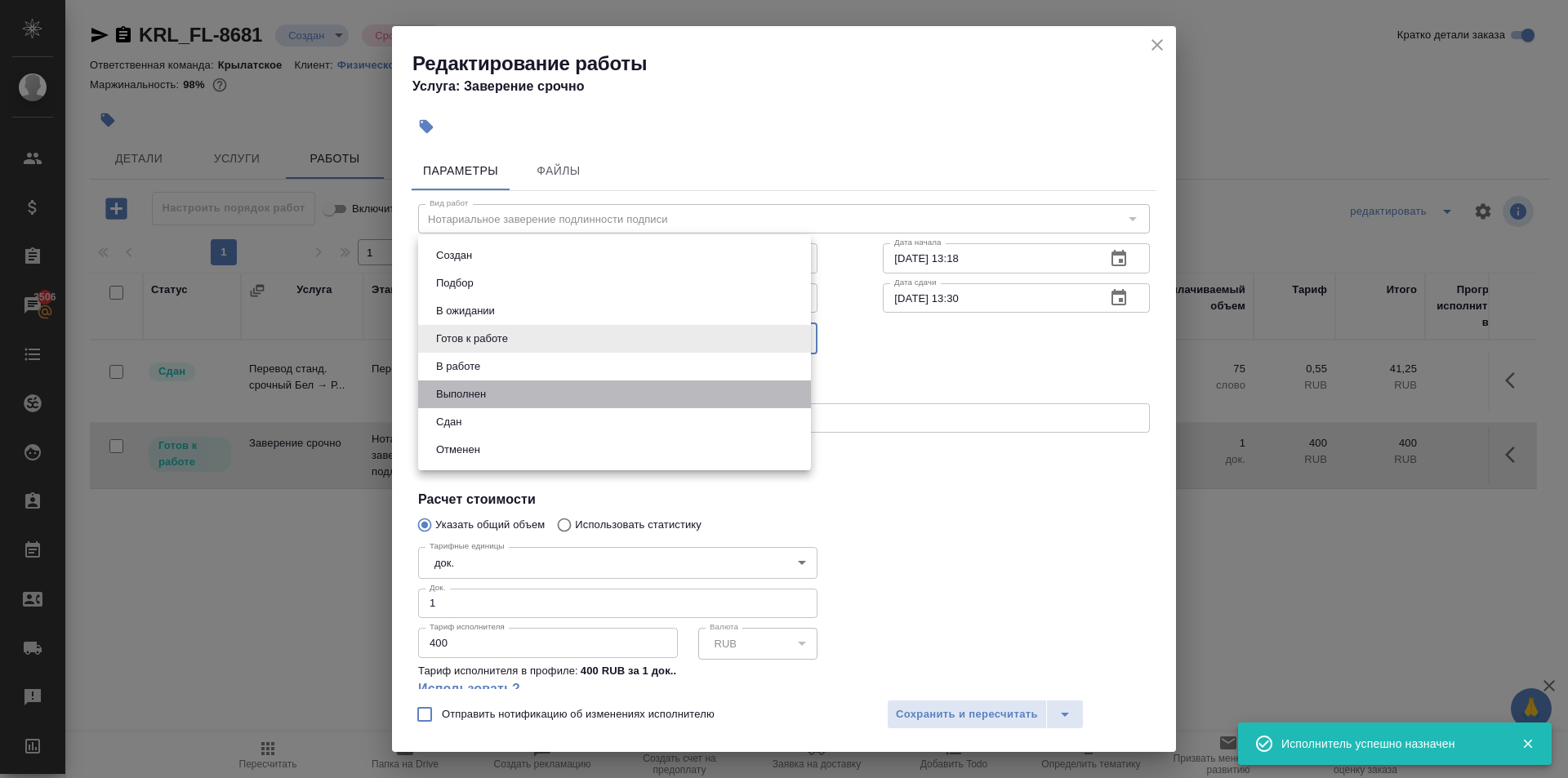
drag, startPoint x: 447, startPoint y: 405, endPoint x: 445, endPoint y: 414, distance: 9.2
click at [445, 414] on ul "Создан Подбор В ожидании Готов к работе В работе Выполнен Сдан Отменен" at bounding box center [614, 353] width 393 height 235
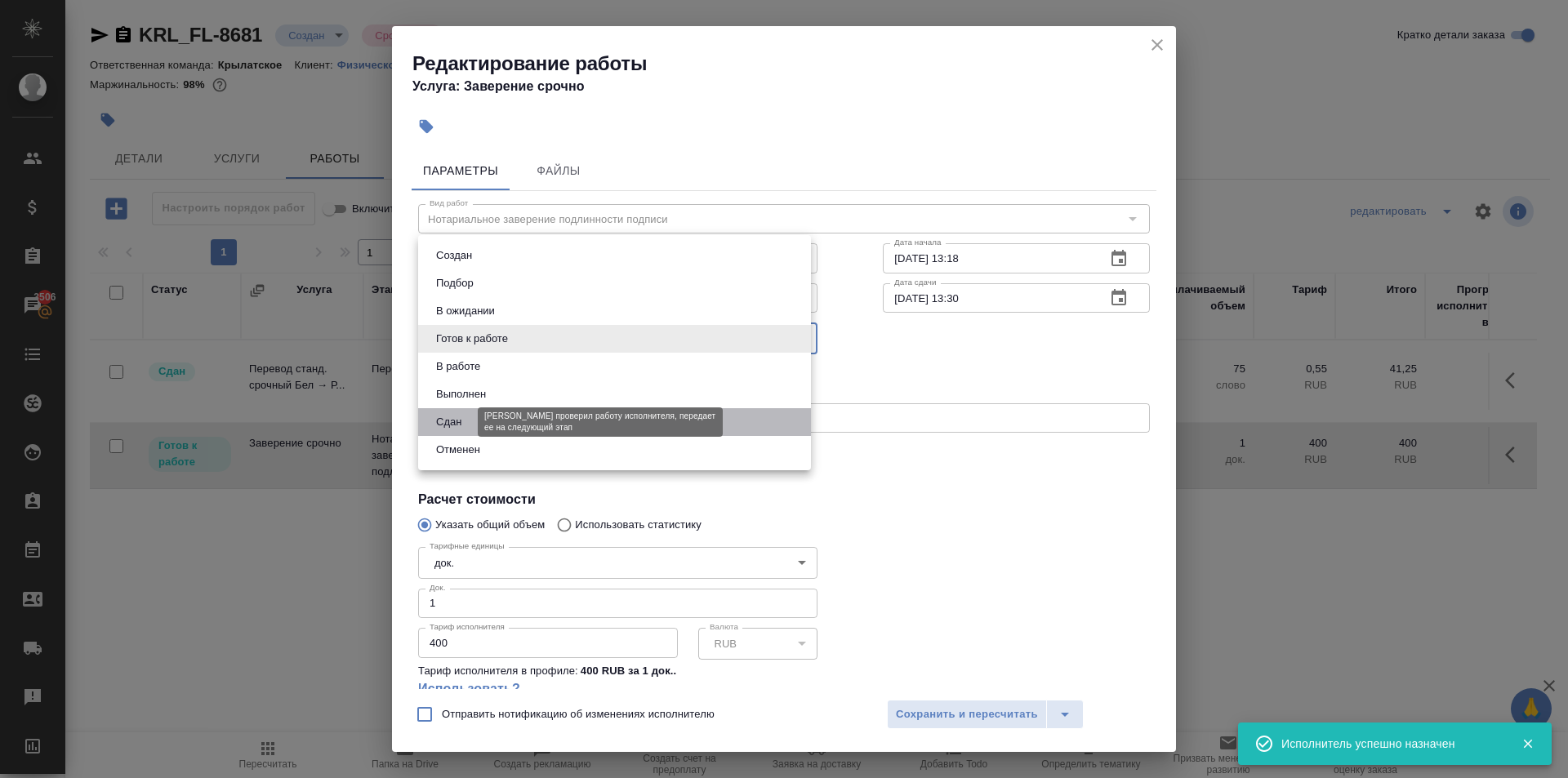
drag, startPoint x: 445, startPoint y: 415, endPoint x: 604, endPoint y: 489, distance: 175.4
click at [447, 417] on button "Сдан" at bounding box center [449, 422] width 35 height 18
type input "closed"
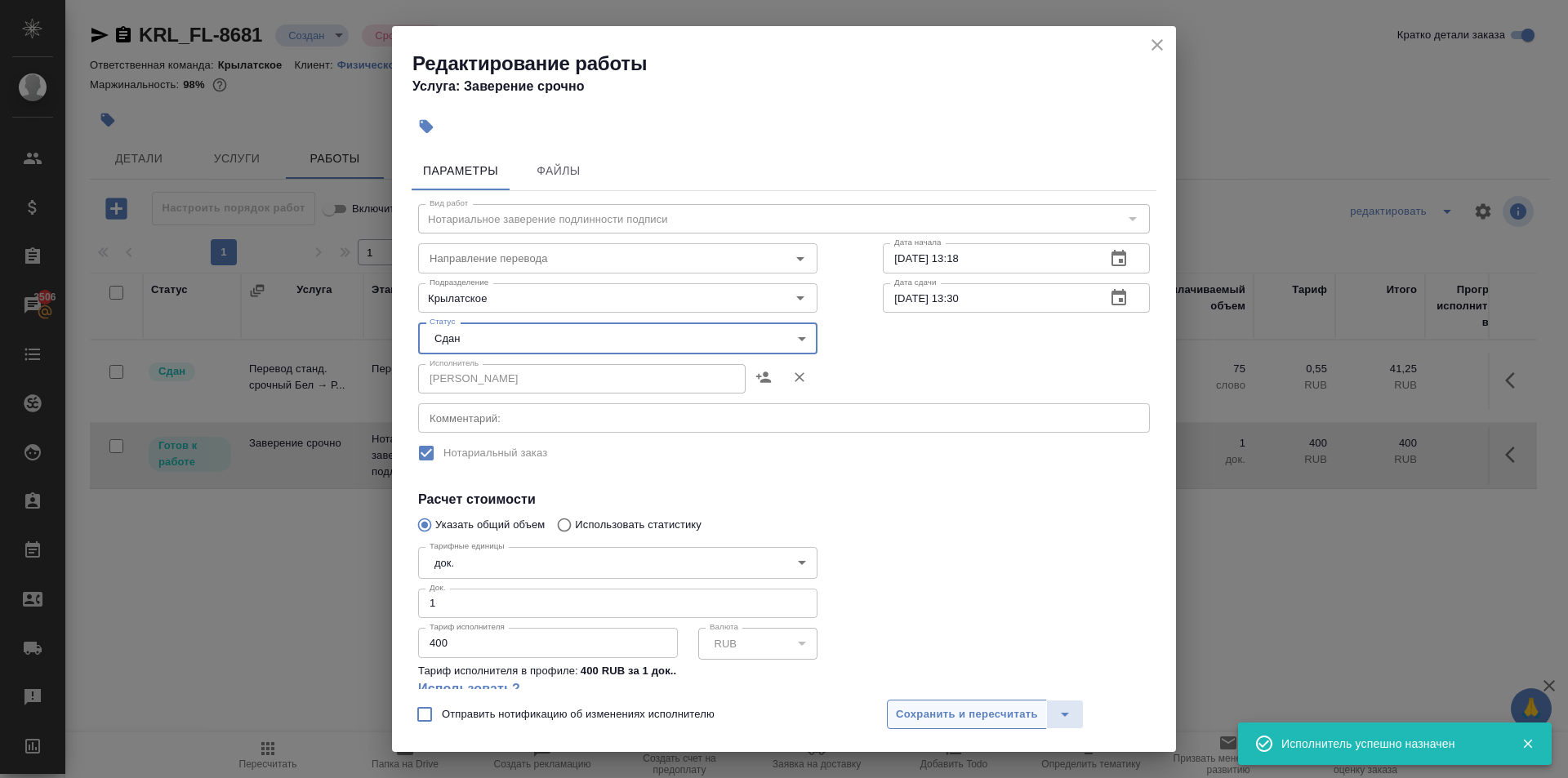
click at [952, 707] on span "Сохранить и пересчитать" at bounding box center [966, 715] width 142 height 19
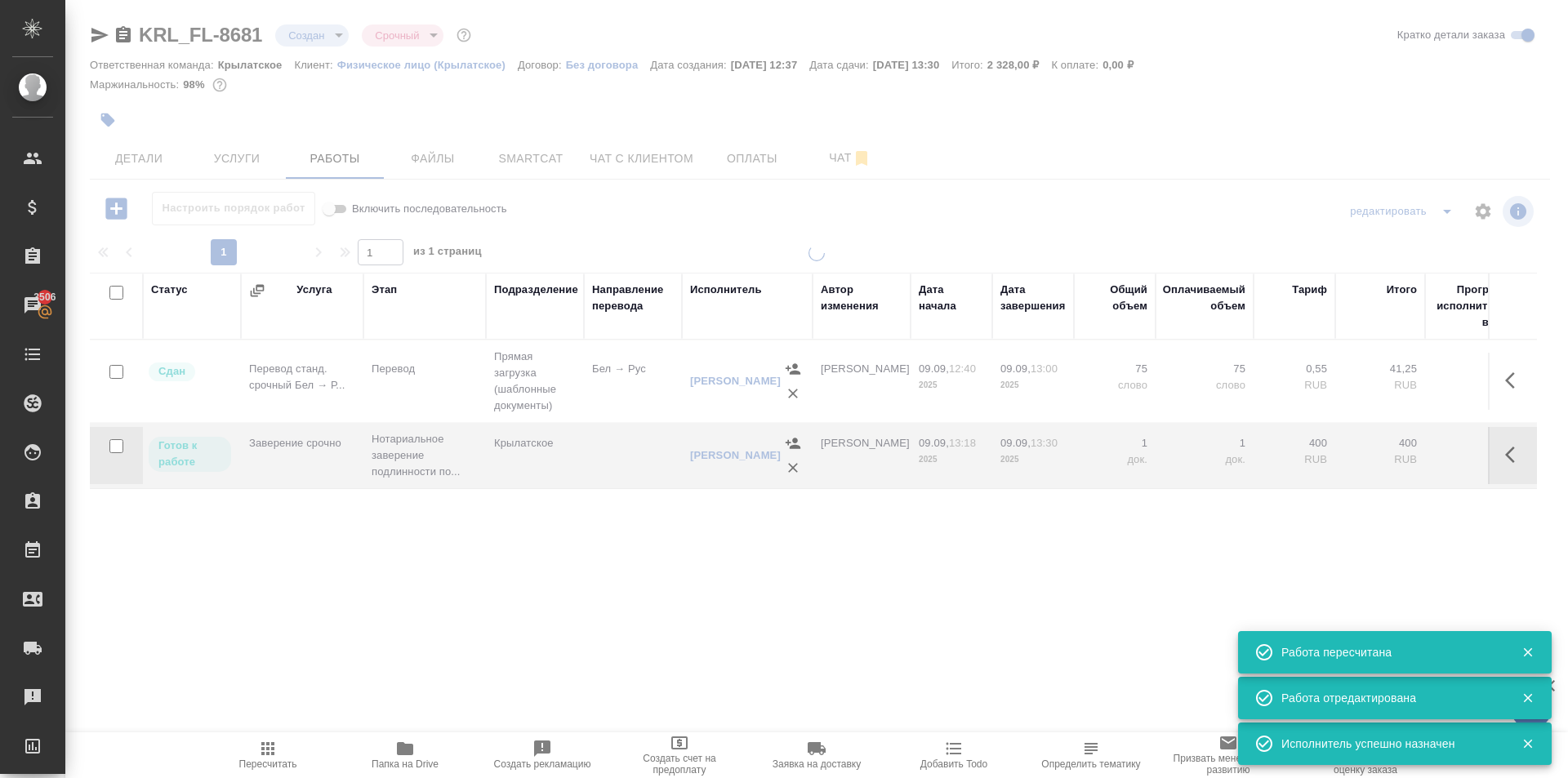
click at [235, 757] on span "Пересчитать" at bounding box center [268, 755] width 118 height 31
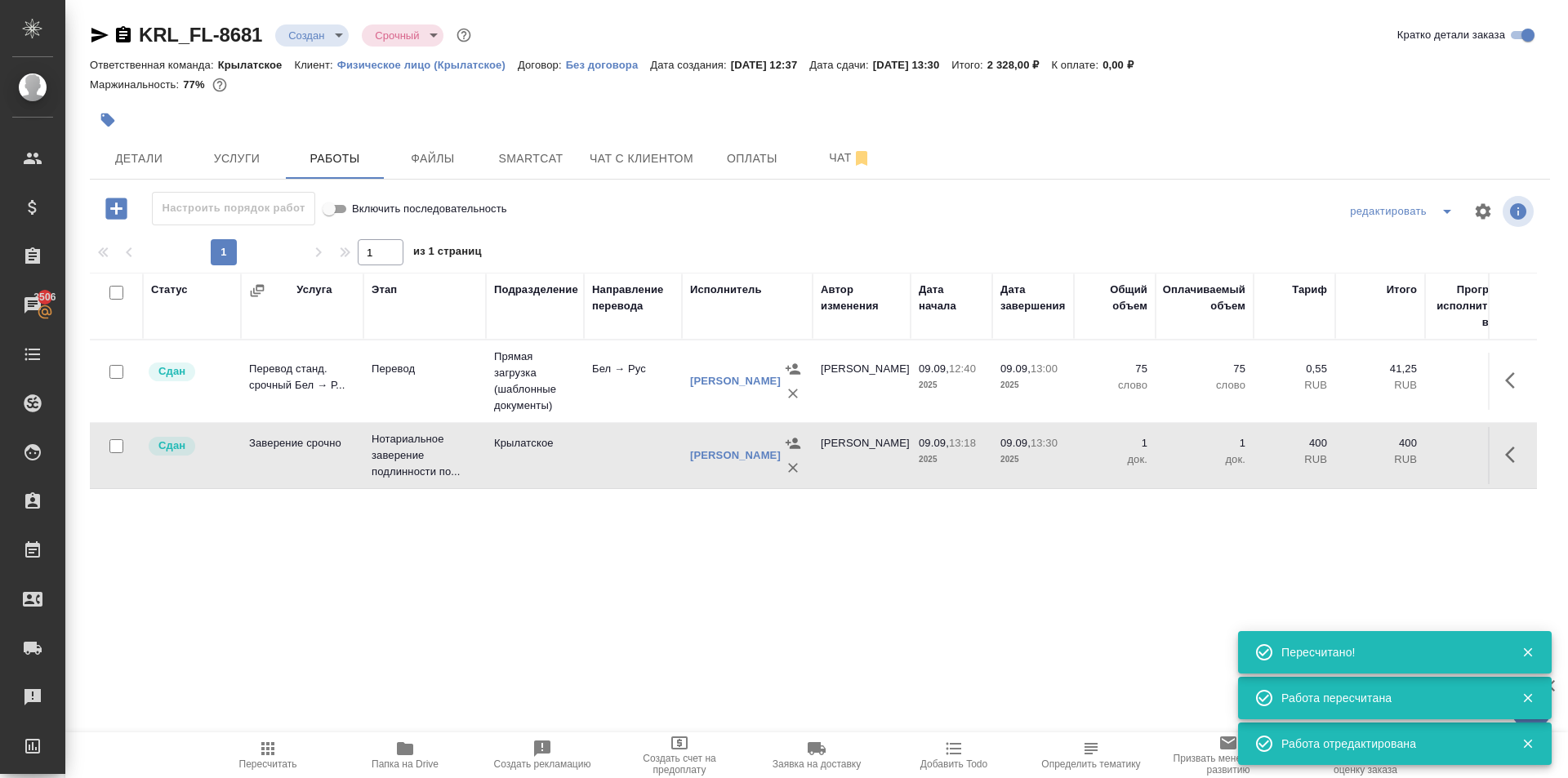
drag, startPoint x: 283, startPoint y: 727, endPoint x: 285, endPoint y: 763, distance: 36.1
click at [283, 734] on div ".cls-1 fill:#fff; AWATERA Kasymov Timur Клиенты Спецификации Заказы 3506 Чаты T…" at bounding box center [784, 389] width 1568 height 778
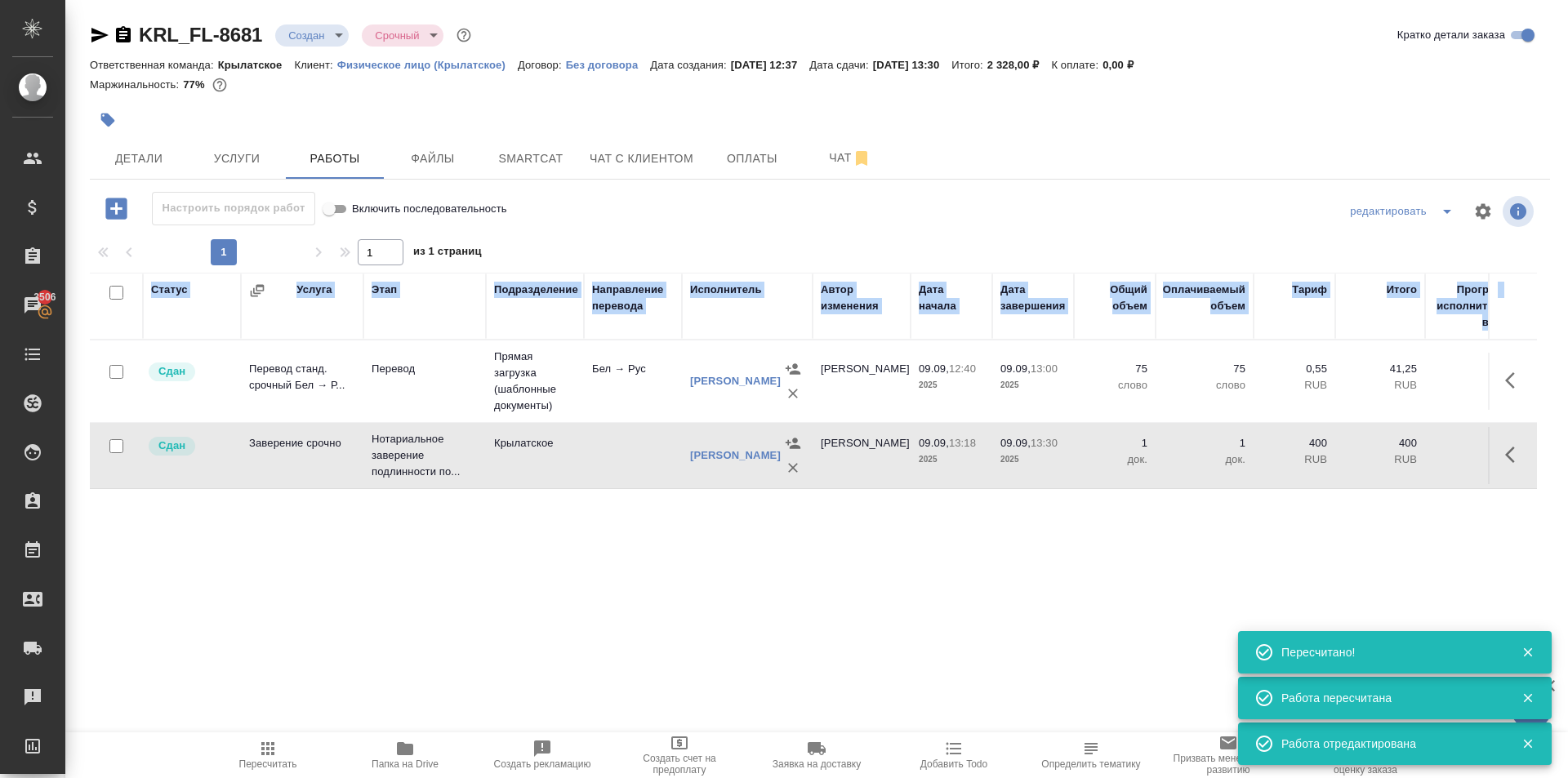
click at [286, 764] on span "Пересчитать" at bounding box center [268, 765] width 58 height 12
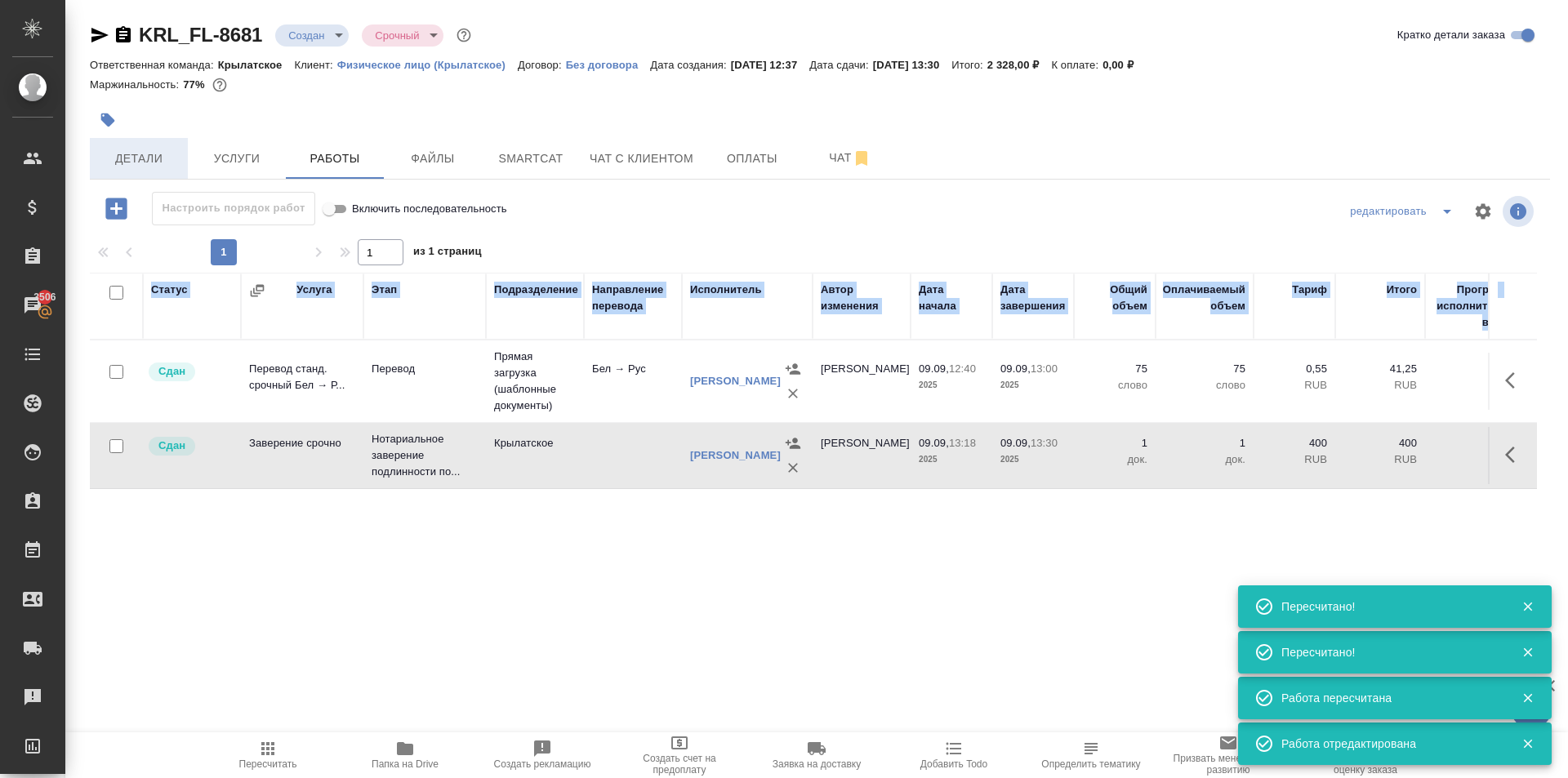
click at [170, 172] on button "Детали" at bounding box center [138, 159] width 98 height 41
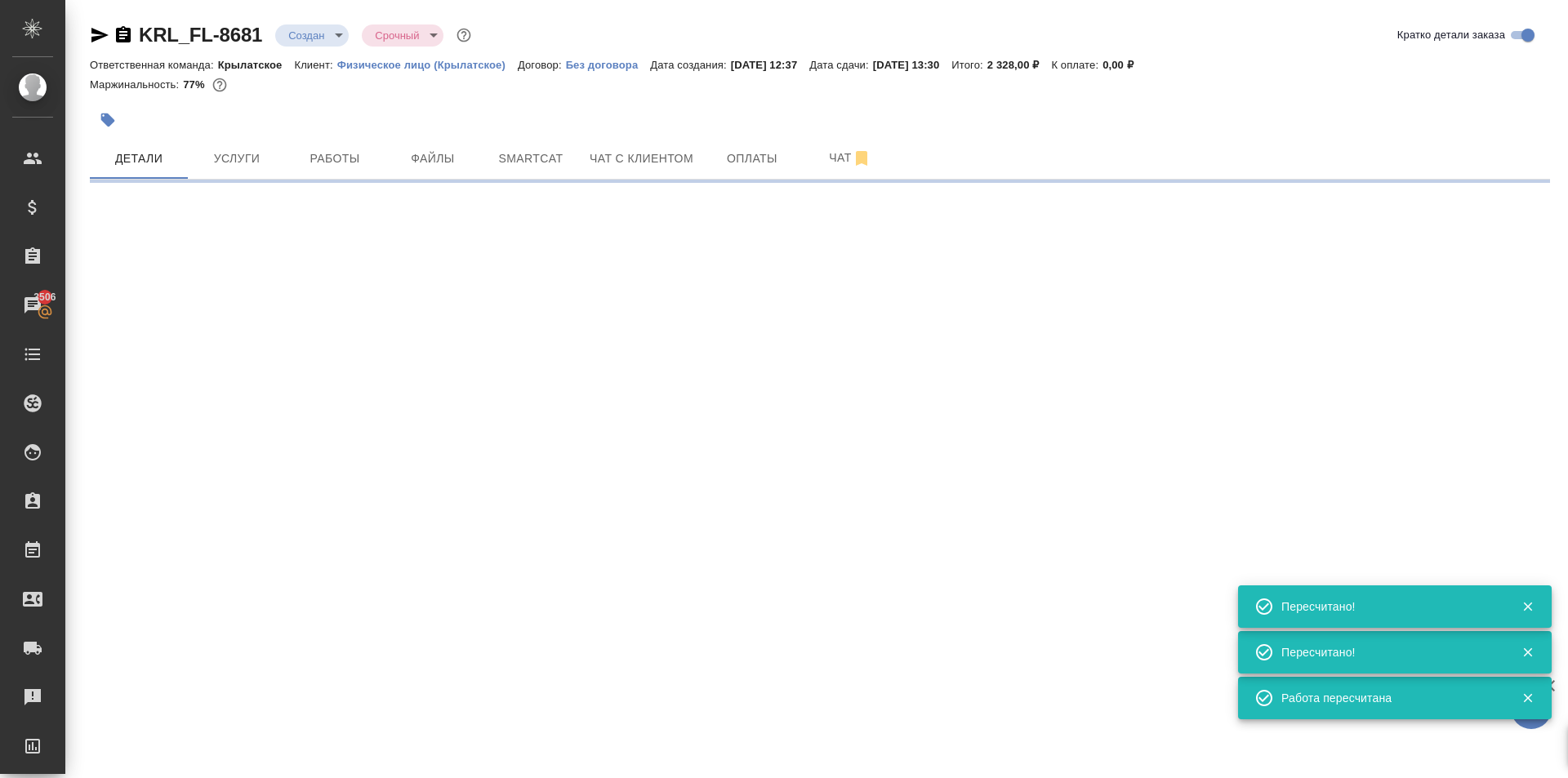
drag, startPoint x: 794, startPoint y: 137, endPoint x: 802, endPoint y: 125, distance: 14.4
click at [798, 128] on div at bounding box center [576, 120] width 973 height 36
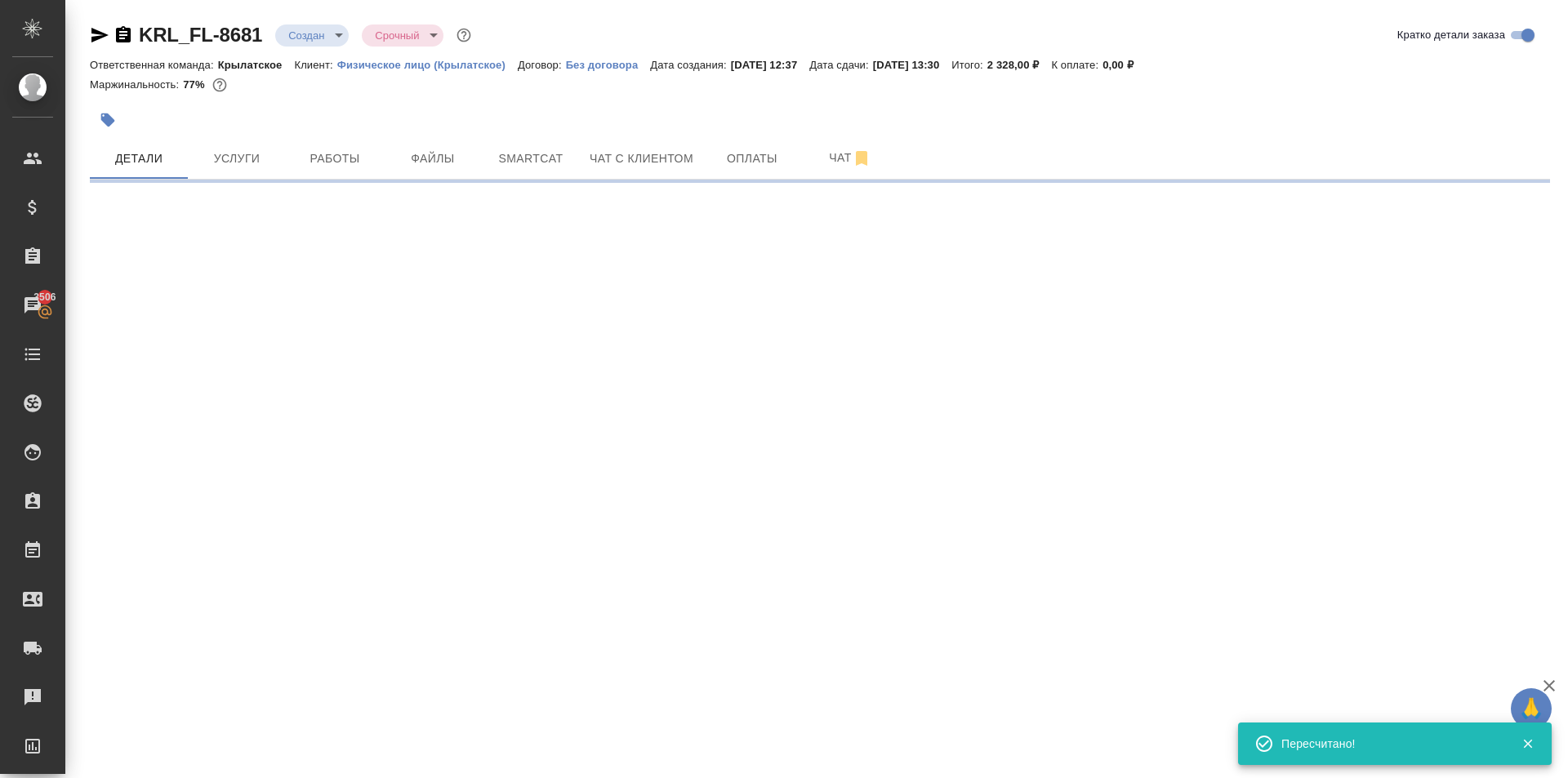
select select "RU"
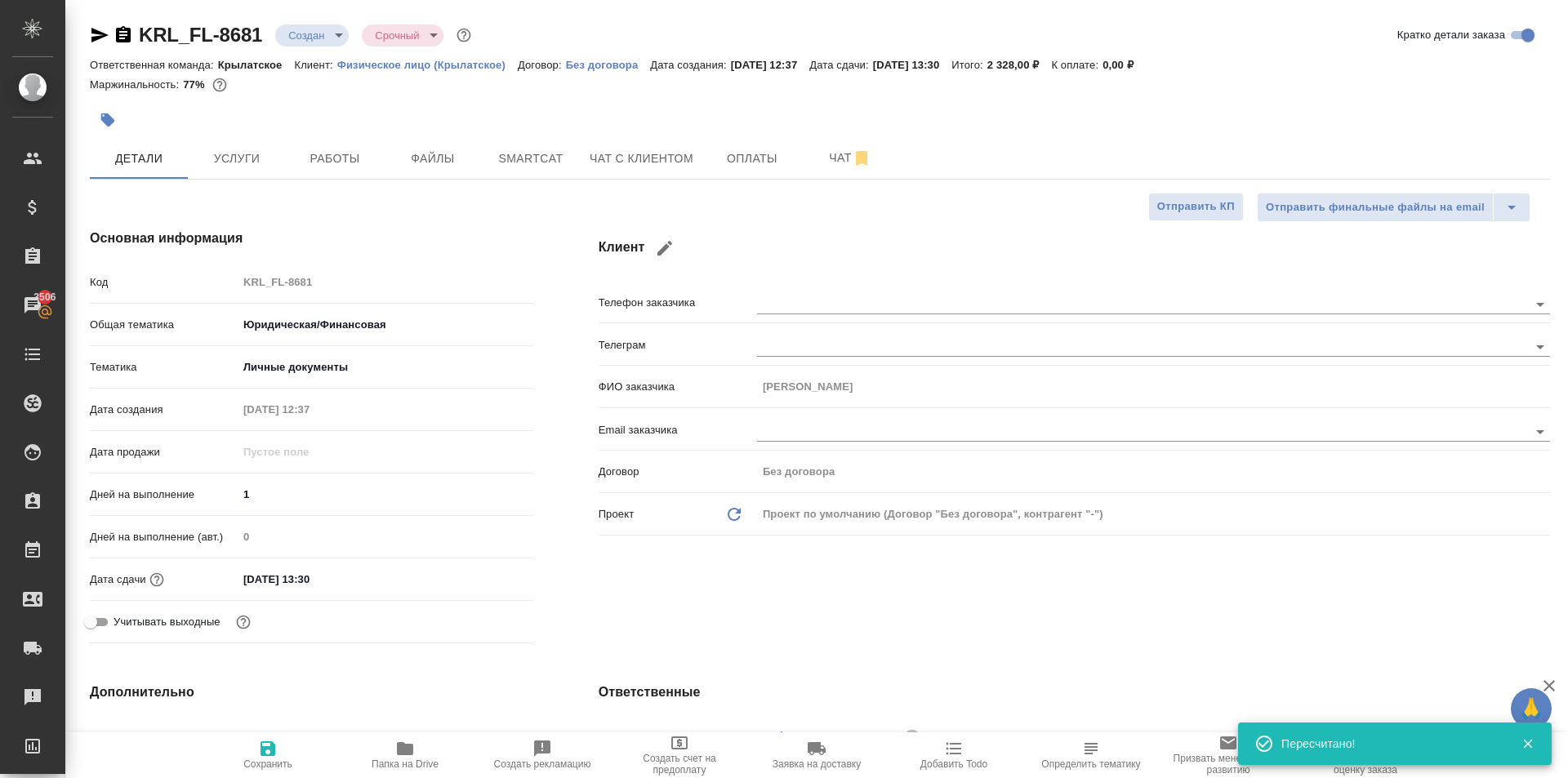
type textarea "x"
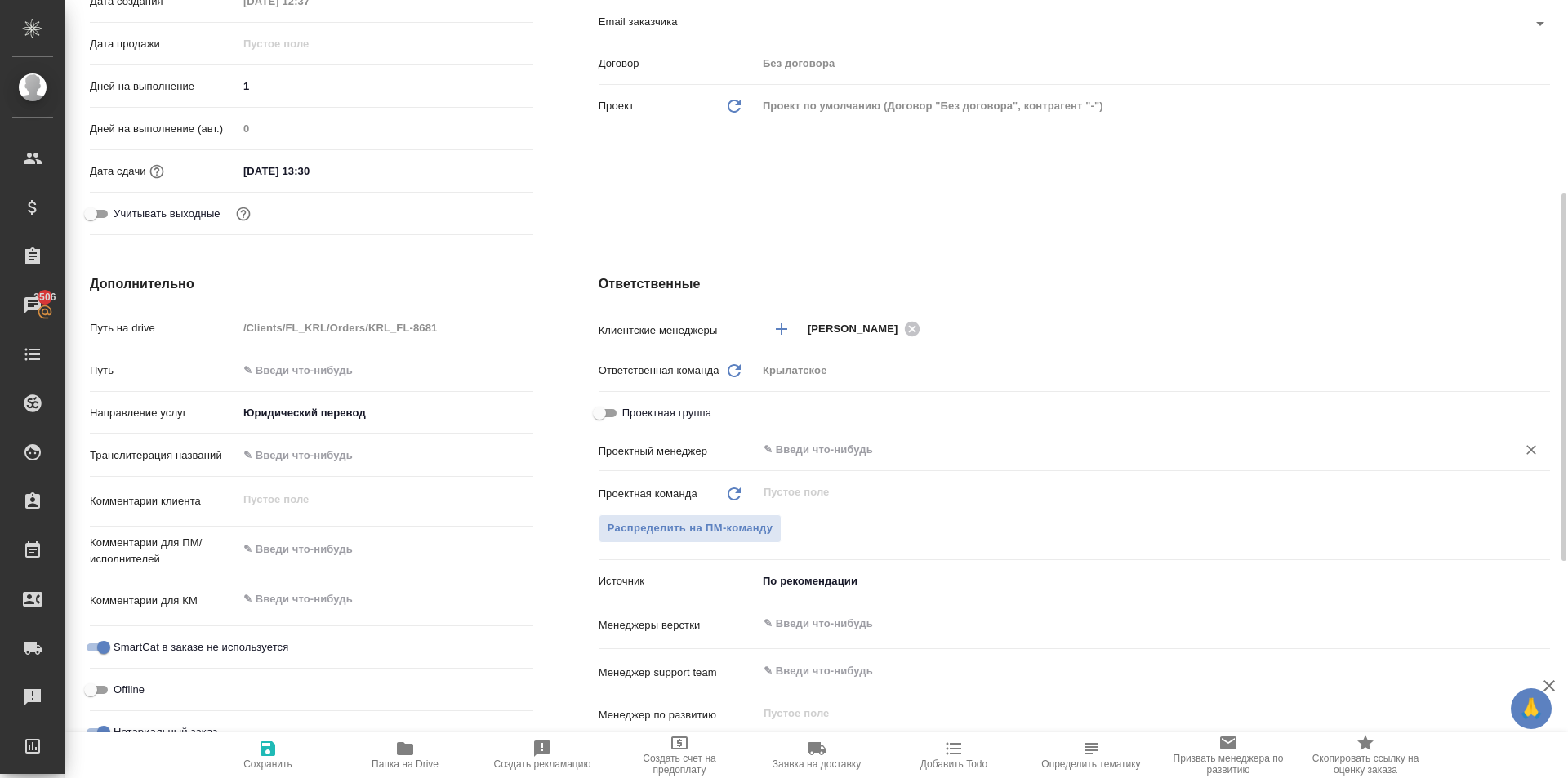
click at [831, 451] on input "text" at bounding box center [1126, 450] width 728 height 20
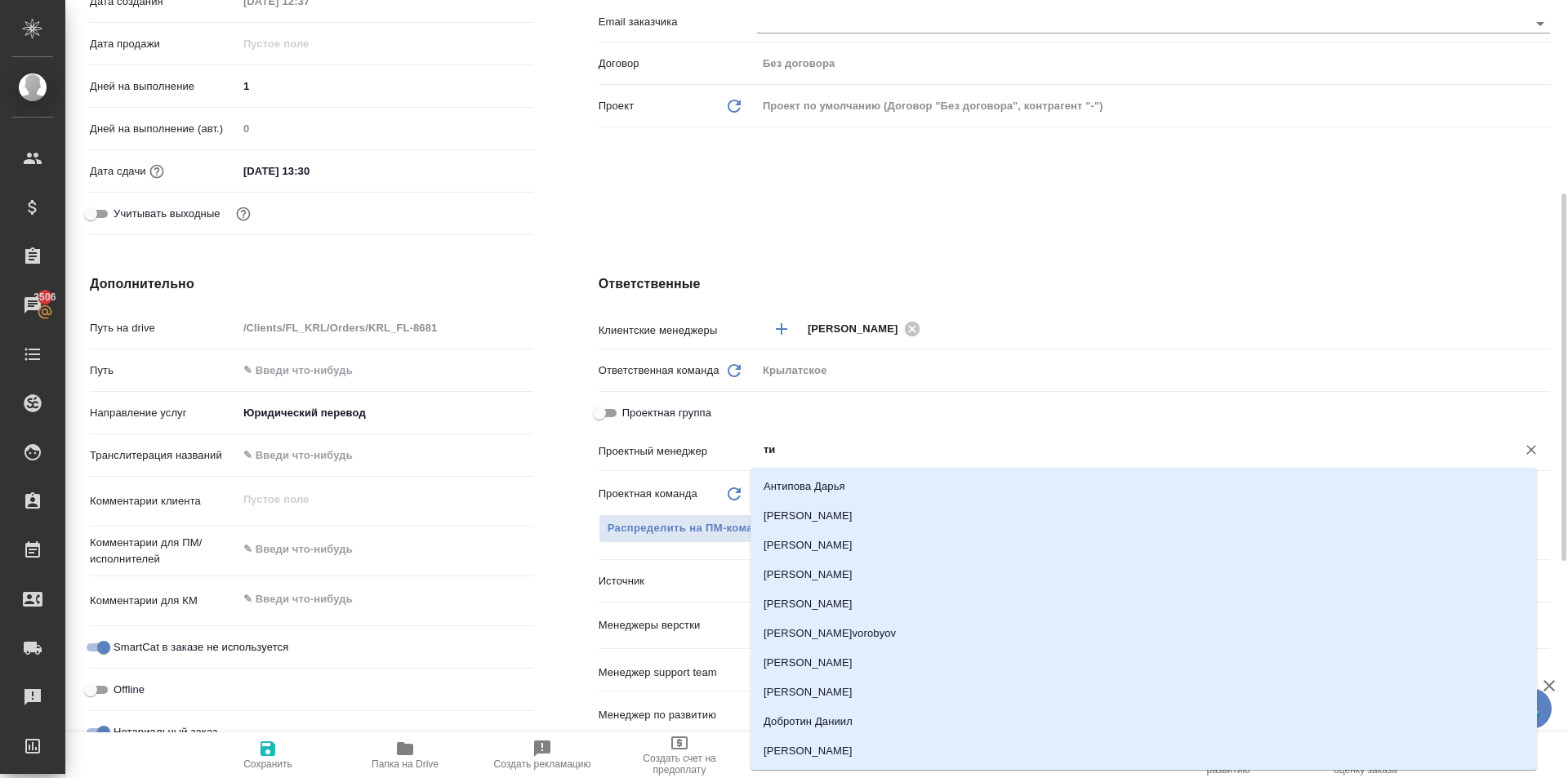
type input "тим"
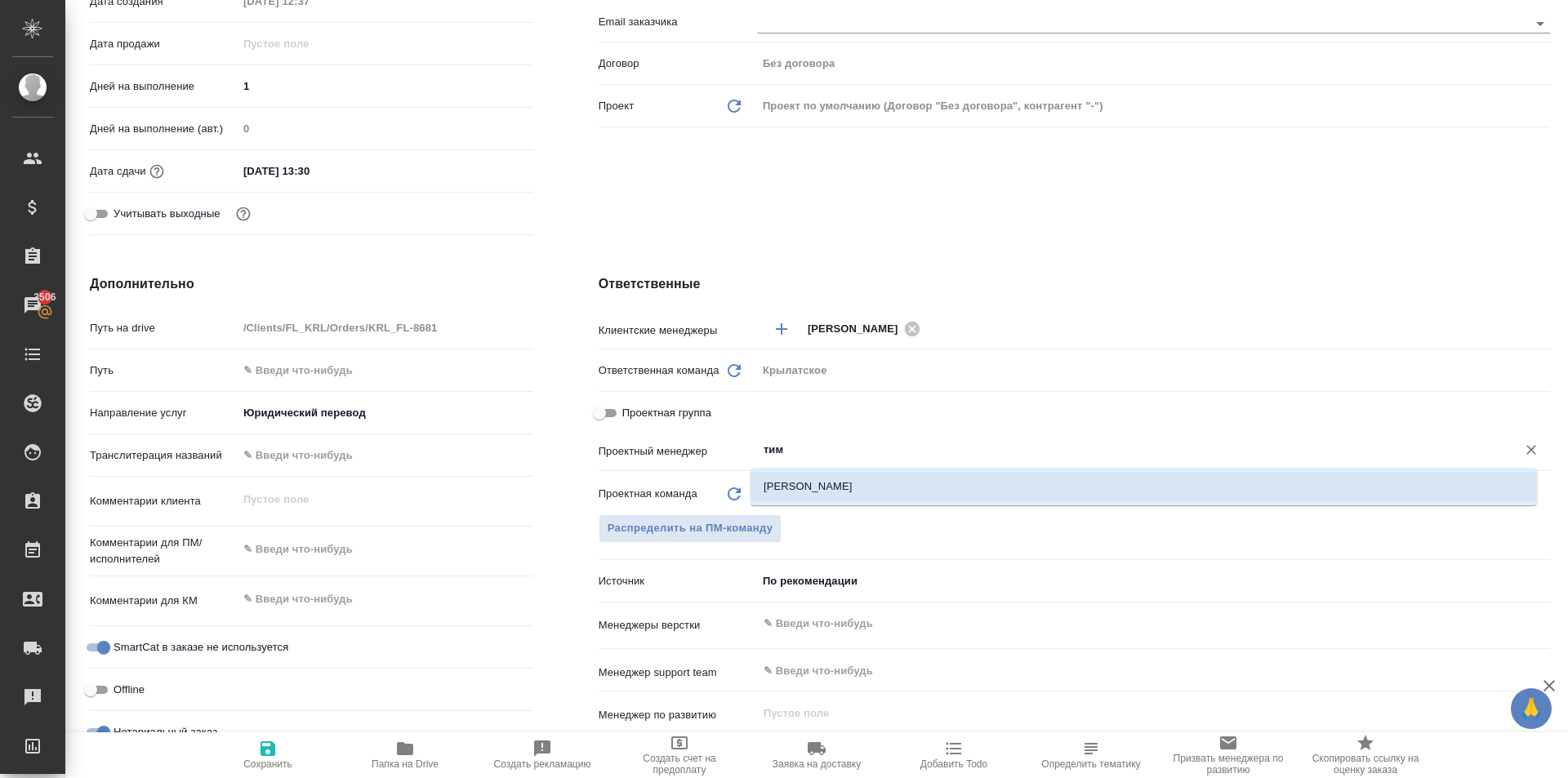
click at [810, 483] on li "[PERSON_NAME]" at bounding box center [1143, 487] width 786 height 30
type textarea "x"
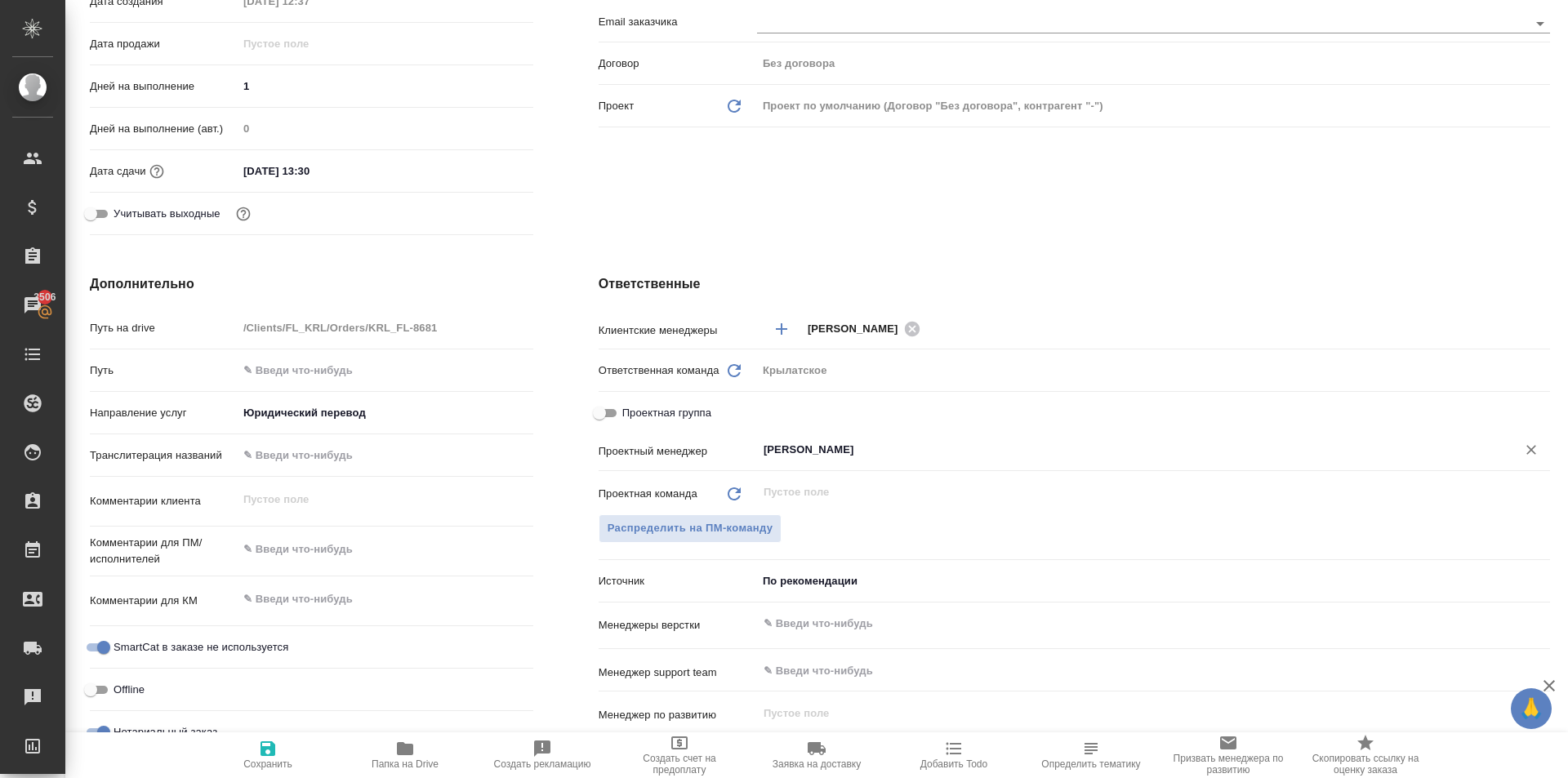
type input "[PERSON_NAME]"
click at [272, 748] on icon "button" at bounding box center [268, 749] width 15 height 15
type textarea "x"
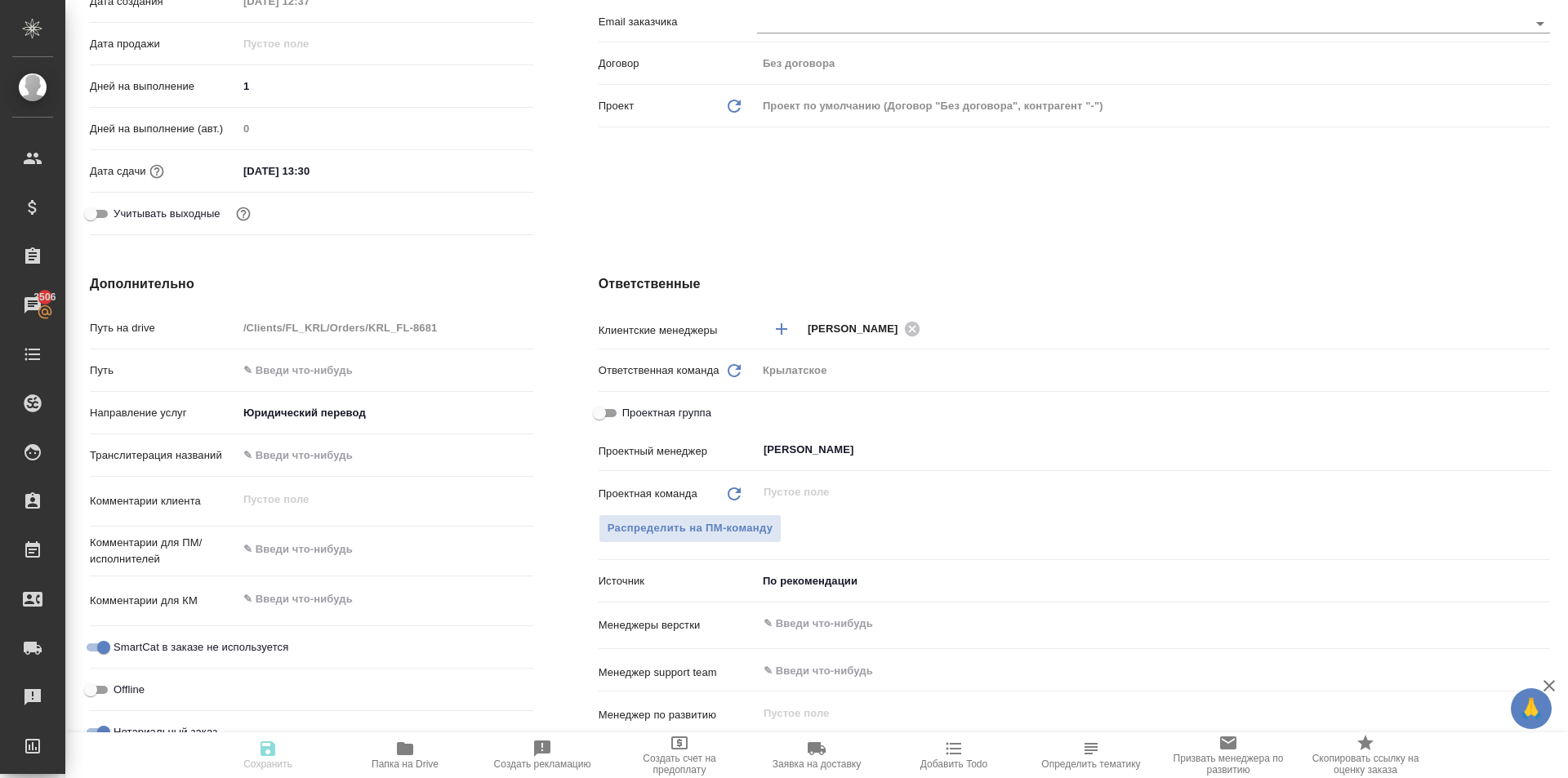
type textarea "x"
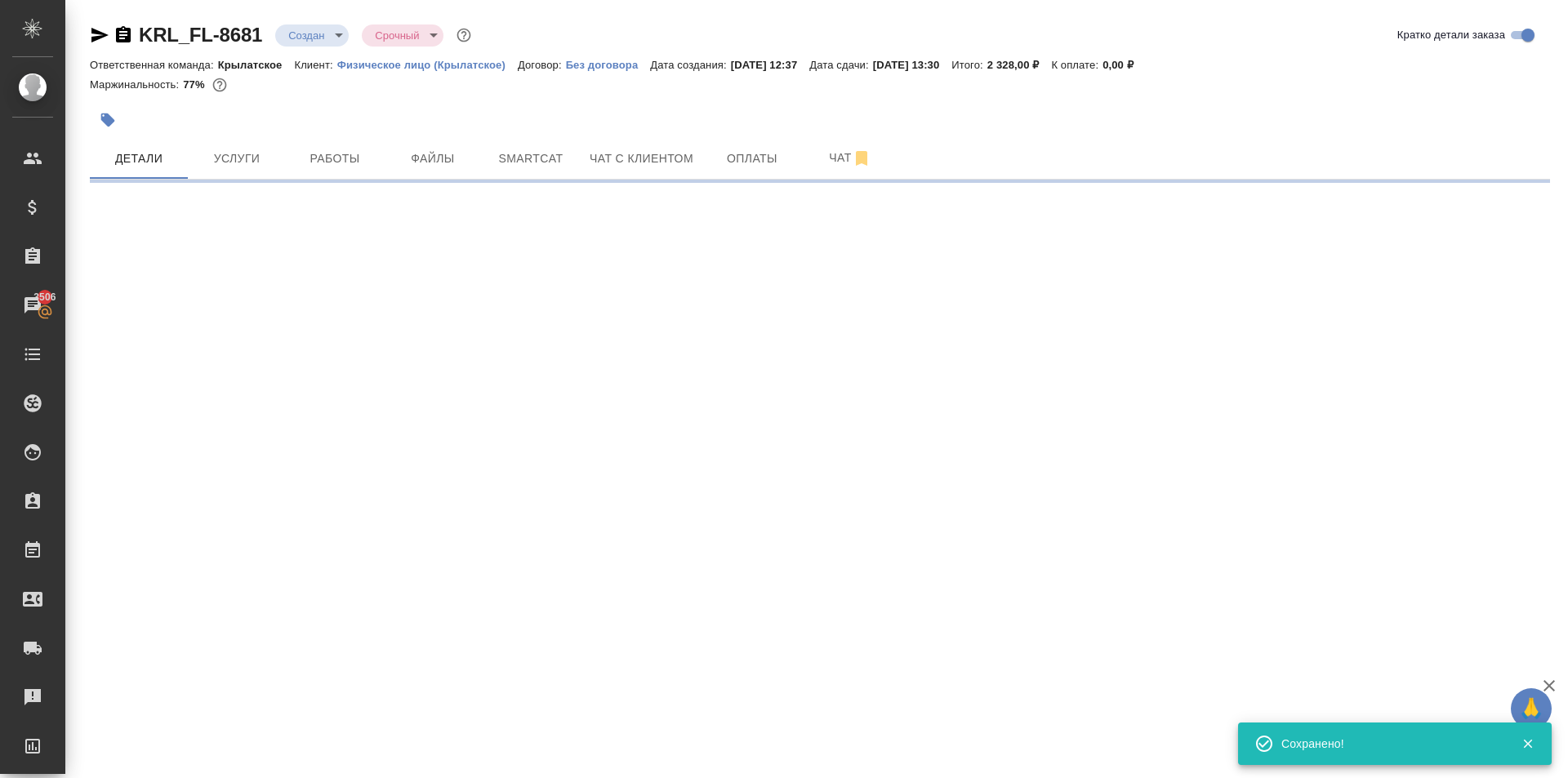
scroll to position [0, 0]
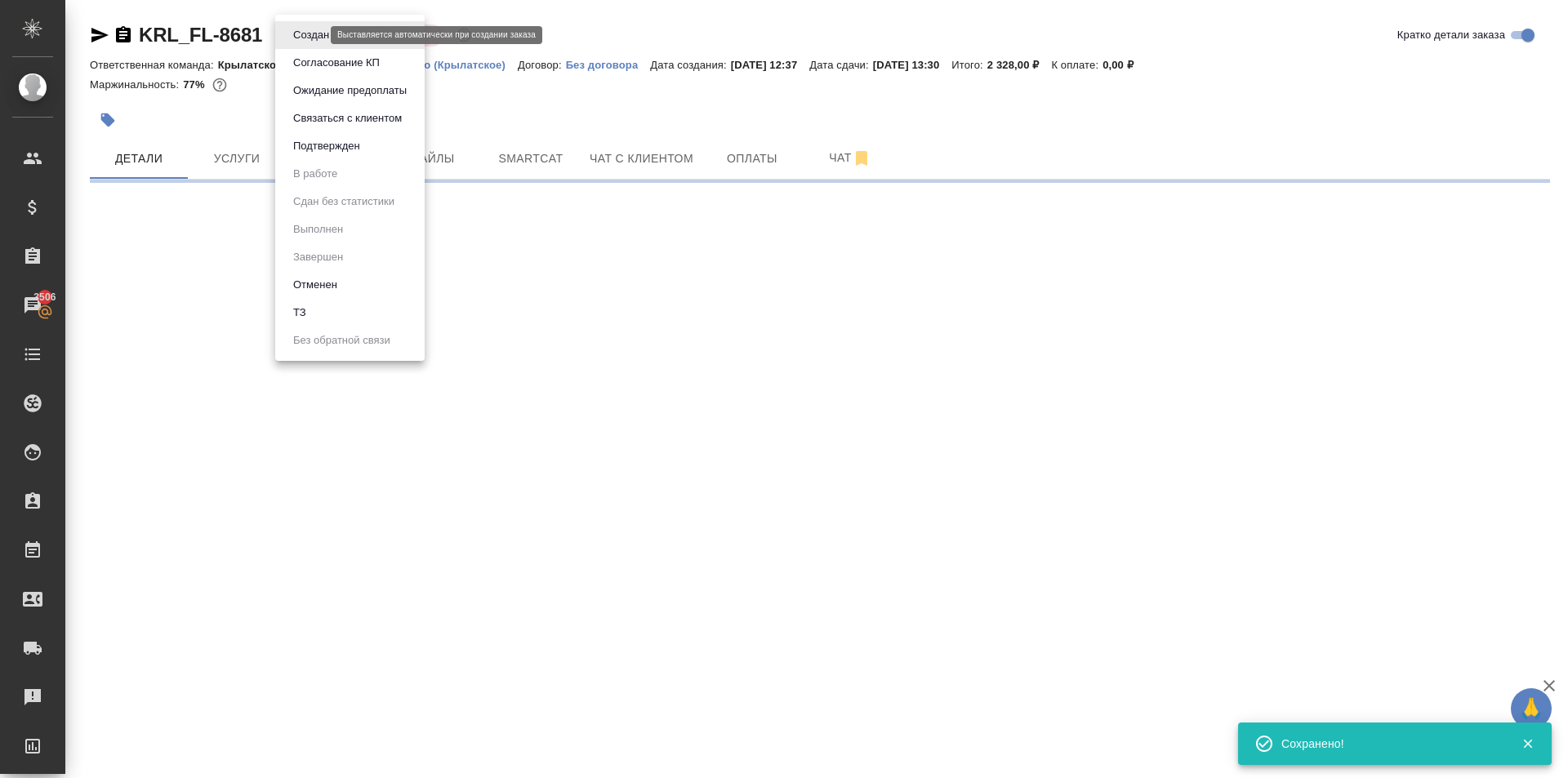
click at [303, 39] on body "🙏 .cls-1 fill:#fff; AWATERA Kasymov Timur Клиенты Спецификации Заказы 3506 Чаты…" at bounding box center [784, 389] width 1568 height 778
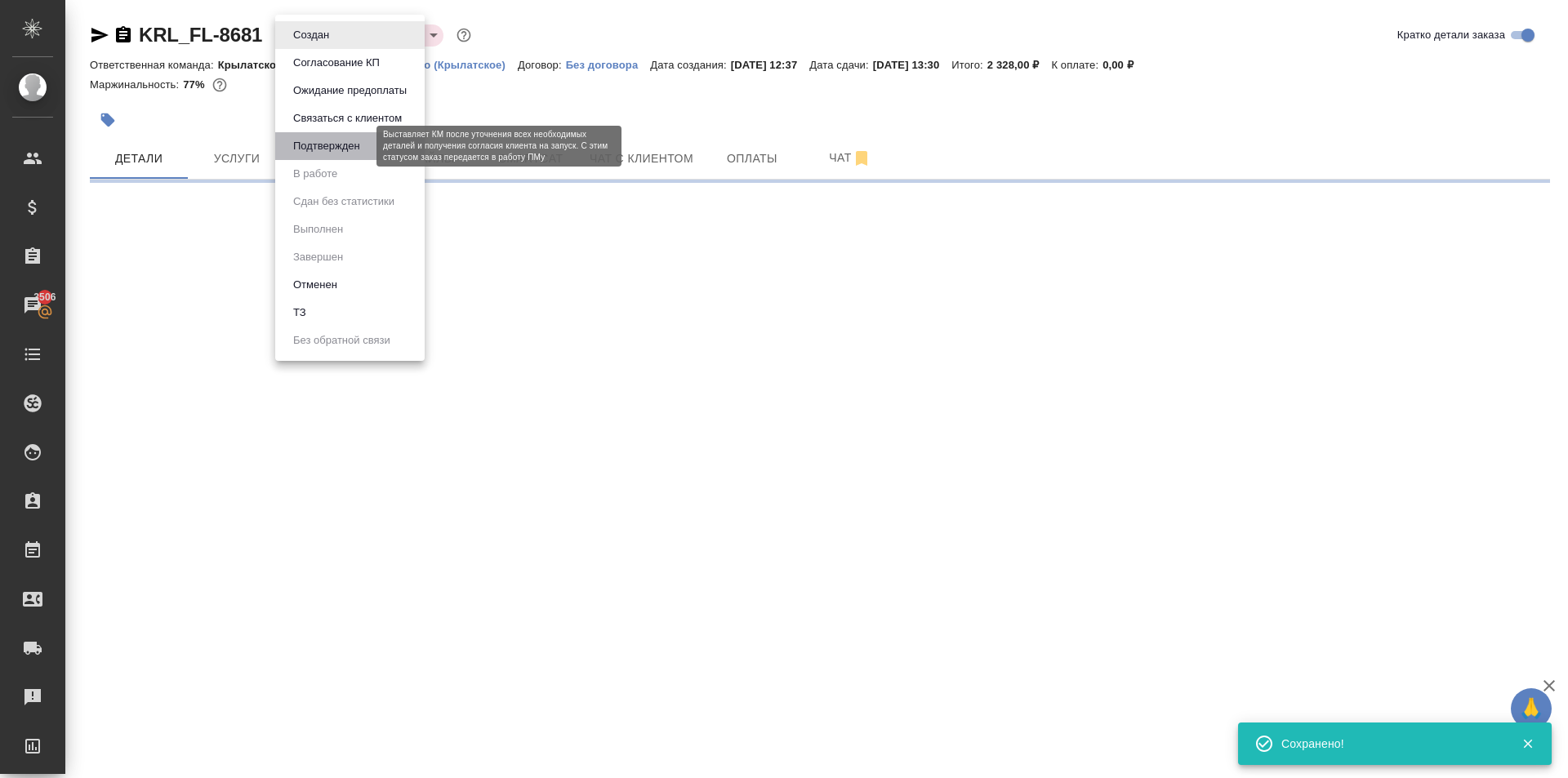
click at [343, 149] on button "Подтвержден" at bounding box center [326, 147] width 77 height 18
select select "RU"
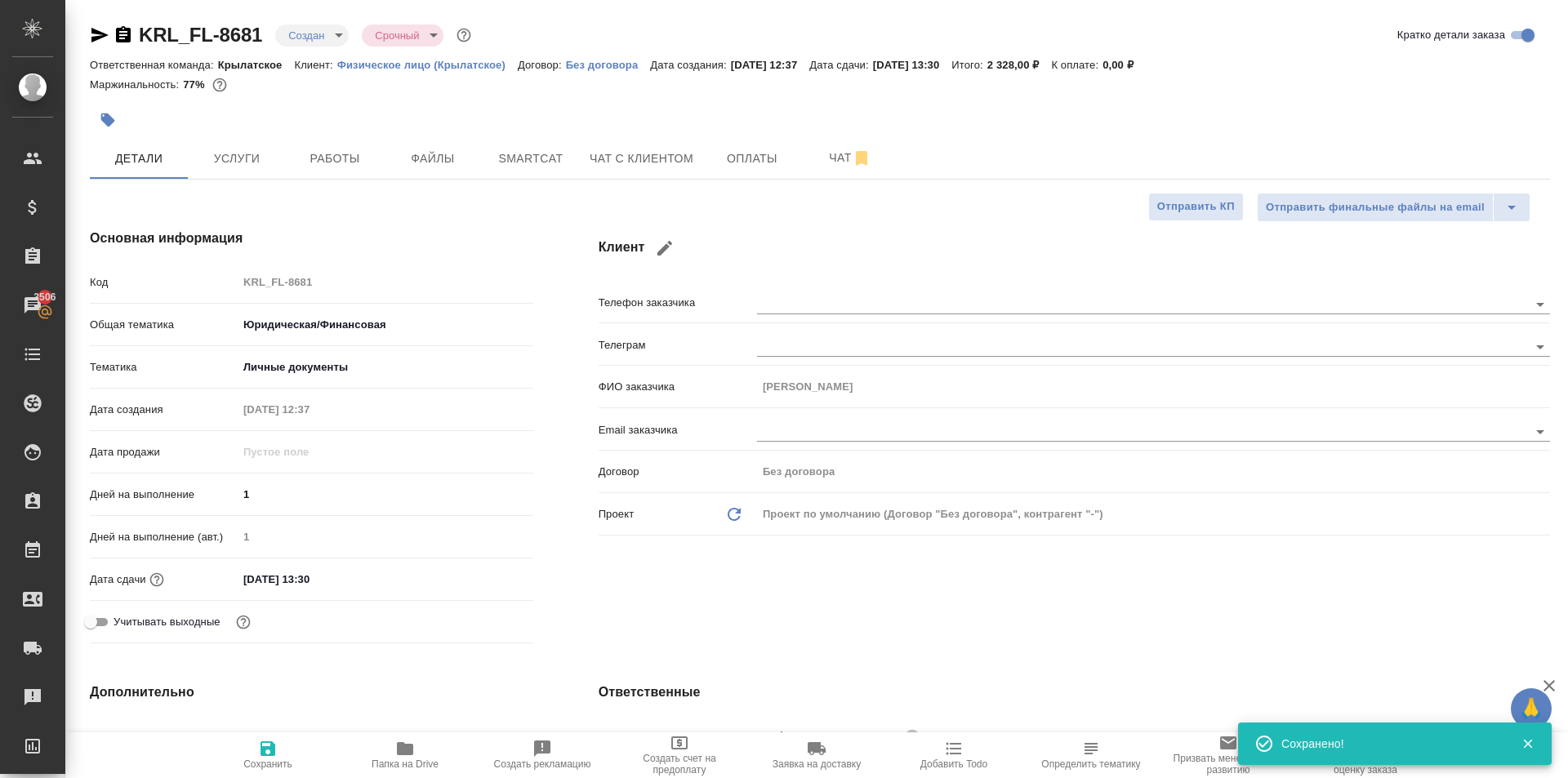
type textarea "x"
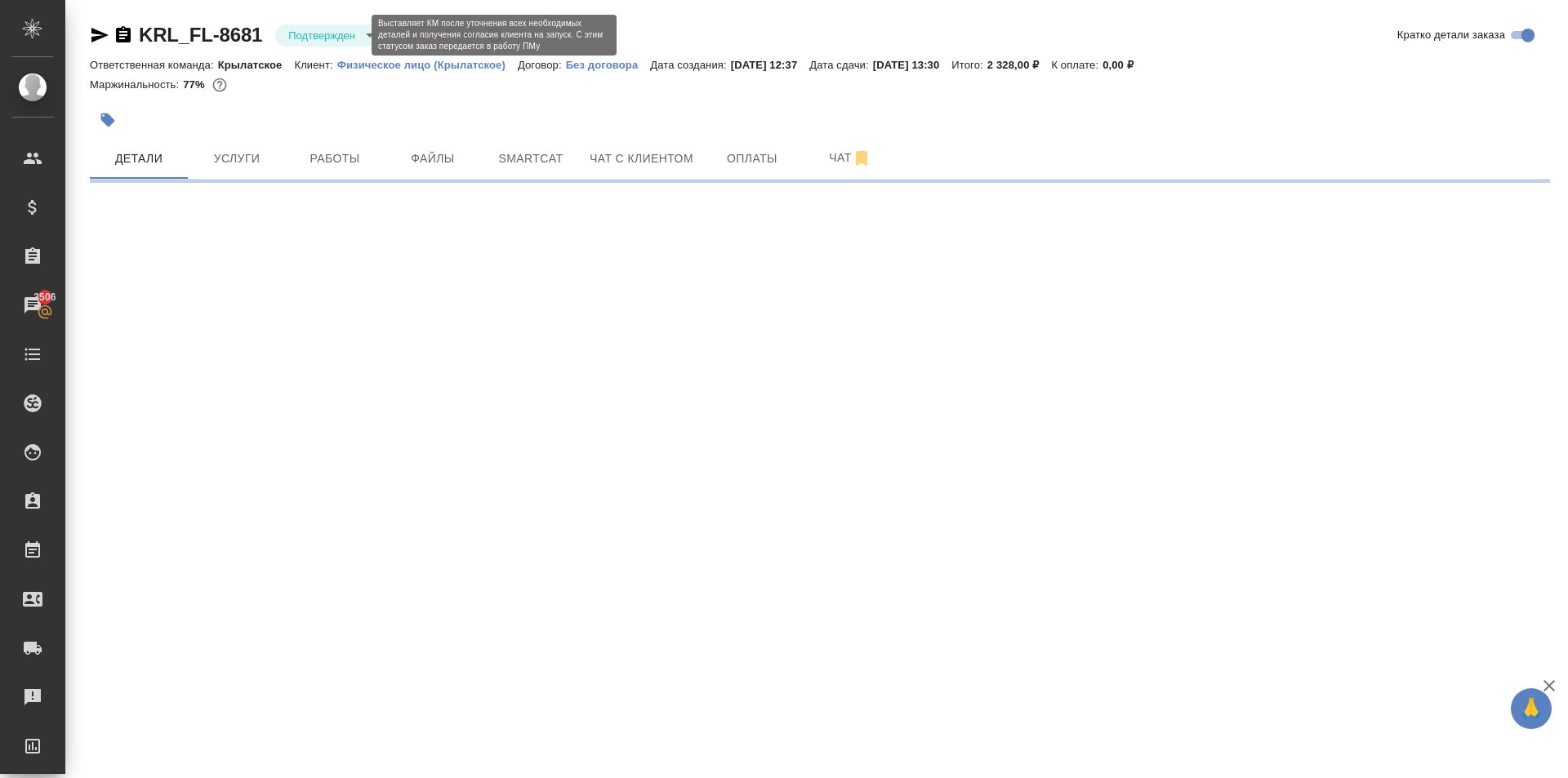
click at [323, 33] on body "🙏 .cls-1 fill:#fff; AWATERA Kasymov Timur Клиенты Спецификации Заказы 3506 Чаты…" at bounding box center [784, 389] width 1568 height 778
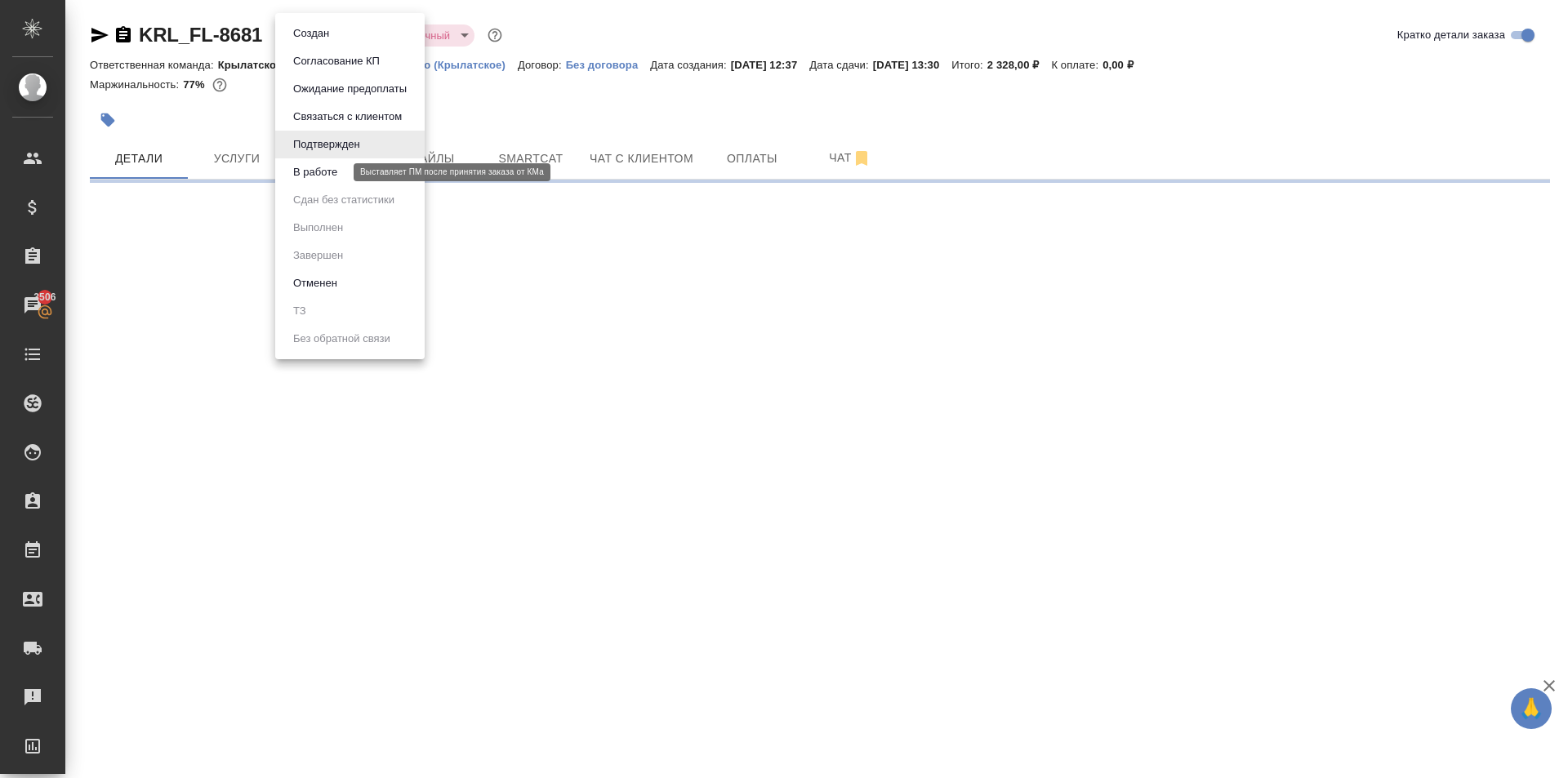
click at [323, 168] on button "В работе" at bounding box center [314, 172] width 54 height 18
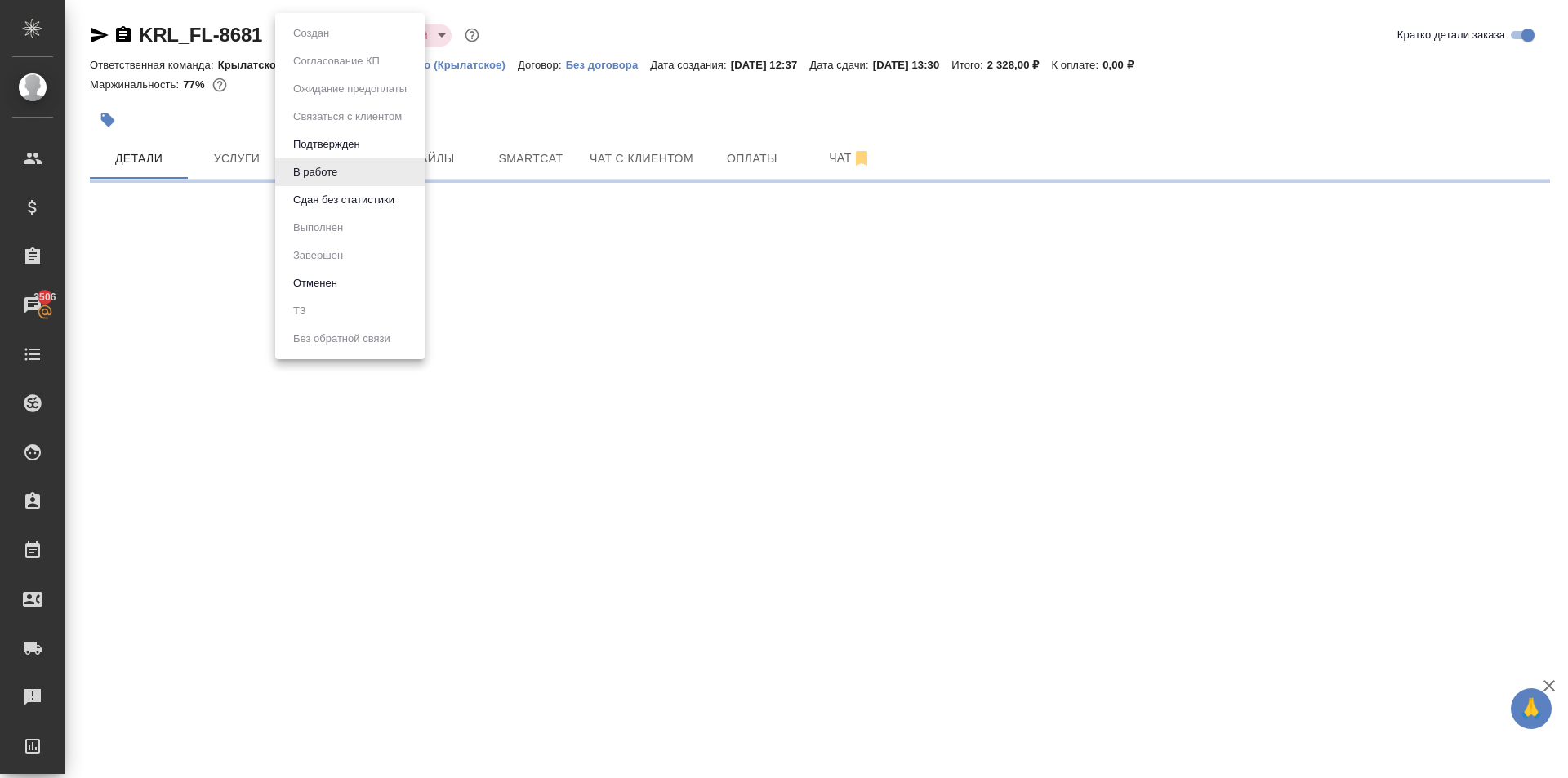
click at [326, 38] on body "🙏 .cls-1 fill:#fff; AWATERA Kasymov Timur Клиенты Спецификации Заказы 3506 Чаты…" at bounding box center [784, 389] width 1568 height 778
click at [333, 202] on button "Сдан без статистики" at bounding box center [343, 200] width 111 height 18
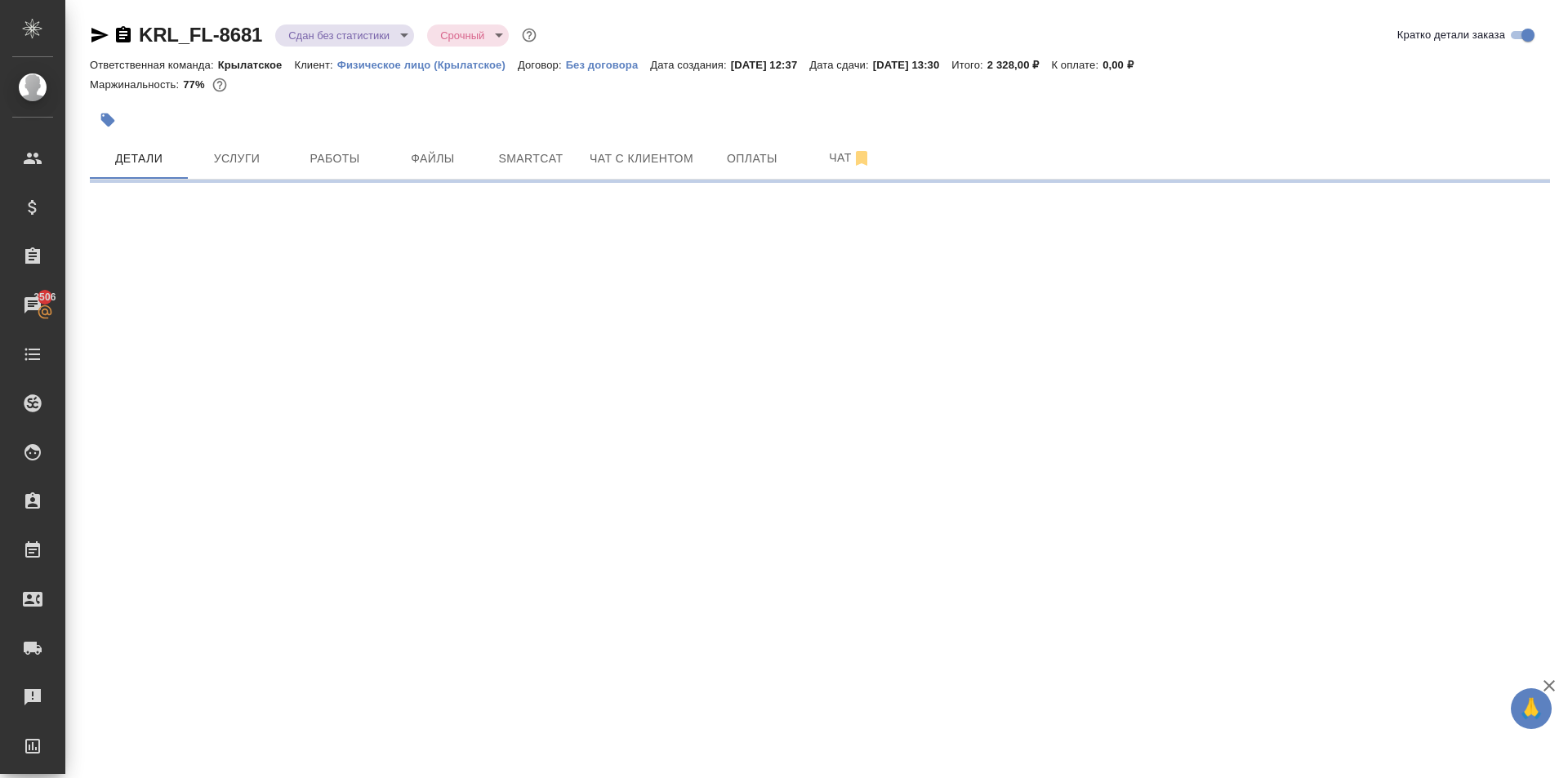
click at [335, 37] on body "🙏 .cls-1 fill:#fff; AWATERA Kasymov Timur Клиенты Спецификации Заказы 3506 Чаты…" at bounding box center [784, 389] width 1568 height 778
select select "RU"
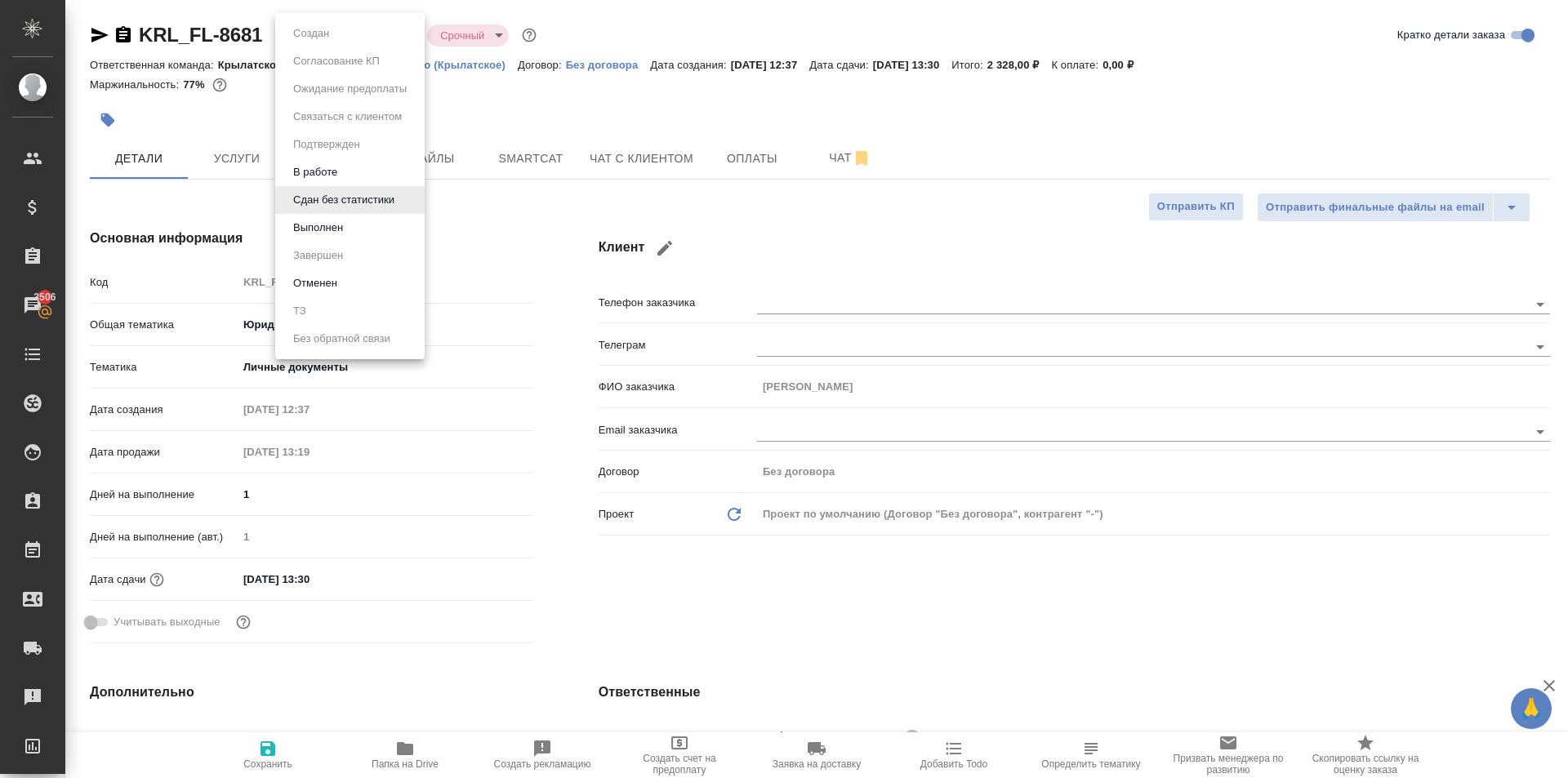
type textarea "x"
drag, startPoint x: 342, startPoint y: 225, endPoint x: 356, endPoint y: 214, distance: 17.8
click at [349, 223] on li "Выполнен" at bounding box center [350, 228] width 150 height 28
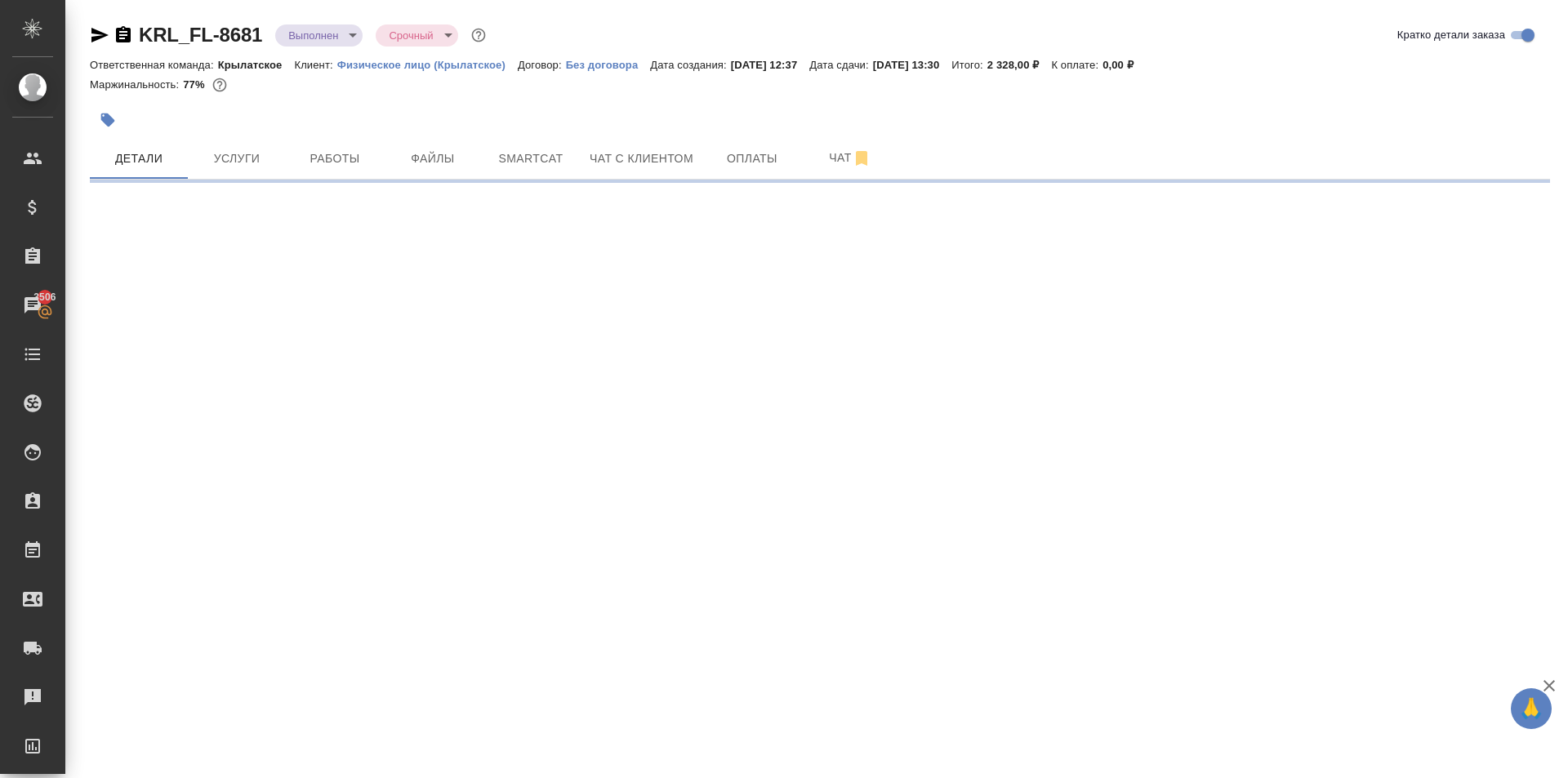
click at [346, 32] on body "🙏 .cls-1 fill:#fff; AWATERA Kasymov Timur Клиенты Спецификации Заказы 3506 Чаты…" at bounding box center [784, 389] width 1568 height 778
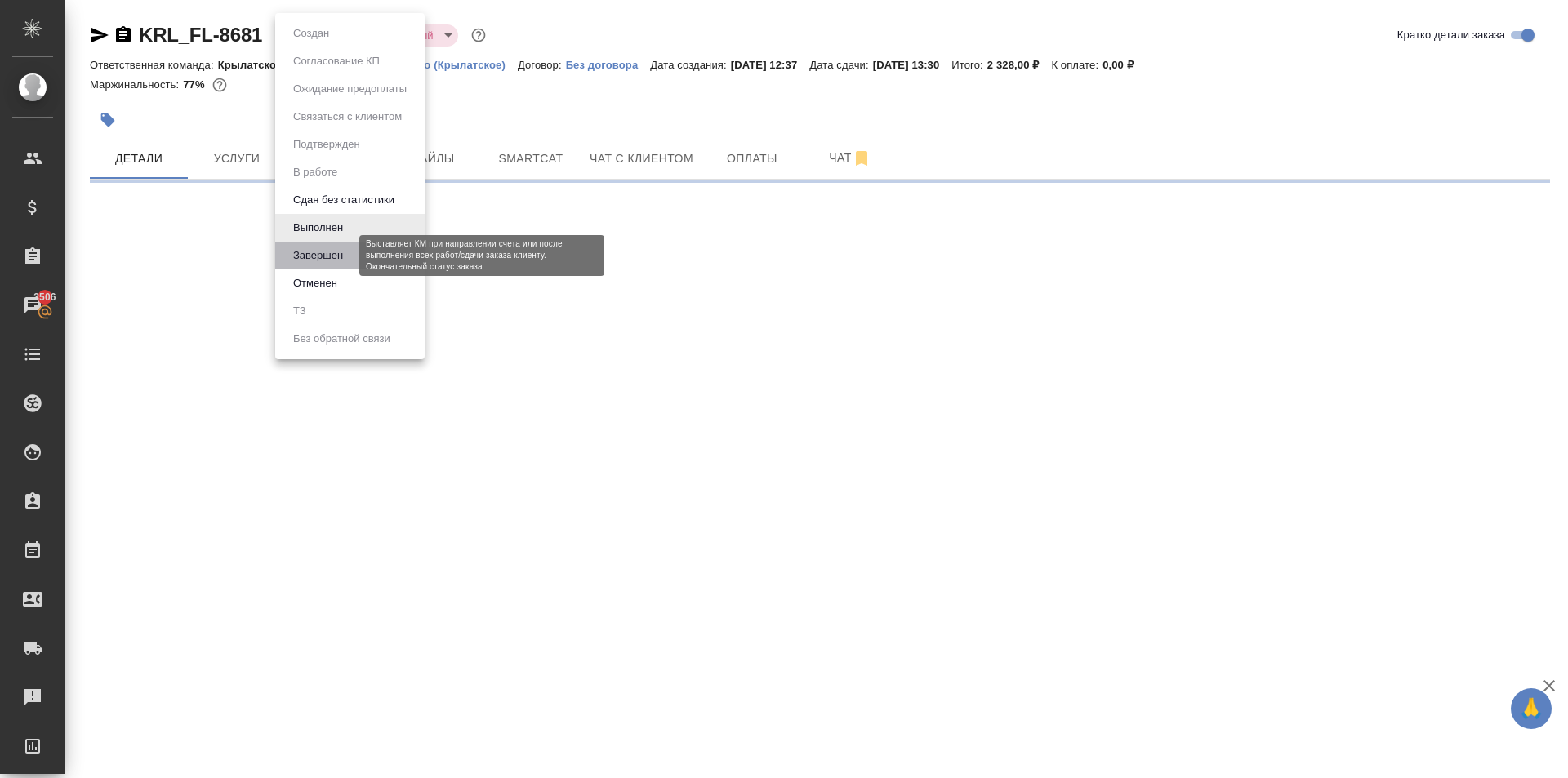
click at [348, 252] on button "Завершен" at bounding box center [318, 256] width 59 height 18
select select "RU"
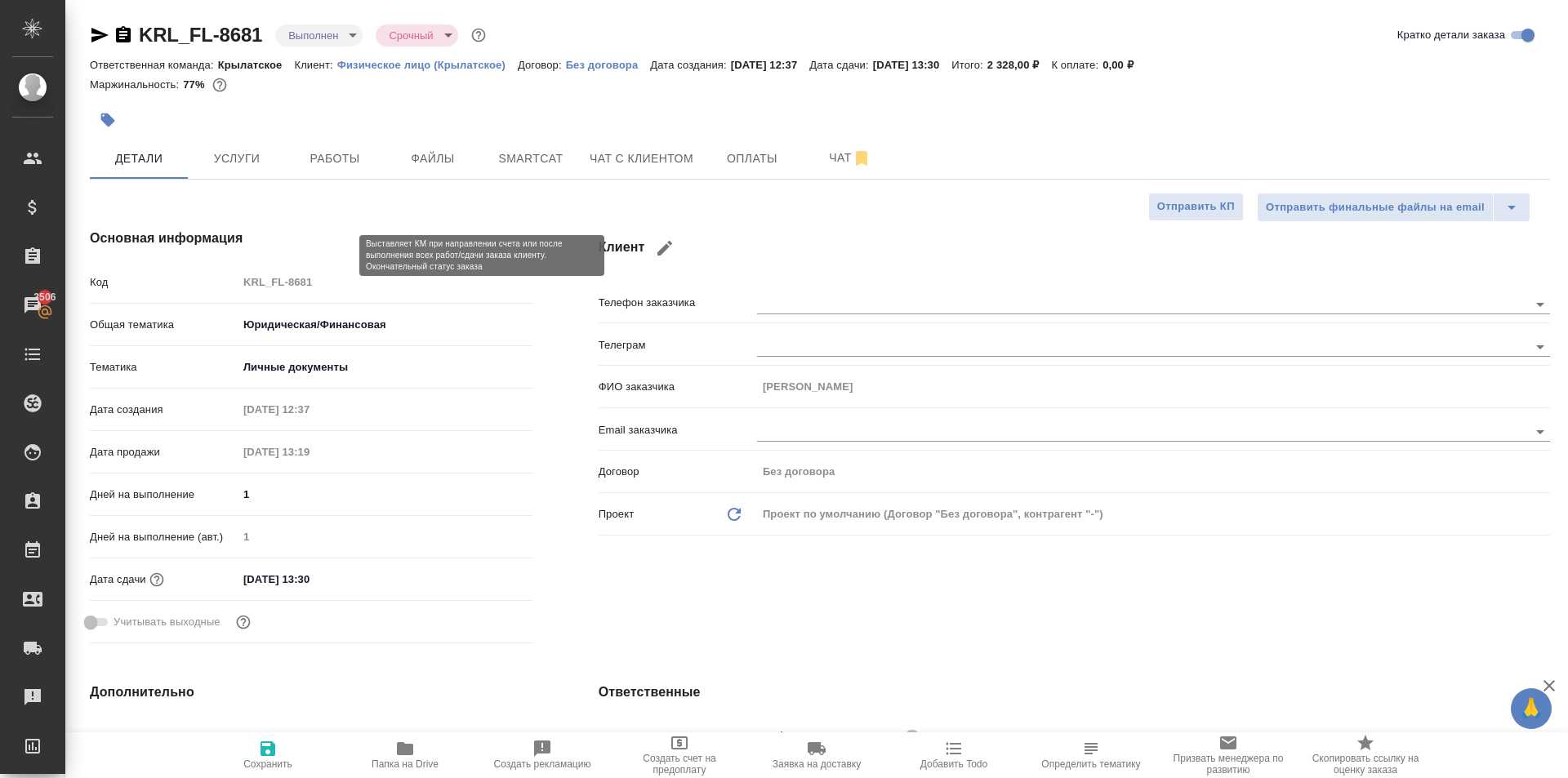
type textarea "x"
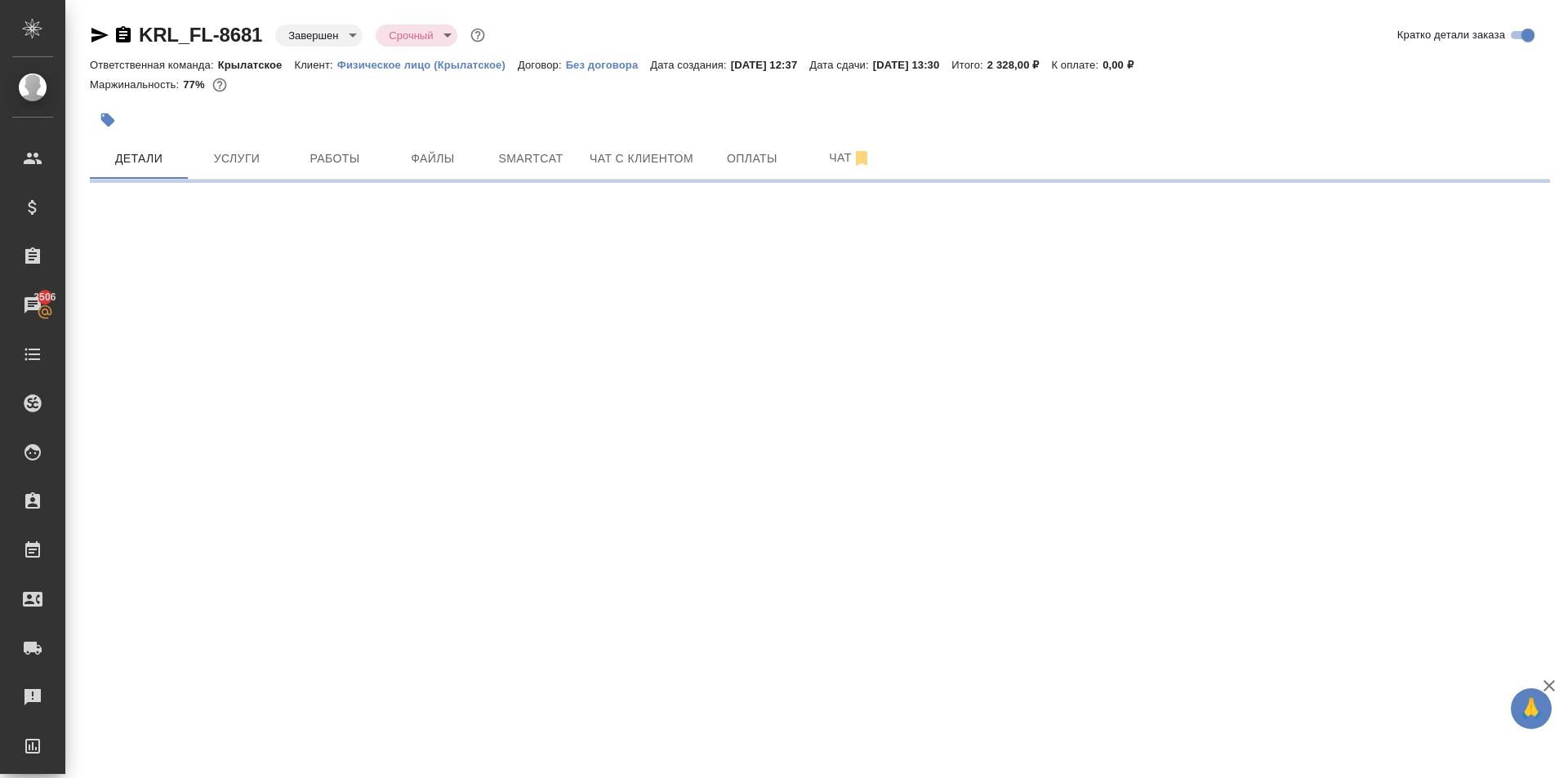
select select "RU"
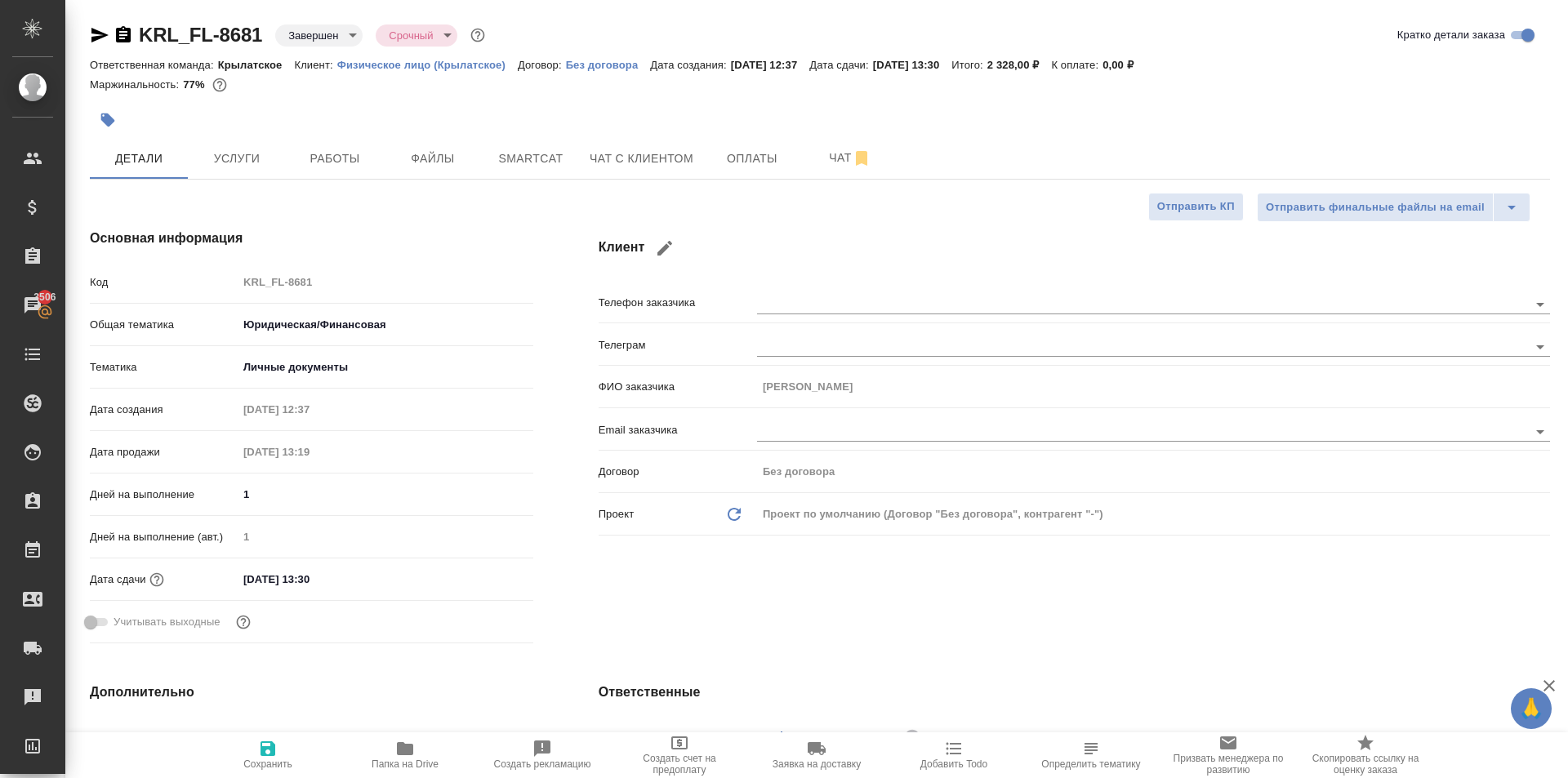
type textarea "x"
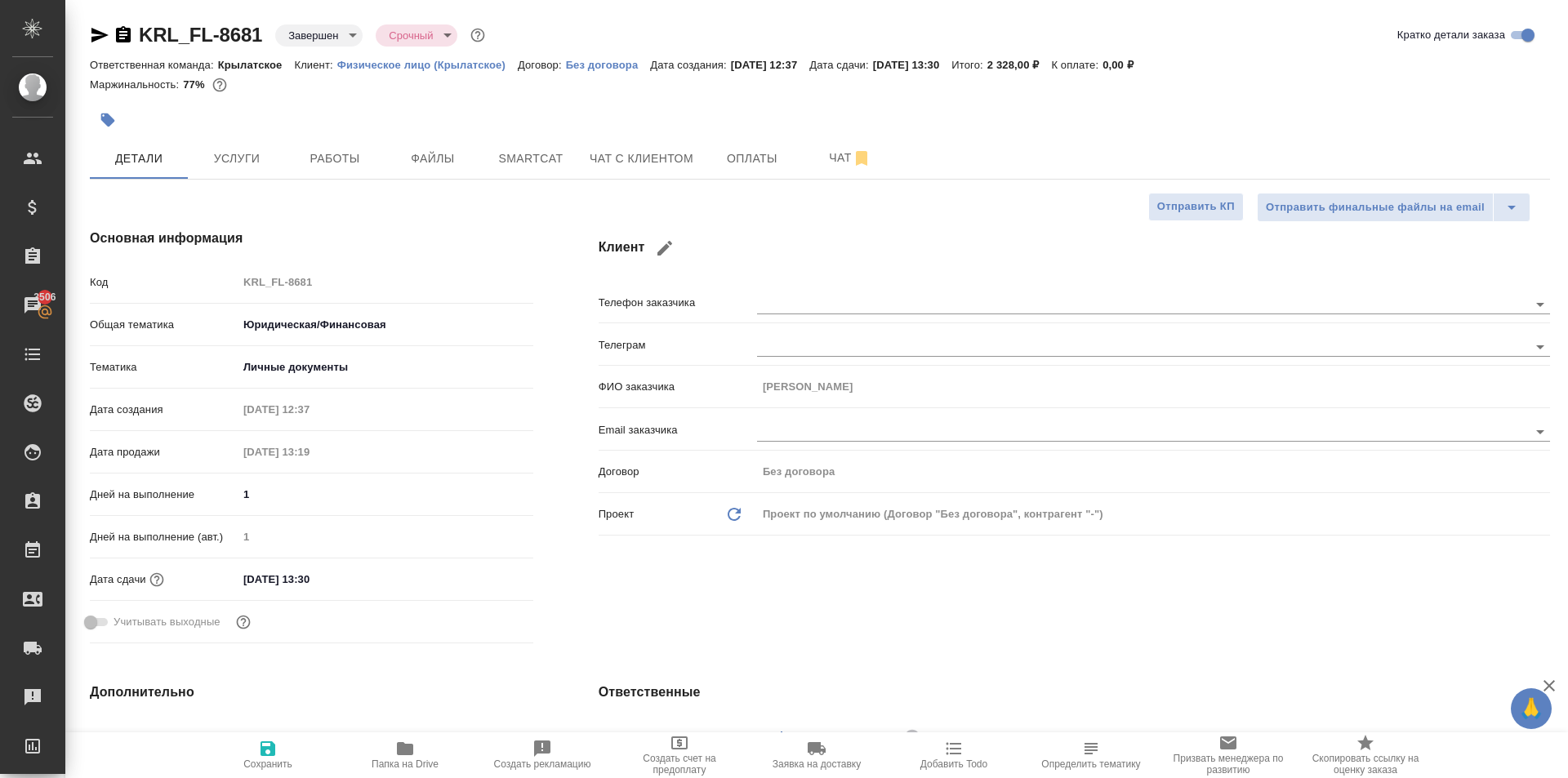
type textarea "x"
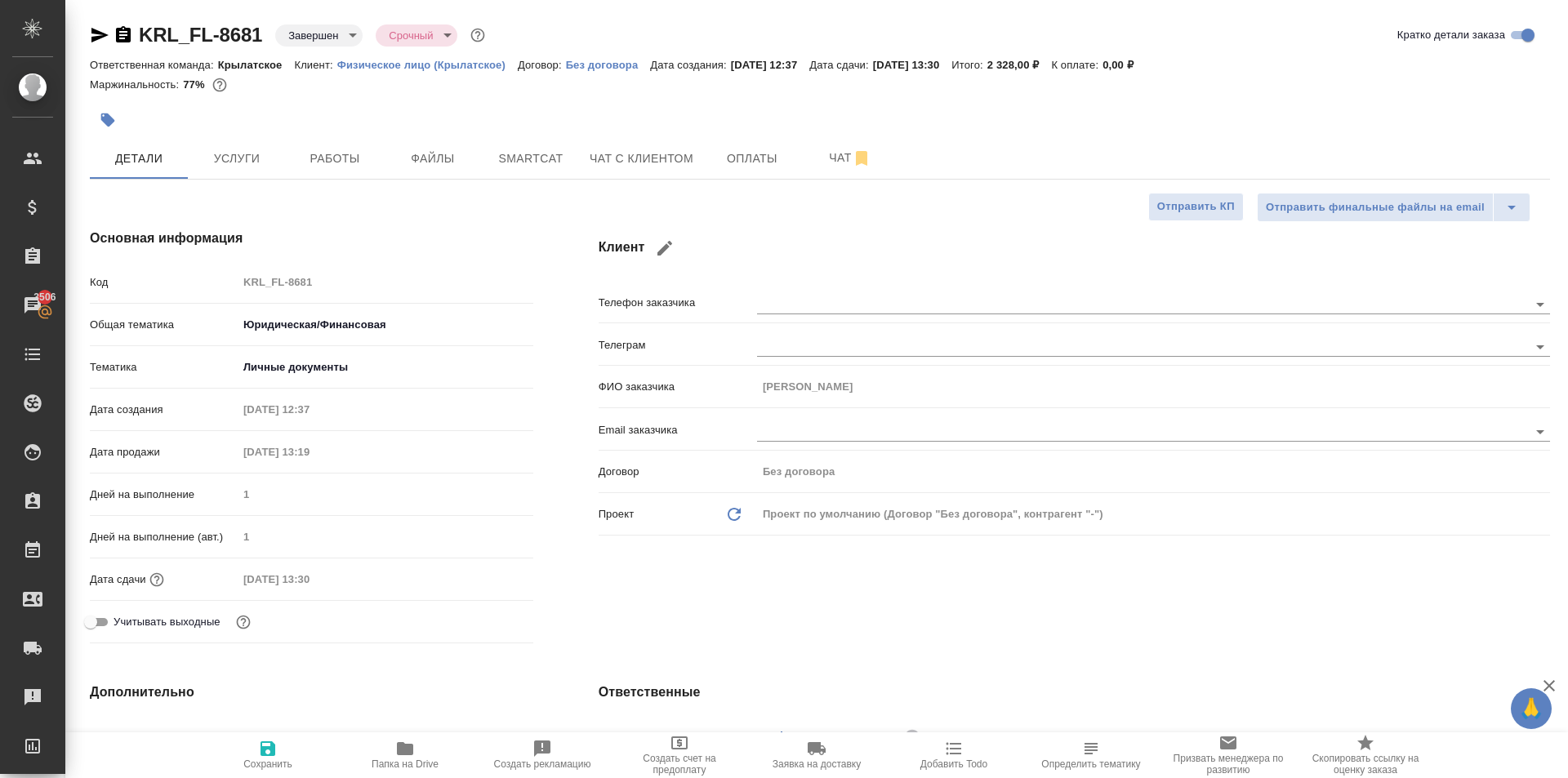
type textarea "x"
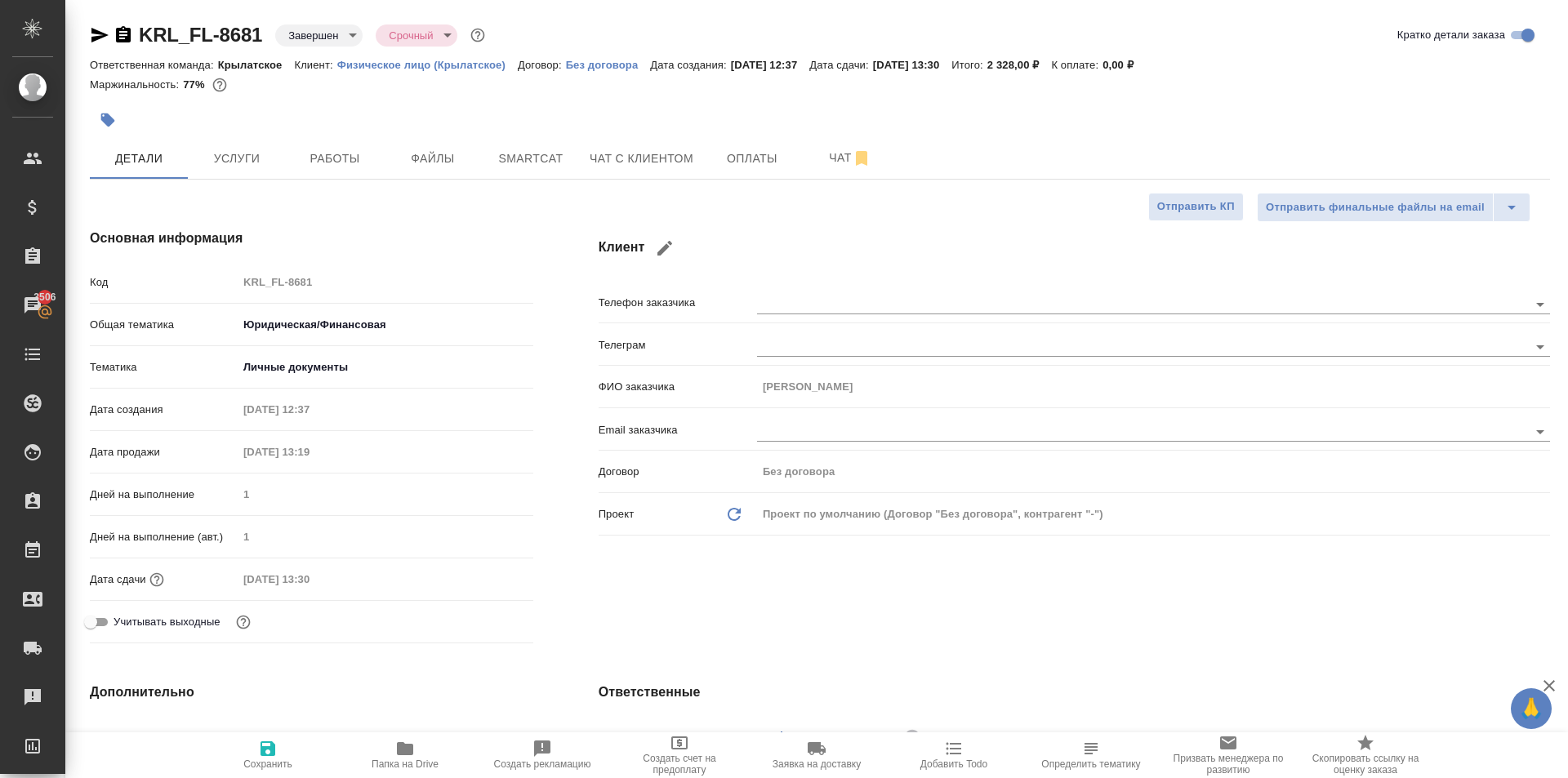
type textarea "x"
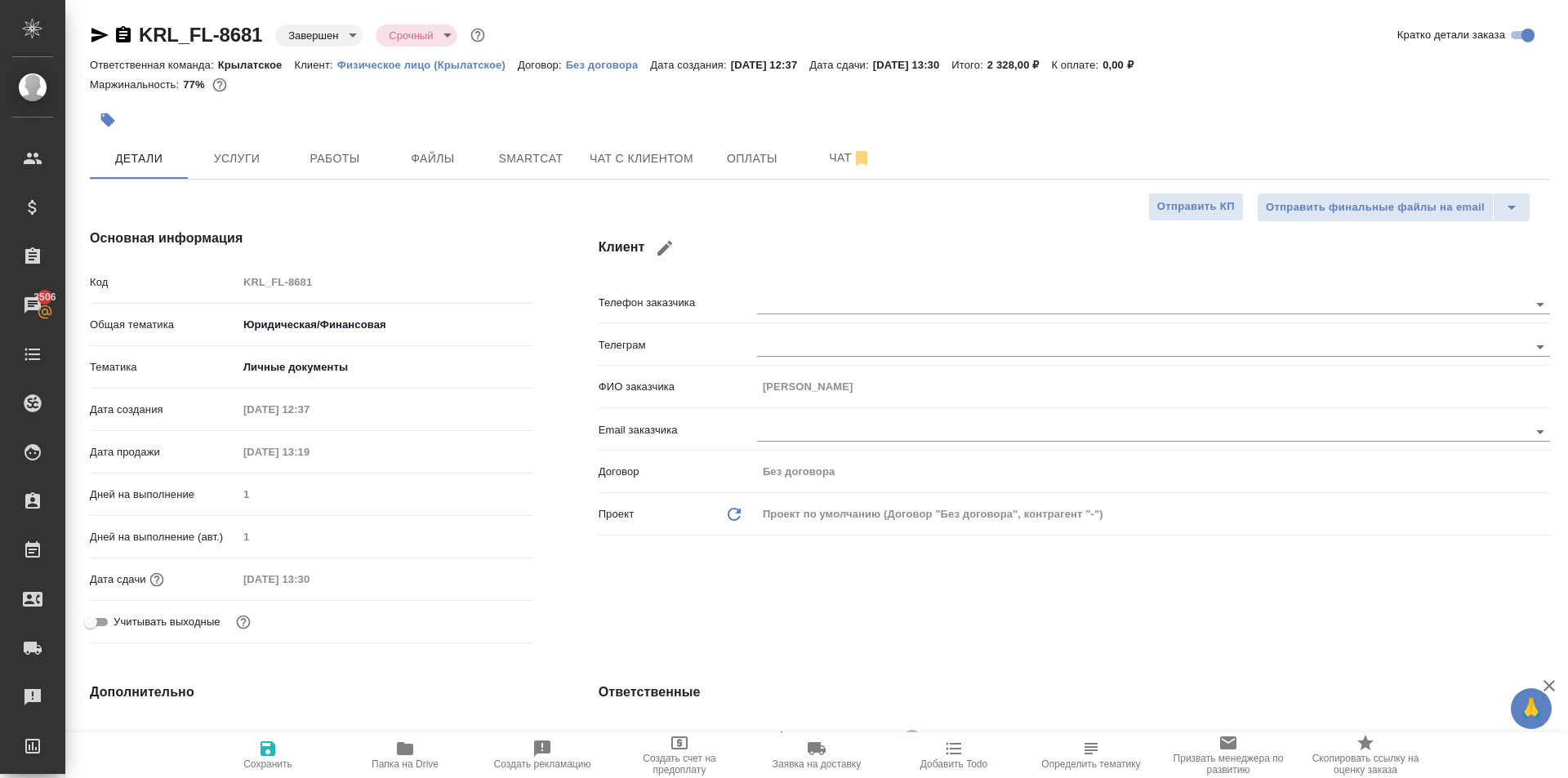
type textarea "x"
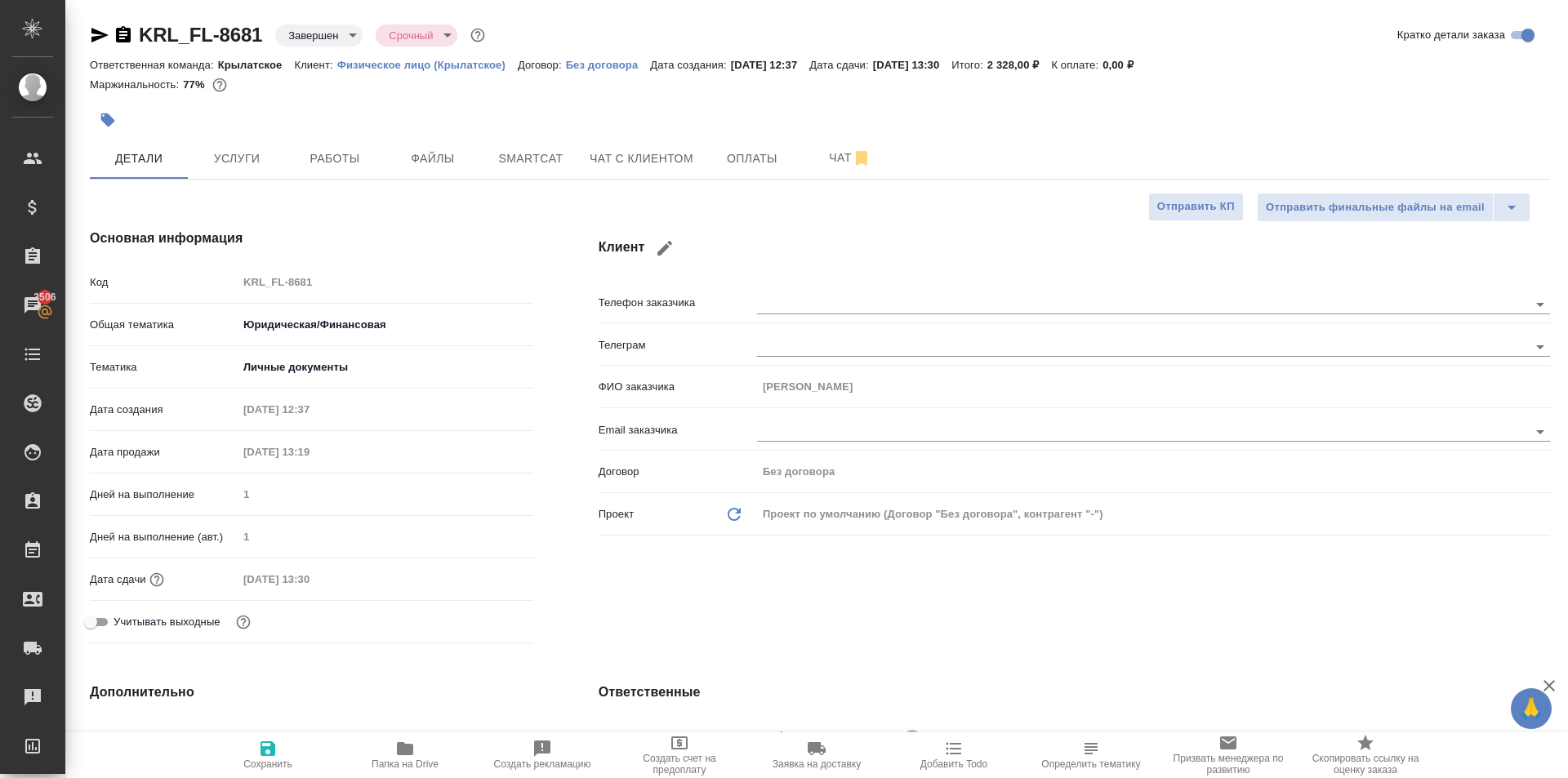
type textarea "x"
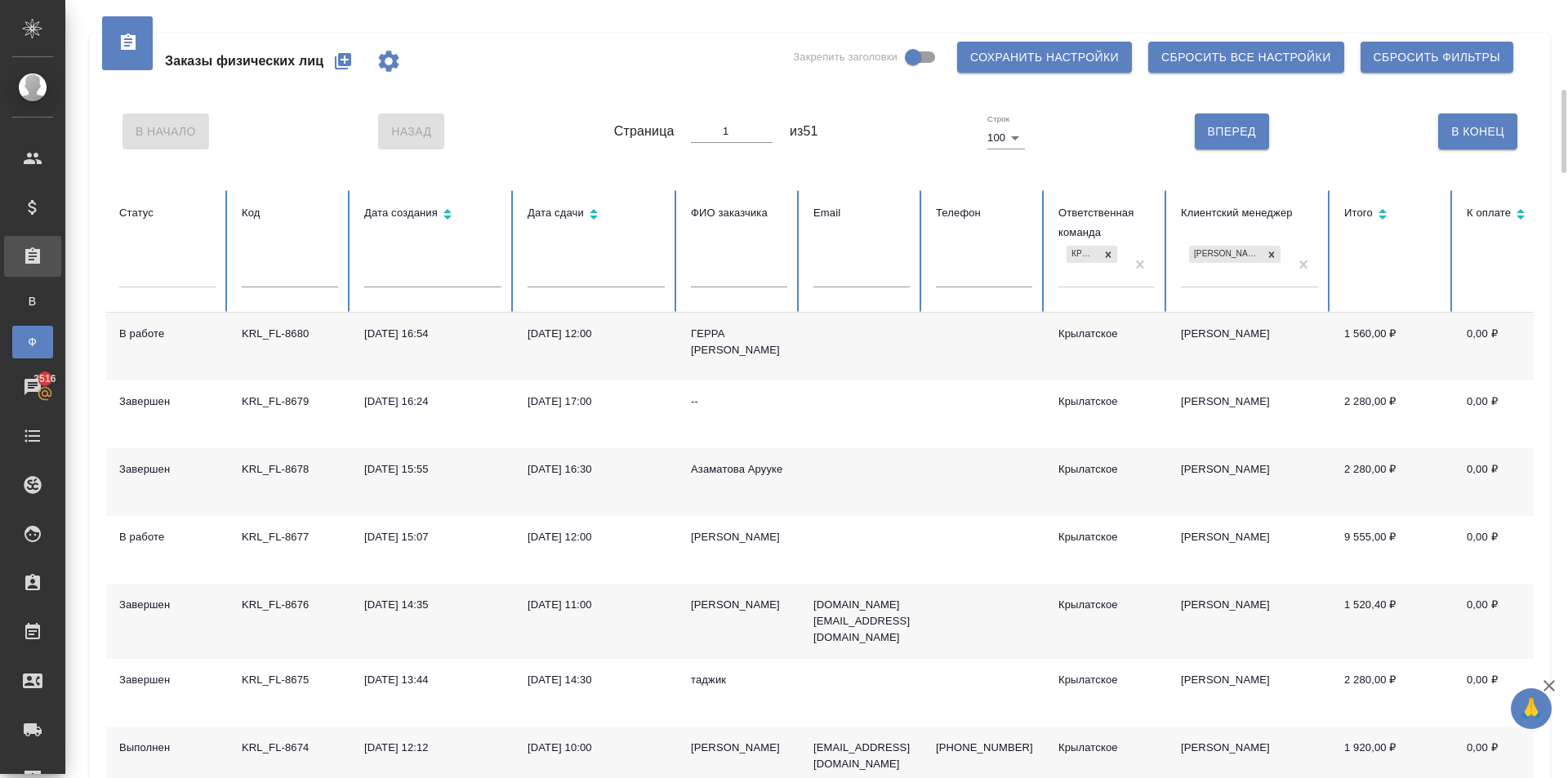
scroll to position [163, 0]
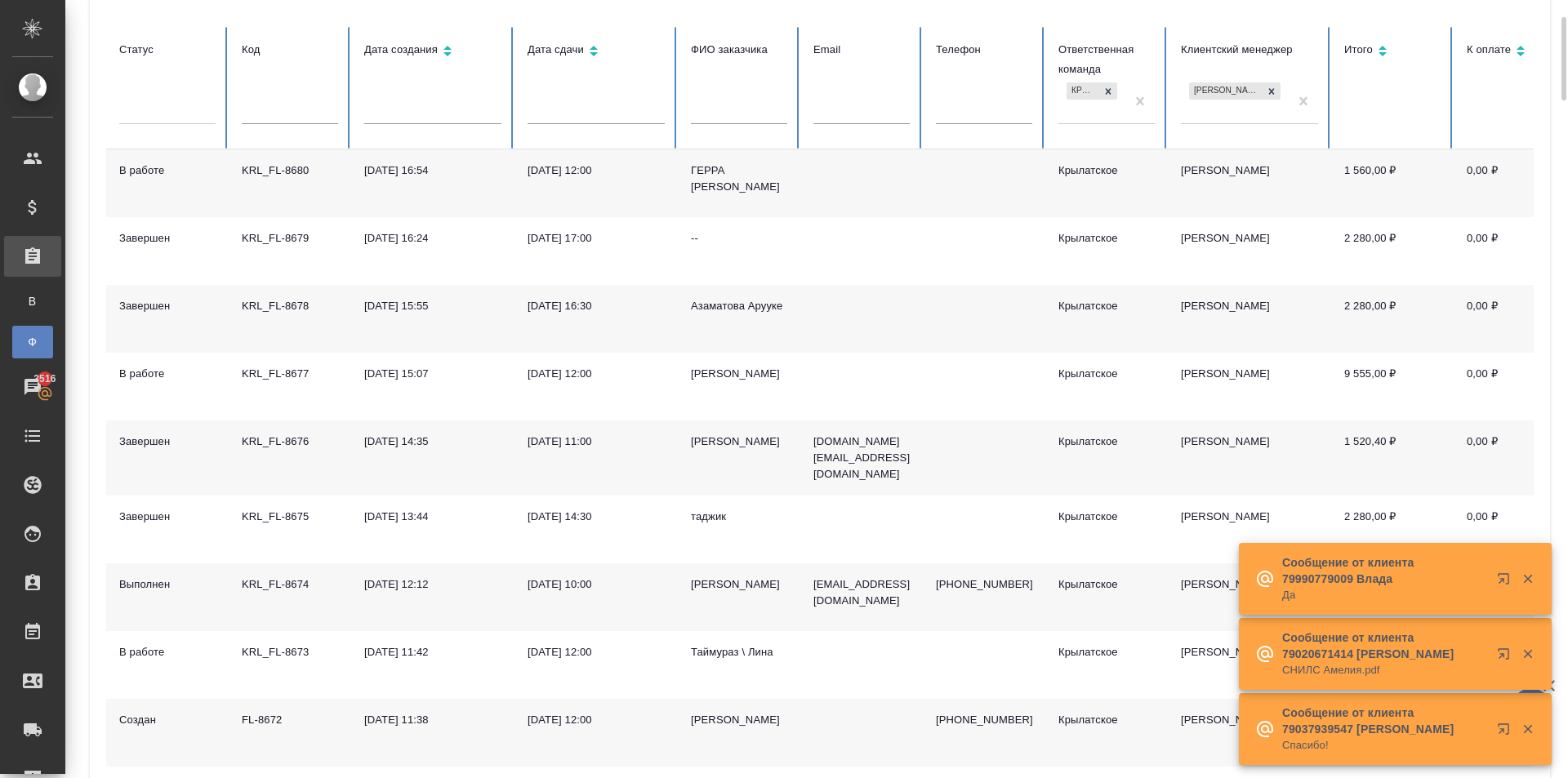
click at [705, 165] on div "ГЕРРА [PERSON_NAME]" at bounding box center [738, 179] width 96 height 33
click at [737, 578] on div "[PERSON_NAME]" at bounding box center [738, 585] width 96 height 16
click at [737, 578] on div "[PERSON_NAME]" at bounding box center [738, 585] width 96 height 16
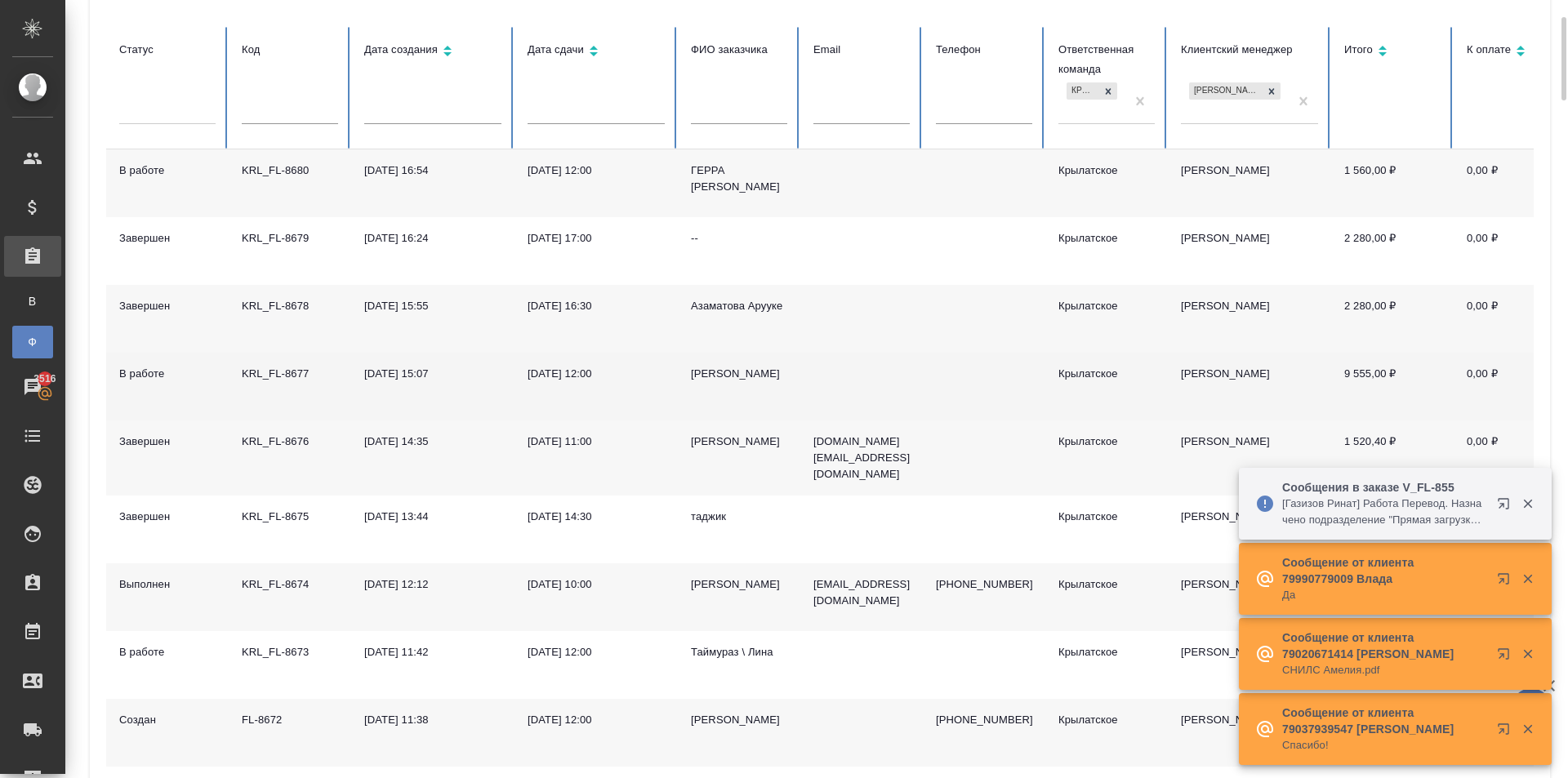
click at [724, 380] on div "[PERSON_NAME]" at bounding box center [738, 374] width 96 height 16
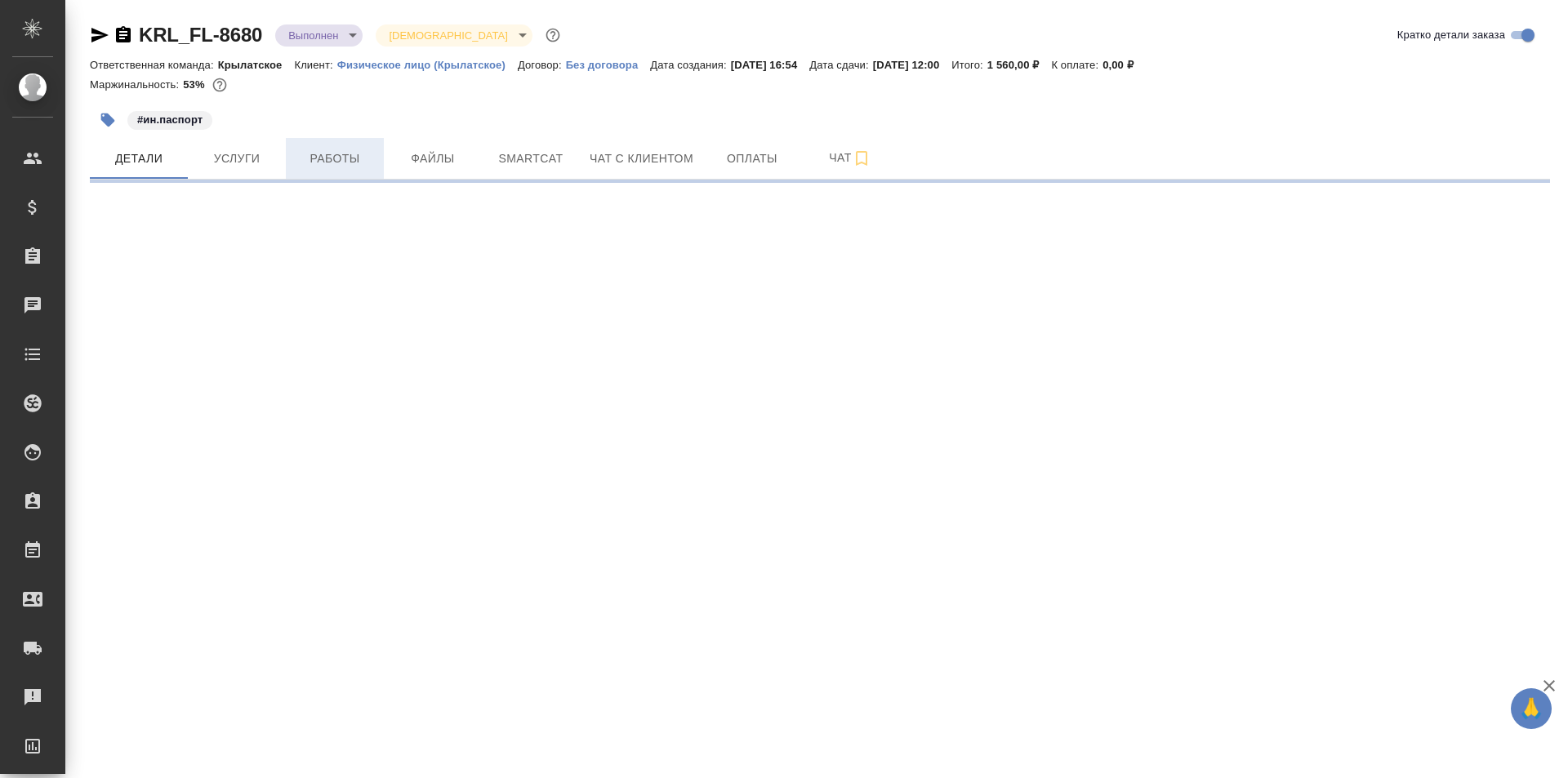
click at [329, 162] on span "Работы" at bounding box center [334, 159] width 78 height 21
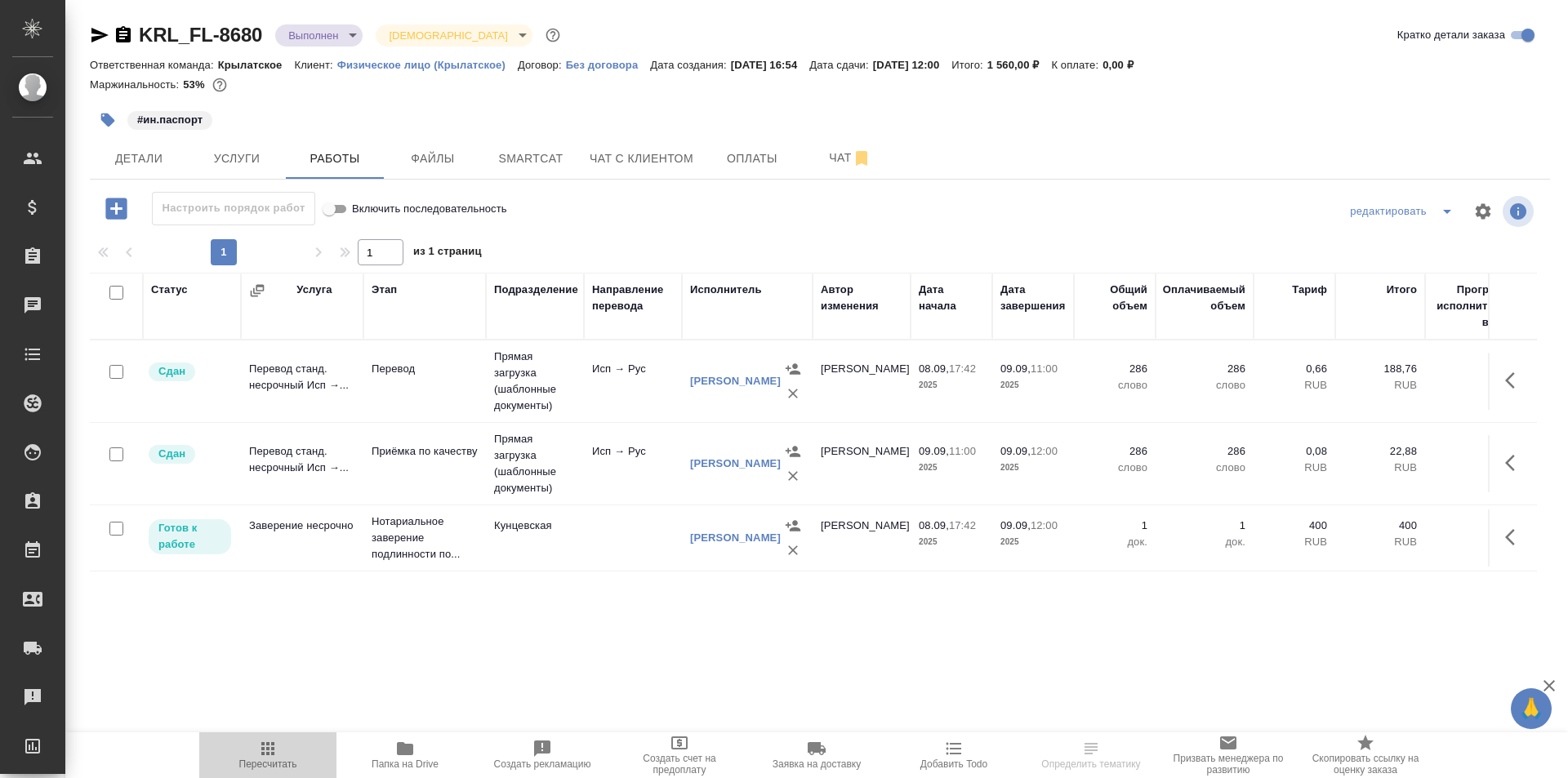
click at [254, 750] on span "Пересчитать" at bounding box center [268, 755] width 118 height 31
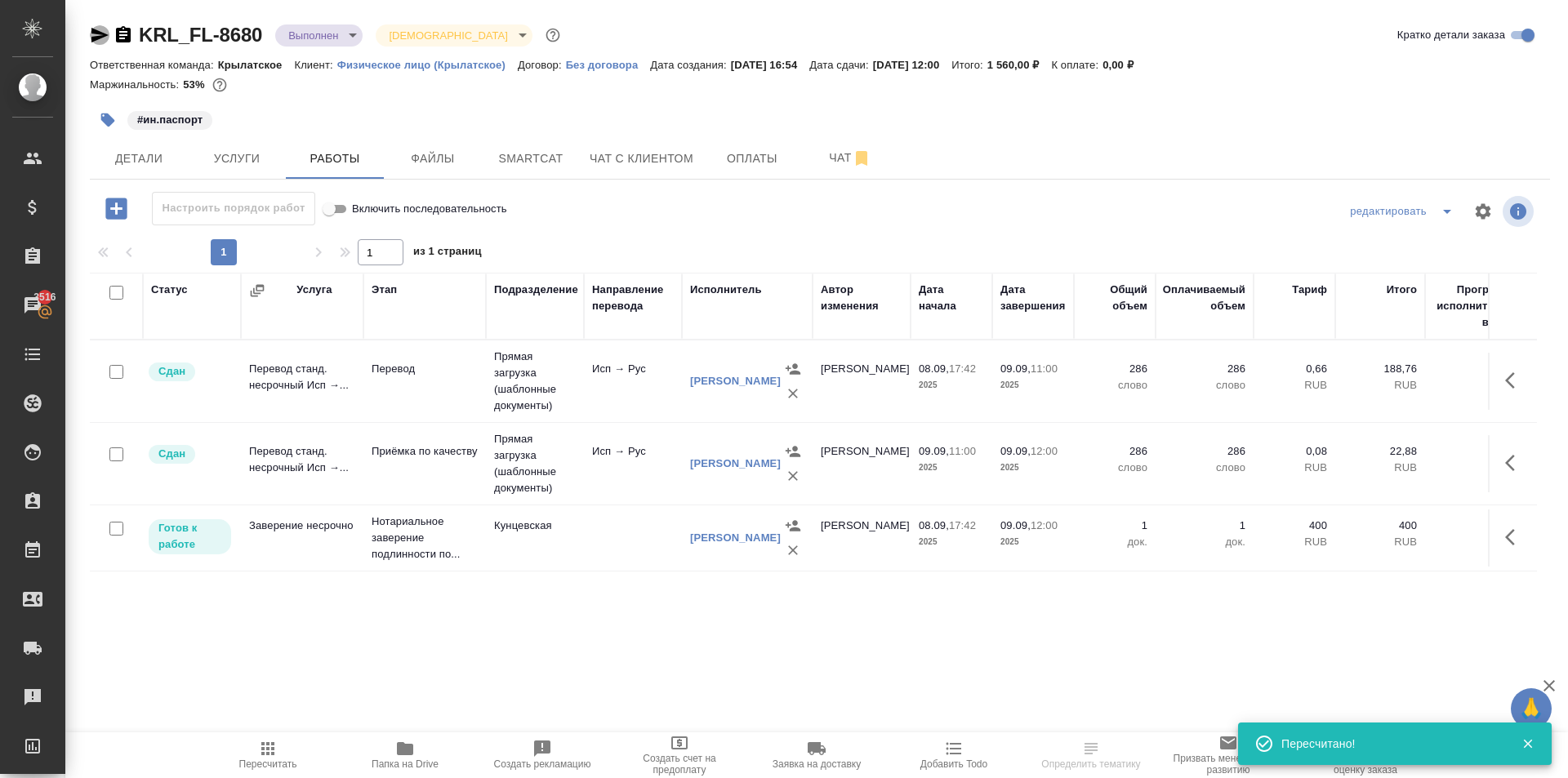
click at [94, 30] on icon "button" at bounding box center [100, 35] width 17 height 15
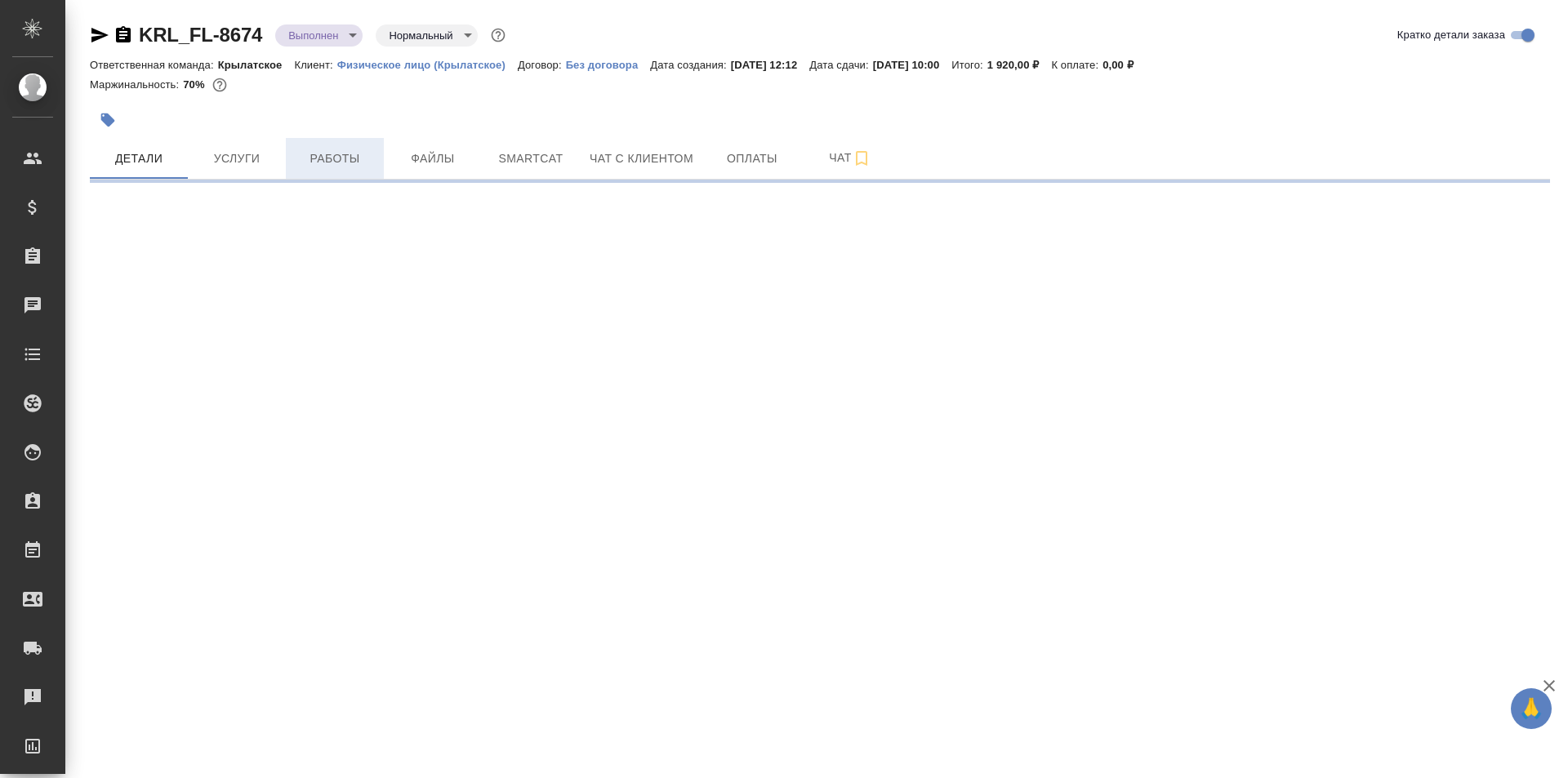
click at [334, 161] on span "Работы" at bounding box center [334, 159] width 78 height 21
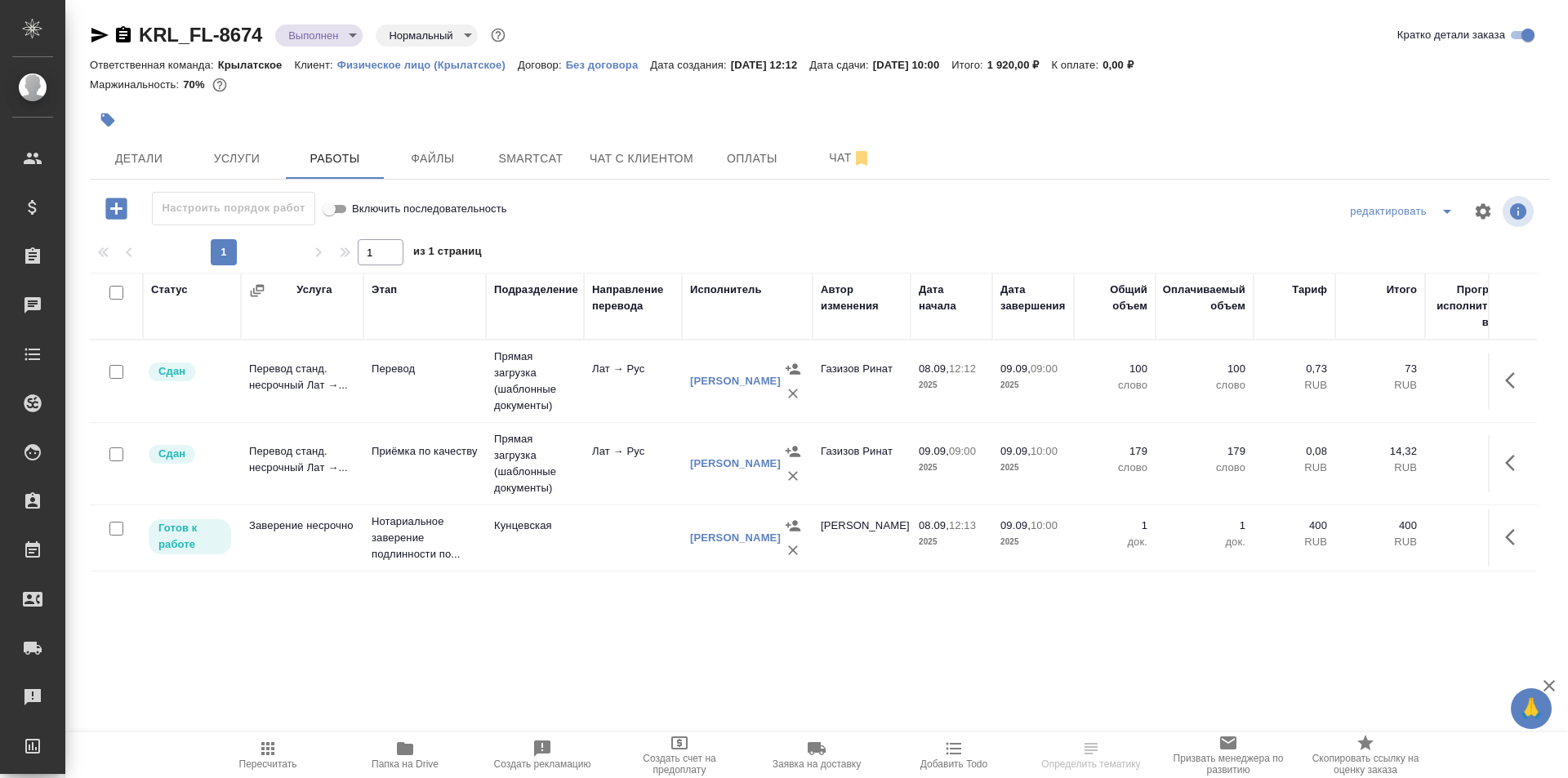
click at [275, 749] on icon "button" at bounding box center [268, 749] width 20 height 20
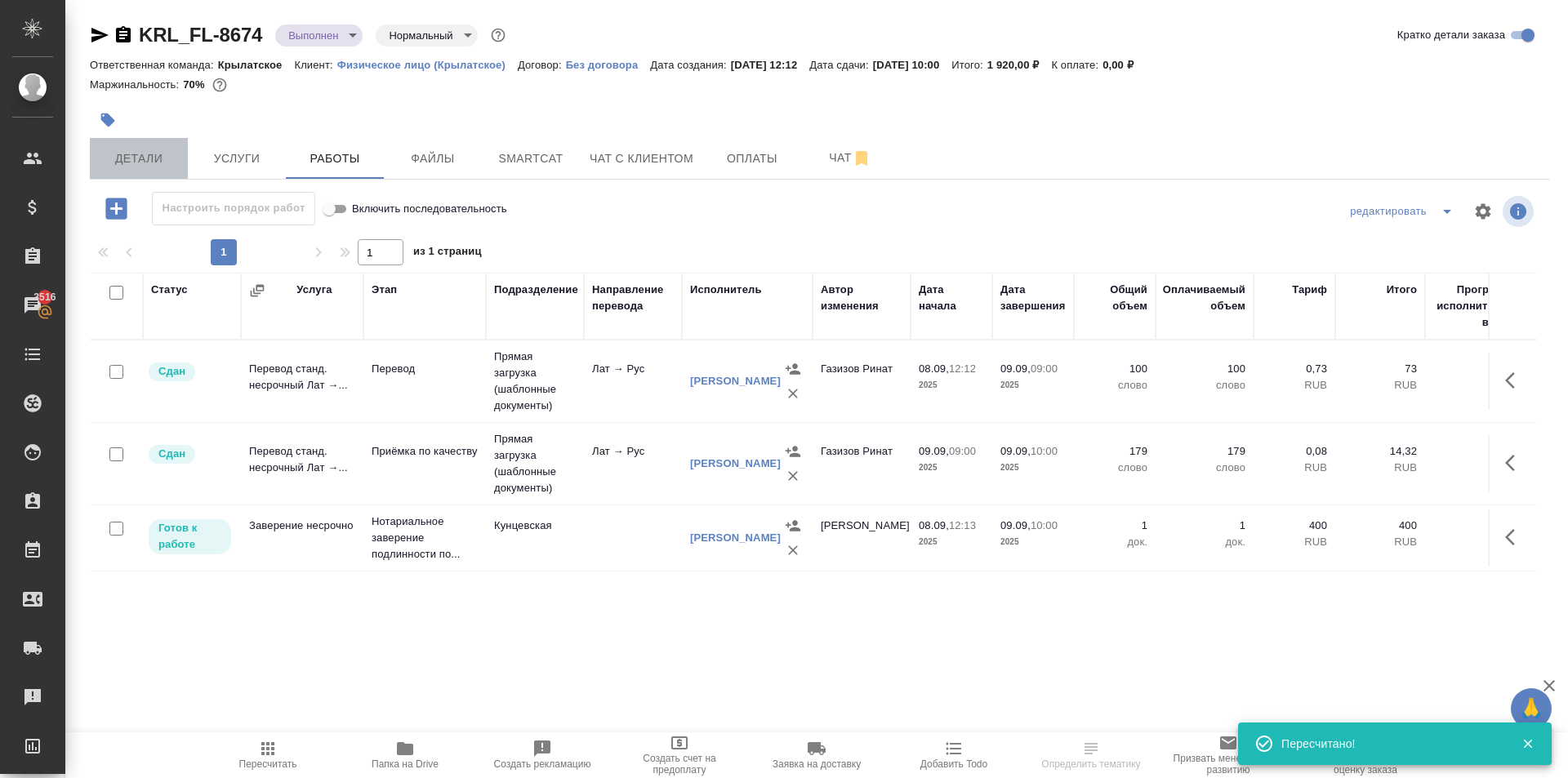
click at [154, 170] on button "Детали" at bounding box center [138, 159] width 98 height 41
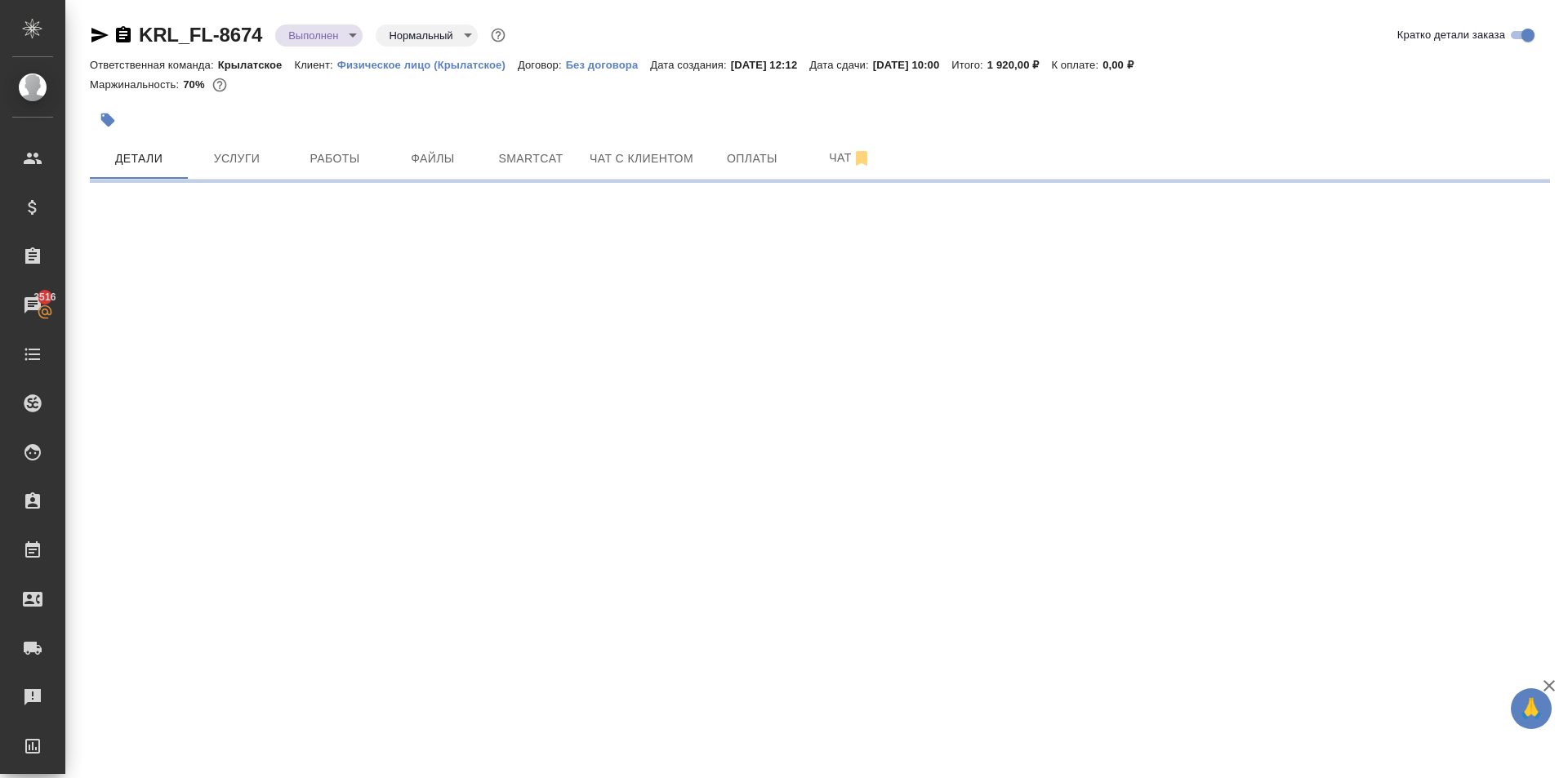
select select "RU"
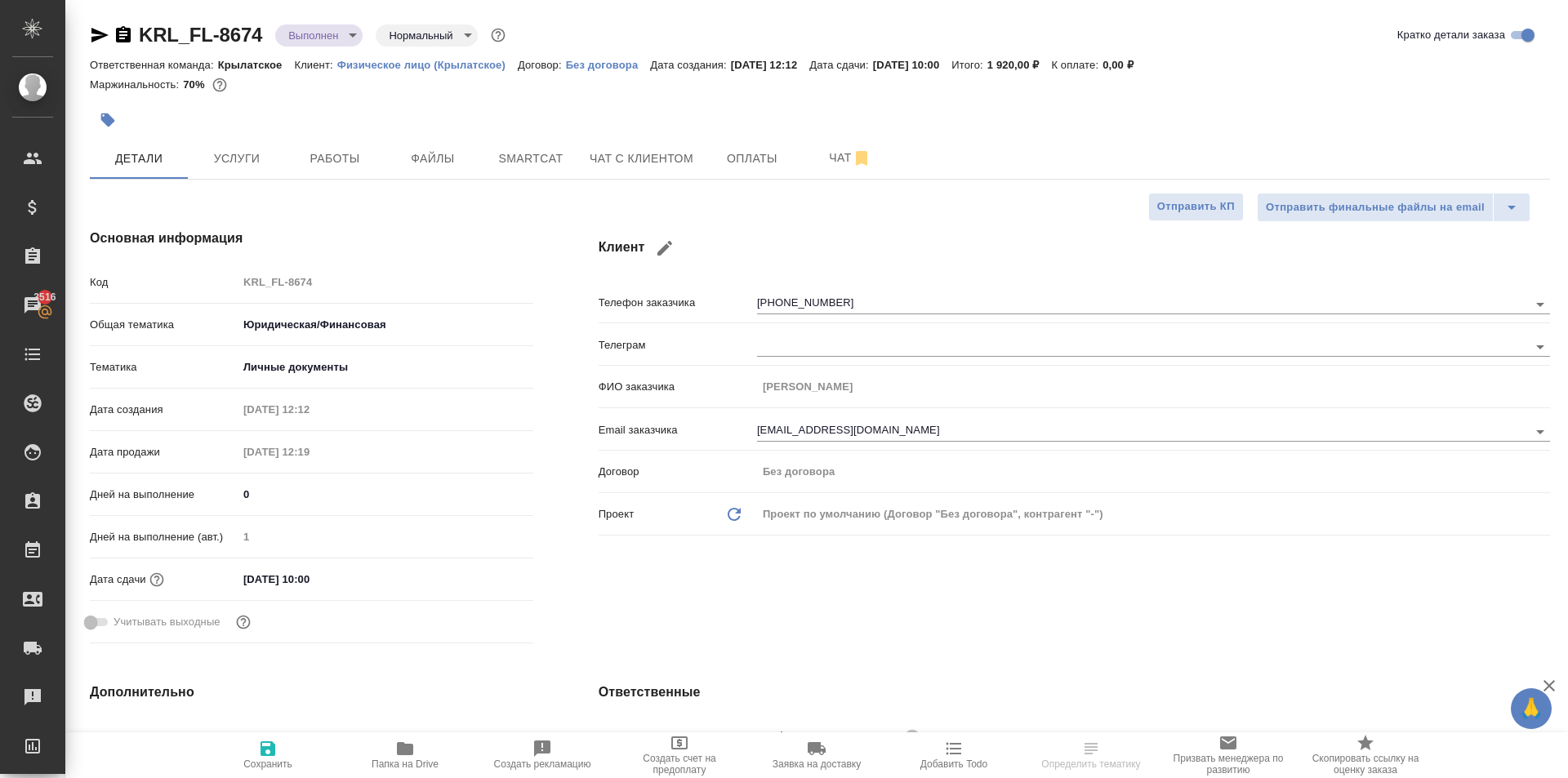
type textarea "x"
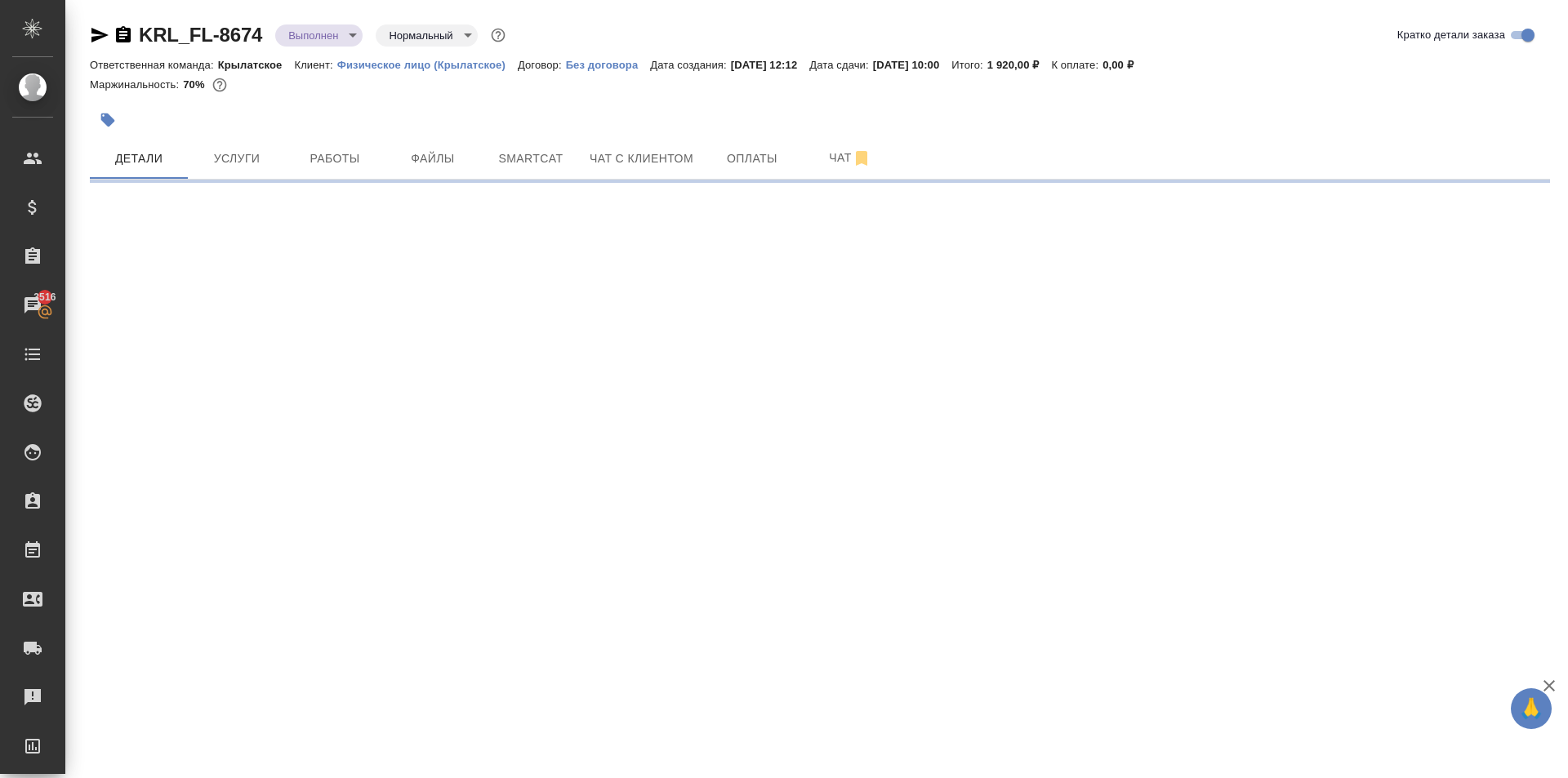
select select "RU"
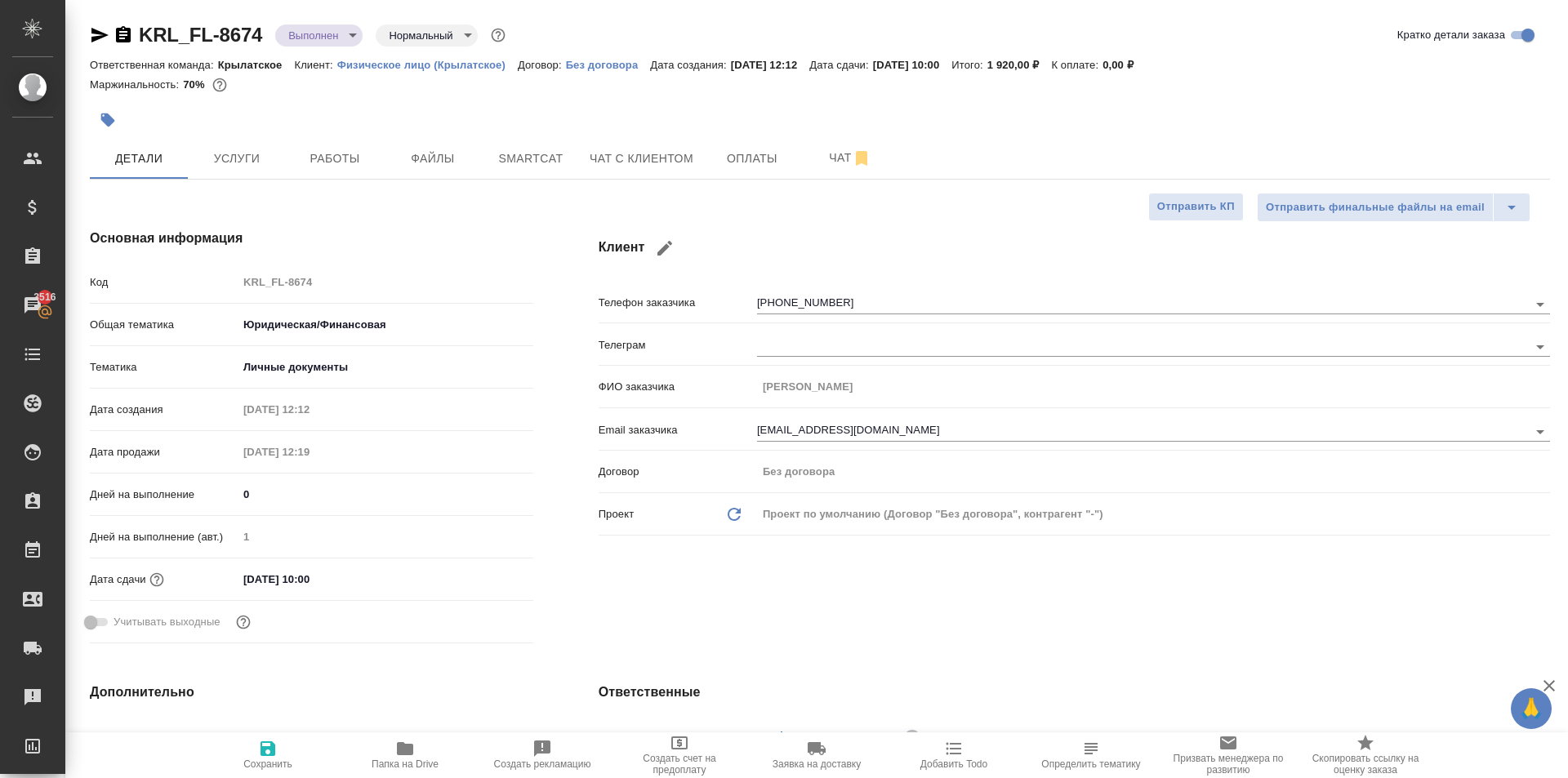
type textarea "x"
click at [96, 30] on icon "button" at bounding box center [100, 35] width 20 height 20
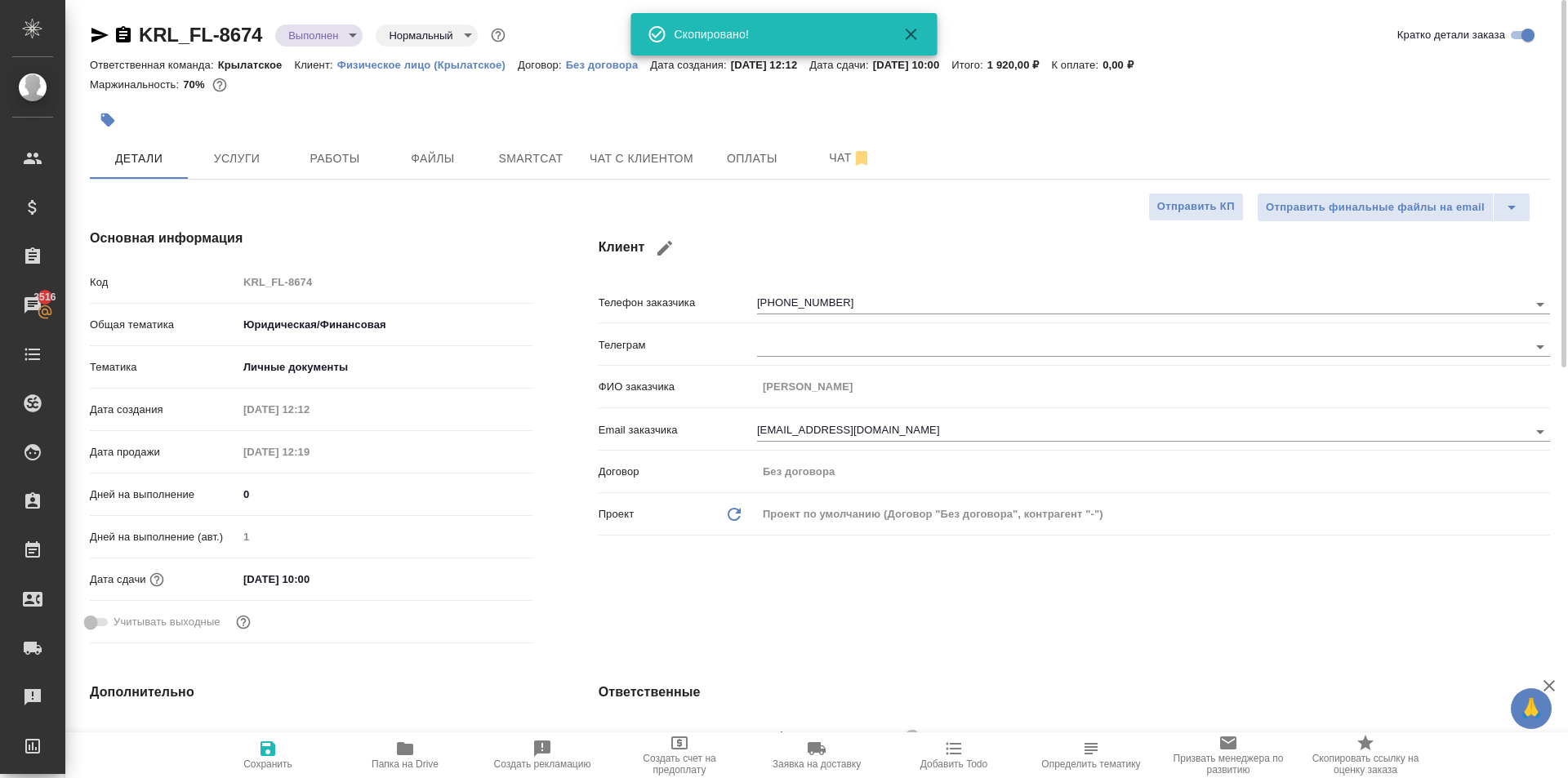
type textarea "x"
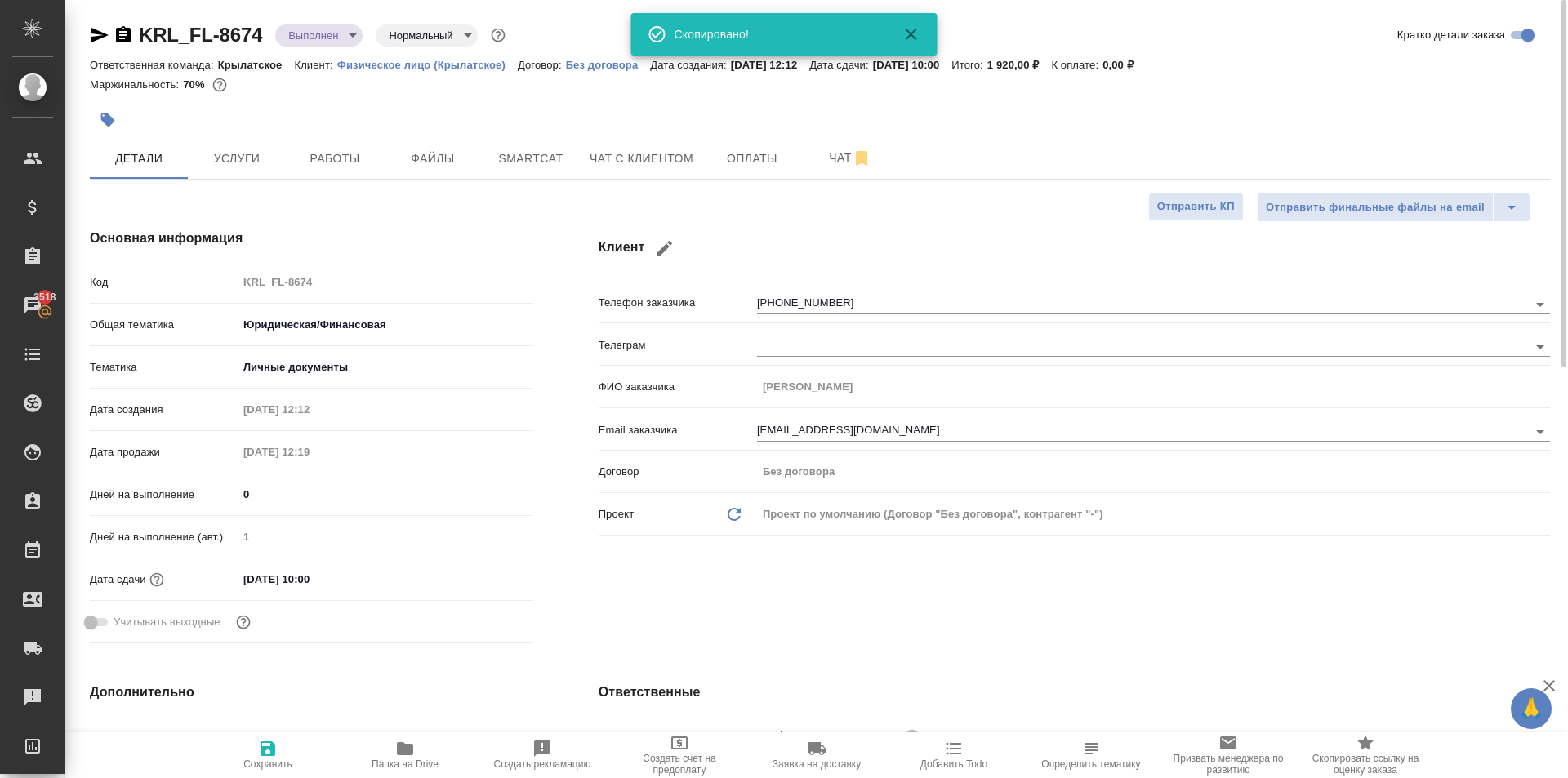
type textarea "x"
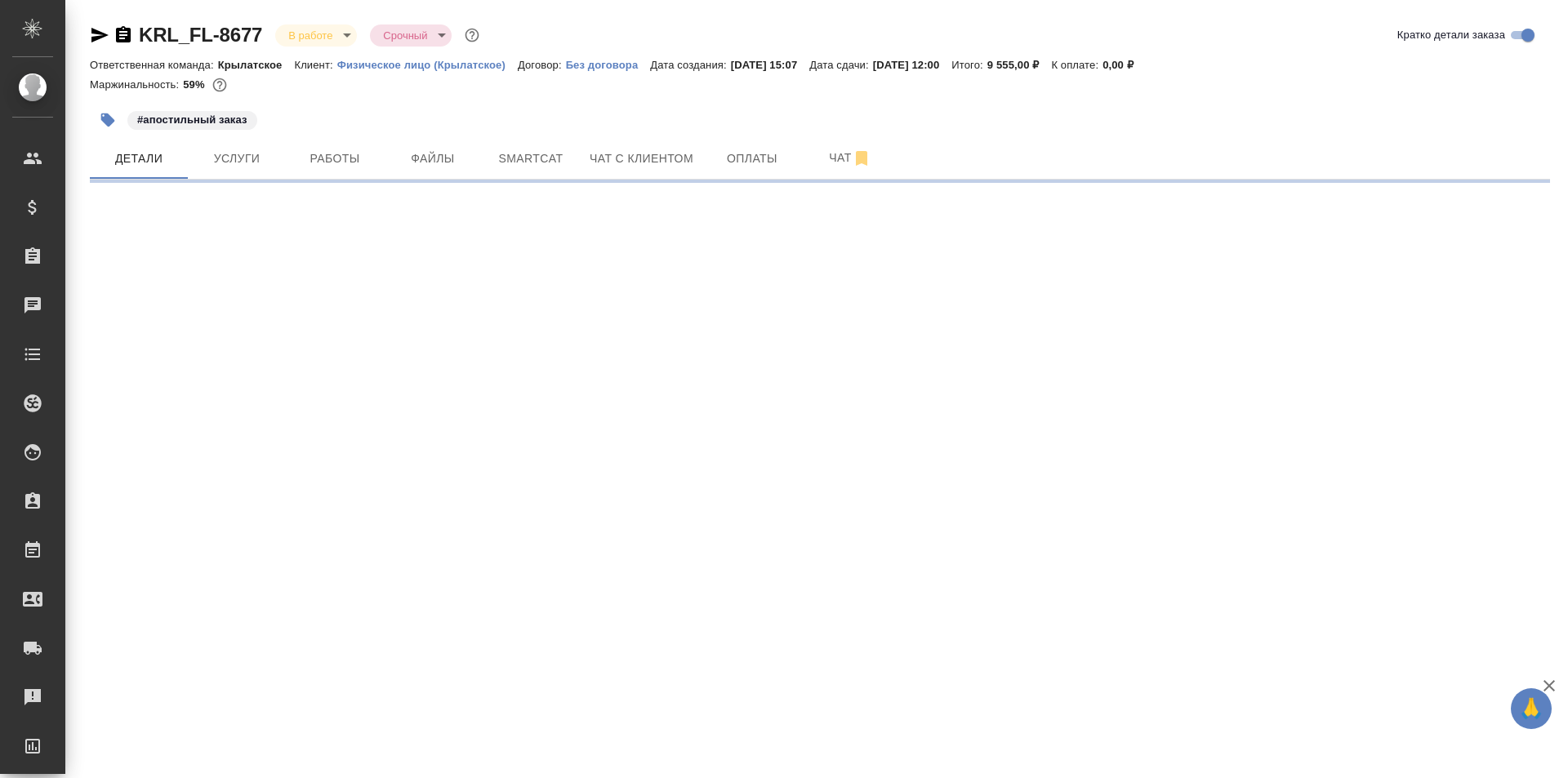
select select "RU"
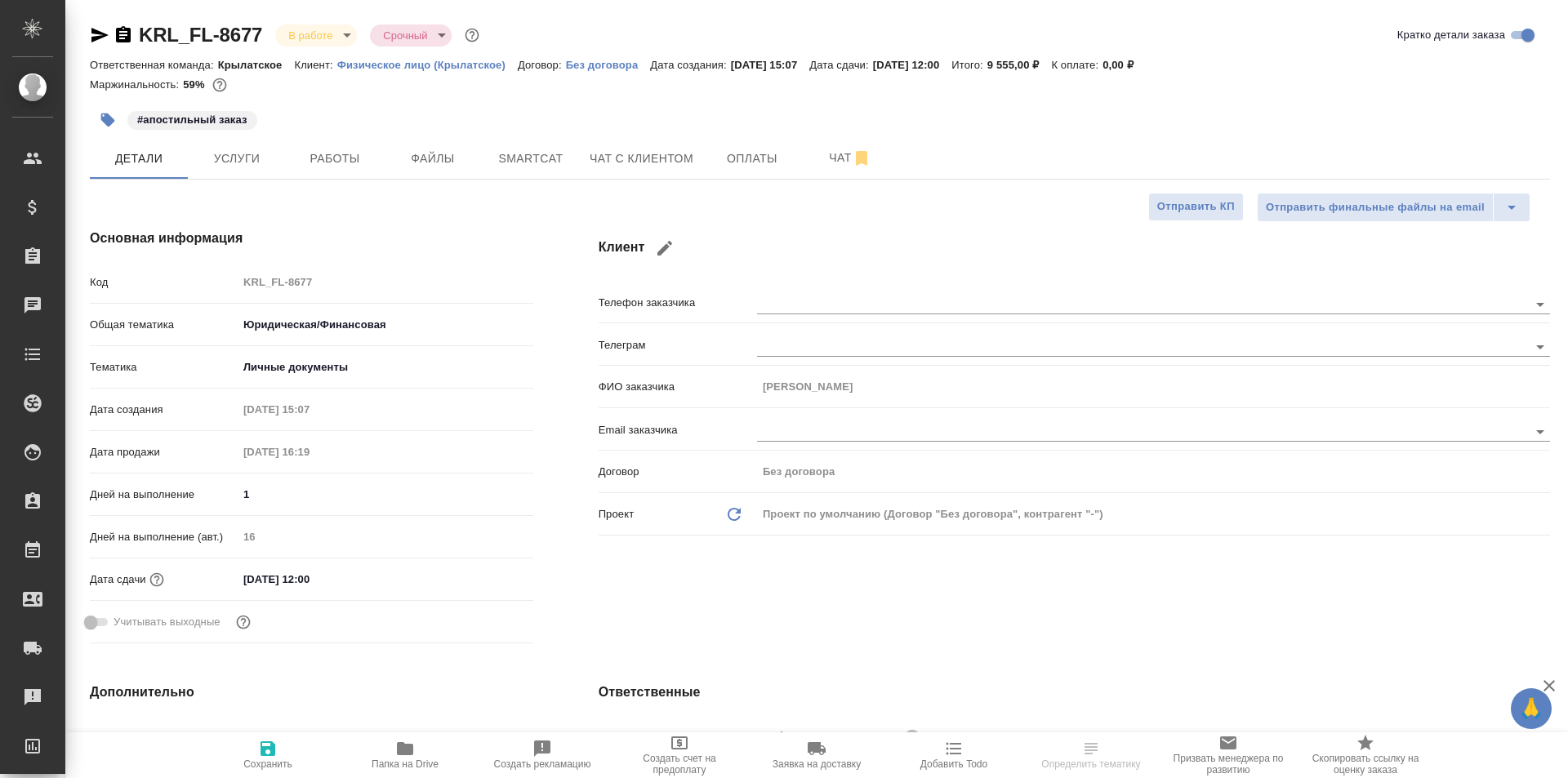
type textarea "x"
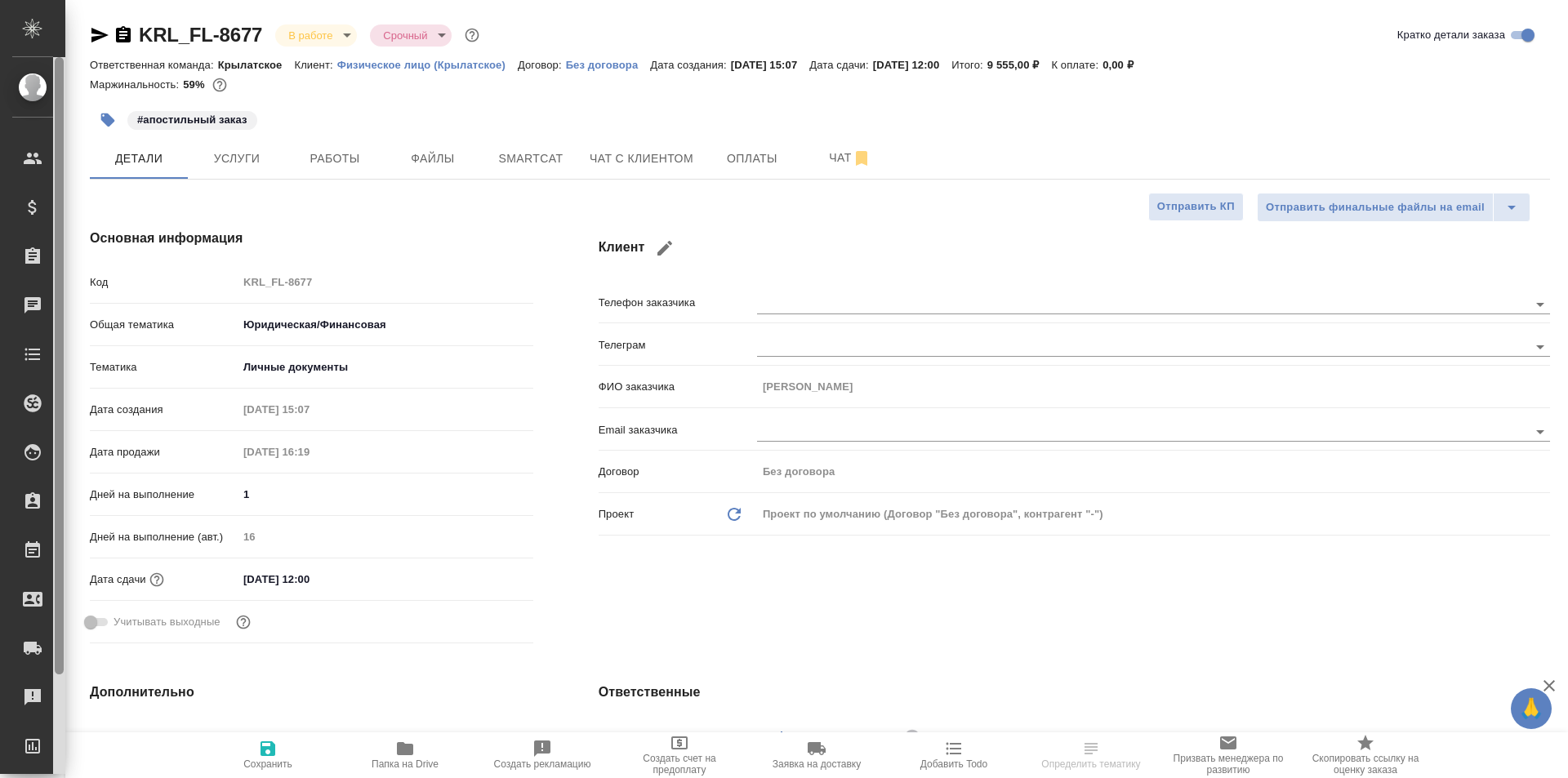
type textarea "x"
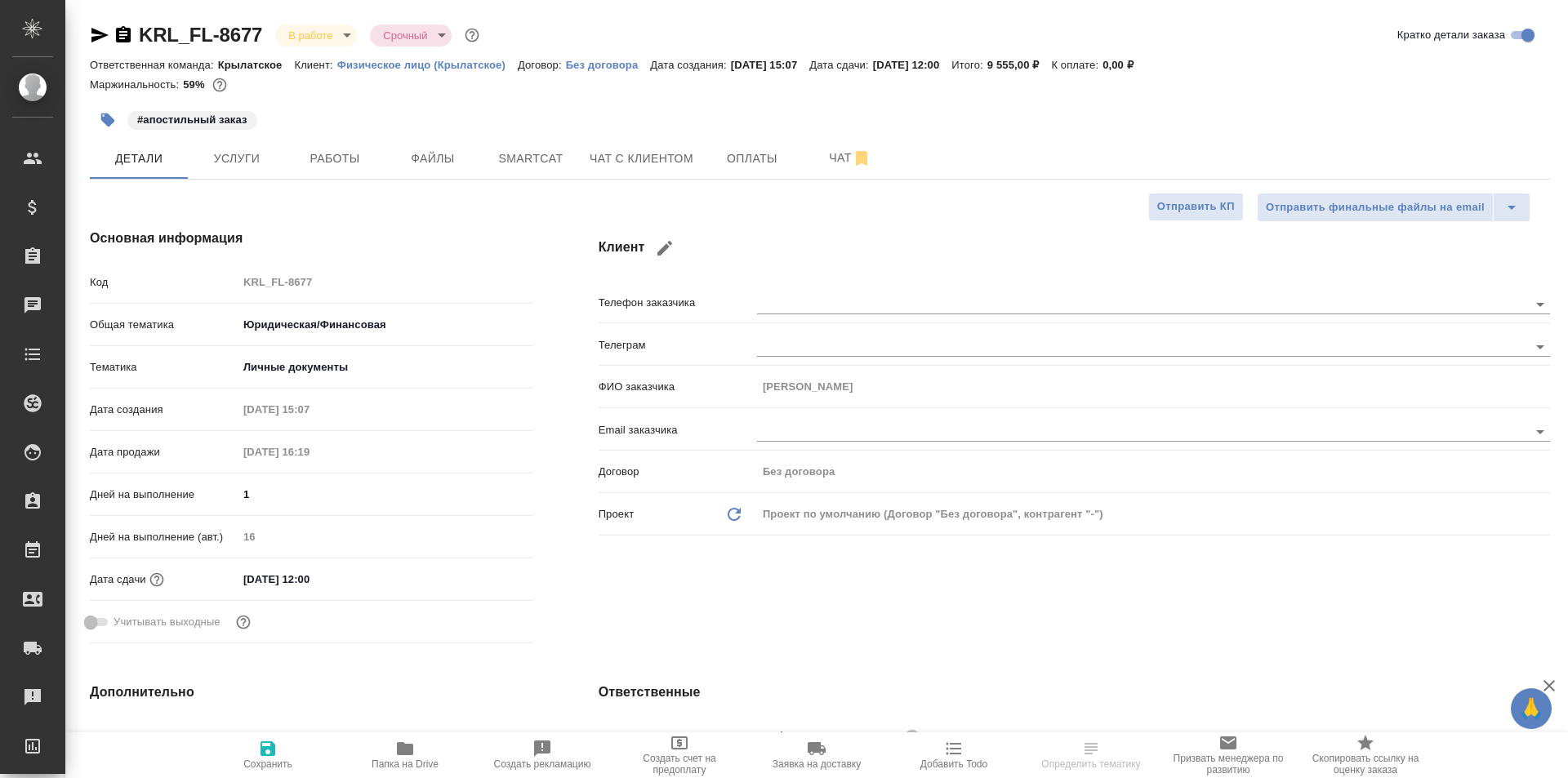
type textarea "x"
click at [363, 165] on span "Работы" at bounding box center [334, 159] width 78 height 21
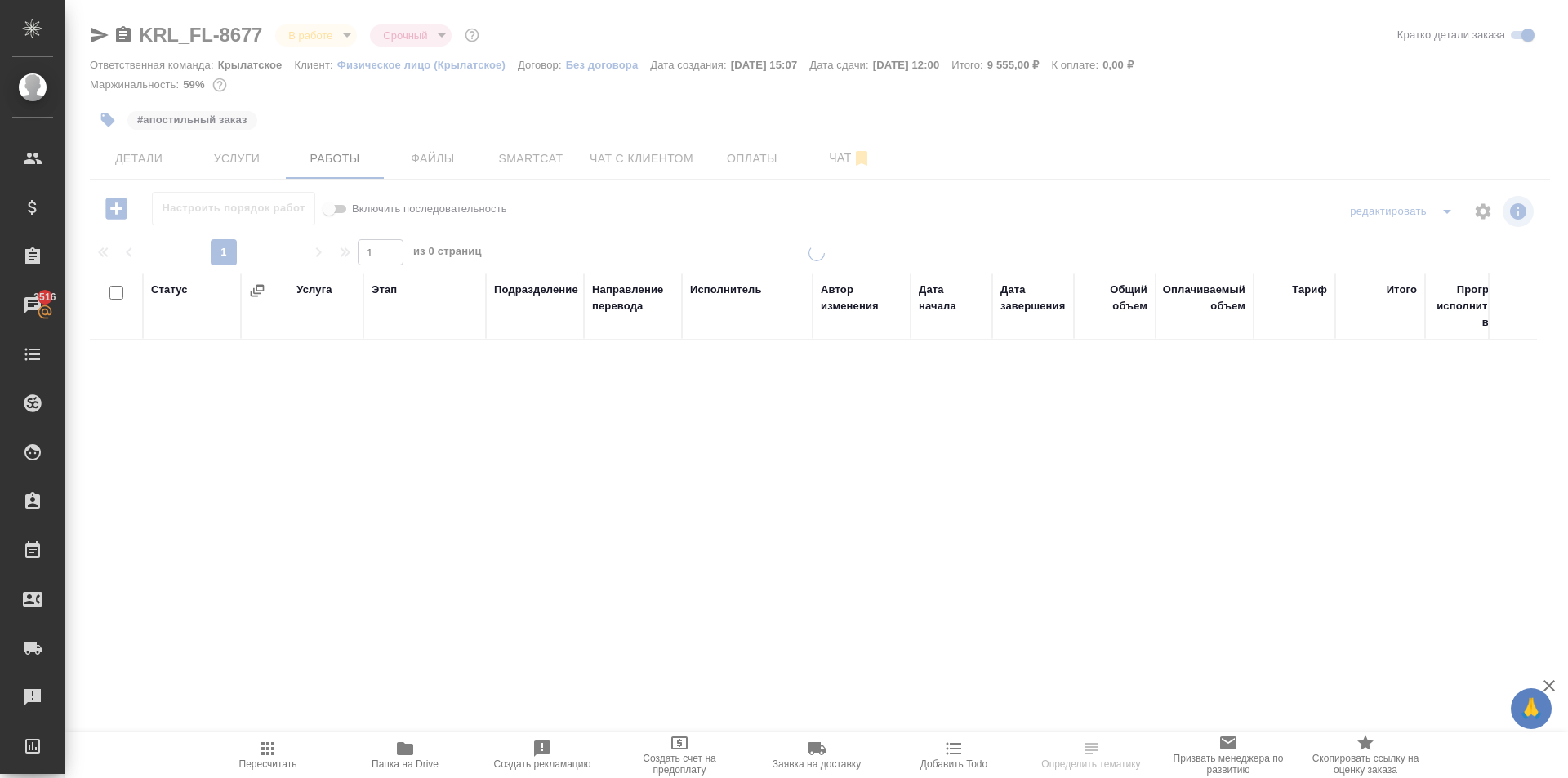
click at [271, 762] on span "Пересчитать" at bounding box center [268, 765] width 58 height 12
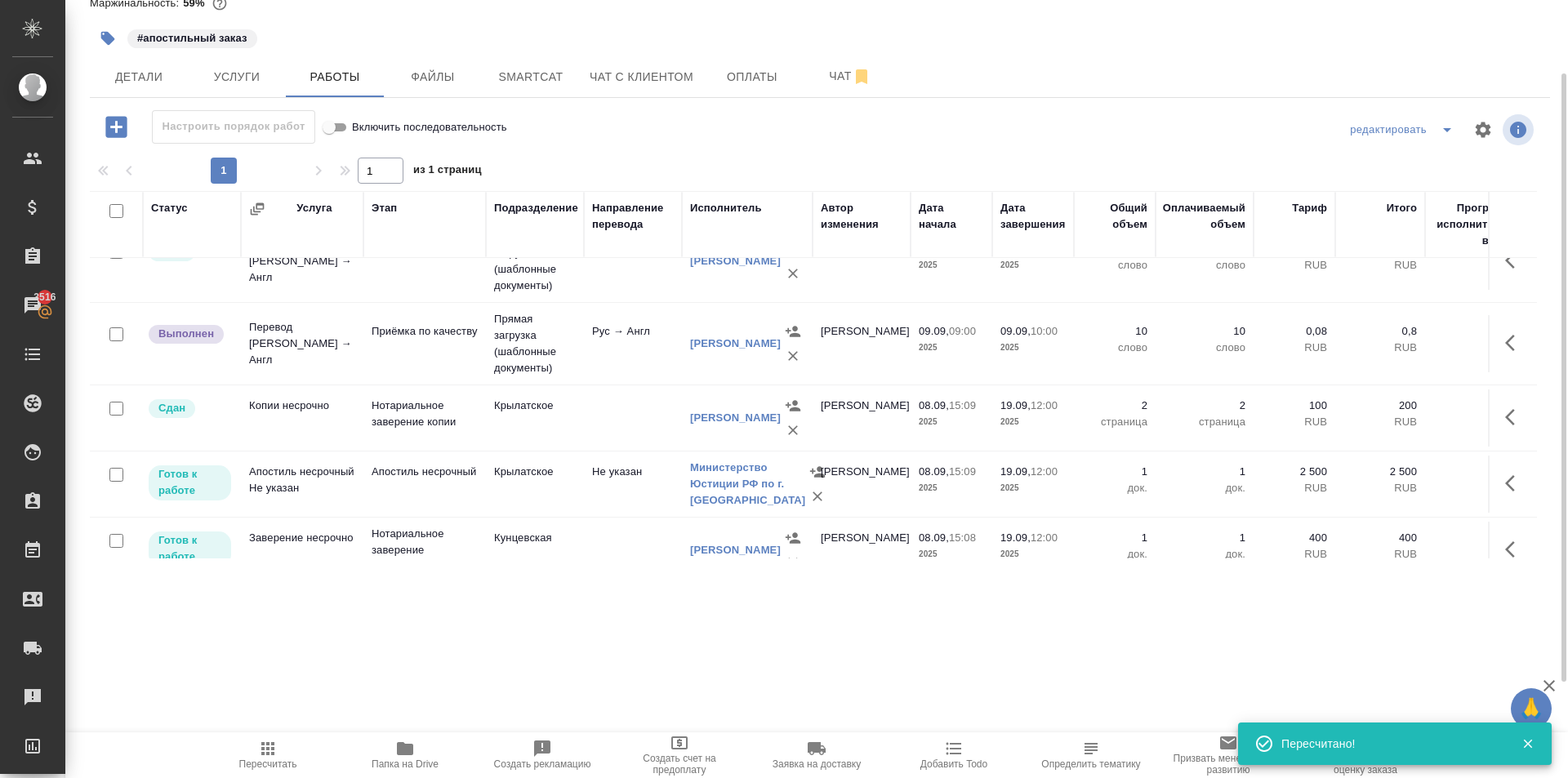
scroll to position [76, 0]
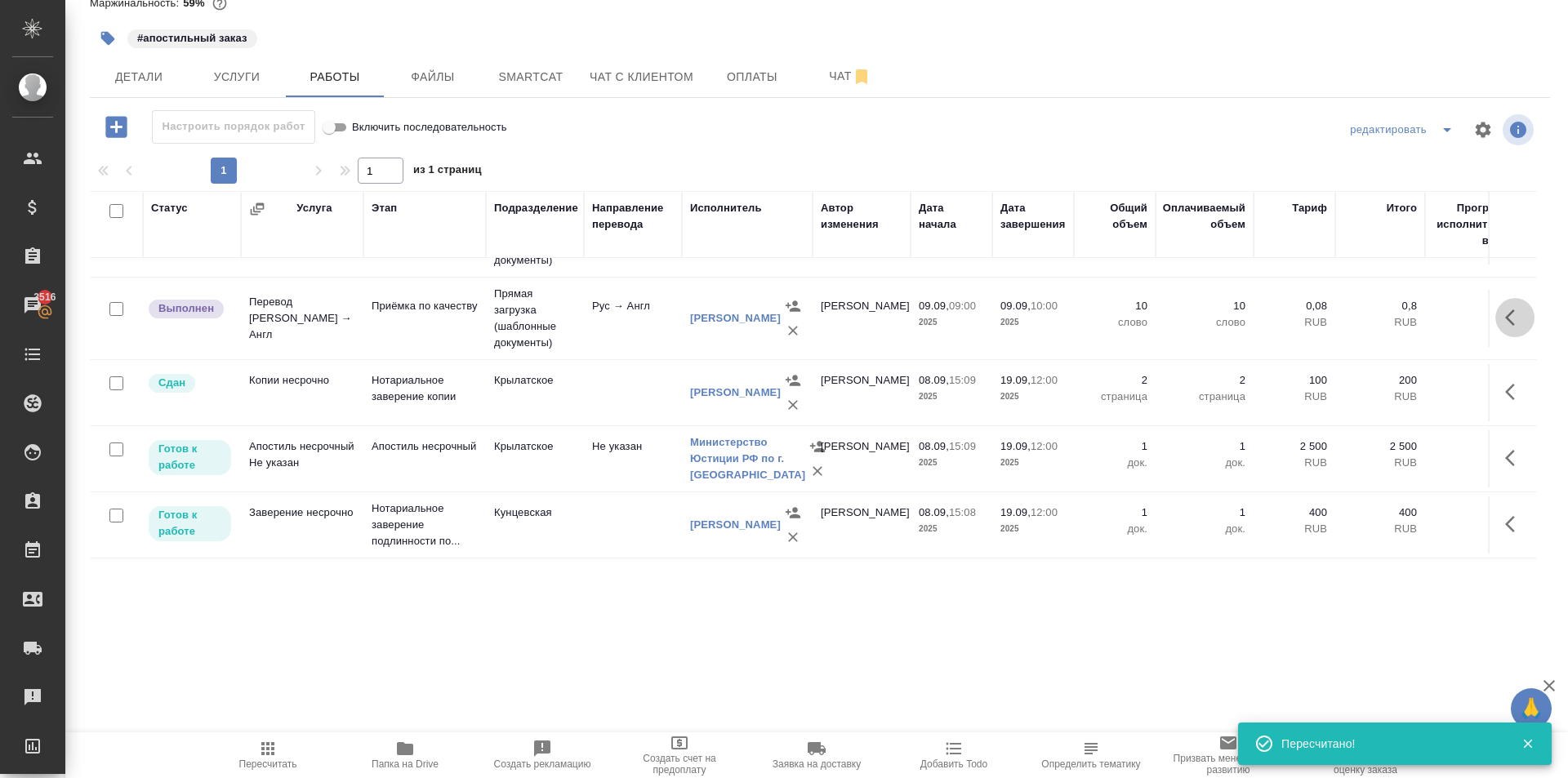
click at [1505, 310] on icon "button" at bounding box center [1514, 318] width 20 height 20
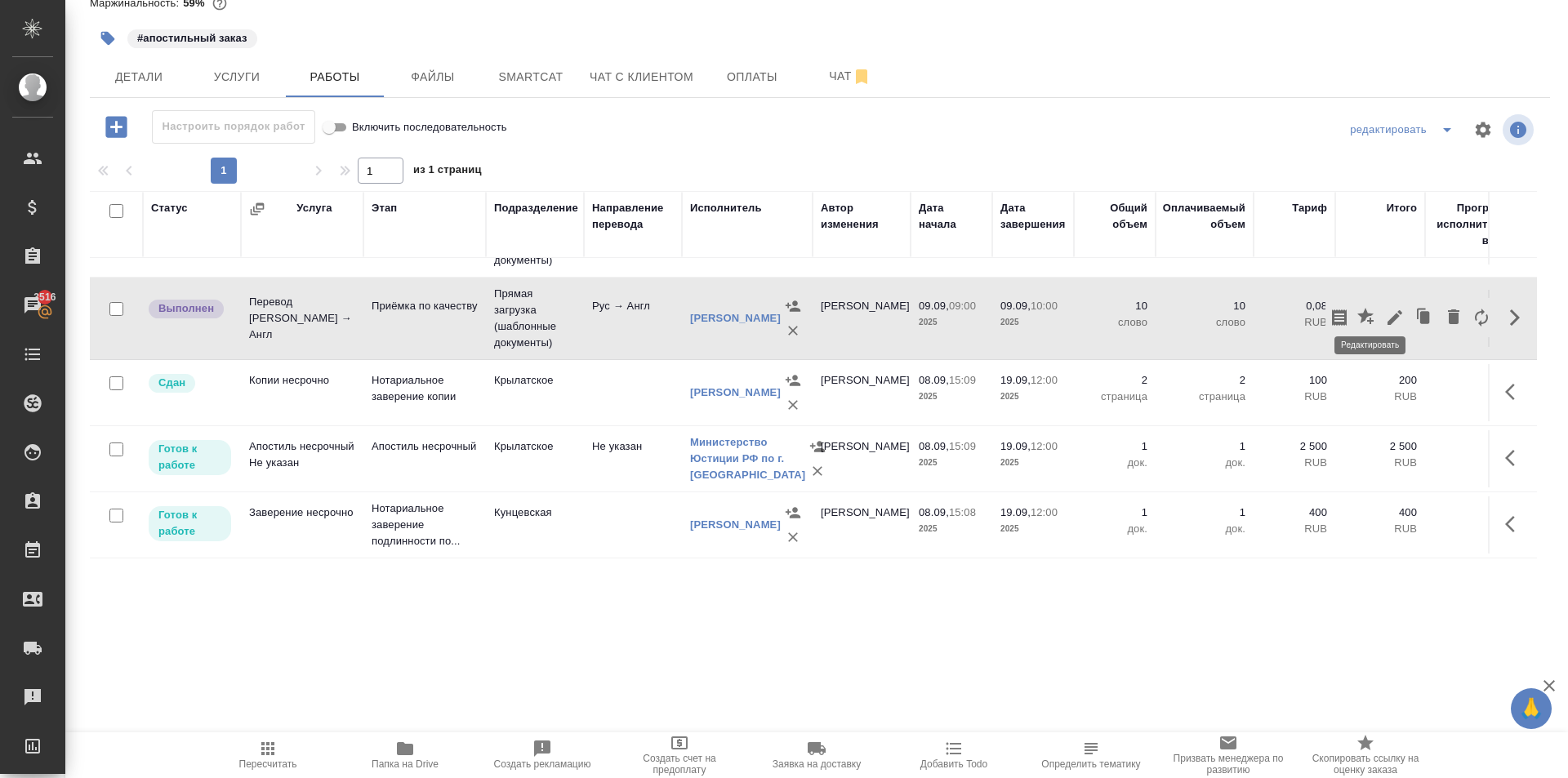
click at [1384, 308] on icon "button" at bounding box center [1394, 318] width 20 height 20
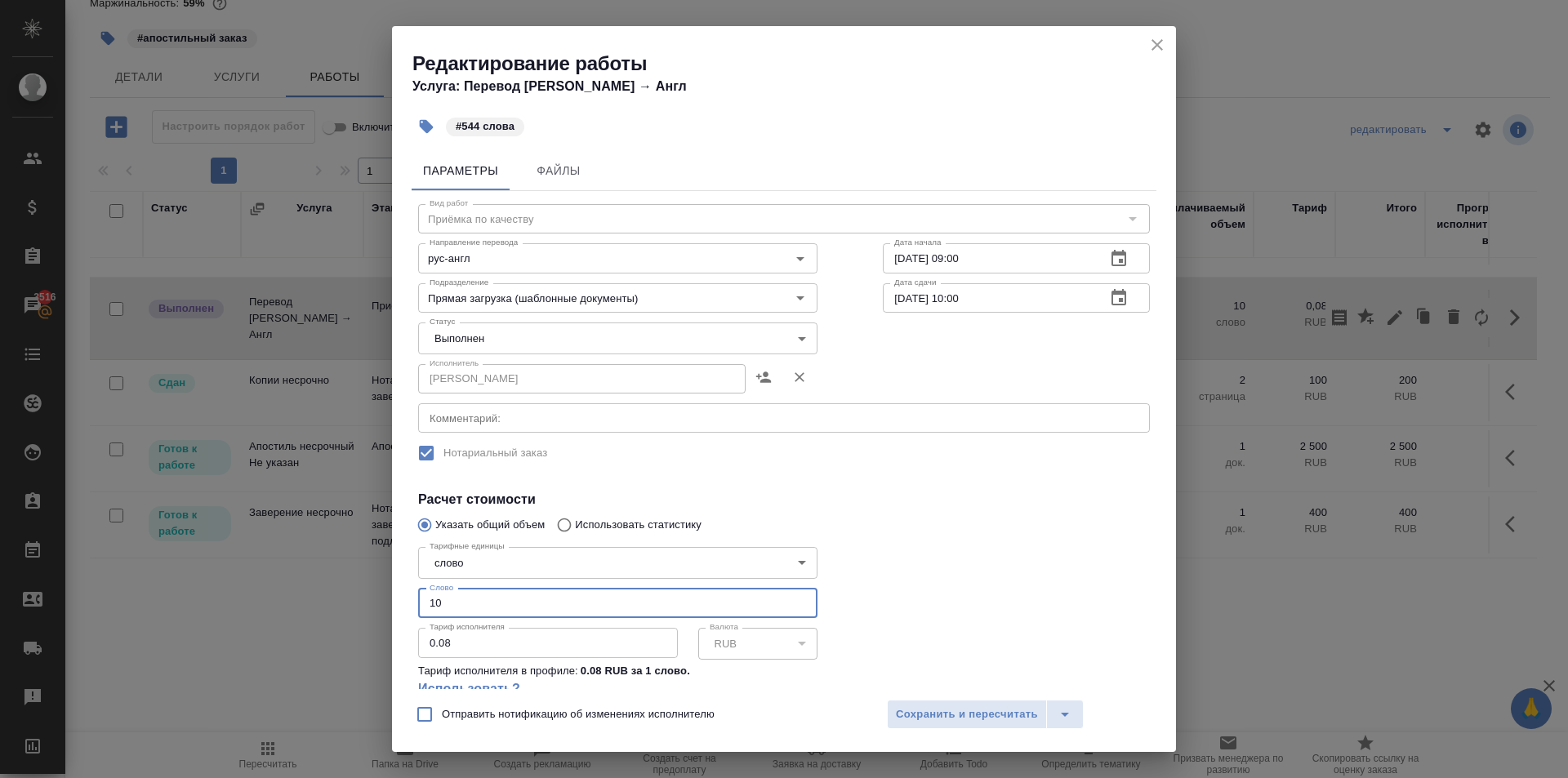
drag, startPoint x: 458, startPoint y: 599, endPoint x: 344, endPoint y: 605, distance: 114.2
click at [344, 605] on div "Редактирование работы Услуга: Перевод Стандарт Рус → Англ #544 слова Параметры …" at bounding box center [784, 389] width 1568 height 778
type input "544"
click at [435, 340] on body "🙏 .cls-1 fill:#fff; AWATERA Kasymov Timur Клиенты Спецификации Заказы 3516 Чаты…" at bounding box center [784, 389] width 1568 height 778
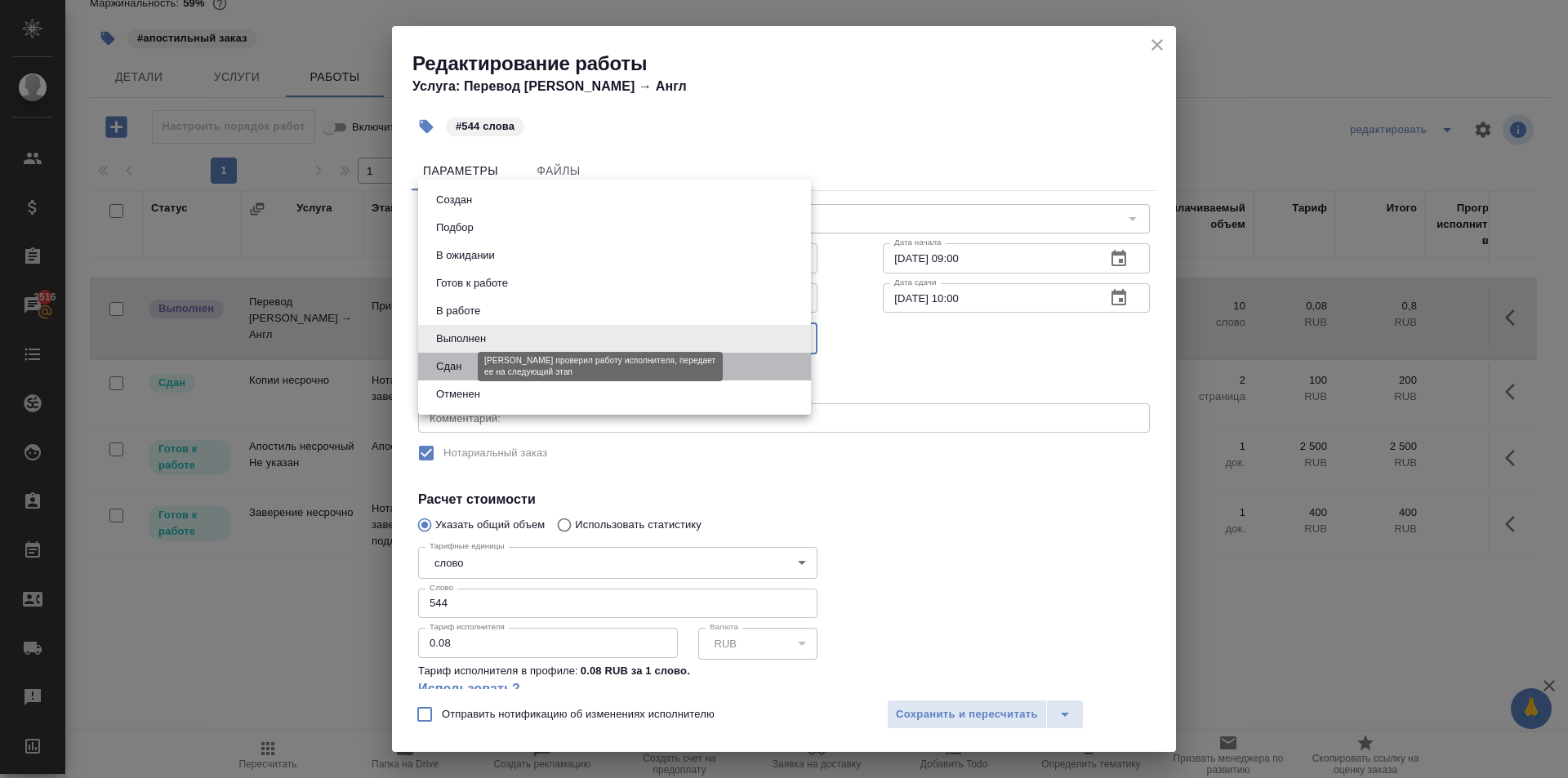
click at [442, 370] on button "Сдан" at bounding box center [449, 366] width 35 height 18
type input "closed"
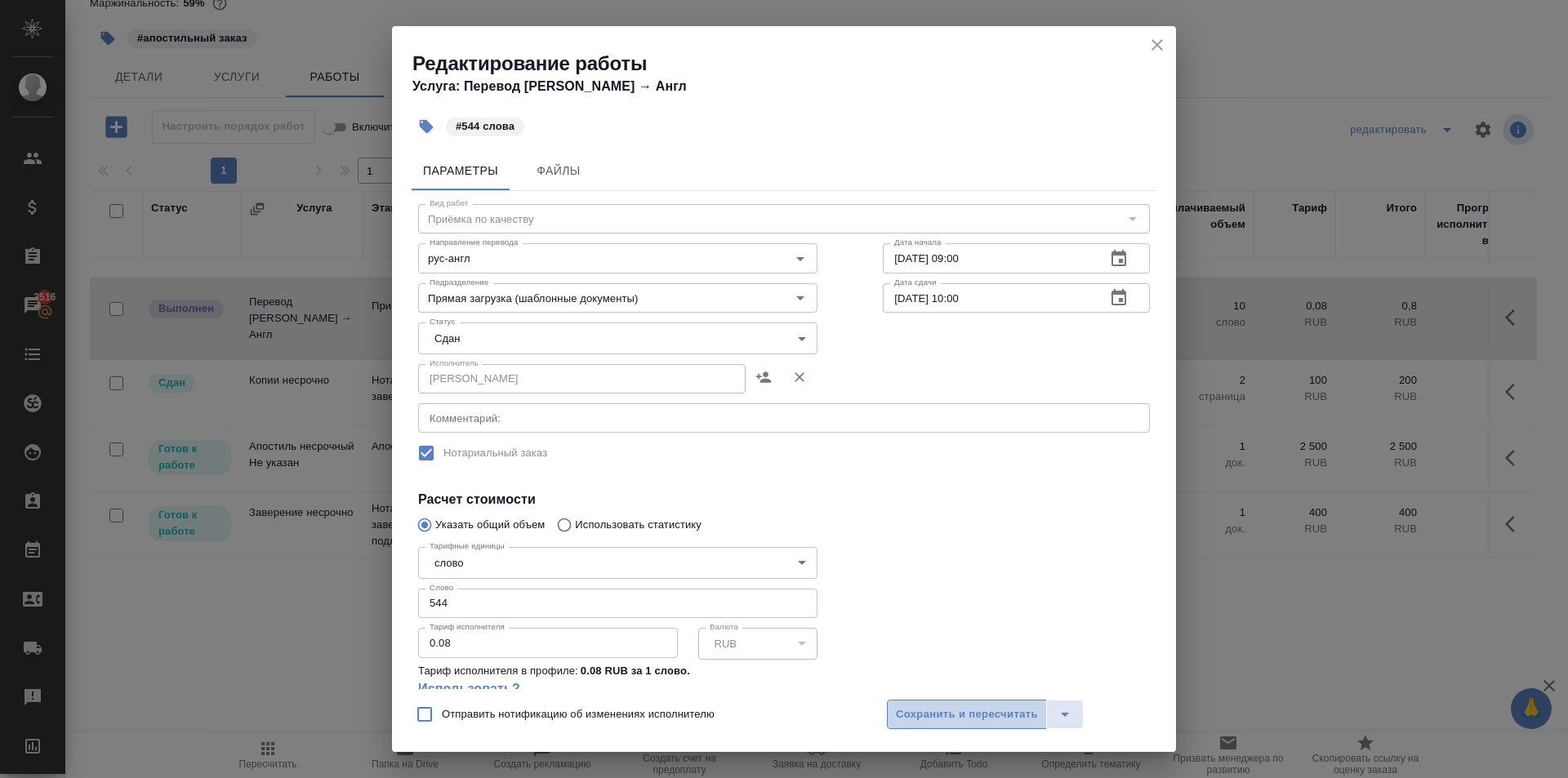
click at [921, 716] on span "Сохранить и пересчитать" at bounding box center [966, 715] width 142 height 19
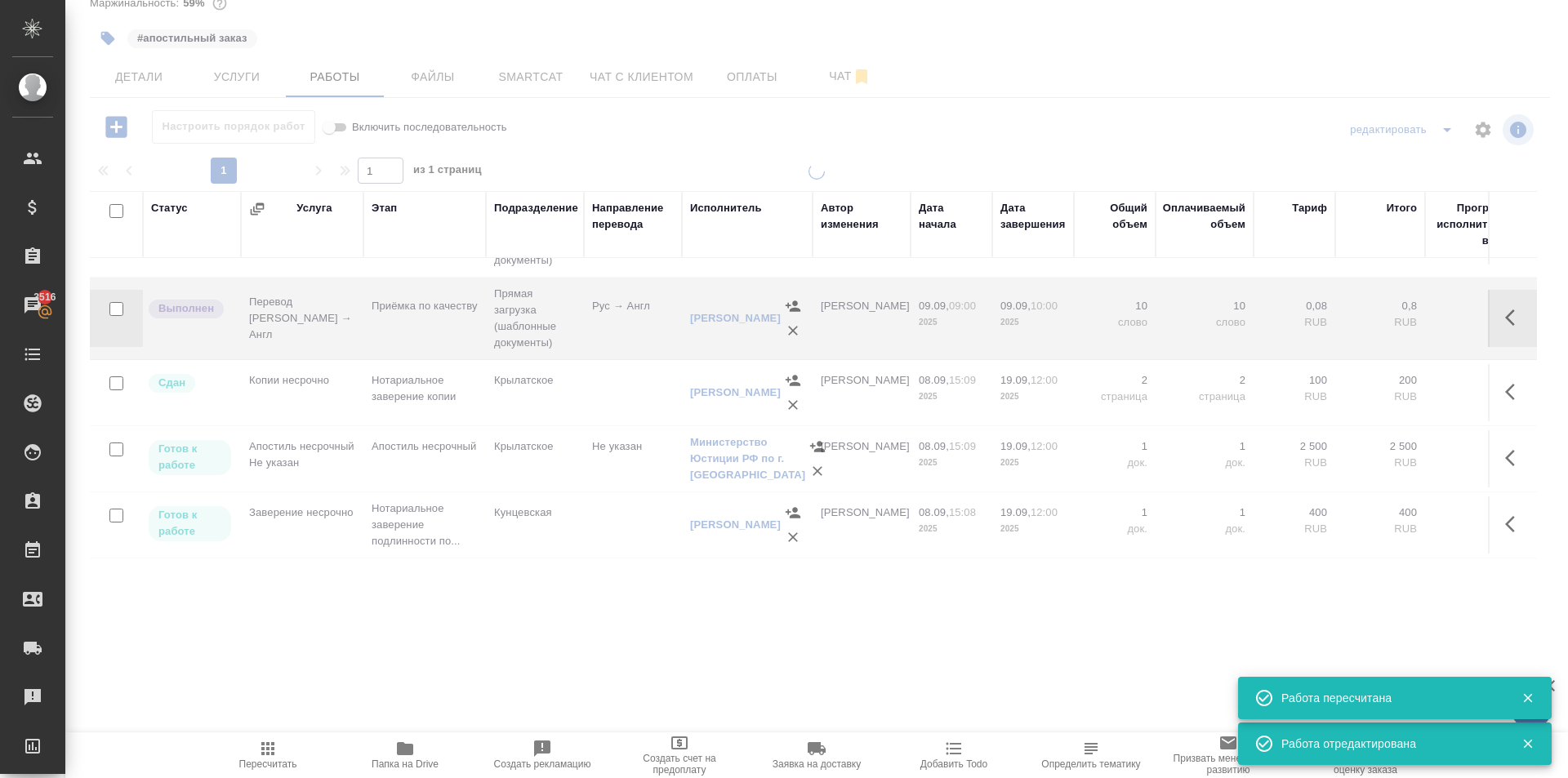
click at [258, 755] on icon "button" at bounding box center [268, 749] width 20 height 20
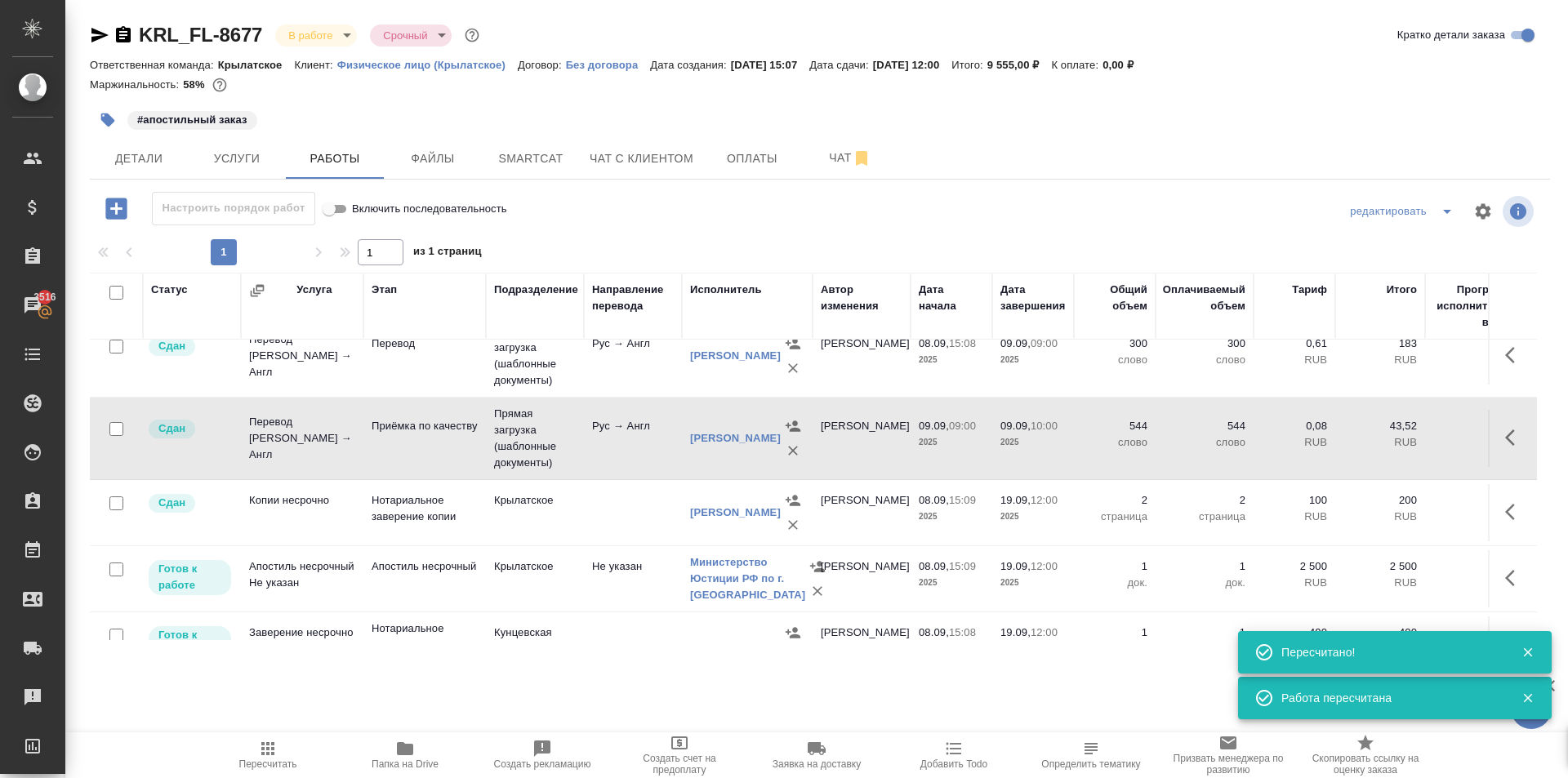
scroll to position [0, 0]
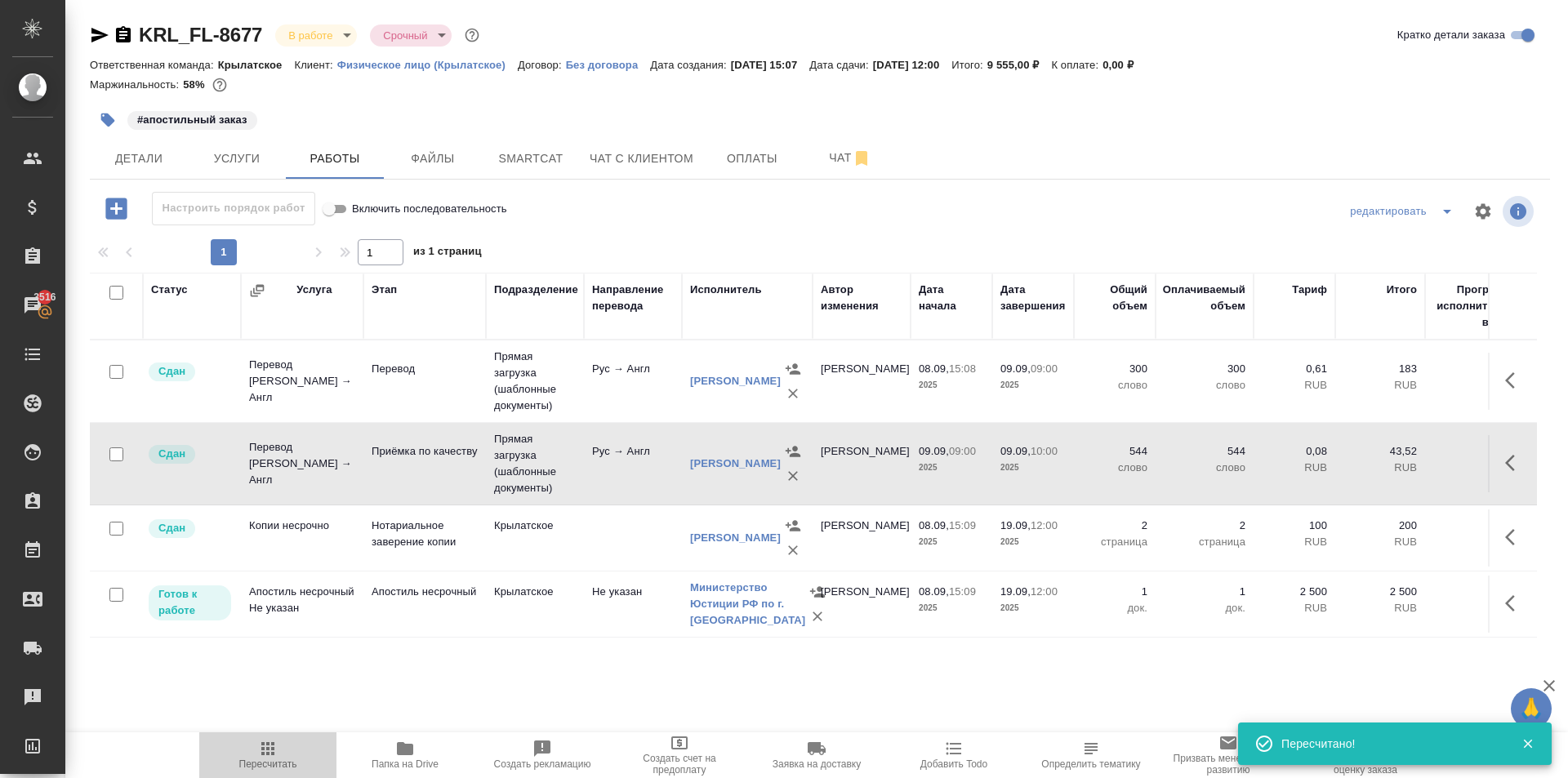
click at [263, 745] on icon "button" at bounding box center [268, 749] width 13 height 13
click at [101, 47] on div "KRL_FL-8677 В работе inProgress Срочный urgent" at bounding box center [286, 35] width 393 height 26
click at [99, 44] on icon "button" at bounding box center [100, 35] width 20 height 20
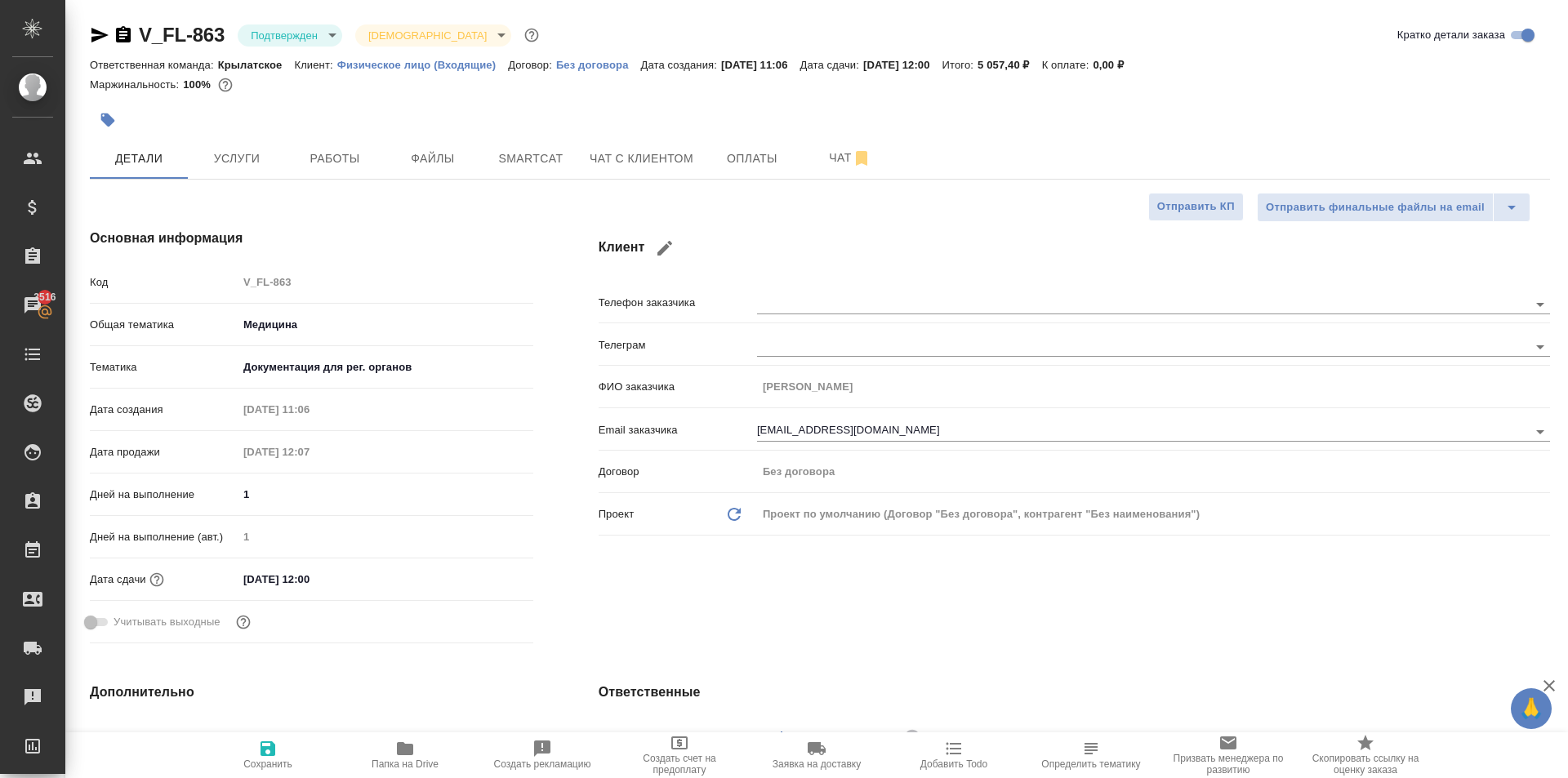
select select "RU"
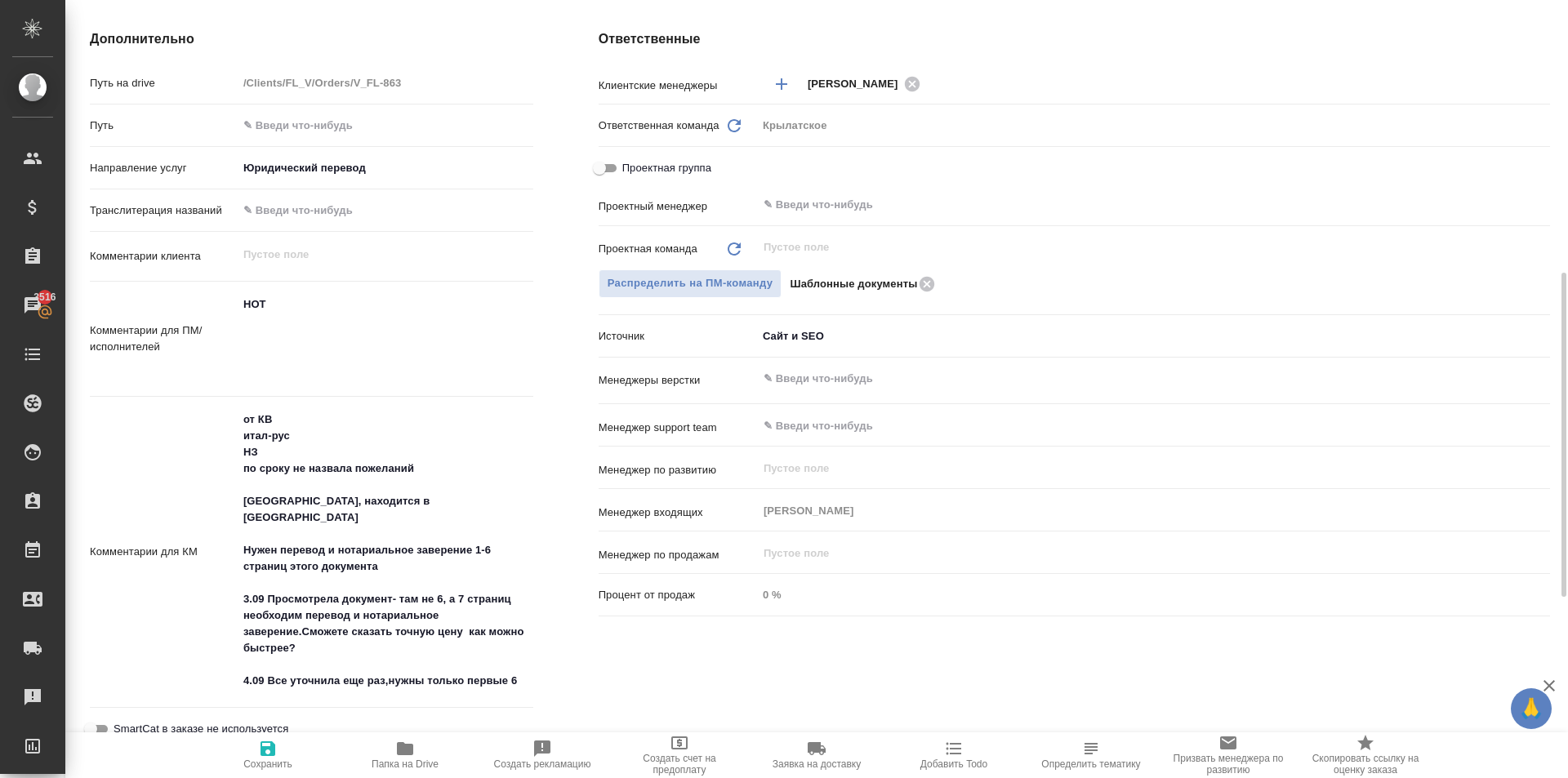
scroll to position [82, 0]
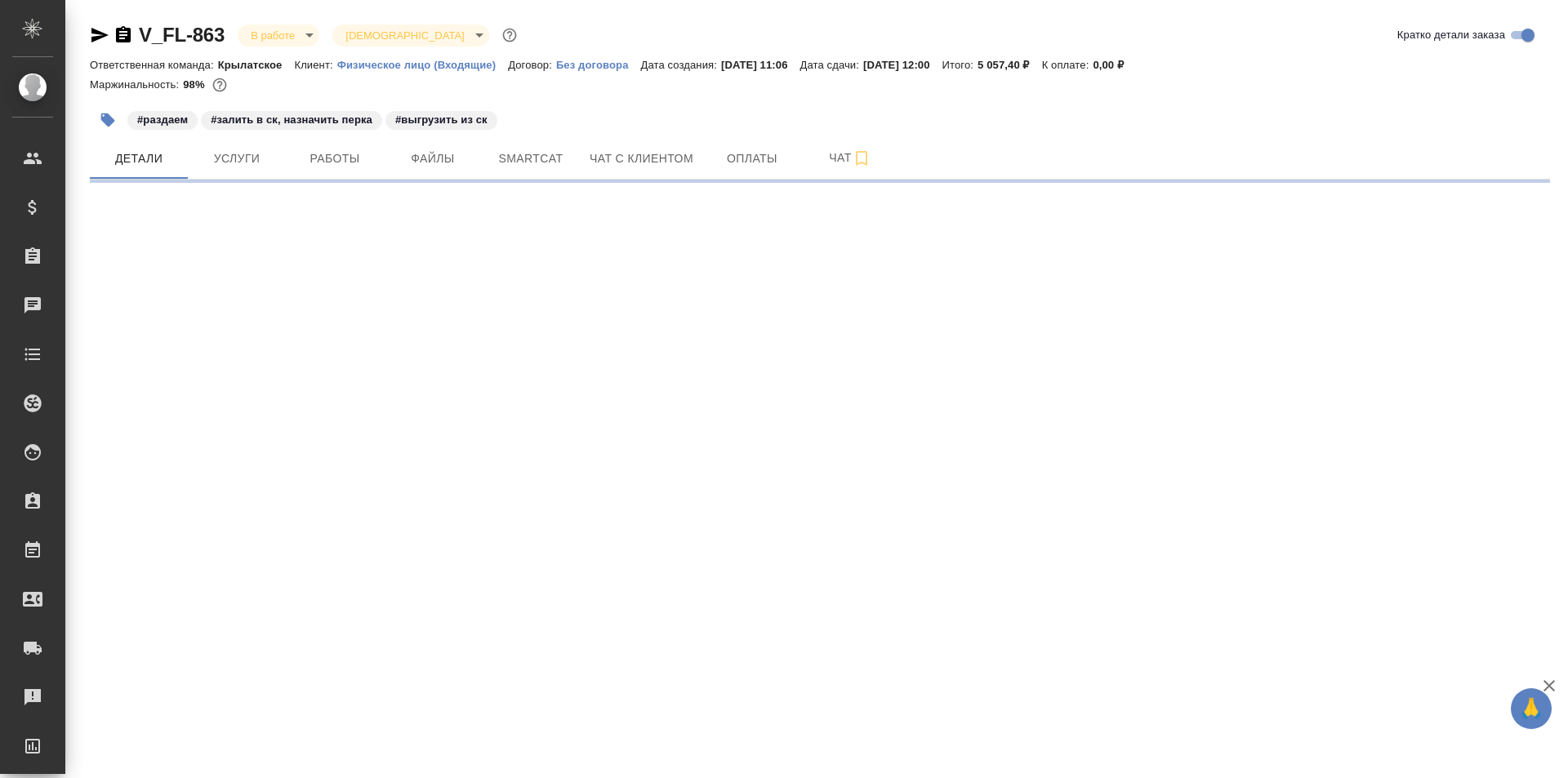
select select "RU"
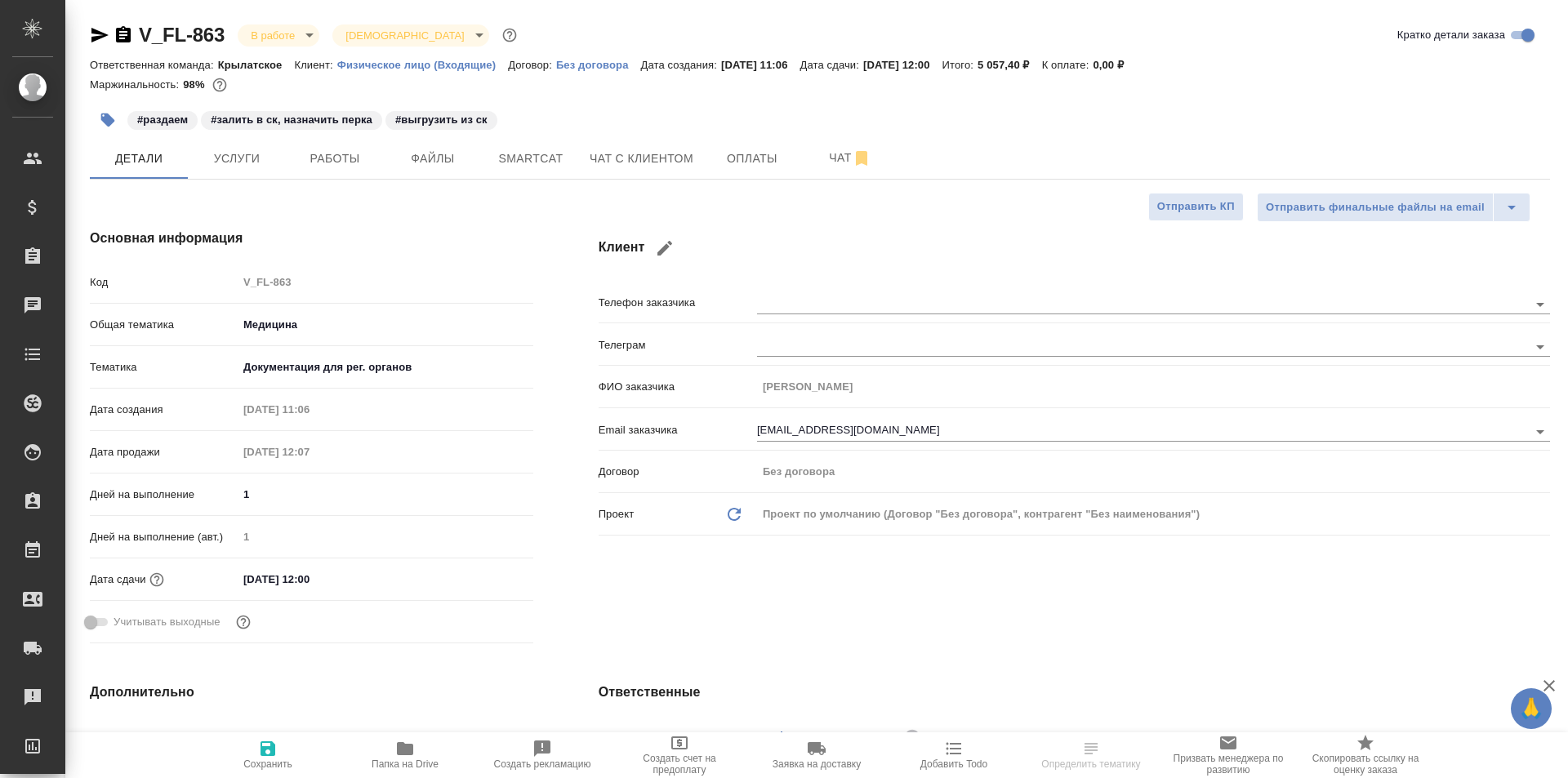
type textarea "x"
click at [305, 129] on div "#залить в ск, назначить перка" at bounding box center [291, 120] width 181 height 19
click at [311, 143] on button "Работы" at bounding box center [334, 159] width 98 height 41
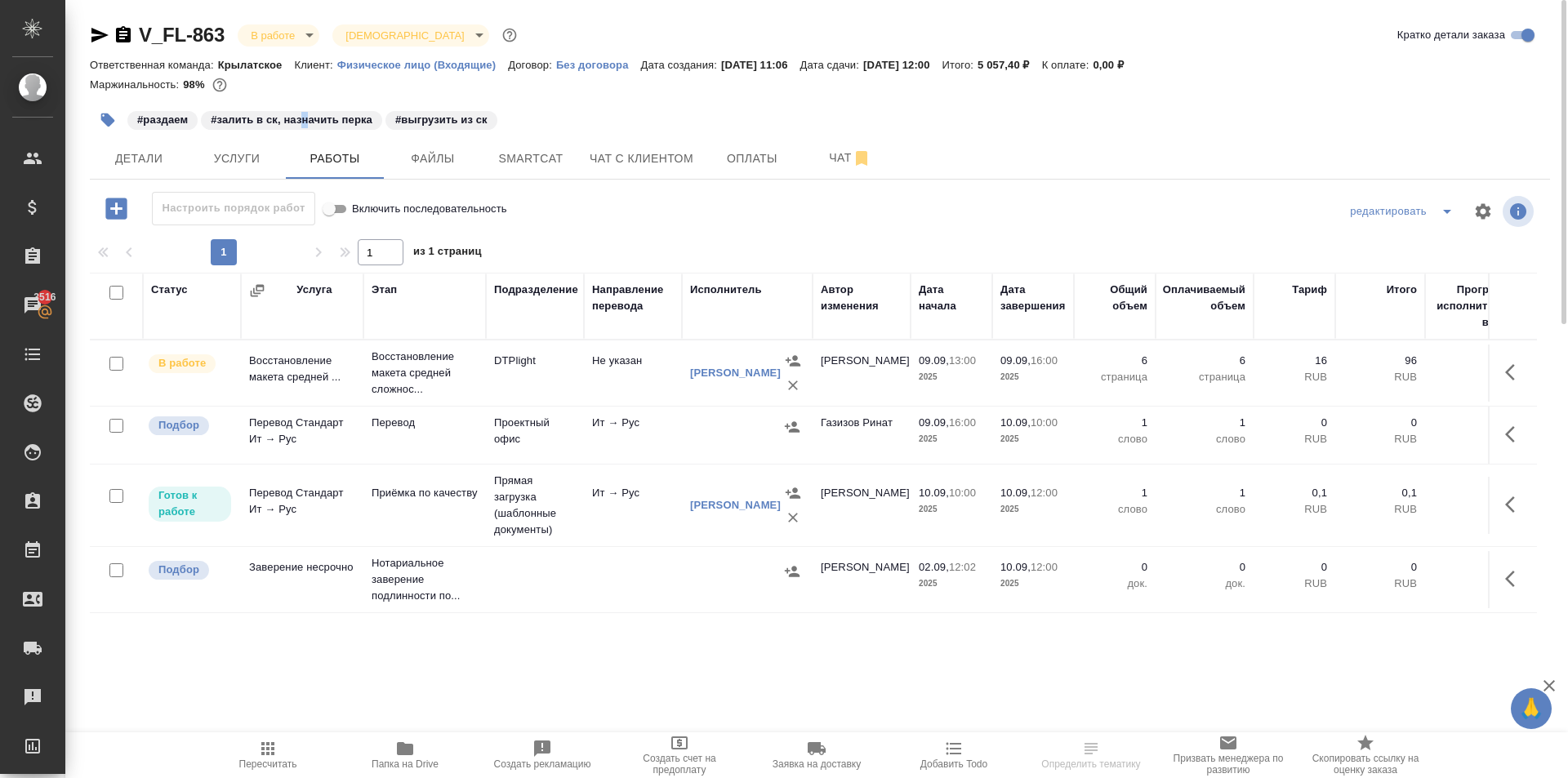
click at [278, 748] on span "Пересчитать" at bounding box center [268, 755] width 118 height 31
click at [260, 762] on span "Пересчитать" at bounding box center [268, 765] width 58 height 12
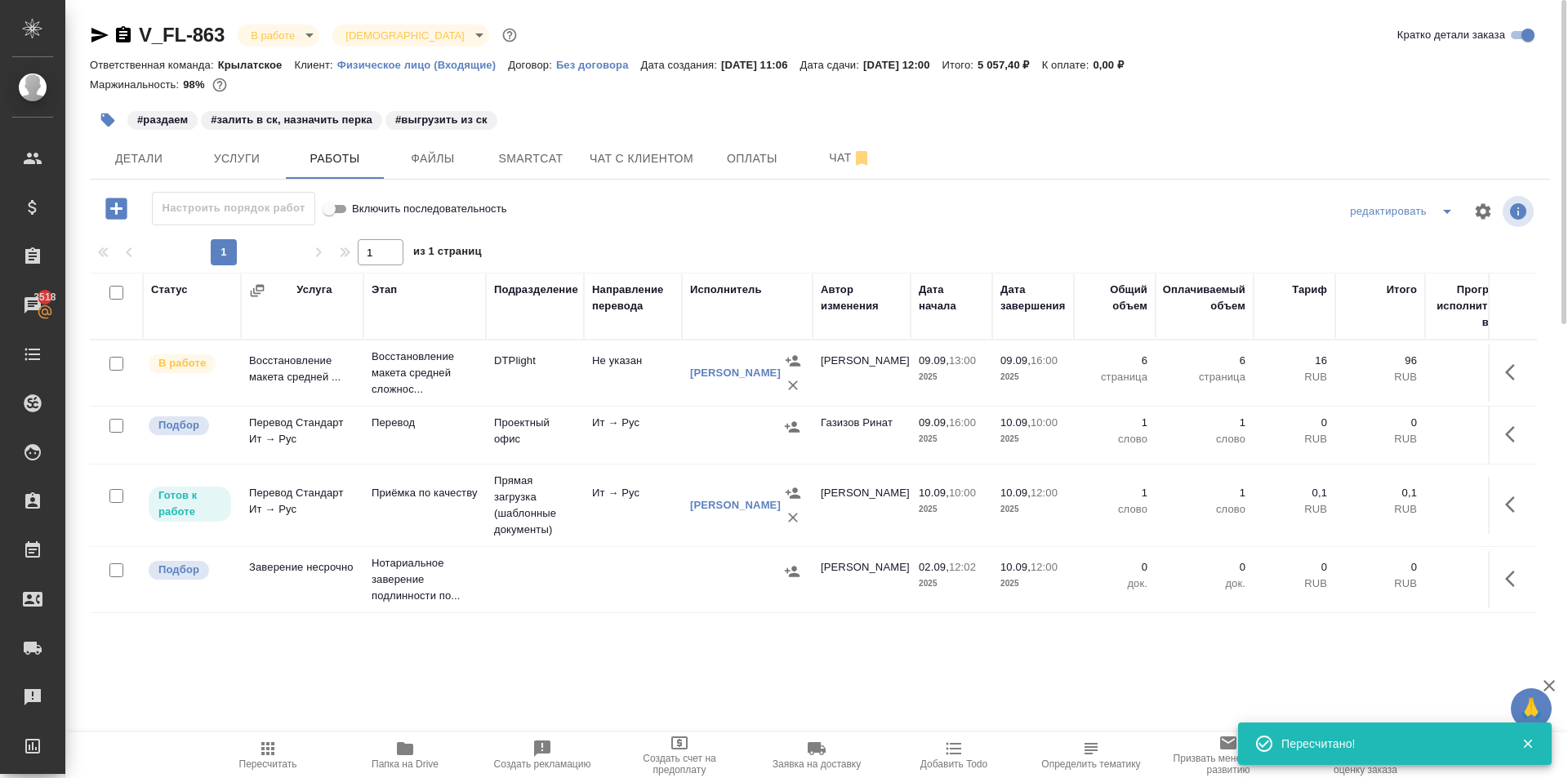
click at [966, 117] on div "#раздаем #залить в ск, назначить перка #выгрузить из ск" at bounding box center [576, 120] width 973 height 36
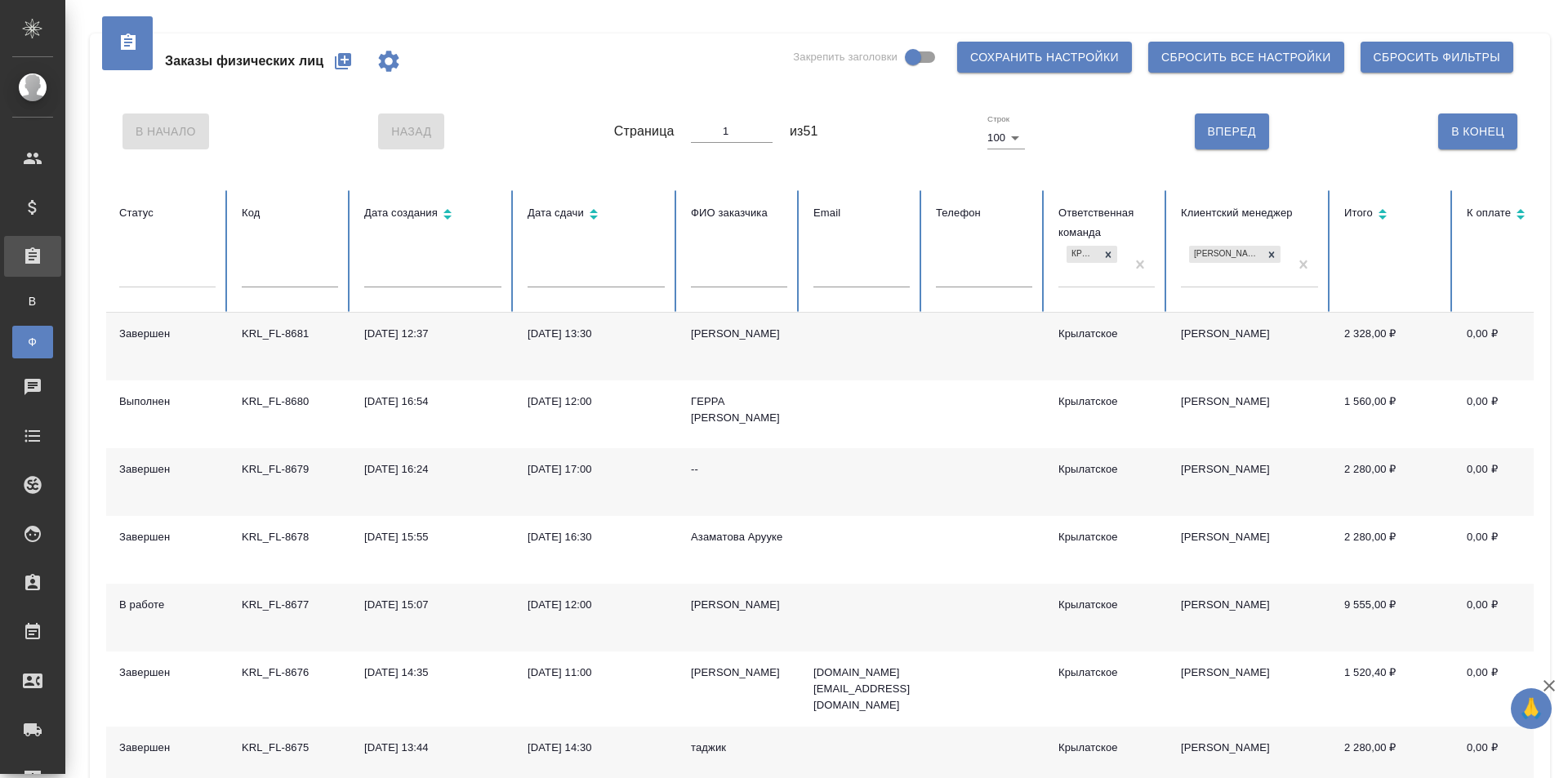
click at [484, 142] on div "В Начало Назад Страница 1 из 51 Строк 100 100 Вперед В Конец" at bounding box center [820, 131] width 1427 height 68
click at [345, 64] on icon "button" at bounding box center [343, 61] width 16 height 16
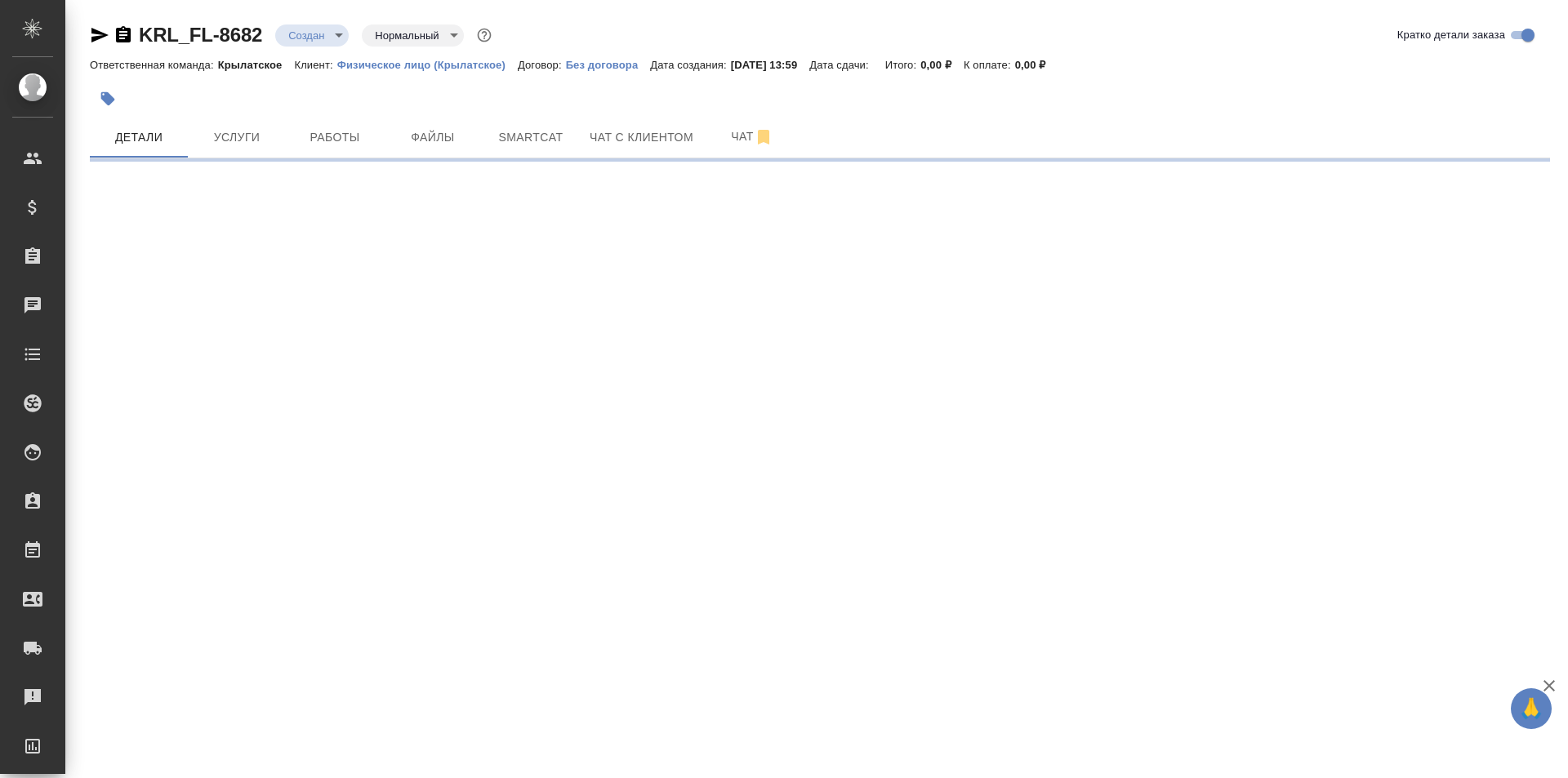
select select "RU"
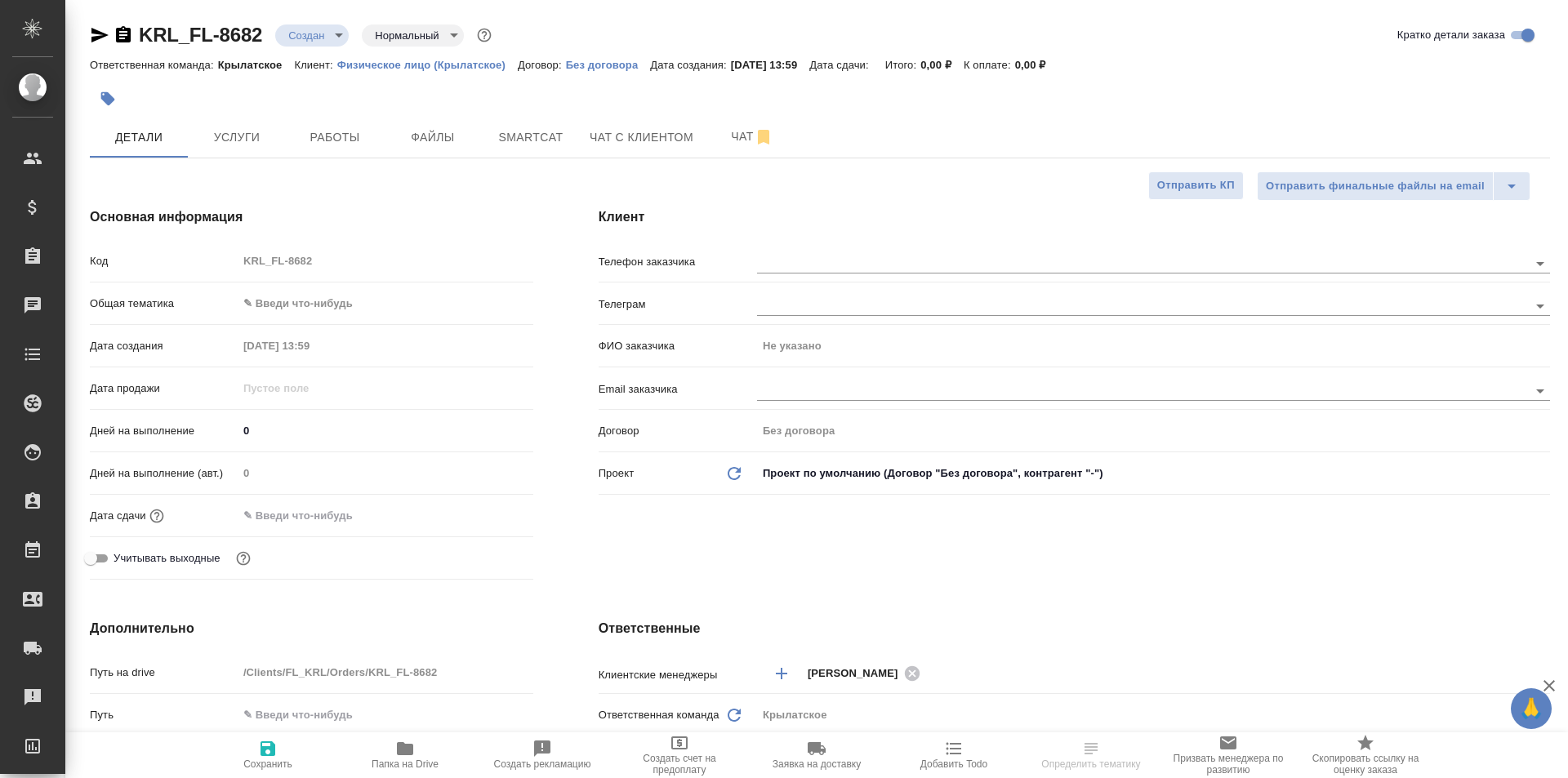
type textarea "x"
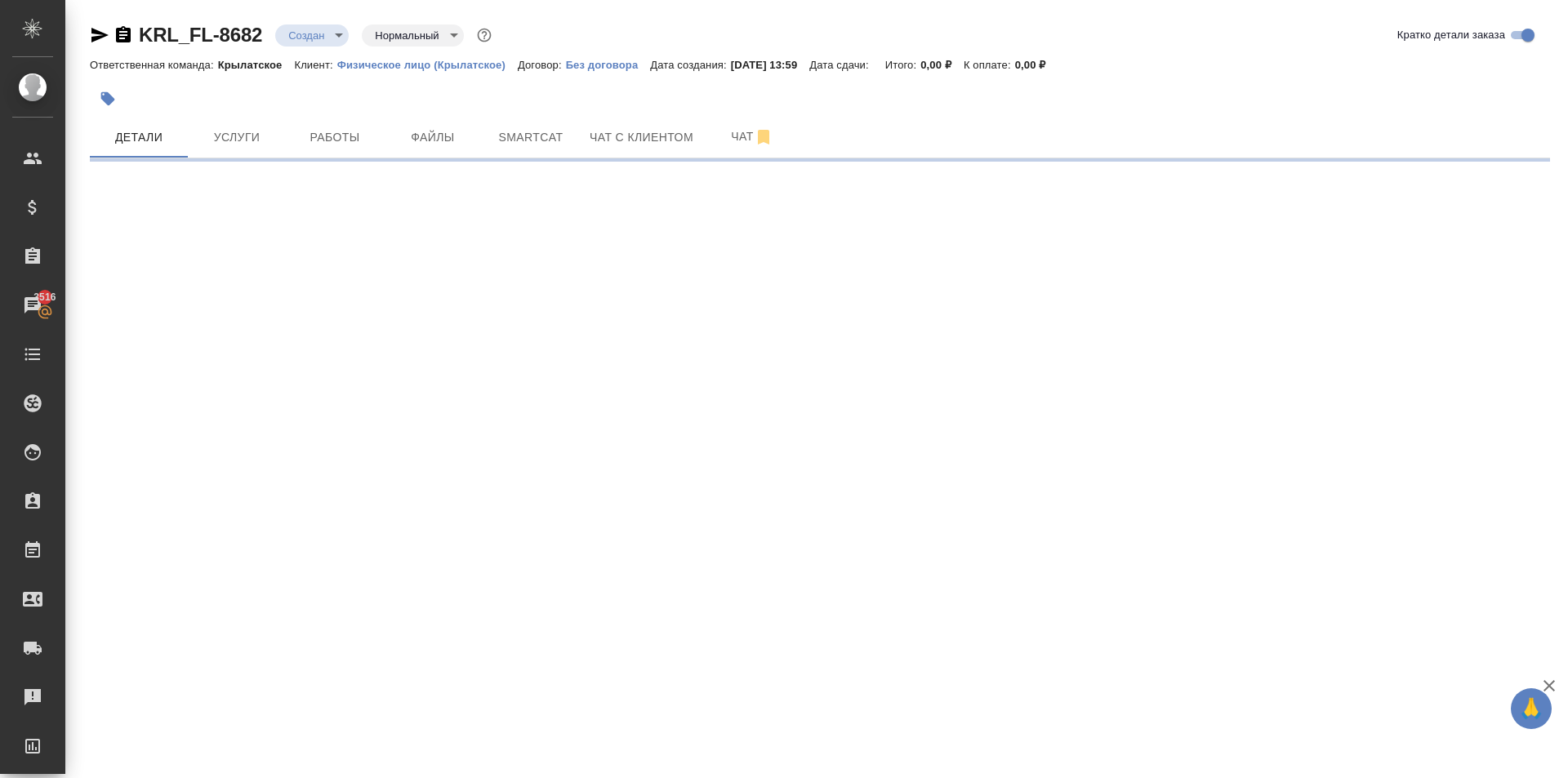
select select "RU"
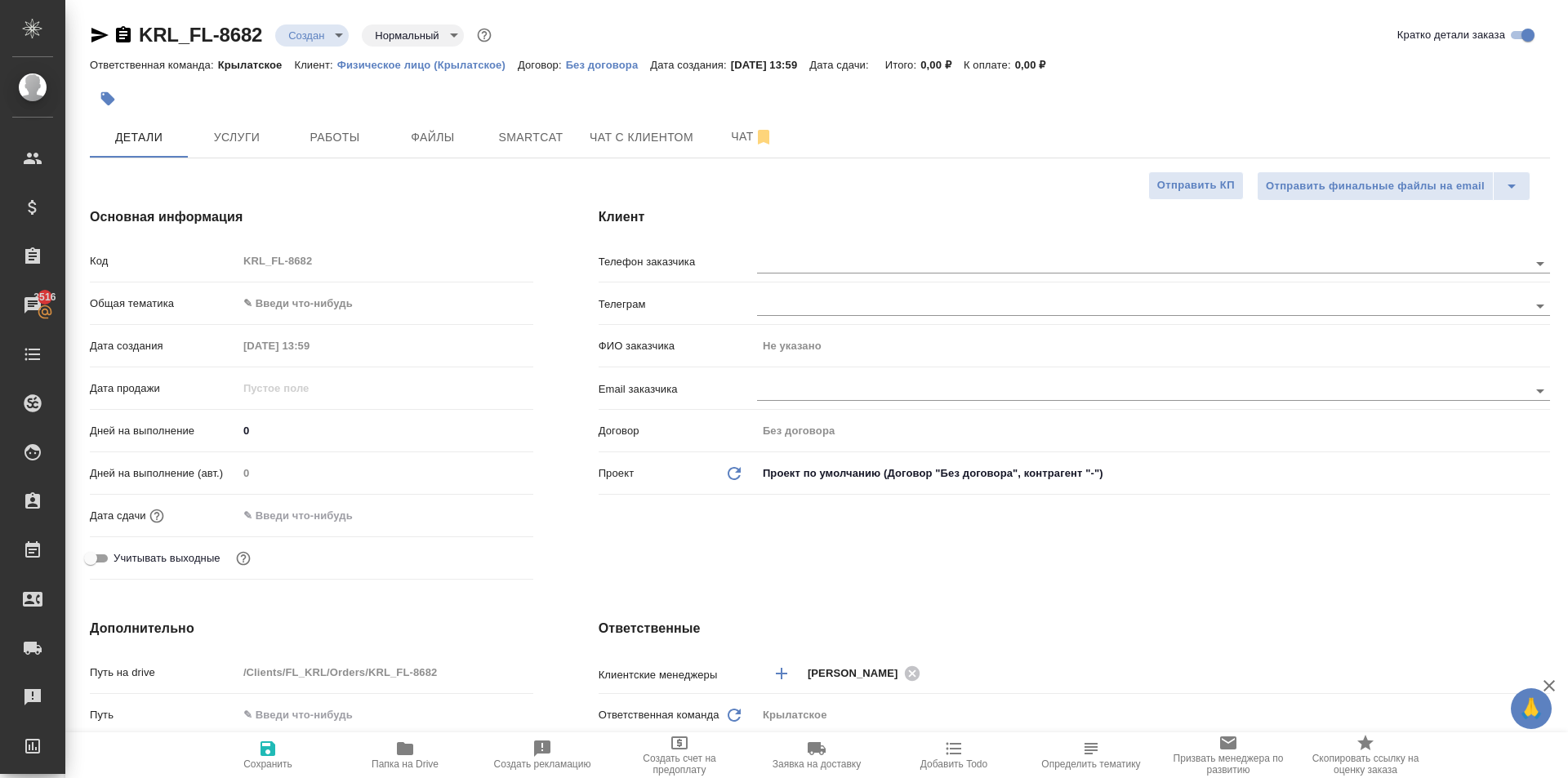
type textarea "x"
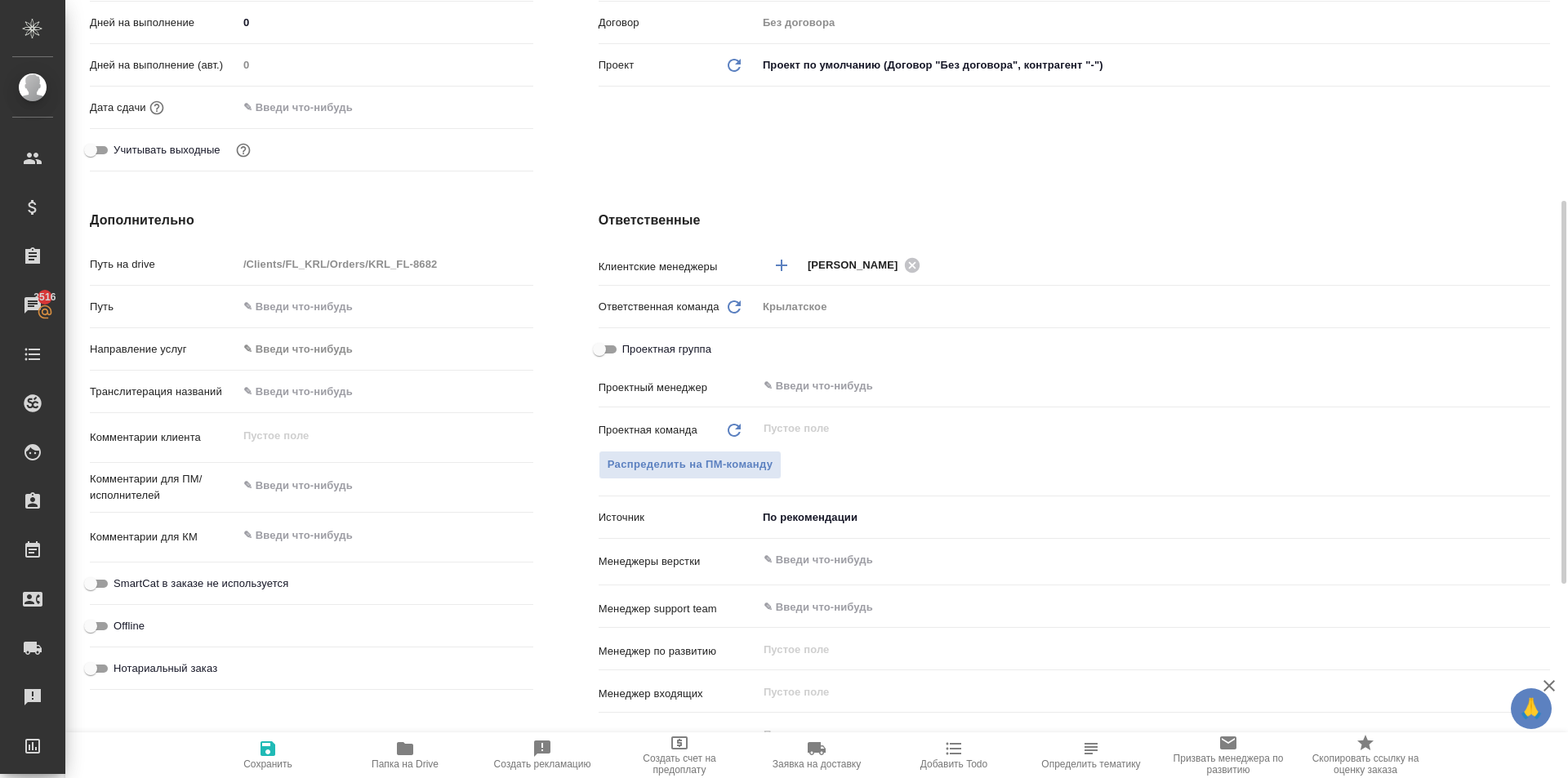
click at [317, 345] on body "🙏 .cls-1 fill:#fff; AWATERA [PERSON_NAME] Клиенты Спецификации Заказы 3516 Чаты…" at bounding box center [784, 389] width 1568 height 778
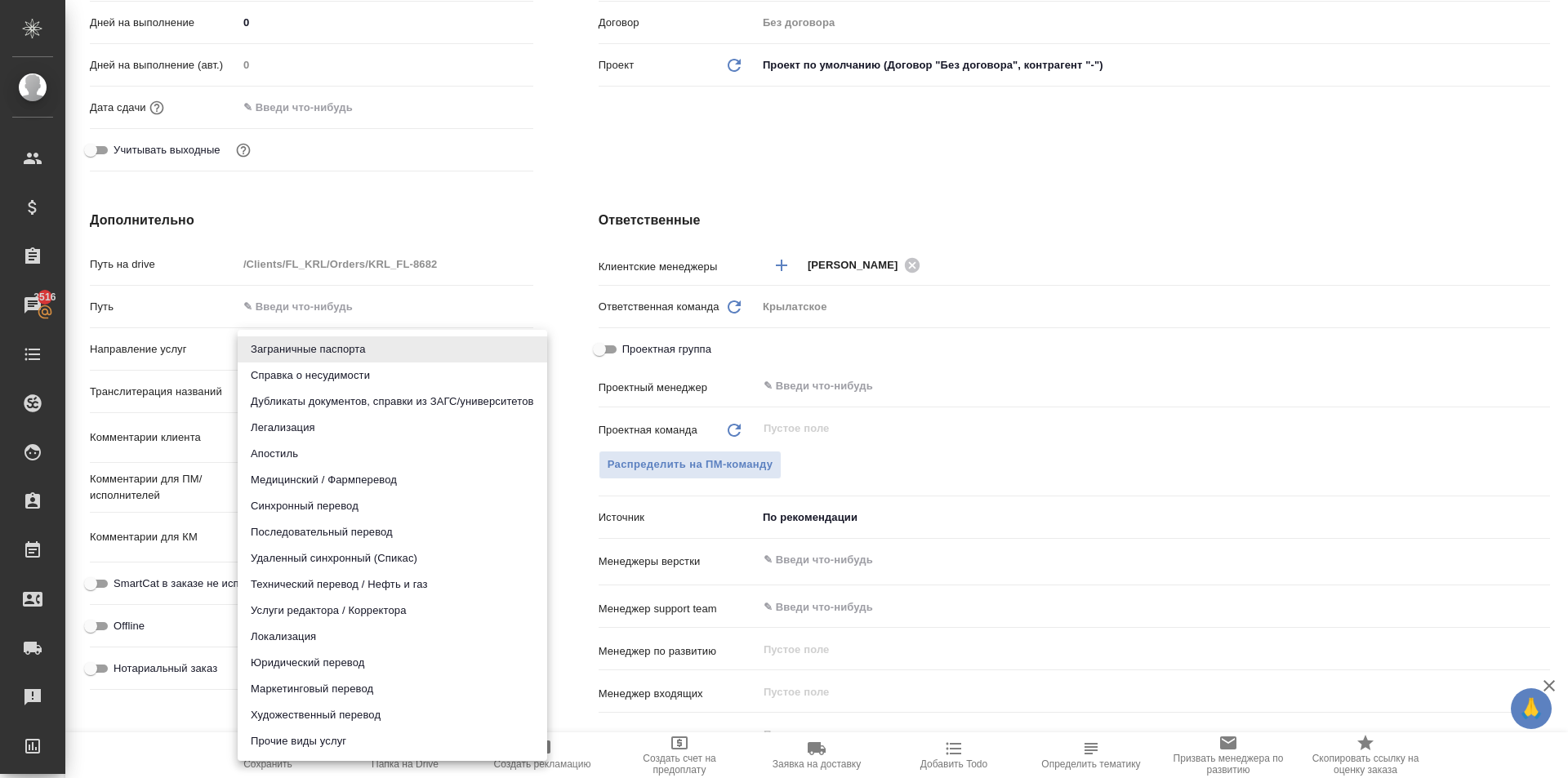
click at [307, 672] on li "Юридический перевод" at bounding box center [393, 664] width 309 height 26
type input "legalTranslation"
type textarea "x"
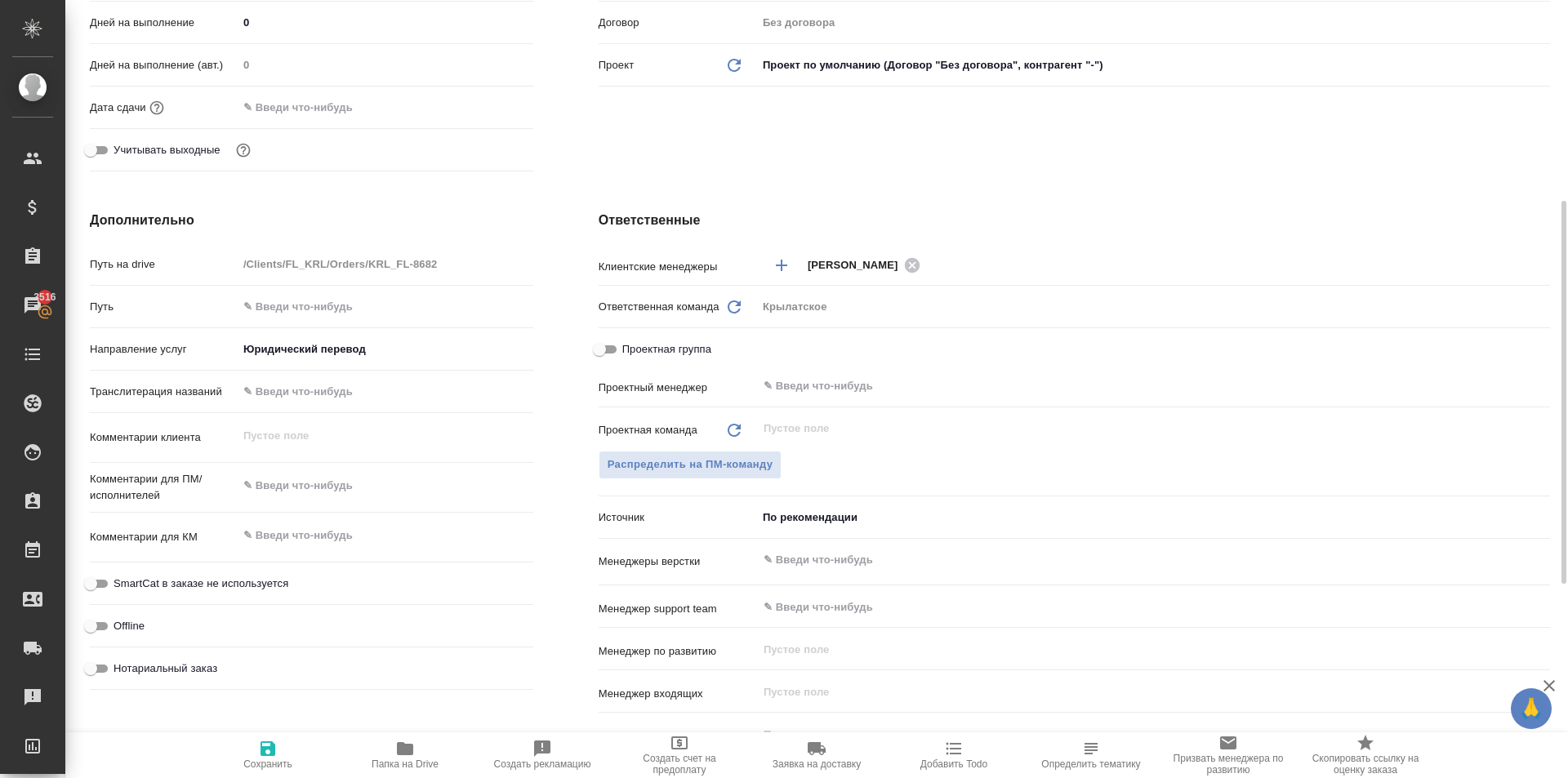
click at [222, 585] on span "SmartCat в заказе не используется" at bounding box center [201, 584] width 174 height 16
click at [120, 585] on input "SmartCat в заказе не используется" at bounding box center [90, 584] width 58 height 20
checkbox input "true"
type textarea "x"
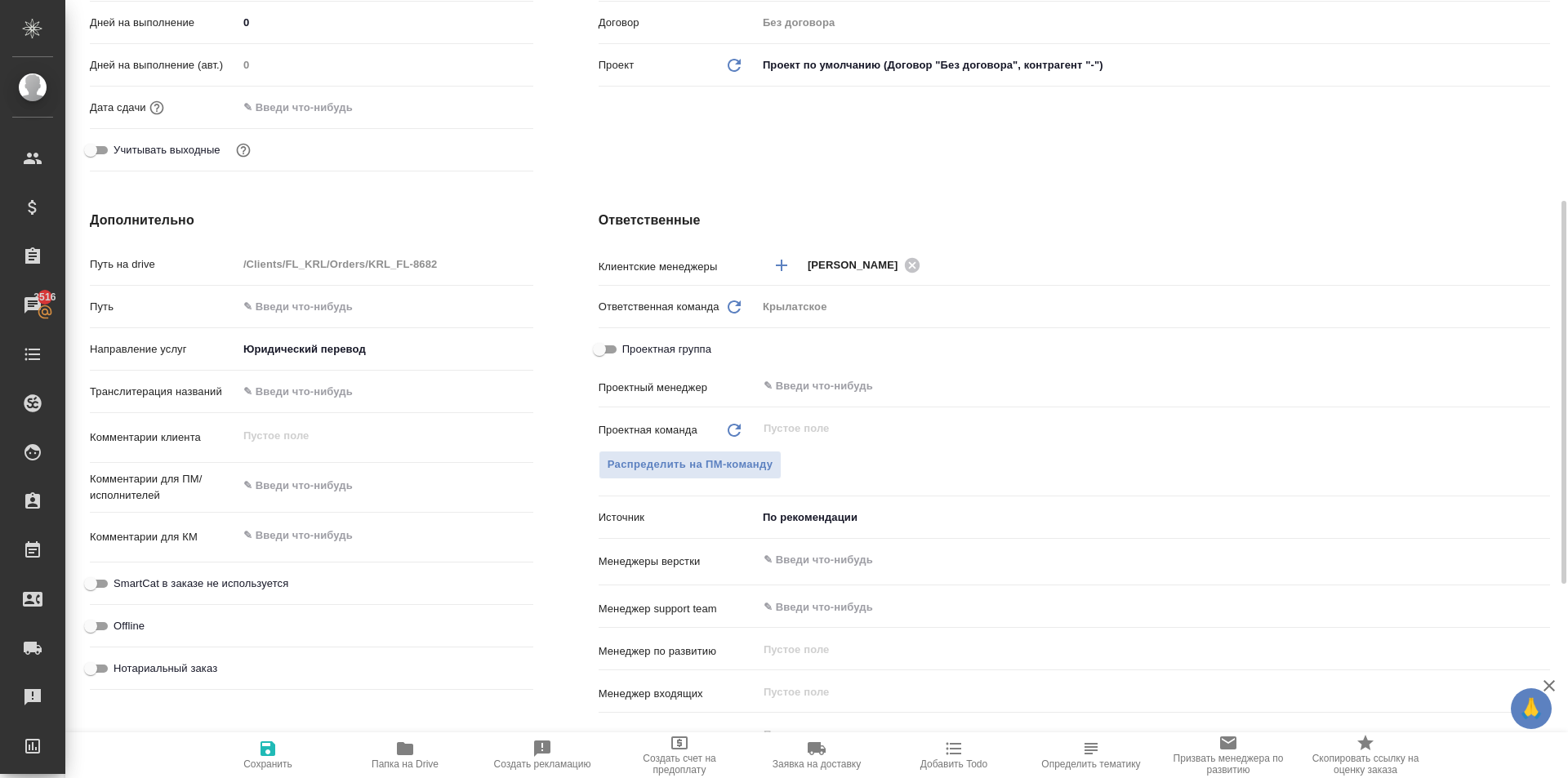
type textarea "x"
click at [182, 671] on span "Нотариальный заказ" at bounding box center [165, 669] width 104 height 16
click at [120, 671] on input "Нотариальный заказ" at bounding box center [90, 669] width 58 height 20
checkbox input "true"
type textarea "x"
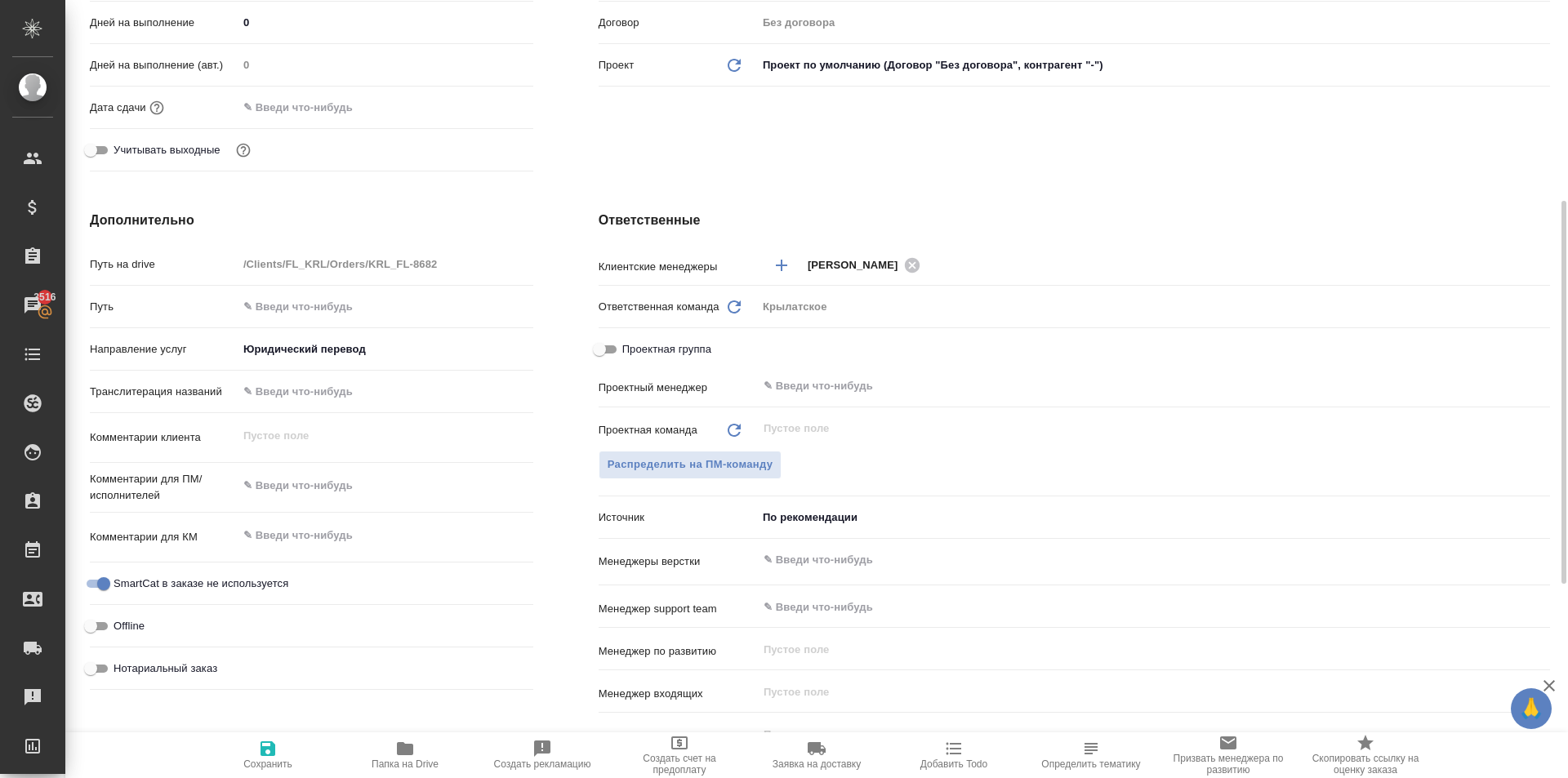
type textarea "x"
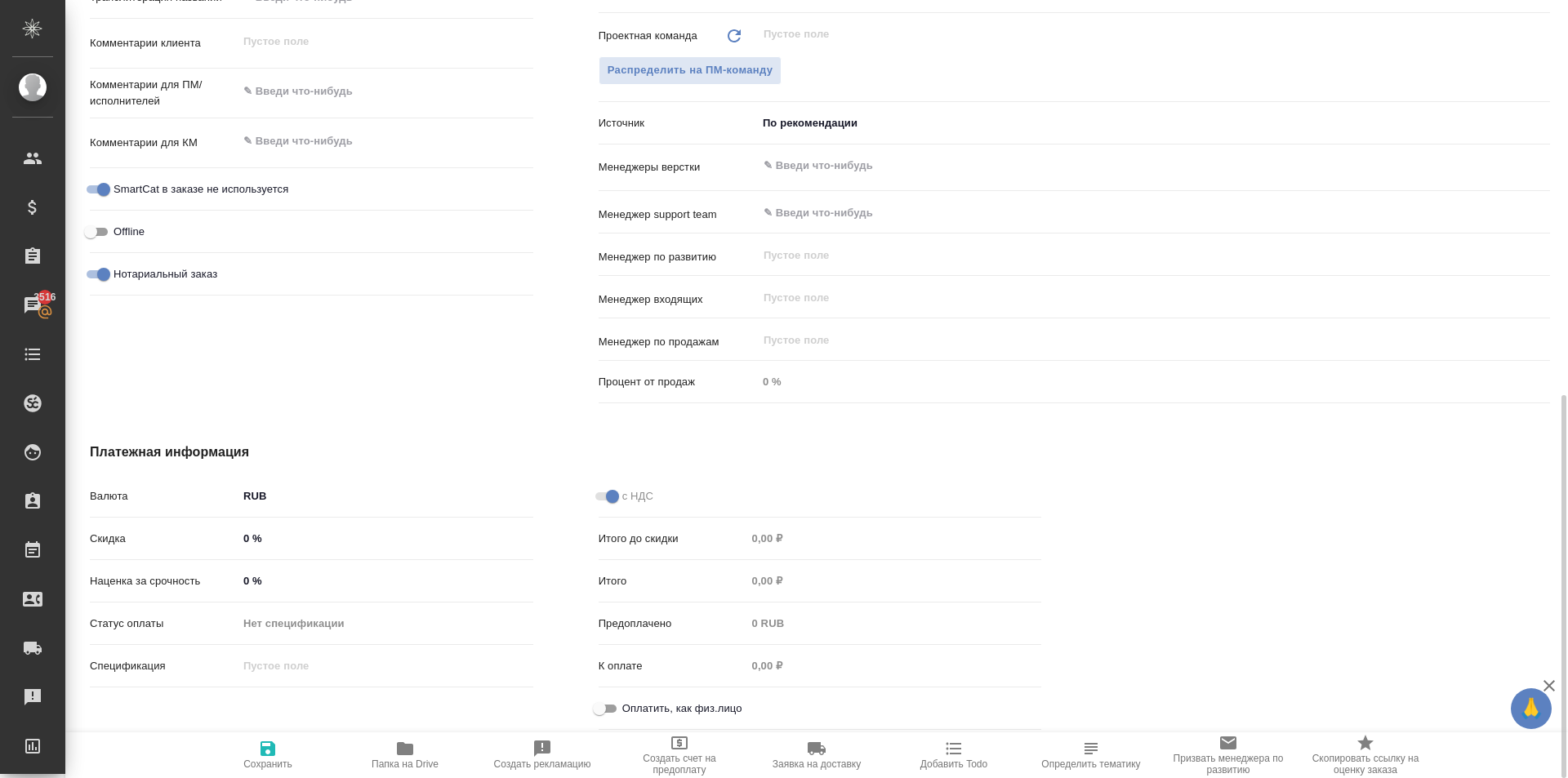
drag, startPoint x: 629, startPoint y: 714, endPoint x: 612, endPoint y: 717, distance: 17.3
click at [628, 714] on span "Оплатить, как физ.лицо" at bounding box center [682, 709] width 120 height 16
click at [628, 714] on input "Оплатить, как физ.лицо" at bounding box center [598, 709] width 58 height 20
checkbox input "true"
type textarea "x"
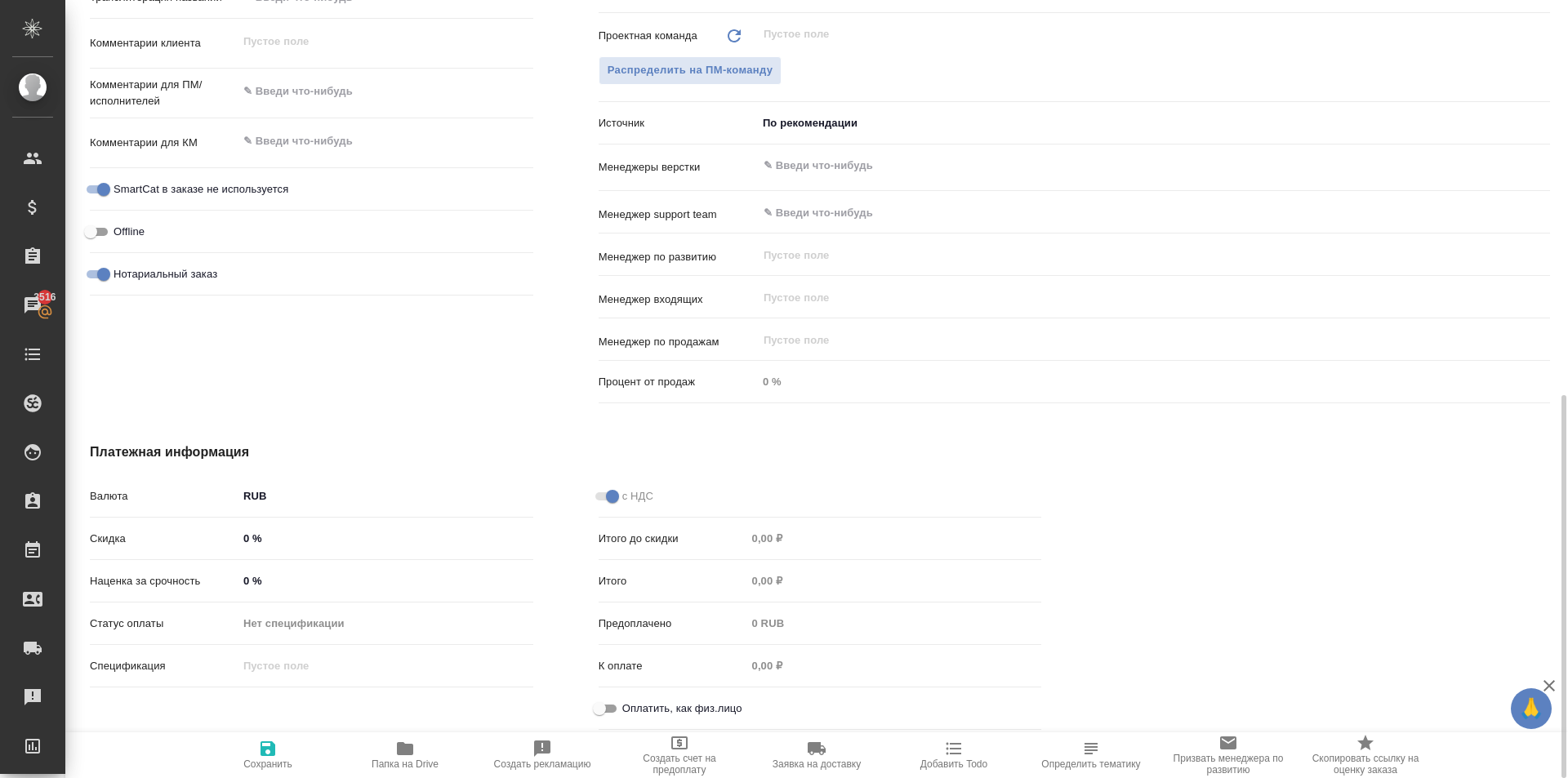
type textarea "x"
click at [284, 743] on span "Сохранить" at bounding box center [268, 755] width 118 height 31
type textarea "x"
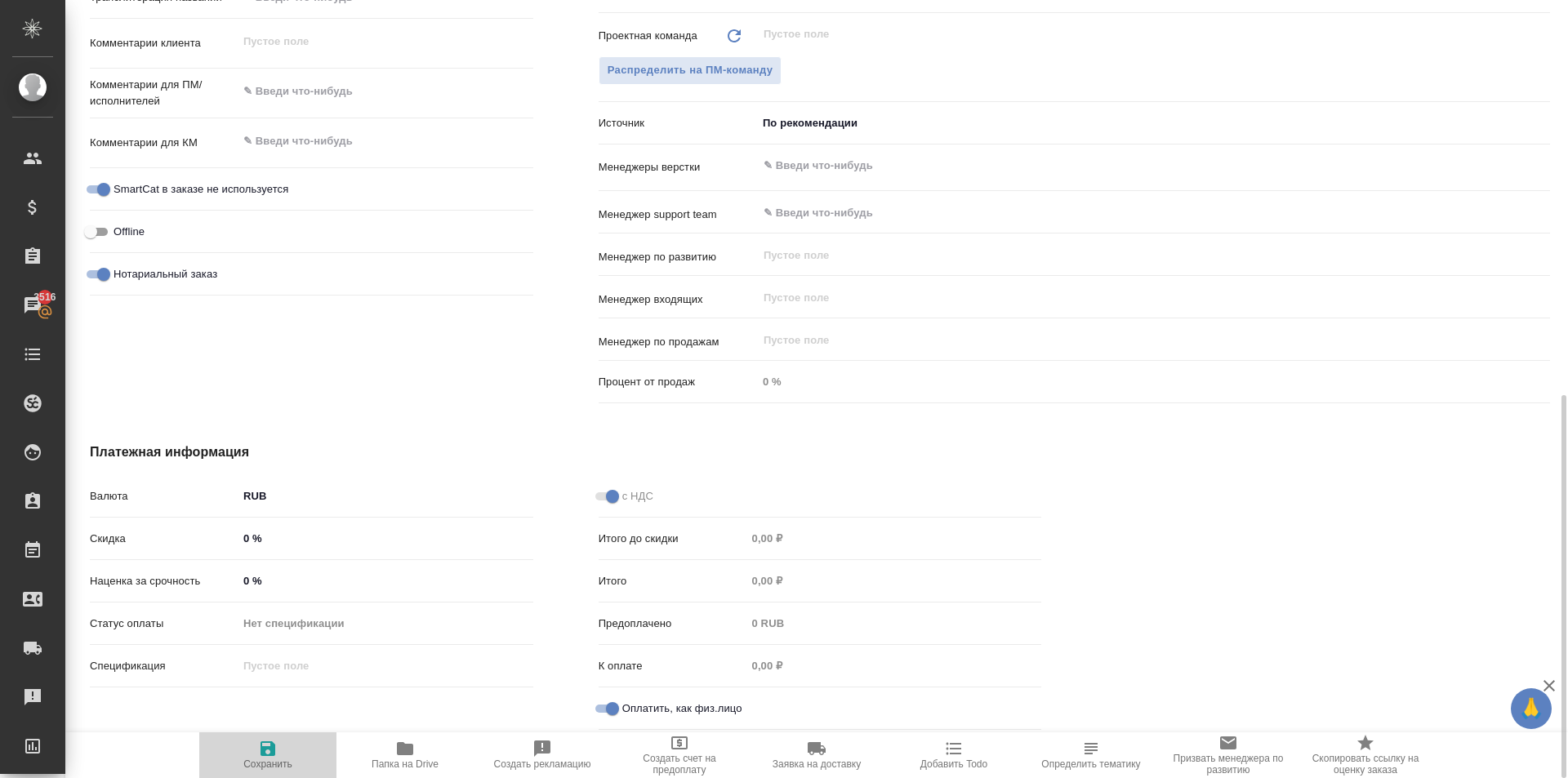
type textarea "x"
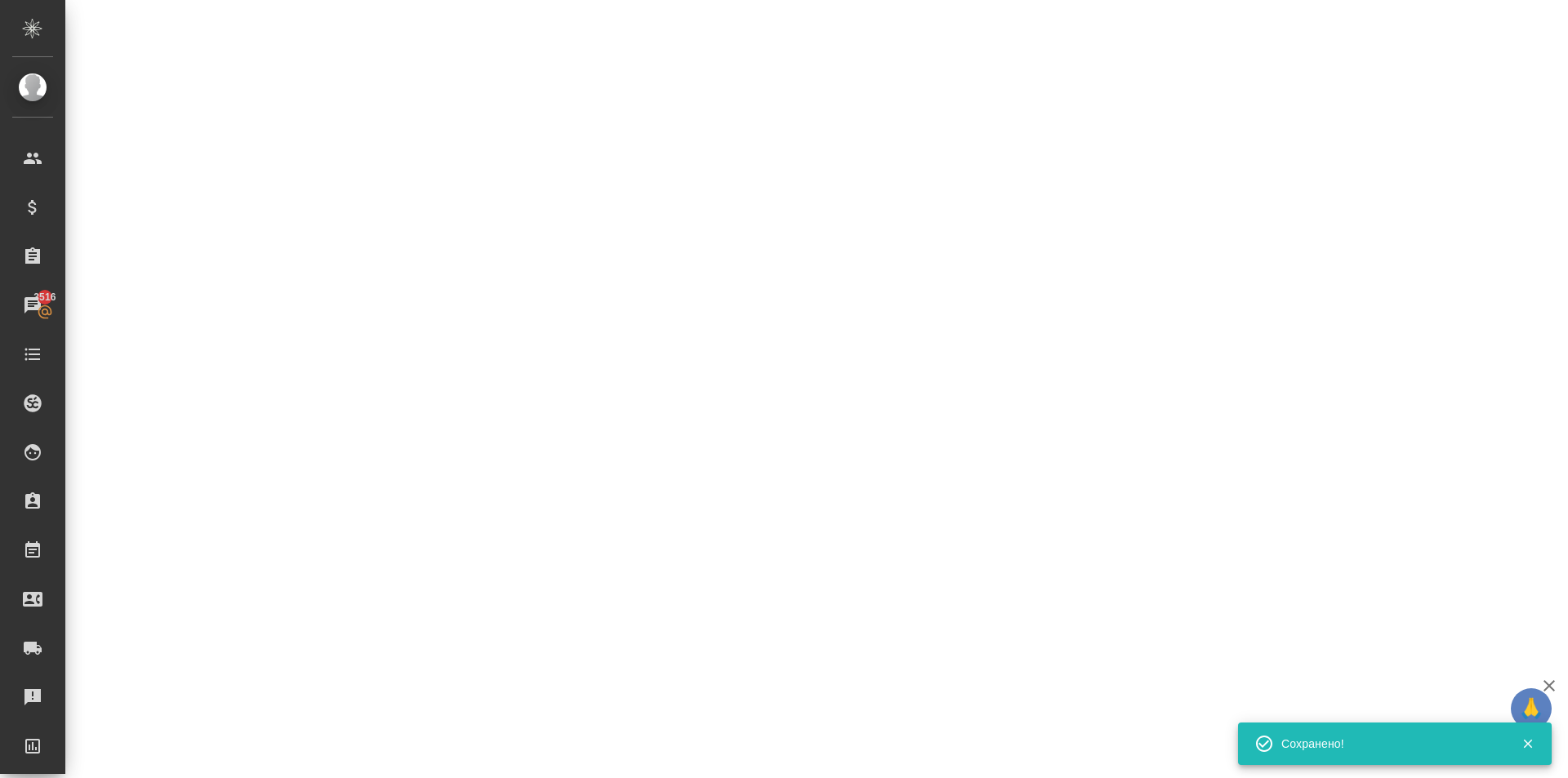
select select "RU"
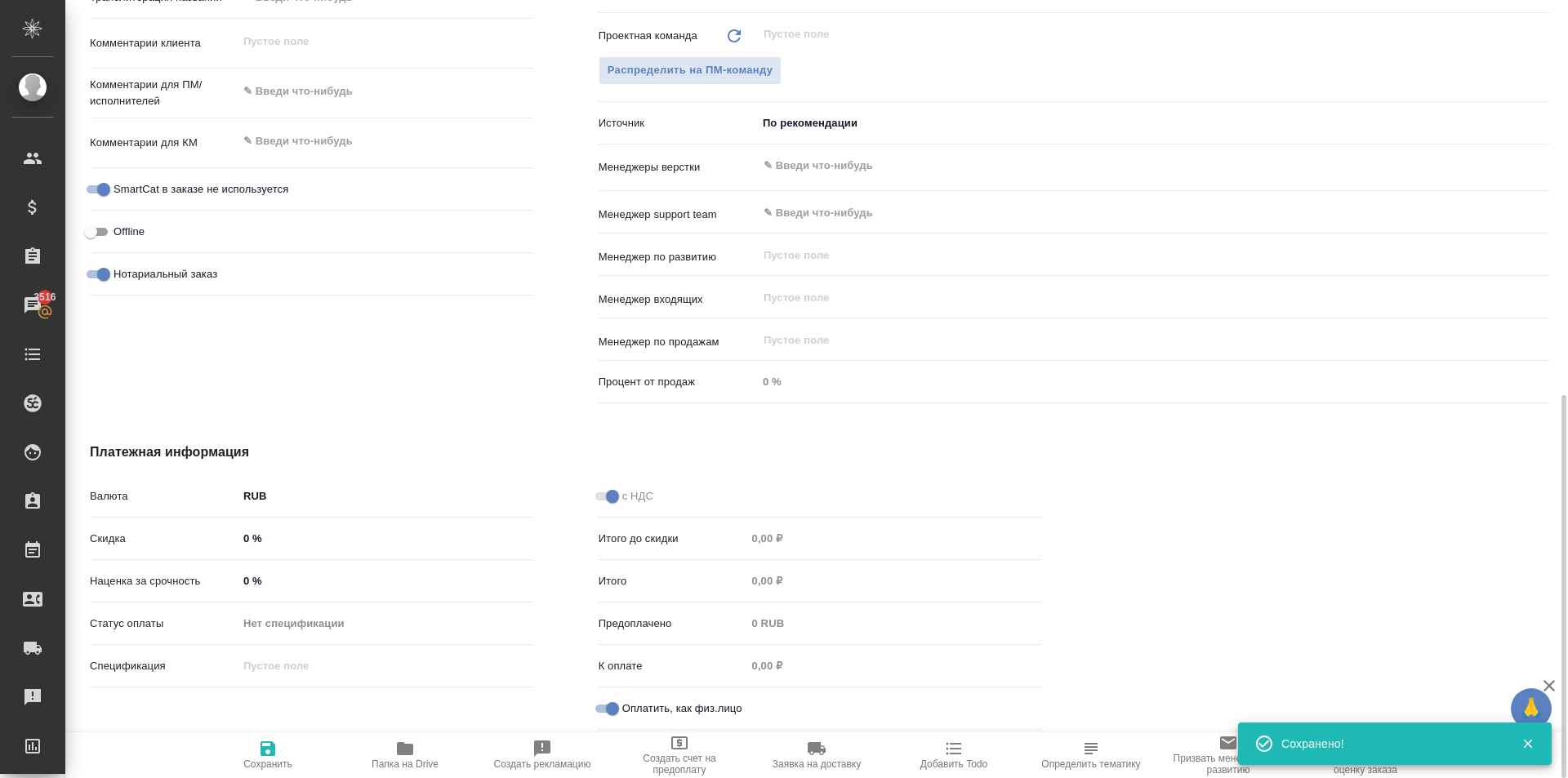
type textarea "x"
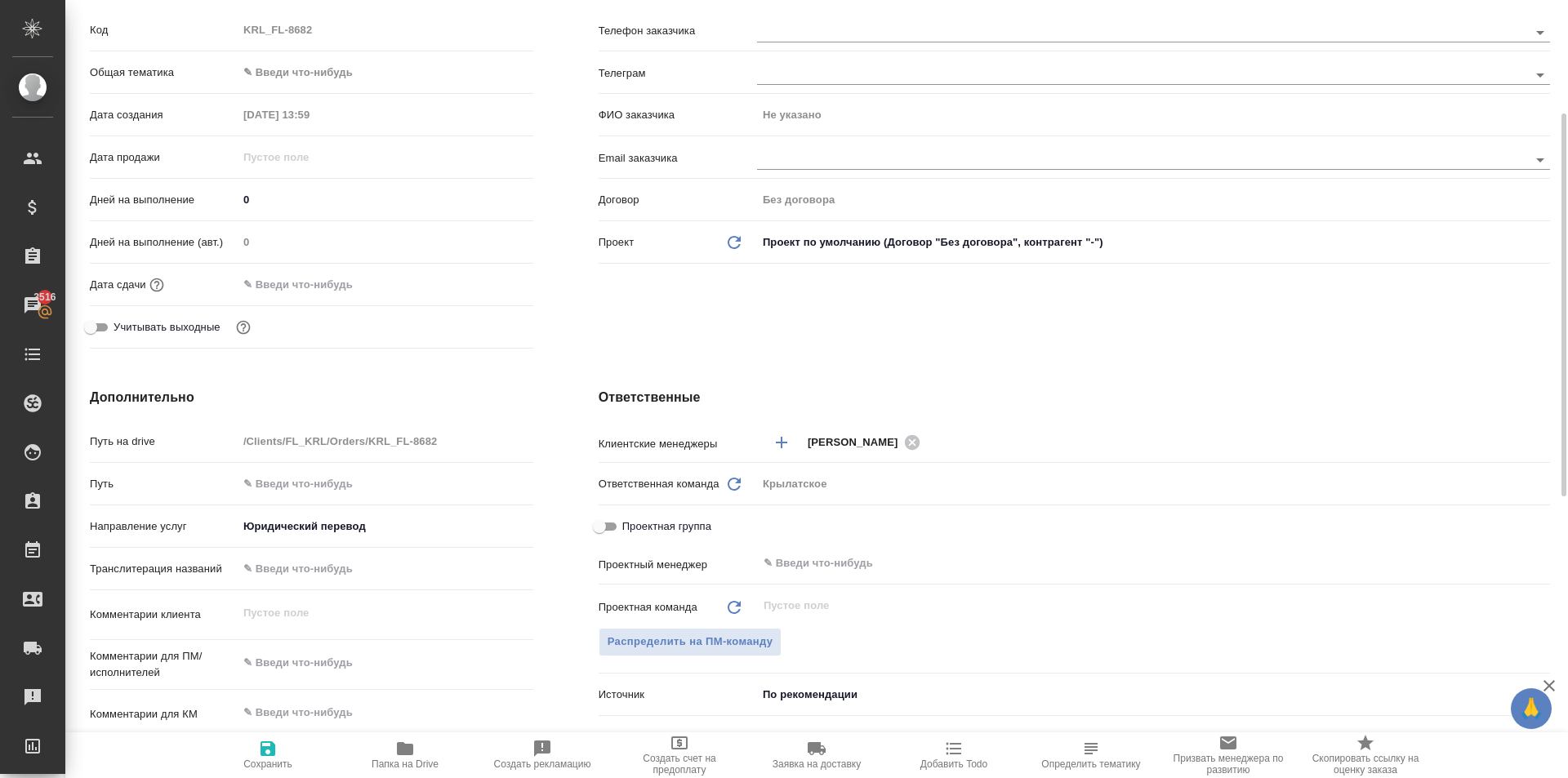
scroll to position [0, 0]
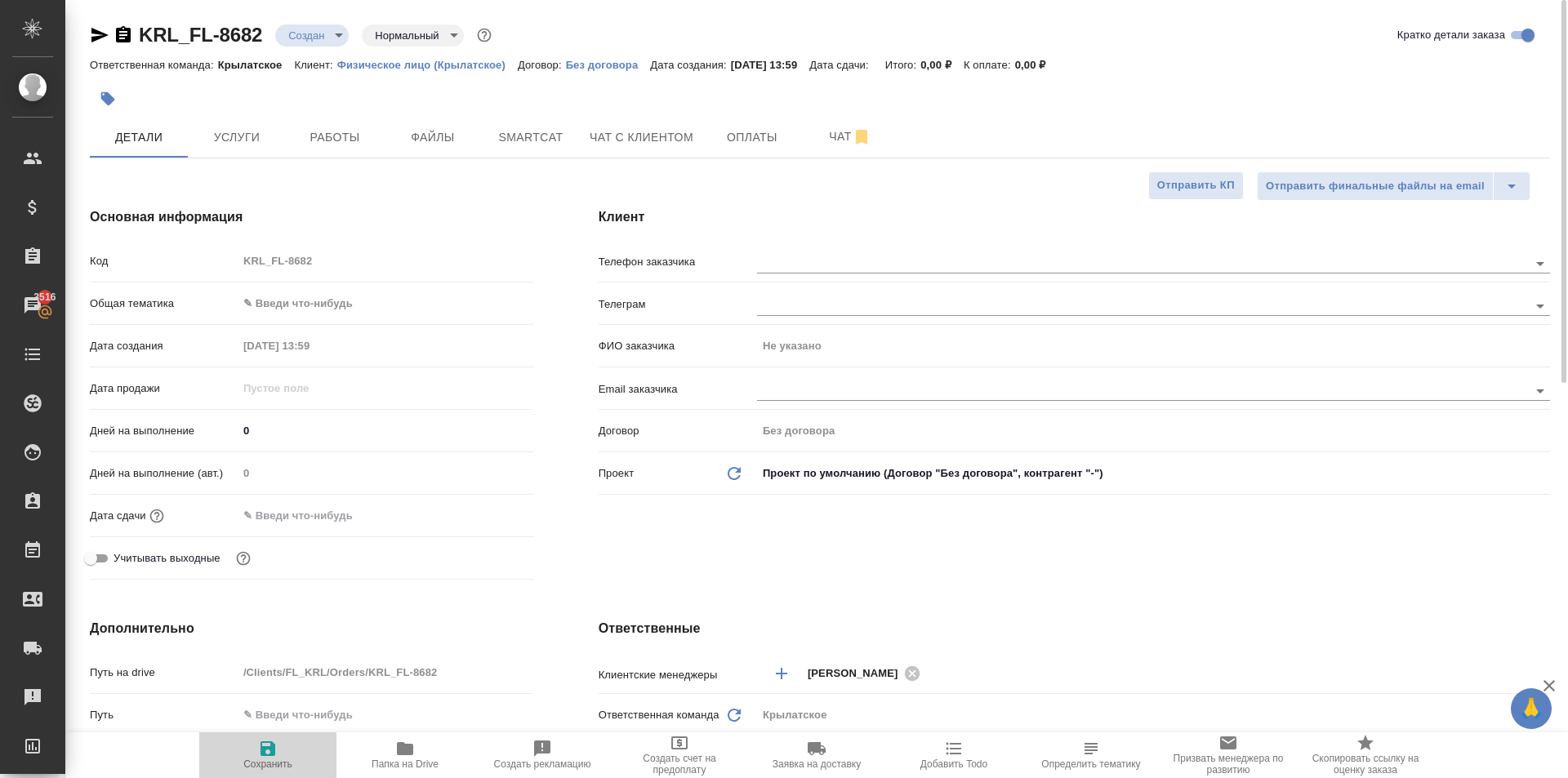
click at [271, 744] on icon "button" at bounding box center [268, 749] width 20 height 20
type textarea "x"
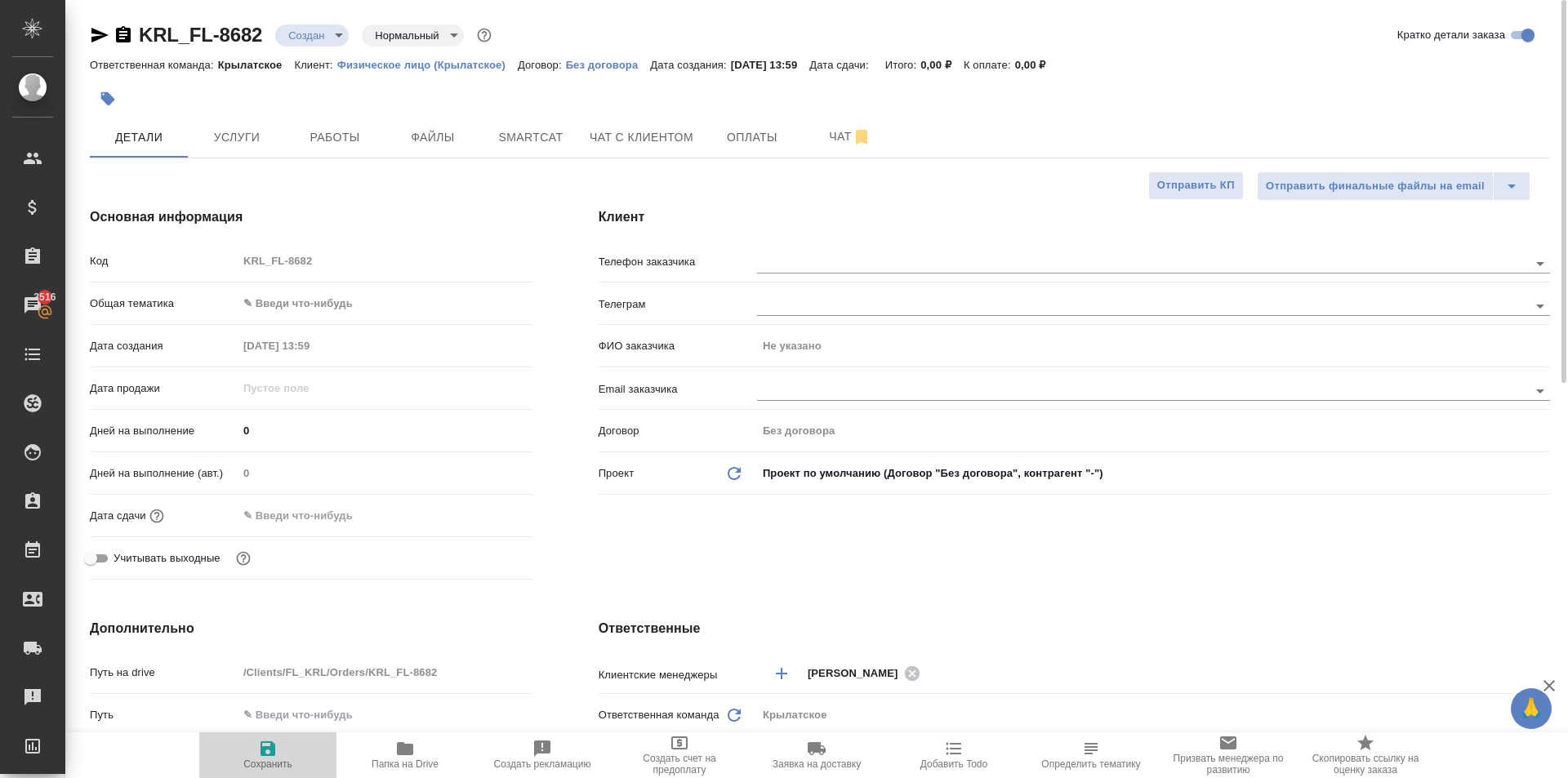
type textarea "x"
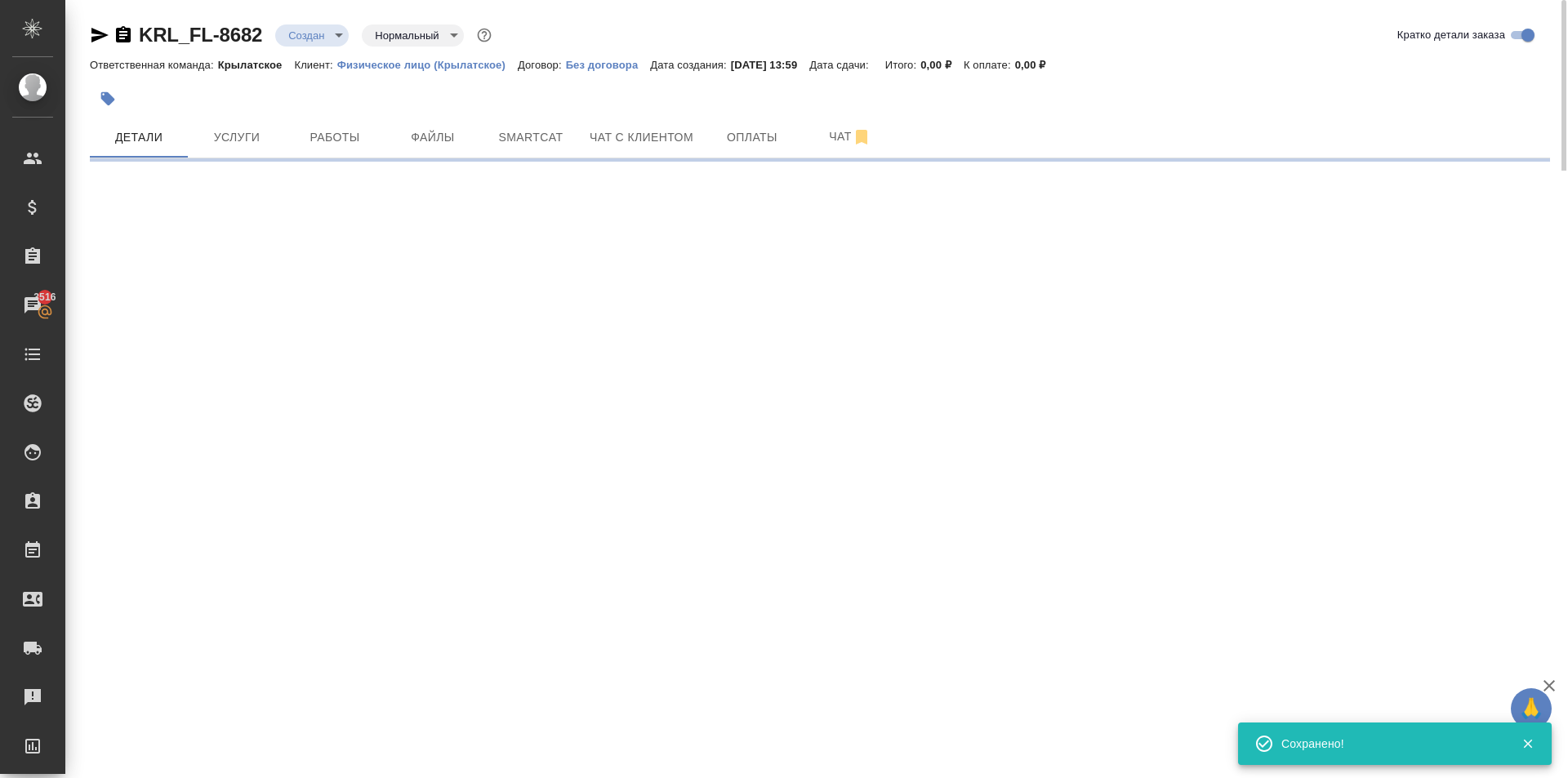
select select "RU"
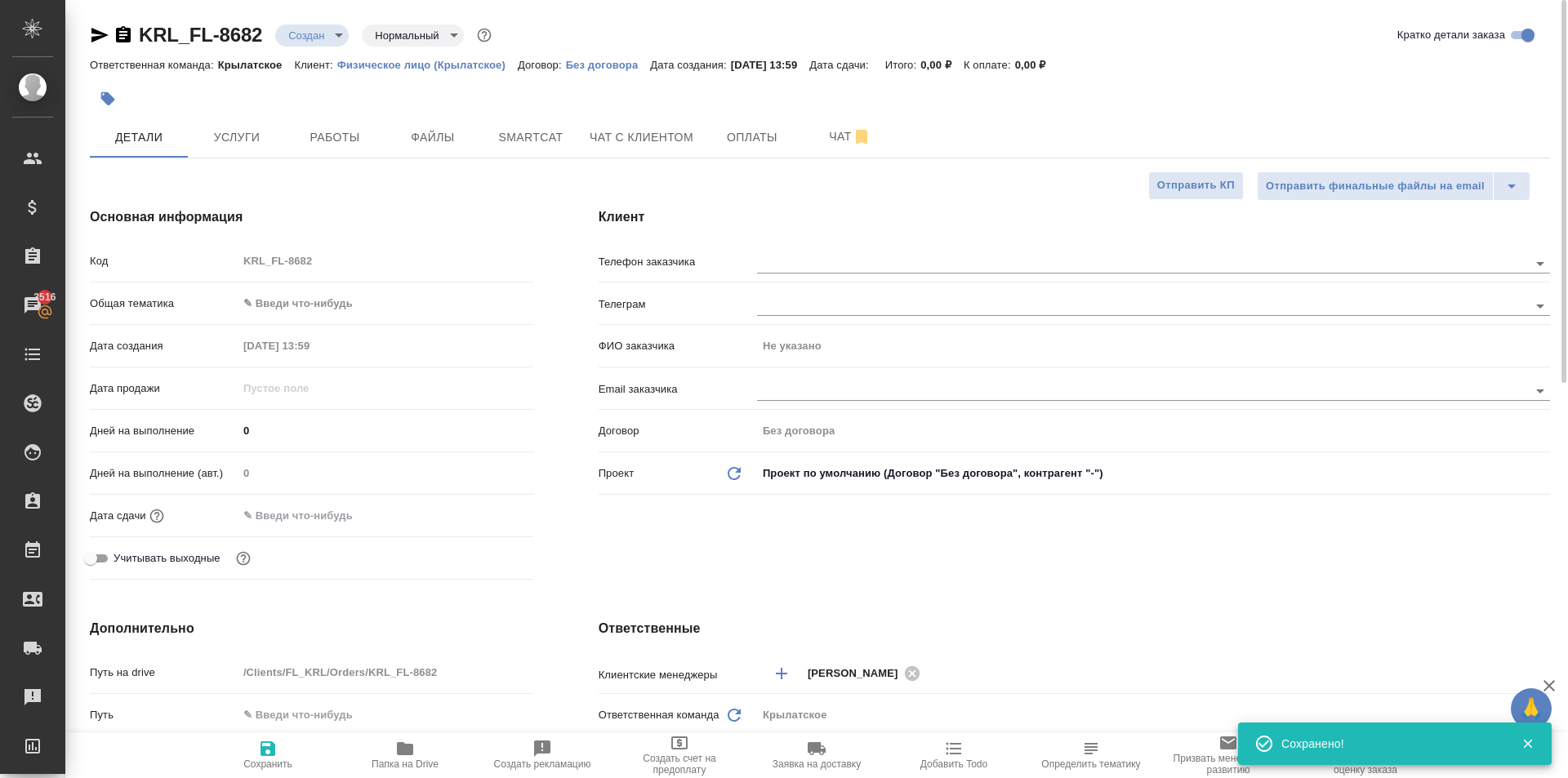
type textarea "x"
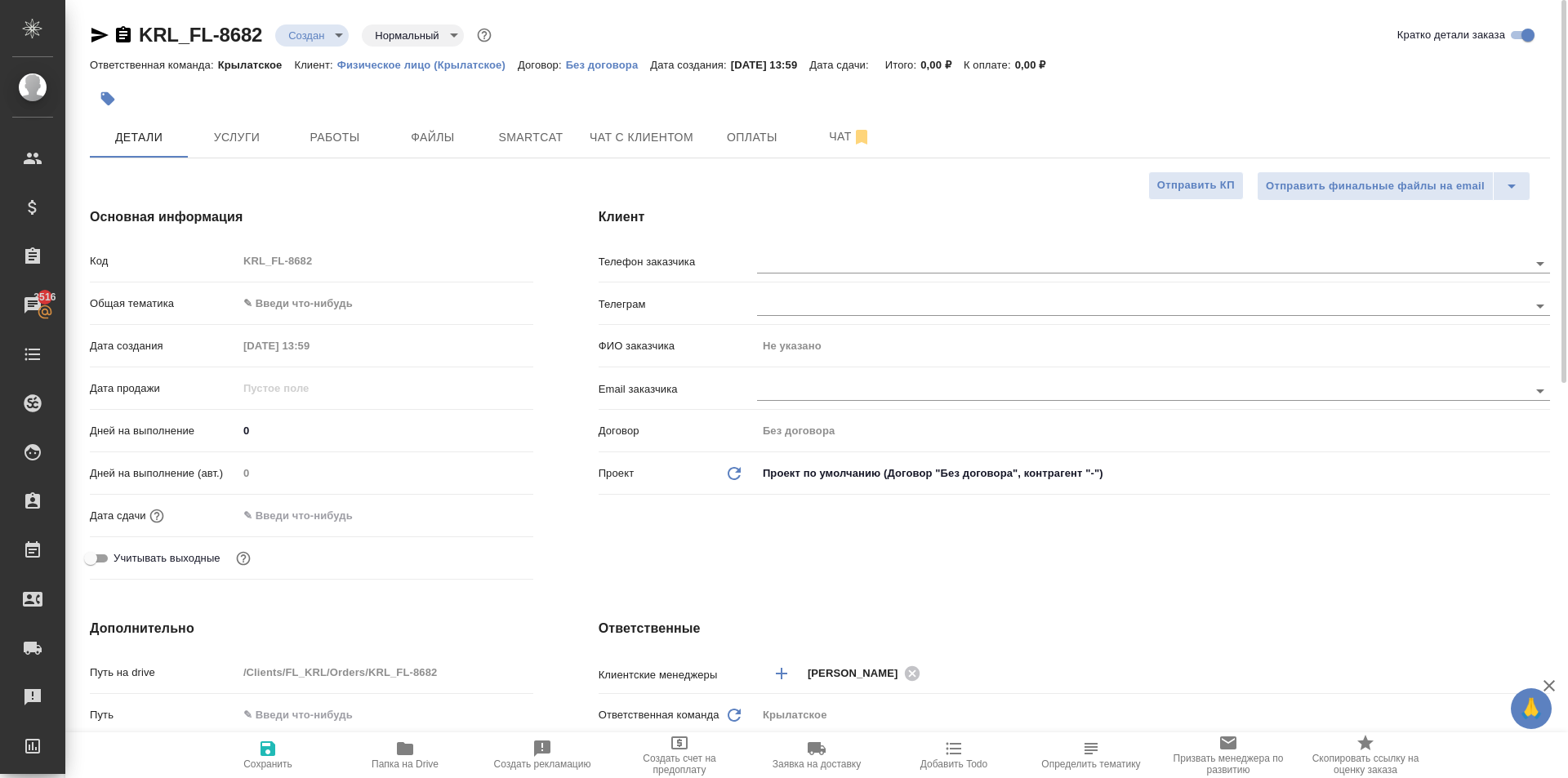
click at [366, 311] on body "🙏 .cls-1 fill:#fff; AWATERA Kasymov Timur Клиенты Спецификации Заказы 3516 Чаты…" at bounding box center [784, 389] width 1568 height 778
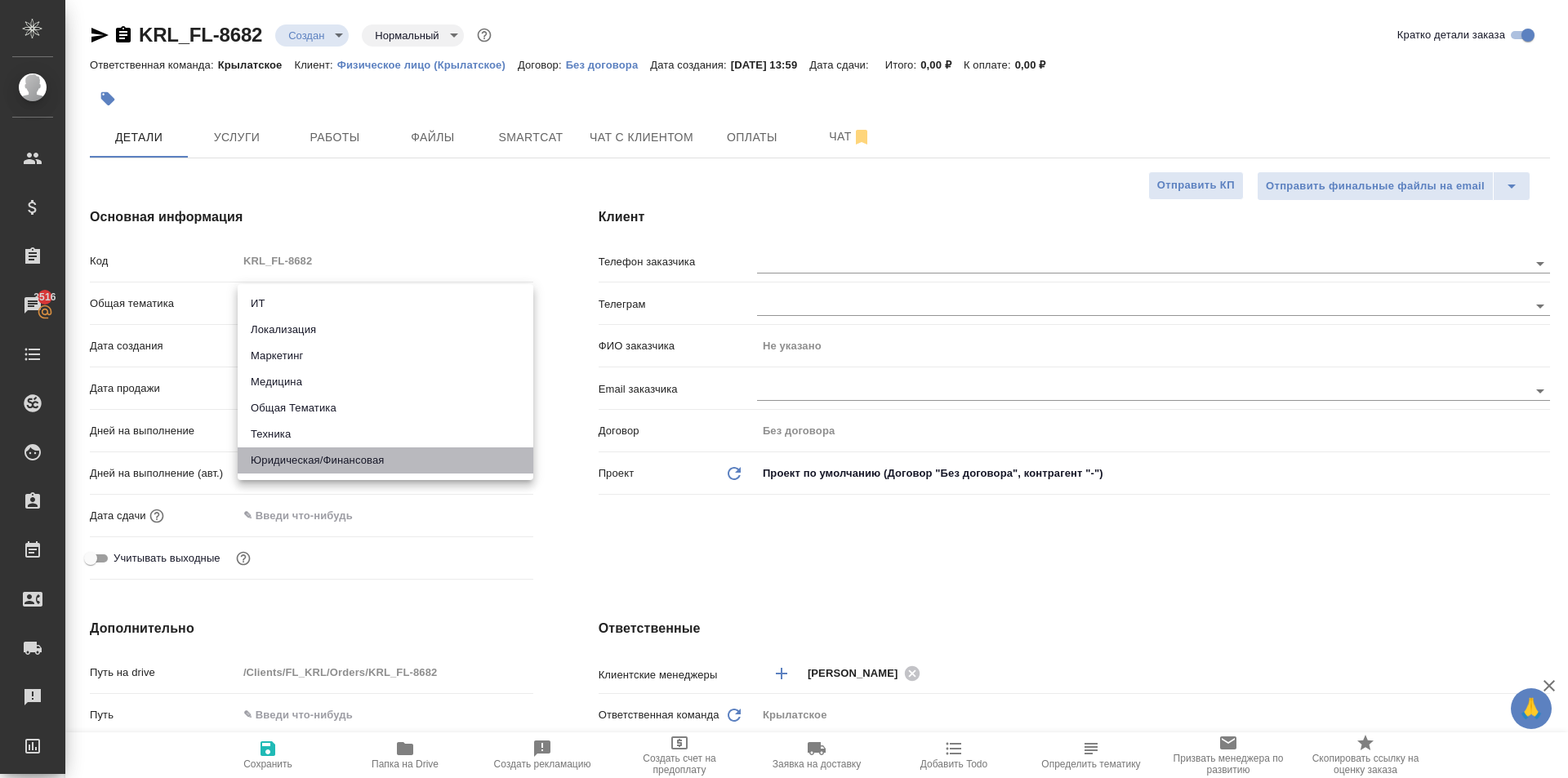
click at [374, 459] on li "Юридическая/Финансовая" at bounding box center [385, 461] width 295 height 26
type input "yr-fn"
type textarea "x"
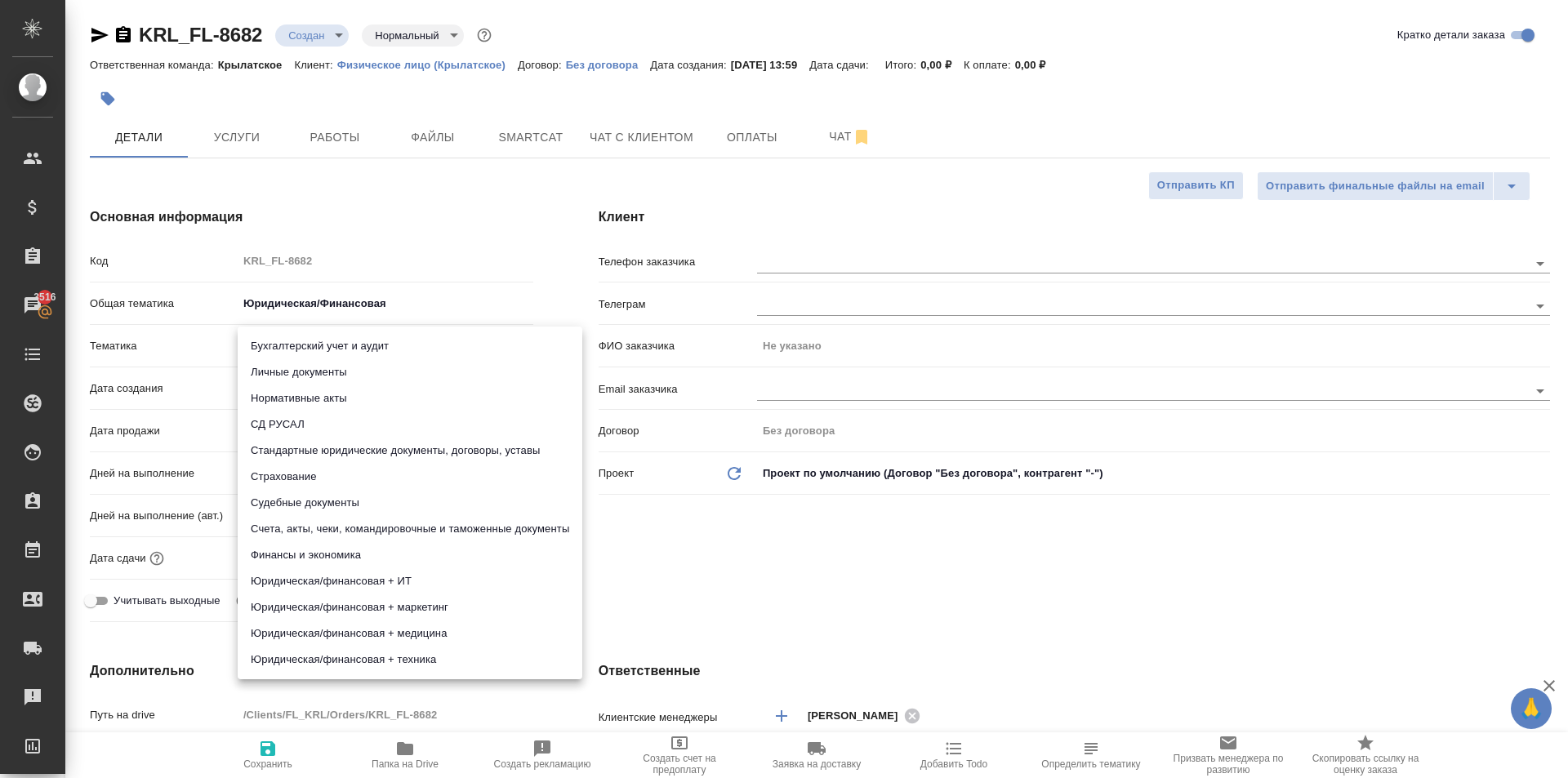
click at [292, 355] on body "🙏 .cls-1 fill:#fff; AWATERA Kasymov Timur Клиенты Спецификации Заказы 3516 Чаты…" at bounding box center [784, 389] width 1568 height 778
click at [297, 375] on li "Личные документы" at bounding box center [410, 372] width 345 height 26
type textarea "x"
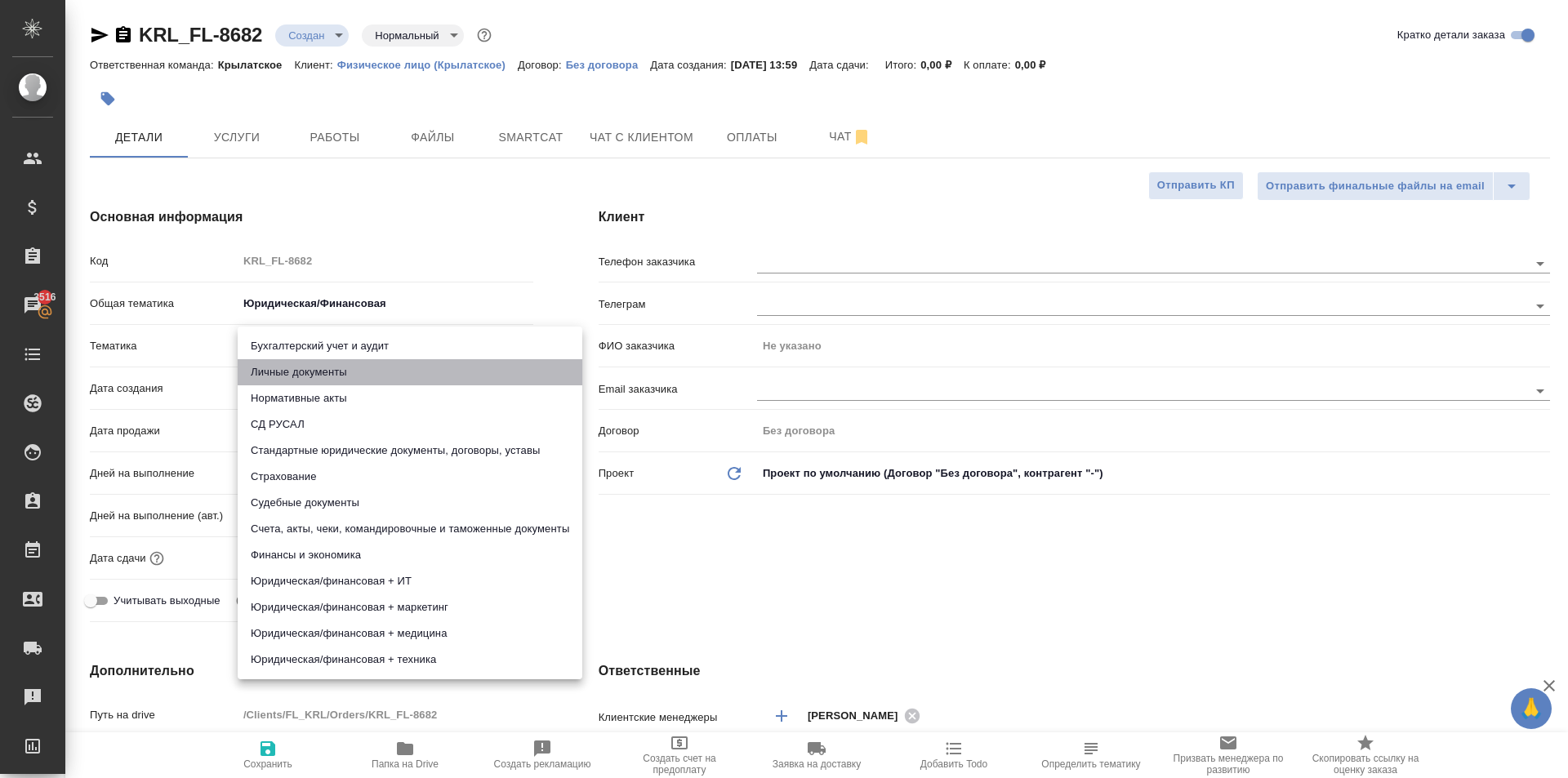
type input "5a8b8b956a9677013d343cfe"
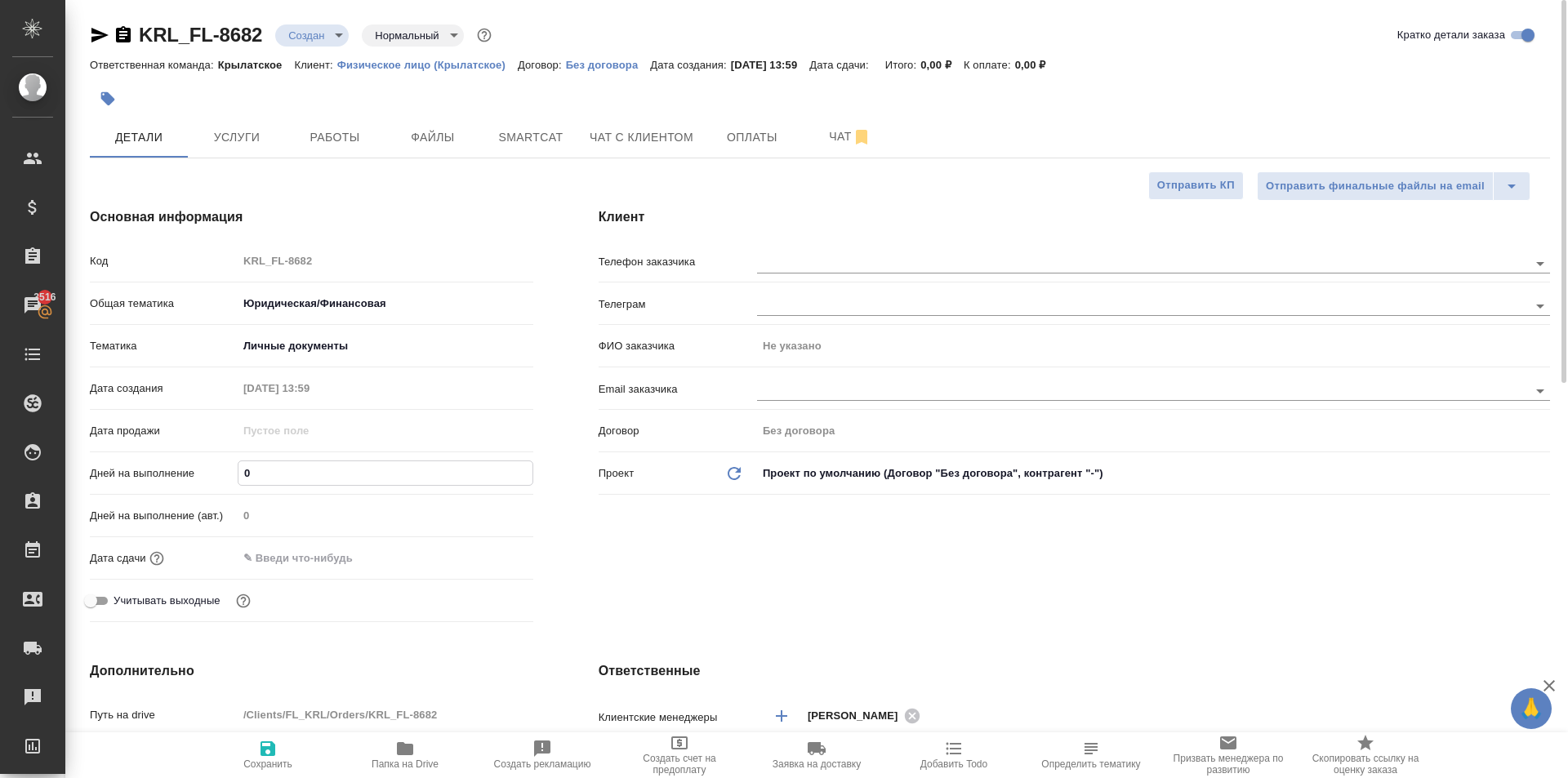
drag, startPoint x: 270, startPoint y: 473, endPoint x: 189, endPoint y: 481, distance: 81.4
click at [189, 481] on div "Дней на выполнение 0" at bounding box center [311, 473] width 444 height 29
type input "1"
type textarea "x"
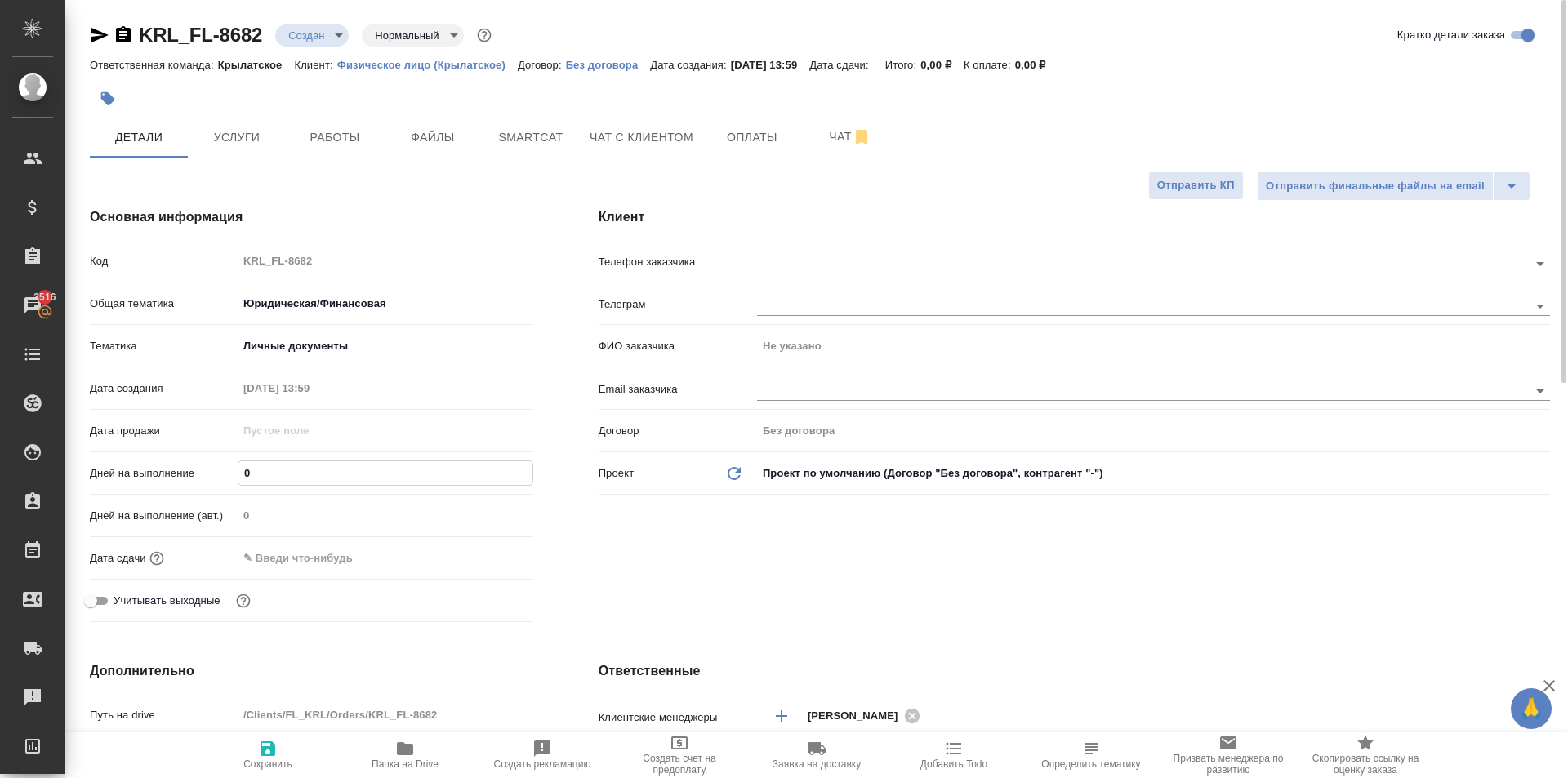
type textarea "x"
type input "1"
click at [291, 555] on input "text" at bounding box center [310, 558] width 143 height 24
click at [481, 557] on icon "button" at bounding box center [486, 558] width 20 height 20
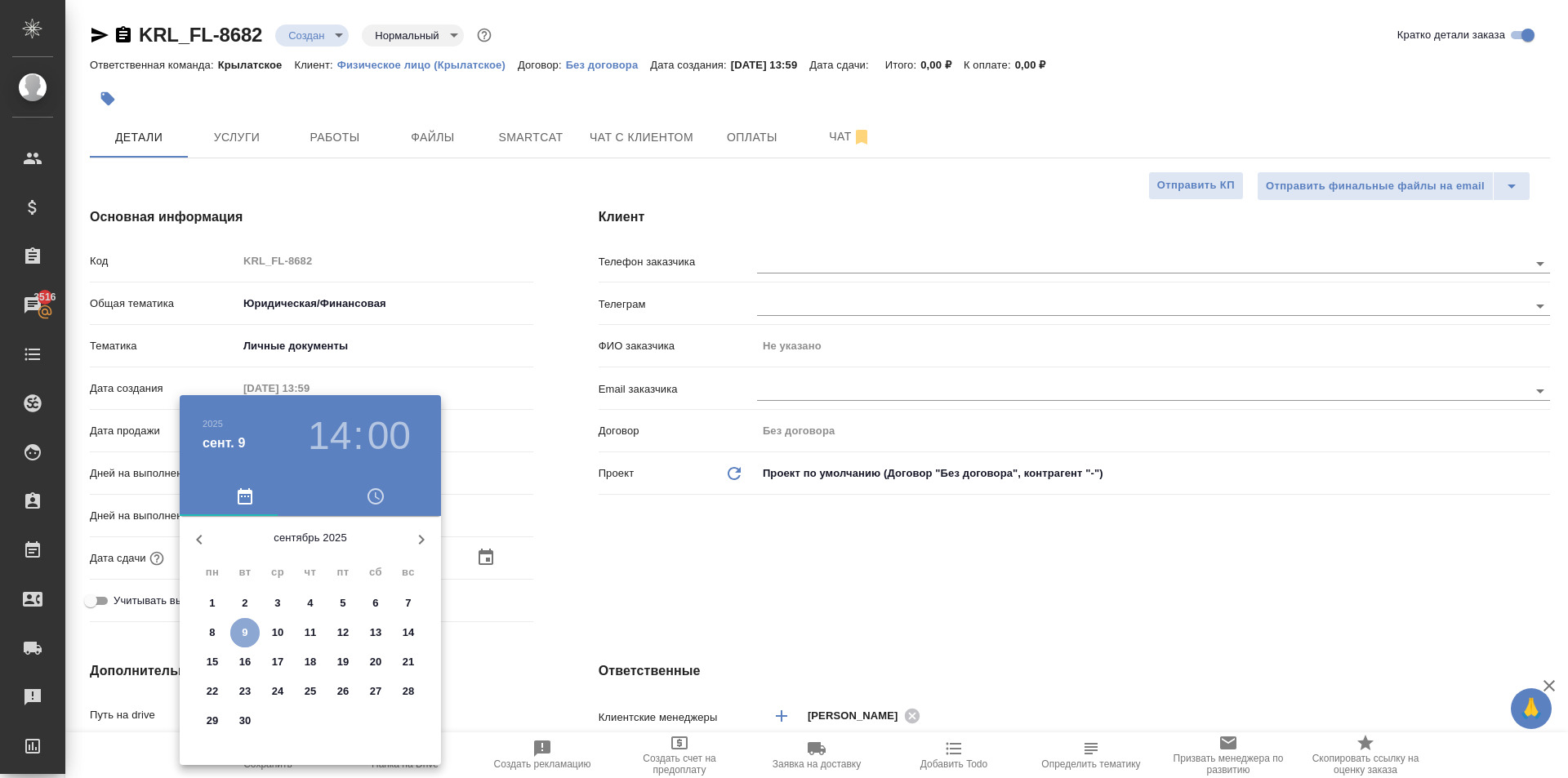
click at [248, 633] on p "9" at bounding box center [244, 633] width 6 height 16
type input "09.09.2025 14:00"
type textarea "x"
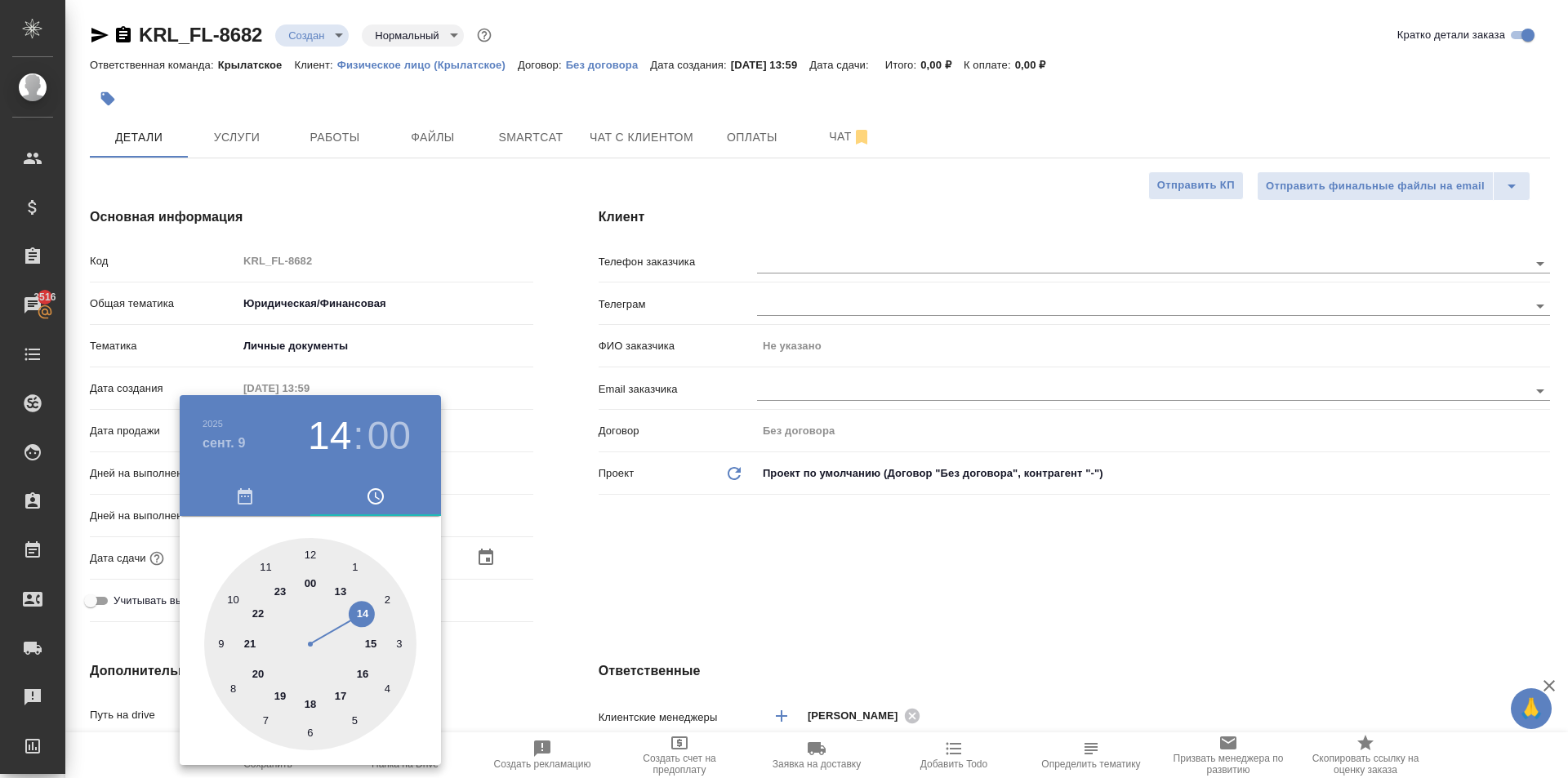
click at [374, 639] on div at bounding box center [310, 645] width 212 height 212
type input "09.09.2025 15:00"
type textarea "x"
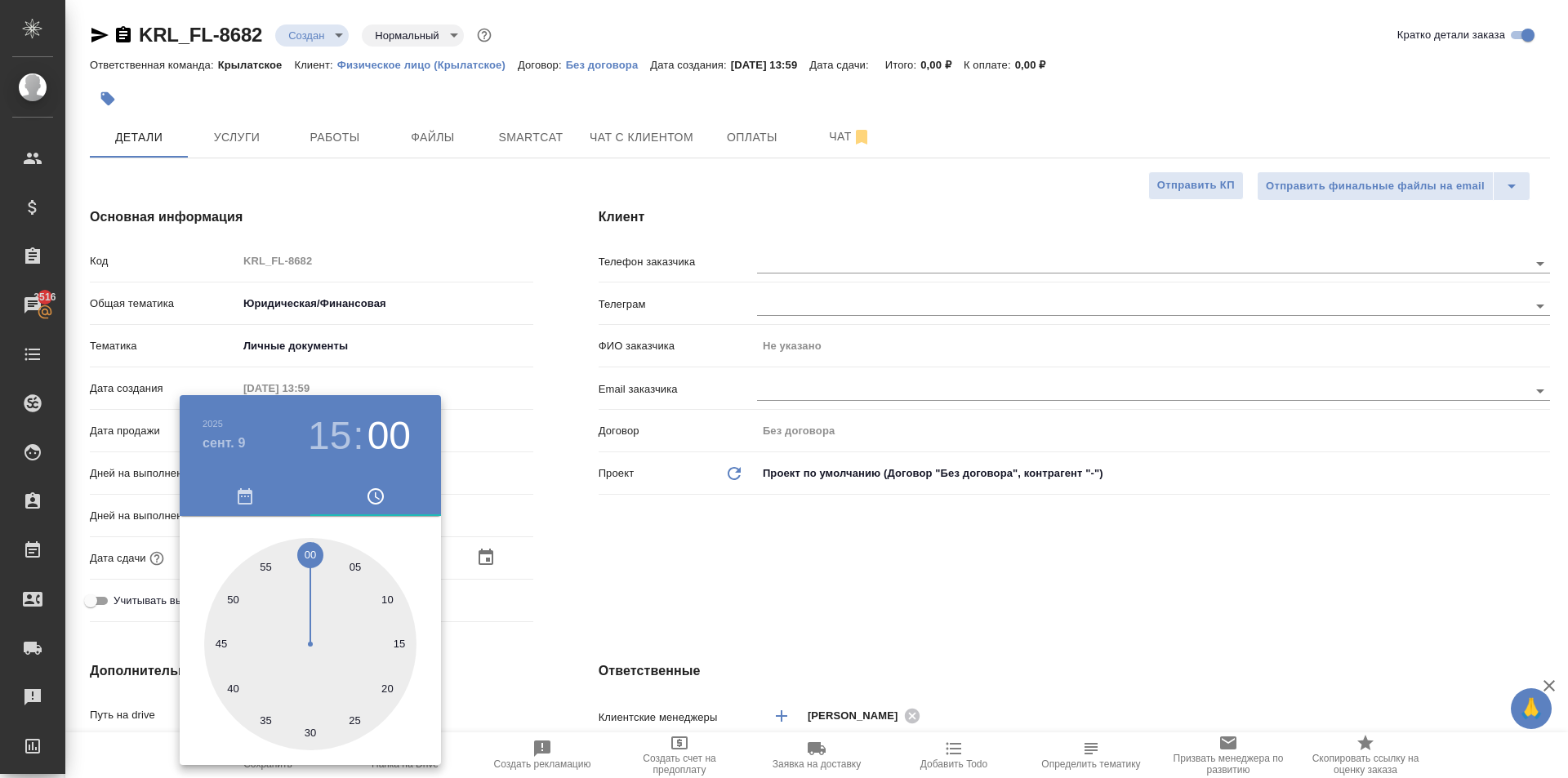
drag, startPoint x: 603, startPoint y: 572, endPoint x: 349, endPoint y: 603, distance: 255.9
click at [568, 579] on div at bounding box center [784, 389] width 1568 height 778
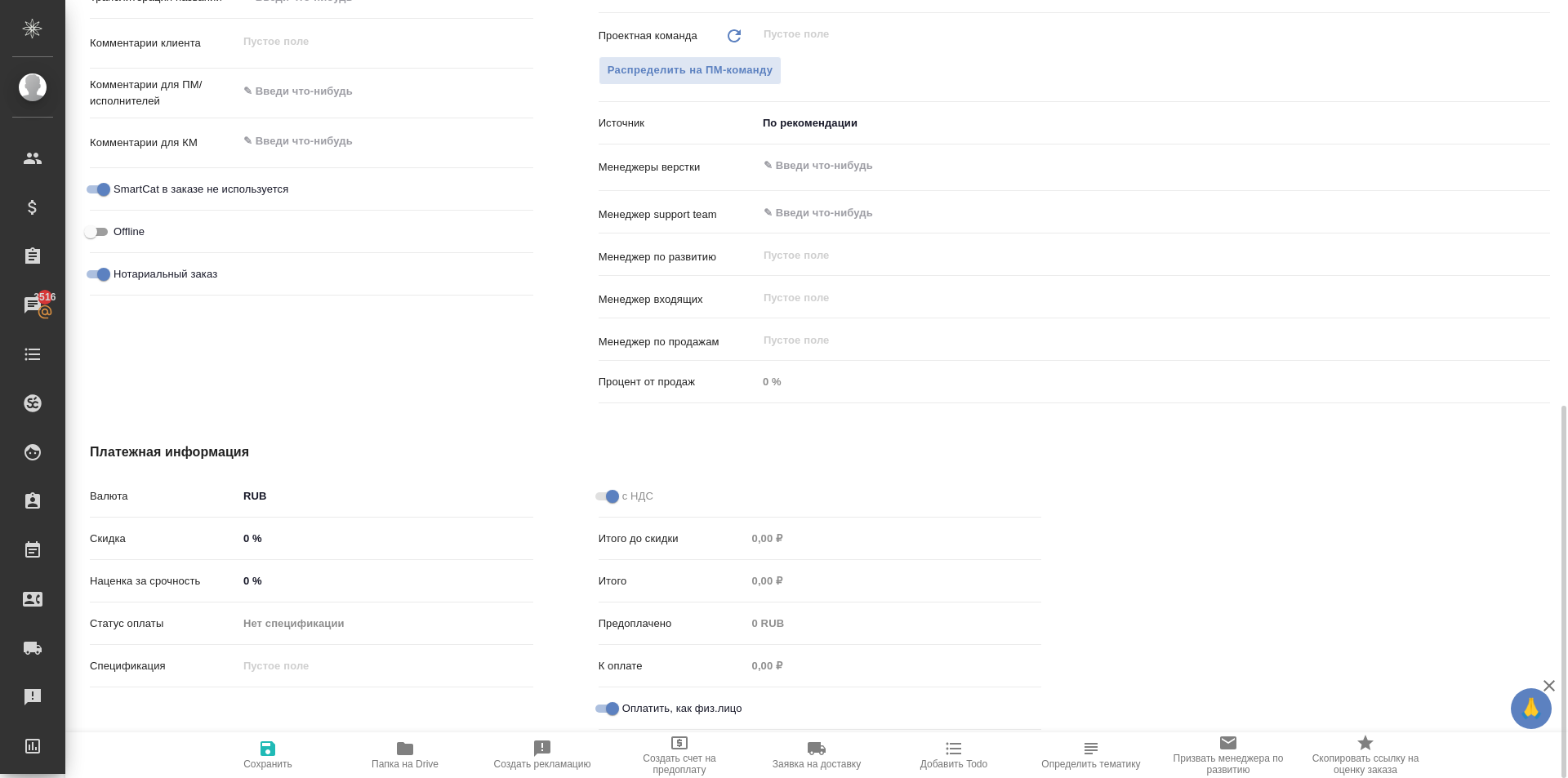
scroll to position [519, 0]
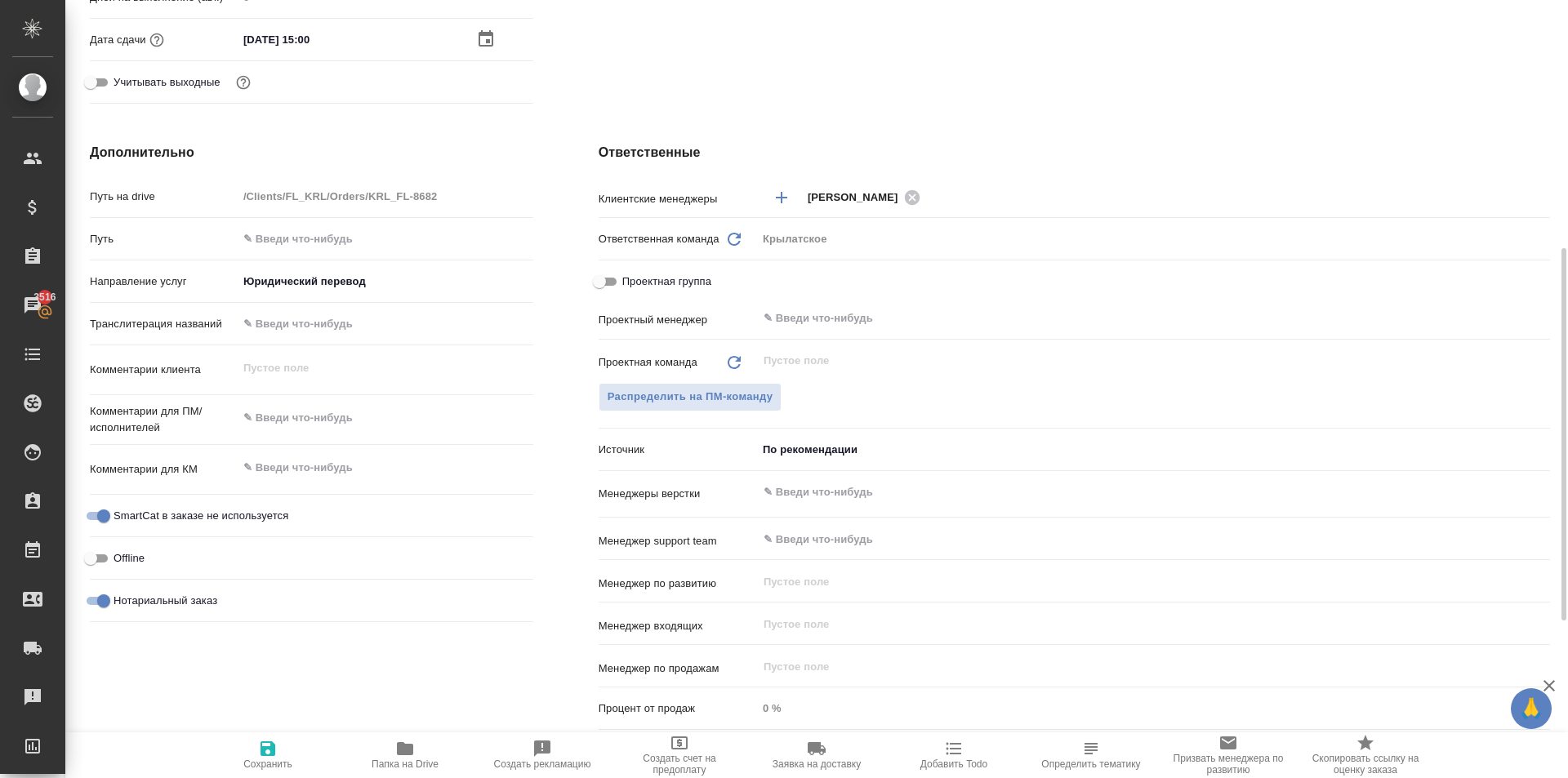
click at [305, 435] on div "x" at bounding box center [385, 420] width 295 height 36
type textarea "x"
type textarea "К"
type textarea "x"
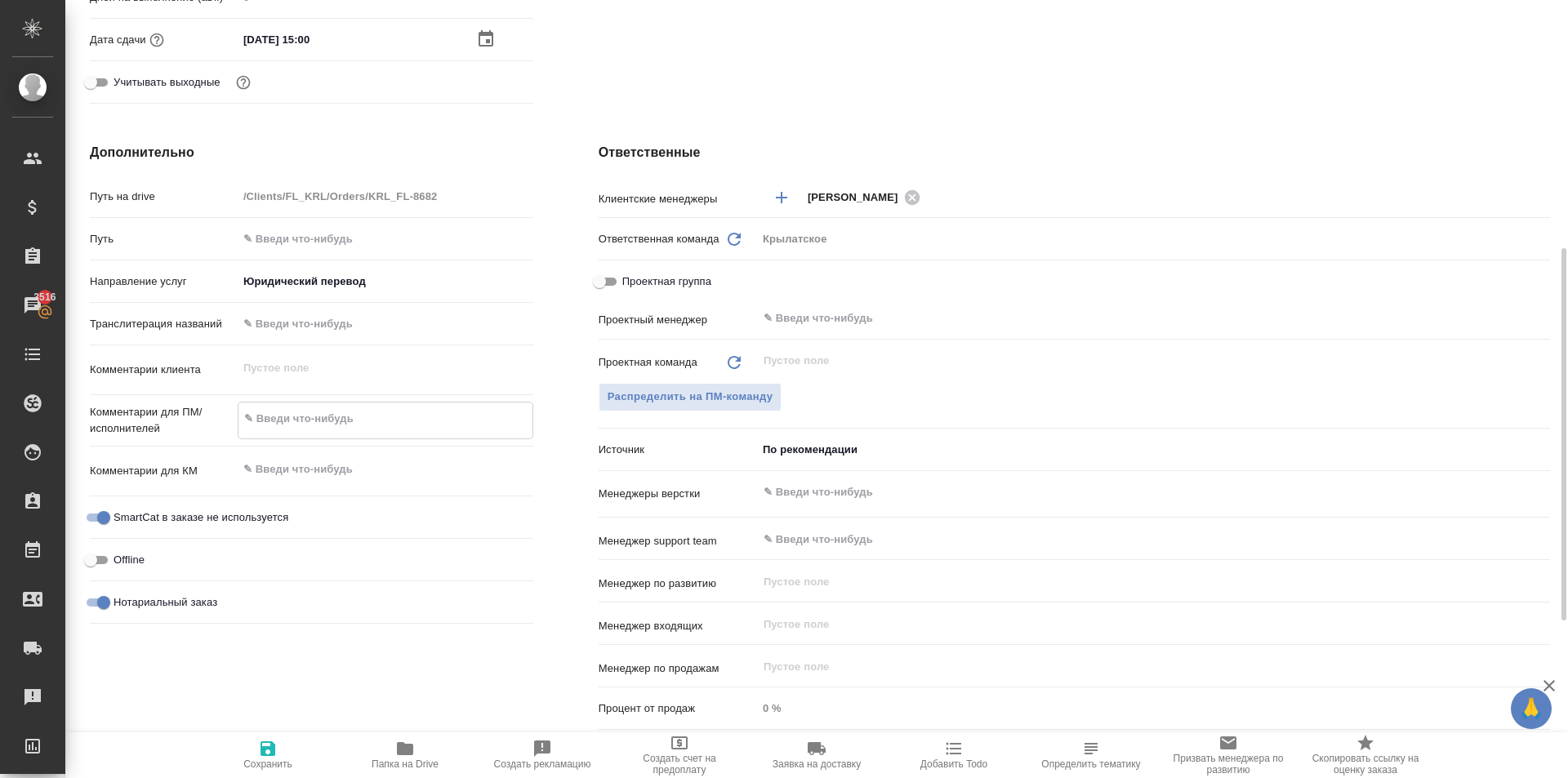
type textarea "x"
type textarea "Кы"
type textarea "x"
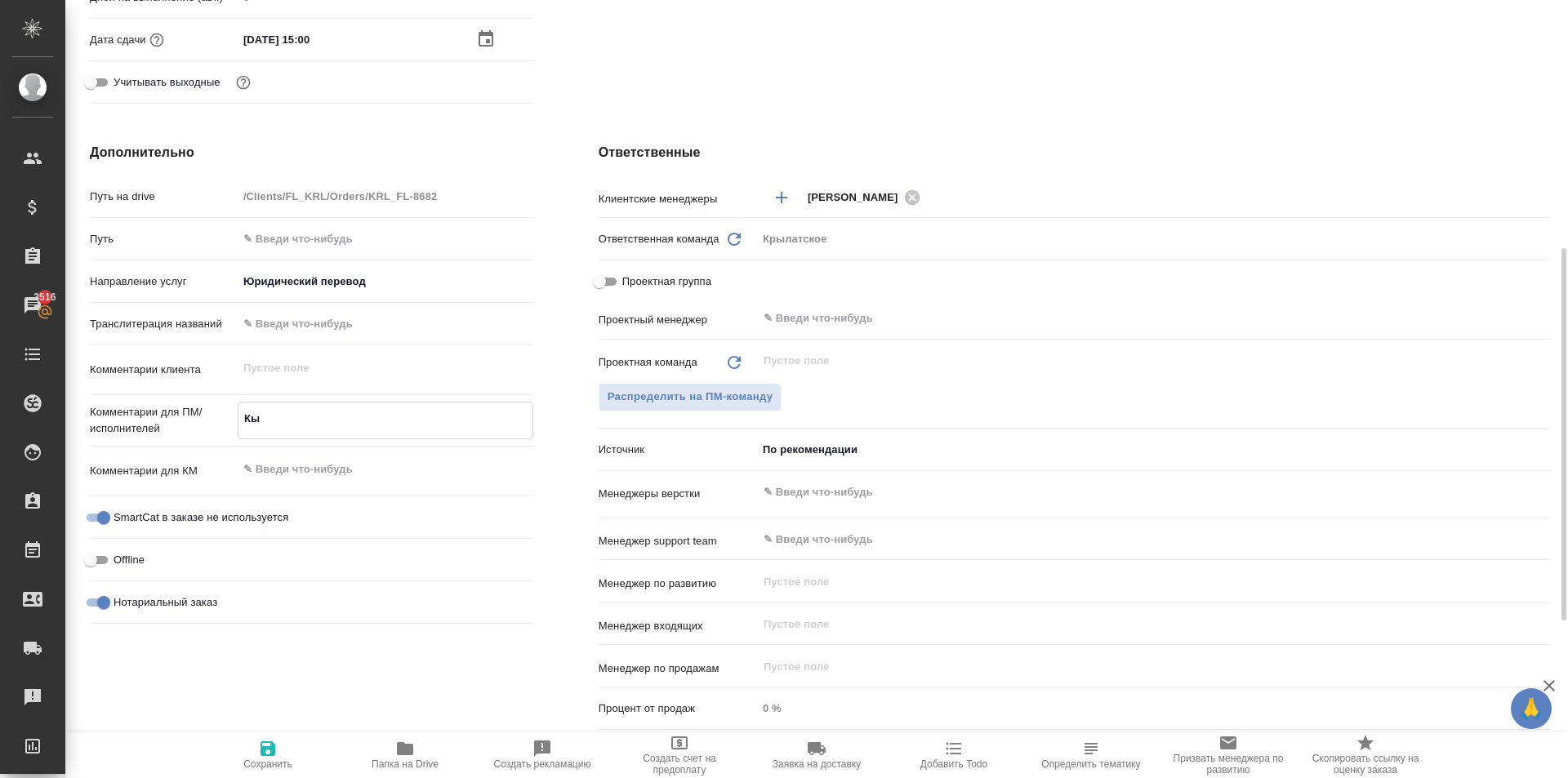
type textarea "x"
type textarea "Кыр"
type textarea "x"
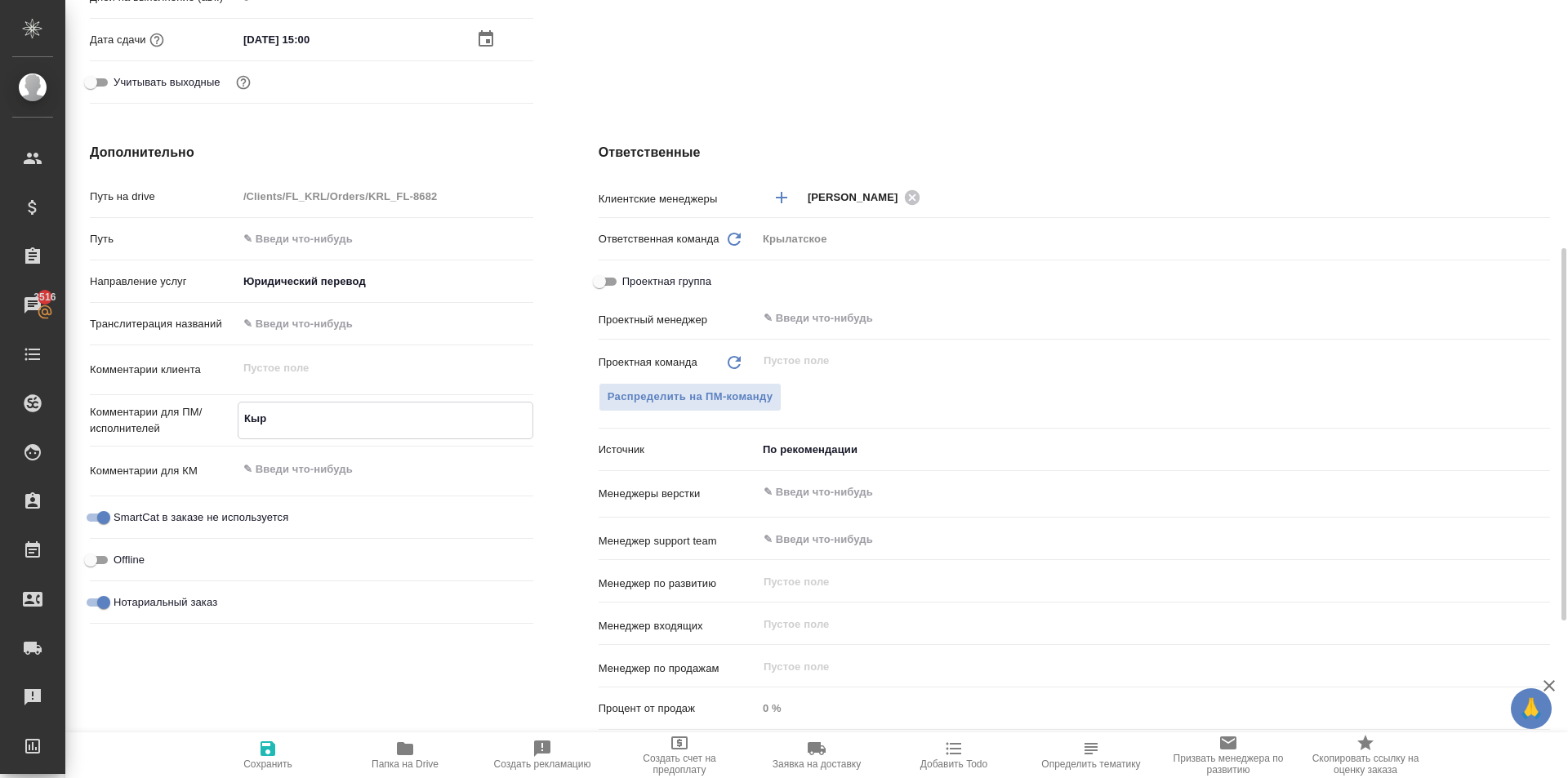
type textarea "Кырг"
type textarea "x"
type textarea "Кыргы"
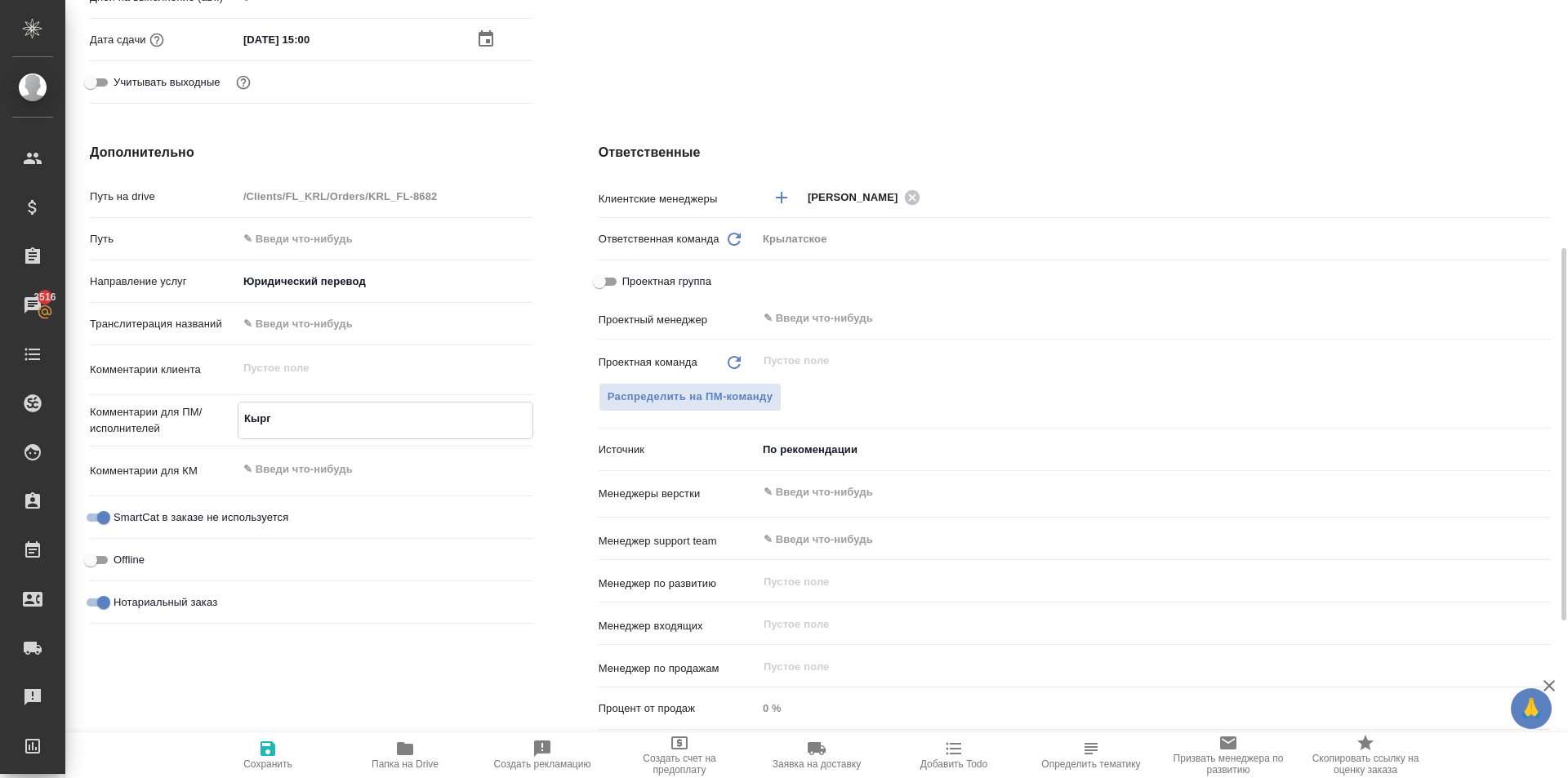
type textarea "x"
type textarea "Кыргыз"
type textarea "x"
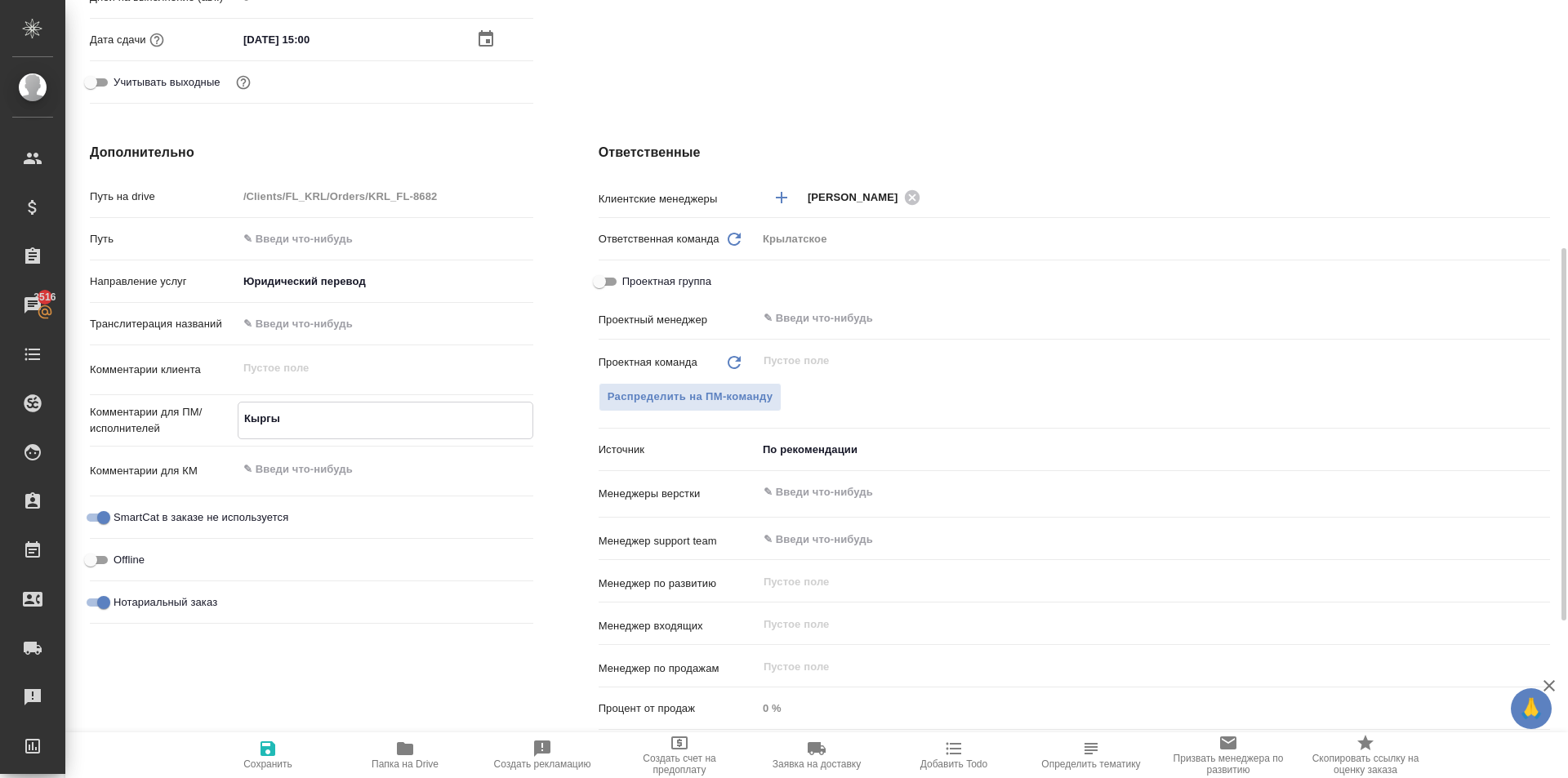
type textarea "x"
type textarea "Кыргыз."
type textarea "x"
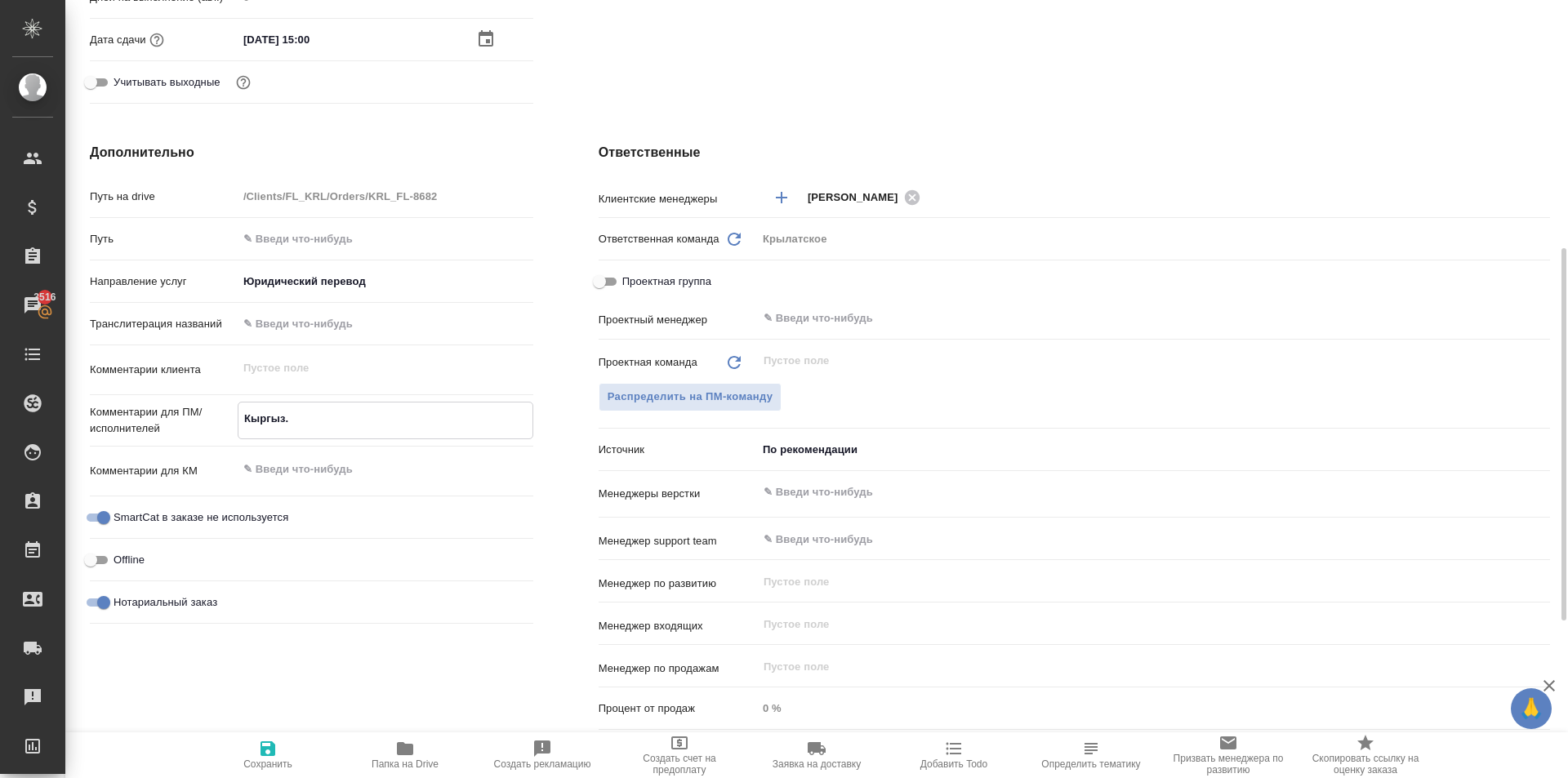
type textarea "x"
type textarea "Кыргыз."
type textarea "x"
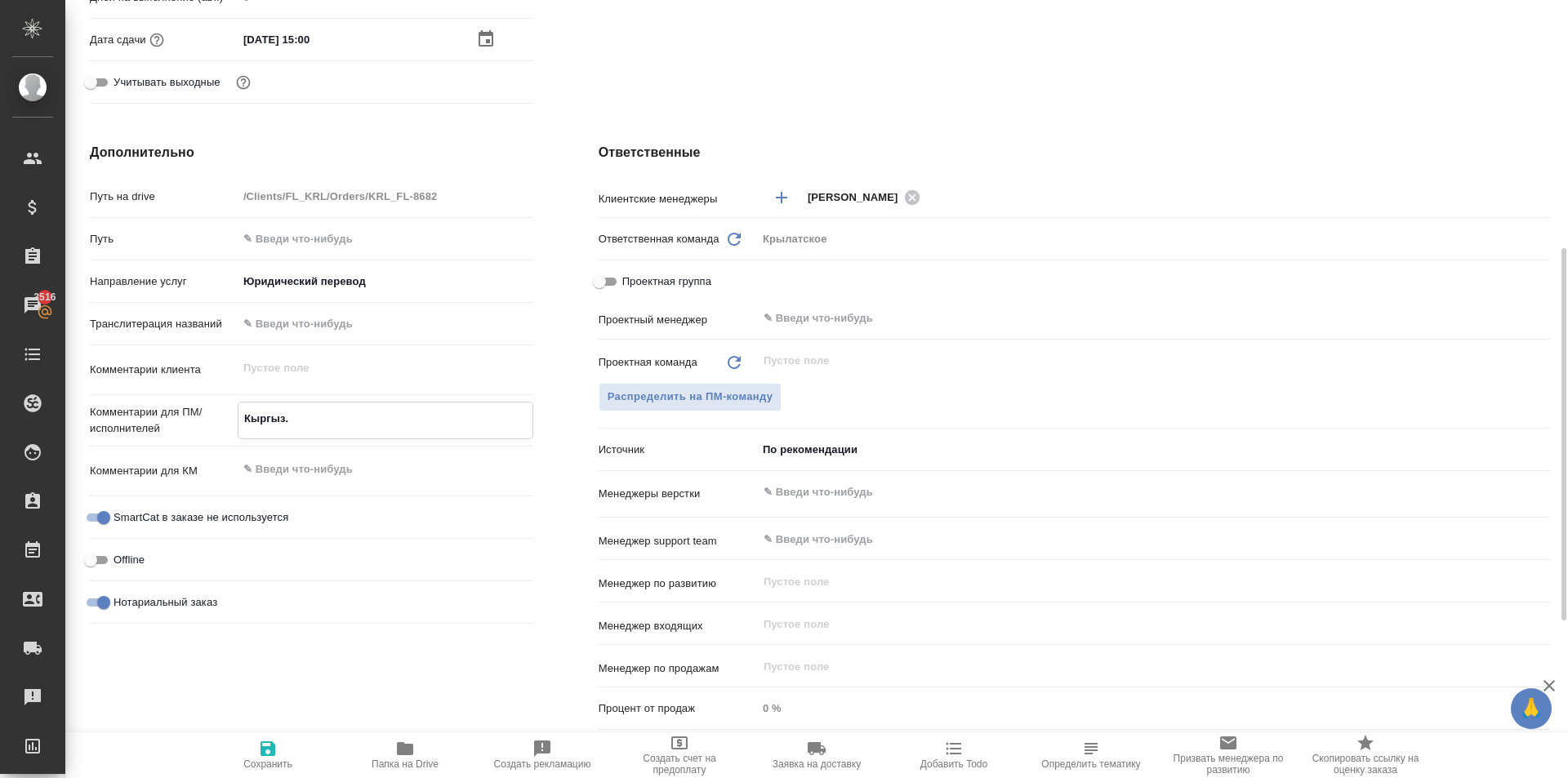
type textarea "Кыргыз. Р"
type textarea "x"
type textarea "Кыргыз. Ре"
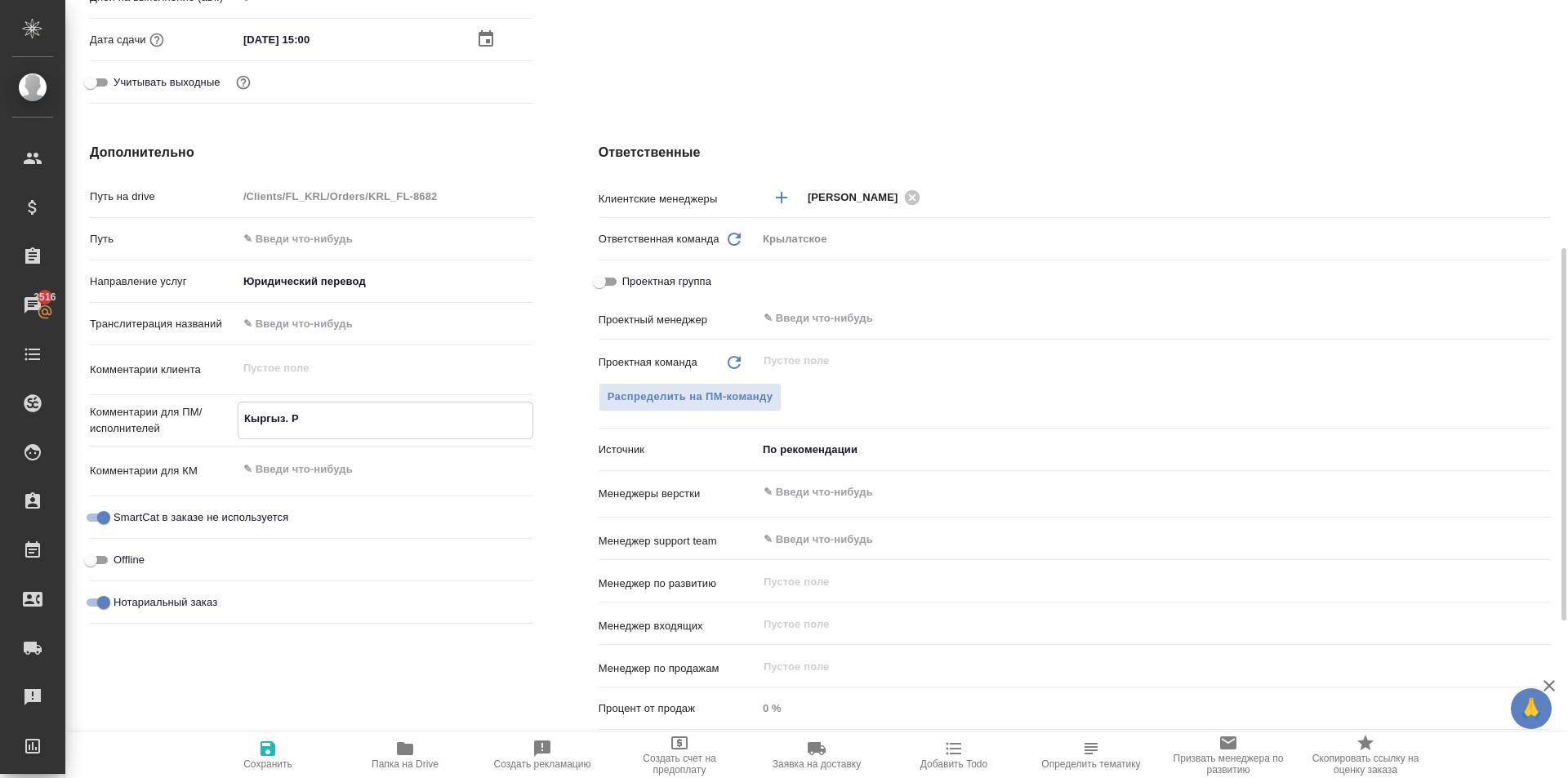
type textarea "x"
type textarea "Кыргыз. Респ"
type textarea "x"
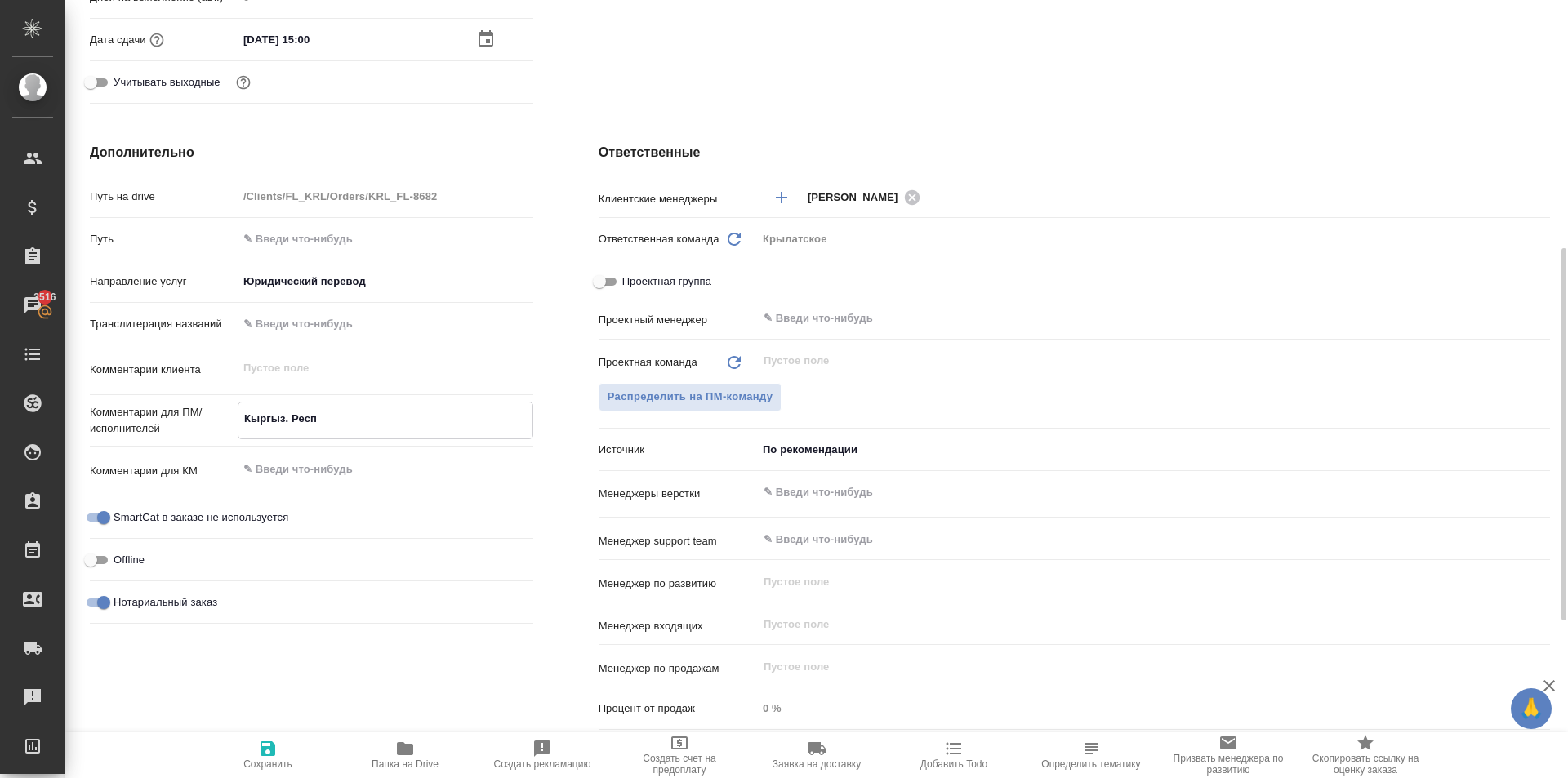
type textarea "x"
type textarea "Кыргыз. Респ."
type textarea "x"
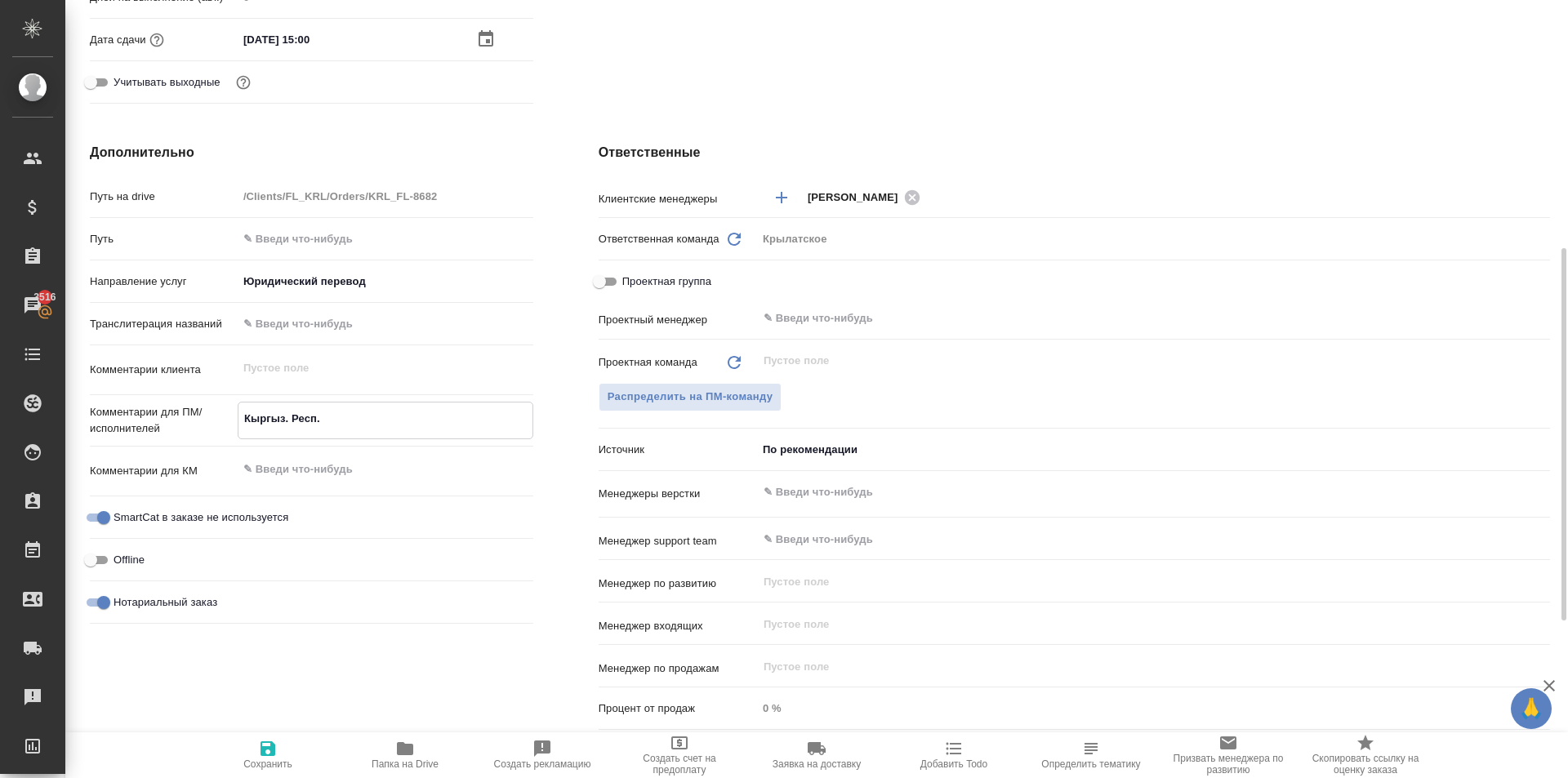
scroll to position [846, 0]
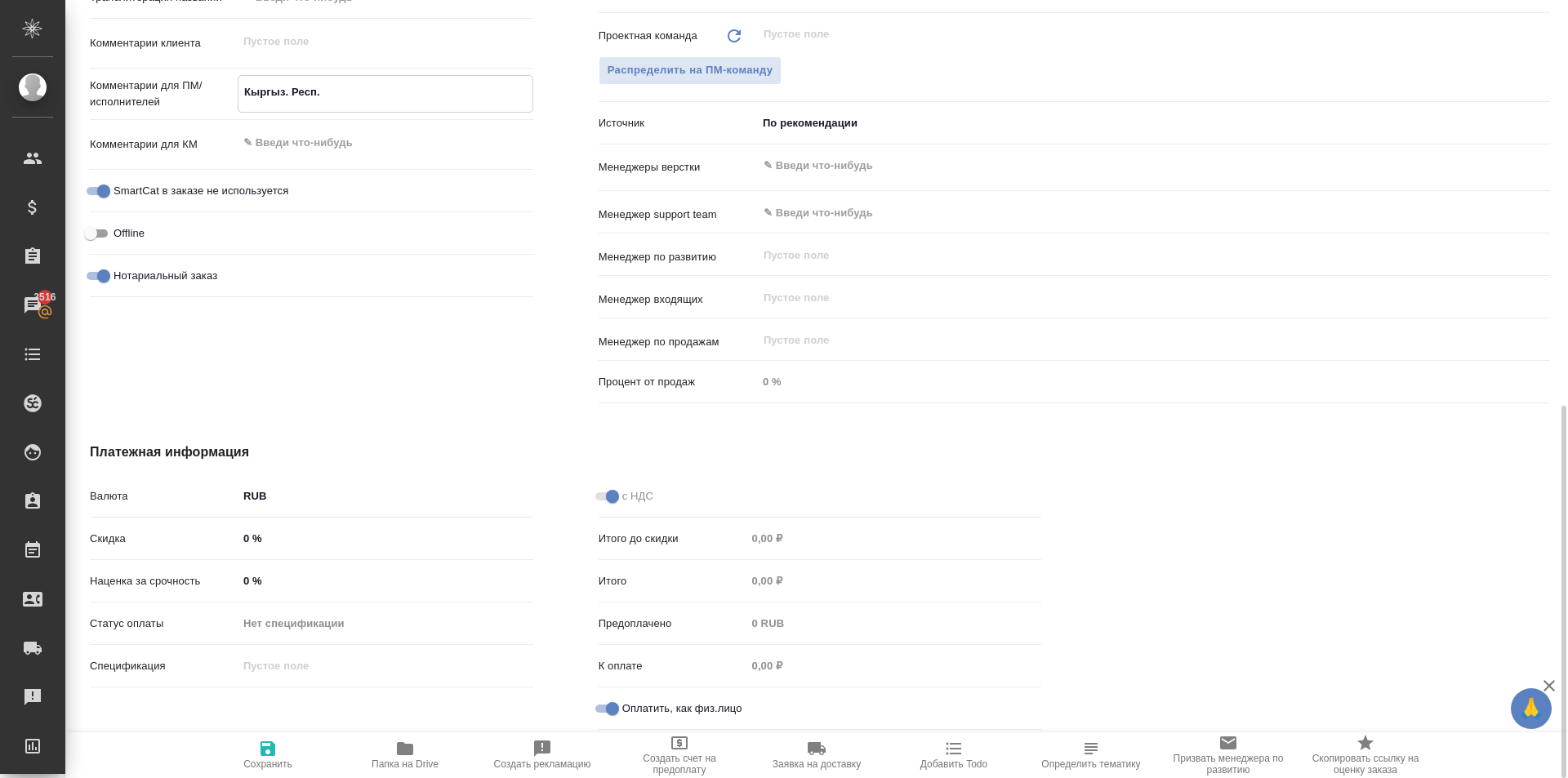
type textarea "Кыргыз. Респ."
type textarea "x"
click at [239, 750] on span "Сохранить" at bounding box center [268, 755] width 118 height 31
type textarea "x"
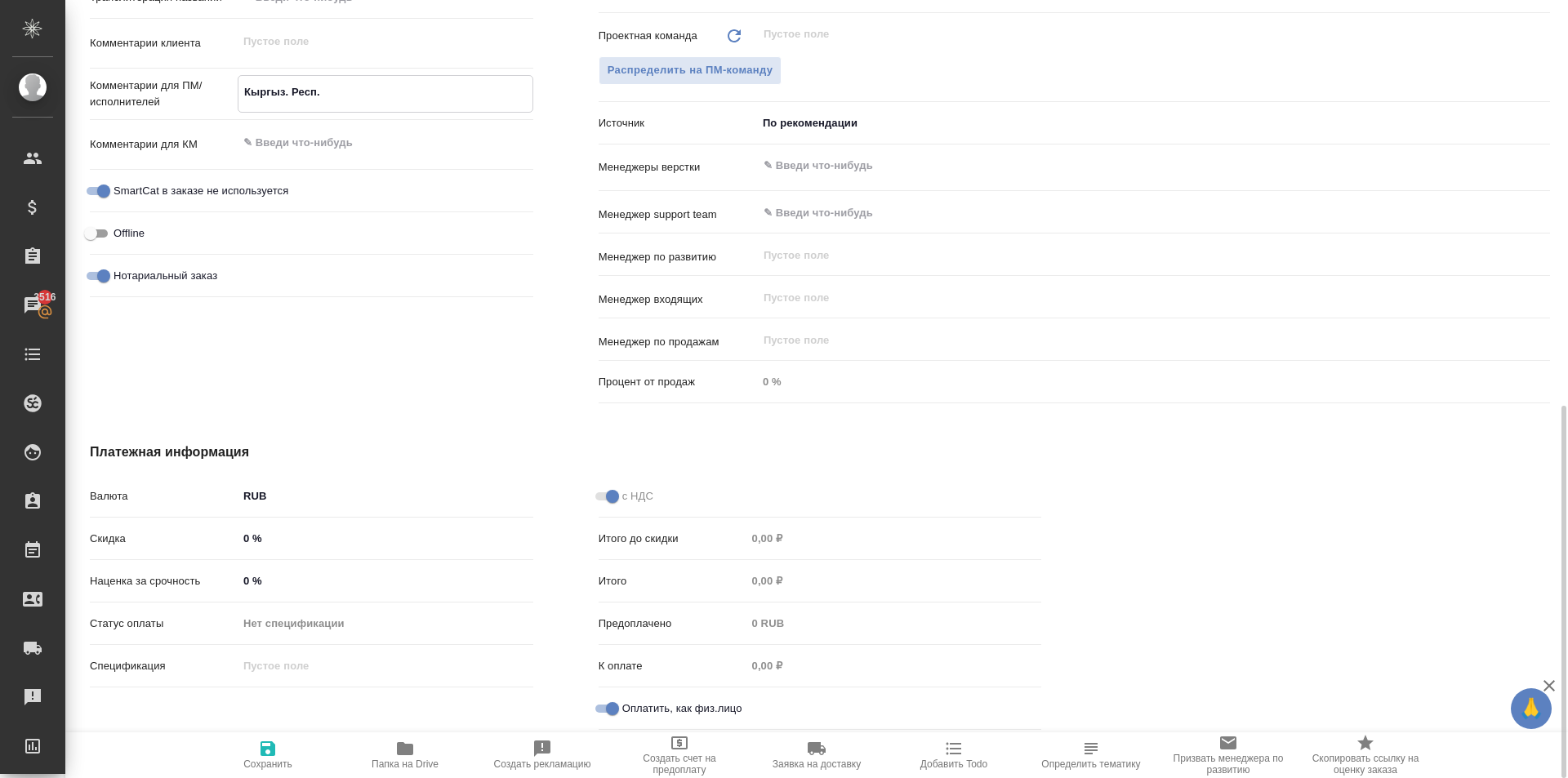
type textarea "x"
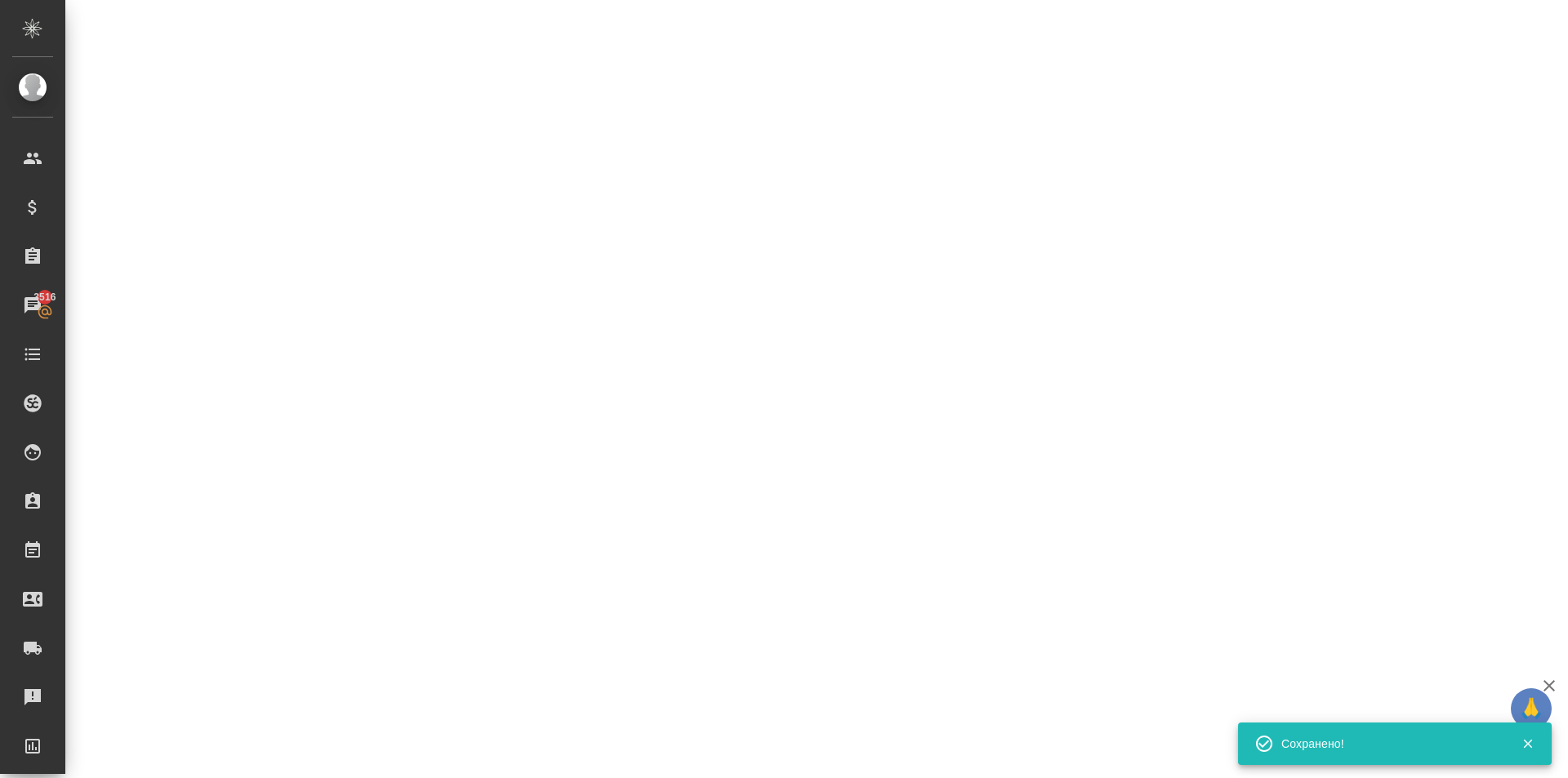
select select "RU"
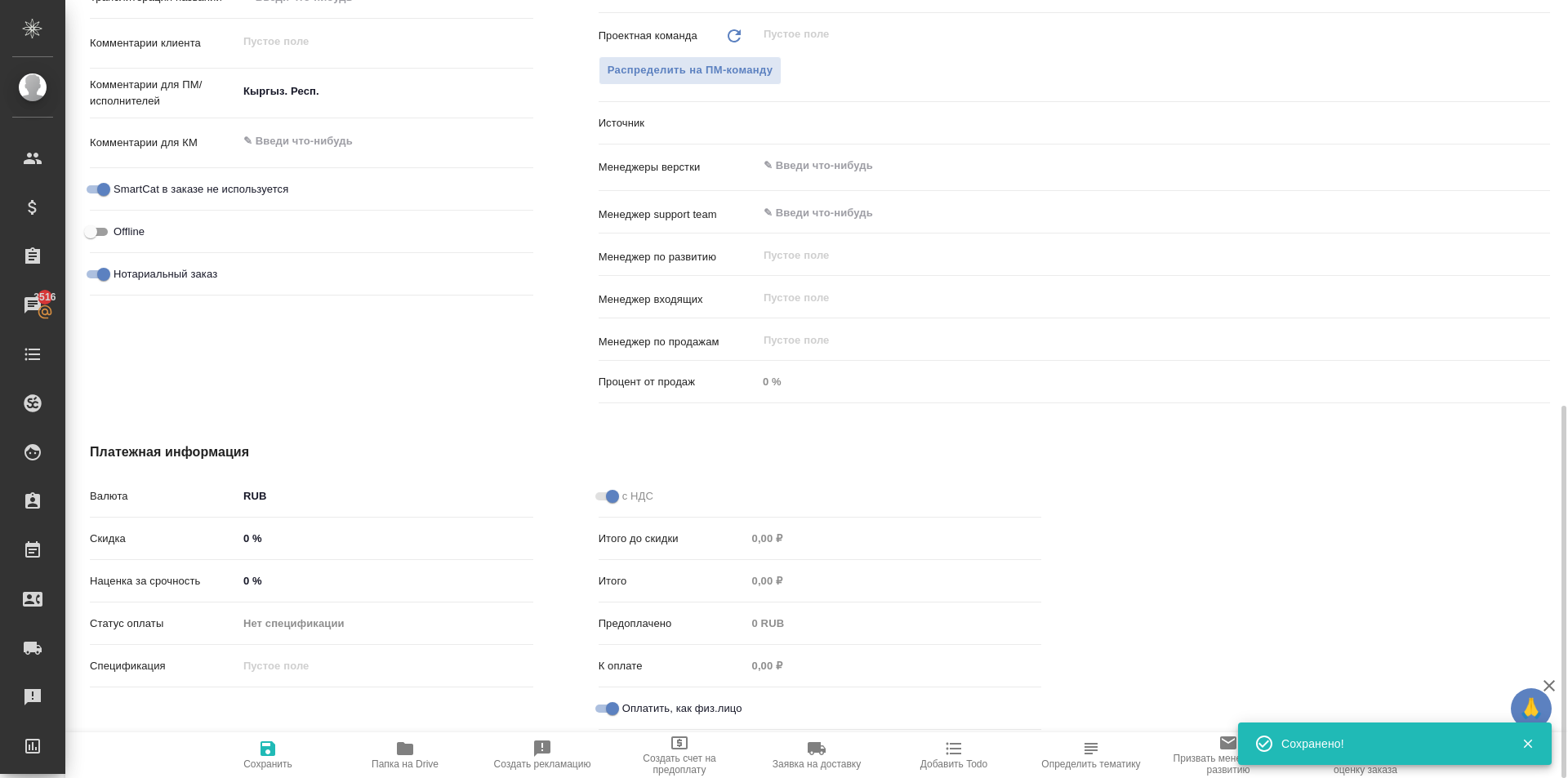
type textarea "x"
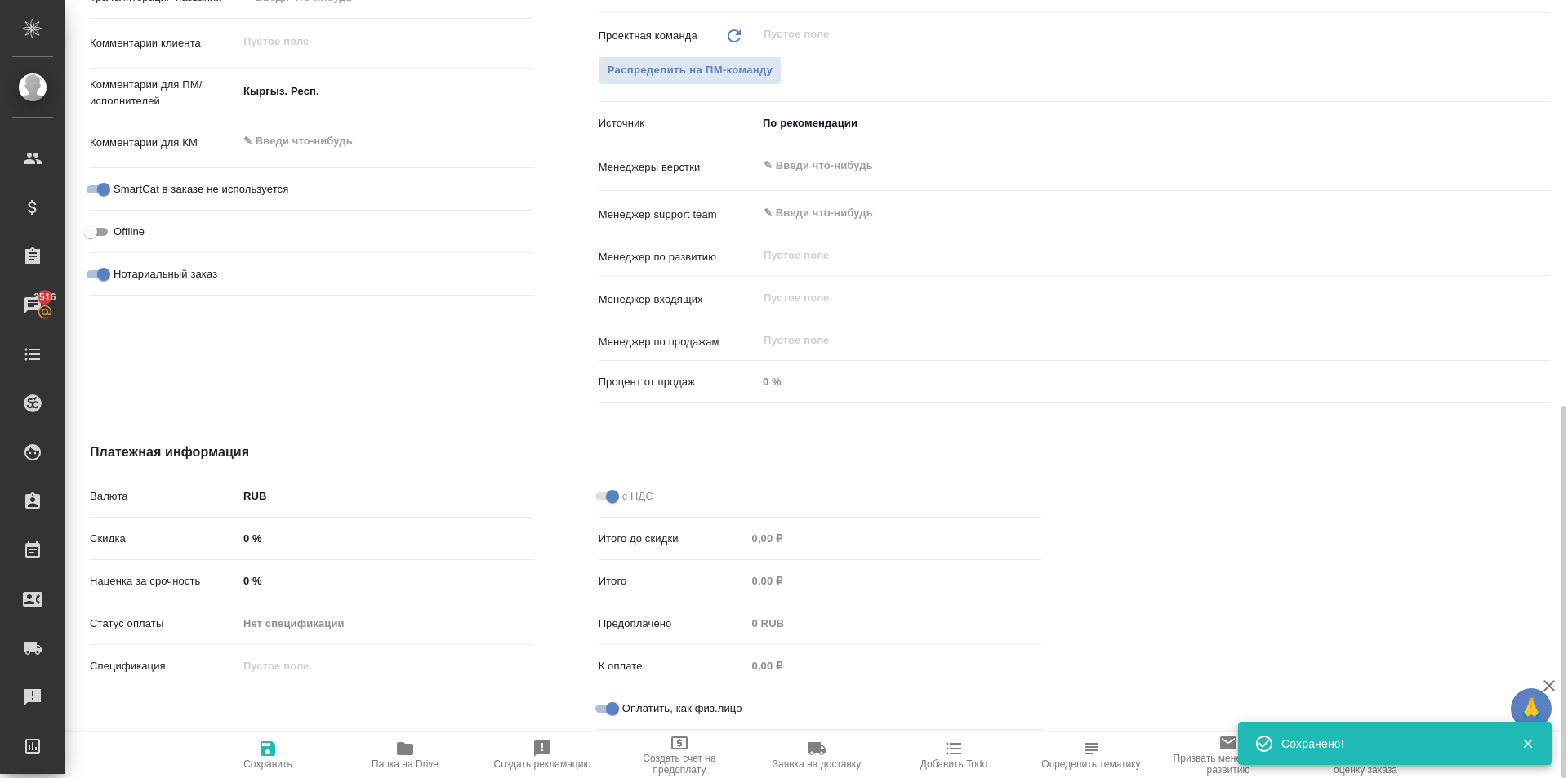
type textarea "x"
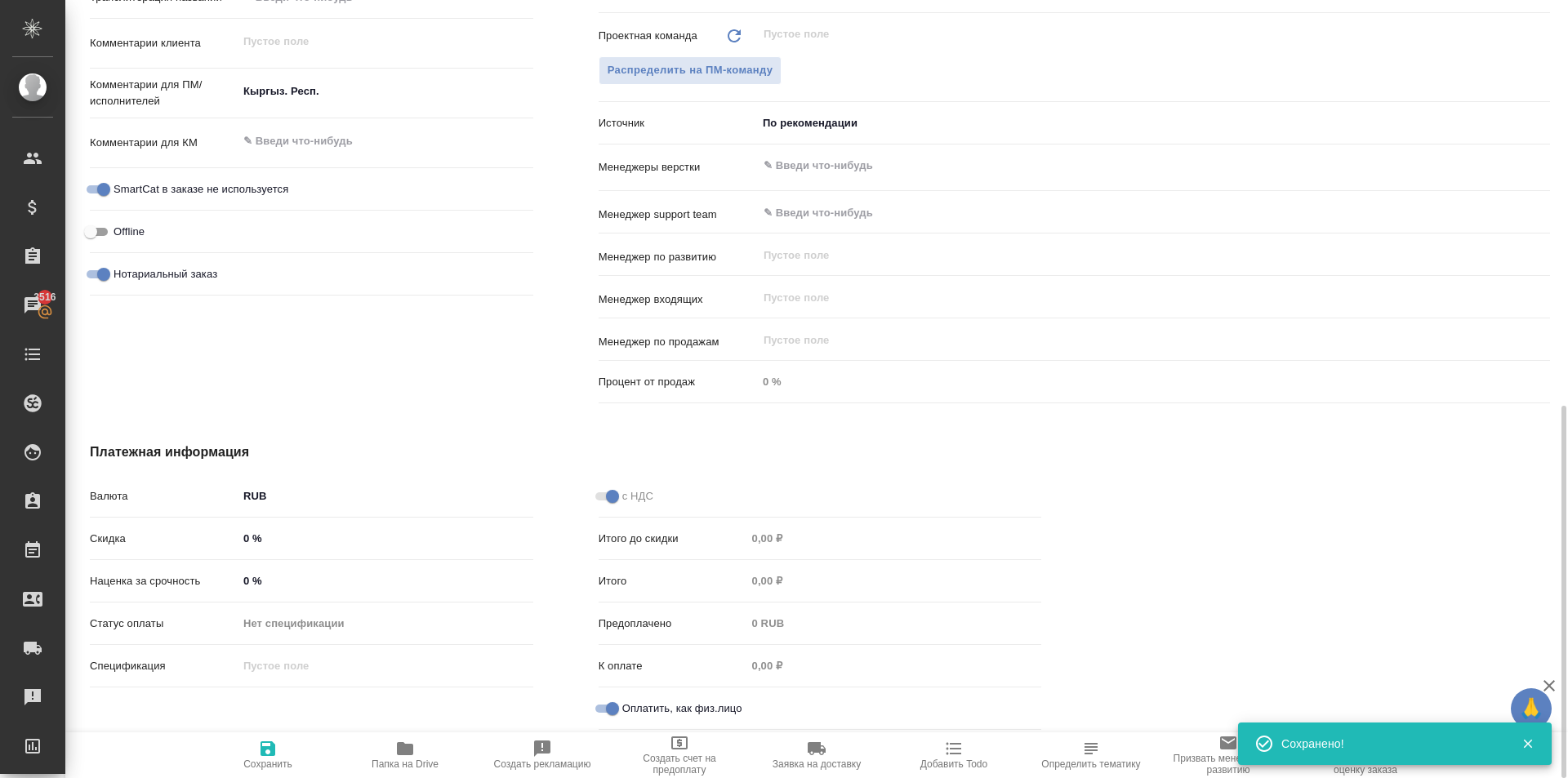
type textarea "x"
click at [344, 322] on div "Дополнительно Путь на drive /Clients/FL_KRL/Orders/KRL_FL-8682 Путь Направление…" at bounding box center [311, 113] width 509 height 659
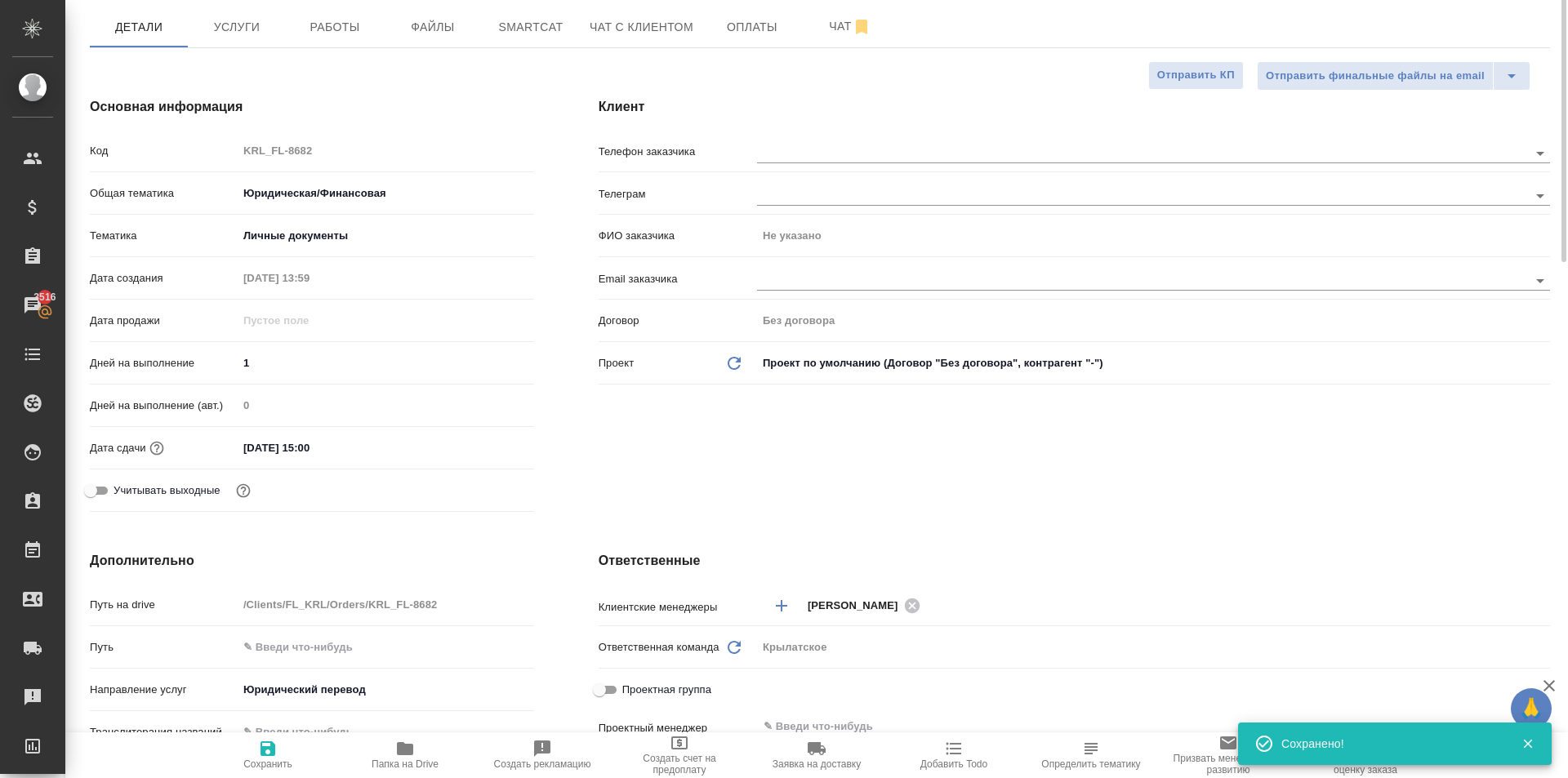
scroll to position [0, 0]
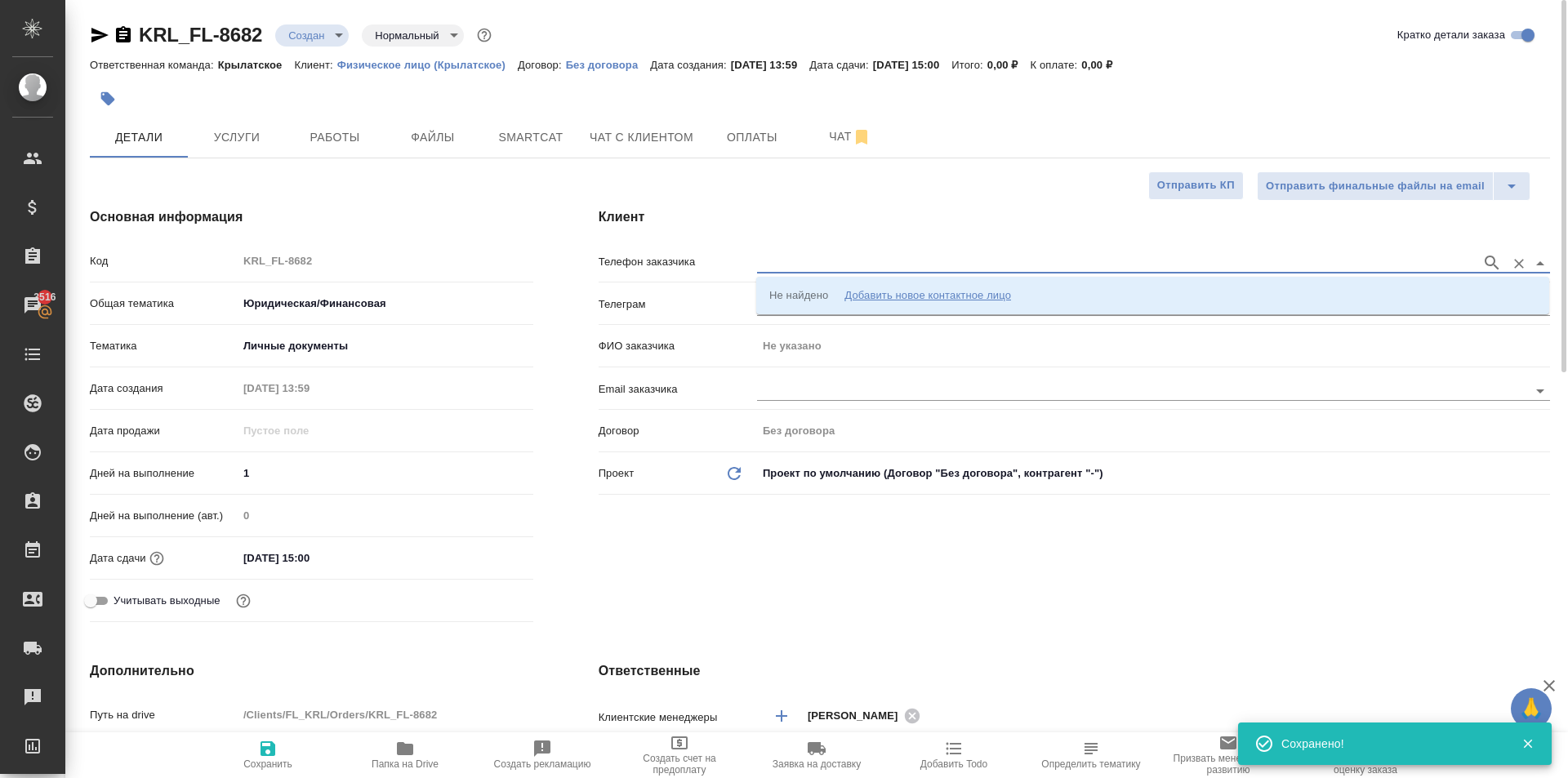
click at [791, 269] on input "text" at bounding box center [1115, 263] width 716 height 20
click at [884, 282] on li "Не найдено Добавить новое контактное лицо" at bounding box center [1152, 296] width 793 height 30
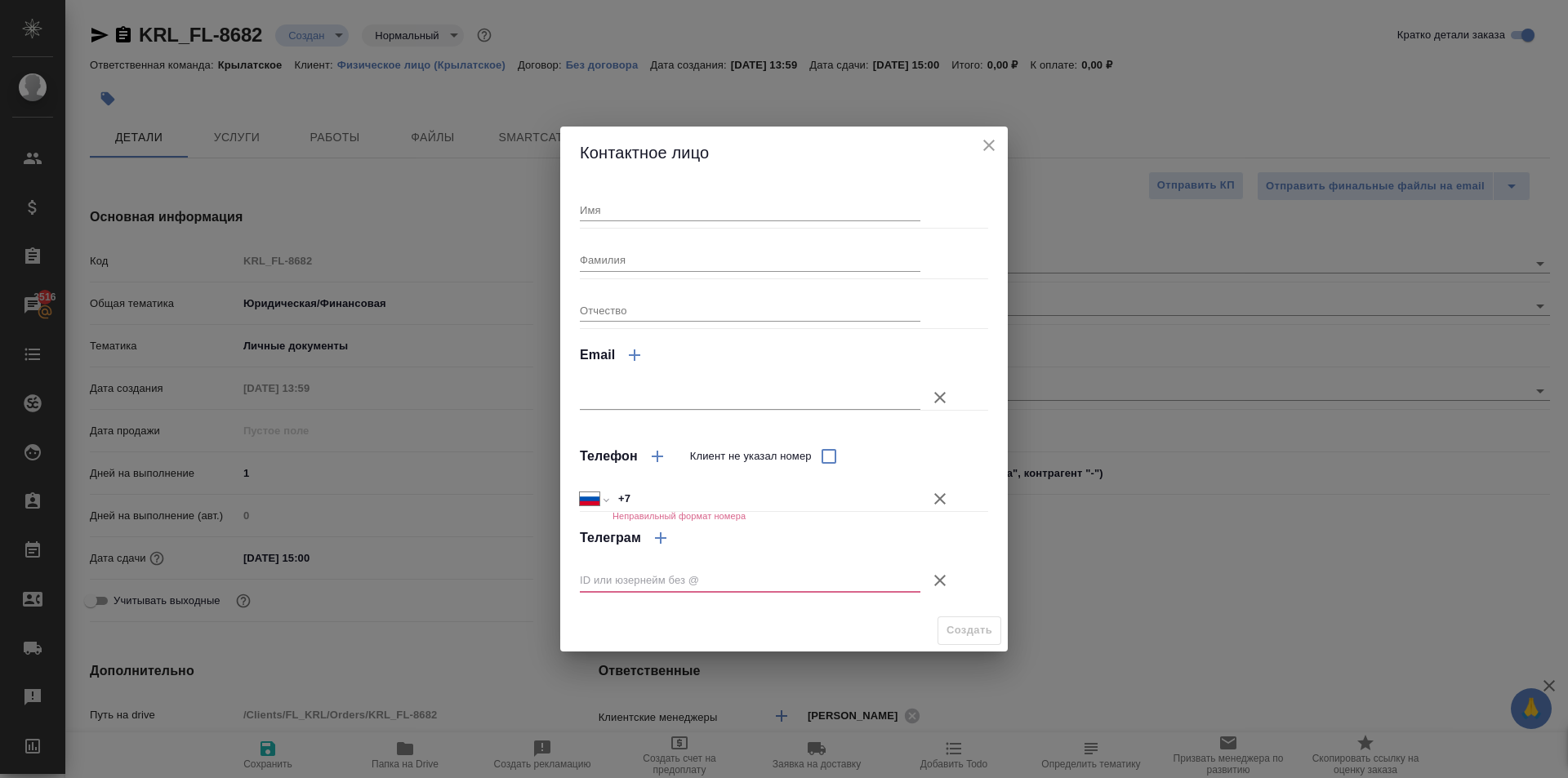
click at [733, 217] on input "Имя" at bounding box center [750, 210] width 341 height 23
type input "Жаныбек"
click at [649, 253] on input "Фамилия" at bounding box center [750, 260] width 341 height 23
type input "Маматов"
drag, startPoint x: 937, startPoint y: 496, endPoint x: 950, endPoint y: 537, distance: 43.0
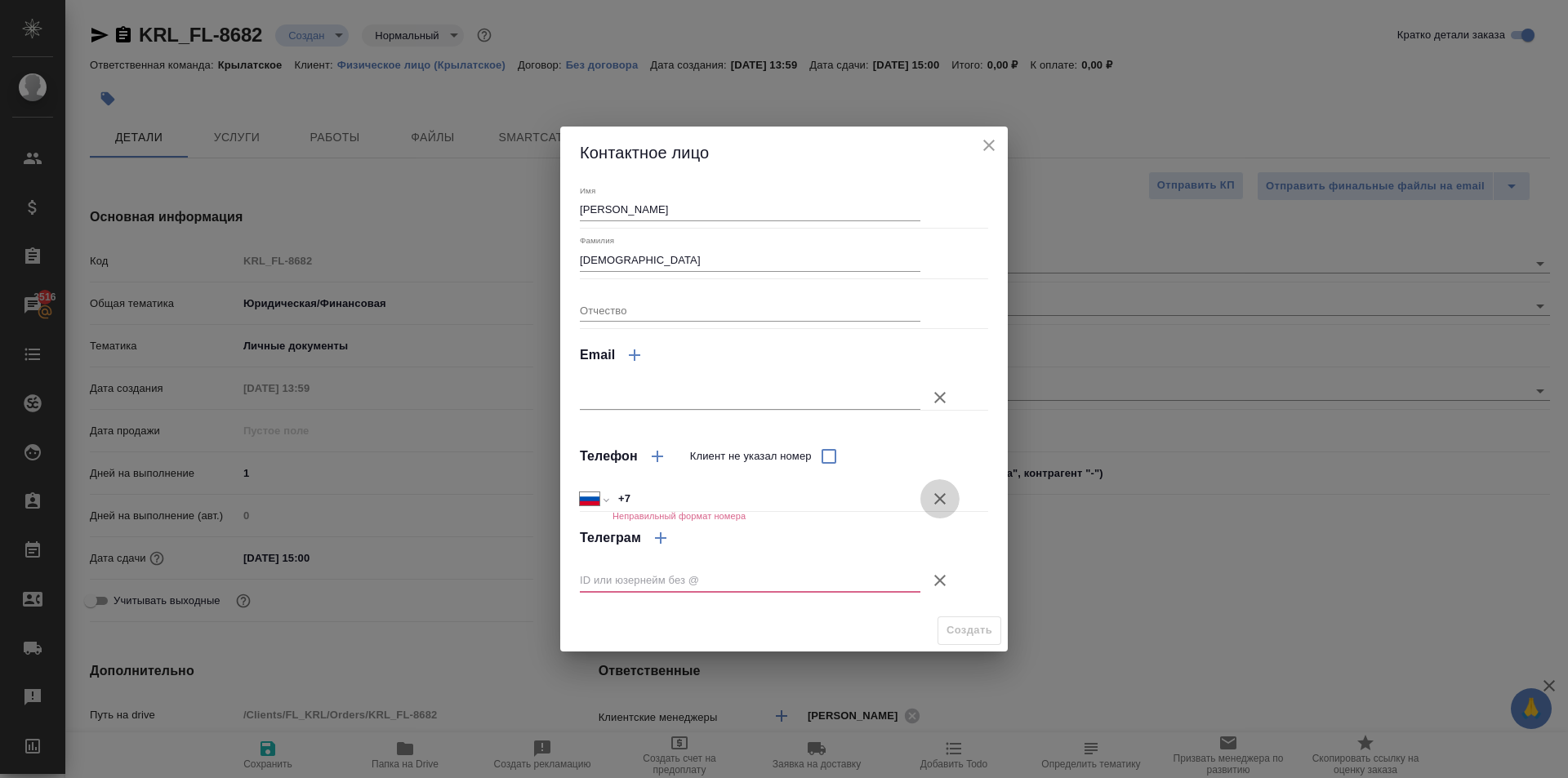
click at [936, 496] on icon "button" at bounding box center [940, 499] width 12 height 12
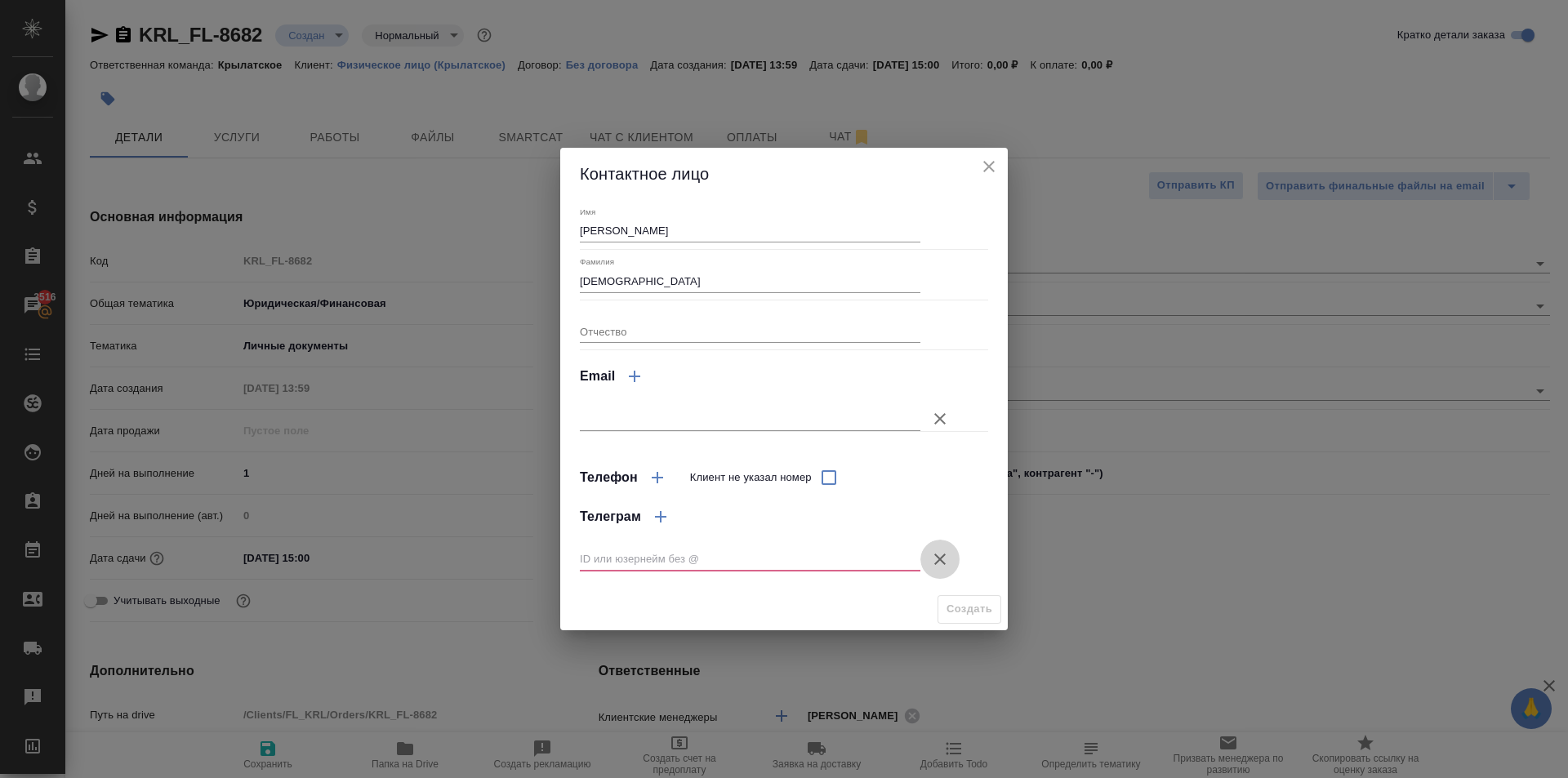
click at [948, 557] on icon "button" at bounding box center [940, 560] width 20 height 20
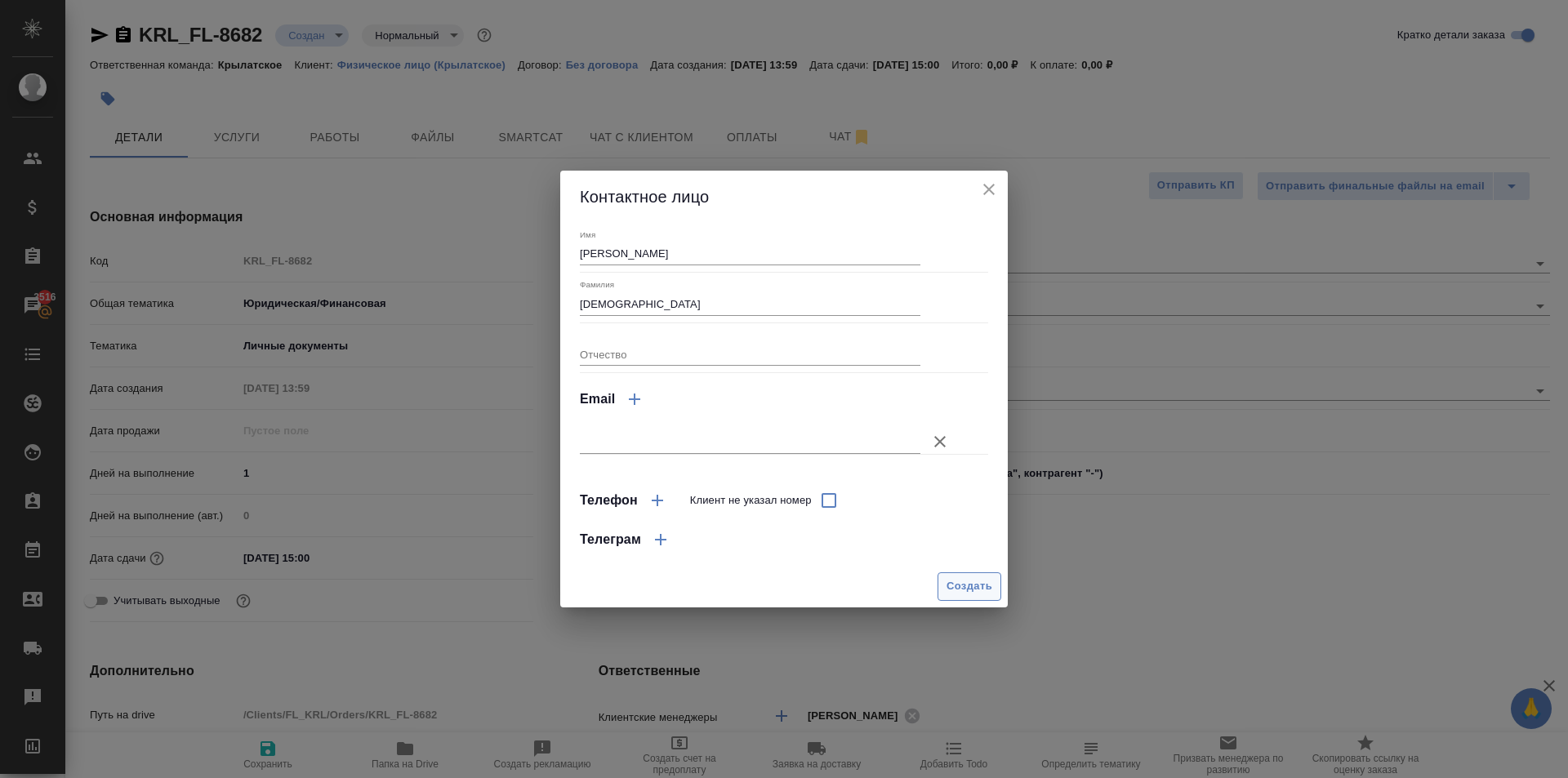
click at [965, 585] on span "Создать" at bounding box center [970, 586] width 46 height 19
type input "Маматов [PERSON_NAME]"
type textarea "x"
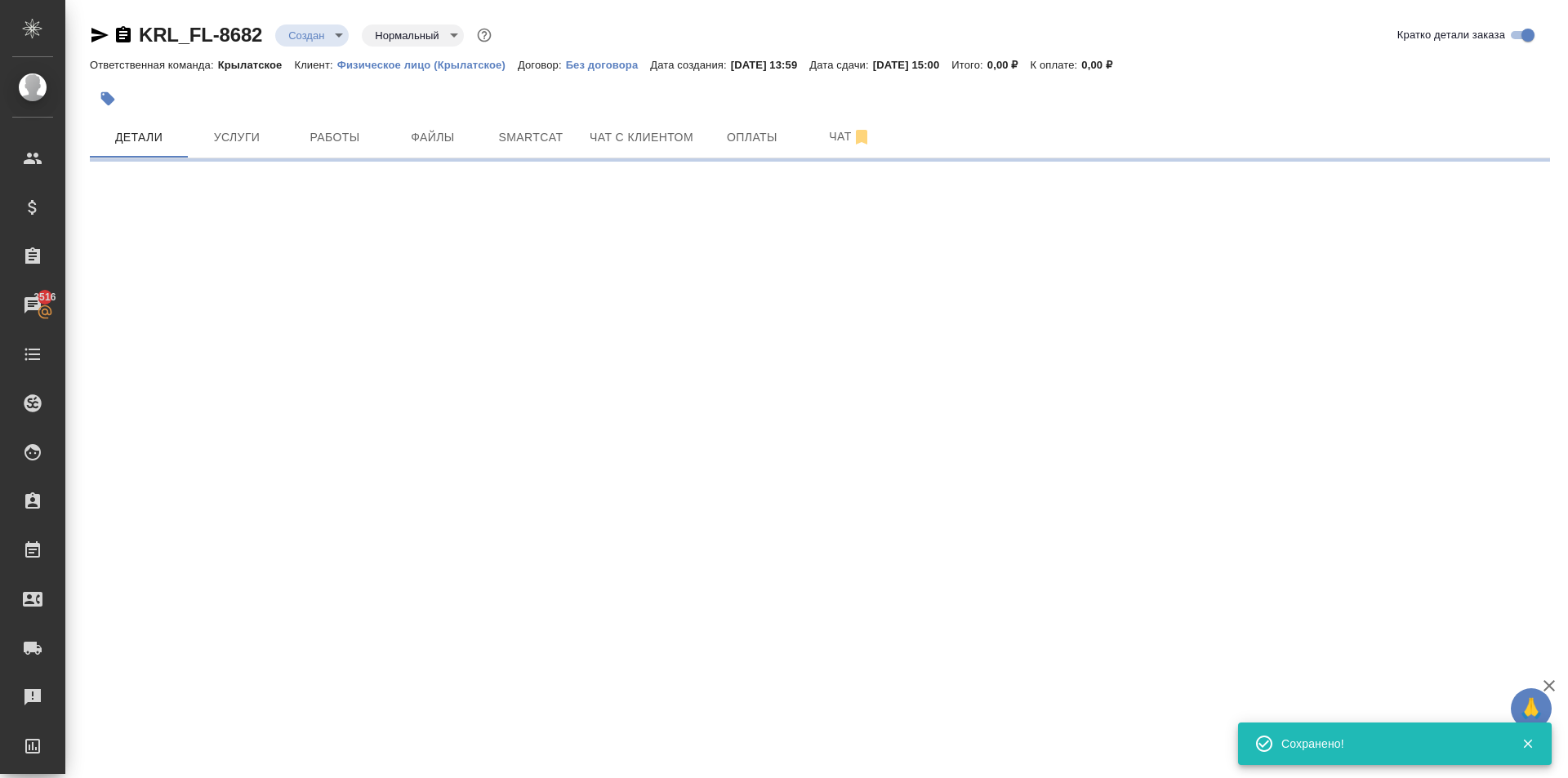
type input "holyTrinity"
select select "RU"
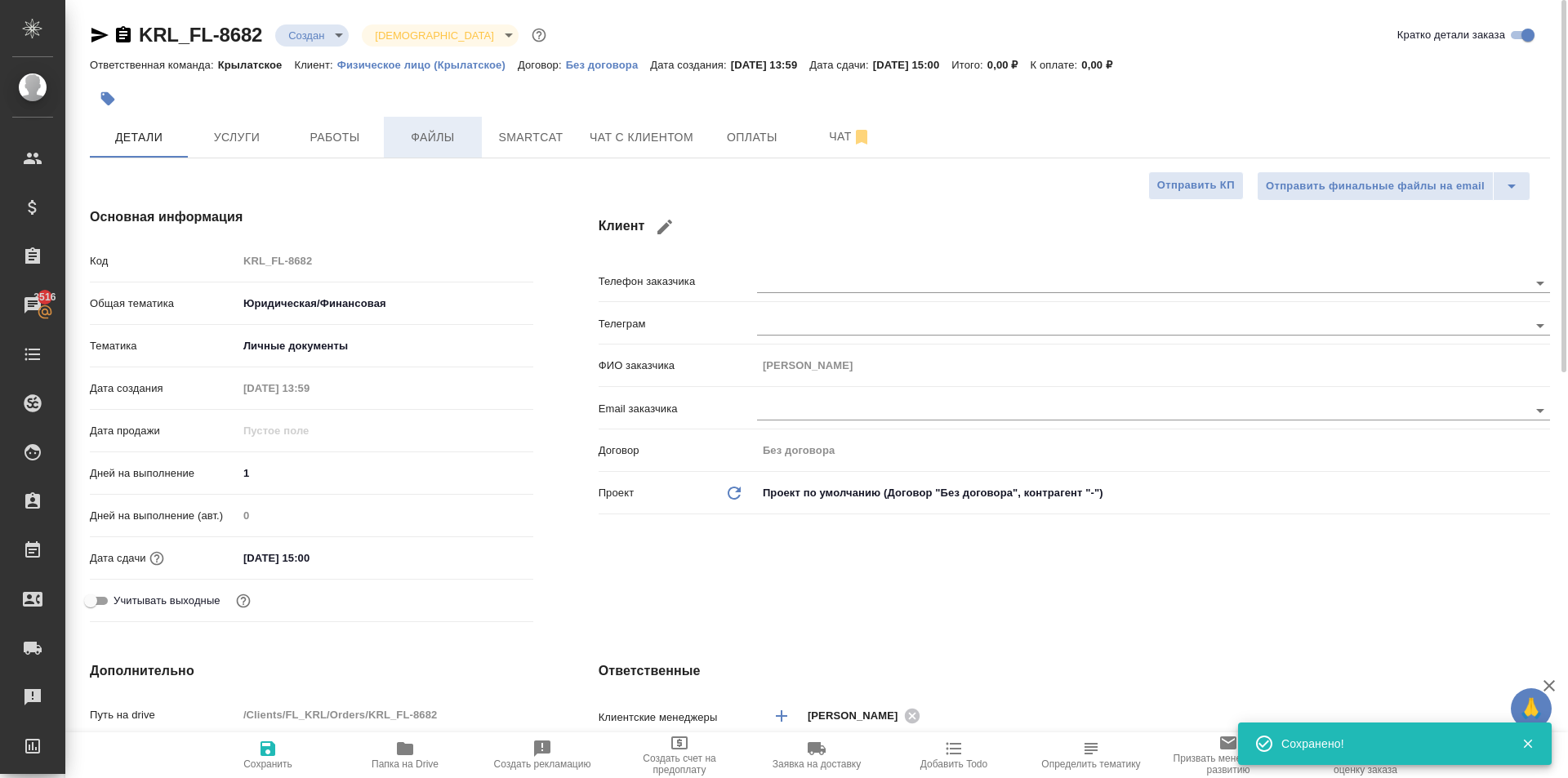
type textarea "x"
click at [426, 133] on span "Файлы" at bounding box center [432, 137] width 78 height 21
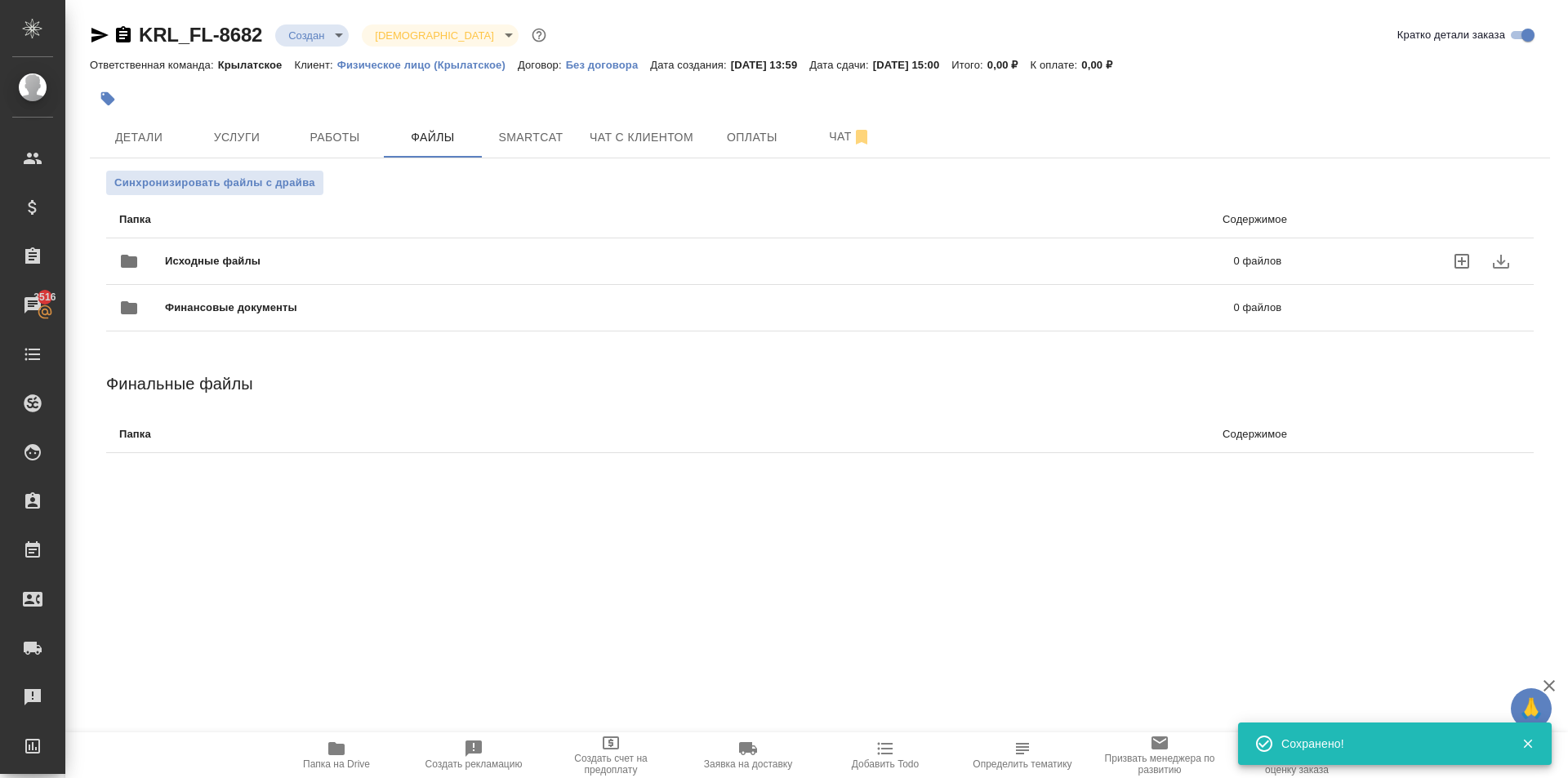
click at [247, 259] on span "Исходные файлы" at bounding box center [455, 262] width 582 height 16
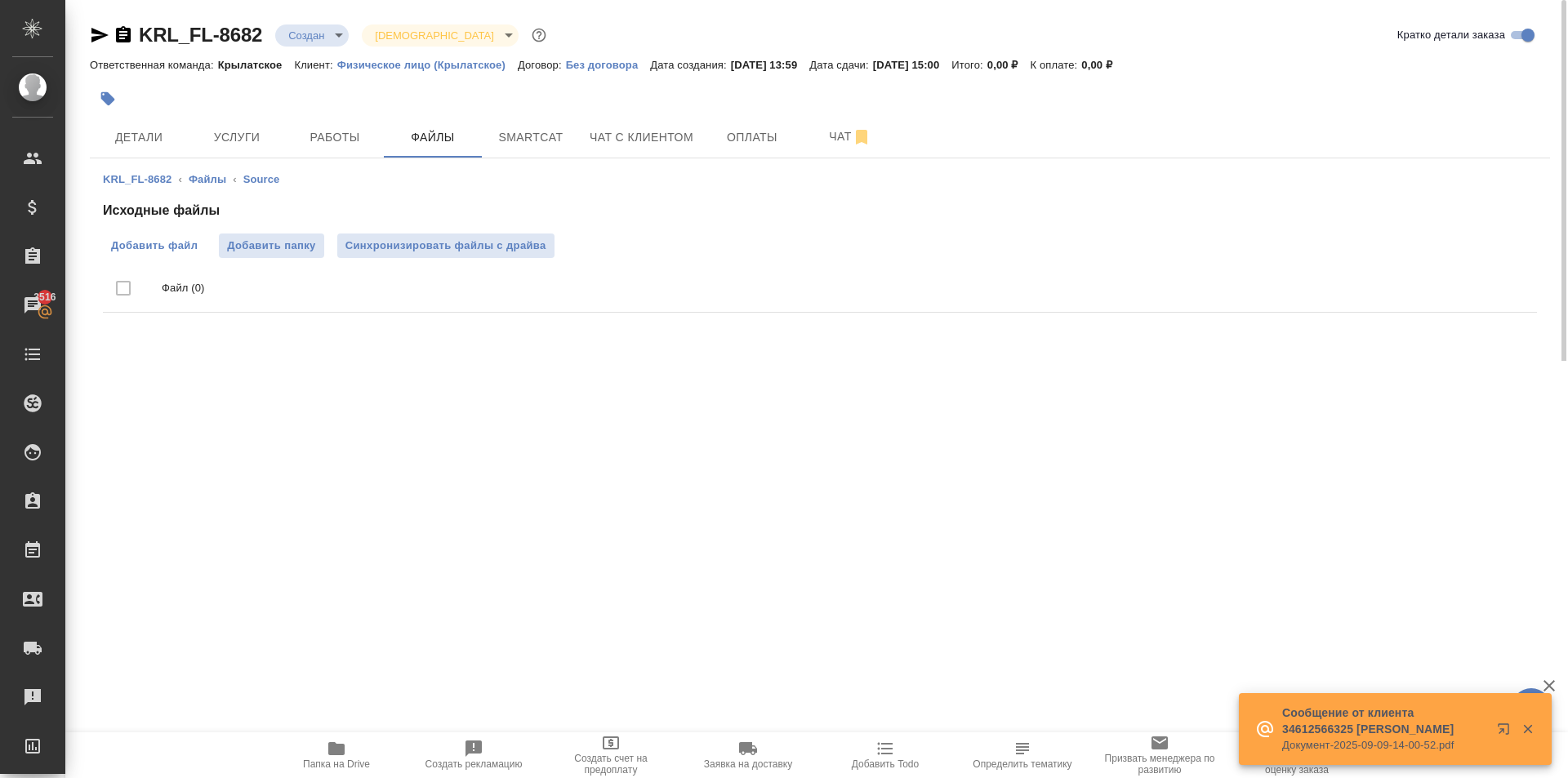
click at [150, 249] on span "Добавить файл" at bounding box center [154, 246] width 86 height 16
click at [0, 0] on input "Добавить файл" at bounding box center [0, 0] width 0 height 0
click at [234, 143] on span "Услуги" at bounding box center [236, 137] width 78 height 21
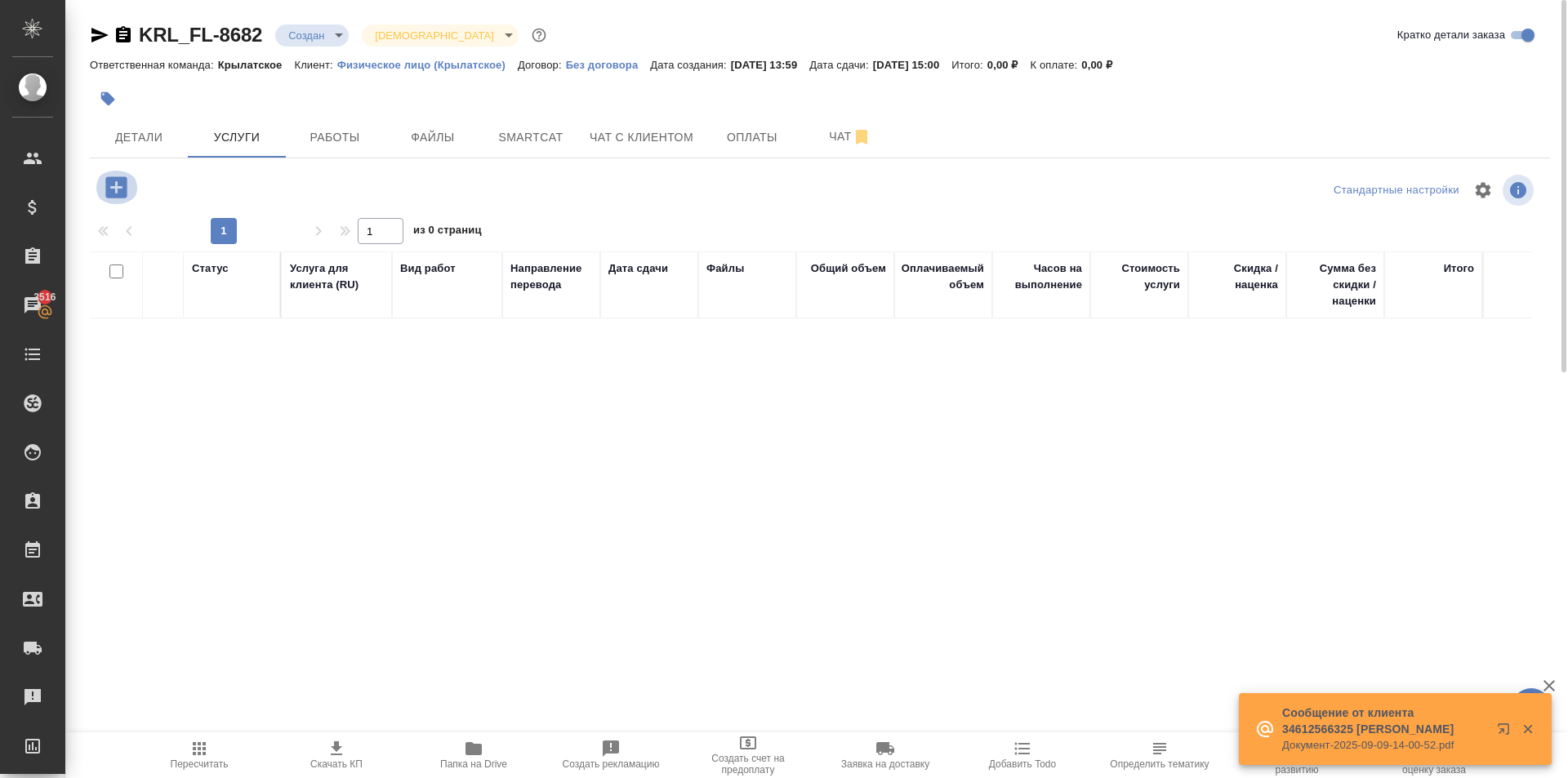
click at [123, 179] on icon "button" at bounding box center [116, 187] width 21 height 21
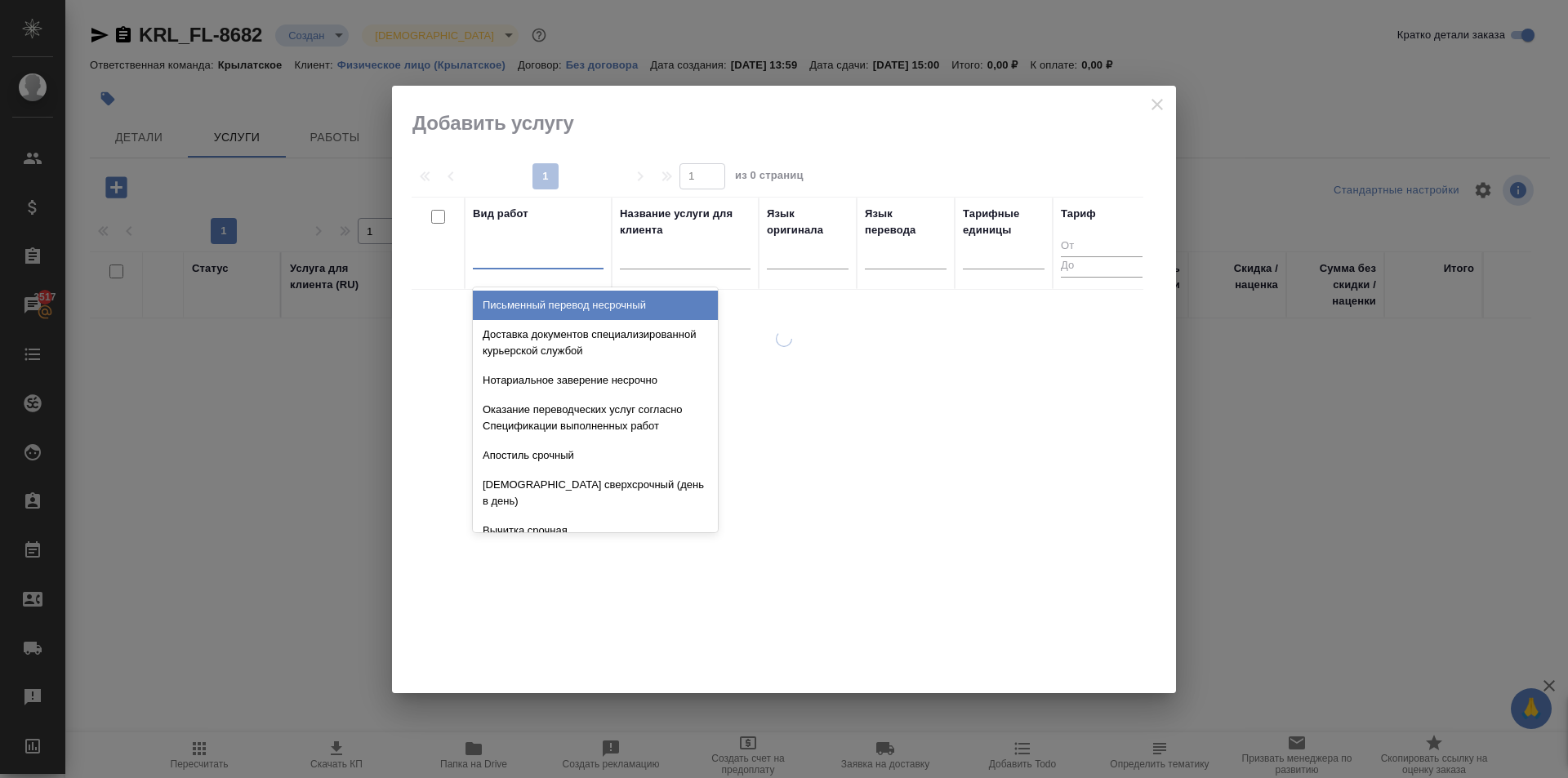
click at [526, 249] on div at bounding box center [537, 253] width 131 height 24
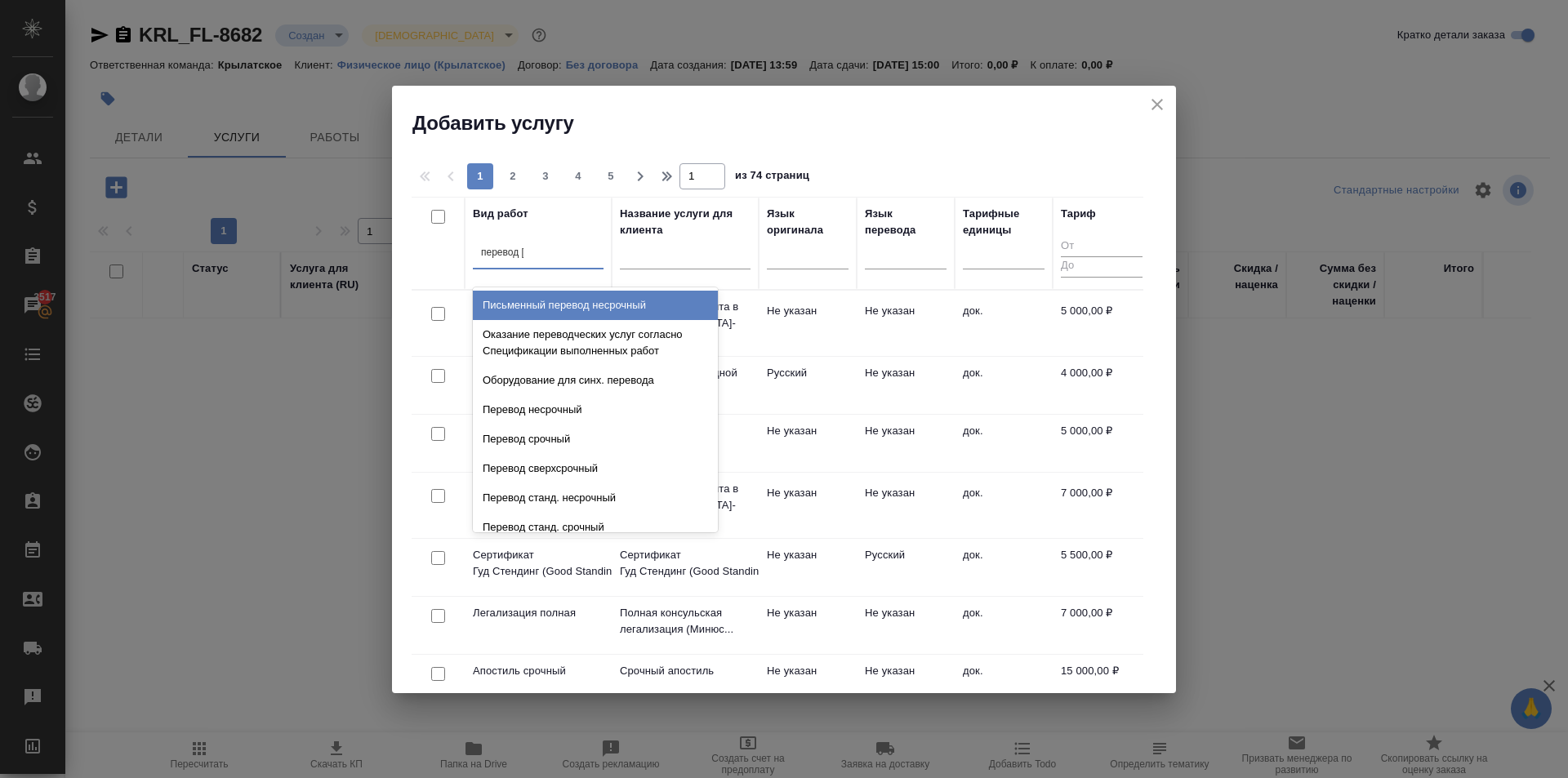
type input "перевод ст"
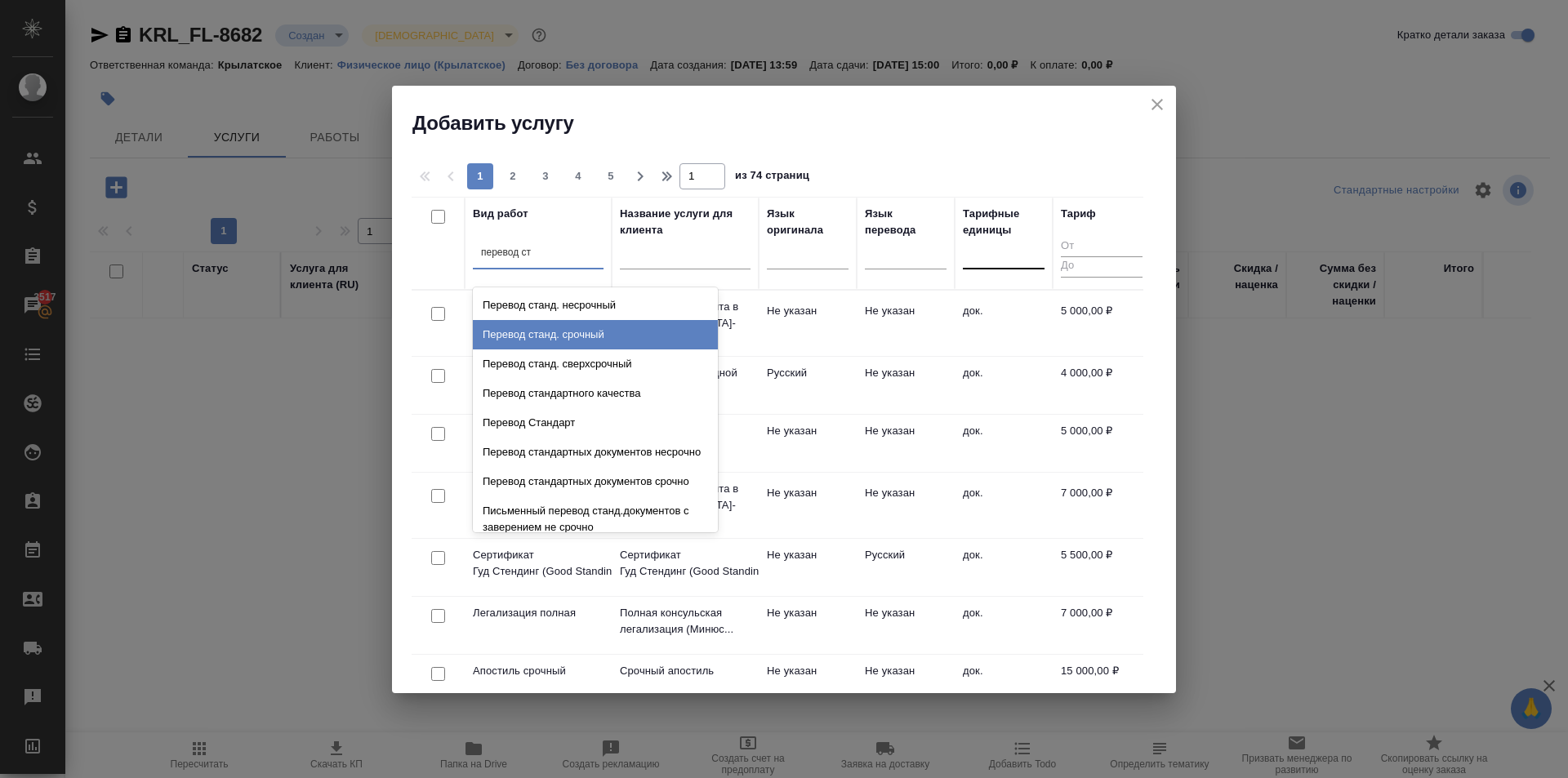
drag, startPoint x: 677, startPoint y: 338, endPoint x: 993, endPoint y: 261, distance: 325.2
click at [686, 334] on div "Перевод станд. срочный" at bounding box center [595, 335] width 245 height 30
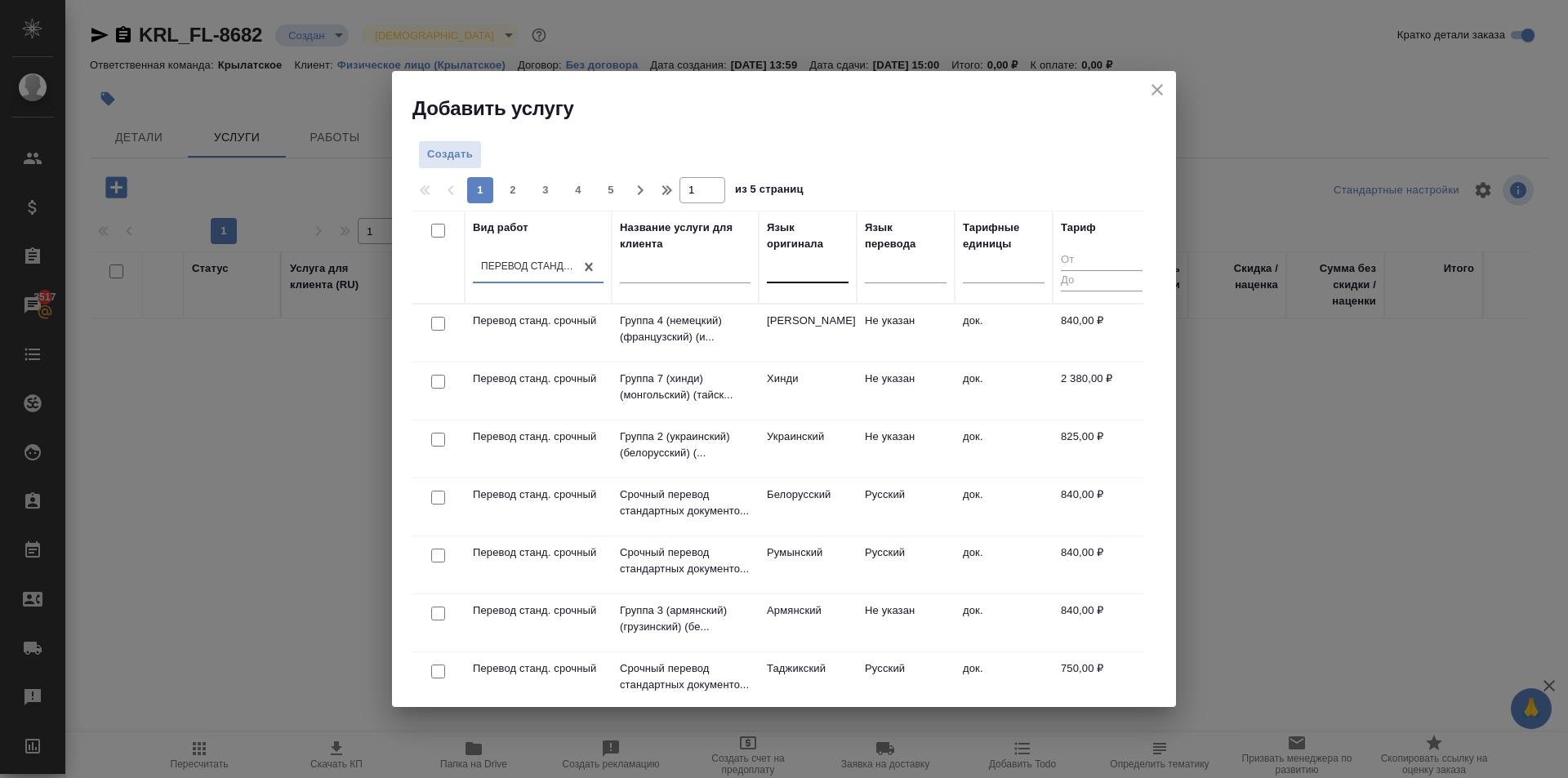
click at [793, 259] on div at bounding box center [807, 266] width 81 height 24
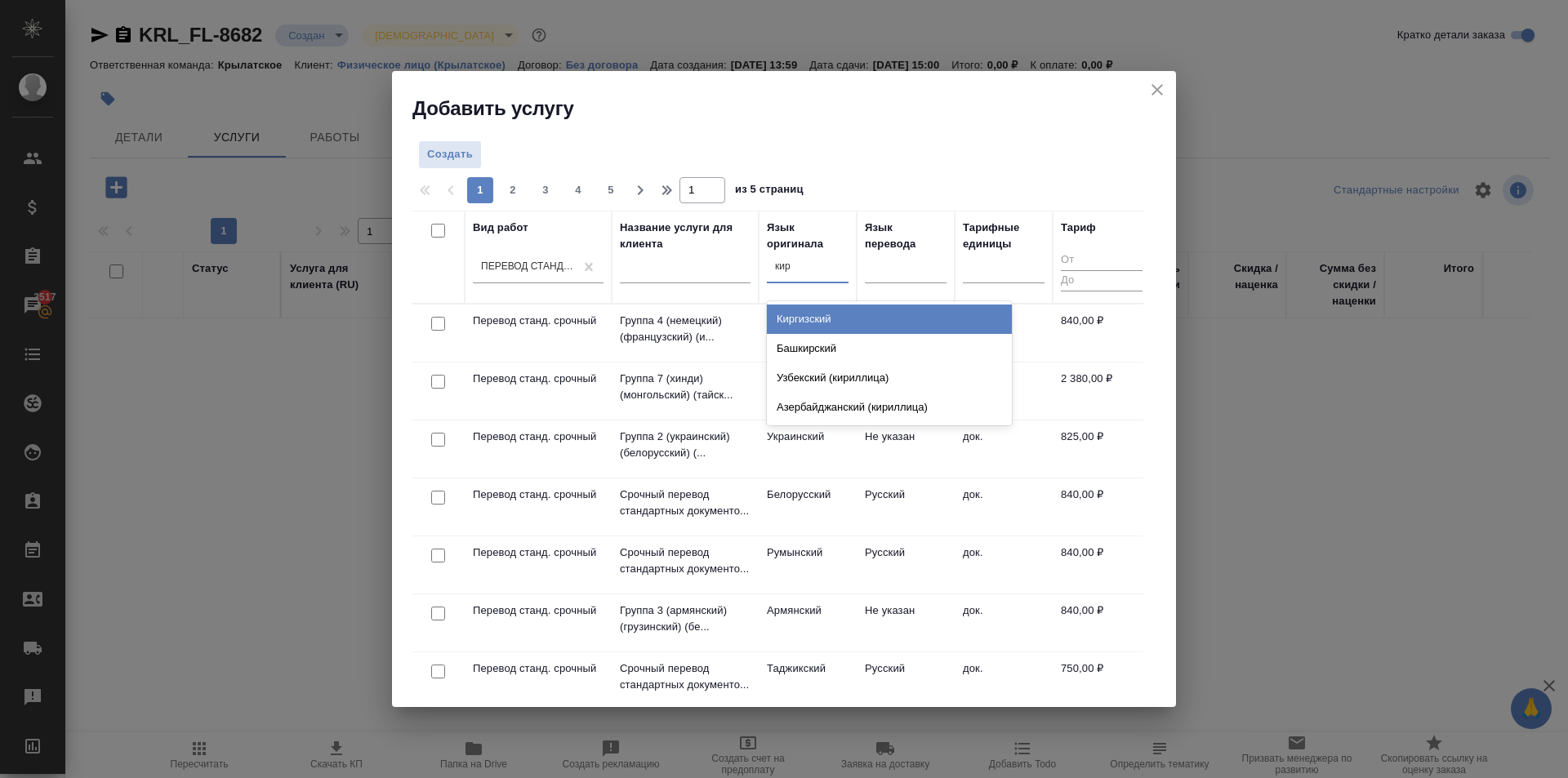
type input "кирг"
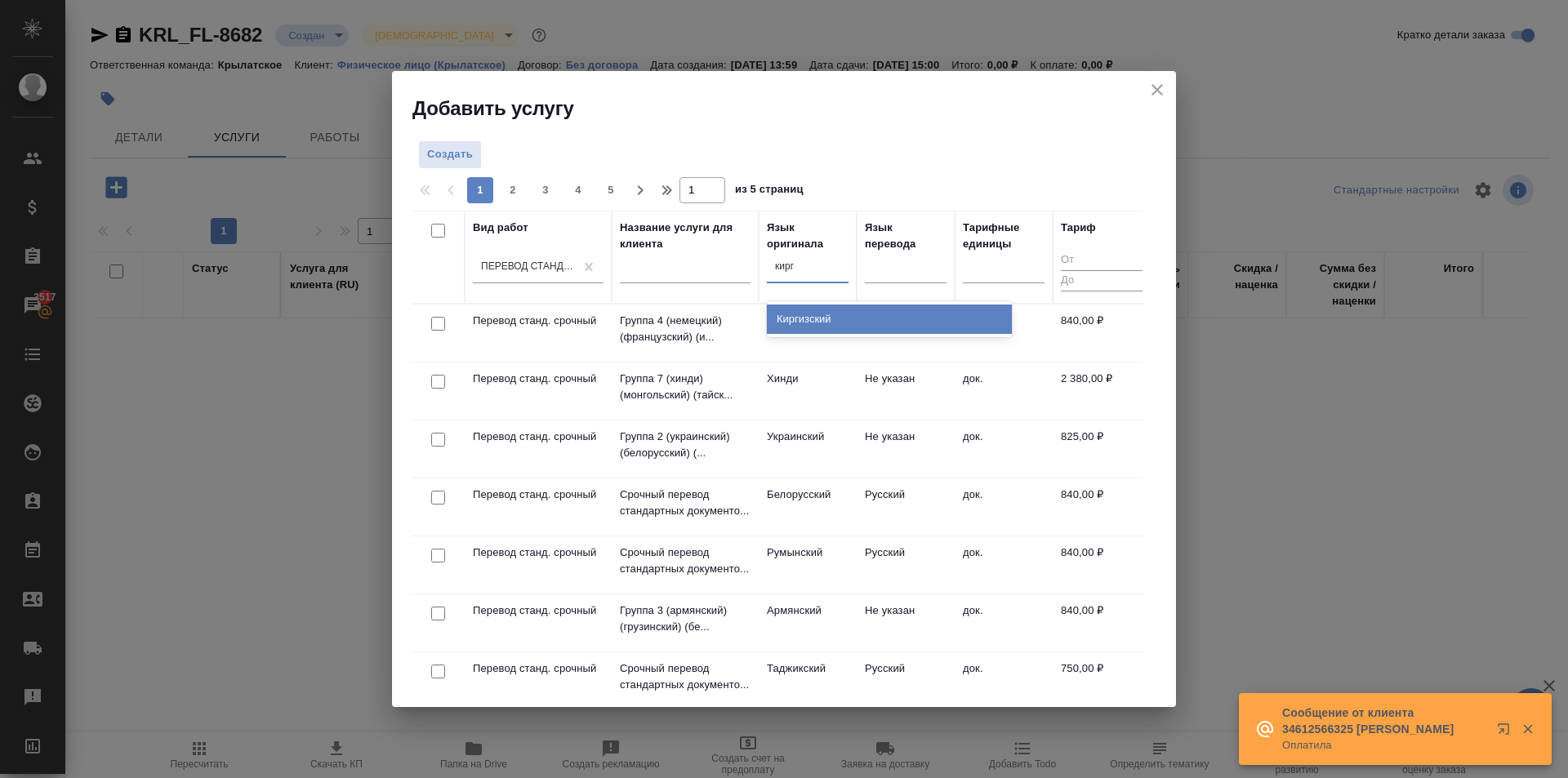
click at [818, 317] on div "Киргизский" at bounding box center [889, 319] width 245 height 30
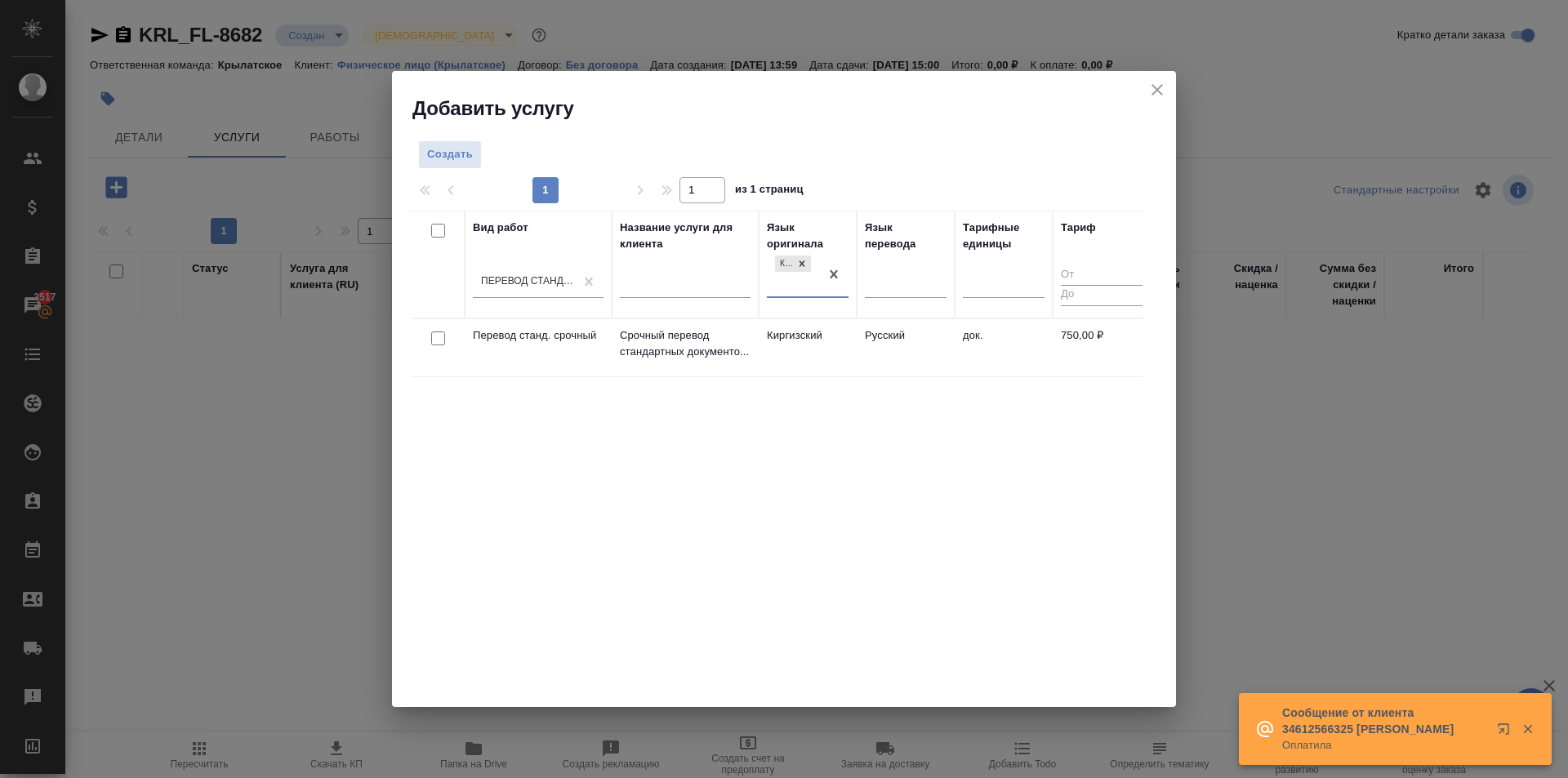
click at [817, 341] on td "Киргизский" at bounding box center [807, 347] width 98 height 57
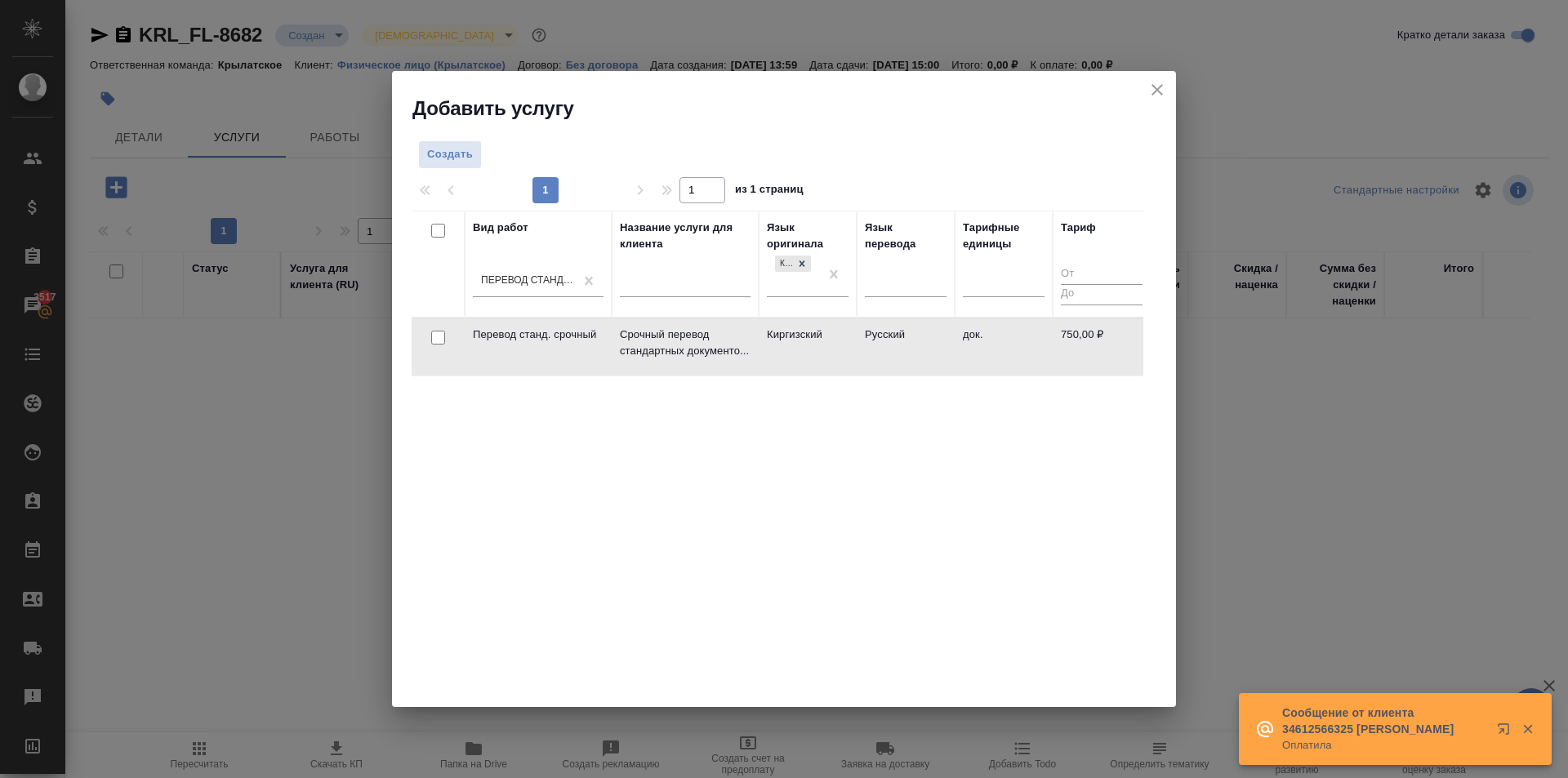
click at [817, 340] on td "Киргизский" at bounding box center [807, 347] width 98 height 57
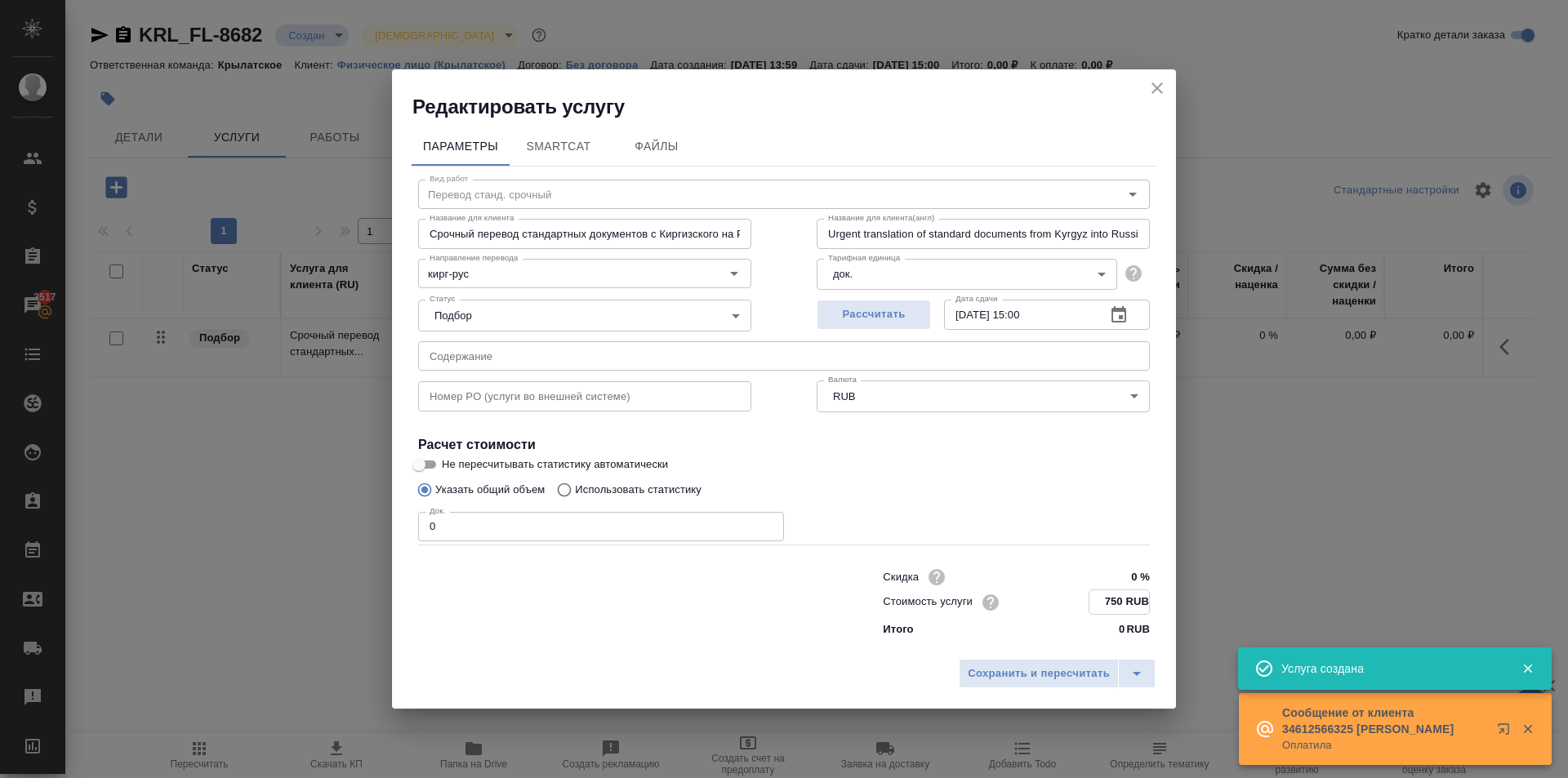
click at [1118, 594] on input "750 RUB" at bounding box center [1119, 602] width 59 height 24
type input "800 RUB"
drag, startPoint x: 430, startPoint y: 516, endPoint x: 485, endPoint y: 524, distance: 55.6
click at [485, 524] on input "1" at bounding box center [601, 528] width 365 height 30
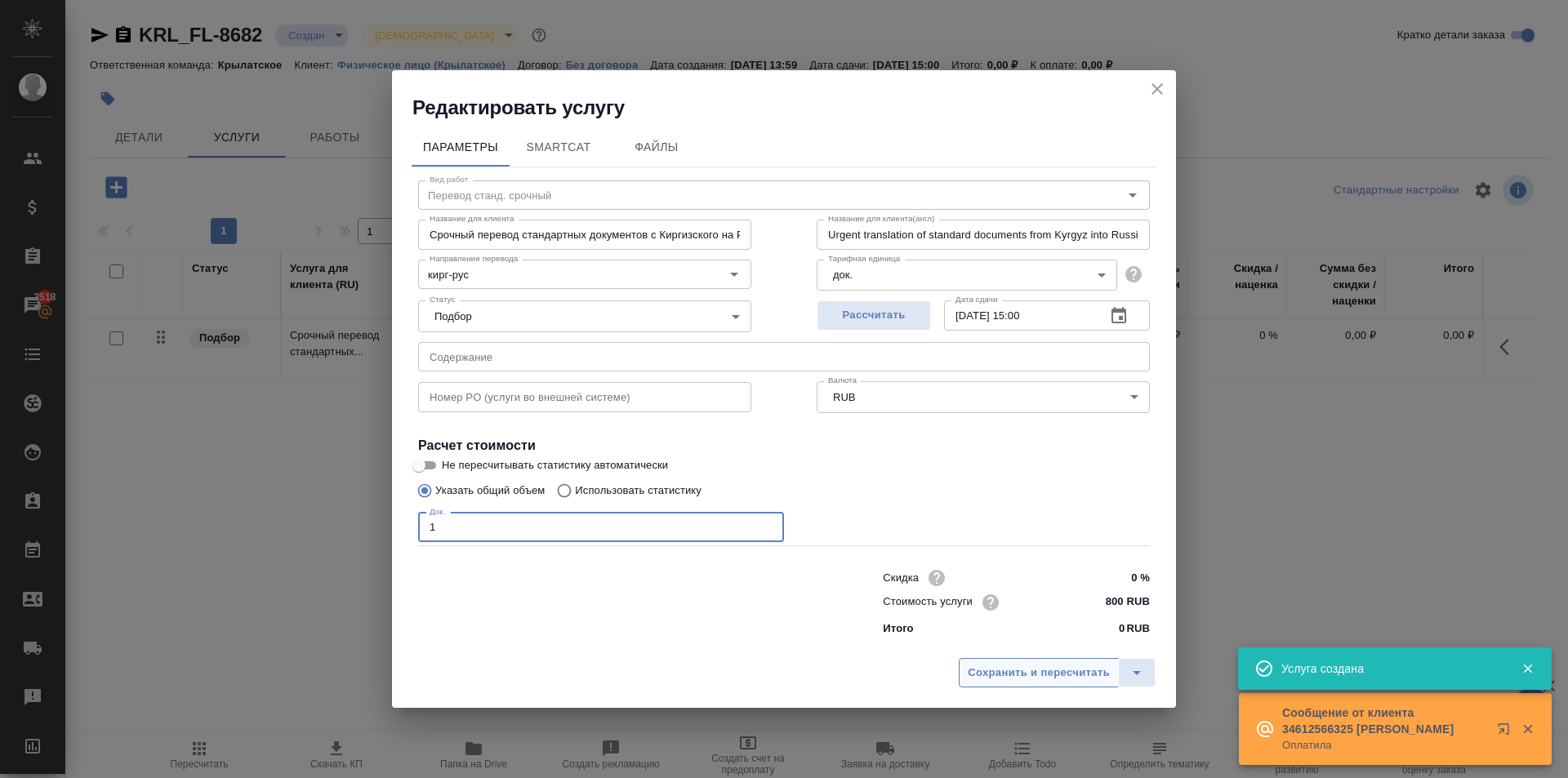
type input "1"
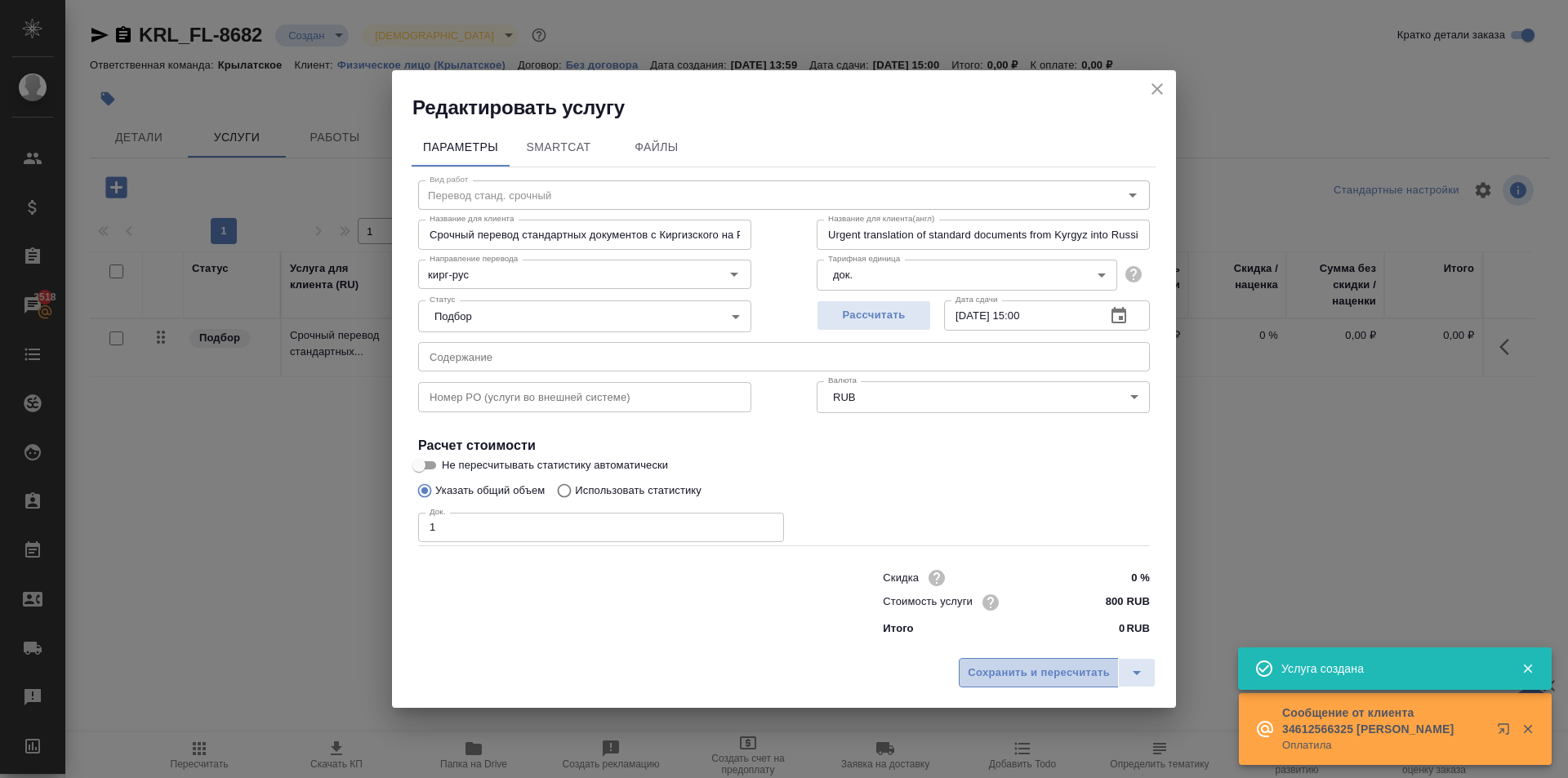
click at [1033, 675] on span "Сохранить и пересчитать" at bounding box center [1038, 673] width 142 height 19
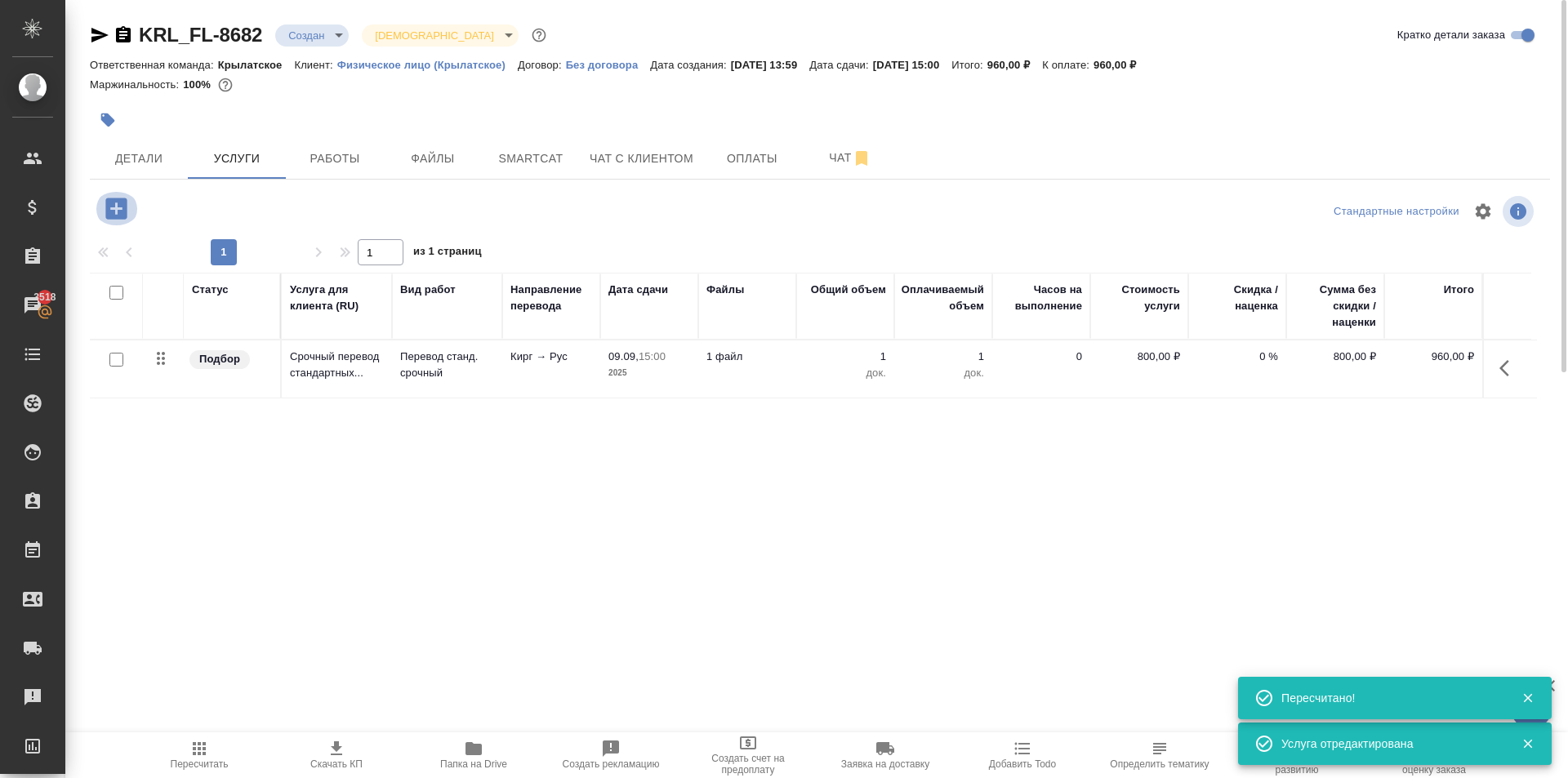
click at [133, 218] on button "button" at bounding box center [116, 208] width 45 height 34
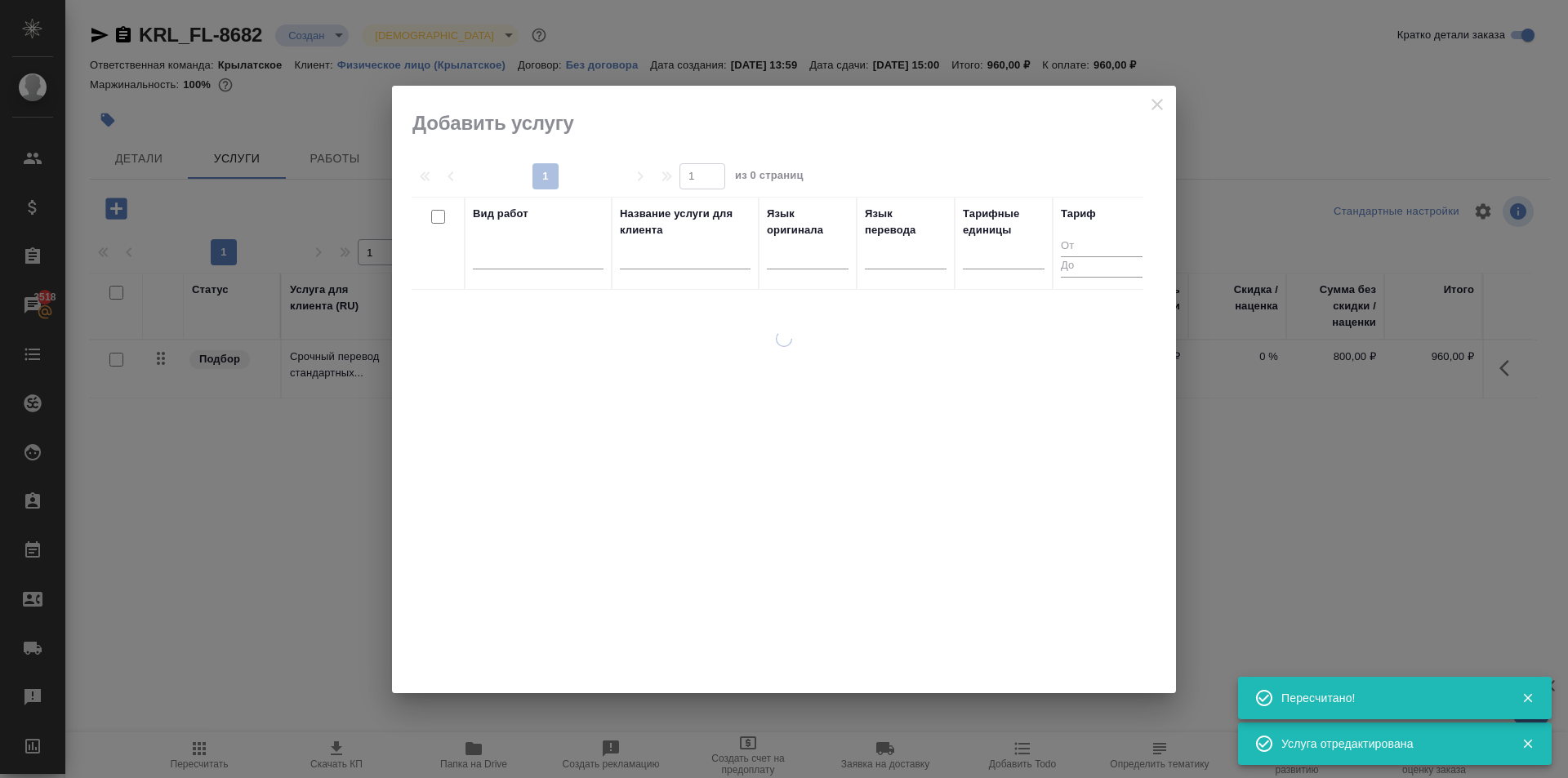
click at [561, 231] on div "Вид работ" at bounding box center [537, 243] width 131 height 75
click at [569, 258] on div at bounding box center [537, 253] width 131 height 24
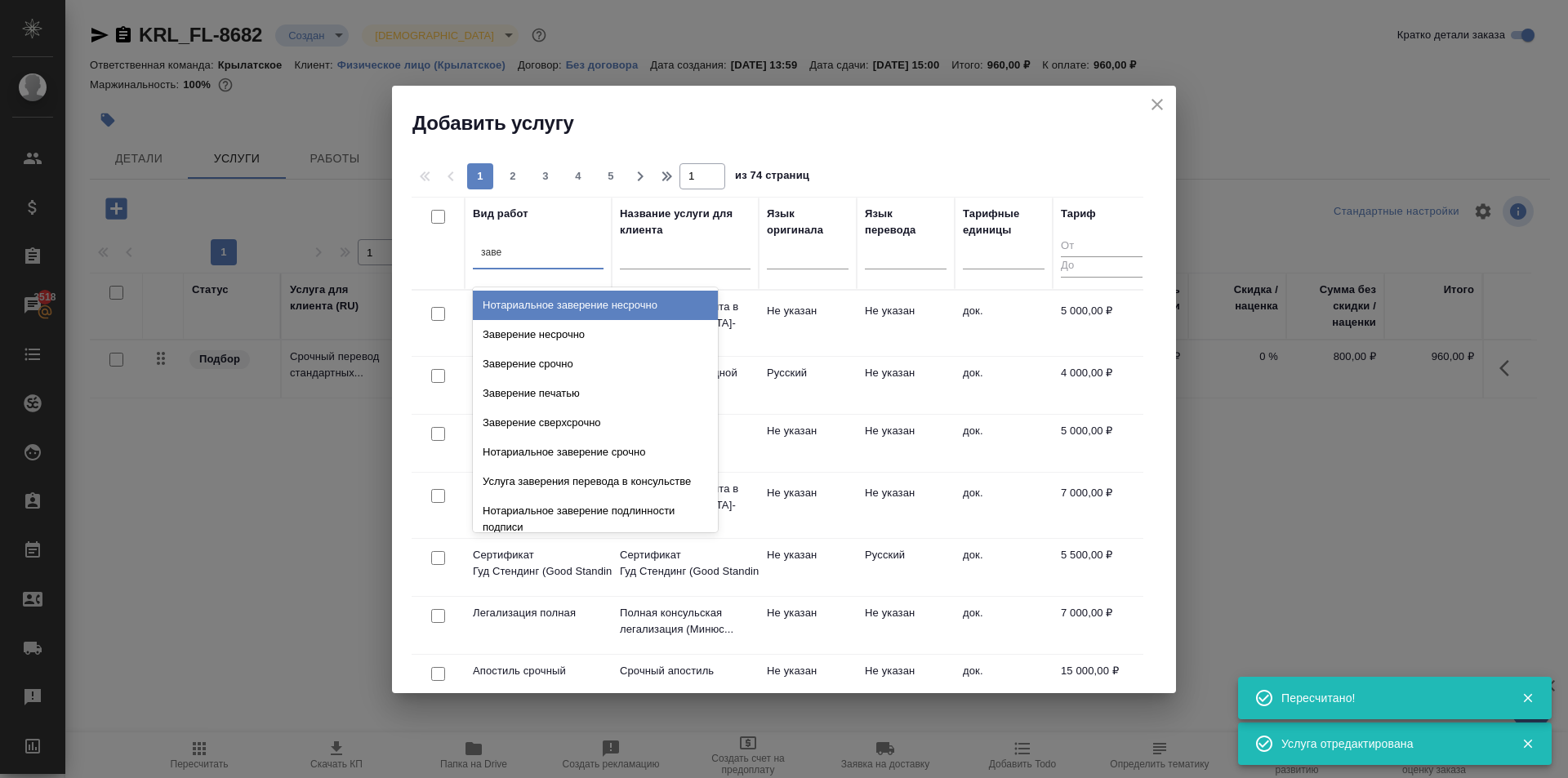
type input "завер"
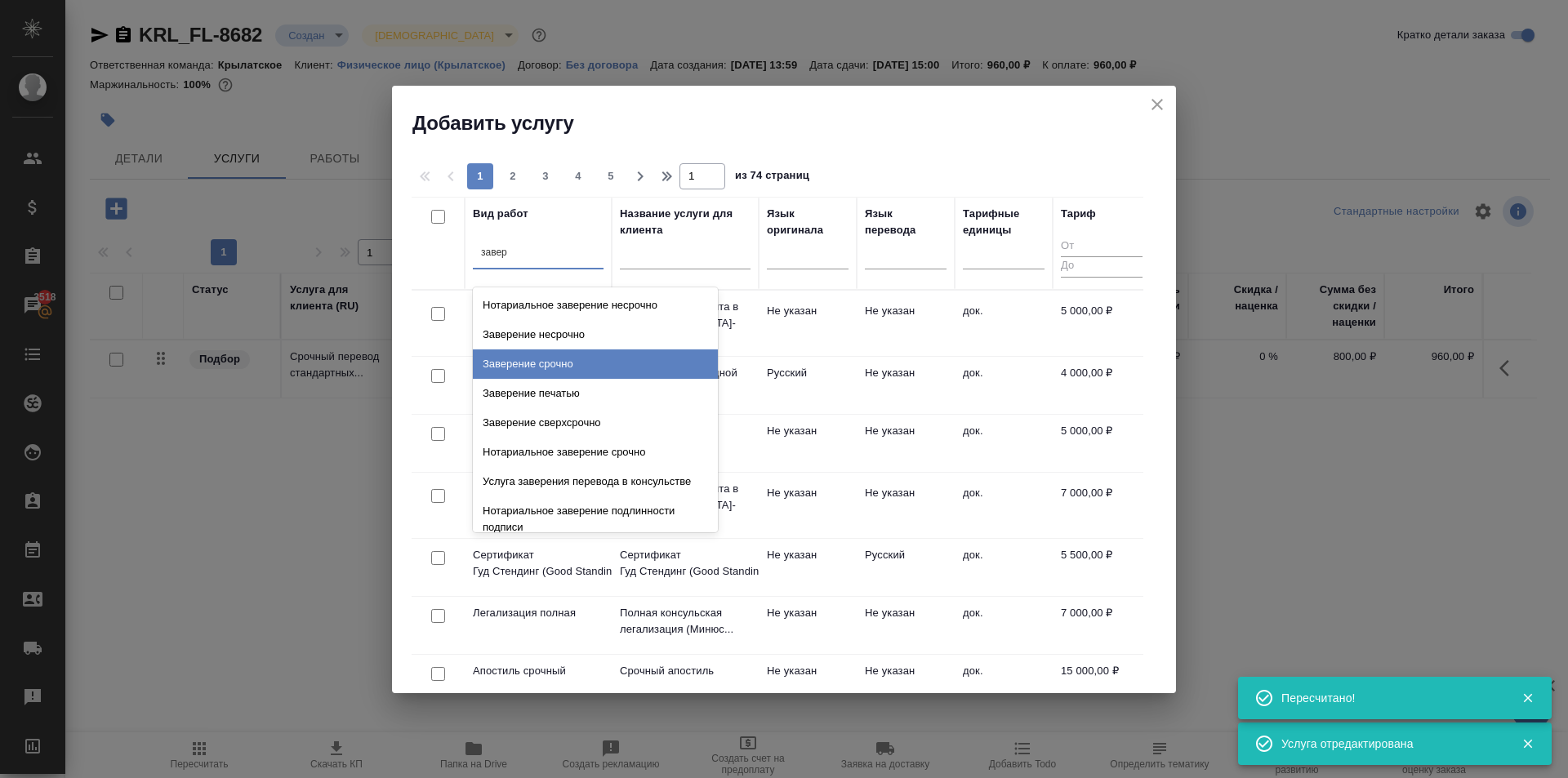
drag, startPoint x: 620, startPoint y: 362, endPoint x: 633, endPoint y: 362, distance: 13.0
click at [619, 362] on div "Заверение срочно" at bounding box center [595, 365] width 245 height 30
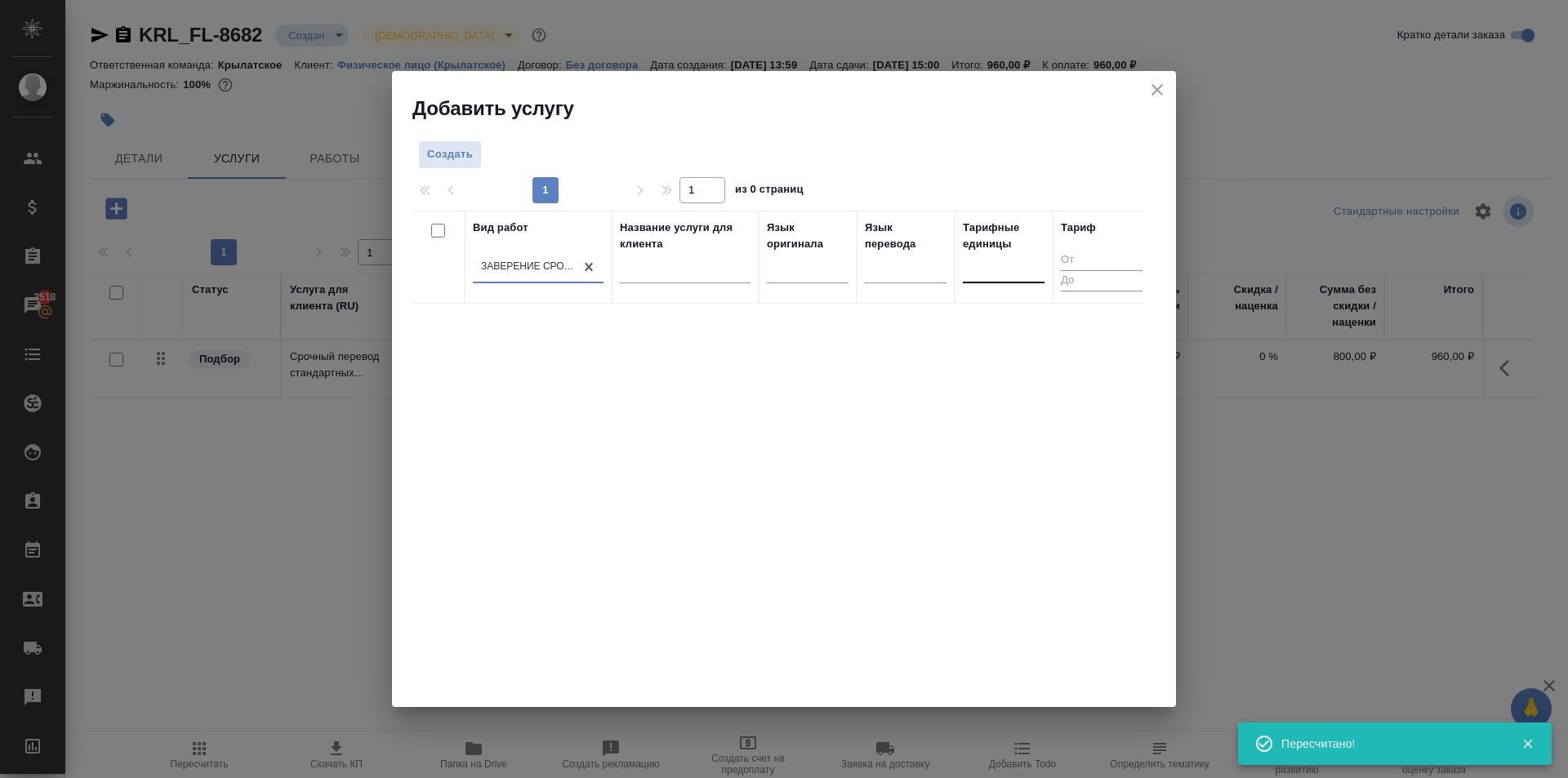
click at [1000, 271] on div at bounding box center [1003, 266] width 81 height 24
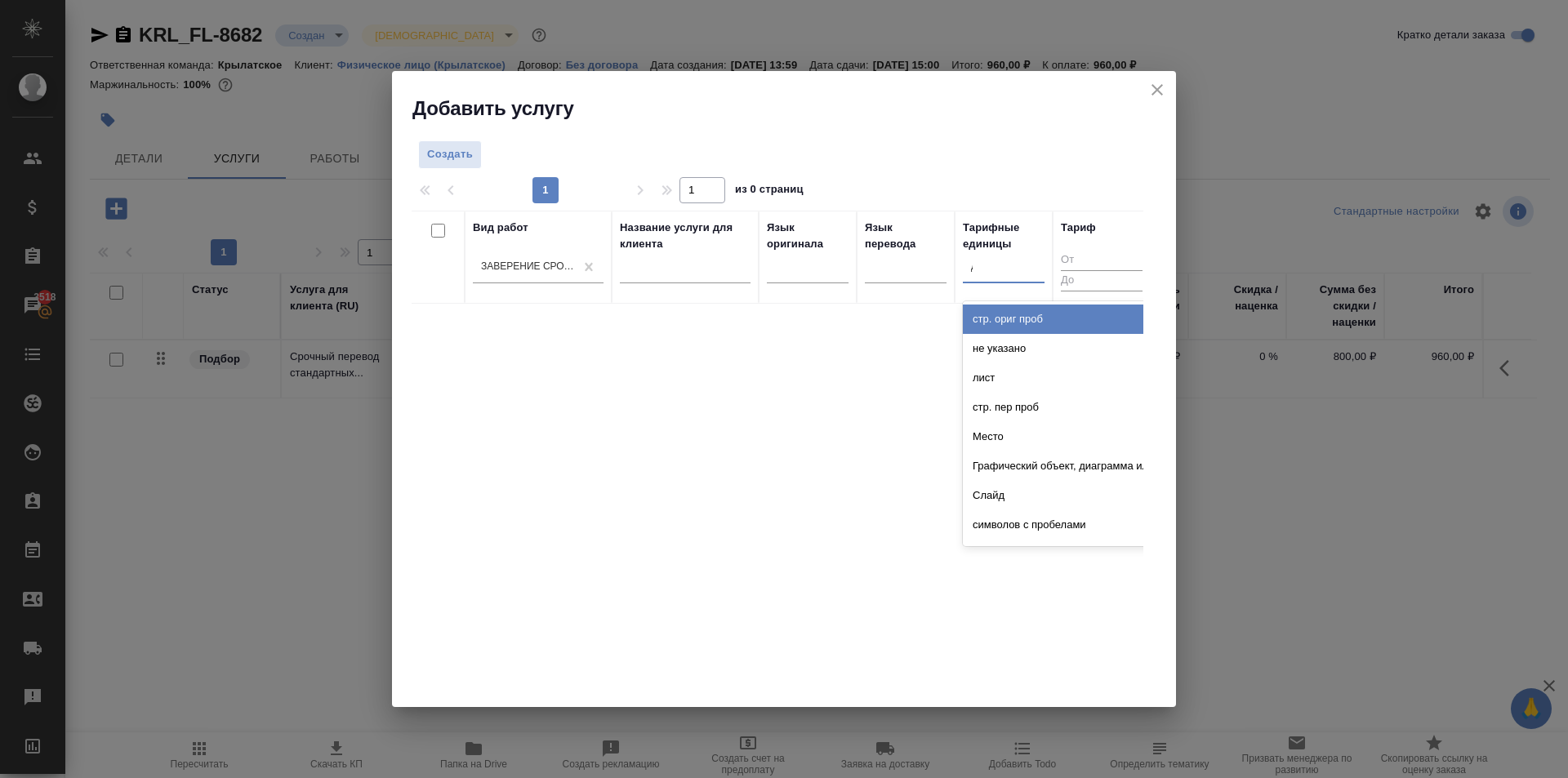
type input "до"
drag, startPoint x: 995, startPoint y: 342, endPoint x: 979, endPoint y: 342, distance: 16.0
click at [993, 342] on div "док." at bounding box center [1086, 349] width 245 height 30
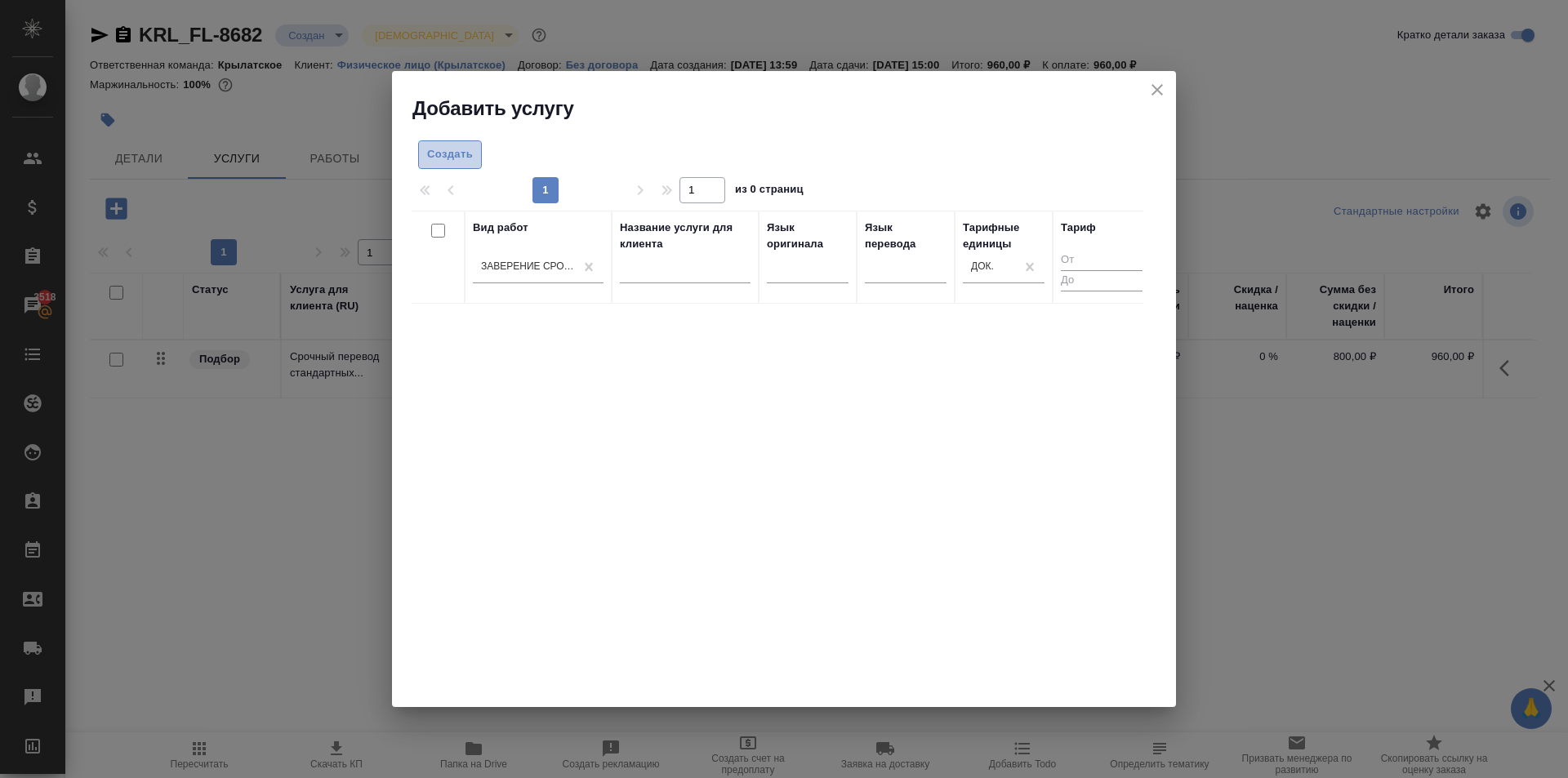
click at [477, 153] on button "Создать" at bounding box center [449, 155] width 63 height 29
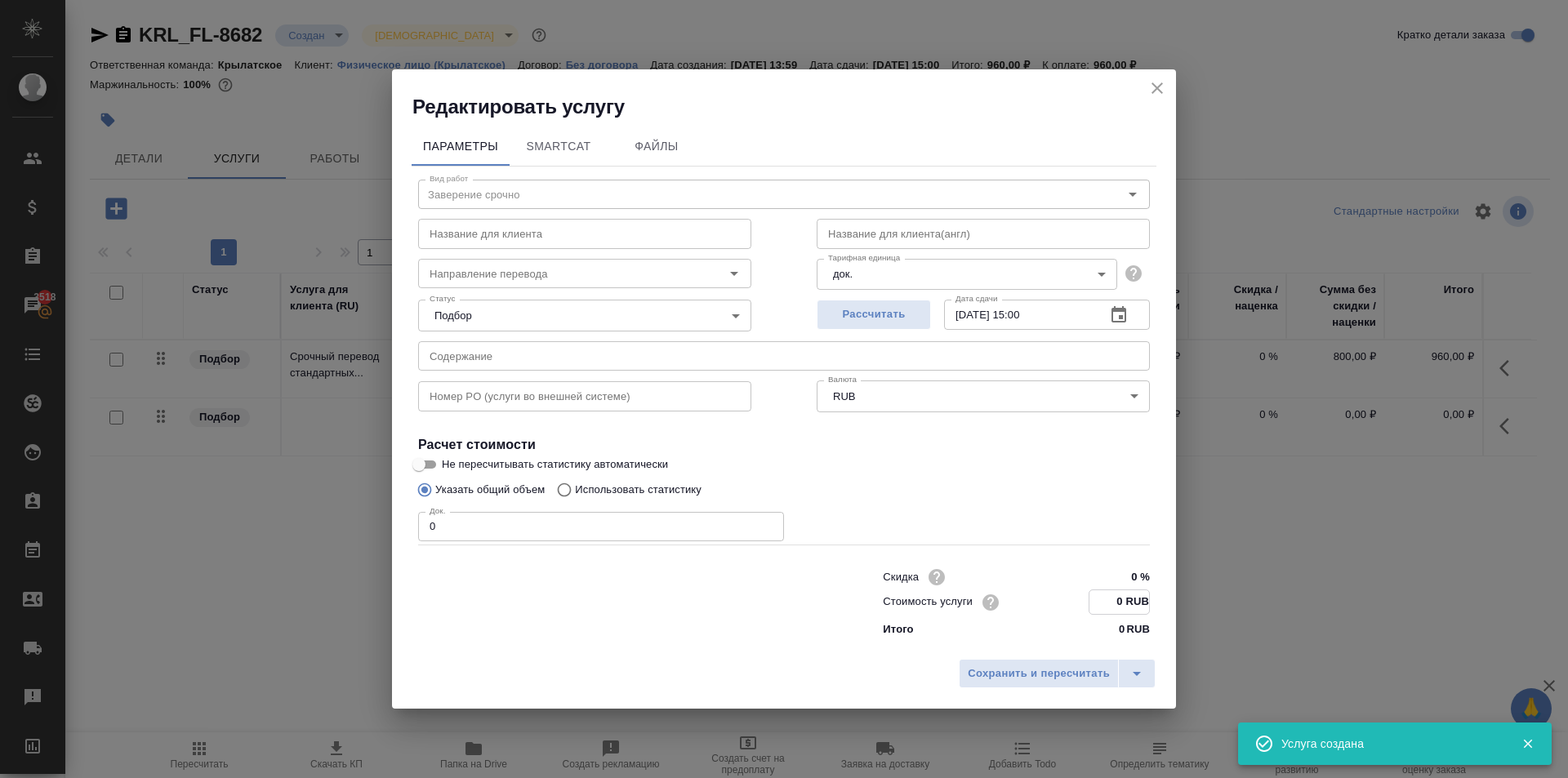
click at [1106, 592] on input "0 RUB" at bounding box center [1119, 602] width 59 height 24
type input "1100 RUB"
drag, startPoint x: 498, startPoint y: 503, endPoint x: 305, endPoint y: 485, distance: 193.8
click at [305, 485] on div "Редактировать услугу Параметры SmartCat Файлы Вид работ Заверение срочно Вид ра…" at bounding box center [784, 389] width 1568 height 778
type input "1"
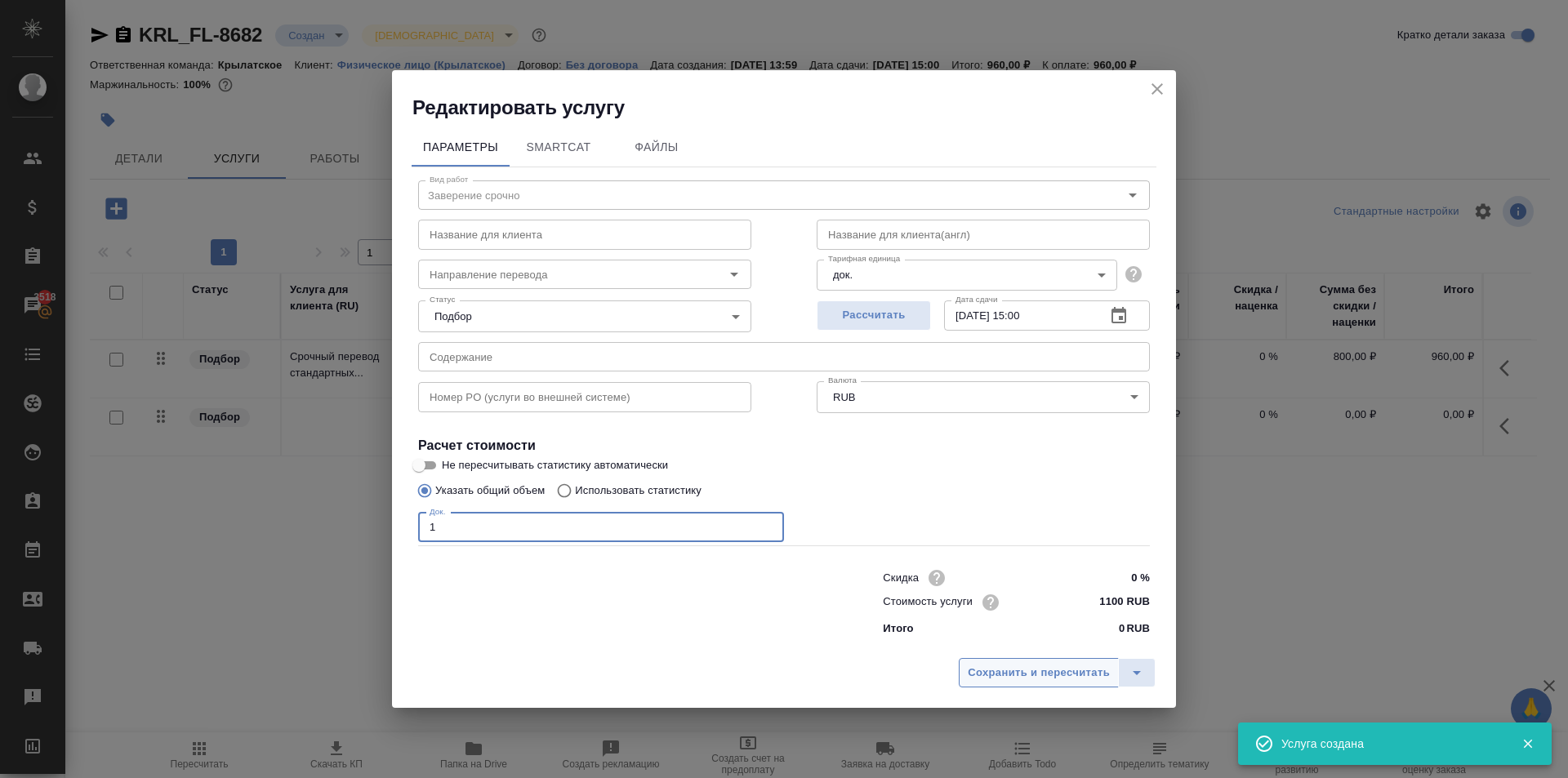
click at [1027, 673] on span "Сохранить и пересчитать" at bounding box center [1038, 673] width 142 height 19
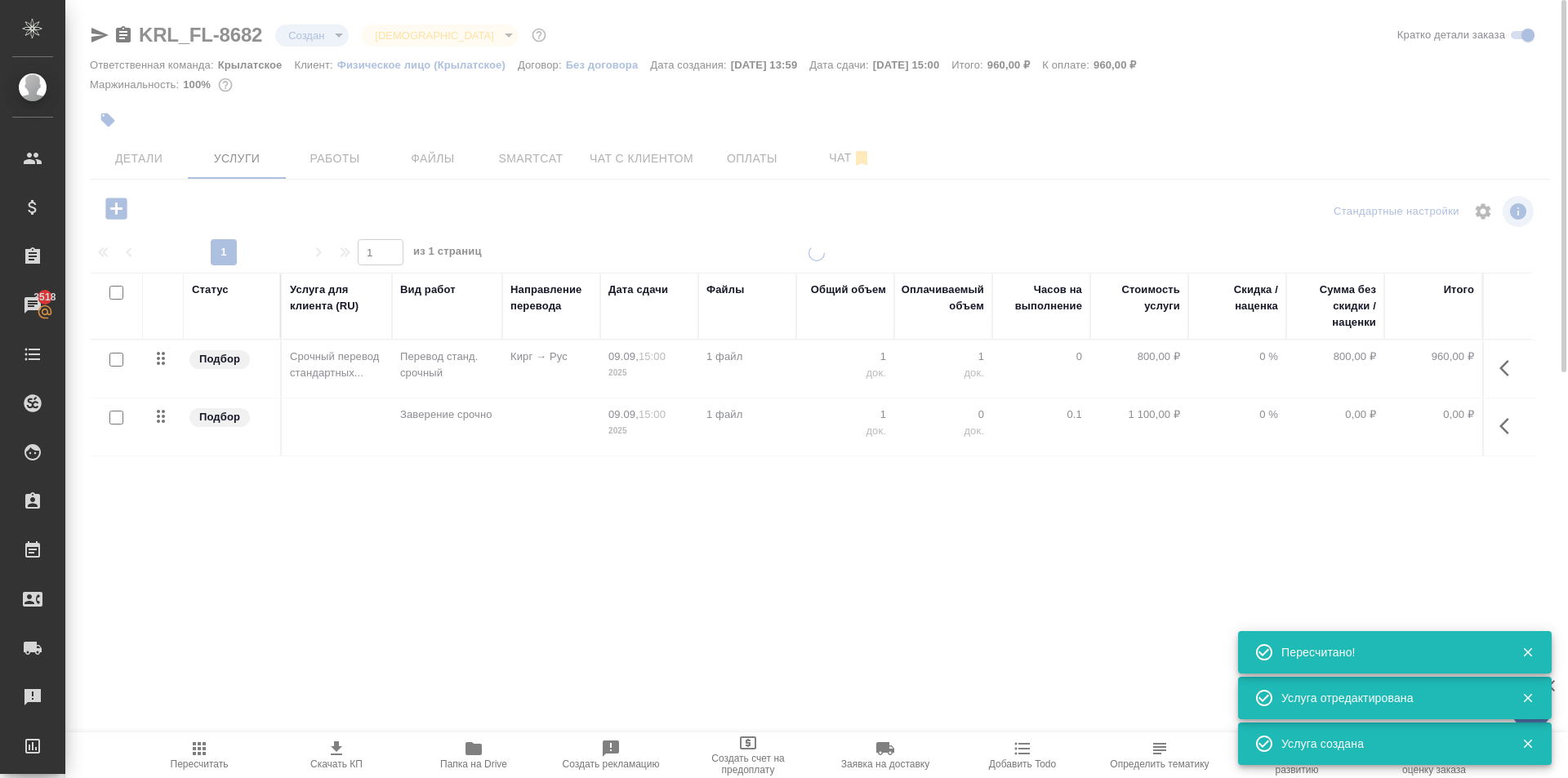
type input "urgent"
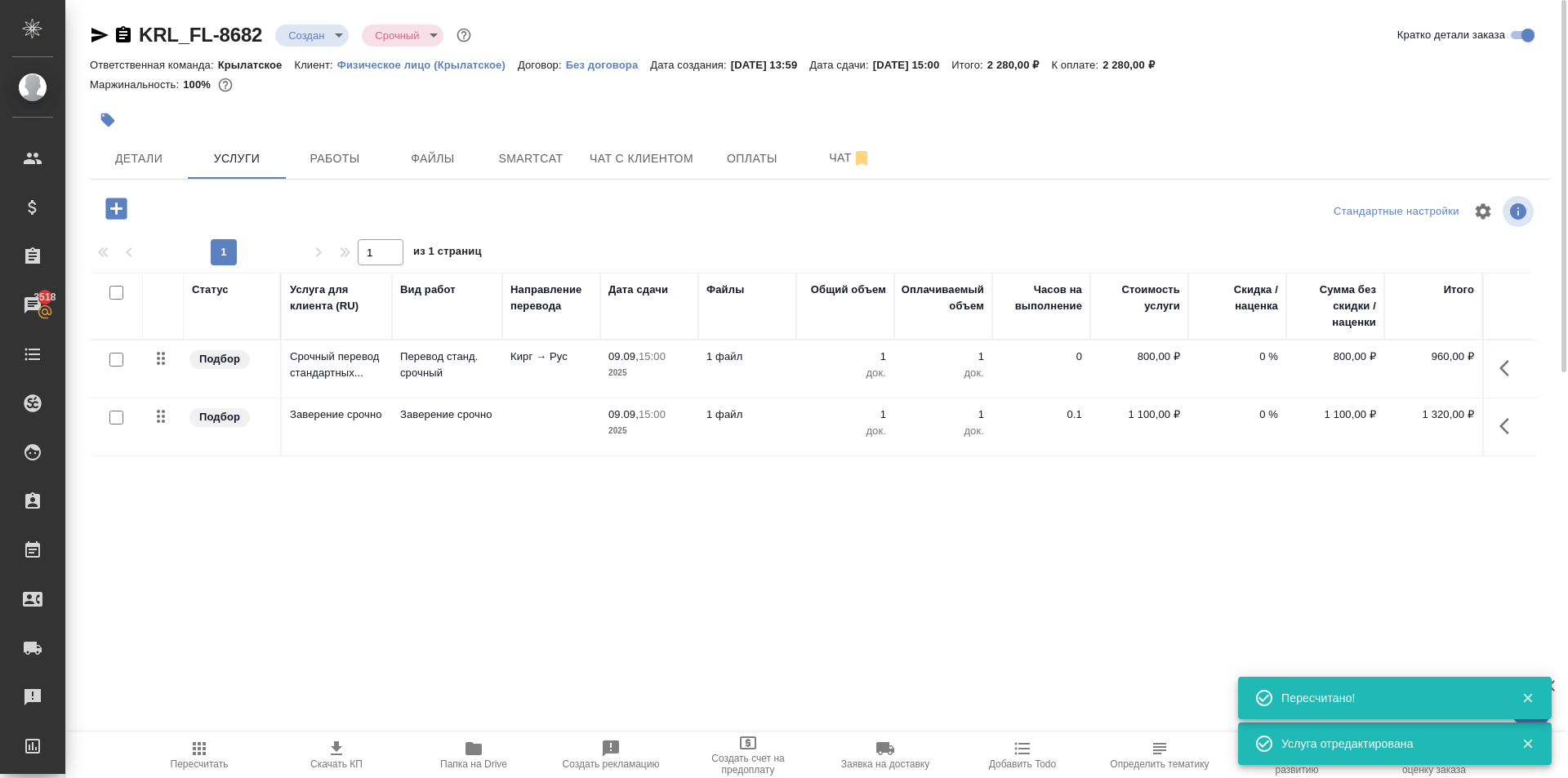
click at [757, 179] on div "KRL_FL-8682 Создан new Срочный urgent Кратко детали заказа Ответственная команд…" at bounding box center [819, 333] width 1477 height 665
click at [743, 157] on span "Оплаты" at bounding box center [751, 159] width 78 height 21
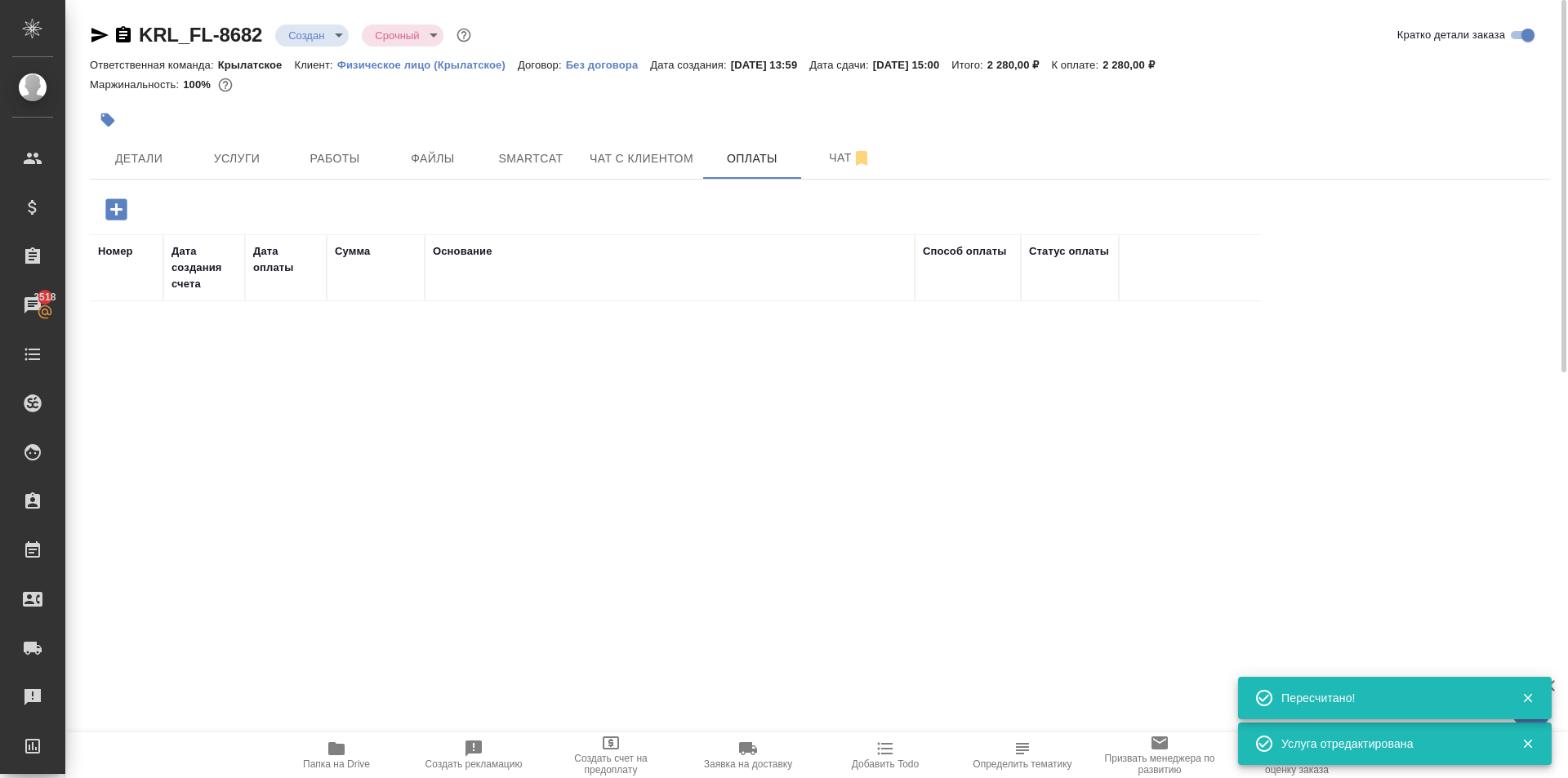
click at [128, 211] on button "button" at bounding box center [116, 209] width 45 height 34
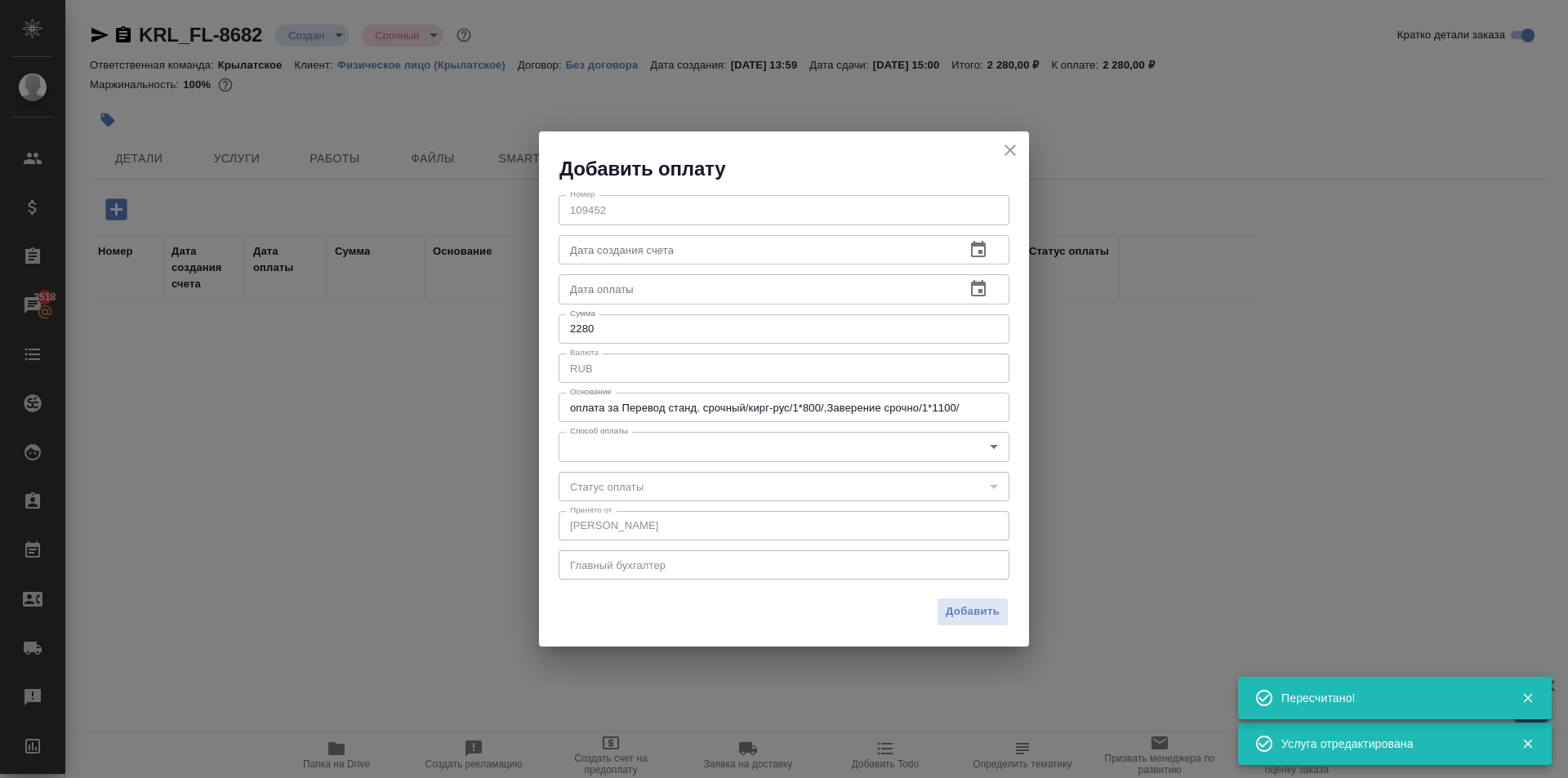
drag, startPoint x: 555, startPoint y: 455, endPoint x: 565, endPoint y: 450, distance: 11.2
click at [561, 454] on div "Номер 109452 Номер Дата создания счета Дата создания счета Дата оплаты Дата опл…" at bounding box center [784, 385] width 490 height 408
click at [568, 449] on body "🙏 .cls-1 fill:#fff; AWATERA Kasymov Timur Клиенты Спецификации Заказы 3518 Чаты…" at bounding box center [784, 389] width 1568 height 778
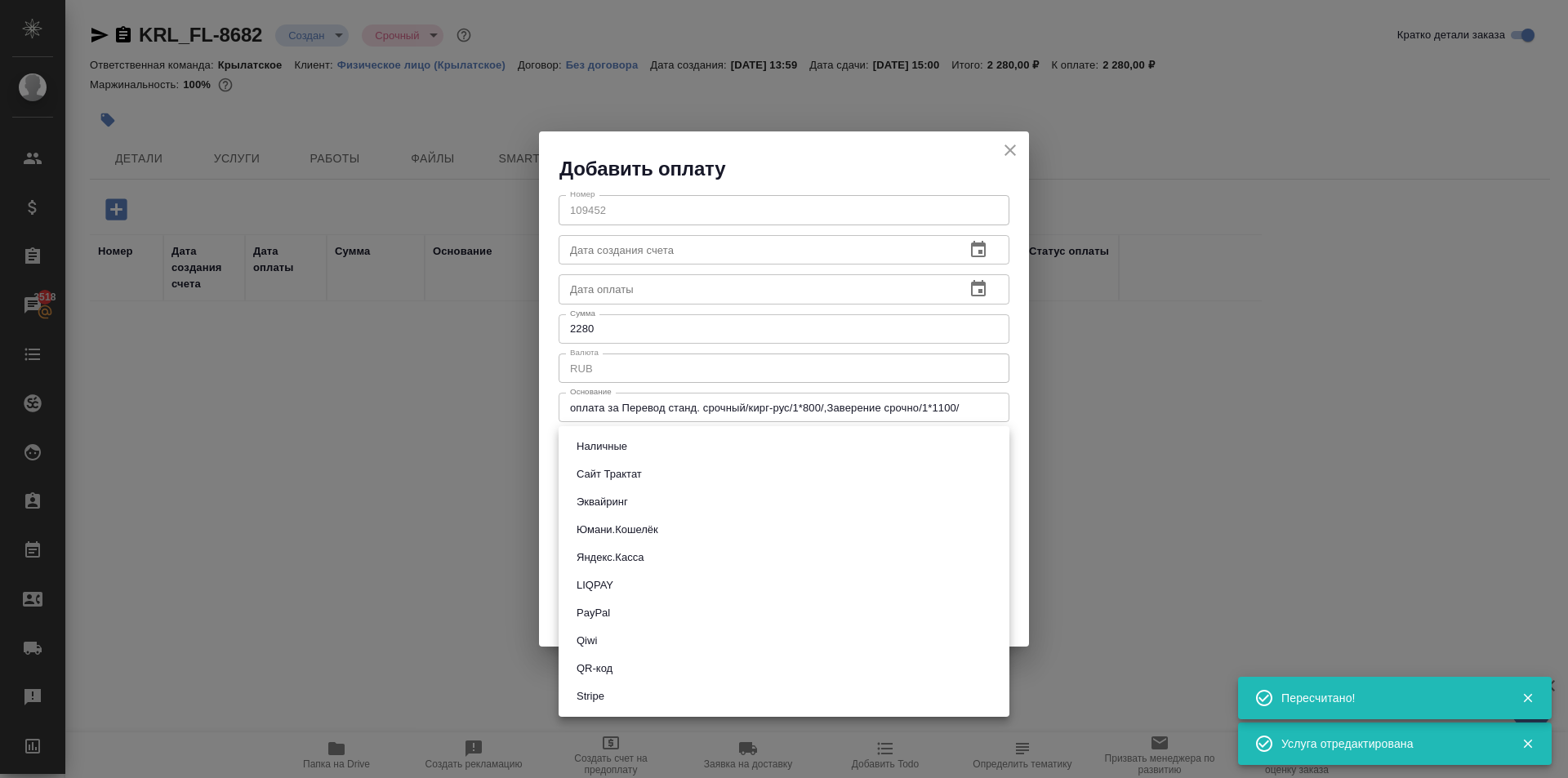
drag, startPoint x: 613, startPoint y: 505, endPoint x: 838, endPoint y: 590, distance: 240.5
click at [612, 505] on button "Эквайринг" at bounding box center [602, 502] width 61 height 18
type input "acquiring"
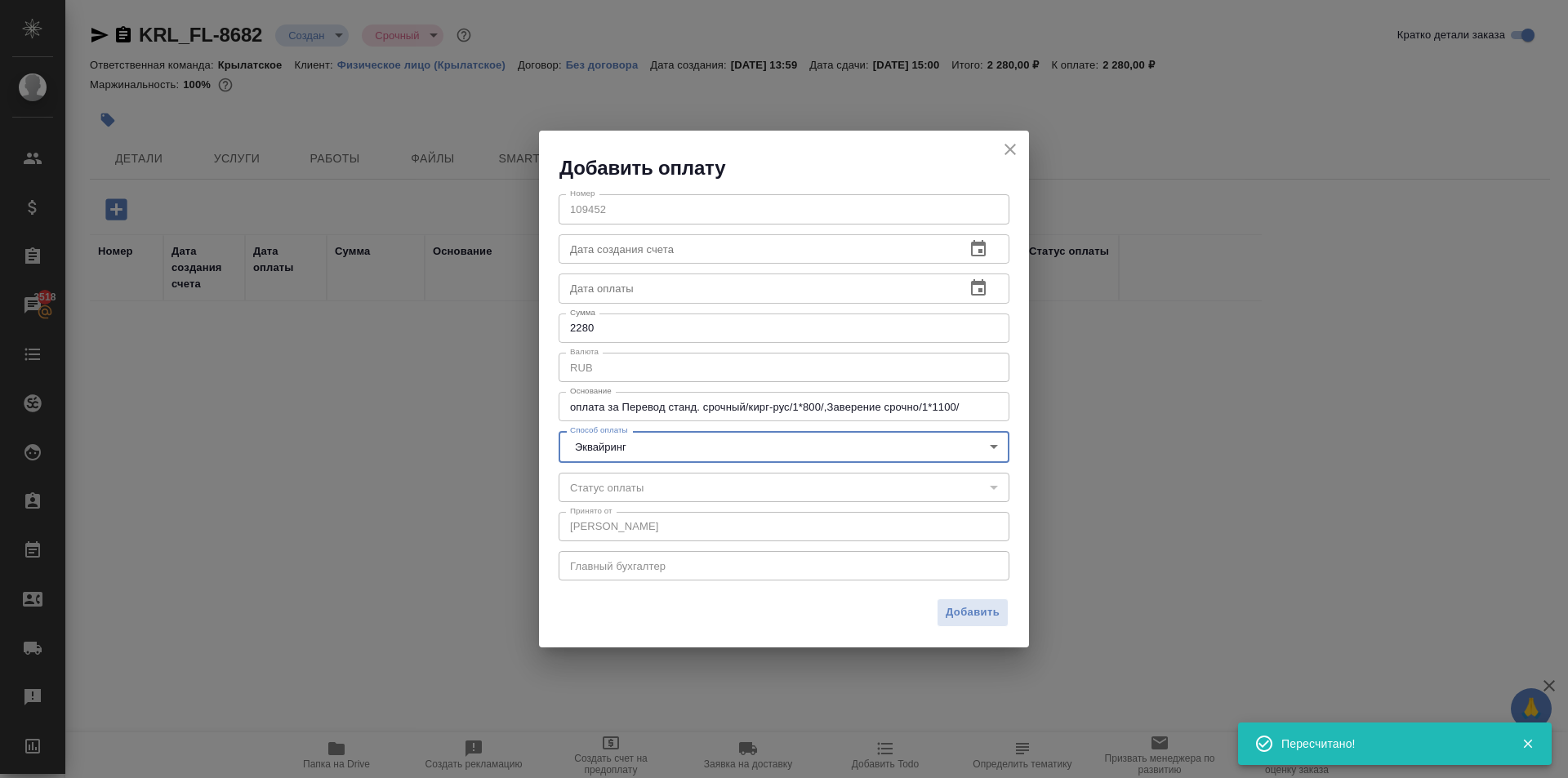
click at [956, 627] on div "Добавить" at bounding box center [784, 618] width 490 height 57
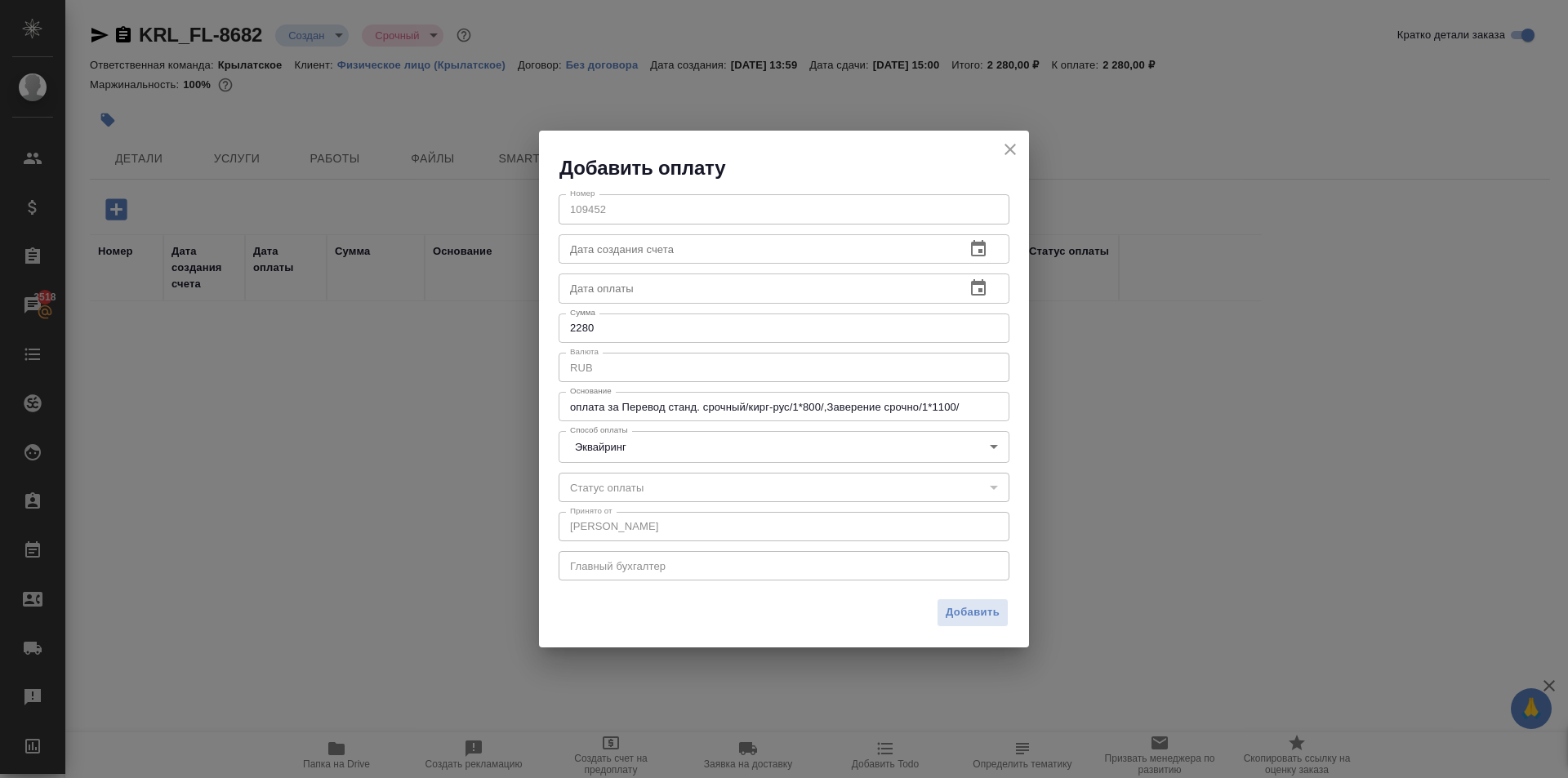
click at [952, 618] on span "Добавить" at bounding box center [972, 613] width 54 height 19
type input "0"
type input "auto-kassa"
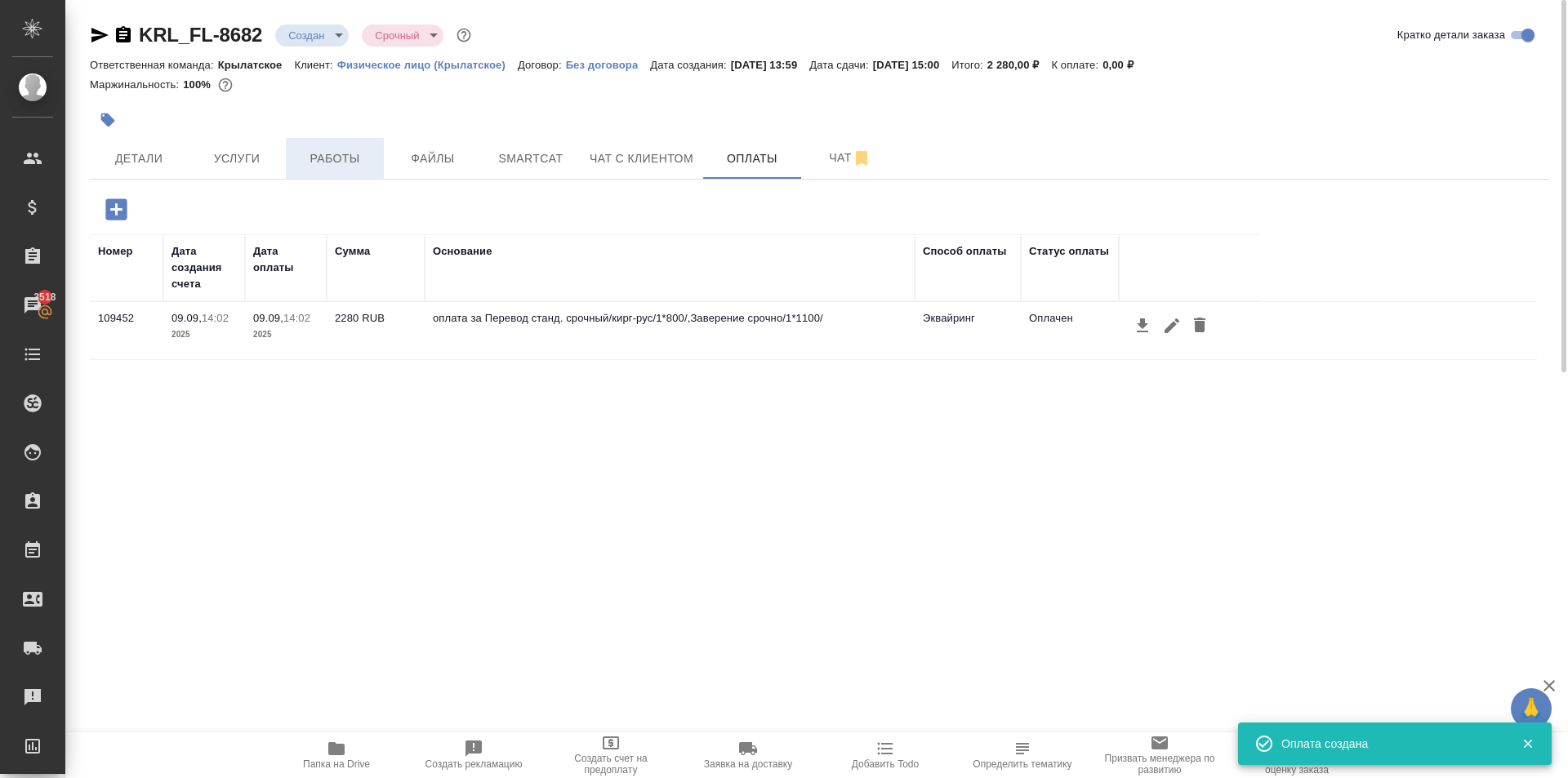
click at [361, 154] on span "Работы" at bounding box center [334, 159] width 78 height 21
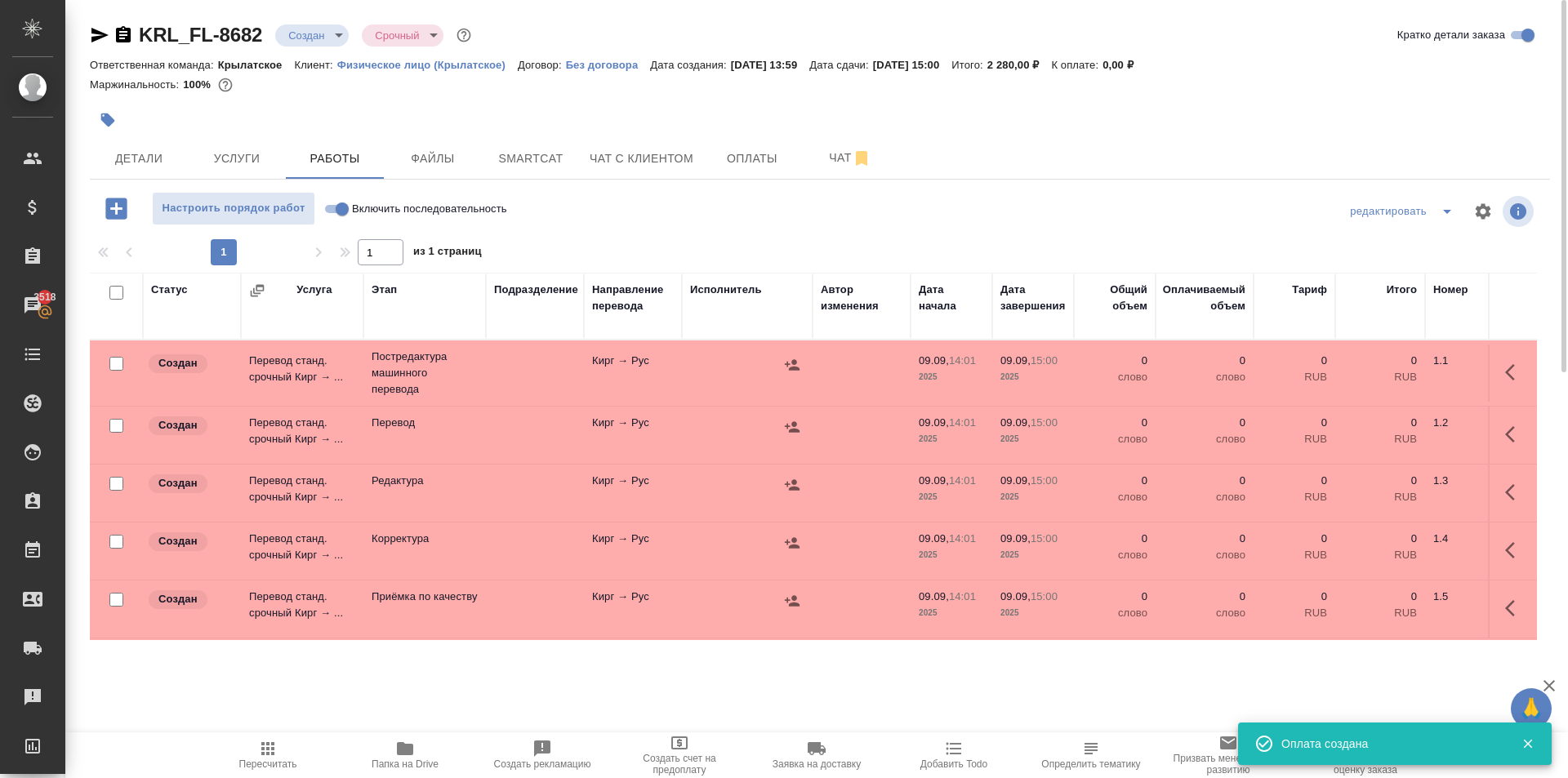
drag, startPoint x: 342, startPoint y: 208, endPoint x: 338, endPoint y: 216, distance: 8.9
click at [342, 208] on input "Включить последовательность" at bounding box center [342, 209] width 58 height 20
checkbox input "true"
click at [120, 291] on input "checkbox" at bounding box center [116, 292] width 14 height 14
checkbox input "true"
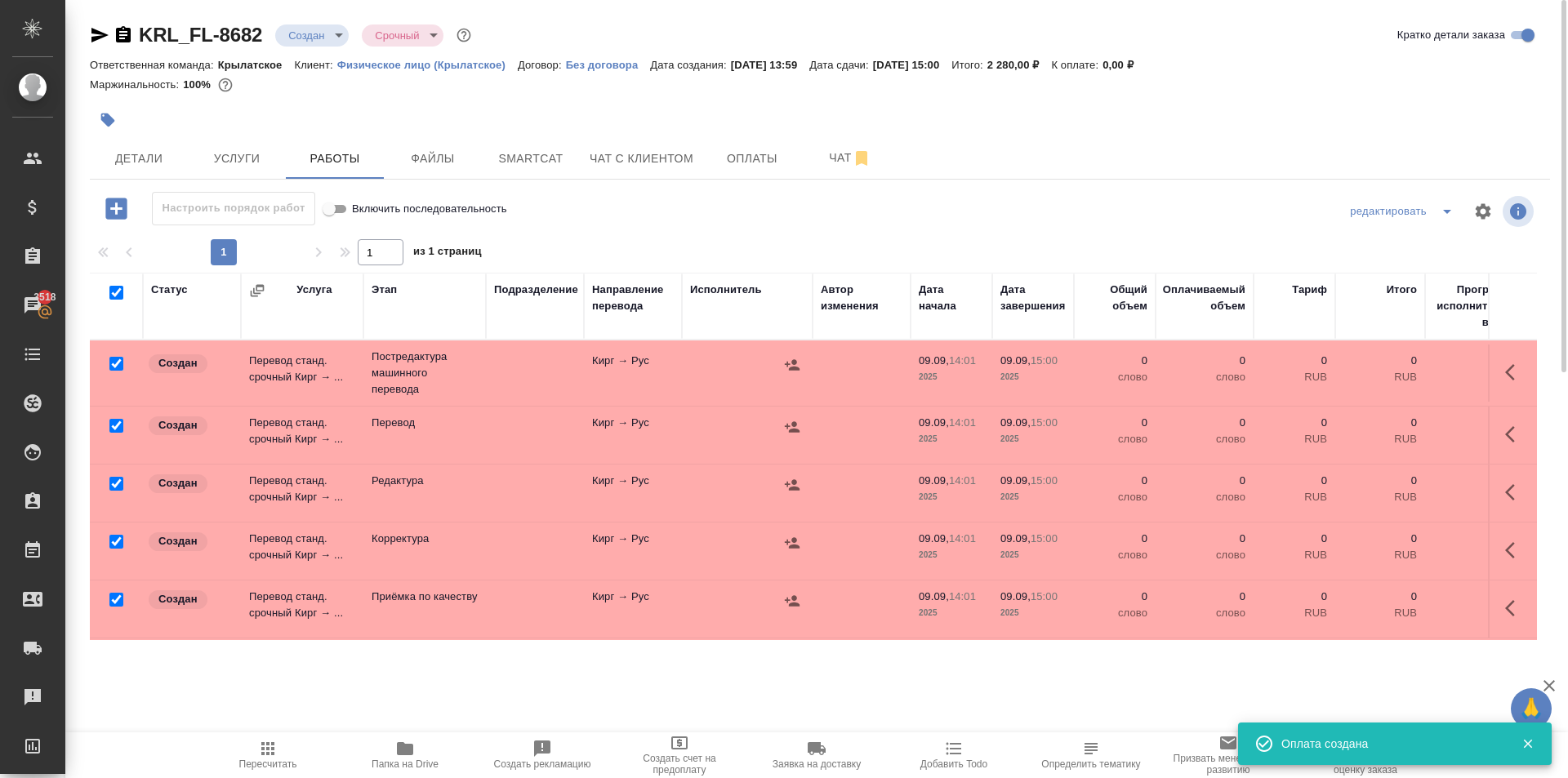
checkbox input "true"
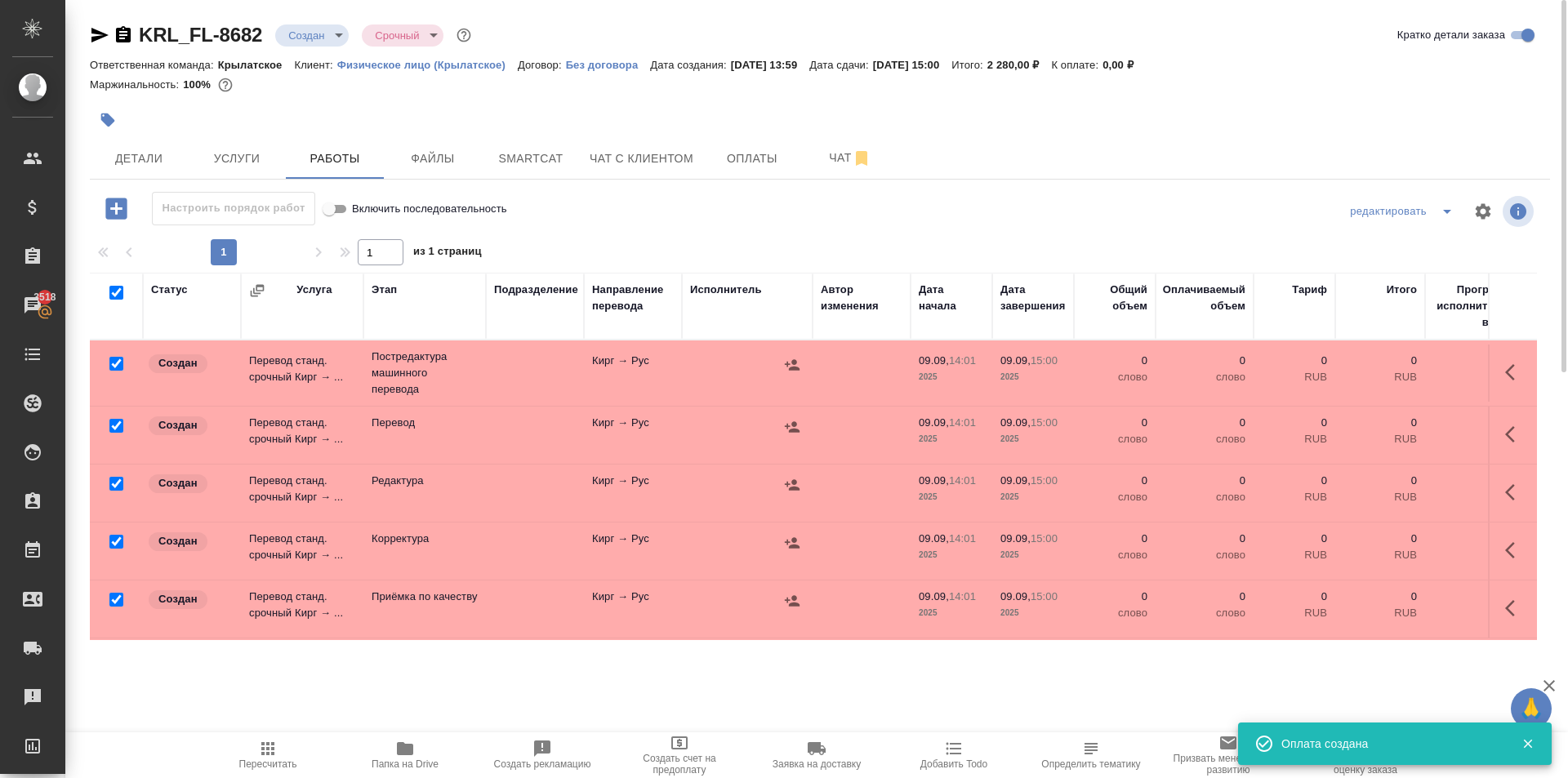
checkbox input "true"
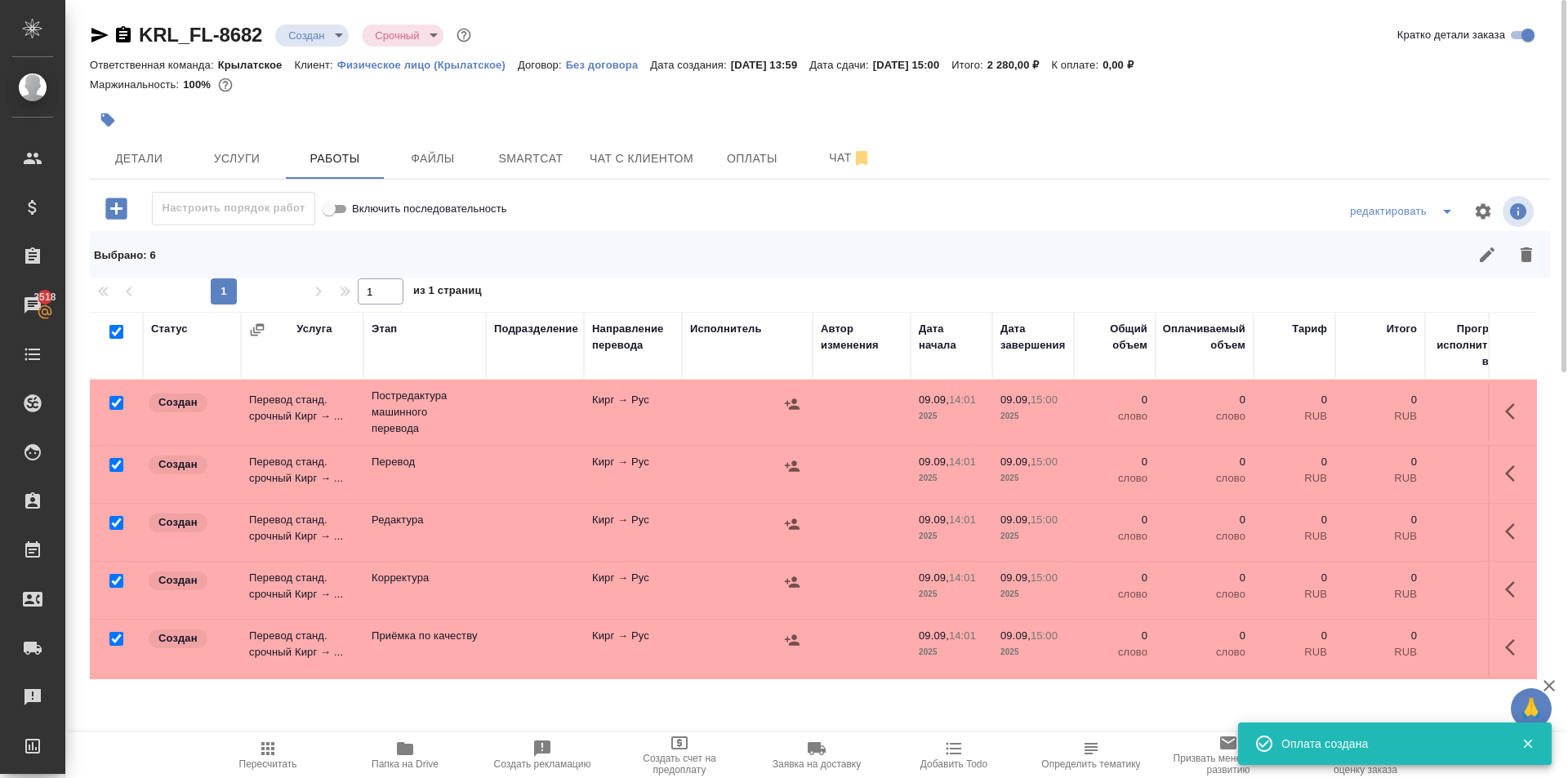
click at [115, 465] on input "checkbox" at bounding box center [116, 464] width 14 height 14
checkbox input "false"
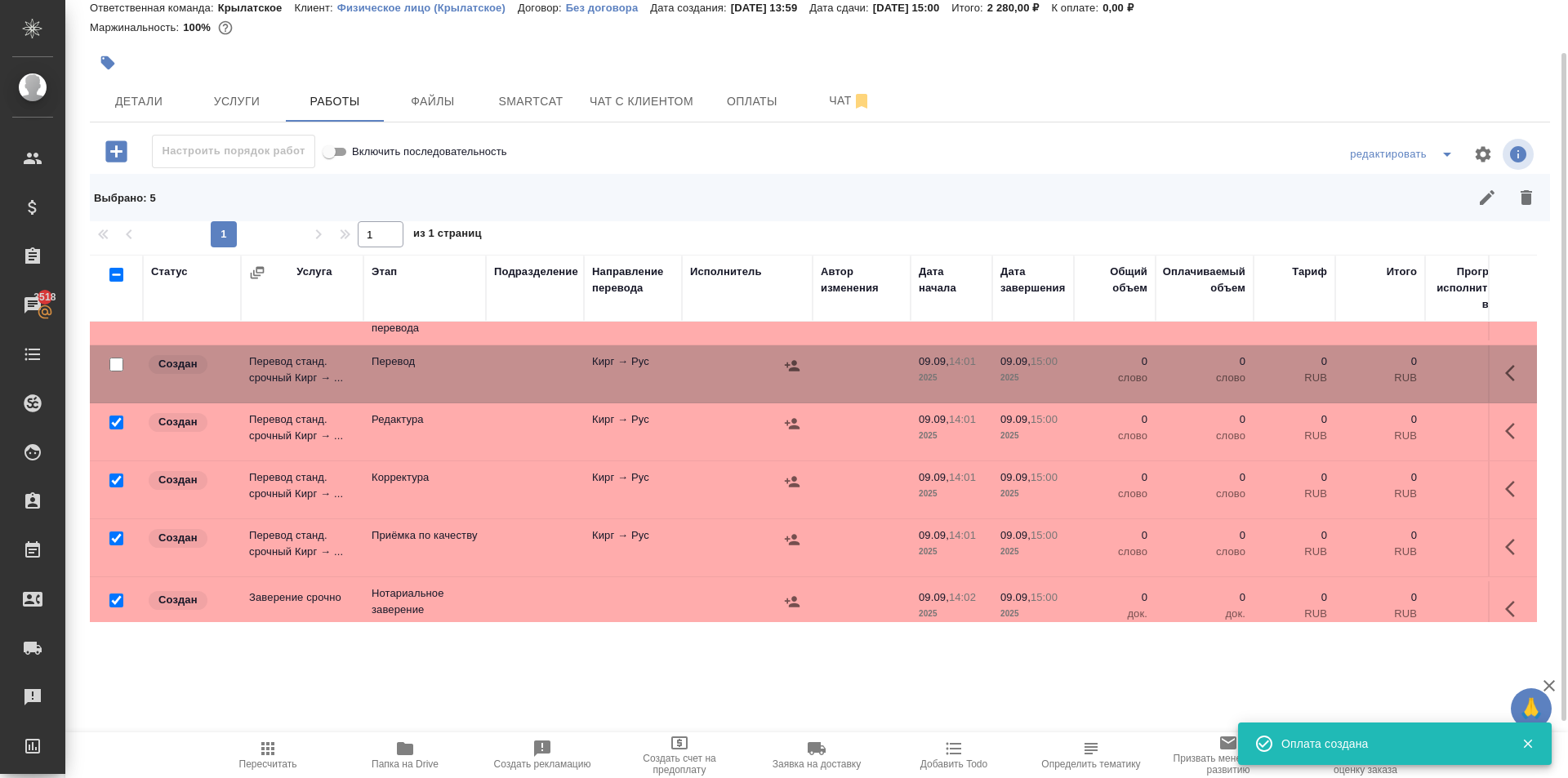
scroll to position [77, 0]
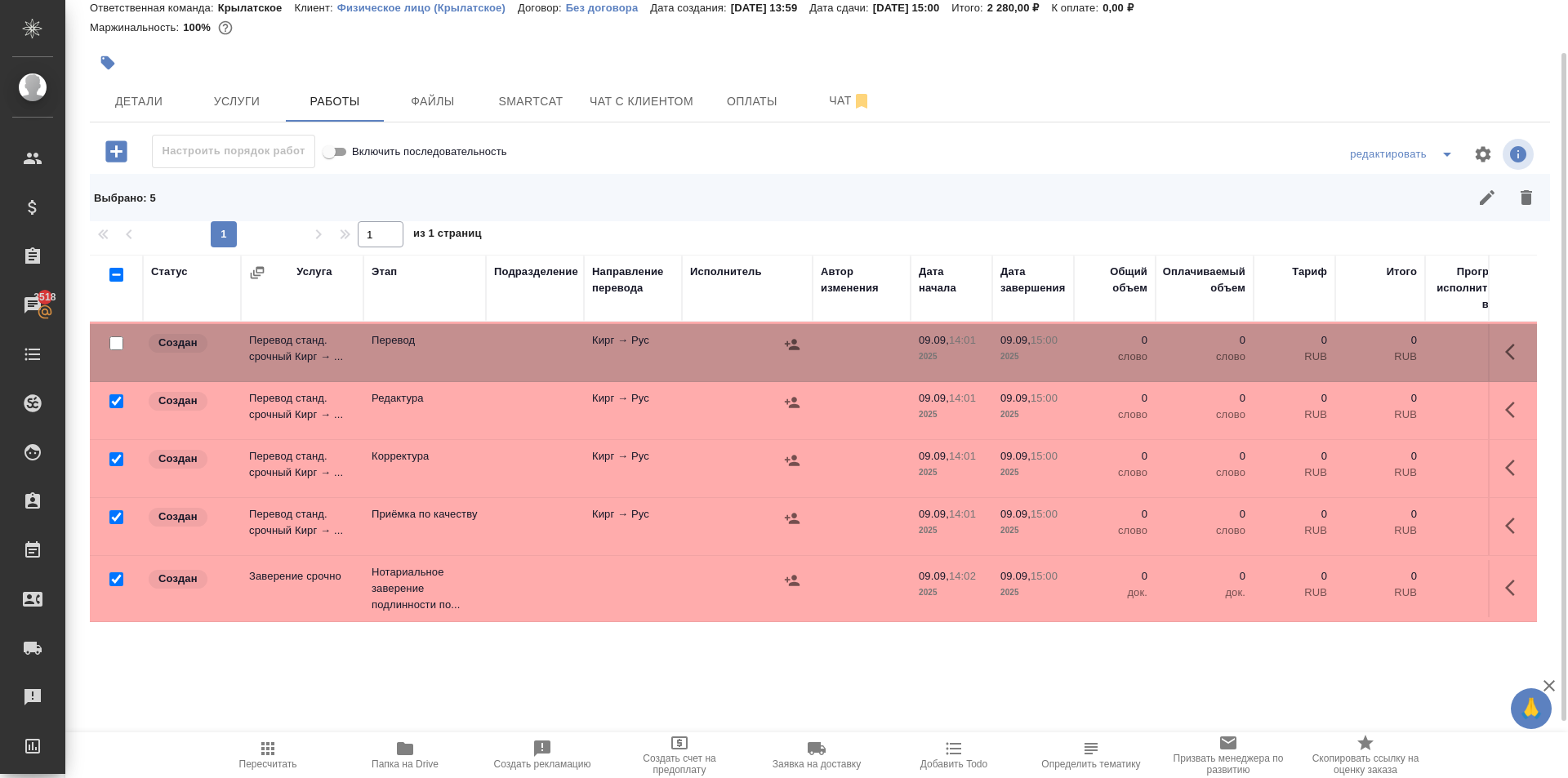
click at [116, 572] on input "checkbox" at bounding box center [116, 579] width 14 height 14
checkbox input "false"
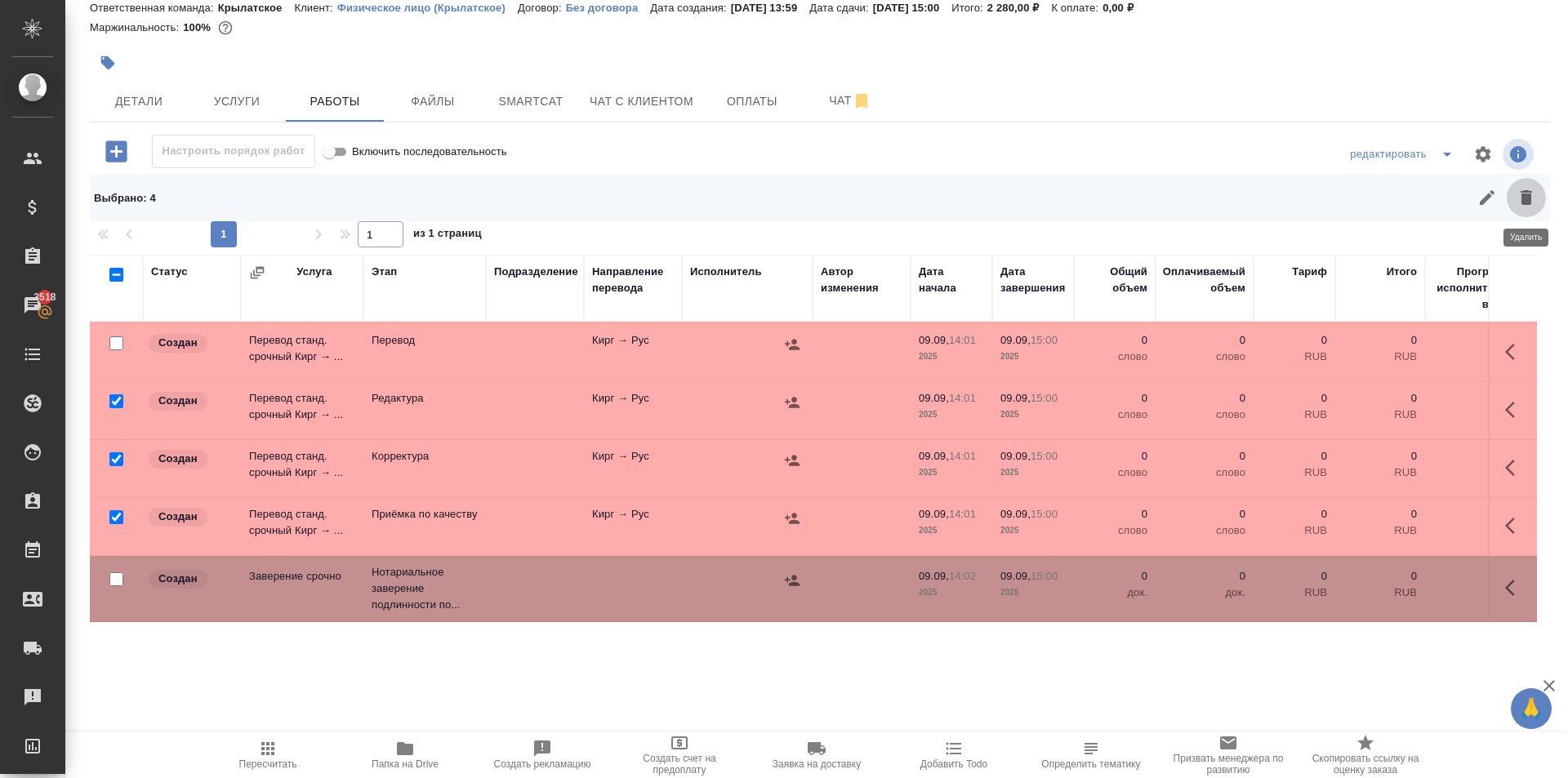
drag, startPoint x: 1523, startPoint y: 193, endPoint x: 1338, endPoint y: 255, distance: 195.1
click at [1518, 194] on icon "button" at bounding box center [1526, 198] width 20 height 20
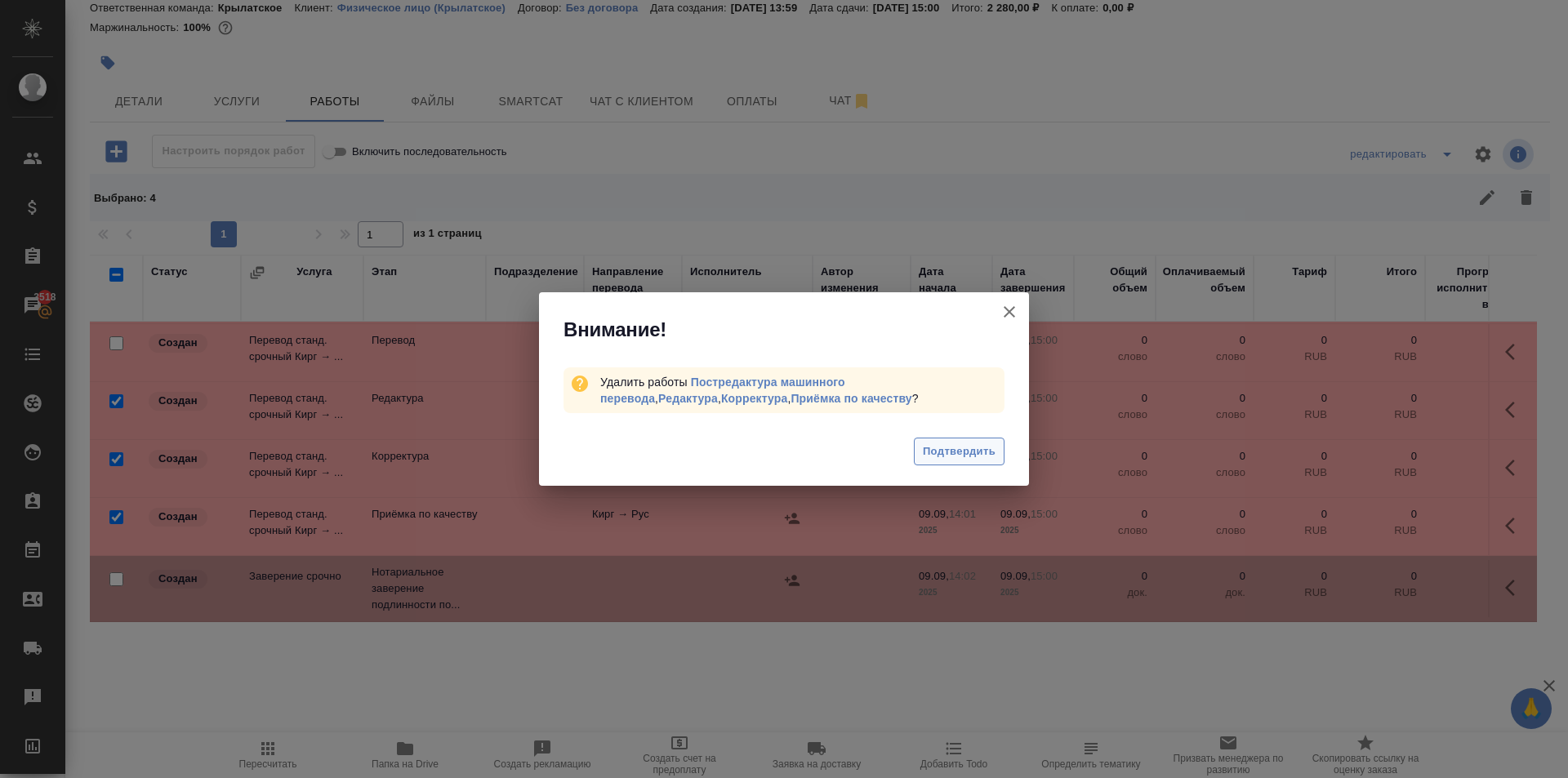
click at [1004, 452] on div "Подтвердить" at bounding box center [784, 454] width 490 height 65
drag, startPoint x: 999, startPoint y: 450, endPoint x: 1071, endPoint y: 436, distance: 73.3
click at [998, 450] on button "Подтвердить" at bounding box center [959, 452] width 91 height 29
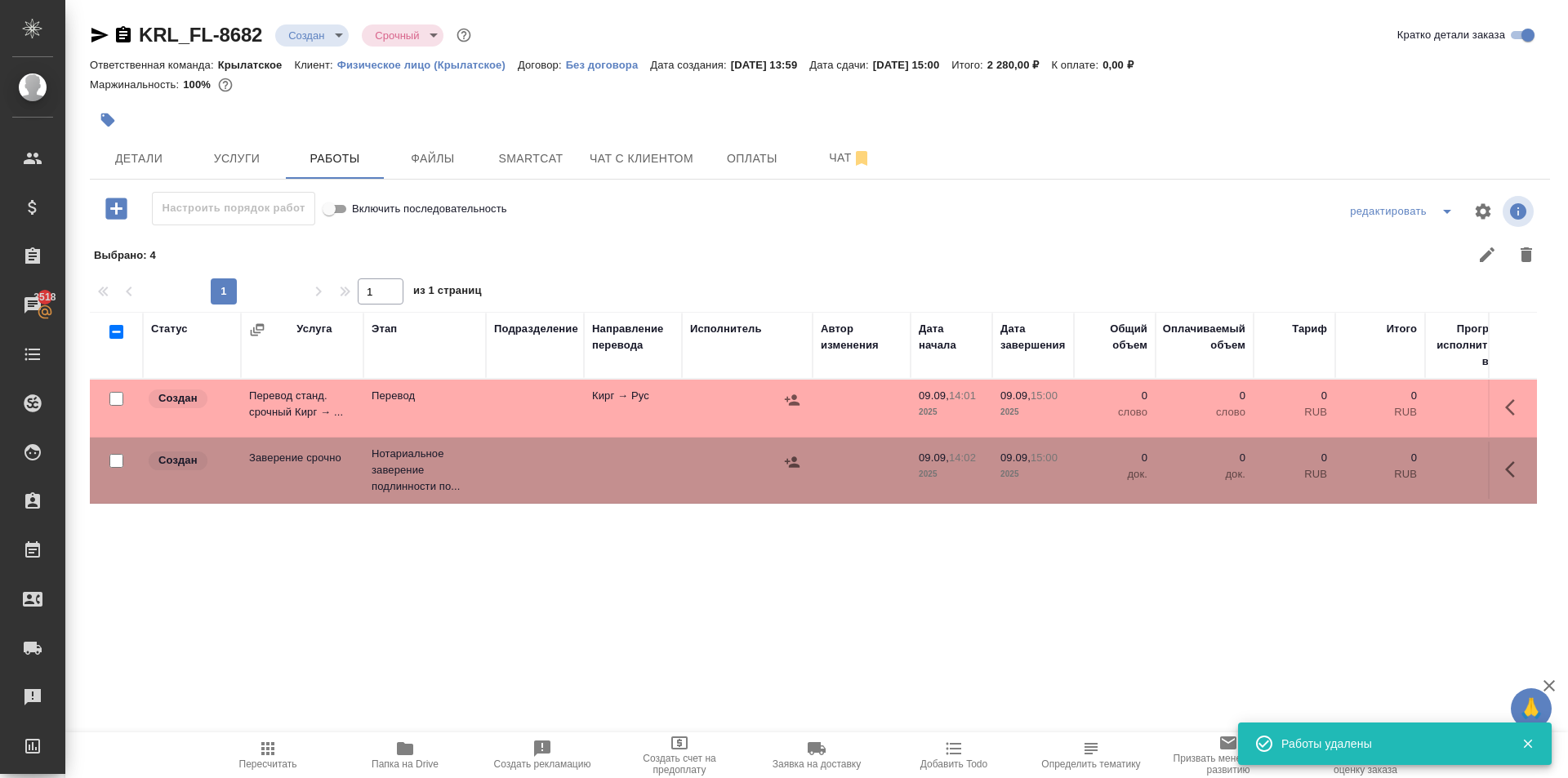
scroll to position [0, 0]
click at [1510, 410] on icon "button" at bounding box center [1510, 408] width 10 height 16
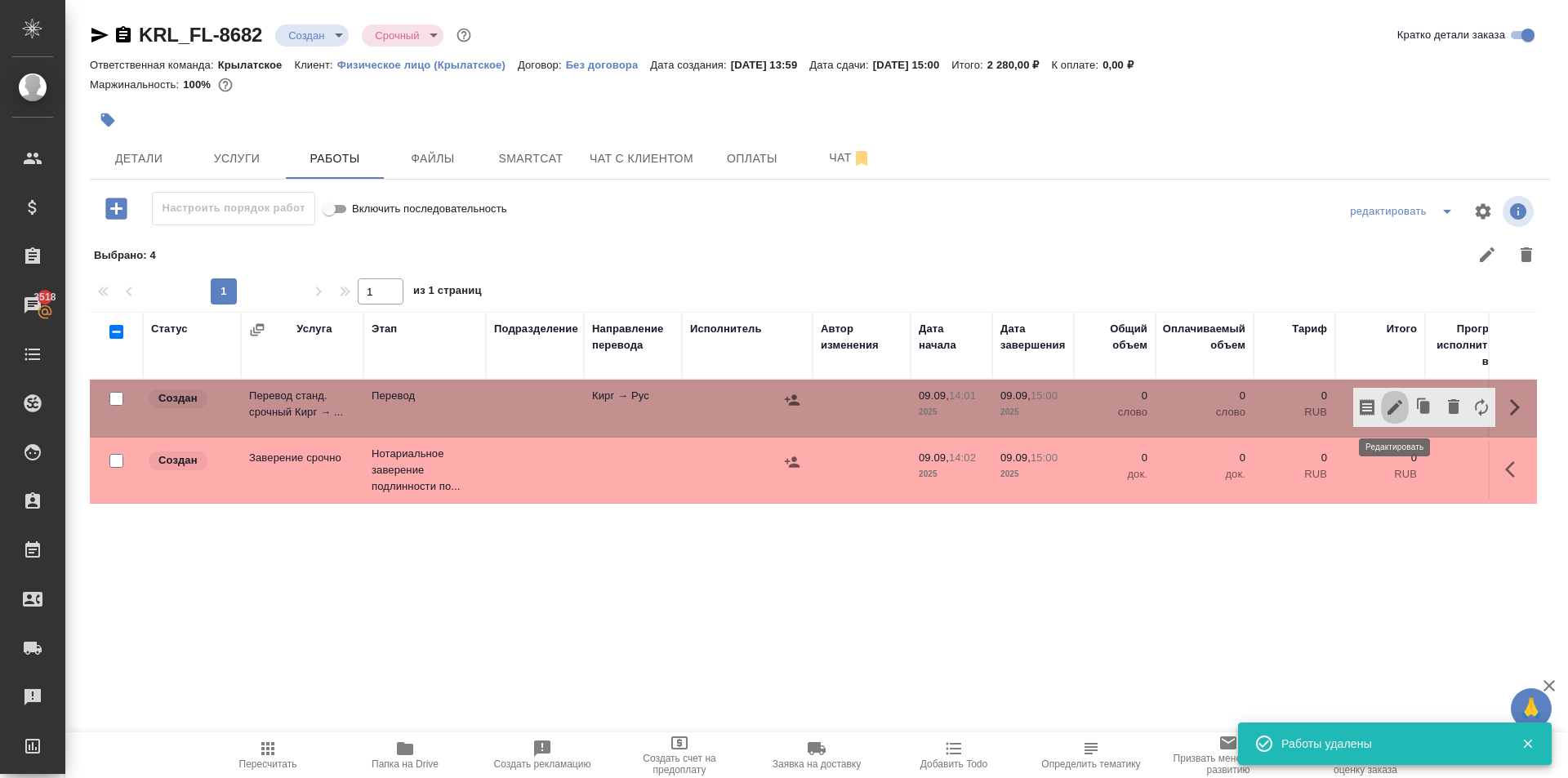
click at [1394, 413] on icon "button" at bounding box center [1394, 408] width 20 height 20
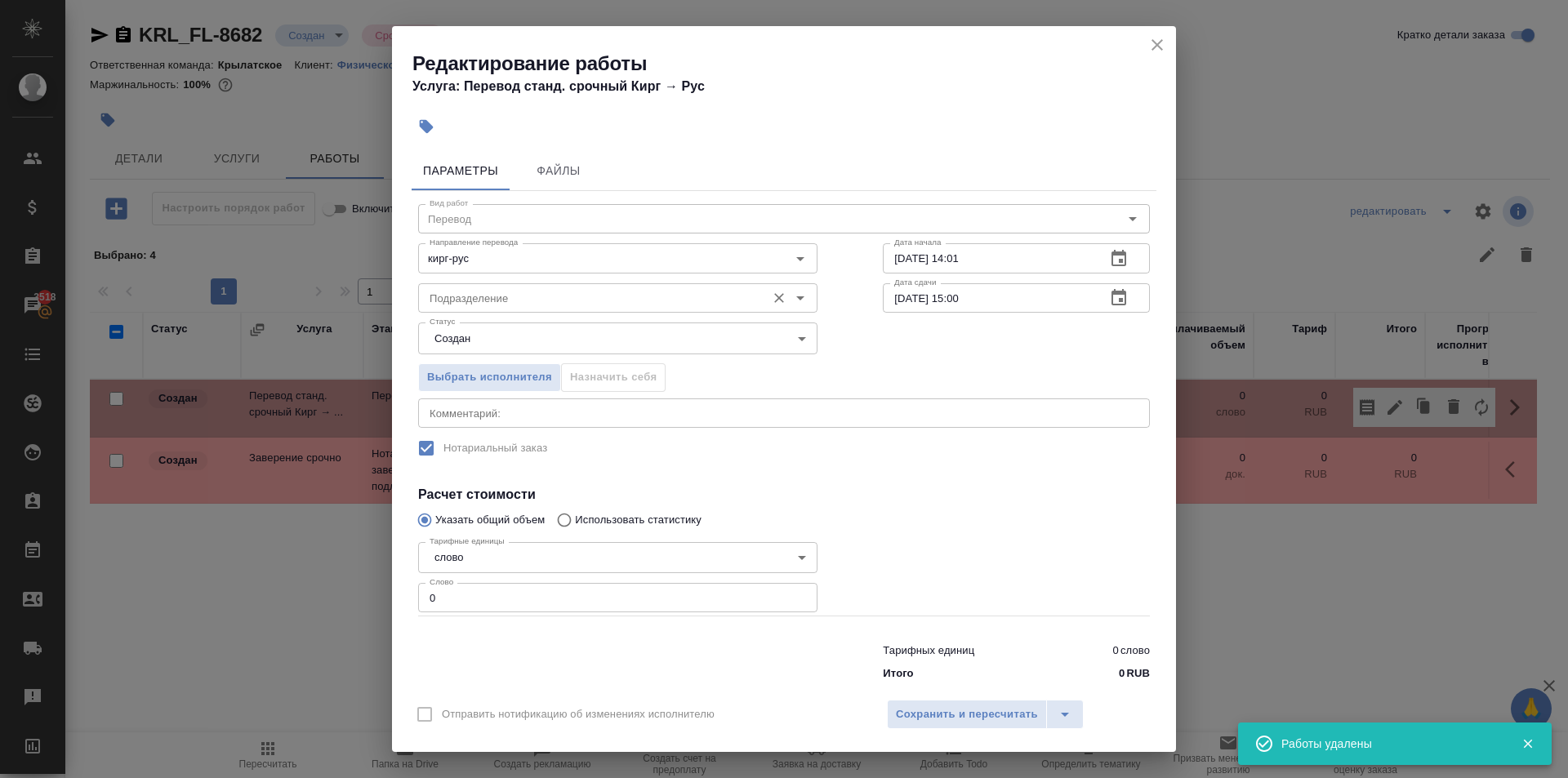
click at [691, 293] on input "Подразделение" at bounding box center [590, 298] width 335 height 20
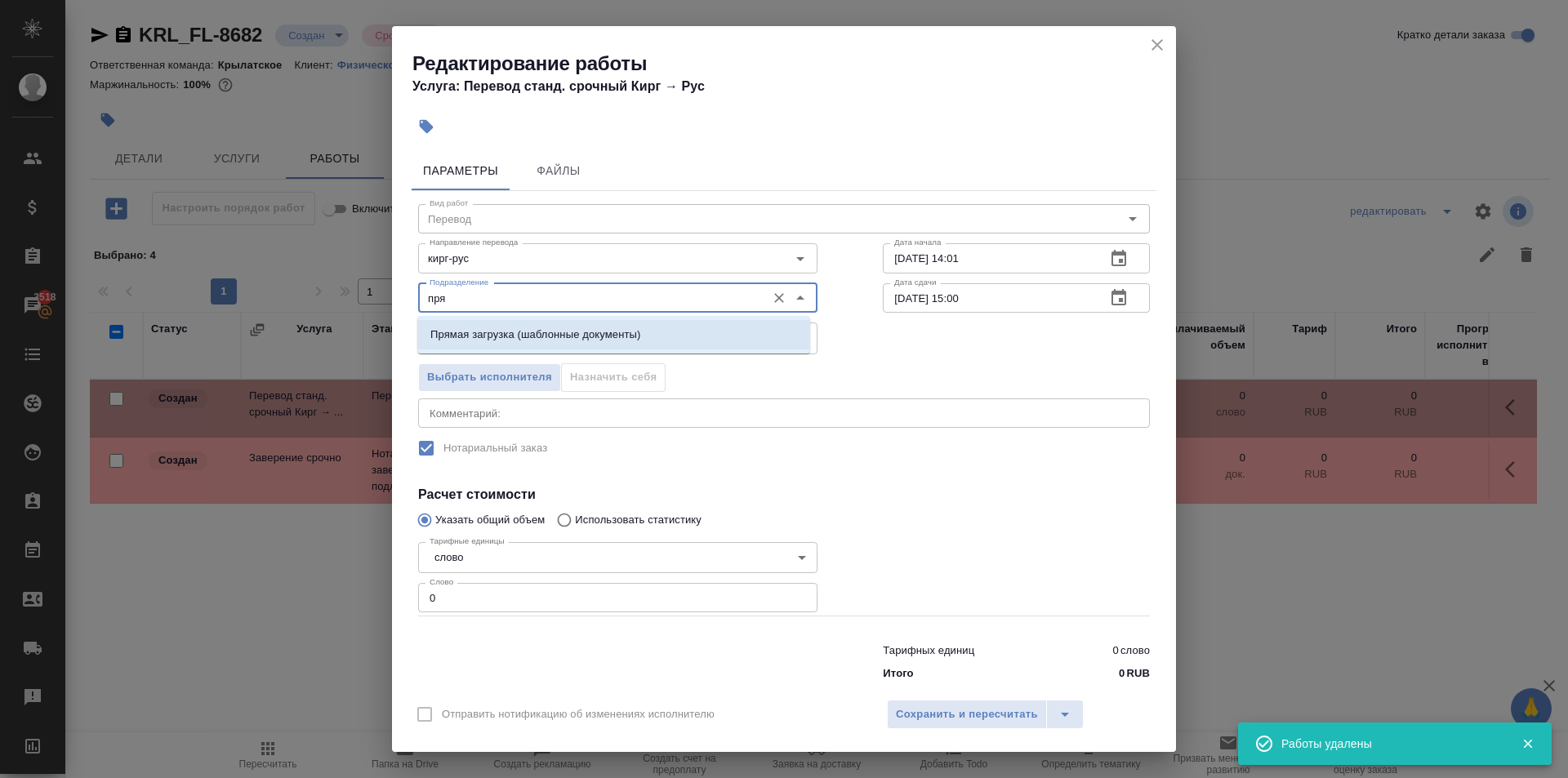
click at [734, 327] on li "Прямая загрузка (шаблонные документы)" at bounding box center [613, 335] width 393 height 30
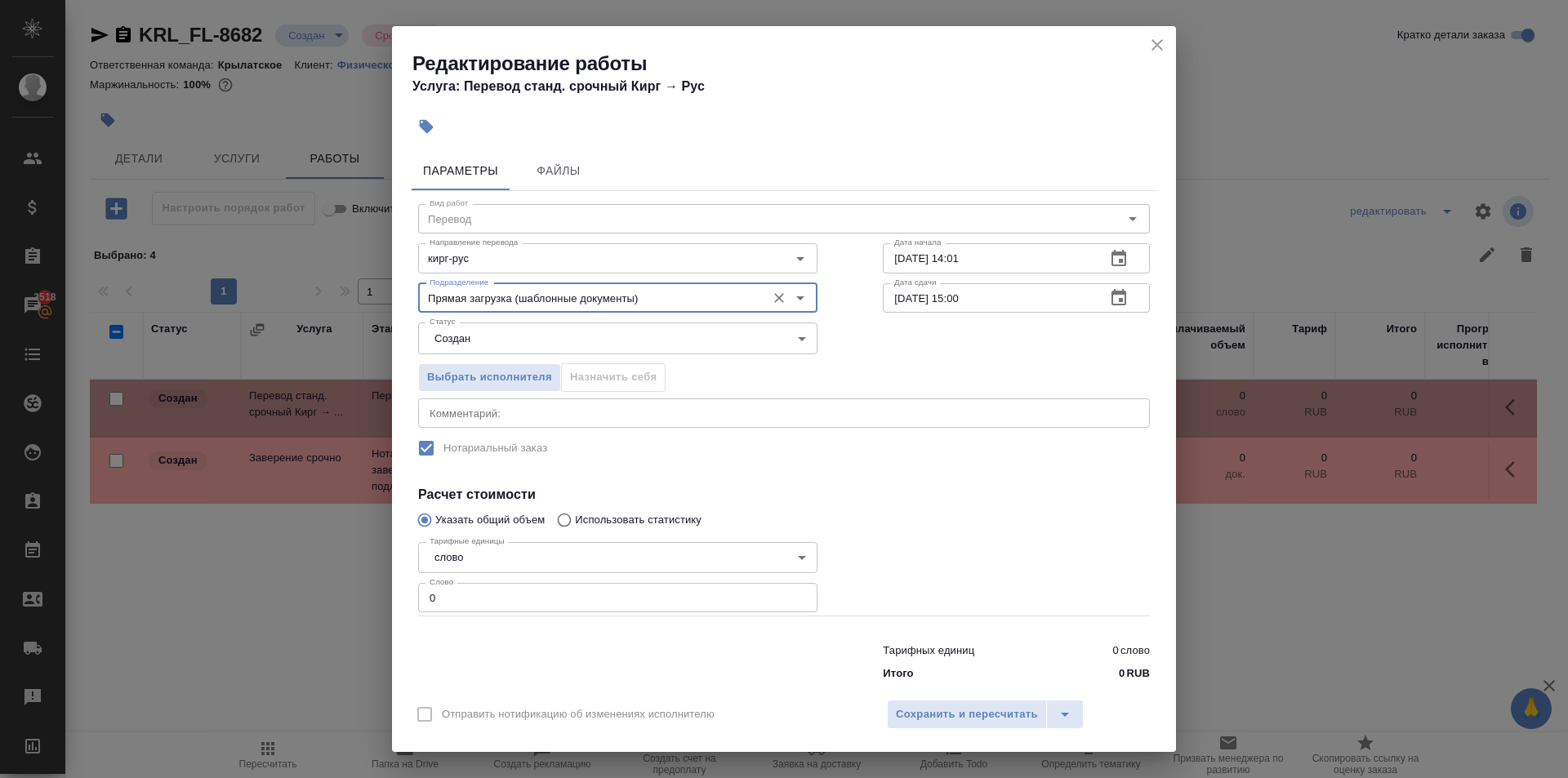
type input "Прямая загрузка (шаблонные документы)"
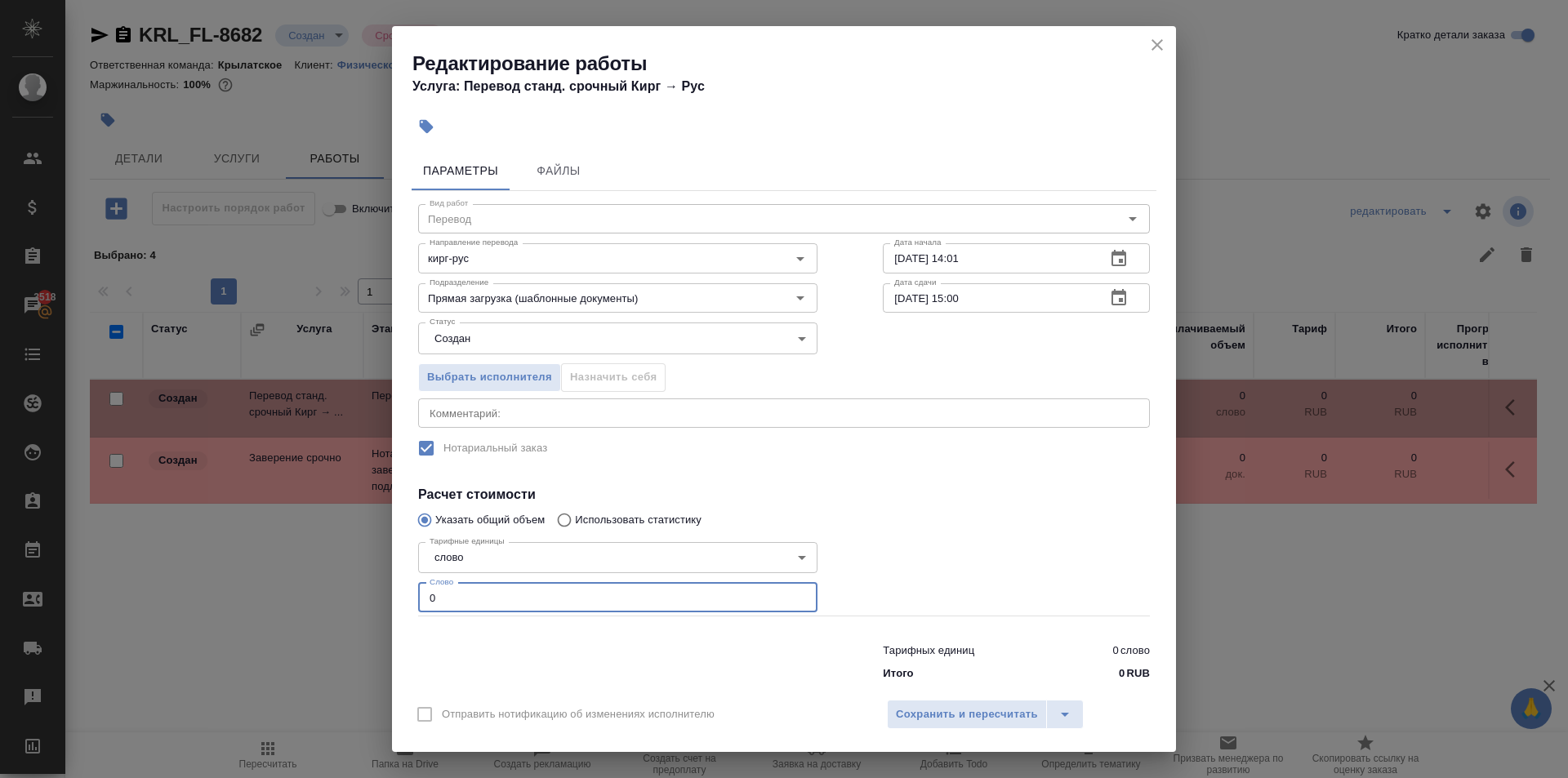
drag, startPoint x: 426, startPoint y: 594, endPoint x: 380, endPoint y: 585, distance: 46.9
click at [380, 585] on div "Редактирование работы Услуга: Перевод станд. срочный Кирг → Рус Параметры Файлы…" at bounding box center [784, 389] width 1568 height 778
type input "10"
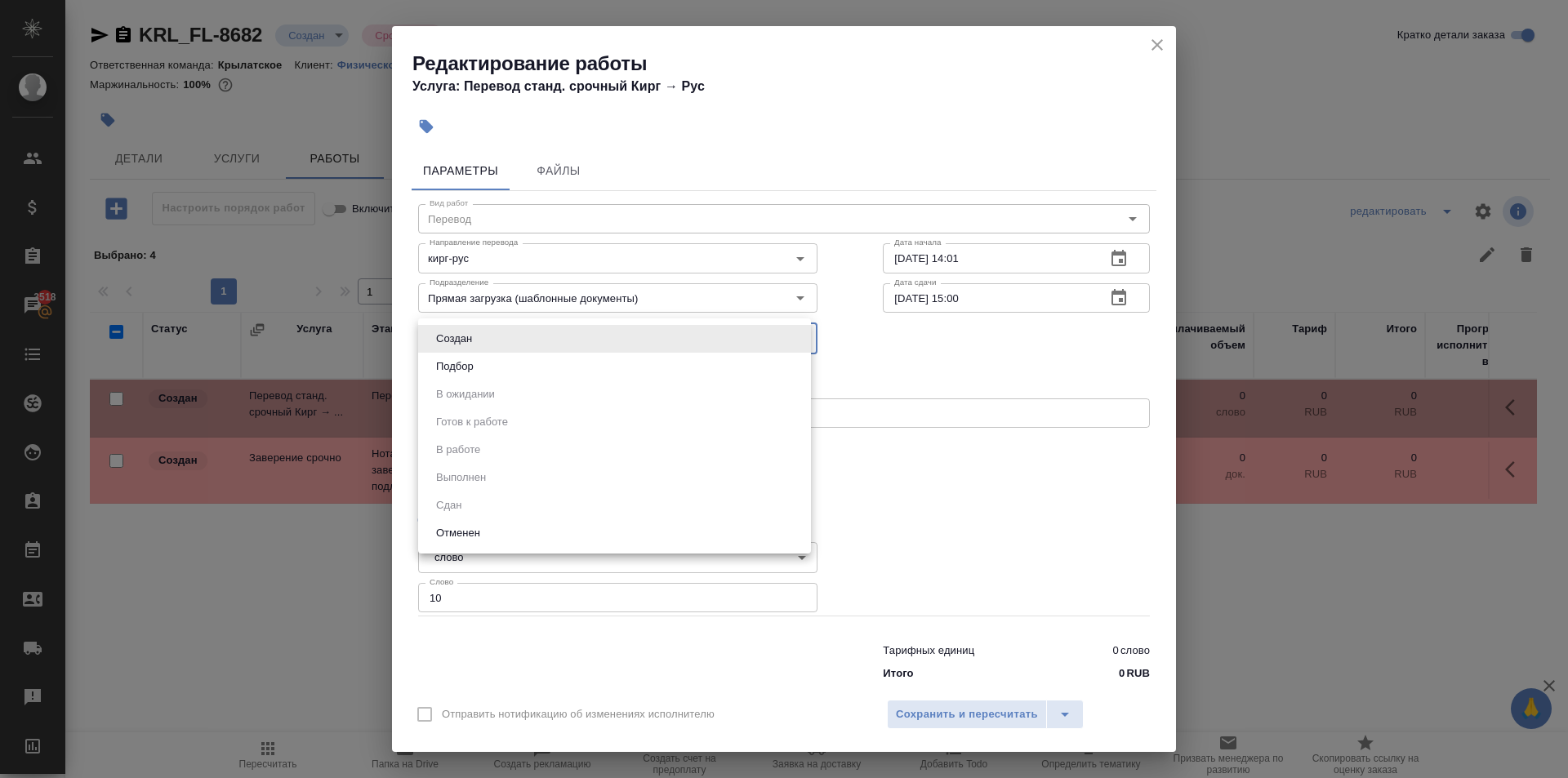
drag, startPoint x: 448, startPoint y: 331, endPoint x: 454, endPoint y: 357, distance: 26.7
click at [449, 336] on body "🙏 .cls-1 fill:#fff; AWATERA Kasymov Timur Клиенты Спецификации Заказы 3518 Чаты…" at bounding box center [784, 389] width 1568 height 778
click at [454, 361] on button "Подбор" at bounding box center [455, 366] width 48 height 18
type input "recruiting"
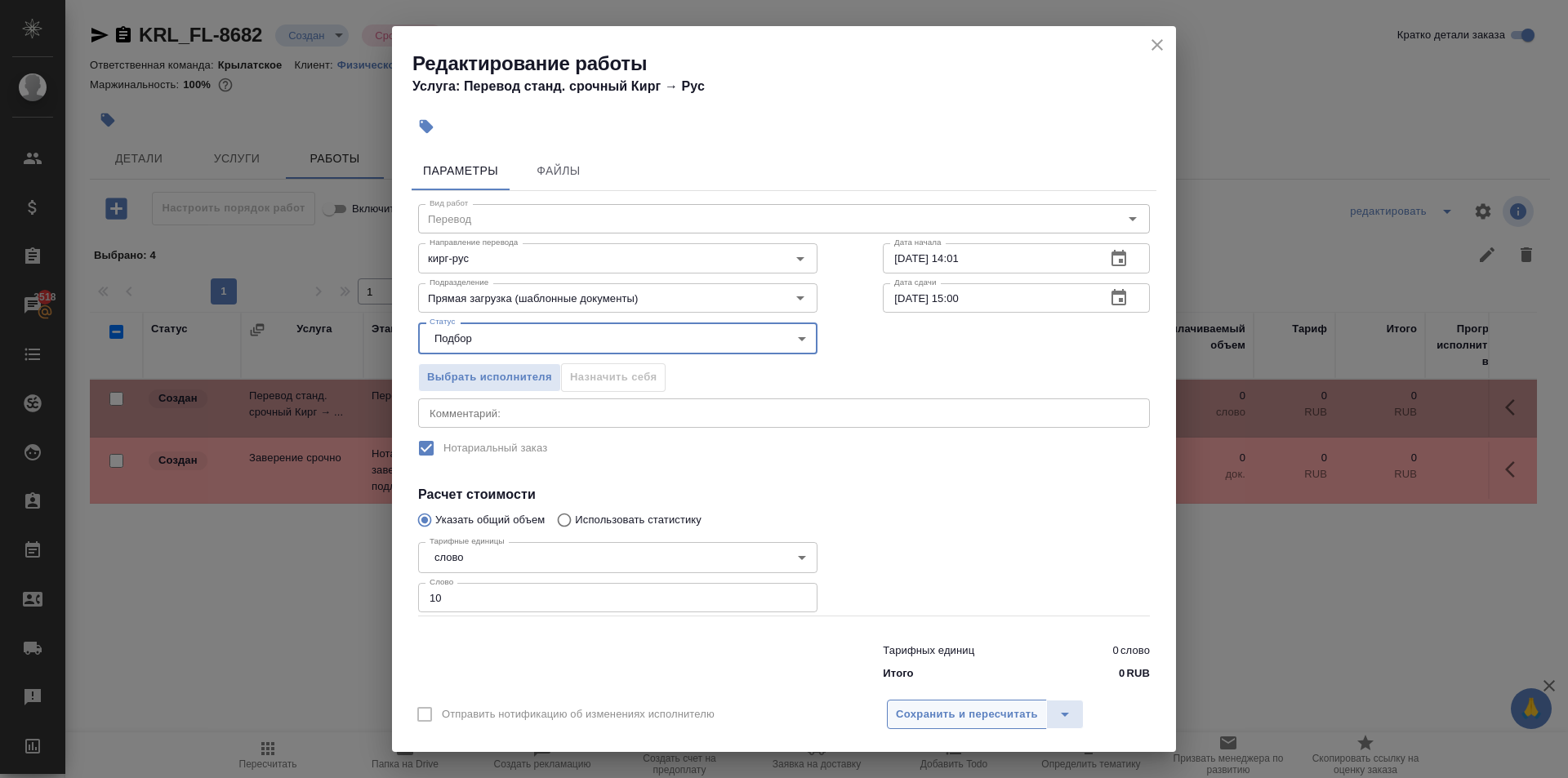
click at [990, 721] on span "Сохранить и пересчитать" at bounding box center [966, 715] width 142 height 19
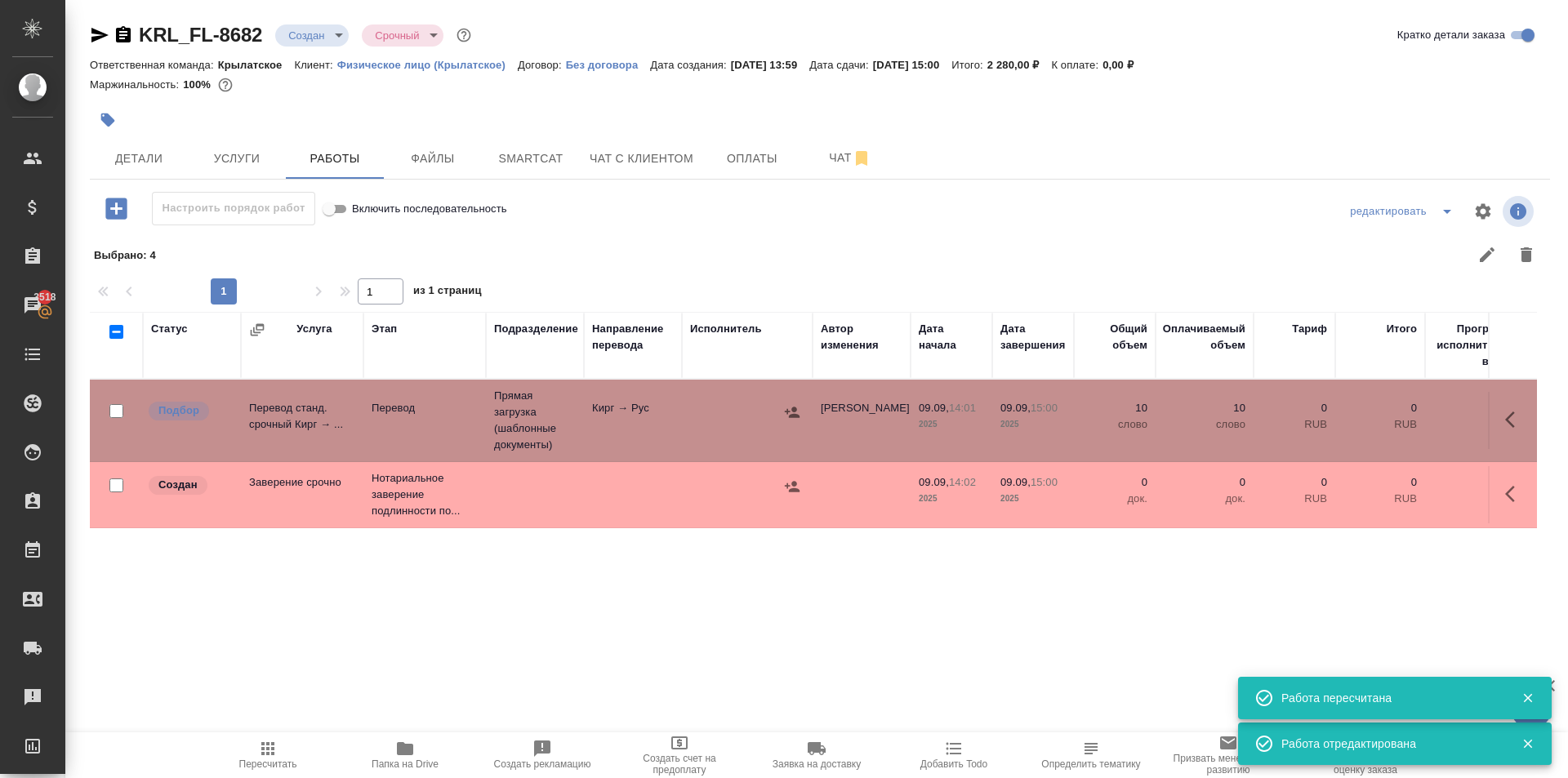
click at [1519, 496] on icon "button" at bounding box center [1514, 494] width 20 height 20
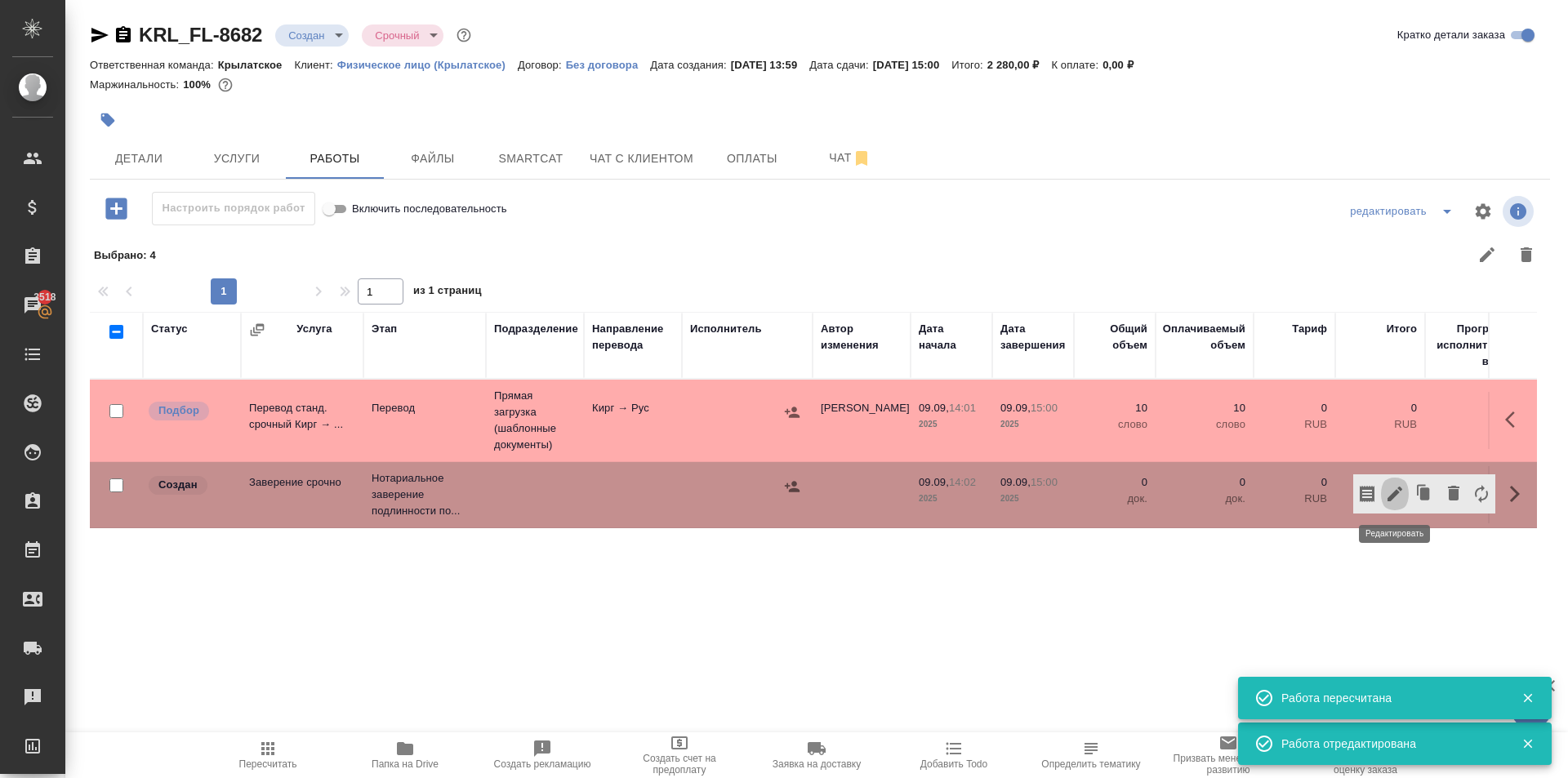
click at [1401, 493] on icon "button" at bounding box center [1394, 494] width 20 height 20
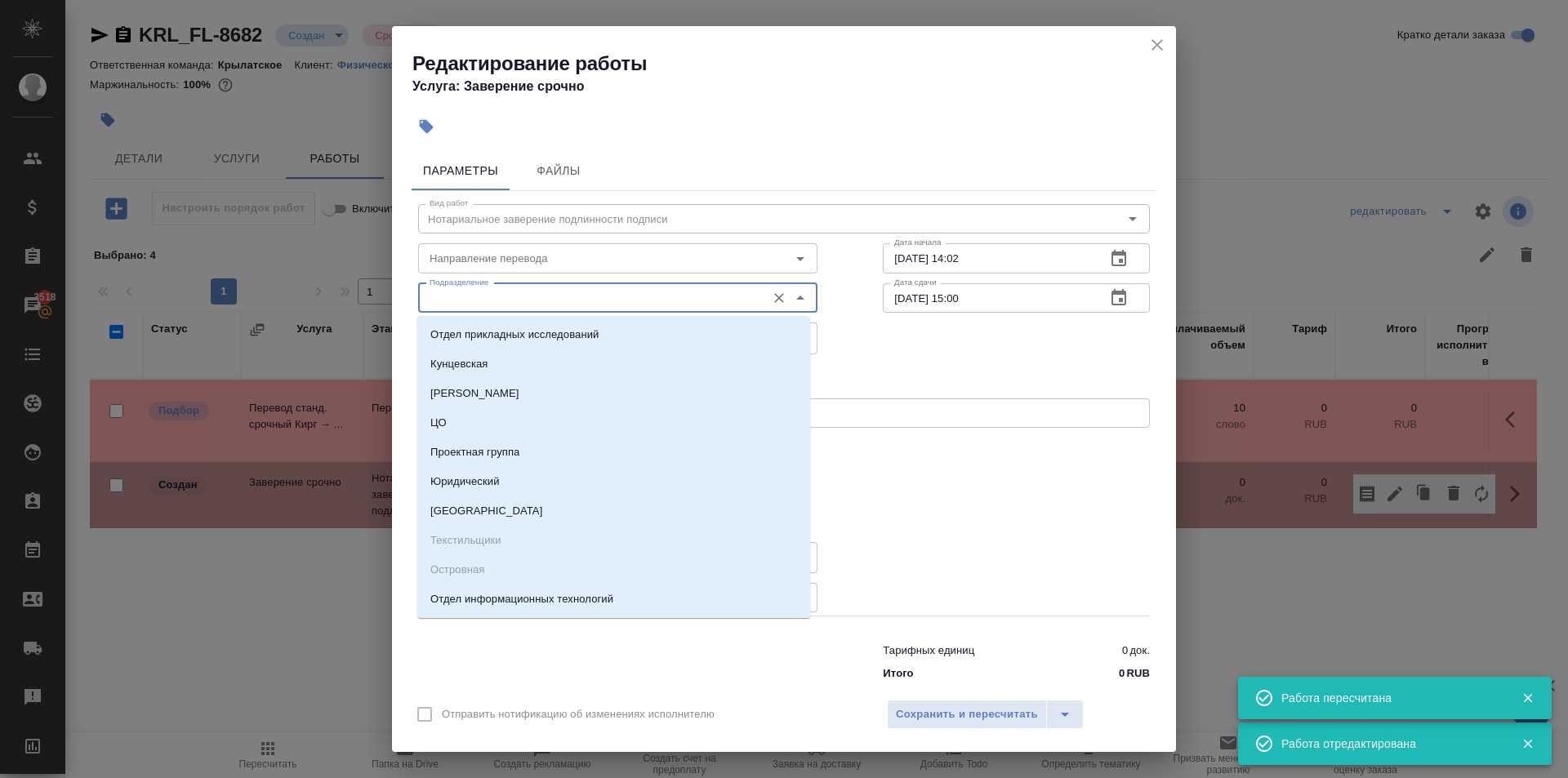
click at [626, 300] on input "Подразделение" at bounding box center [590, 298] width 335 height 20
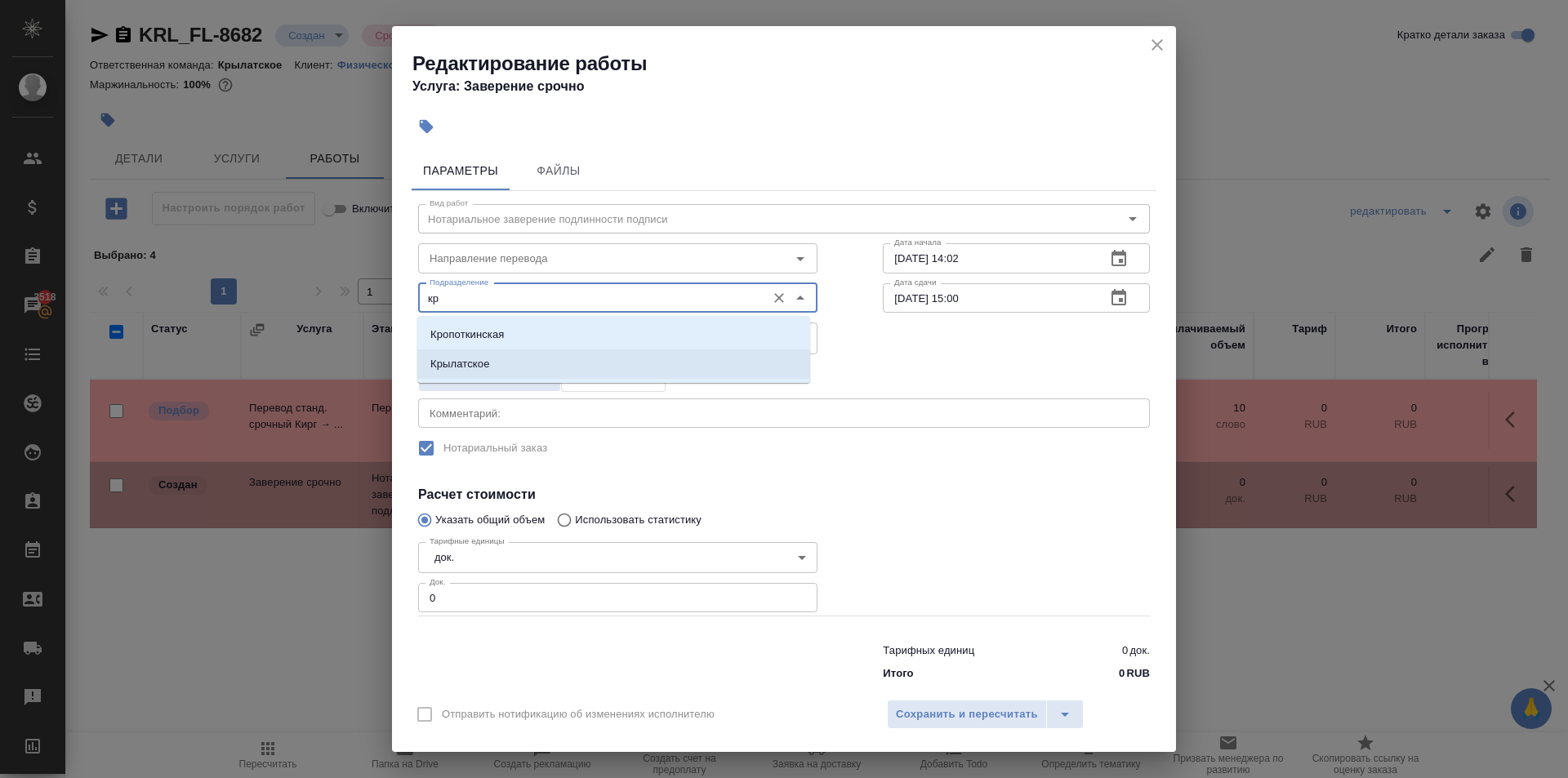
click at [472, 356] on p "Крылатское" at bounding box center [460, 364] width 59 height 16
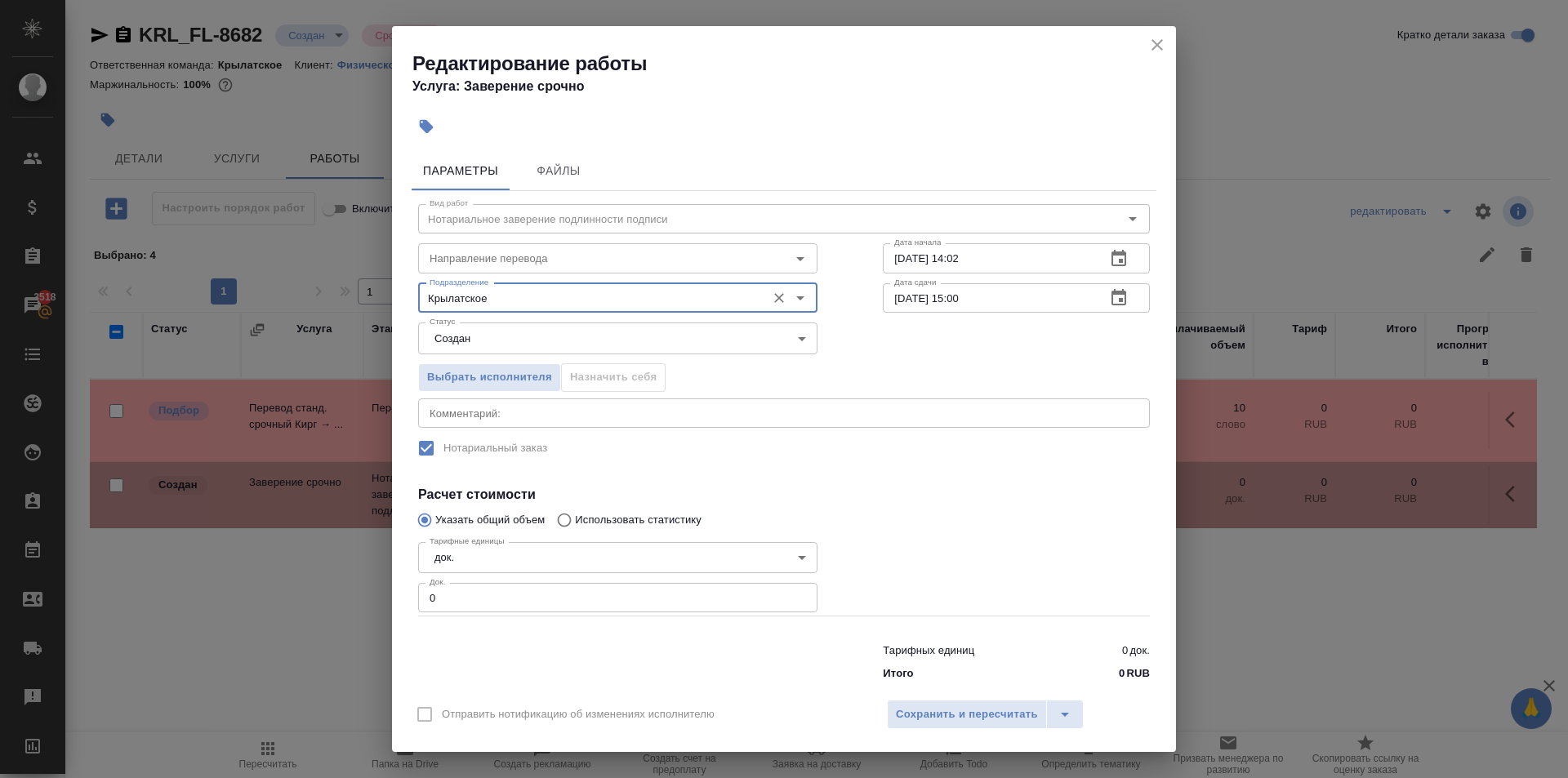
type input "Крылатское"
drag, startPoint x: 439, startPoint y: 605, endPoint x: 338, endPoint y: 609, distance: 101.1
click at [338, 609] on div "Редактирование работы Услуга: Заверение срочно Параметры Файлы Вид работ Нотари…" at bounding box center [784, 389] width 1568 height 778
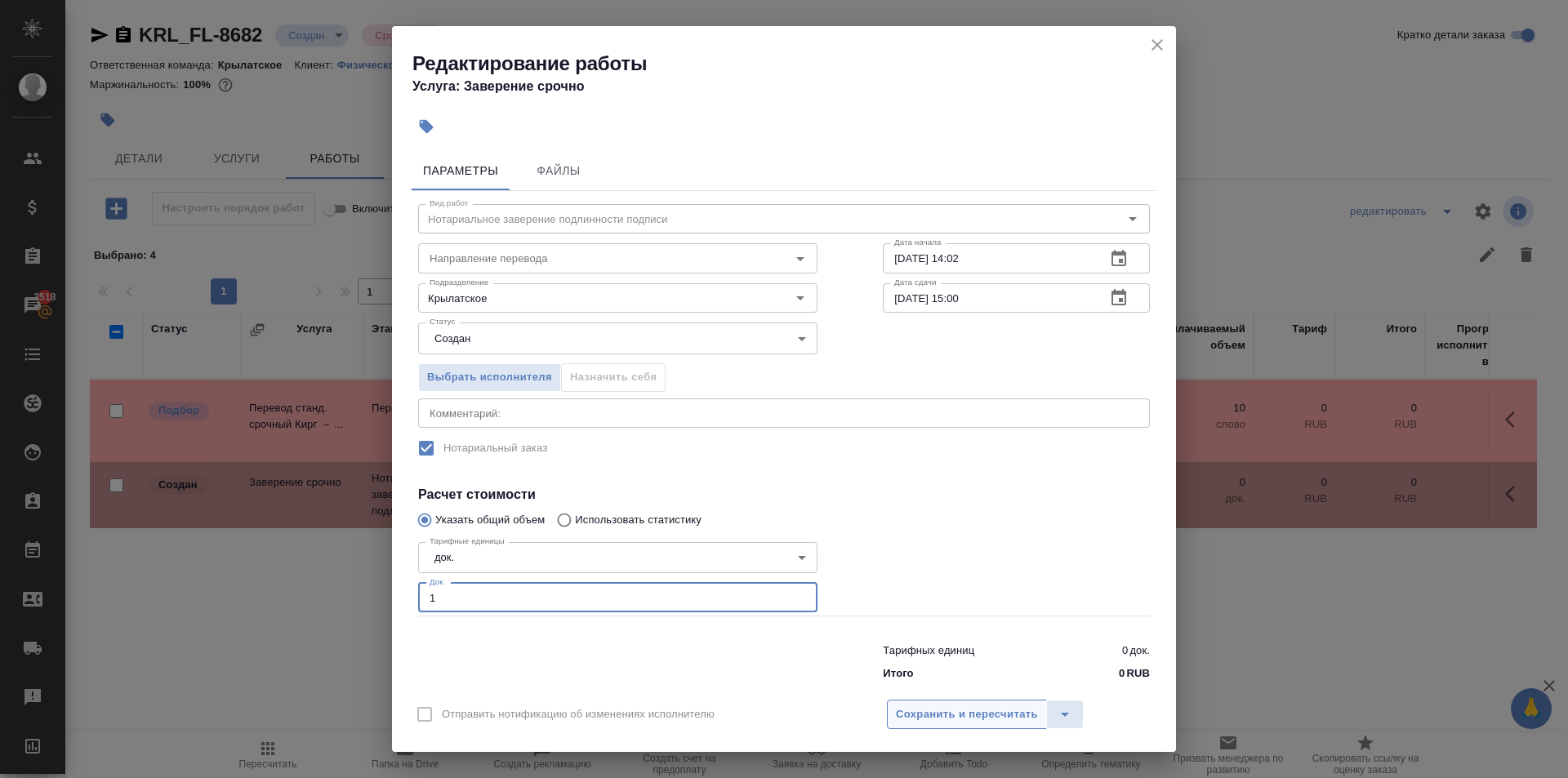
type input "1"
click at [888, 717] on button "Сохранить и пересчитать" at bounding box center [966, 715] width 160 height 30
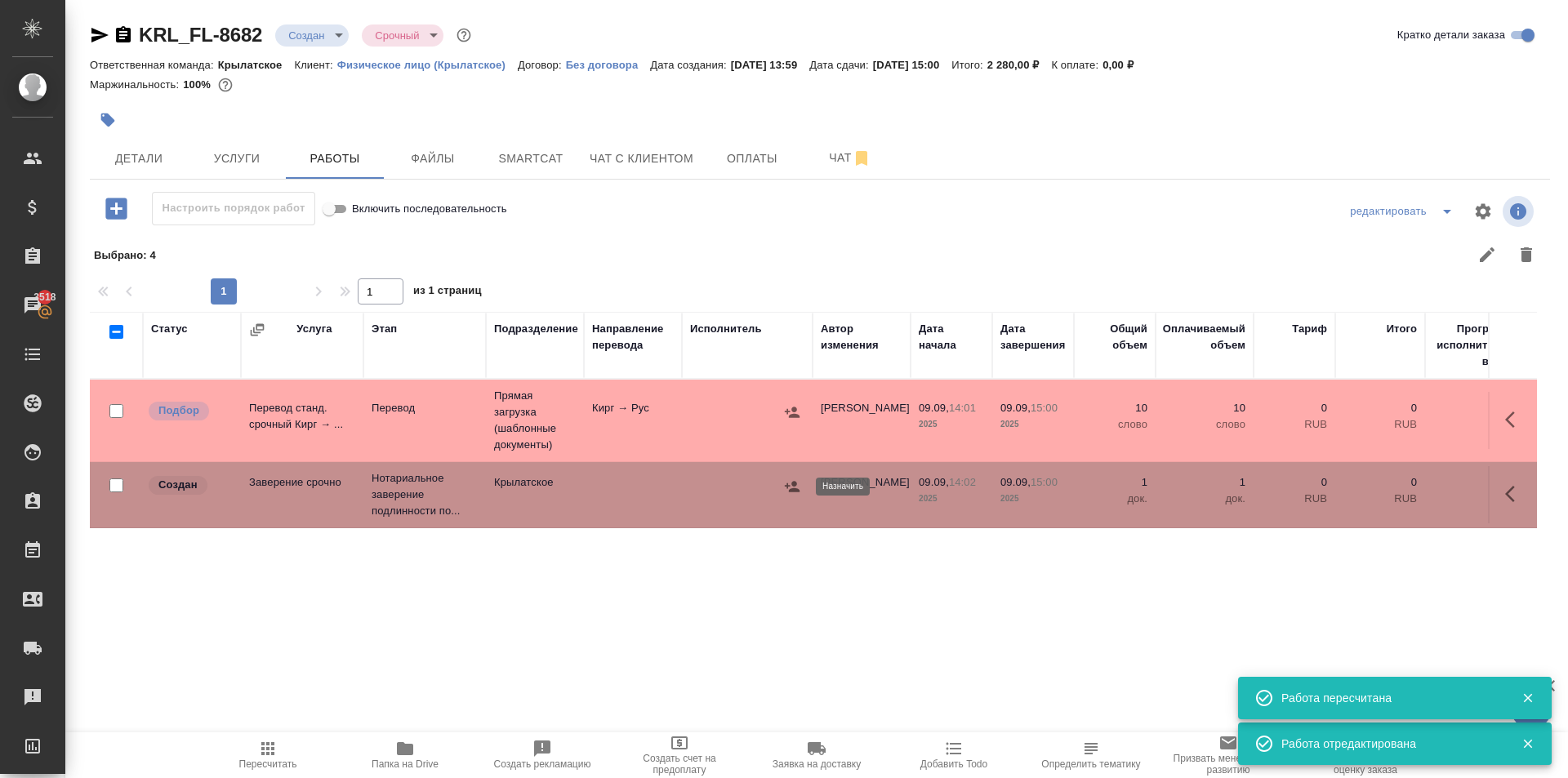
click at [789, 491] on icon "button" at bounding box center [792, 486] width 15 height 11
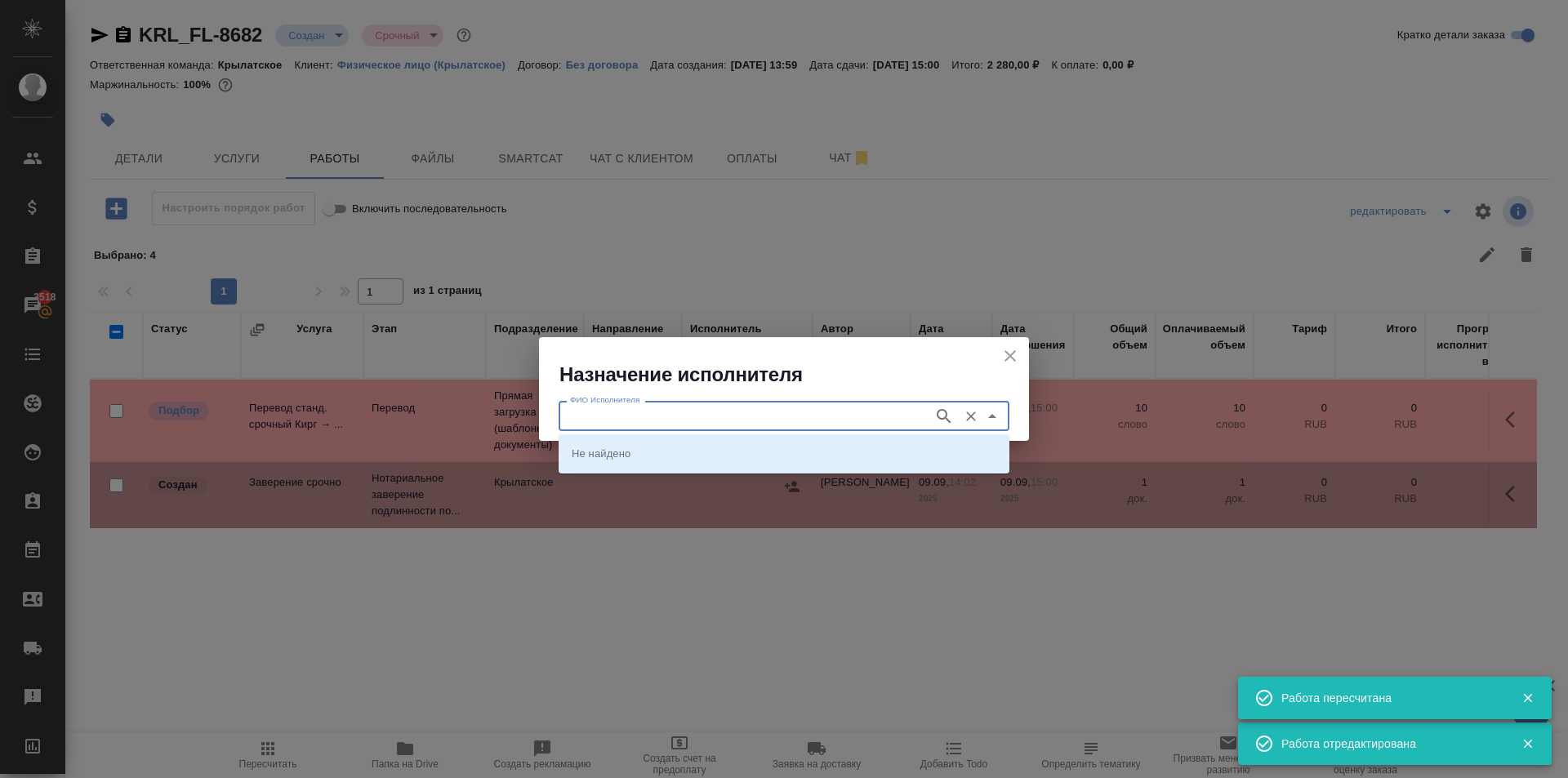
click at [630, 418] on input "ФИО Исполнителя" at bounding box center [743, 416] width 361 height 20
type input "мацу"
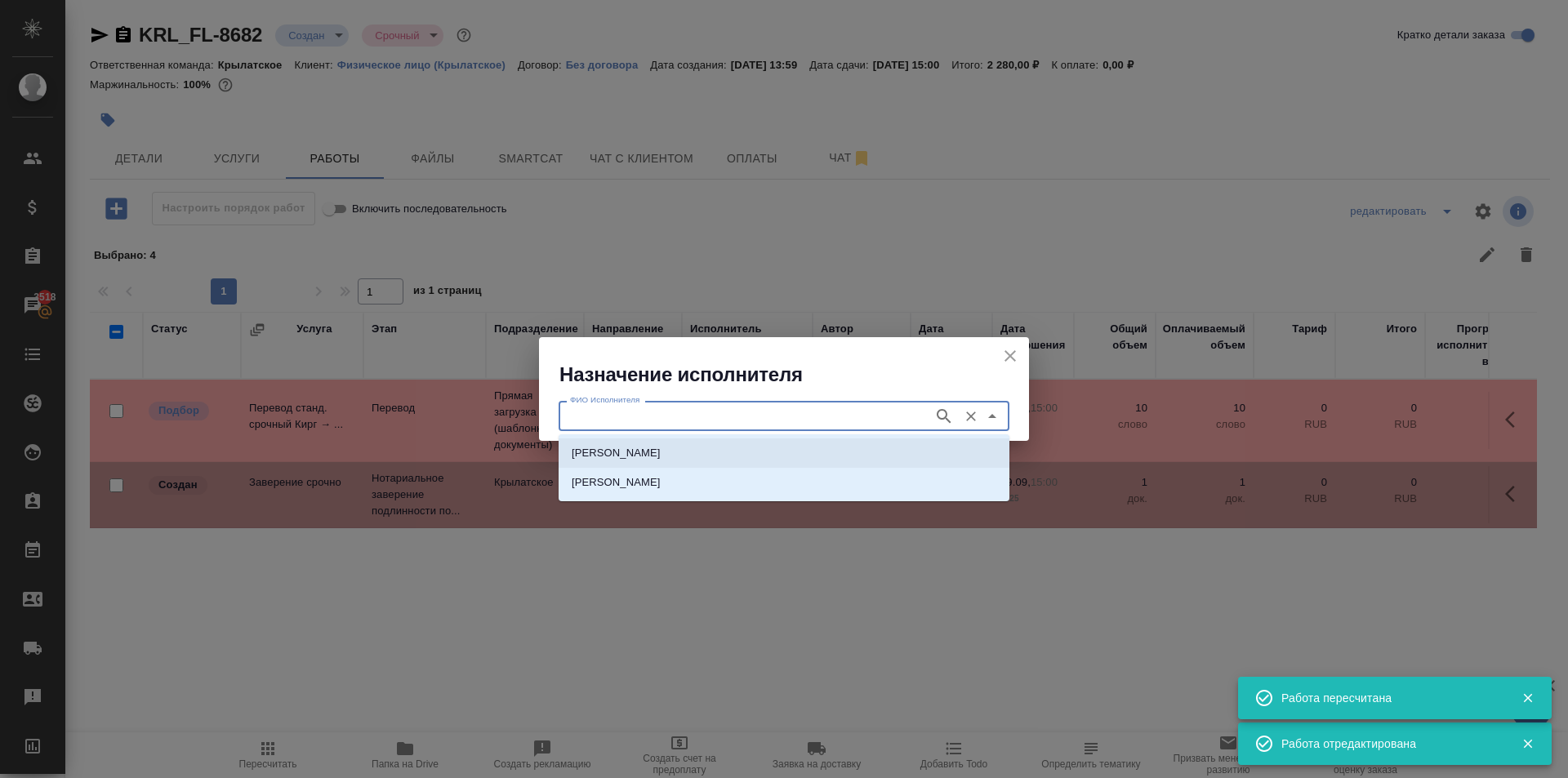
click at [642, 454] on p "НОТАРИУС Мацуленко Юлия Юрьевна" at bounding box center [616, 454] width 89 height 16
type input "НОТАРИУС Мацуленко Юлия Юрьевна"
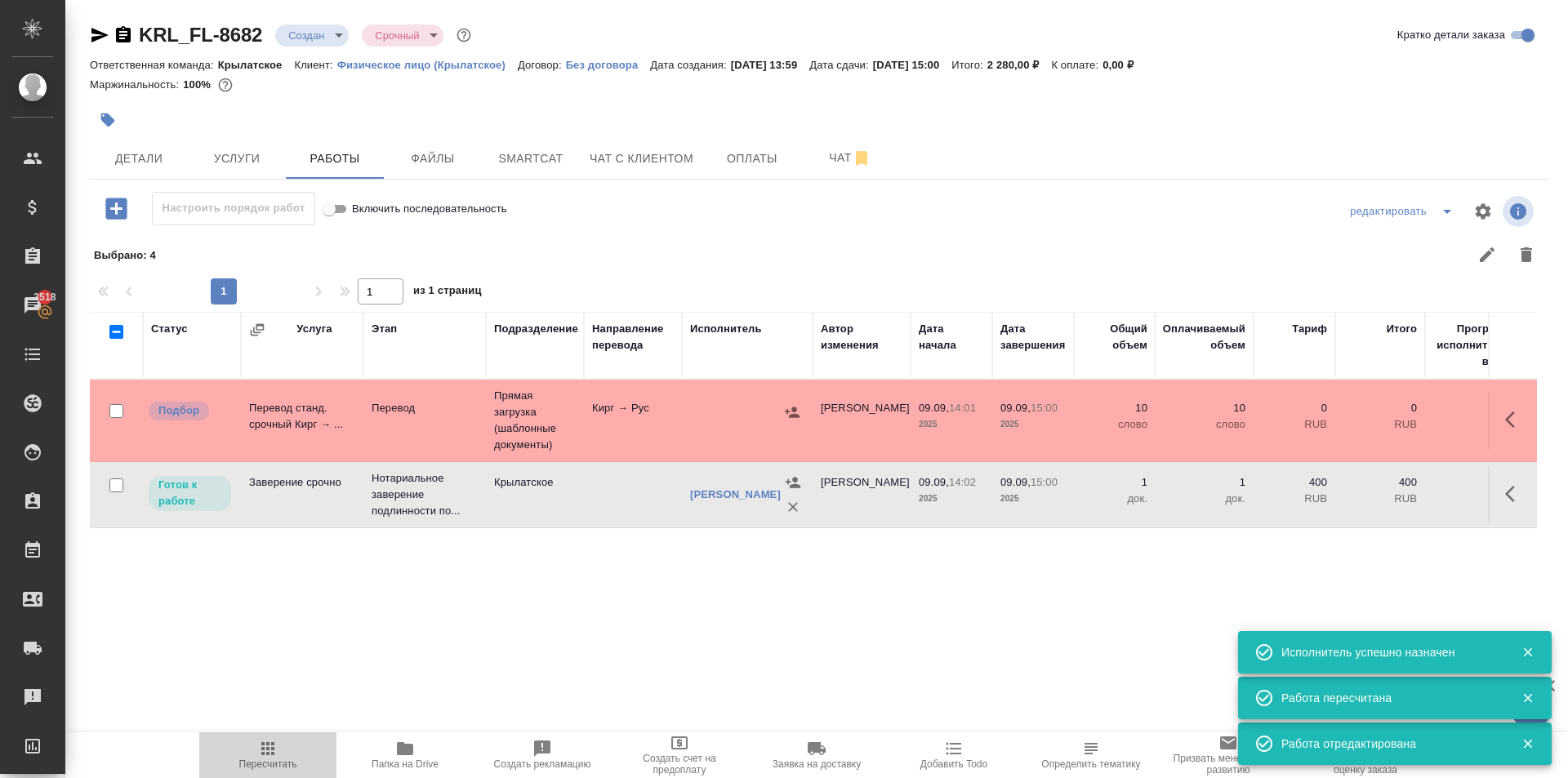
click at [243, 758] on span "Пересчитать" at bounding box center [268, 755] width 118 height 31
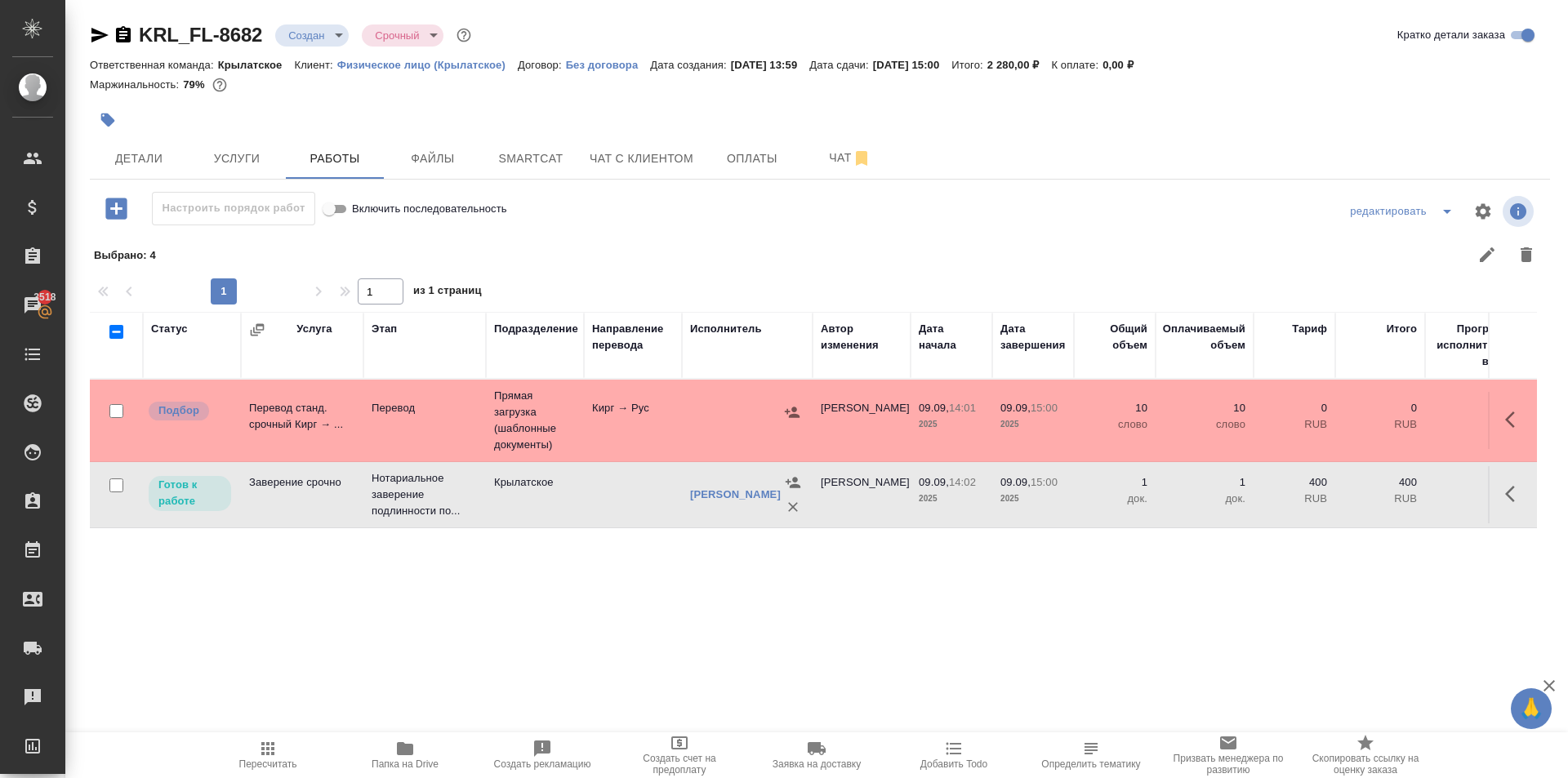
click at [295, 766] on span "Пересчитать" at bounding box center [268, 765] width 58 height 12
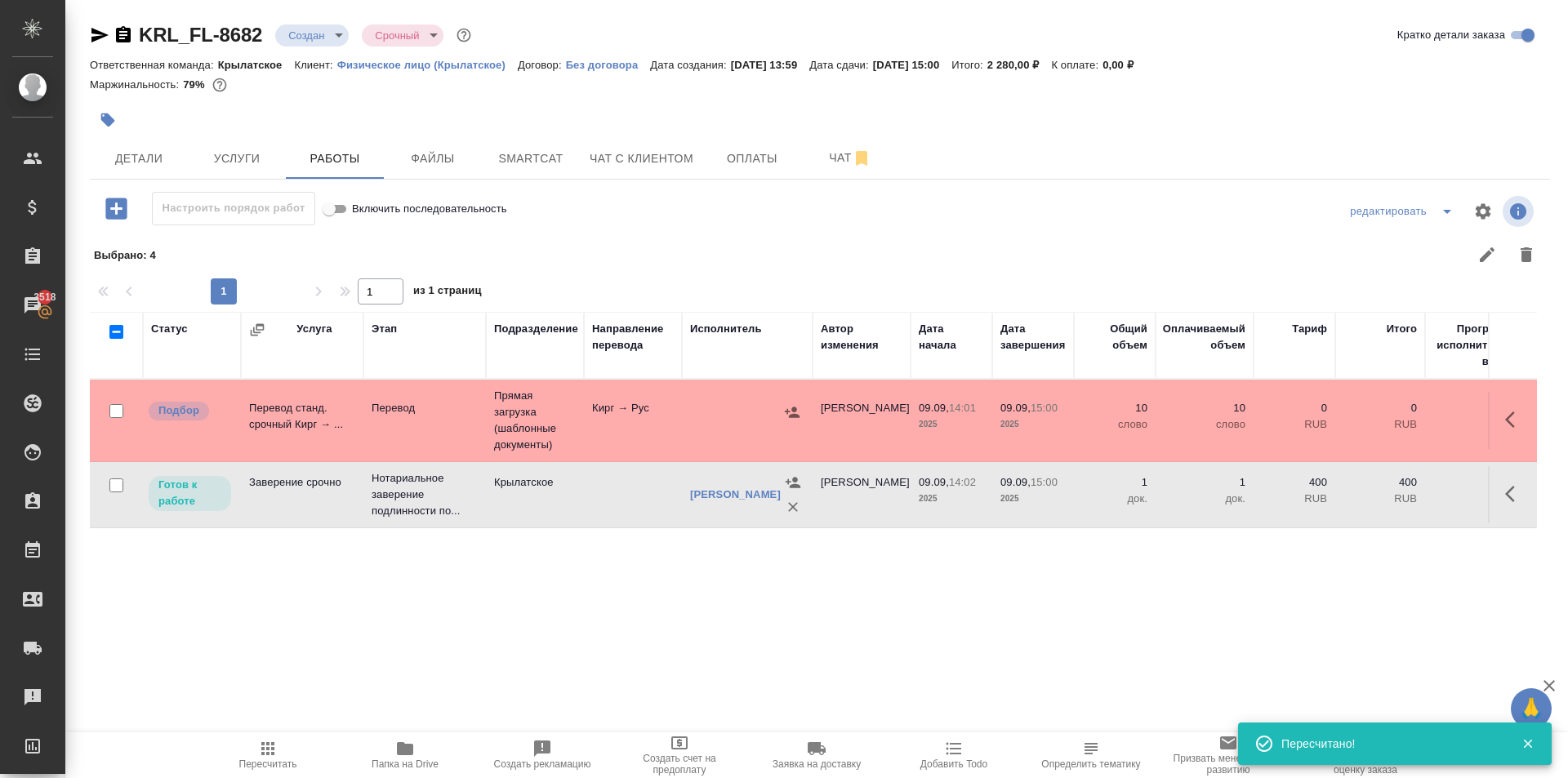
drag, startPoint x: 1431, startPoint y: 137, endPoint x: 1436, endPoint y: 151, distance: 14.9
click at [1431, 138] on div "KRL_FL-8682 Создан new Срочный urgent Кратко детали заказа Ответственная команд…" at bounding box center [819, 361] width 1477 height 721
click at [1516, 408] on button "button" at bounding box center [1514, 420] width 40 height 40
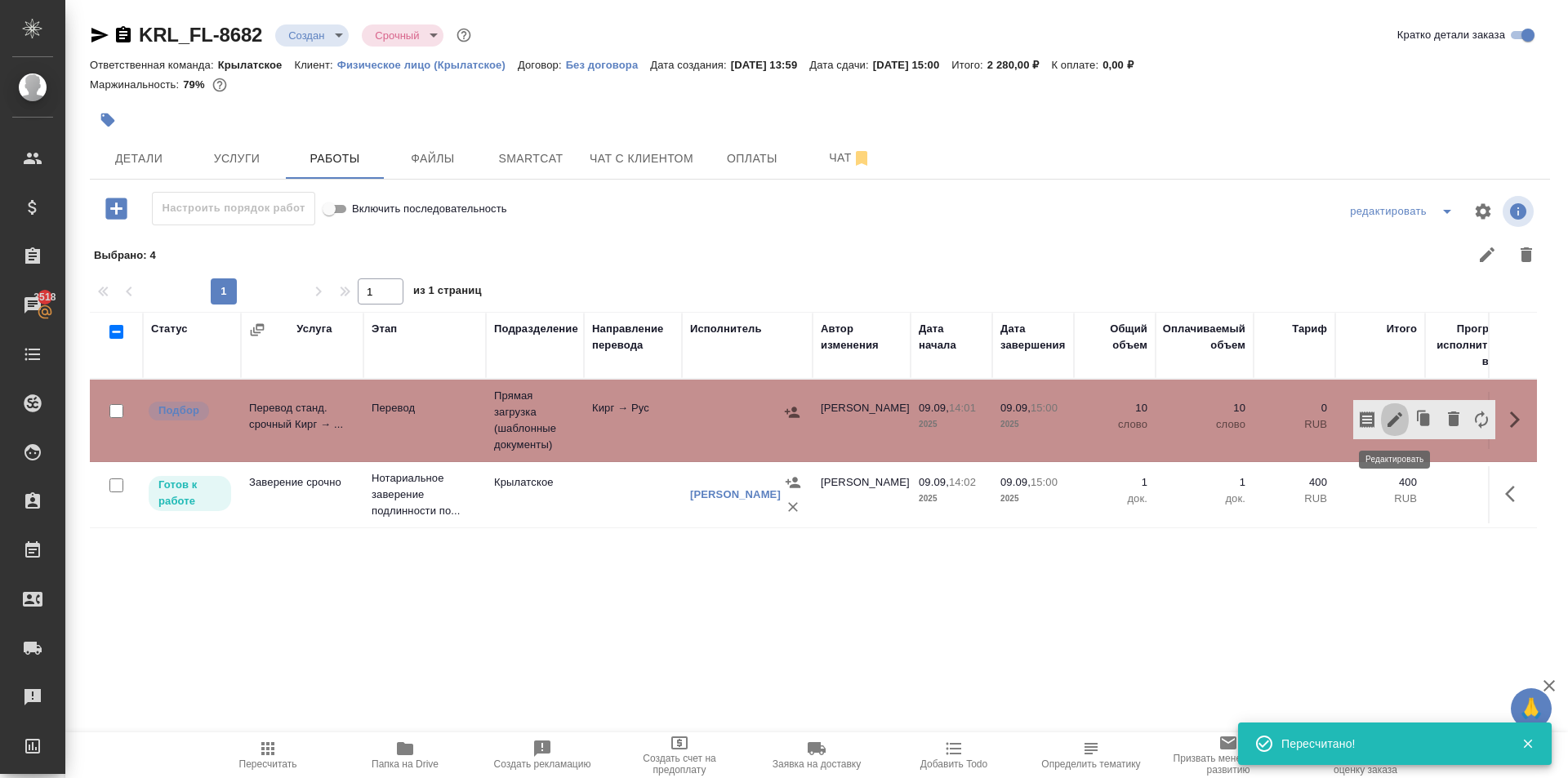
click at [1399, 413] on icon "button" at bounding box center [1394, 420] width 15 height 15
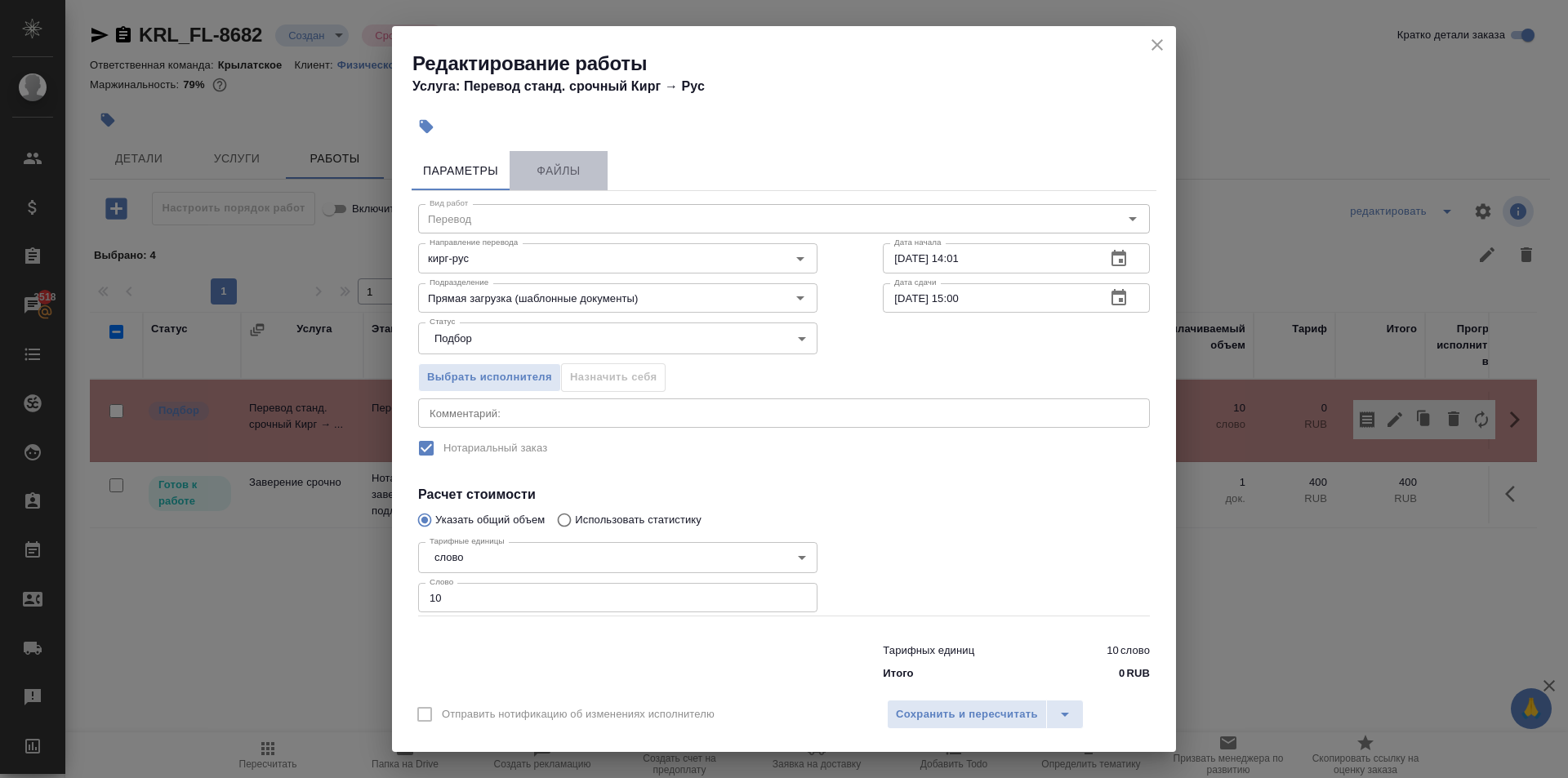
click at [570, 170] on span "Файлы" at bounding box center [558, 170] width 78 height 21
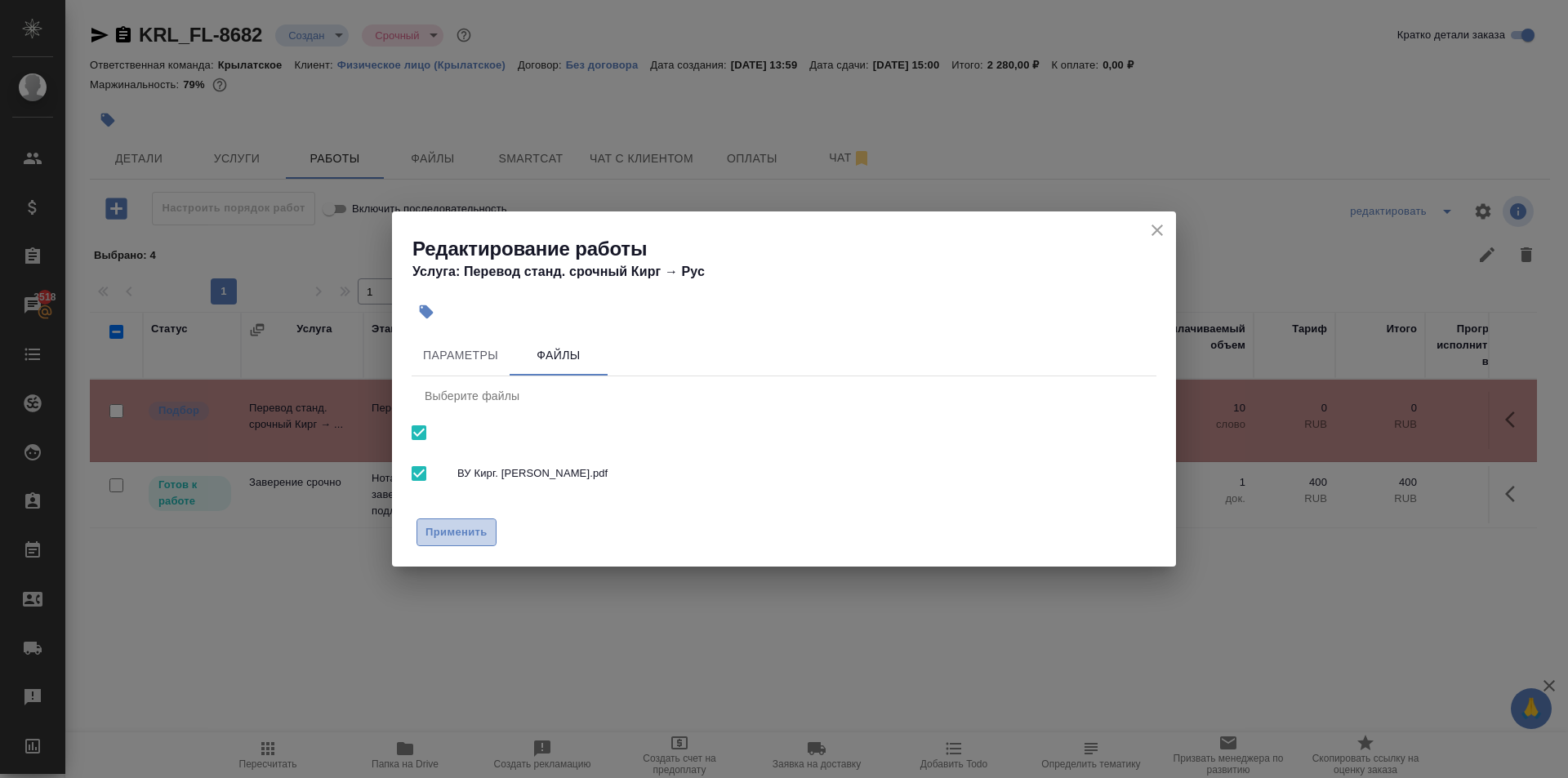
click at [460, 529] on span "Применить" at bounding box center [456, 533] width 62 height 19
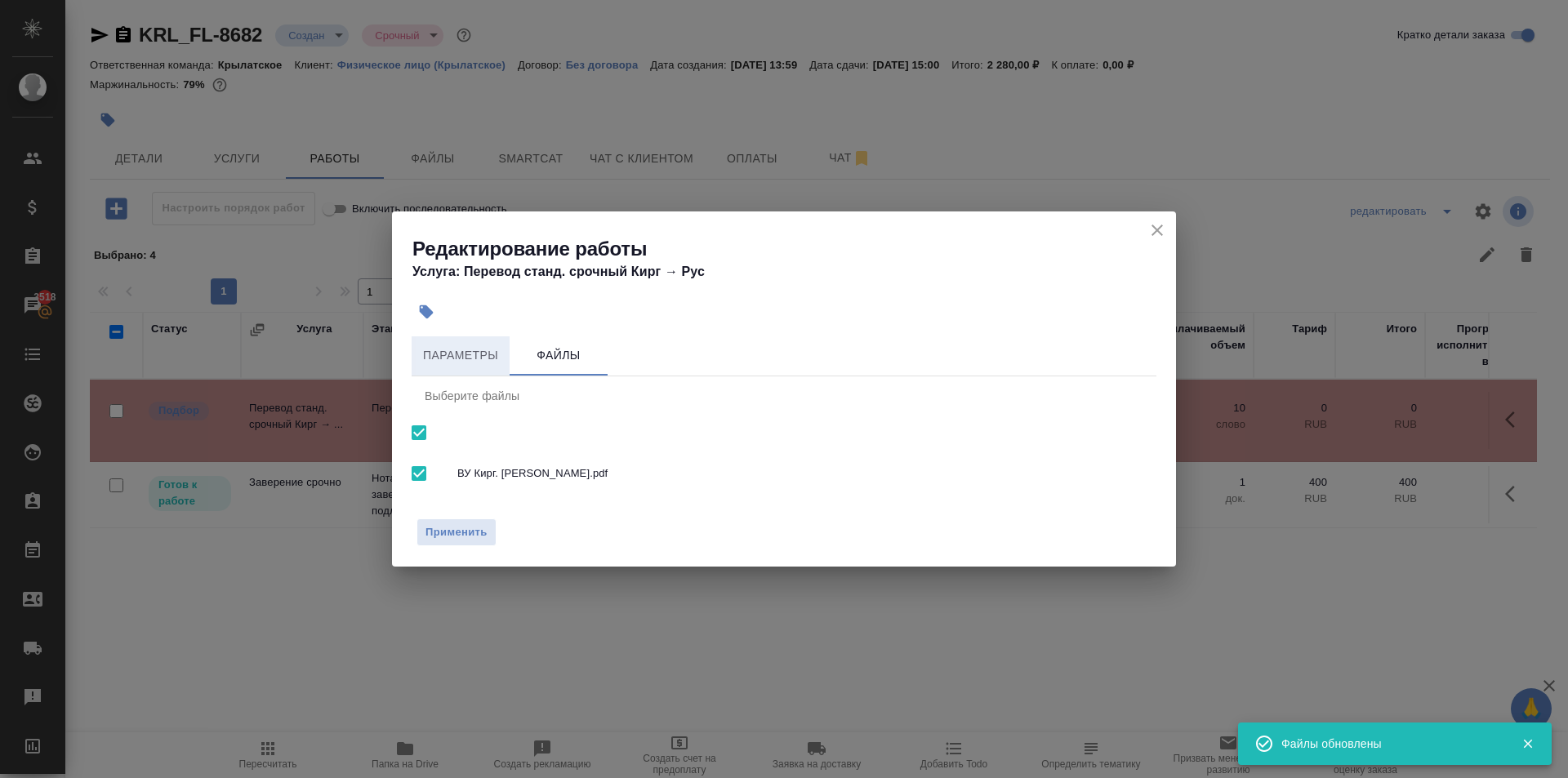
click at [483, 370] on button "Параметры" at bounding box center [460, 356] width 98 height 40
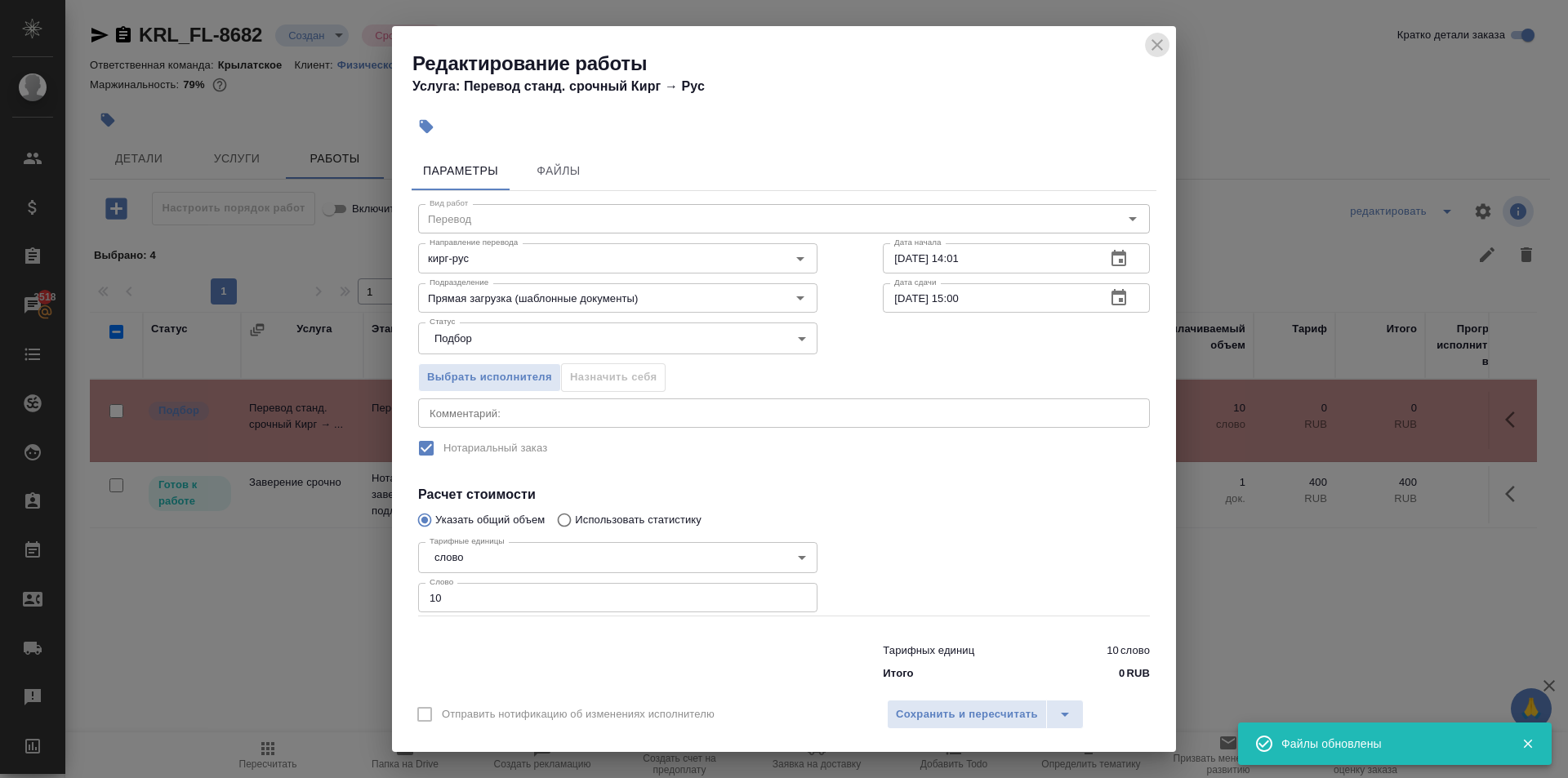
drag, startPoint x: 1166, startPoint y: 48, endPoint x: 1136, endPoint y: 73, distance: 39.1
click at [1165, 48] on icon "close" at bounding box center [1157, 45] width 20 height 20
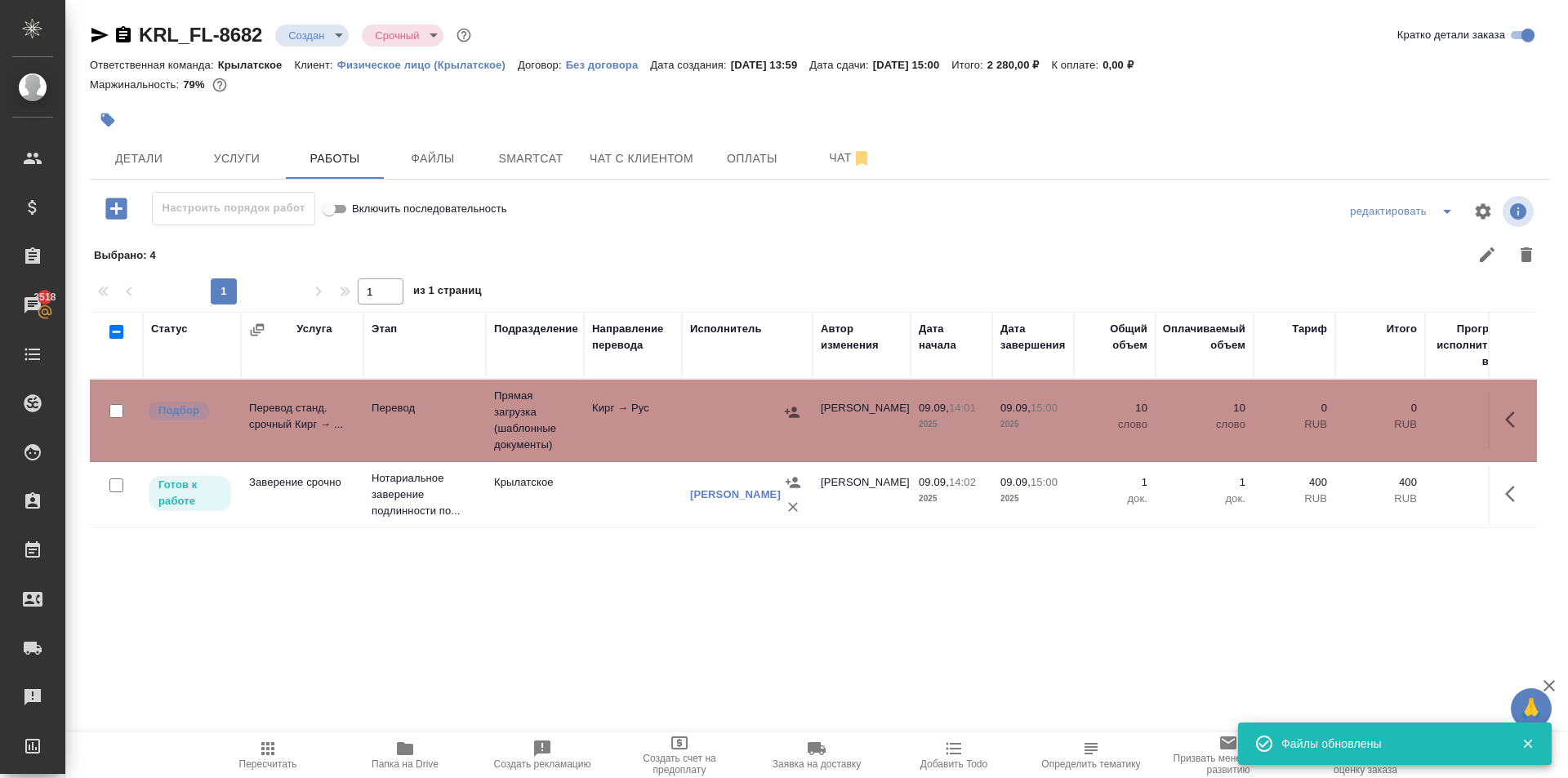
click at [288, 752] on span "Пересчитать" at bounding box center [268, 755] width 118 height 31
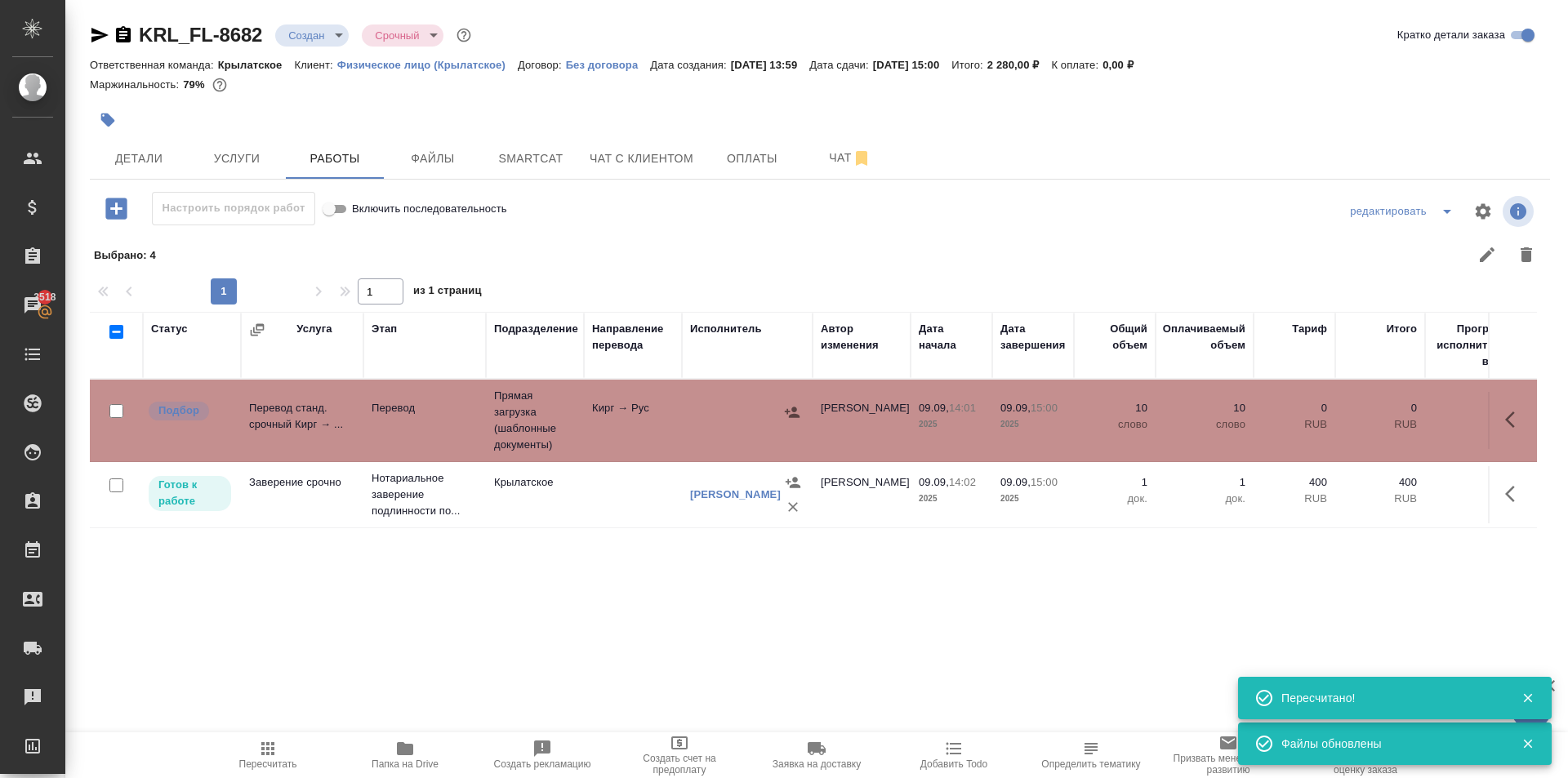
click at [238, 768] on span "Пересчитать" at bounding box center [268, 755] width 118 height 31
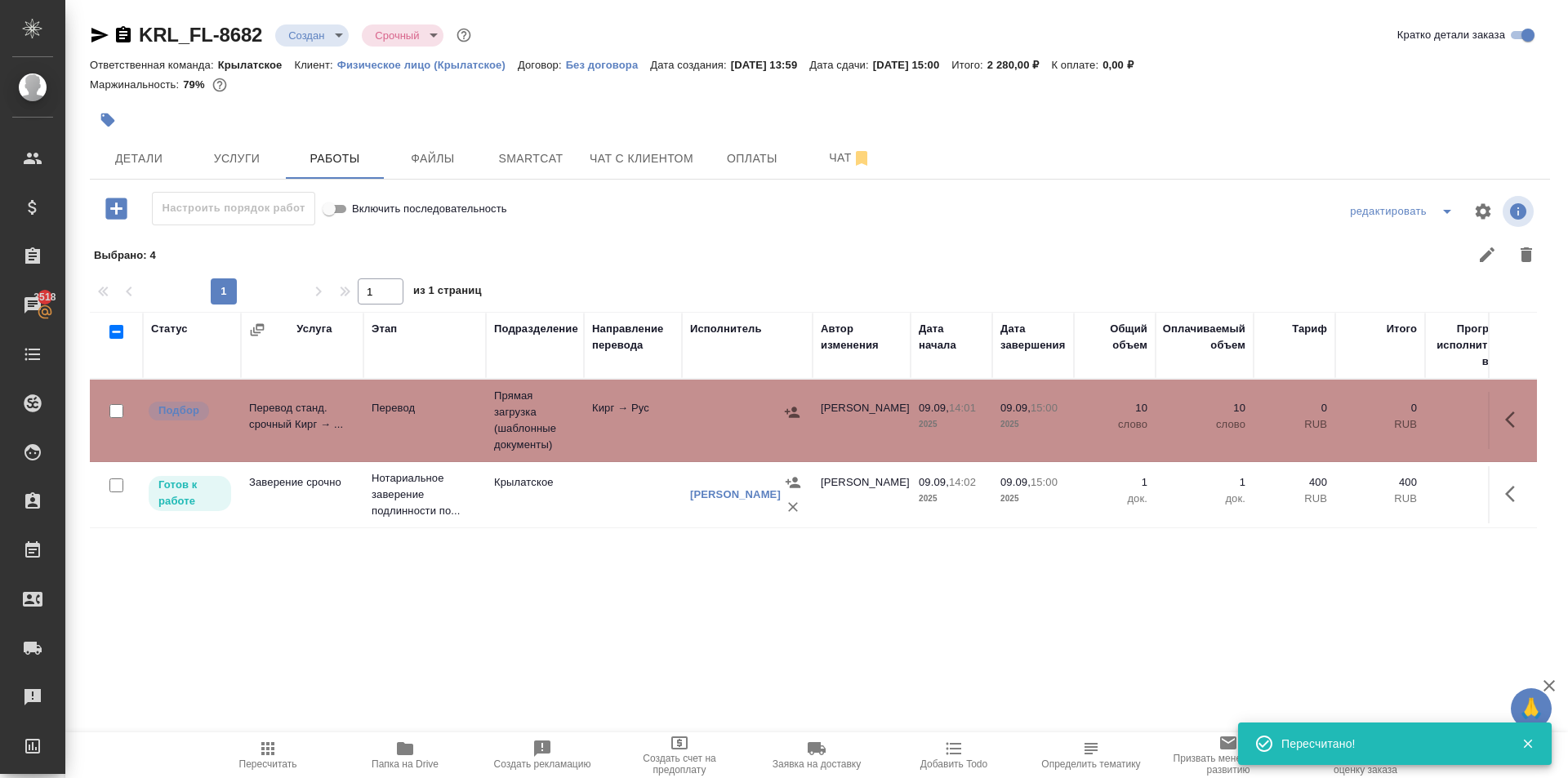
click at [163, 189] on div "KRL_FL-8682 Создан new Срочный urgent Кратко детали заказа Ответственная команд…" at bounding box center [819, 361] width 1477 height 721
click at [156, 163] on span "Детали" at bounding box center [138, 159] width 78 height 21
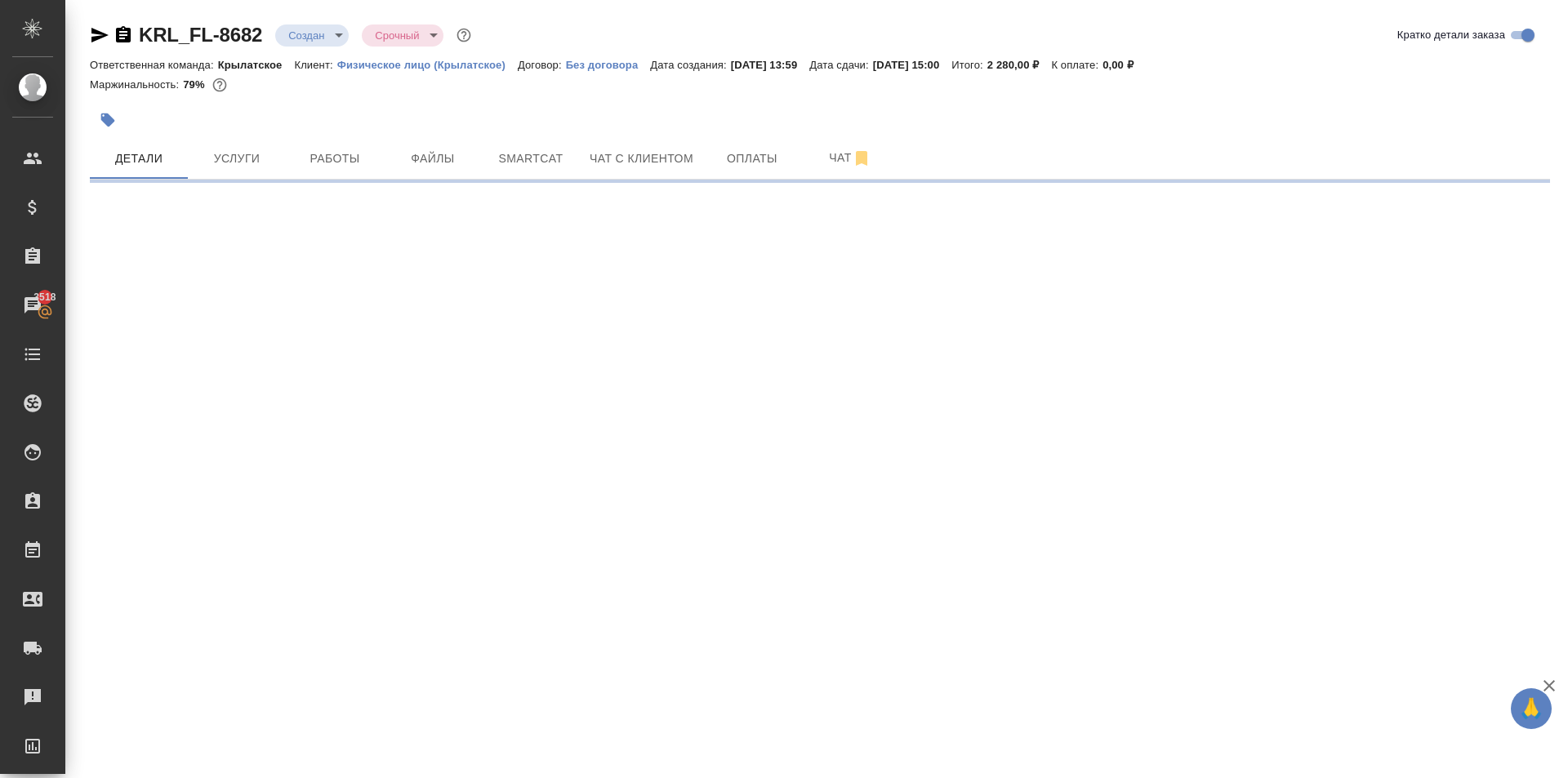
select select "RU"
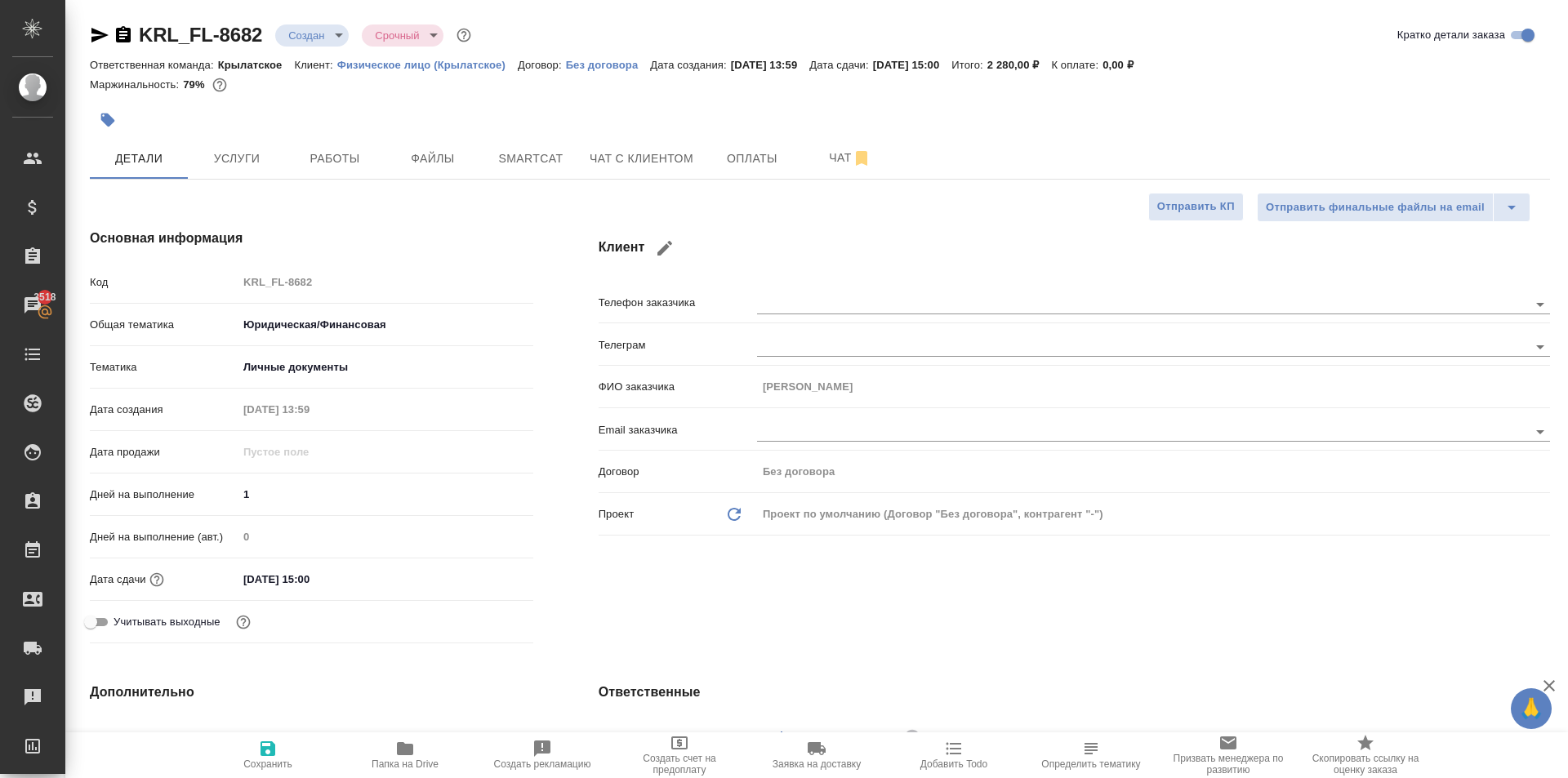
type textarea "x"
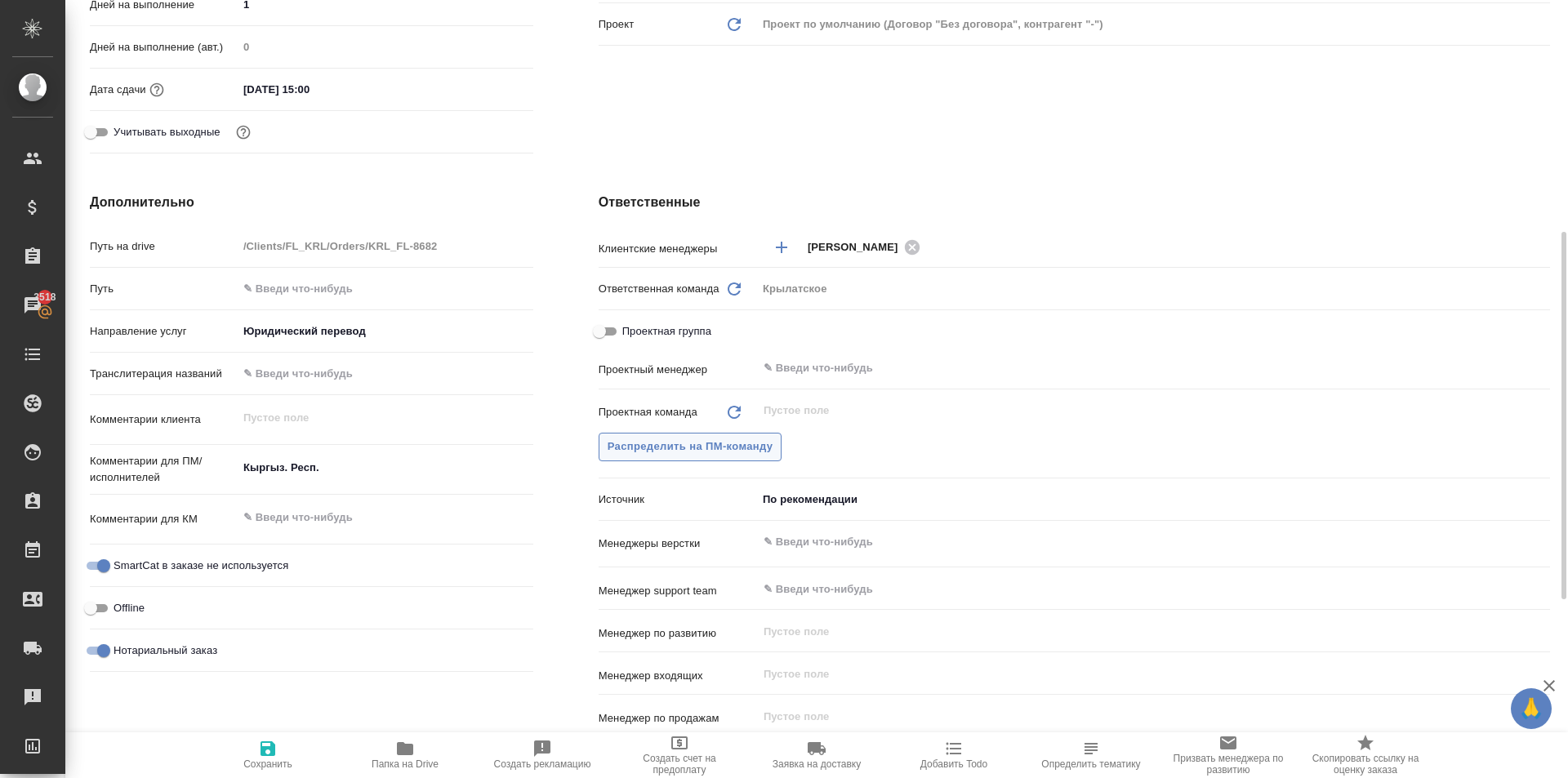
click at [625, 450] on span "Распределить на ПМ-команду" at bounding box center [690, 447] width 165 height 19
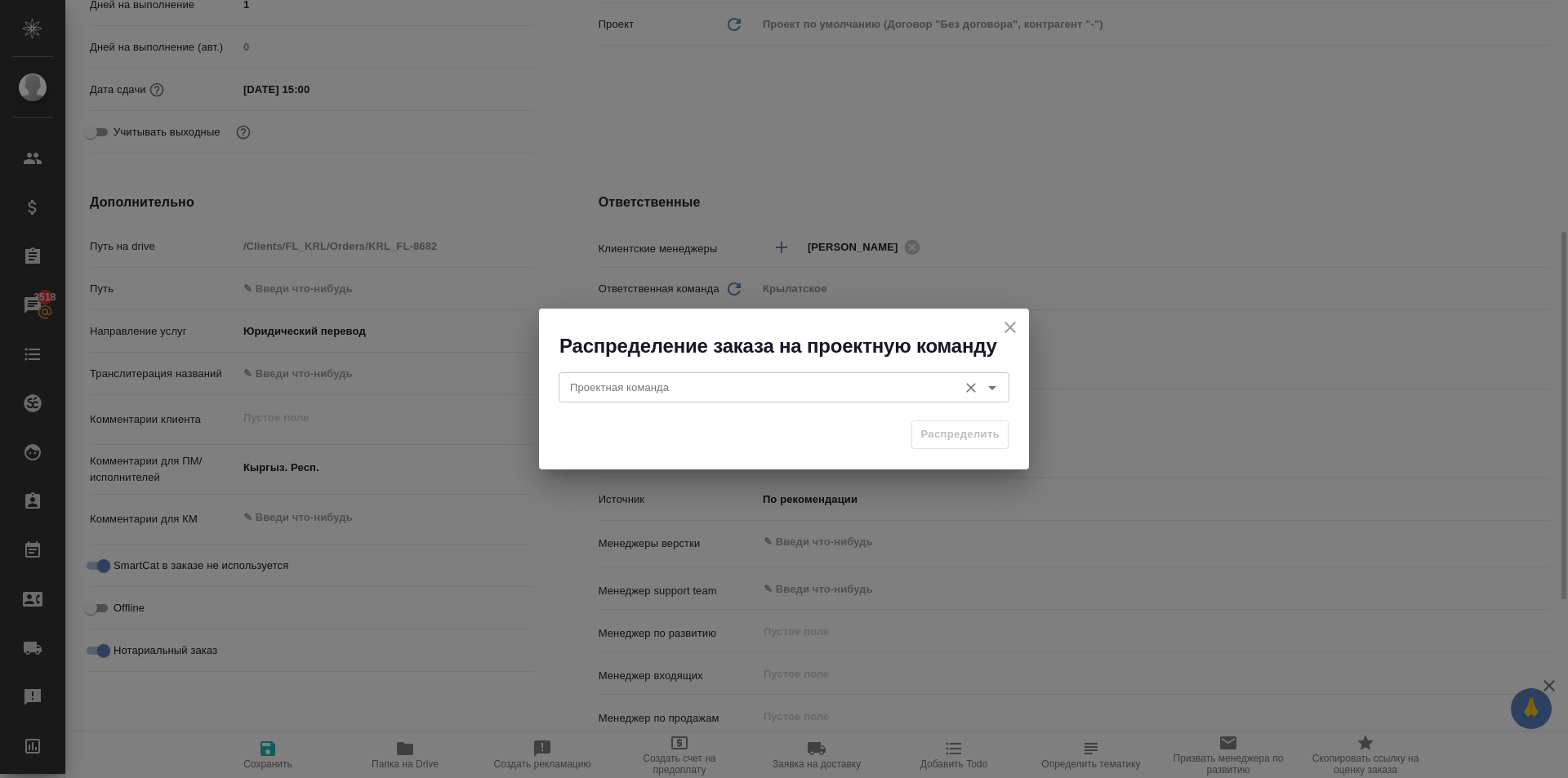
click at [569, 403] on div "Проектная команда Проектная команда" at bounding box center [784, 385] width 451 height 40
click at [570, 375] on div "Проектная команда" at bounding box center [784, 387] width 451 height 30
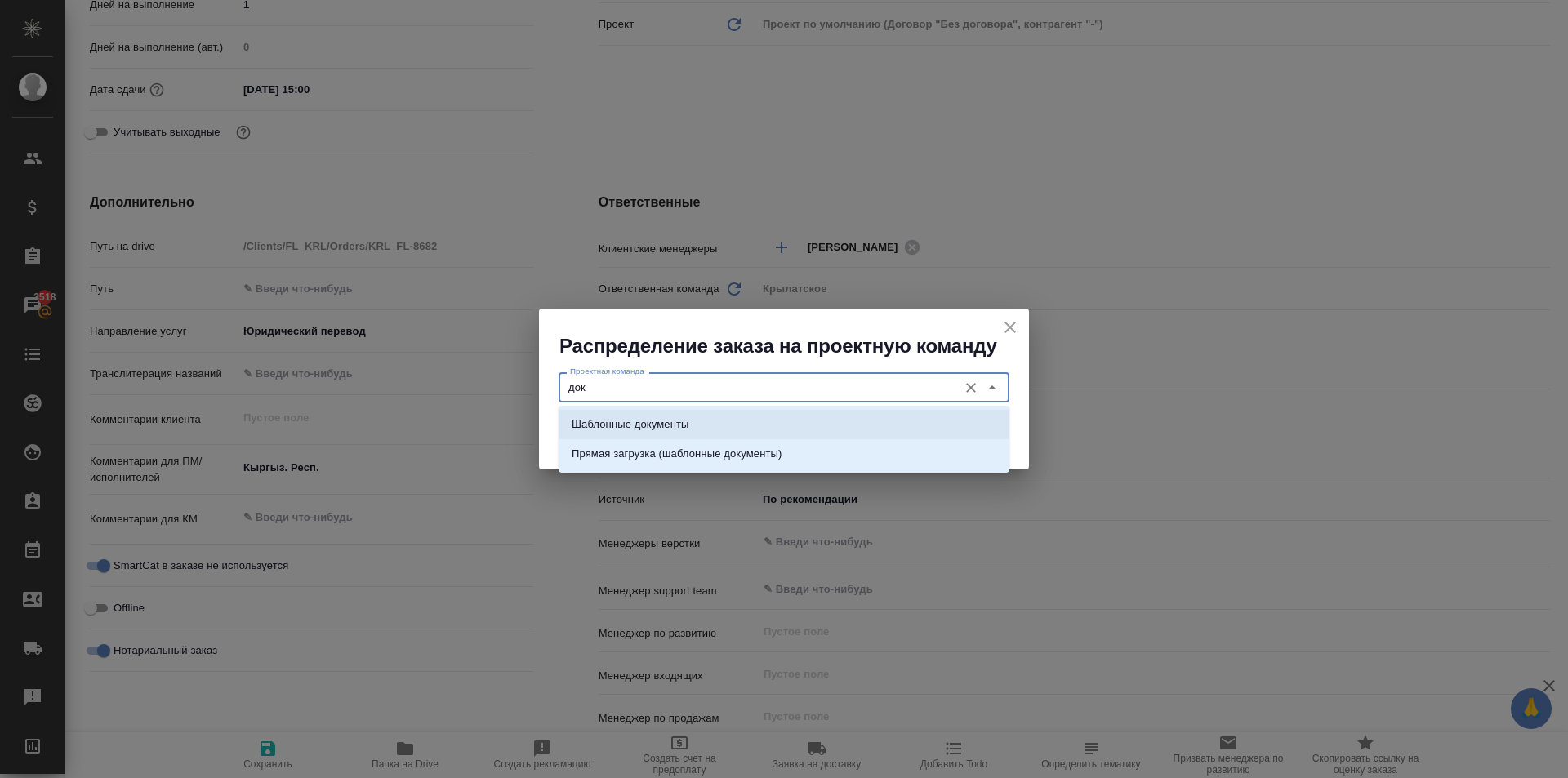
click at [621, 424] on p "Шаблонные документы" at bounding box center [630, 425] width 117 height 16
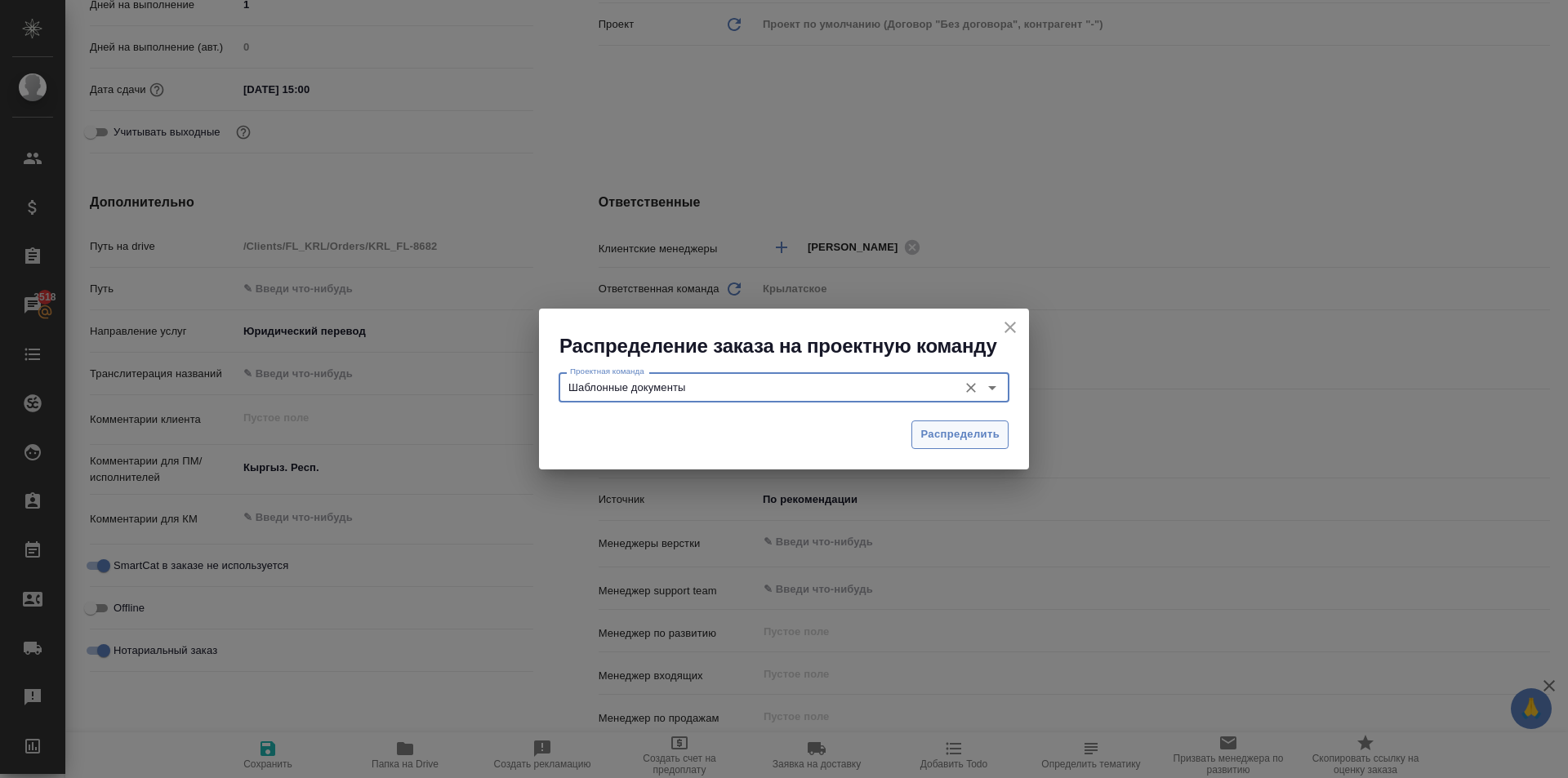
type input "Шаблонные документы"
click at [919, 436] on button "Распределить" at bounding box center [960, 435] width 97 height 29
type textarea "x"
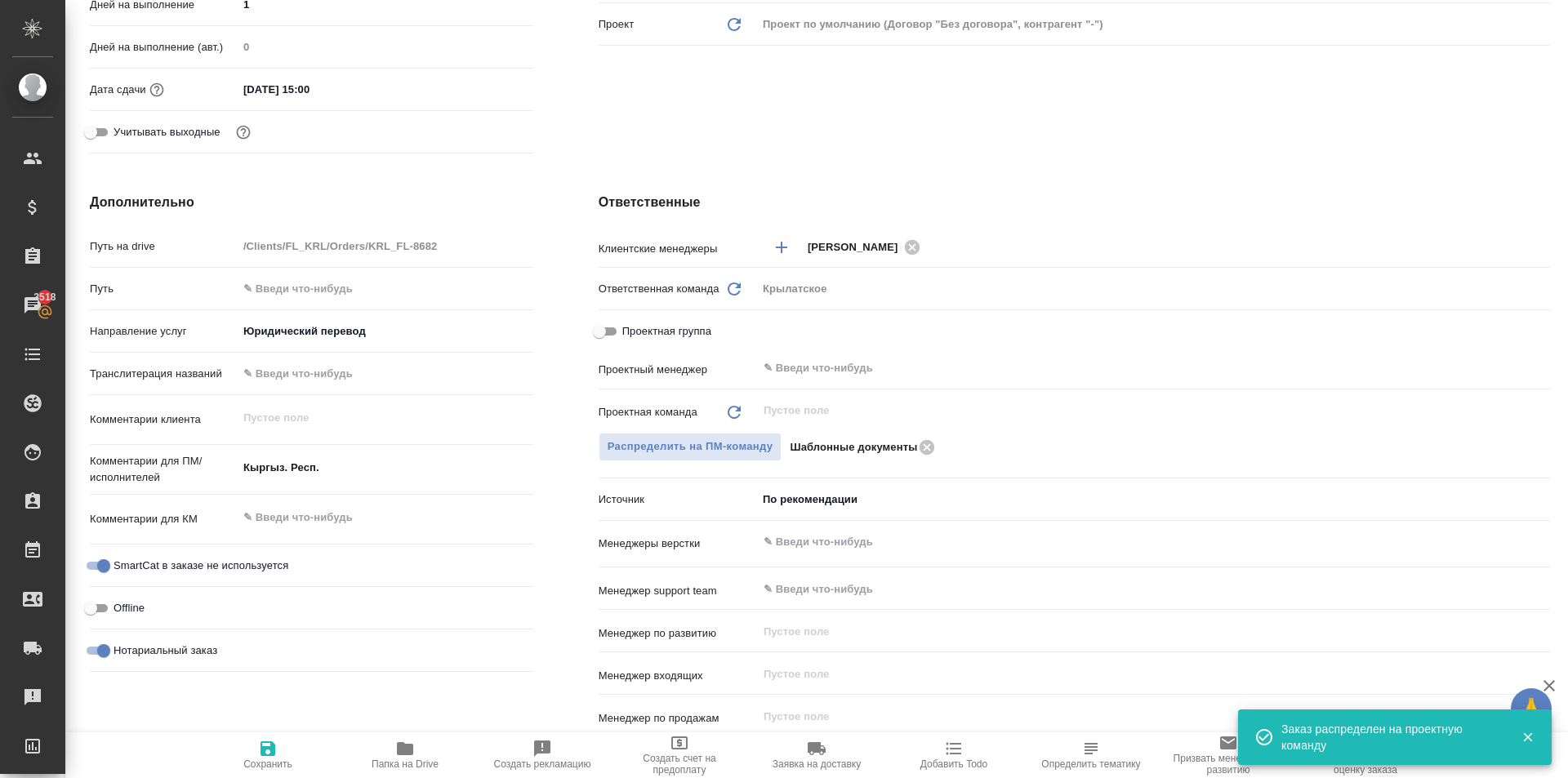
click at [261, 773] on button "Сохранить" at bounding box center [268, 756] width 137 height 46
type textarea "x"
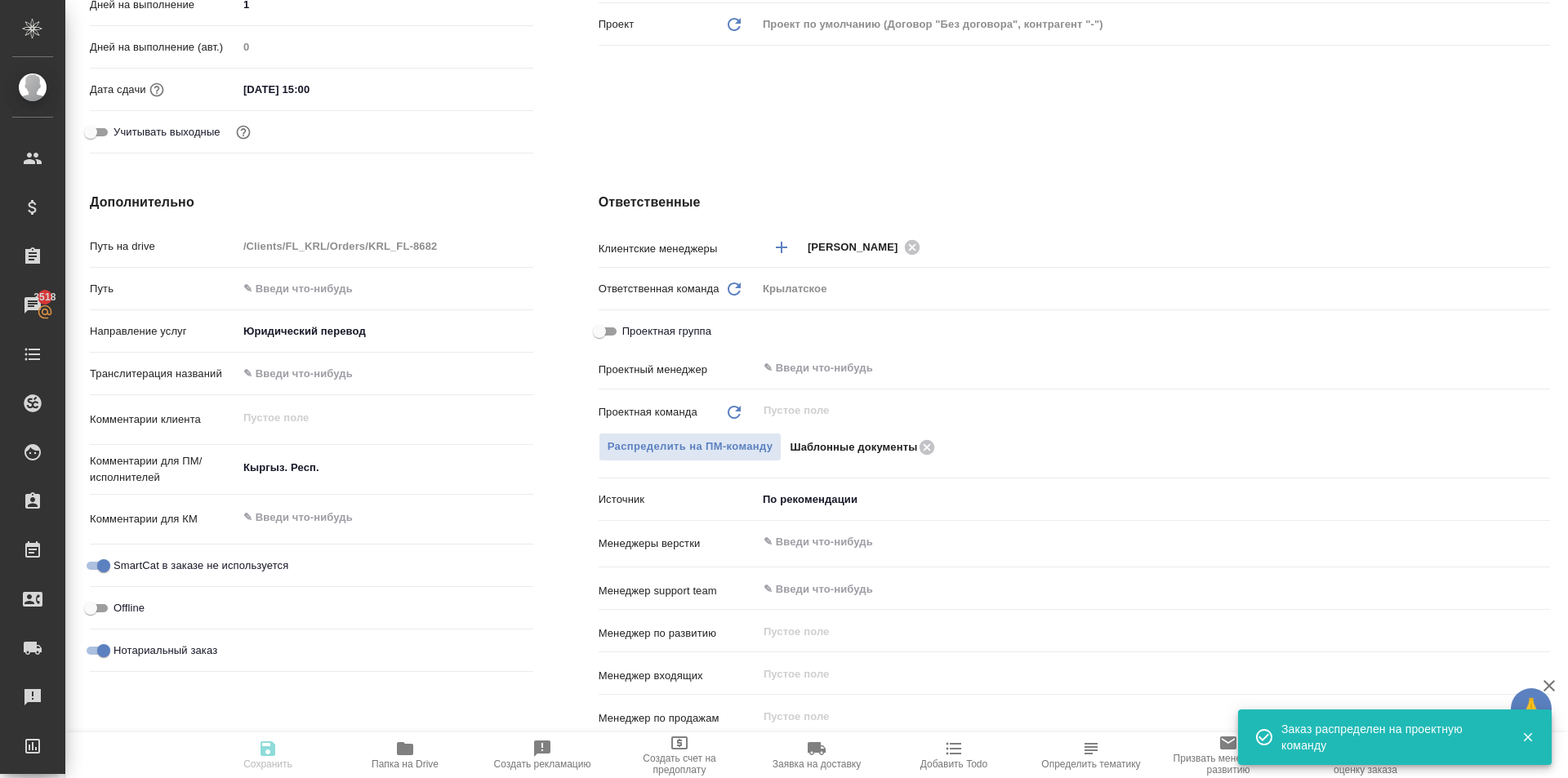
type textarea "x"
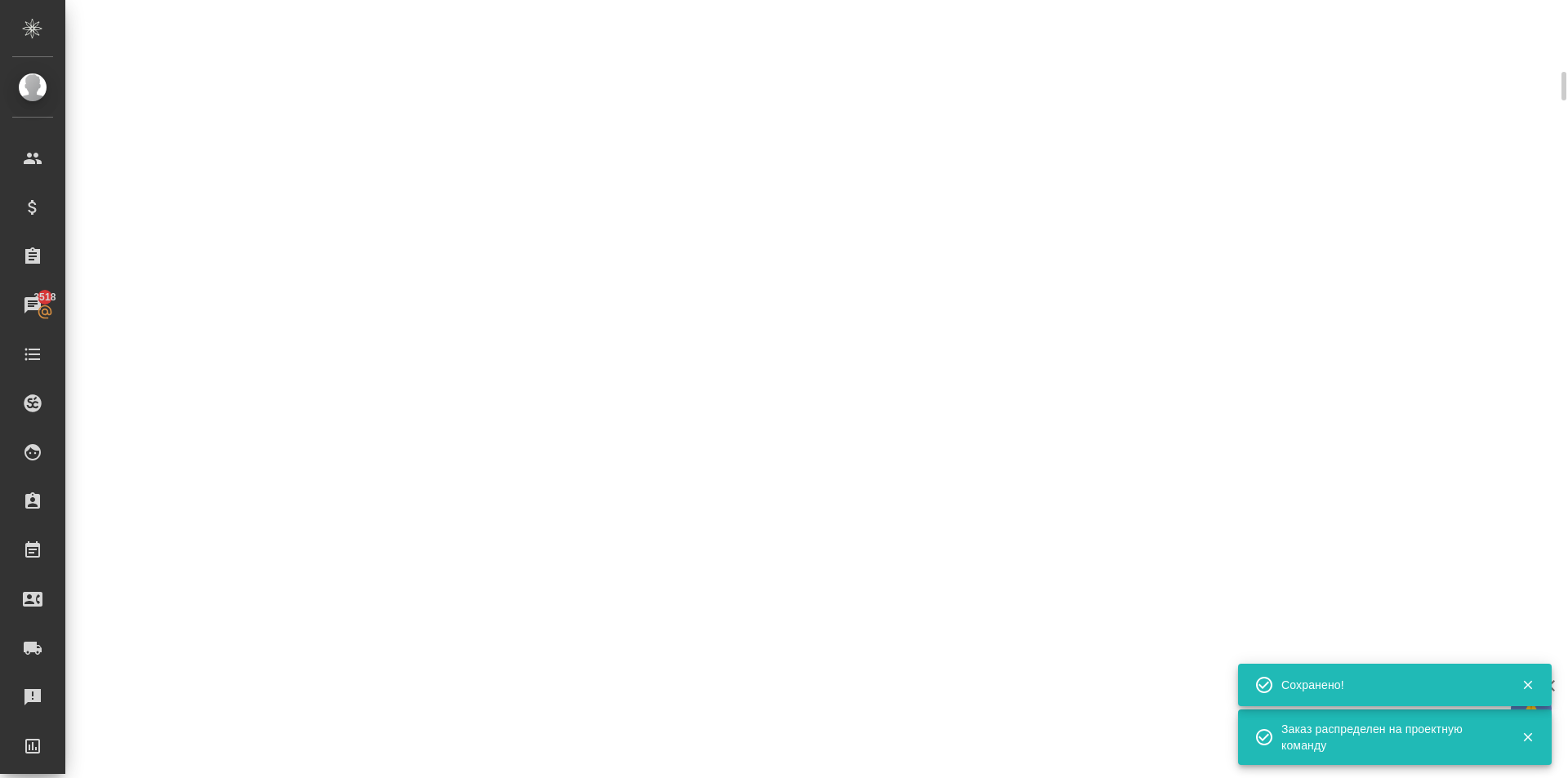
scroll to position [0, 0]
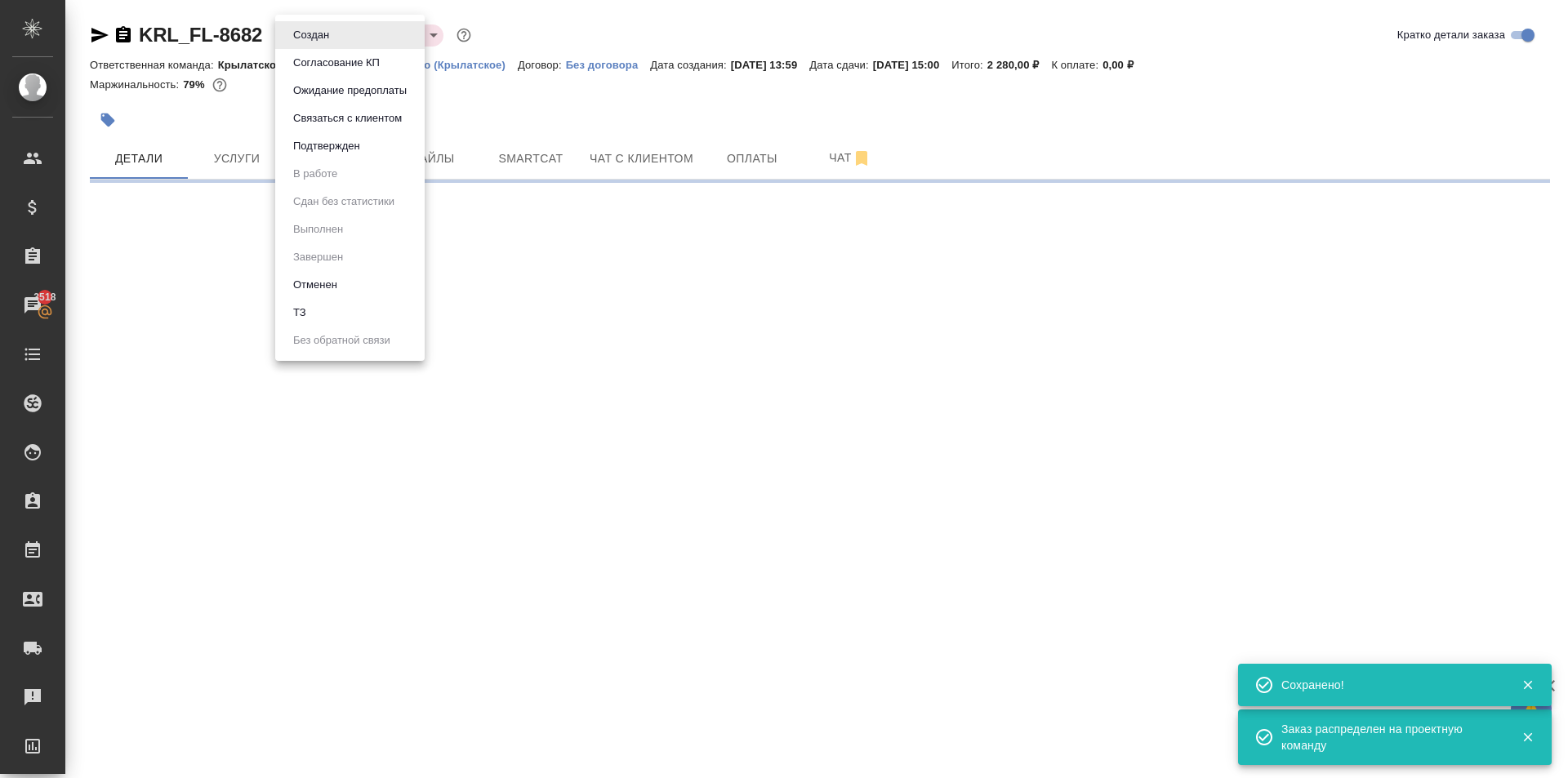
click at [300, 33] on body "🙏 .cls-1 fill:#fff; AWATERA Kasymov Timur Клиенты Спецификации Заказы 3518 Чаты…" at bounding box center [784, 389] width 1568 height 778
click at [325, 148] on button "Подтвержден" at bounding box center [326, 147] width 77 height 18
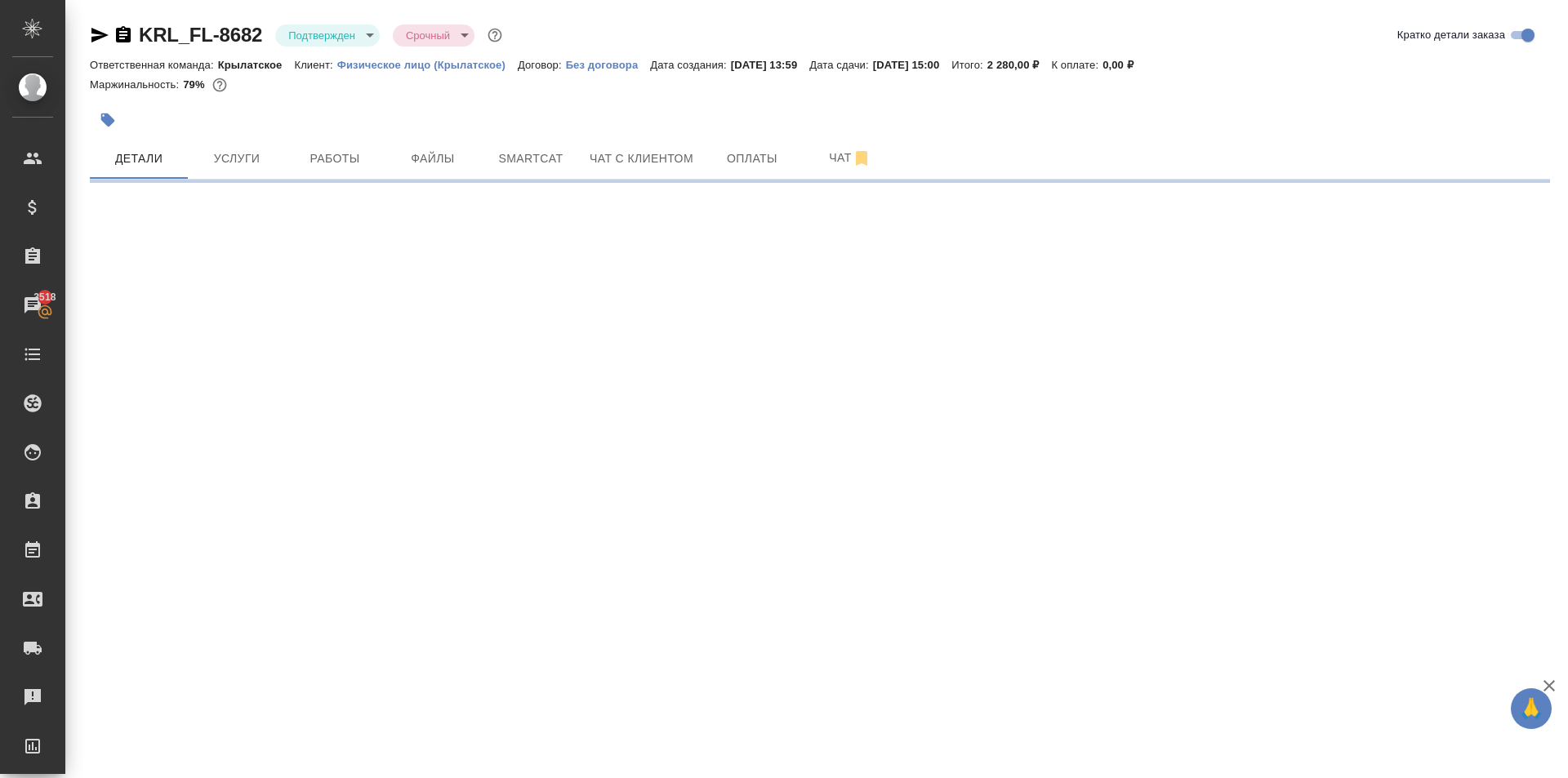
select select "RU"
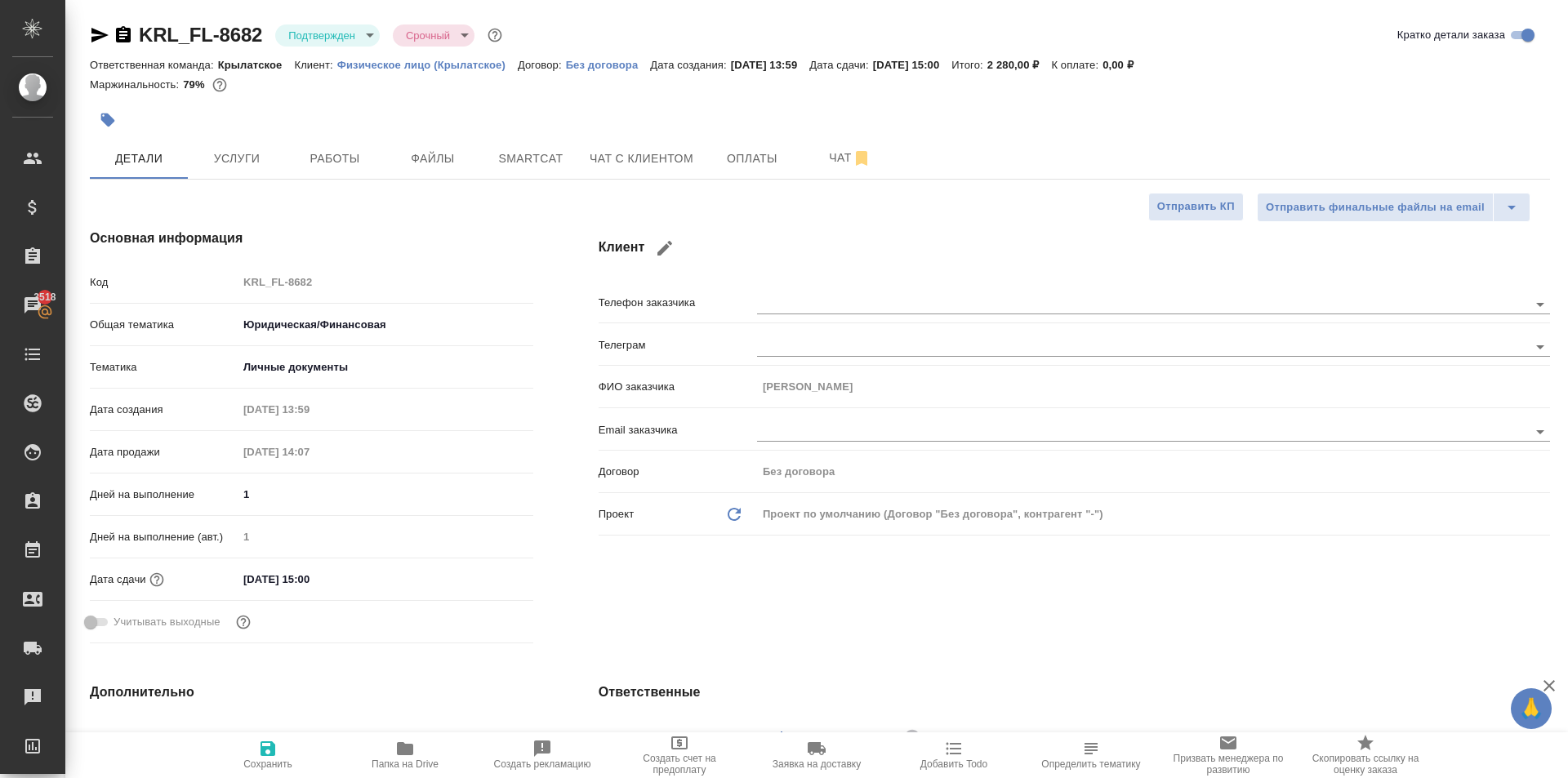
type textarea "x"
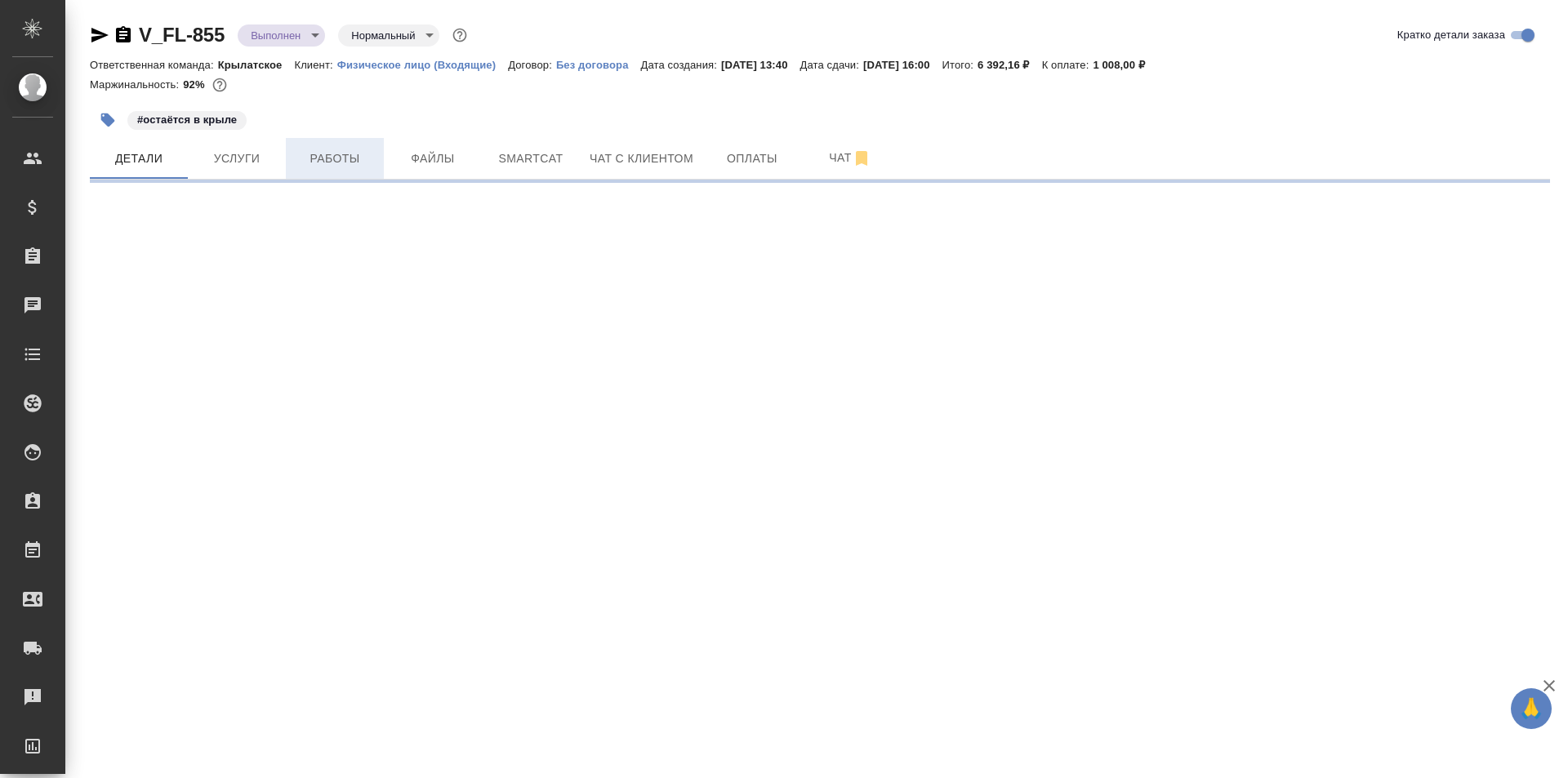
click at [351, 163] on span "Работы" at bounding box center [334, 159] width 78 height 21
select select "RU"
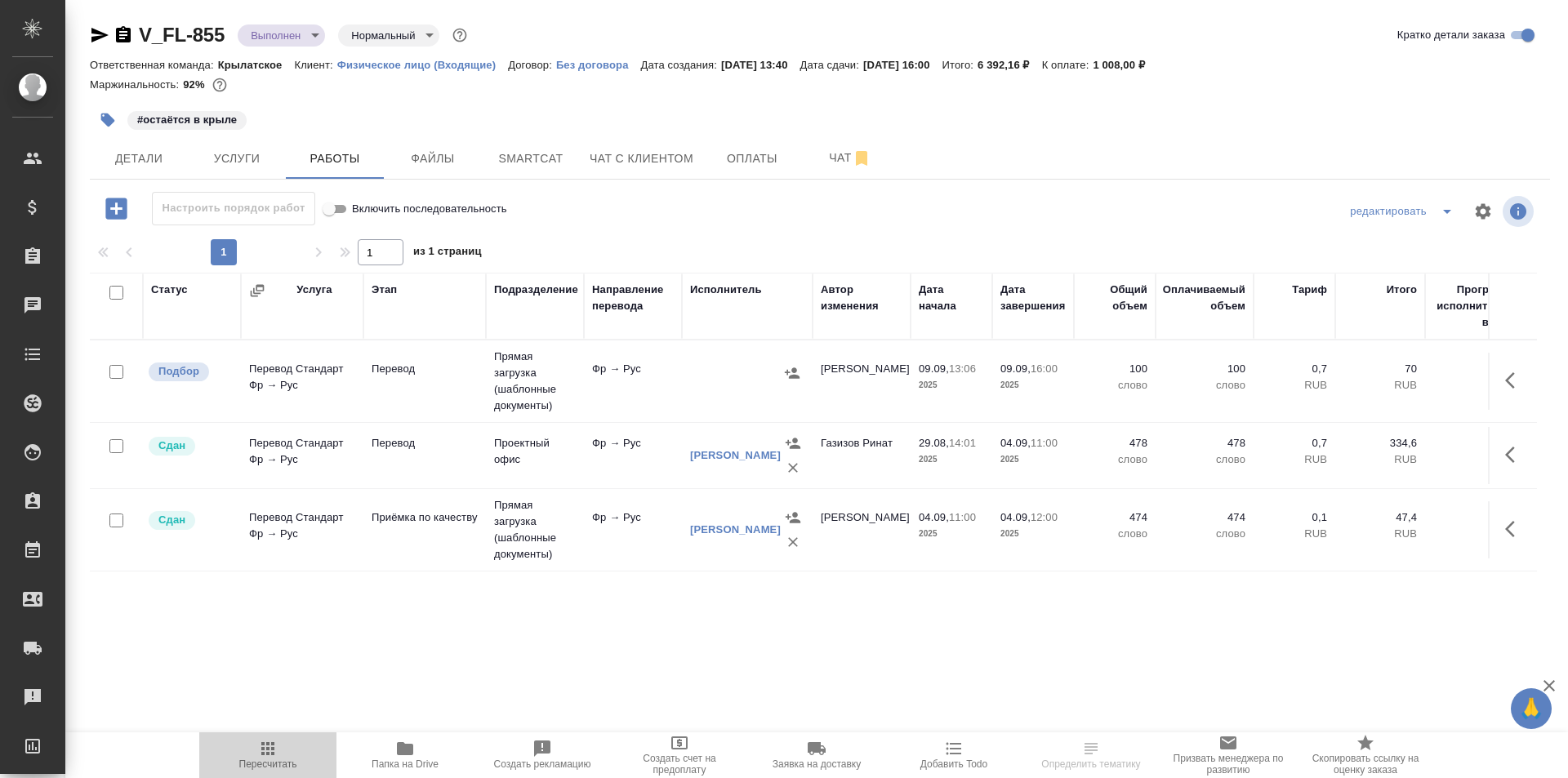
click at [300, 767] on span "Пересчитать" at bounding box center [268, 755] width 118 height 31
